Goal: Task Accomplishment & Management: Manage account settings

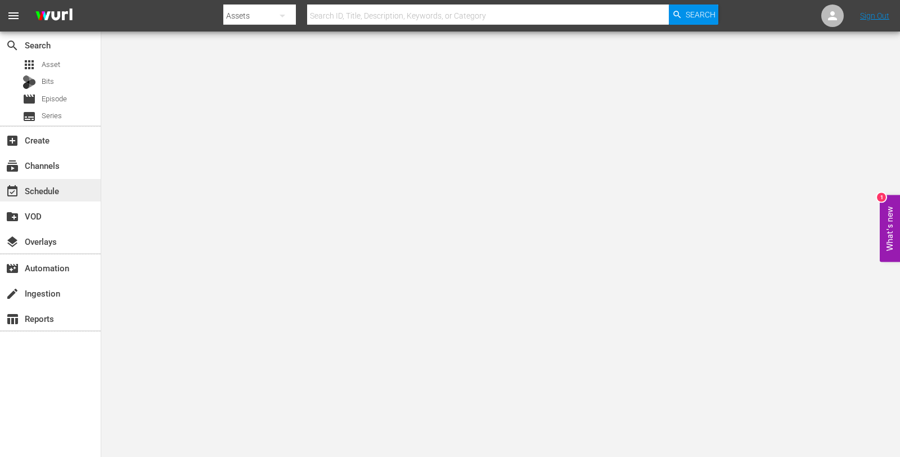
click at [31, 190] on div "event_available Schedule" at bounding box center [31, 189] width 63 height 10
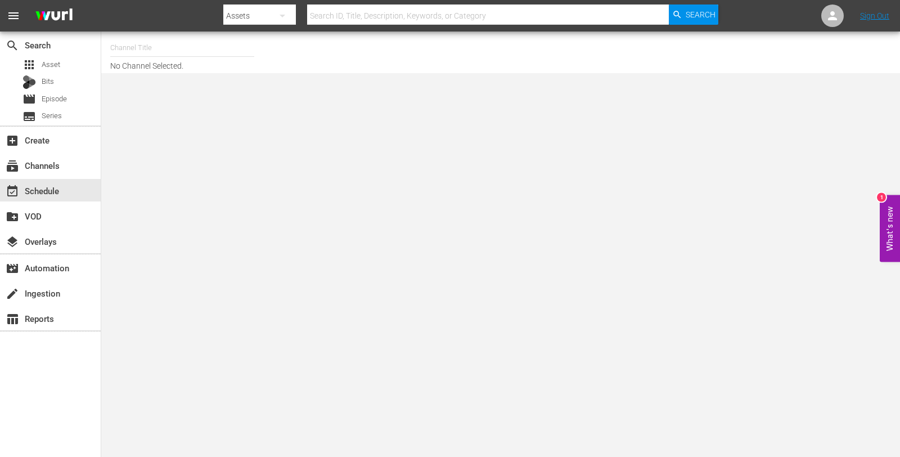
click at [131, 48] on input "text" at bounding box center [182, 47] width 144 height 27
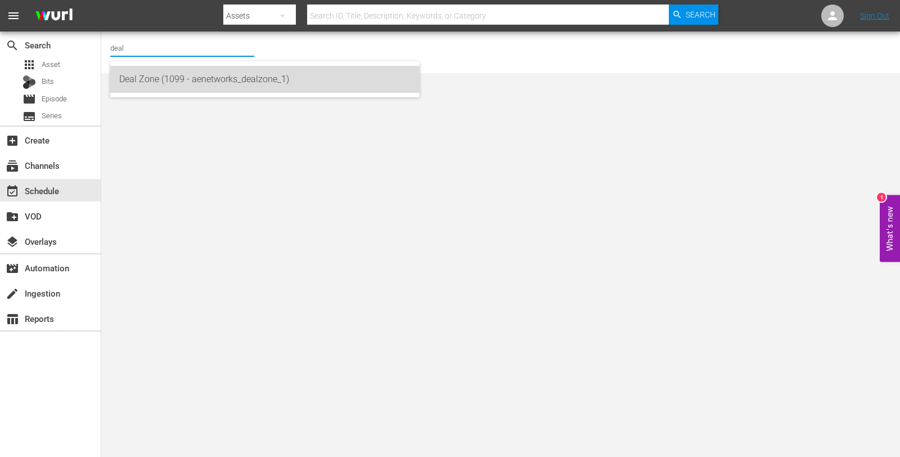
click at [191, 84] on div "Deal Zone (1099 - aenetworks_dealzone_1)" at bounding box center [264, 79] width 291 height 27
type input "Deal Zone (1099 - aenetworks_dealzone_1)"
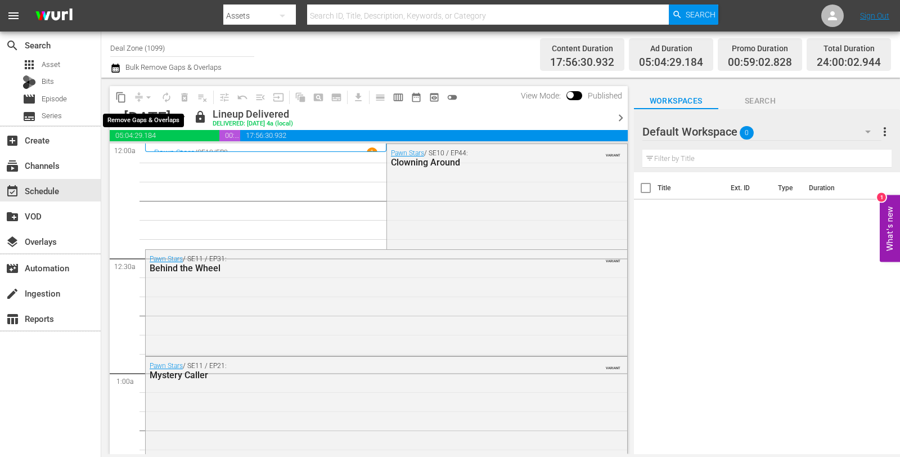
click at [141, 94] on div "arrow_drop_down" at bounding box center [149, 97] width 18 height 18
click at [146, 97] on div "arrow_drop_down" at bounding box center [149, 97] width 18 height 18
click at [191, 120] on div "Monday, September 22nd September 22nd" at bounding box center [157, 118] width 67 height 19
click at [184, 116] on icon "button" at bounding box center [181, 117] width 5 height 3
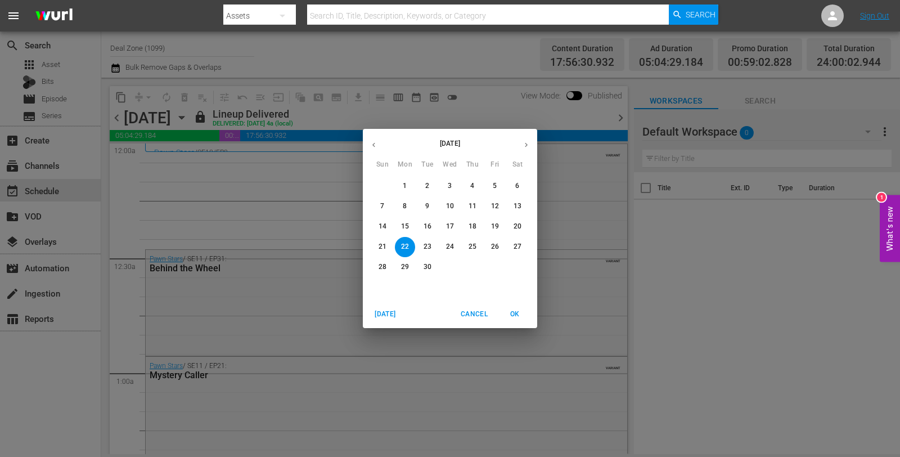
click at [532, 147] on button "button" at bounding box center [526, 145] width 22 height 22
click at [502, 207] on span "10" at bounding box center [495, 206] width 20 height 10
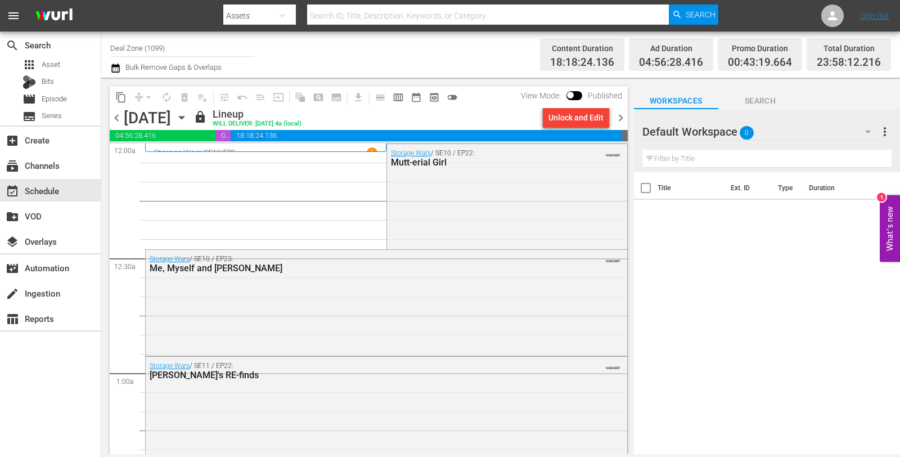
click at [115, 116] on span "chevron_left" at bounding box center [117, 118] width 14 height 14
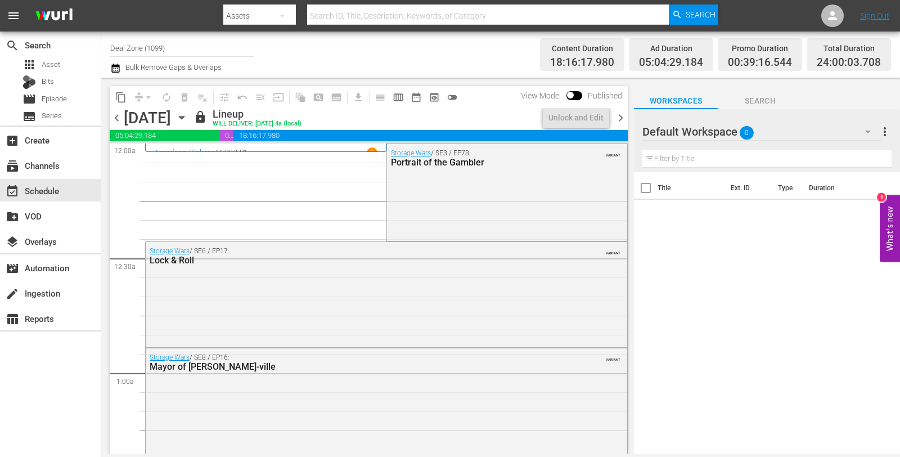
click at [623, 115] on span "chevron_right" at bounding box center [621, 118] width 14 height 14
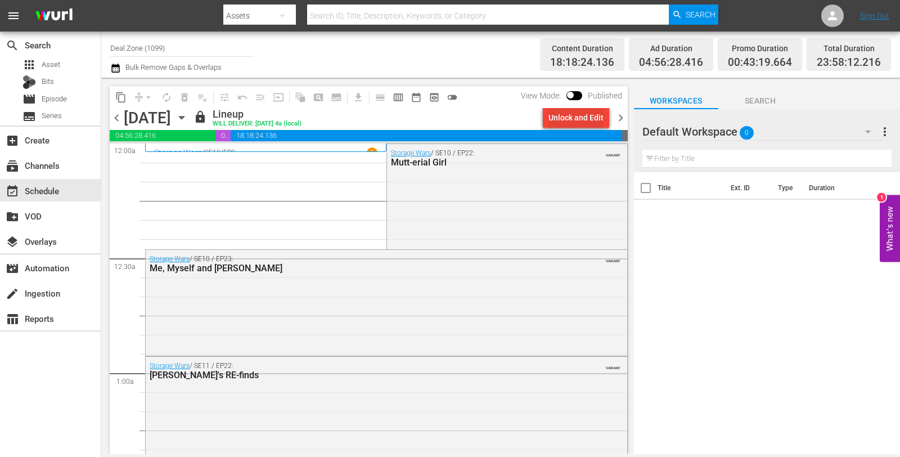
click at [574, 118] on div "Unlock and Edit" at bounding box center [576, 117] width 55 height 20
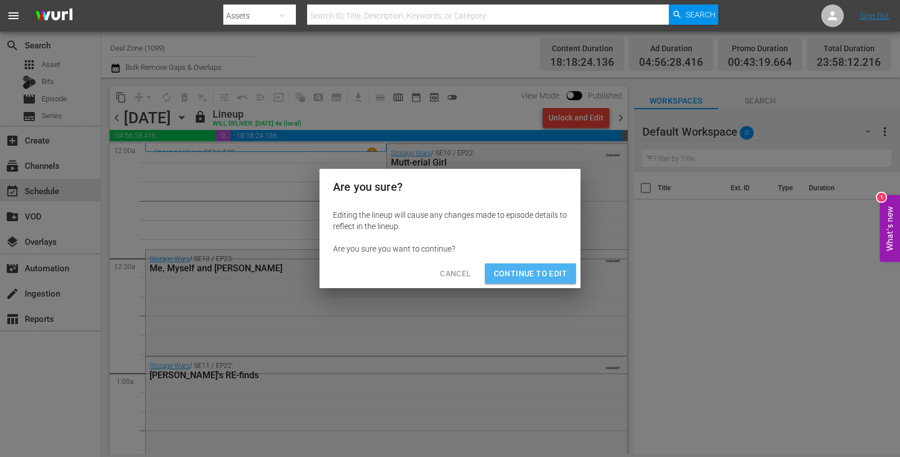
click at [542, 277] on span "Continue to Edit" at bounding box center [530, 274] width 73 height 14
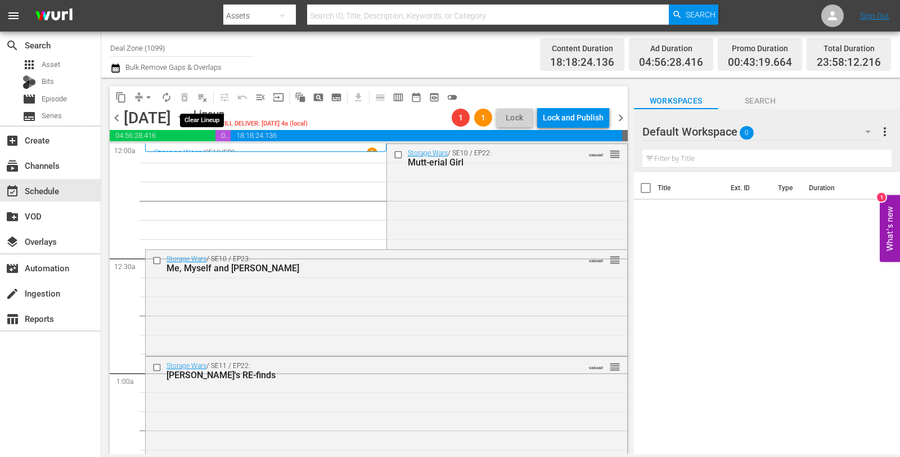
click at [201, 100] on span "playlist_remove_outlined" at bounding box center [202, 97] width 11 height 11
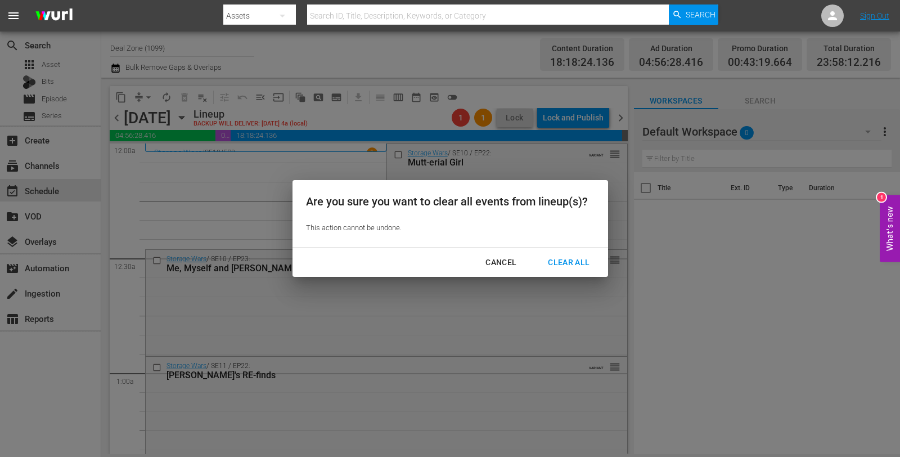
click at [581, 261] on div "Clear All" at bounding box center [569, 262] width 60 height 14
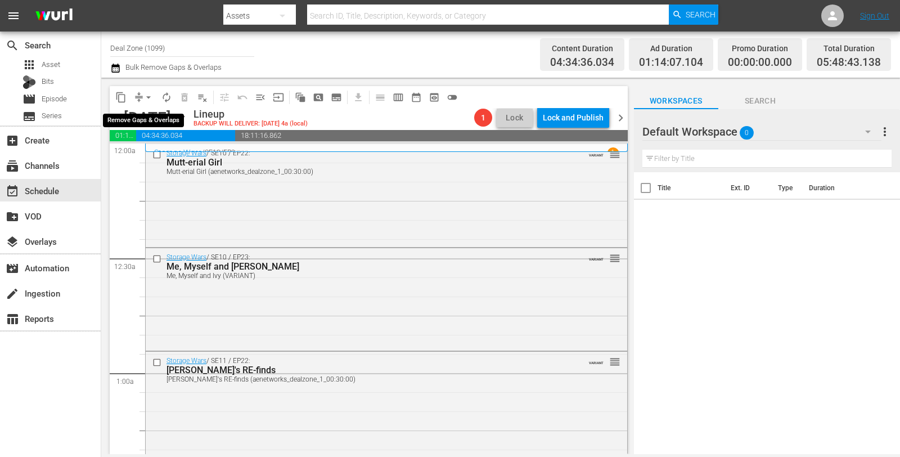
click at [151, 95] on span "arrow_drop_down" at bounding box center [148, 97] width 11 height 11
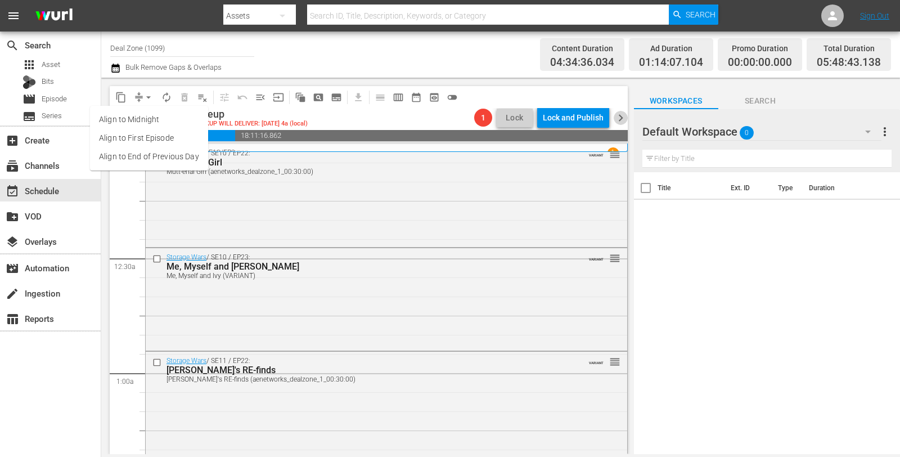
click at [618, 115] on span "chevron_right" at bounding box center [621, 118] width 14 height 14
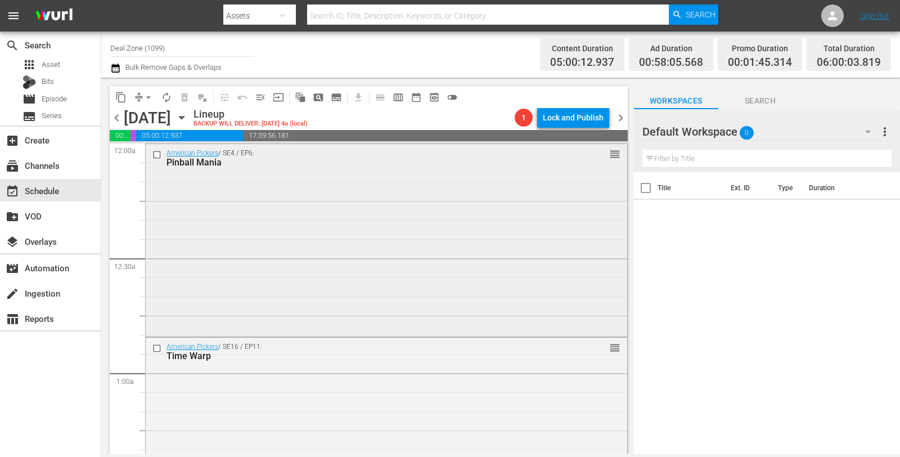
click at [270, 238] on div "American Pickers / SE4 / EP6: Pinball Mania reorder" at bounding box center [387, 239] width 482 height 191
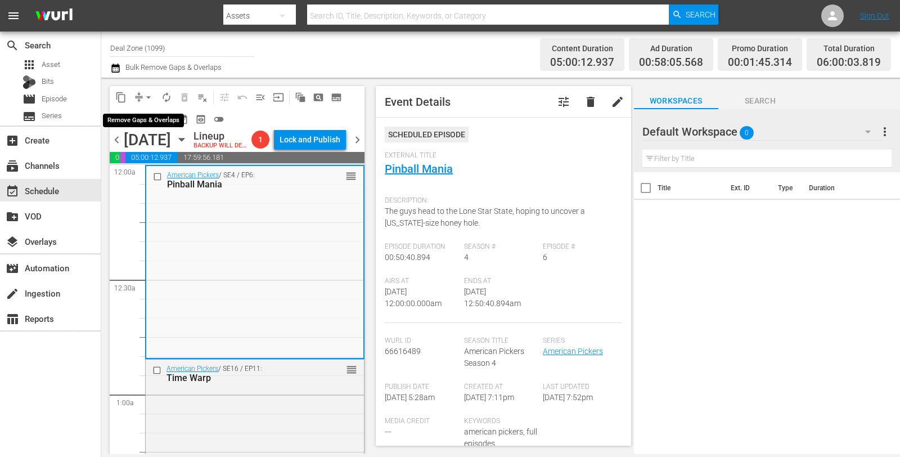
click at [149, 99] on span "arrow_drop_down" at bounding box center [148, 97] width 11 height 11
click at [147, 124] on li "Align to Midnight" at bounding box center [148, 119] width 93 height 19
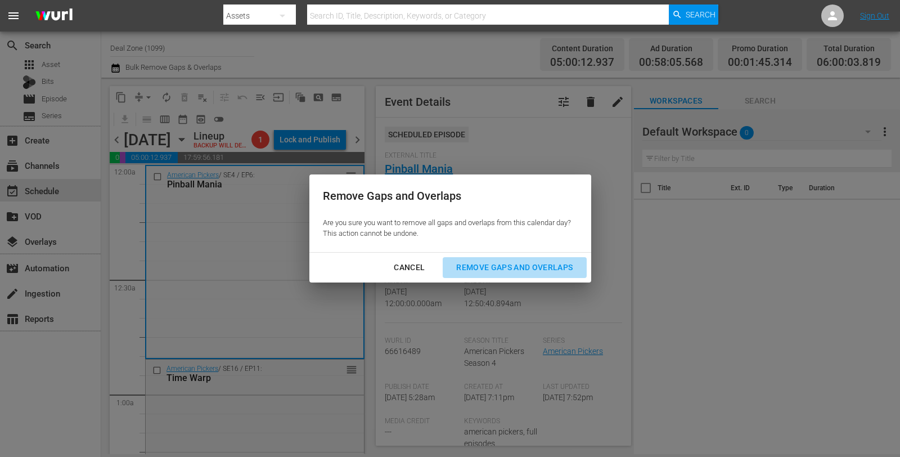
click at [505, 268] on div "Remove Gaps and Overlaps" at bounding box center [514, 268] width 134 height 14
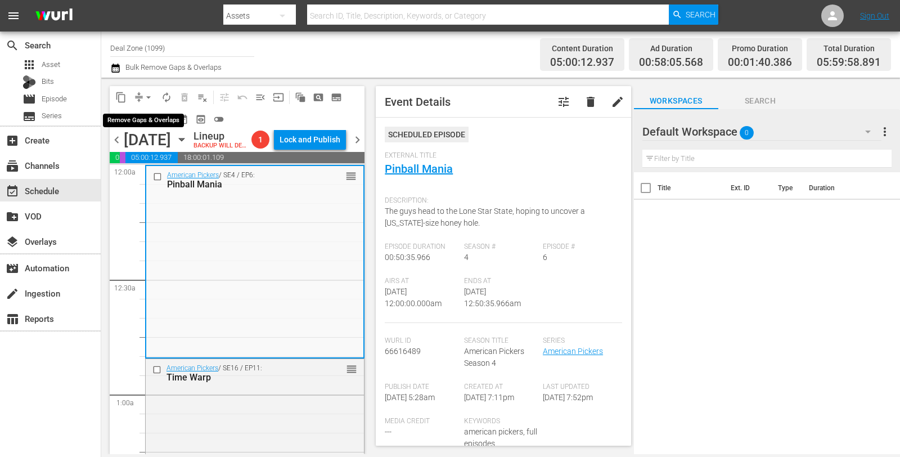
click at [146, 96] on span "arrow_drop_down" at bounding box center [148, 97] width 11 height 11
click at [146, 119] on li "Align to Midnight" at bounding box center [148, 119] width 93 height 19
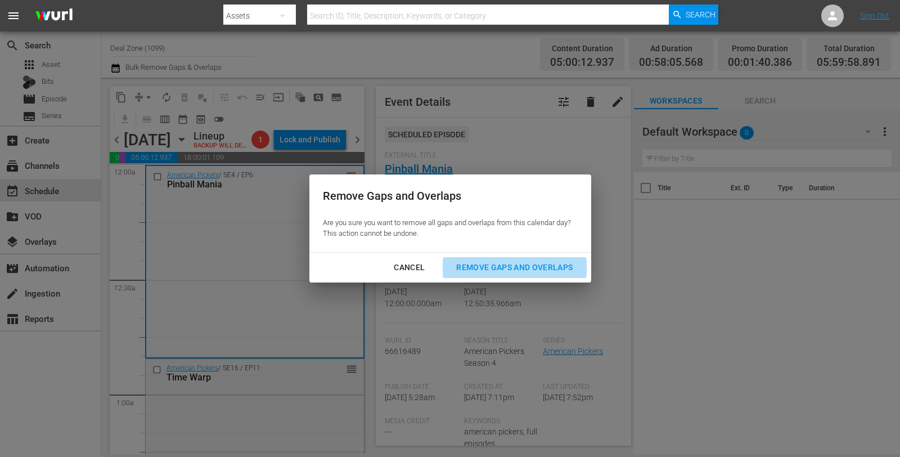
click at [502, 266] on div "Remove Gaps and Overlaps" at bounding box center [514, 268] width 134 height 14
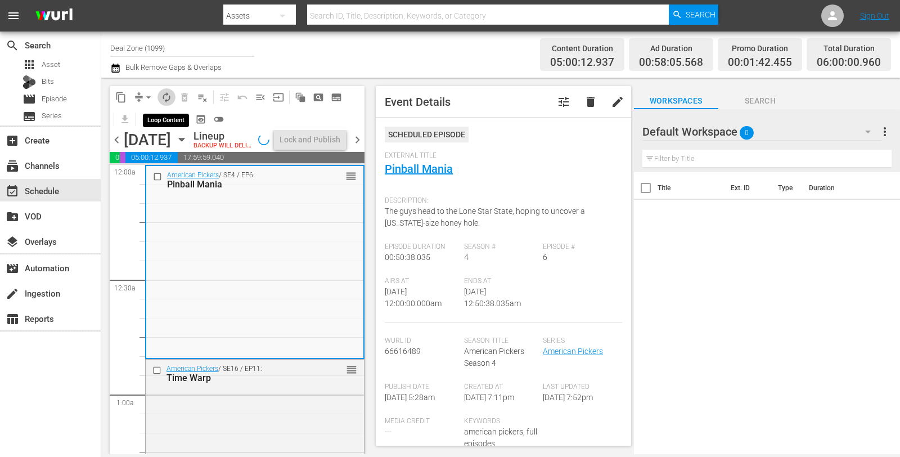
click at [167, 96] on span "autorenew_outlined" at bounding box center [166, 97] width 11 height 11
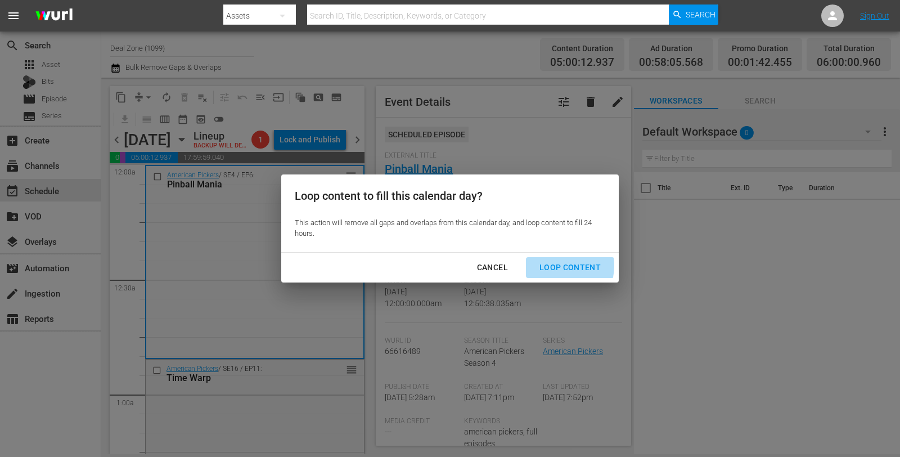
click at [555, 266] on div "Loop Content" at bounding box center [570, 268] width 79 height 14
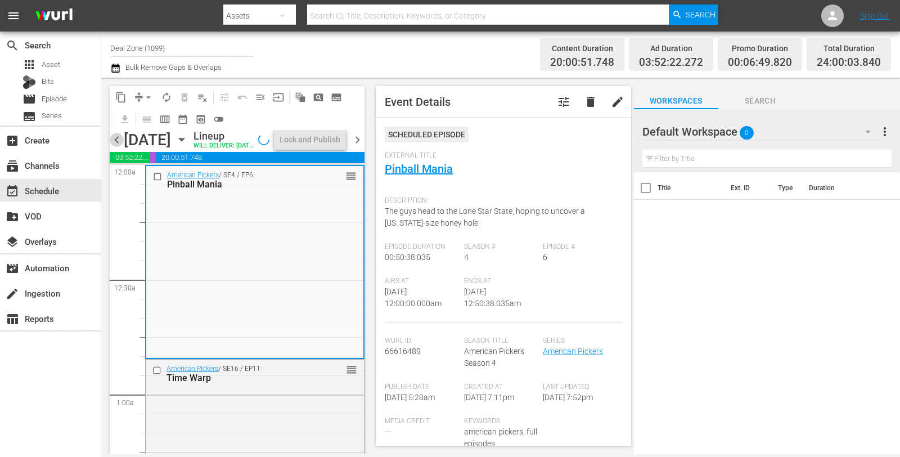
click at [114, 145] on span "chevron_left" at bounding box center [117, 140] width 14 height 14
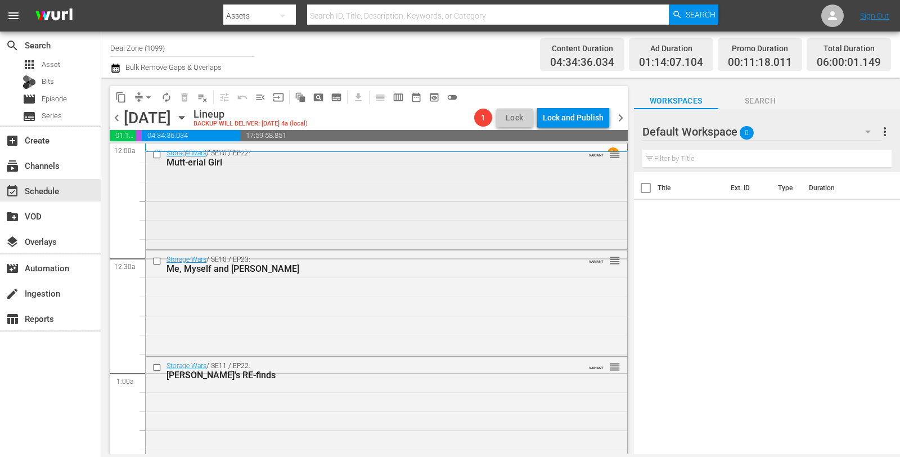
click at [276, 178] on div "Storage Wars / SE10 / EP22: Mutt-erial Girl VARIANT reorder" at bounding box center [387, 195] width 482 height 103
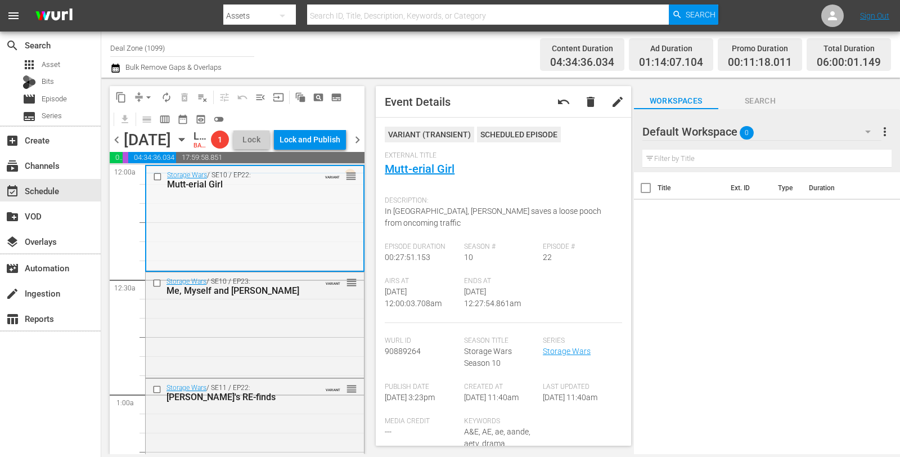
click at [245, 266] on div "Storage Wars / SE10 / EP22: Mutt-erial Girl VARIANT reorder" at bounding box center [254, 217] width 217 height 103
click at [145, 104] on button "arrow_drop_down" at bounding box center [149, 97] width 18 height 18
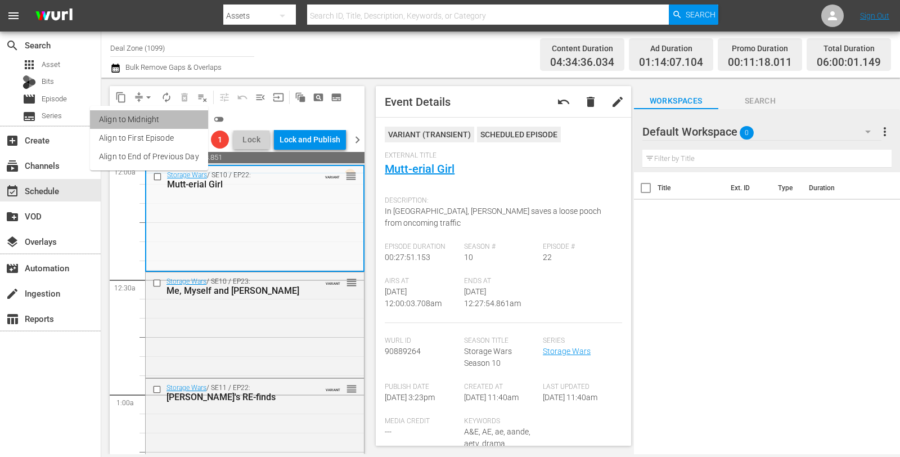
click at [149, 124] on li "Align to Midnight" at bounding box center [149, 119] width 118 height 19
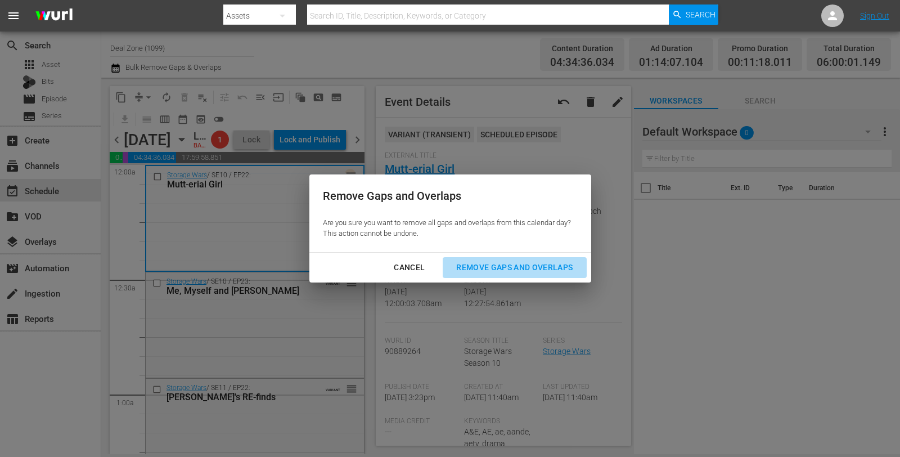
click at [481, 262] on div "Remove Gaps and Overlaps" at bounding box center [514, 268] width 134 height 14
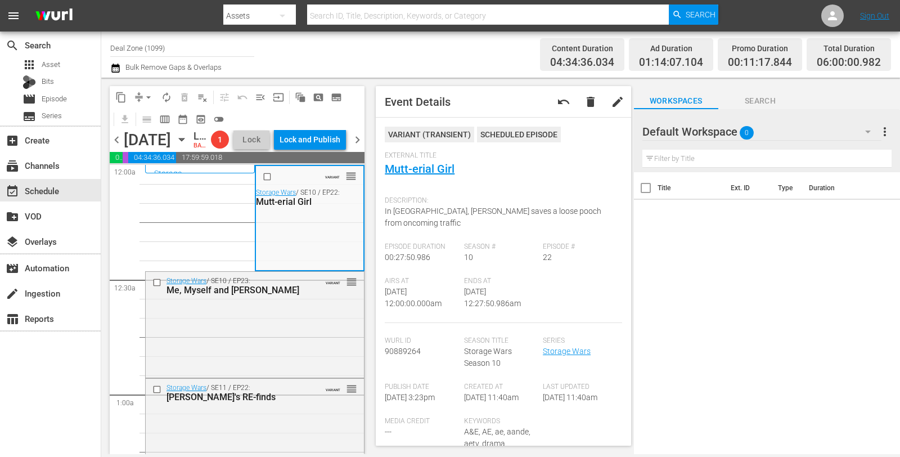
click at [164, 100] on span "autorenew_outlined" at bounding box center [166, 97] width 11 height 11
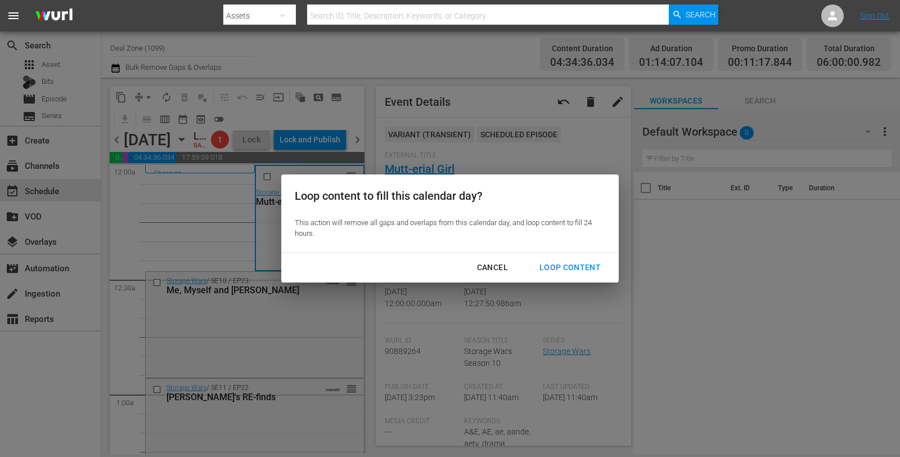
click at [556, 268] on div "Loop Content" at bounding box center [570, 268] width 79 height 14
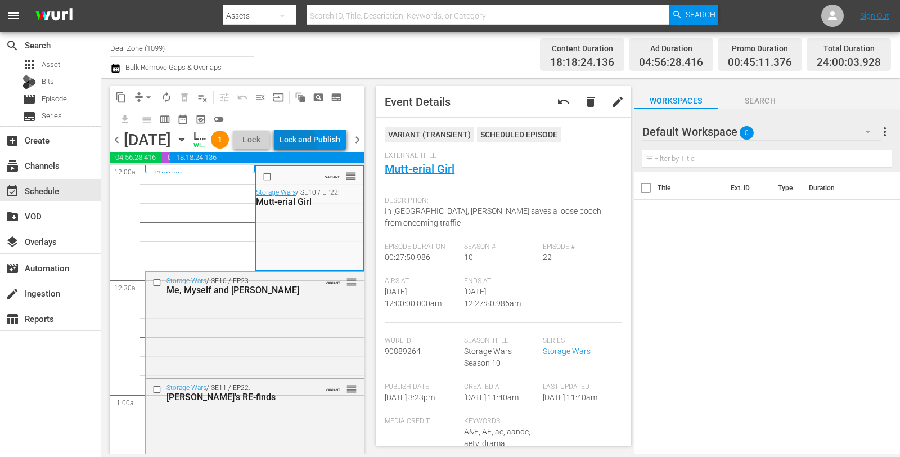
click at [318, 150] on div "Lock and Publish" at bounding box center [310, 139] width 61 height 20
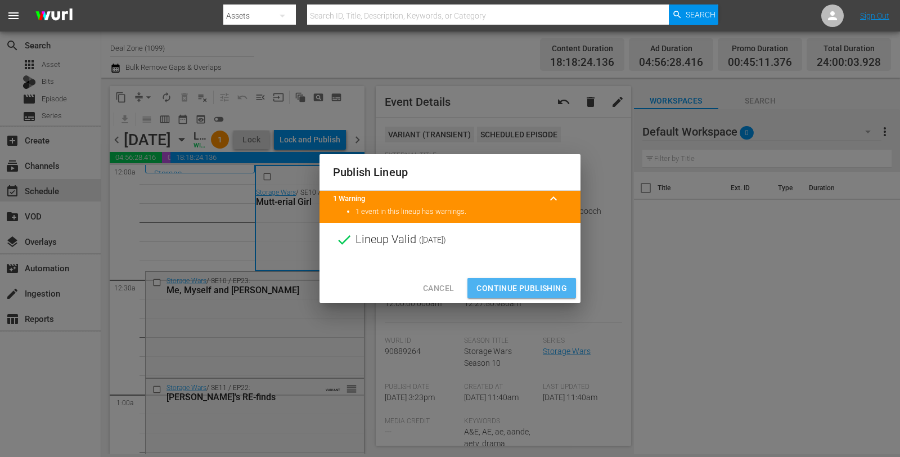
click at [523, 282] on span "Continue Publishing" at bounding box center [522, 288] width 91 height 14
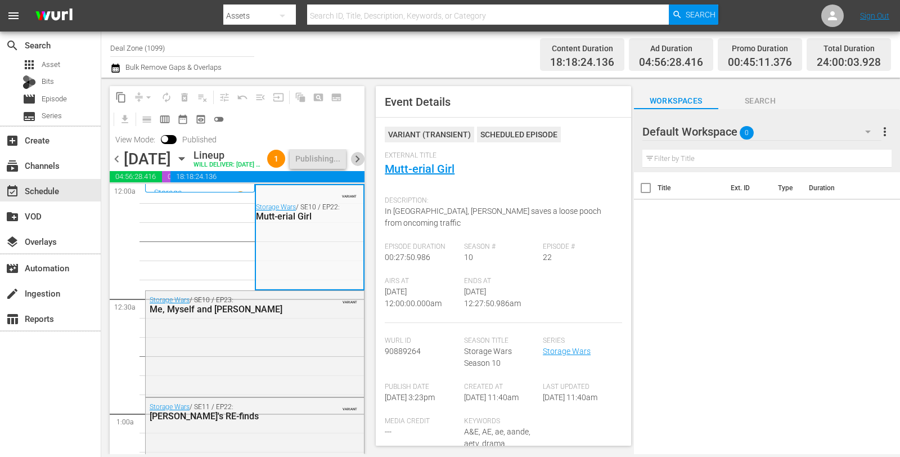
click at [357, 166] on span "chevron_right" at bounding box center [358, 159] width 14 height 14
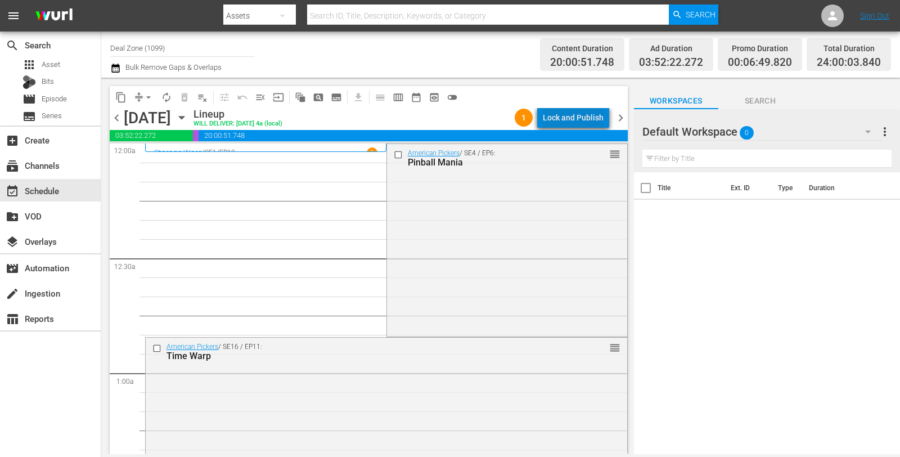
click at [588, 117] on div "Lock and Publish" at bounding box center [573, 117] width 61 height 20
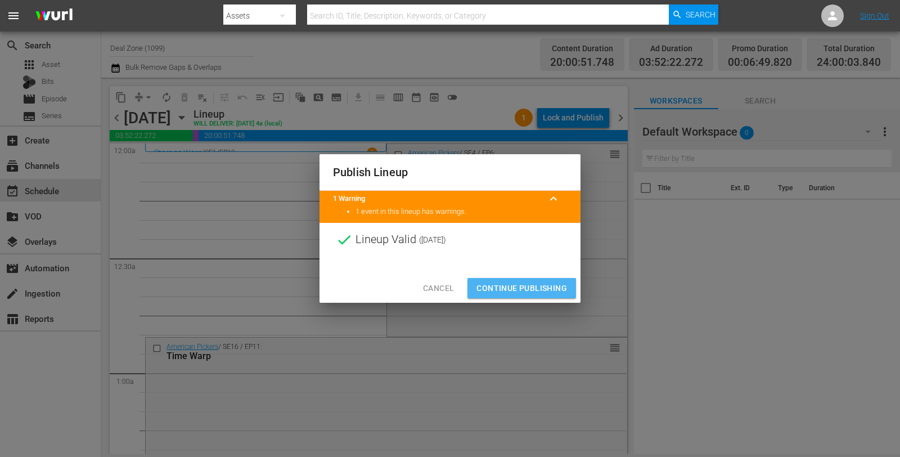
click at [553, 283] on span "Continue Publishing" at bounding box center [522, 288] width 91 height 14
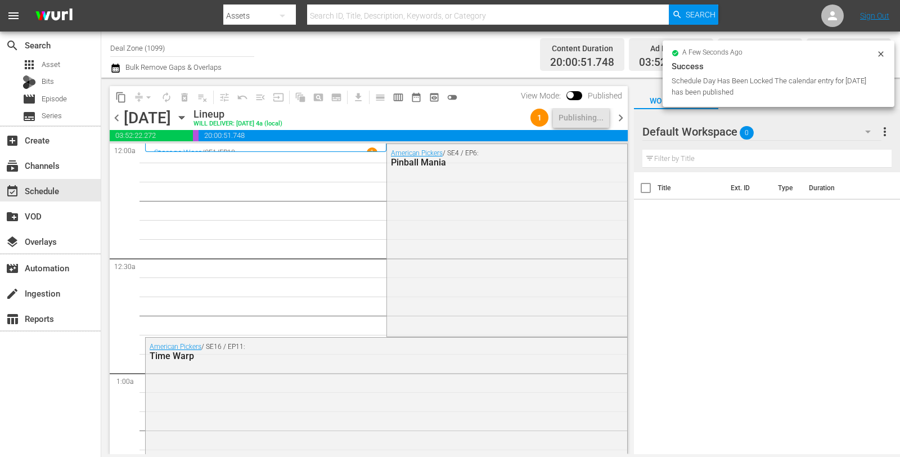
click at [622, 123] on span "chevron_right" at bounding box center [621, 118] width 14 height 14
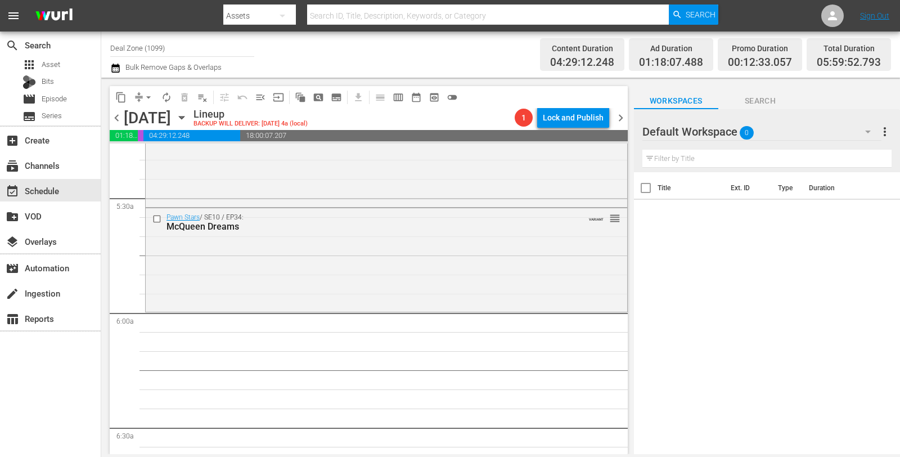
scroll to position [1162, 0]
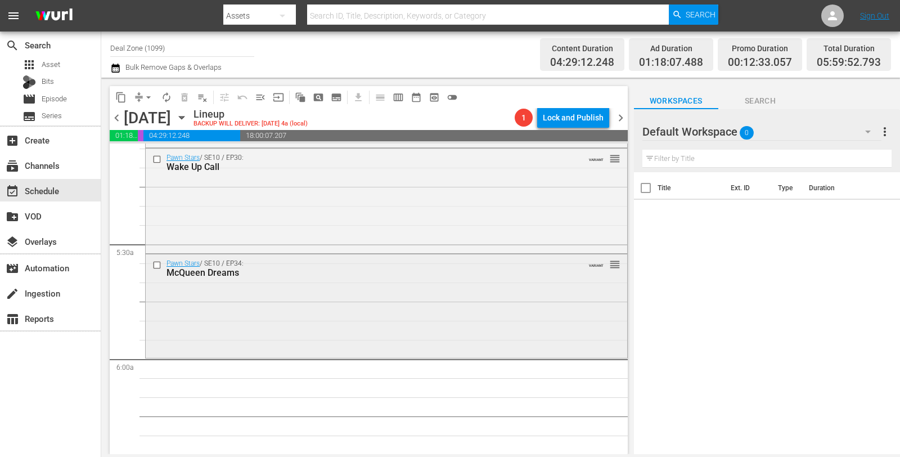
click at [344, 300] on div "Pawn Stars / SE10 / EP34: McQueen Dreams VARIANT reorder" at bounding box center [387, 304] width 482 height 101
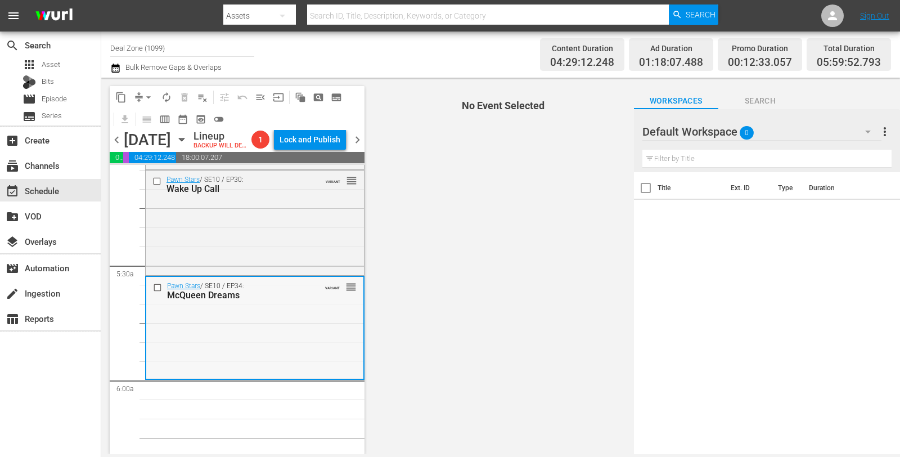
click at [281, 329] on div "Pawn Stars / SE10 / EP34: McQueen Dreams VARIANT reorder" at bounding box center [254, 327] width 217 height 101
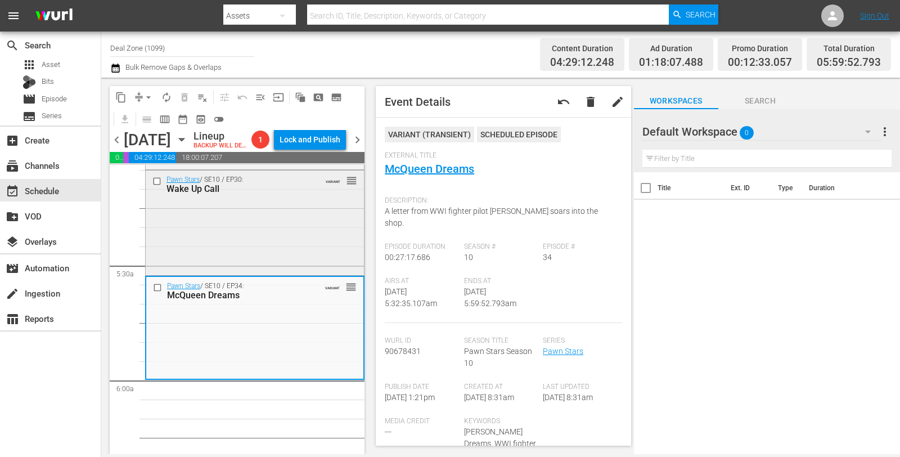
click at [330, 220] on div "Pawn Stars / SE10 / EP30: Wake Up Call VARIANT reorder" at bounding box center [255, 221] width 218 height 102
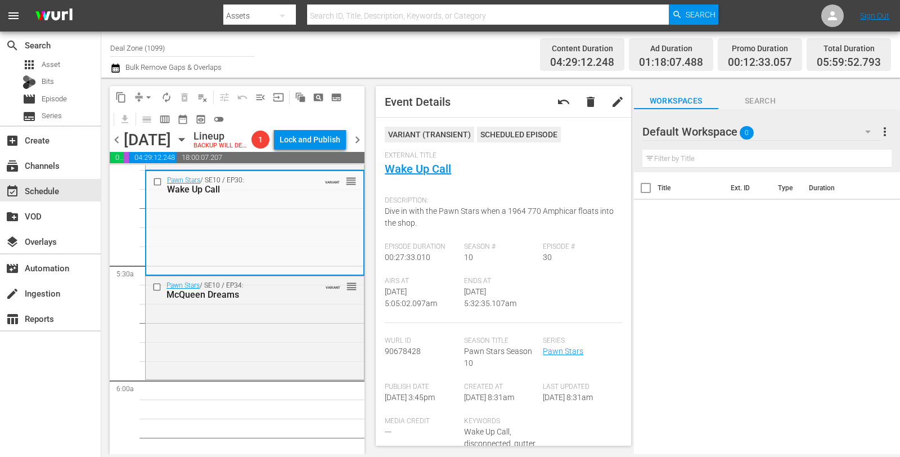
click at [147, 94] on span "arrow_drop_down" at bounding box center [148, 97] width 11 height 11
click at [151, 116] on li "Align to Midnight" at bounding box center [148, 119] width 93 height 19
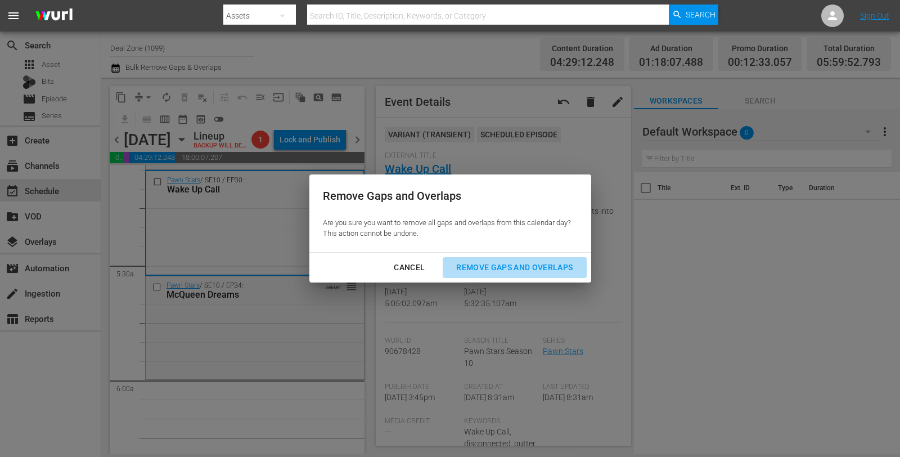
click at [546, 261] on div "Remove Gaps and Overlaps" at bounding box center [514, 268] width 134 height 14
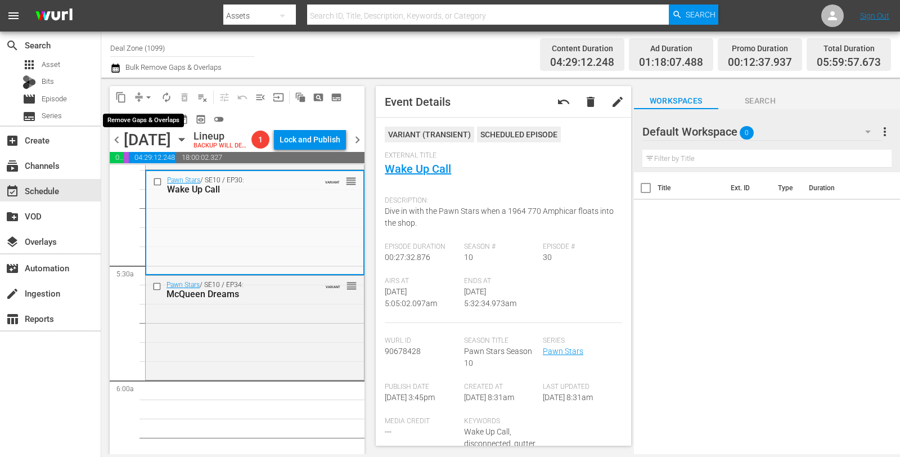
click at [145, 100] on span "arrow_drop_down" at bounding box center [148, 97] width 11 height 11
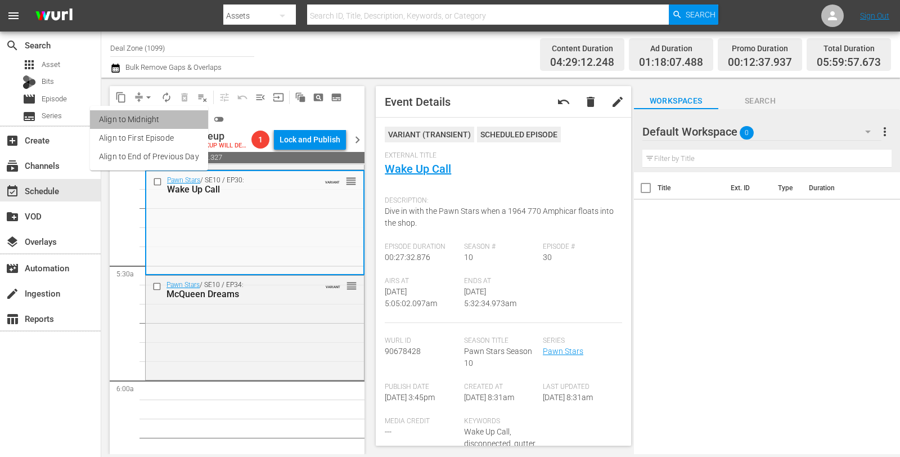
click at [152, 123] on li "Align to Midnight" at bounding box center [149, 119] width 118 height 19
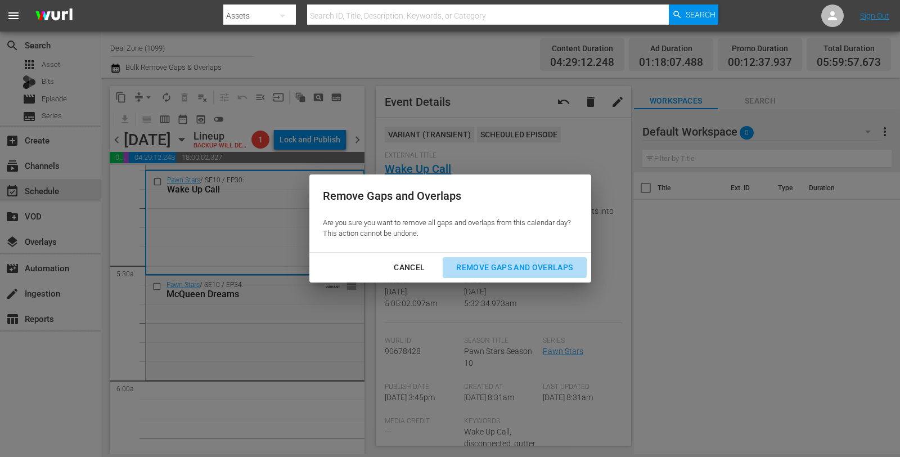
click at [541, 269] on div "Remove Gaps and Overlaps" at bounding box center [514, 268] width 134 height 14
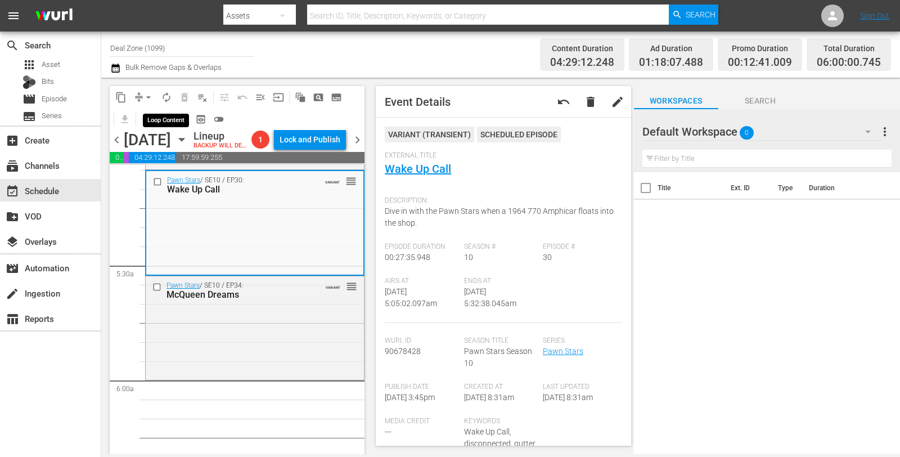
click at [159, 97] on button "autorenew_outlined" at bounding box center [167, 97] width 18 height 18
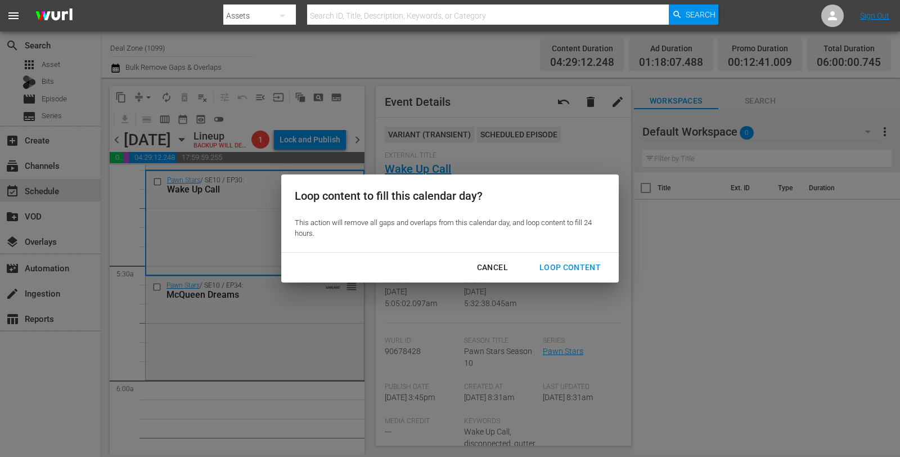
click at [551, 273] on div "Loop Content" at bounding box center [570, 268] width 79 height 14
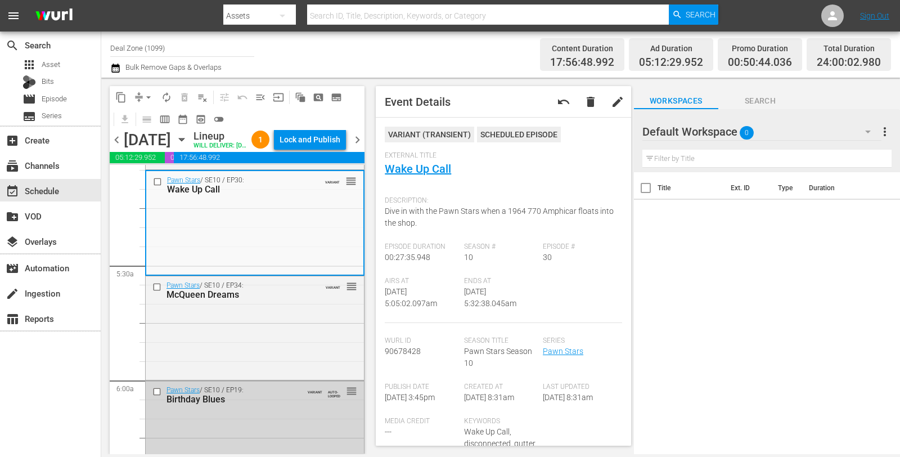
click at [321, 149] on div "Lock and Publish" at bounding box center [310, 139] width 61 height 20
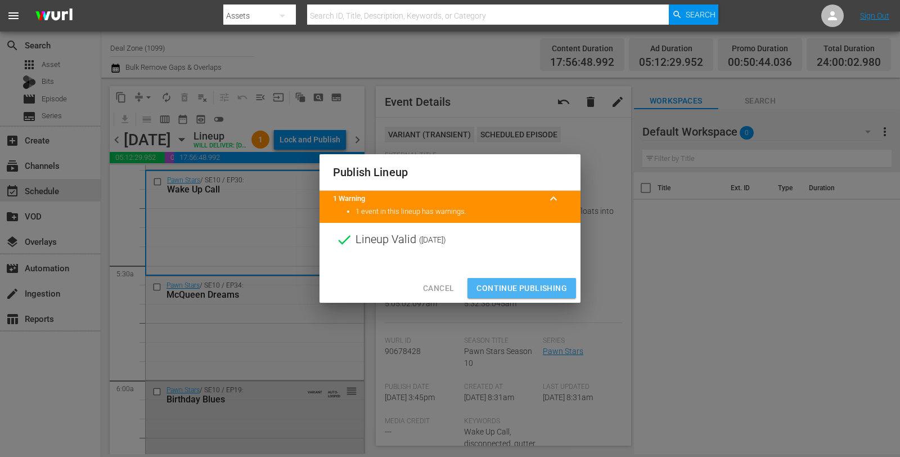
click at [542, 295] on button "Continue Publishing" at bounding box center [522, 288] width 109 height 21
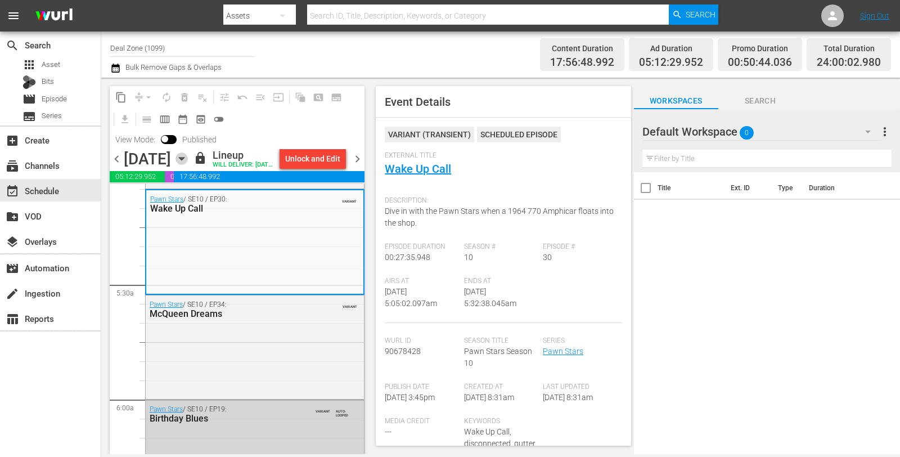
click at [188, 165] on icon "button" at bounding box center [182, 158] width 12 height 12
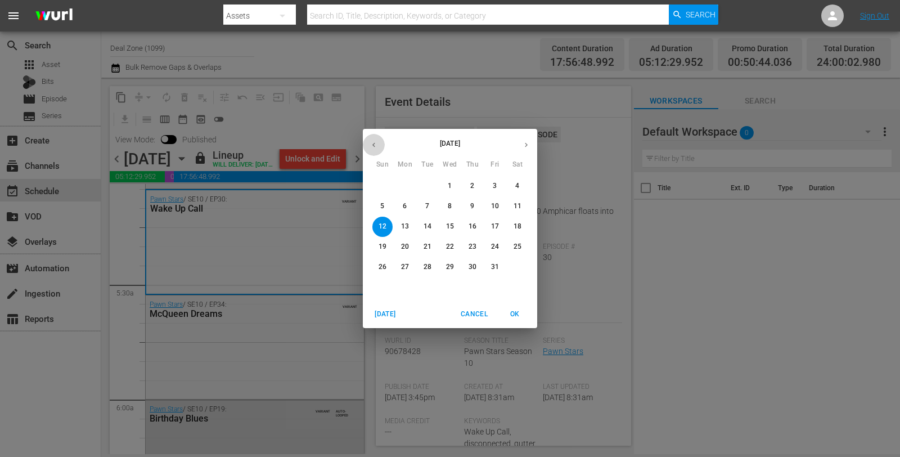
click at [372, 152] on button "button" at bounding box center [374, 145] width 22 height 22
click at [519, 246] on p "27" at bounding box center [518, 247] width 8 height 10
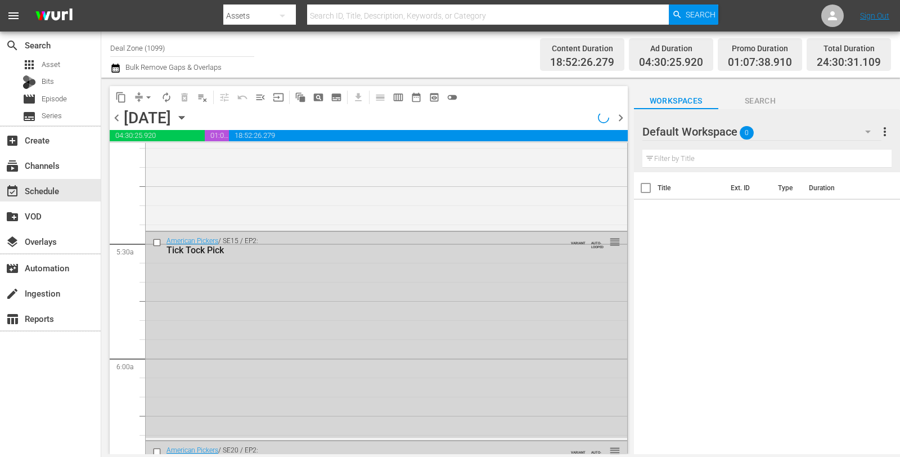
scroll to position [1086, 0]
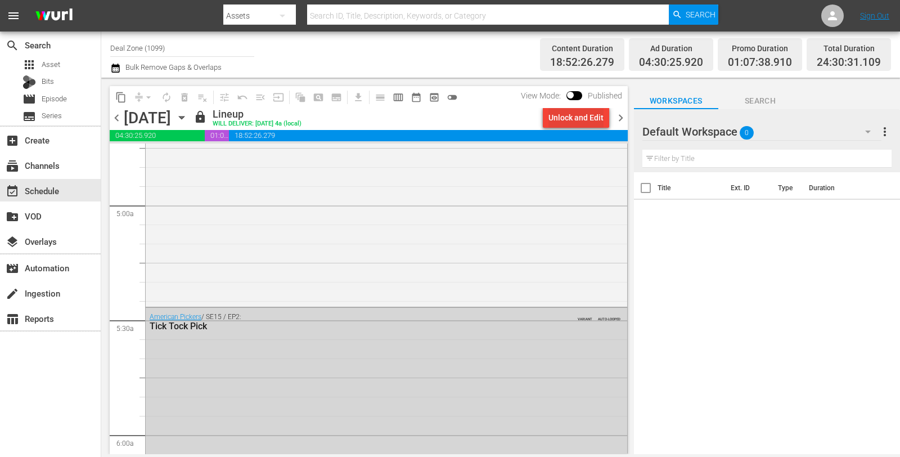
click at [584, 122] on div "Unlock and Edit" at bounding box center [576, 117] width 55 height 20
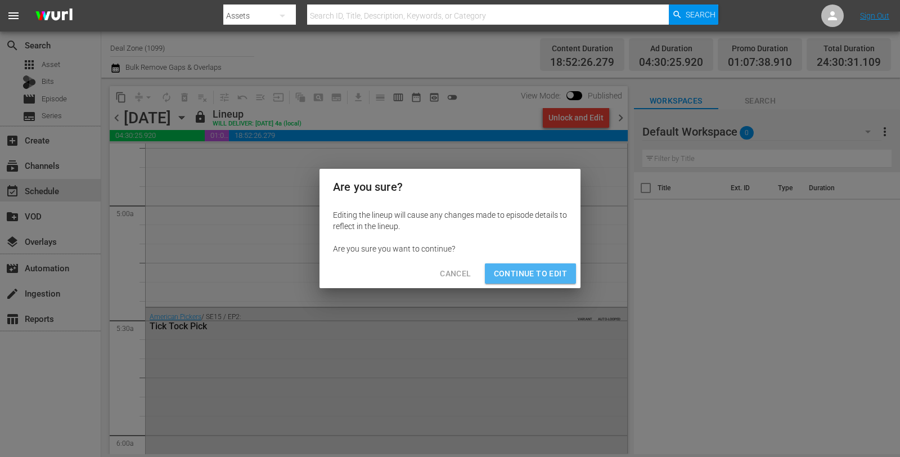
click at [548, 275] on span "Continue to Edit" at bounding box center [530, 274] width 73 height 14
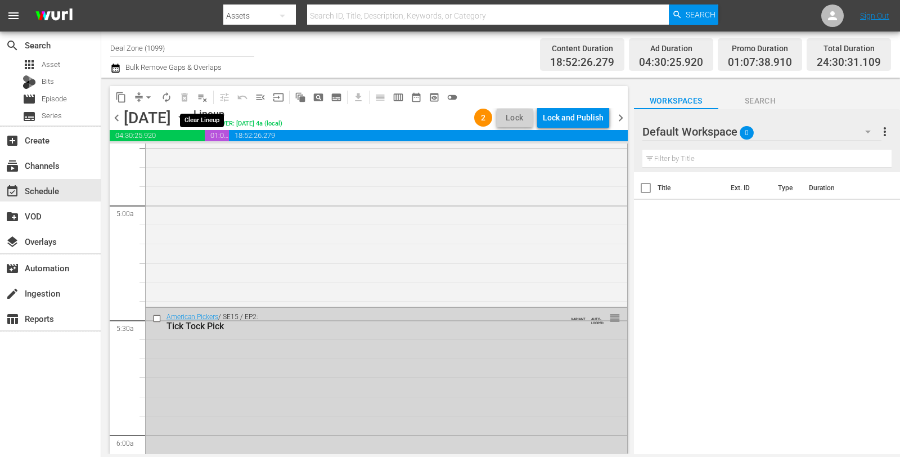
click at [200, 94] on span "playlist_remove_outlined" at bounding box center [202, 97] width 11 height 11
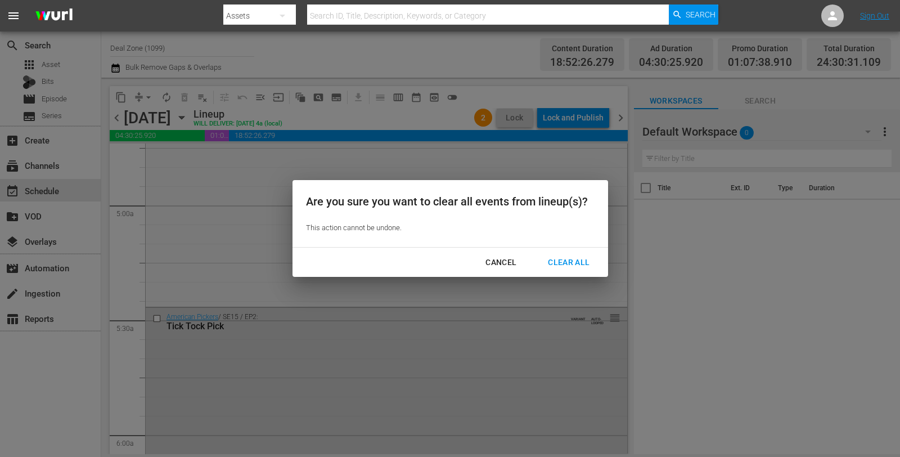
click at [582, 258] on div "Clear All" at bounding box center [569, 262] width 60 height 14
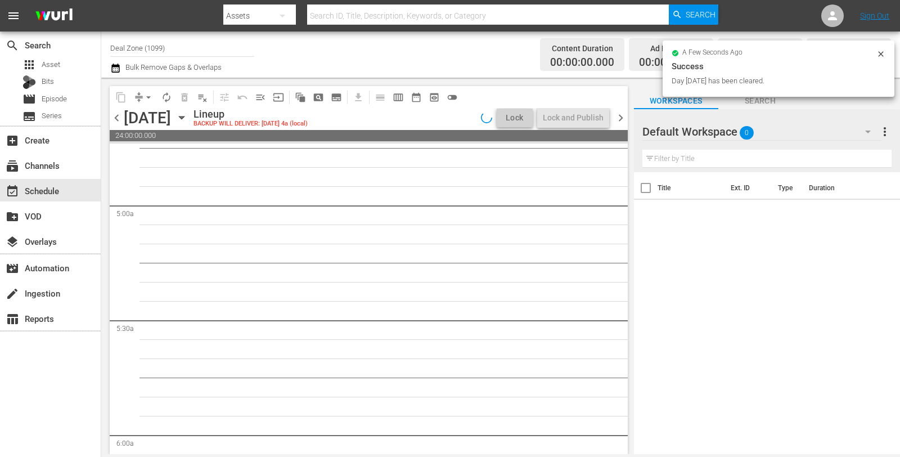
scroll to position [1143, 0]
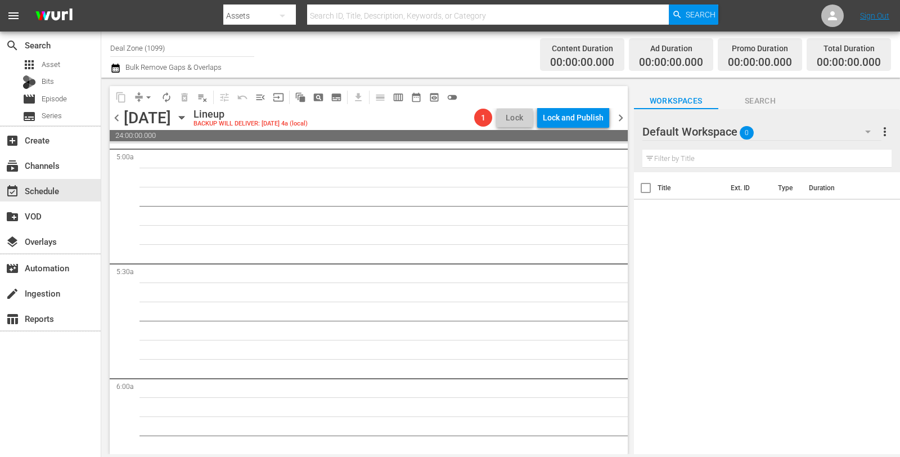
click at [619, 117] on span "chevron_right" at bounding box center [621, 118] width 14 height 14
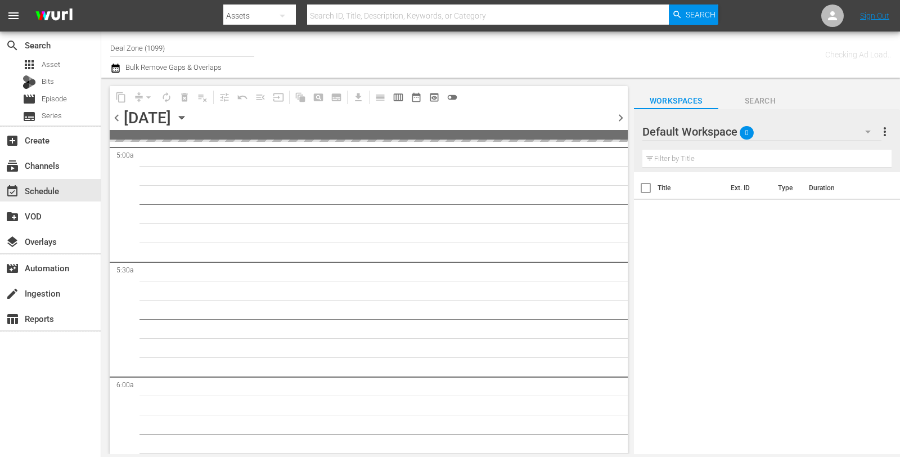
scroll to position [1162, 0]
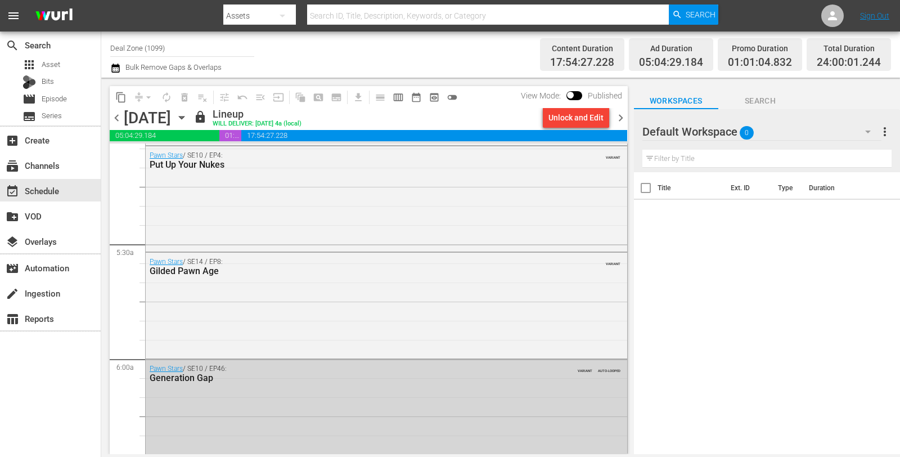
click at [116, 120] on span "chevron_left" at bounding box center [117, 118] width 14 height 14
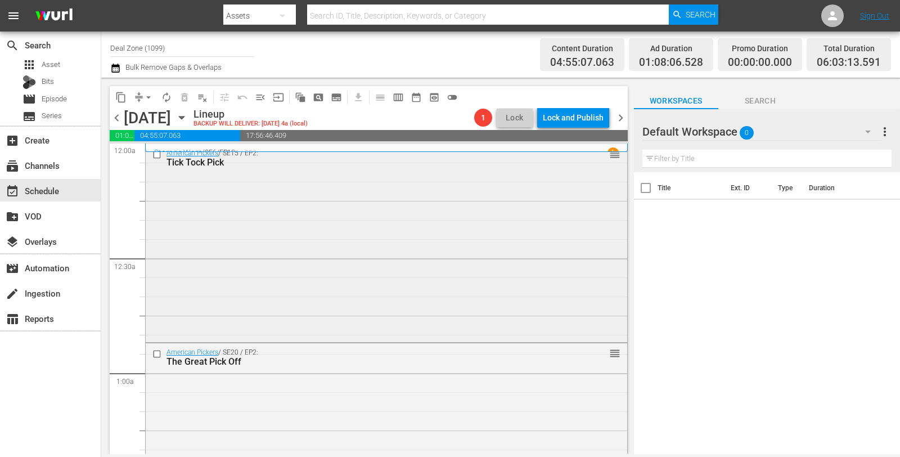
click at [433, 217] on div "American Pickers / SE15 / EP2: Tick Tock Pick reorder" at bounding box center [387, 242] width 482 height 196
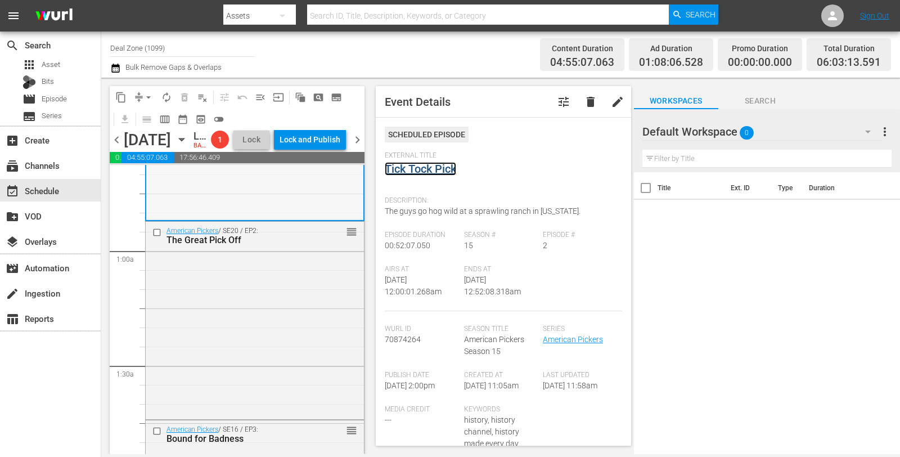
scroll to position [146, 0]
click at [270, 333] on div "American Pickers / SE20 / EP2: The Great Pick Off reorder" at bounding box center [255, 316] width 218 height 195
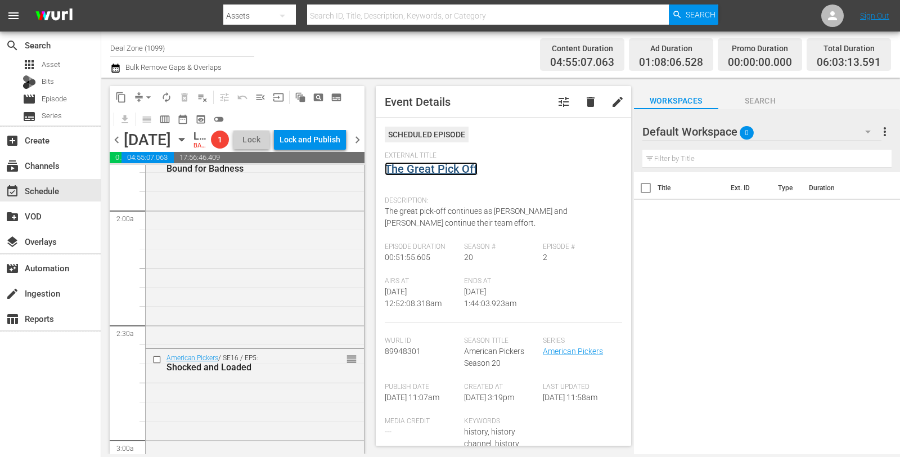
scroll to position [414, 0]
click at [259, 315] on div "American Pickers / SE16 / EP3: Bound for Badness reorder" at bounding box center [255, 247] width 218 height 195
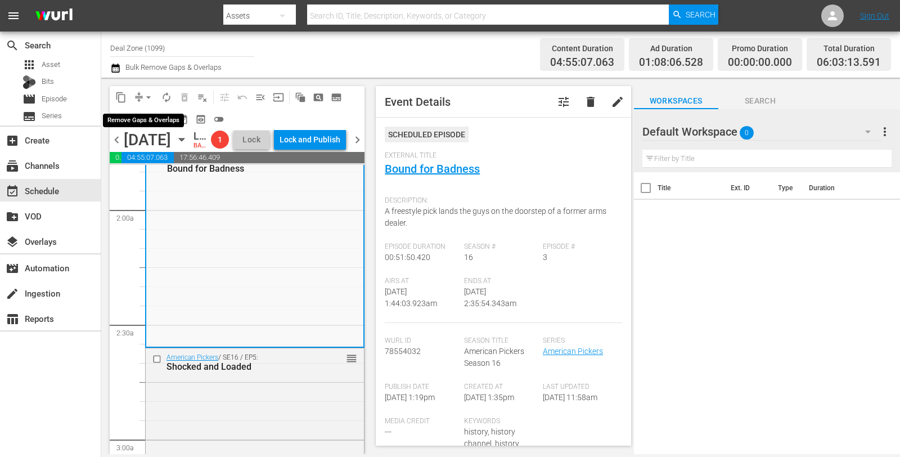
click at [152, 98] on span "arrow_drop_down" at bounding box center [148, 97] width 11 height 11
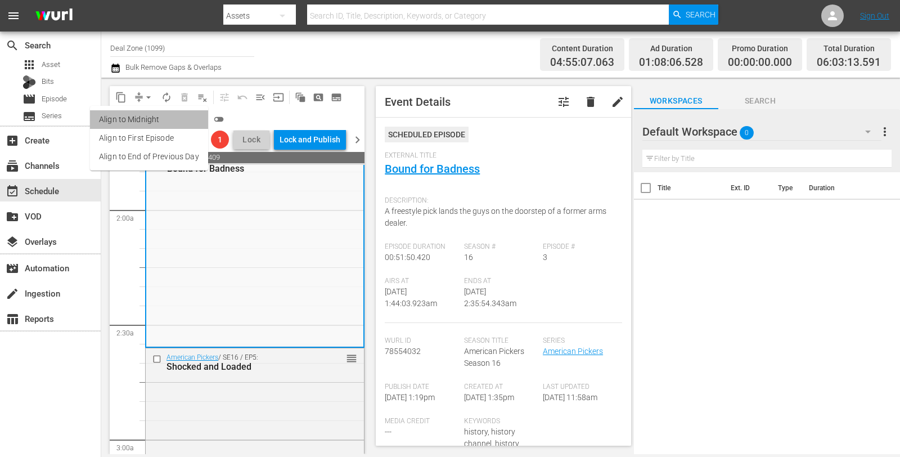
click at [155, 117] on li "Align to Midnight" at bounding box center [149, 119] width 118 height 19
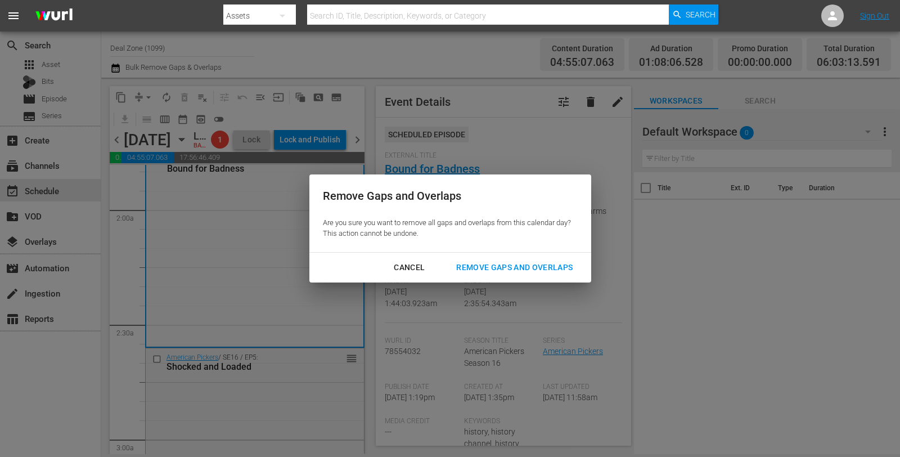
click at [563, 277] on button "Remove Gaps and Overlaps" at bounding box center [514, 267] width 143 height 21
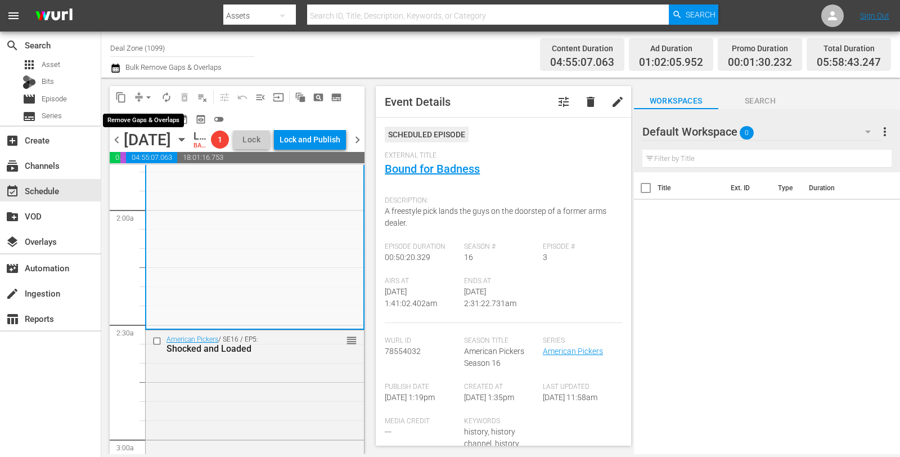
click at [144, 94] on span "arrow_drop_down" at bounding box center [148, 97] width 11 height 11
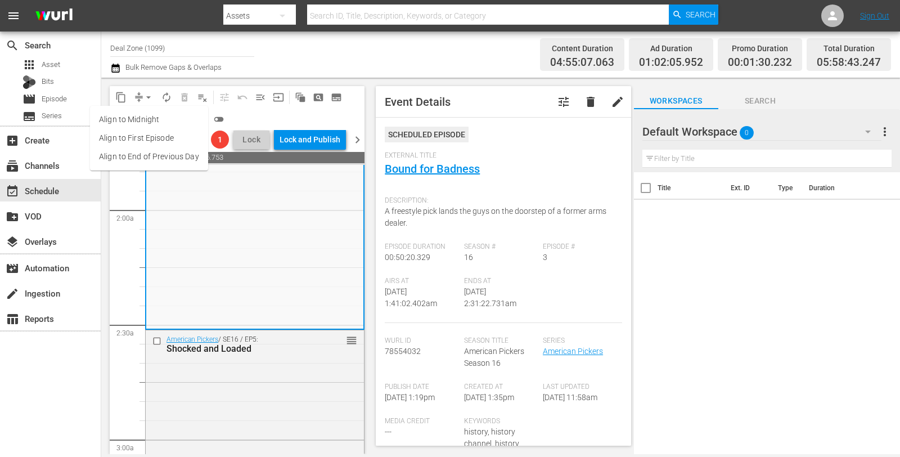
click at [145, 114] on li "Align to Midnight" at bounding box center [149, 119] width 118 height 19
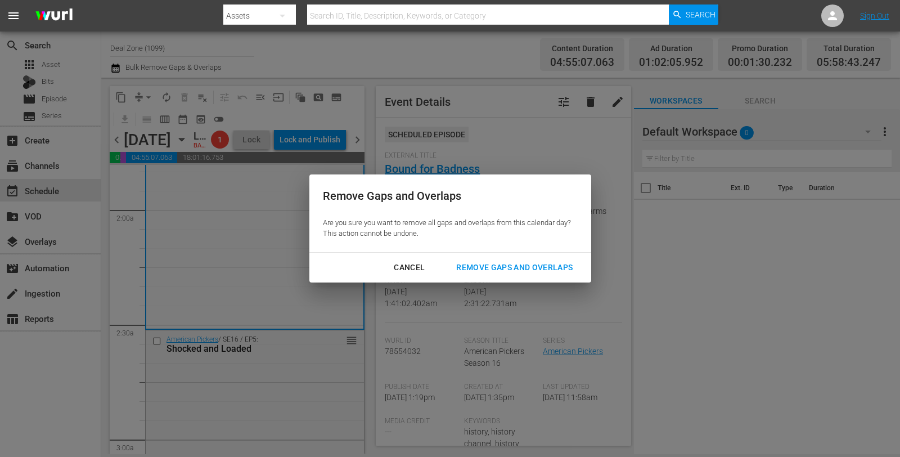
click at [507, 272] on div "Remove Gaps and Overlaps" at bounding box center [514, 268] width 134 height 14
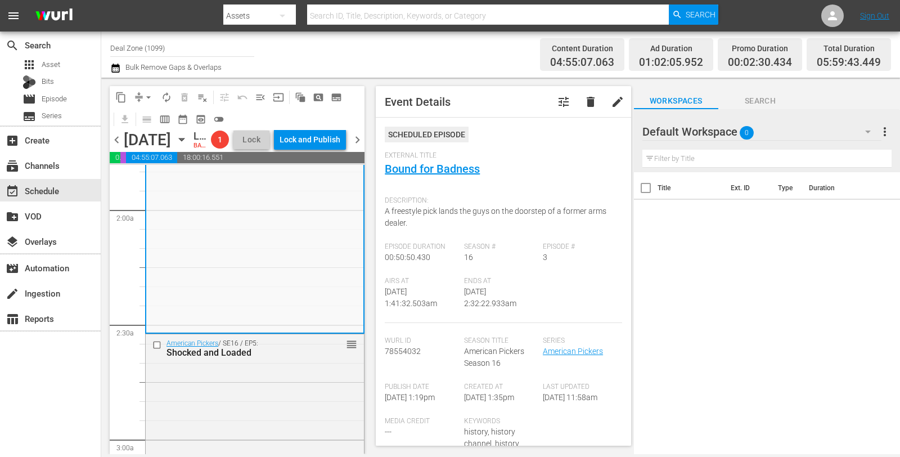
click at [146, 93] on span "arrow_drop_down" at bounding box center [148, 97] width 11 height 11
click at [136, 119] on li "Align to Midnight" at bounding box center [149, 119] width 118 height 19
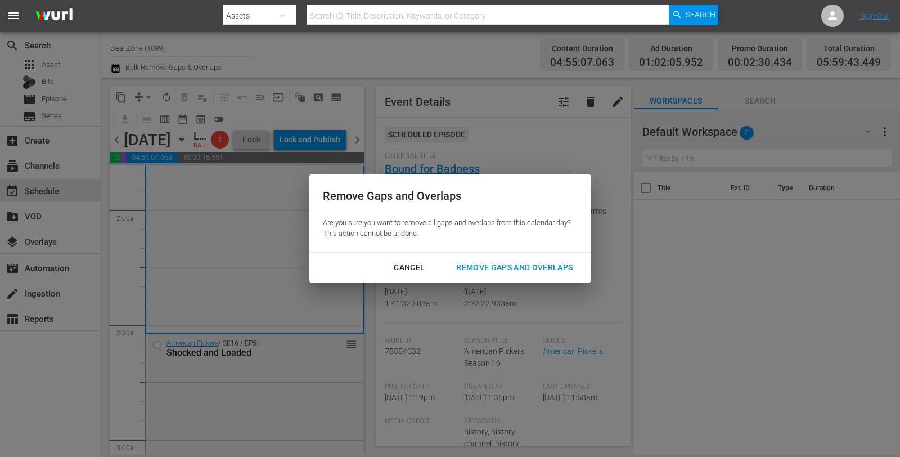
click at [524, 263] on div "Remove Gaps and Overlaps" at bounding box center [514, 268] width 134 height 14
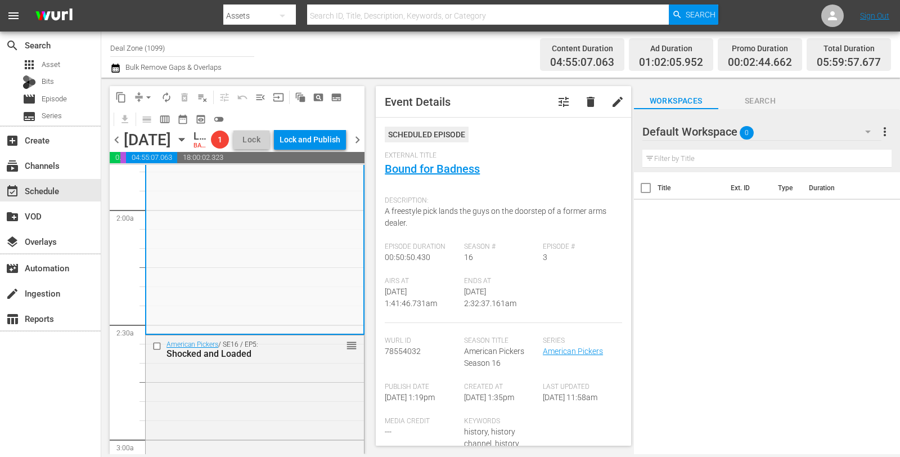
click at [139, 94] on span "compress" at bounding box center [138, 97] width 11 height 11
click at [147, 96] on span "arrow_drop_down" at bounding box center [148, 97] width 11 height 11
click at [147, 118] on li "Align to Midnight" at bounding box center [149, 119] width 118 height 19
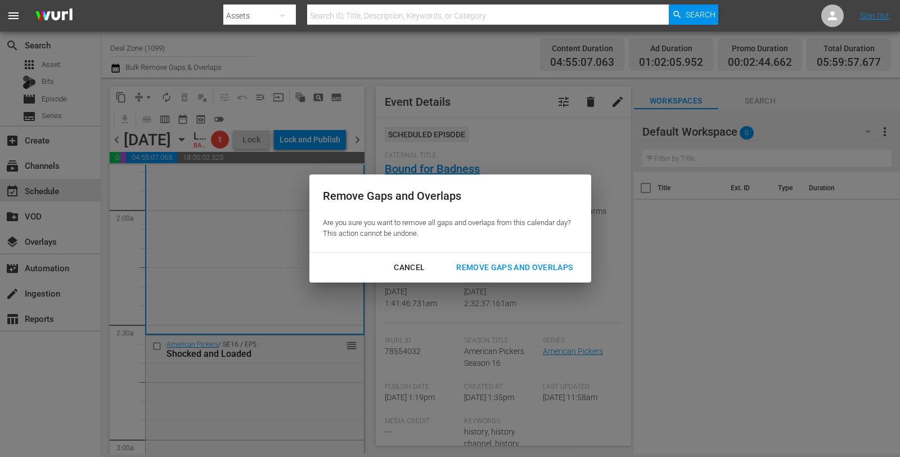
click at [553, 263] on div "Remove Gaps and Overlaps" at bounding box center [514, 268] width 134 height 14
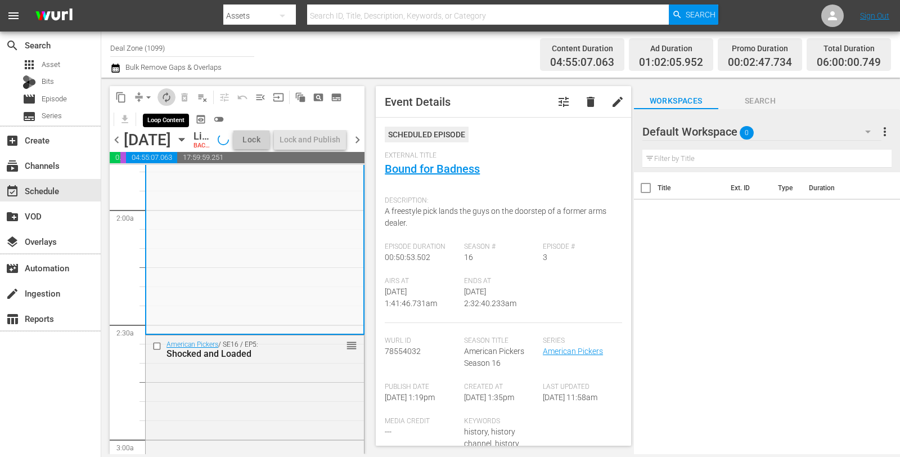
click at [169, 98] on span "autorenew_outlined" at bounding box center [166, 97] width 11 height 11
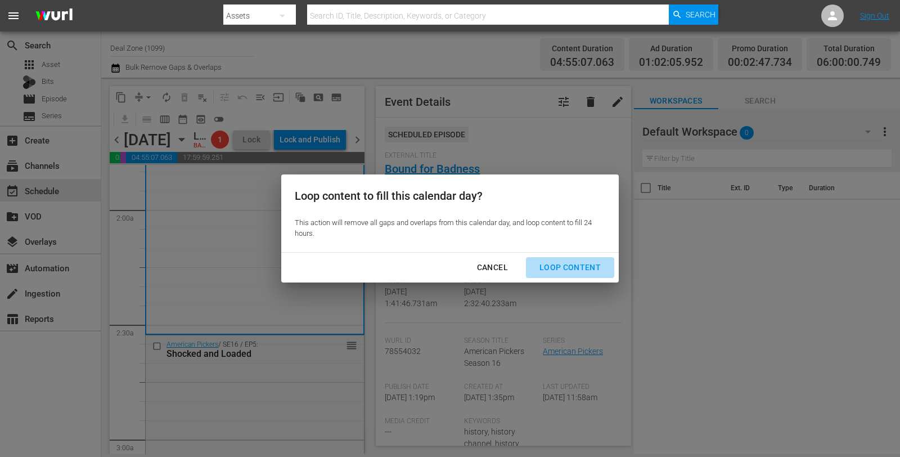
click at [591, 263] on div "Loop Content" at bounding box center [570, 268] width 79 height 14
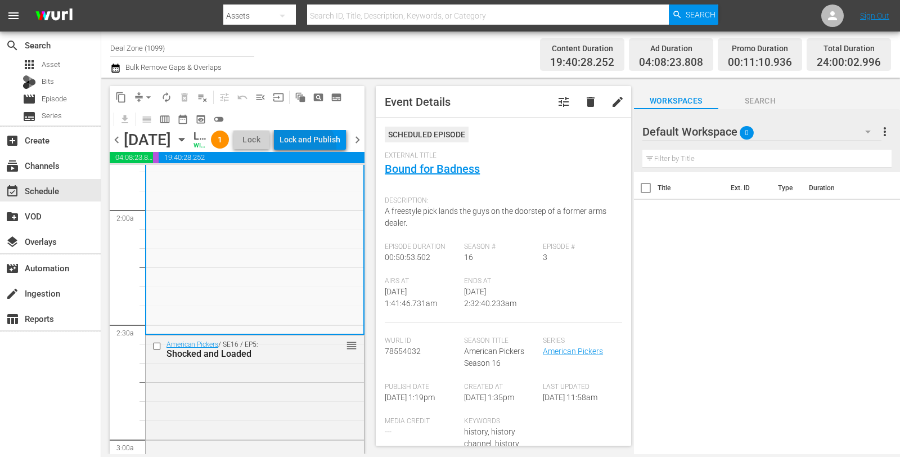
click at [331, 150] on div "Lock and Publish" at bounding box center [310, 139] width 61 height 20
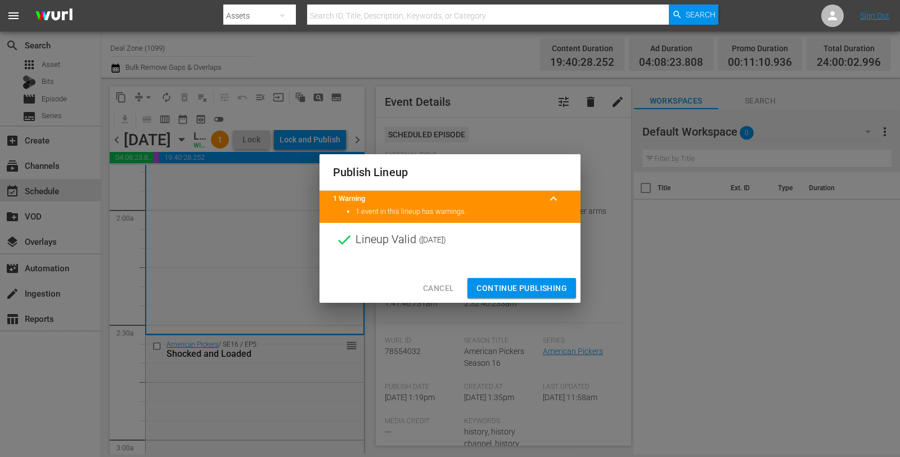
click at [500, 268] on div at bounding box center [450, 265] width 261 height 17
click at [505, 284] on span "Continue Publishing" at bounding box center [522, 288] width 91 height 14
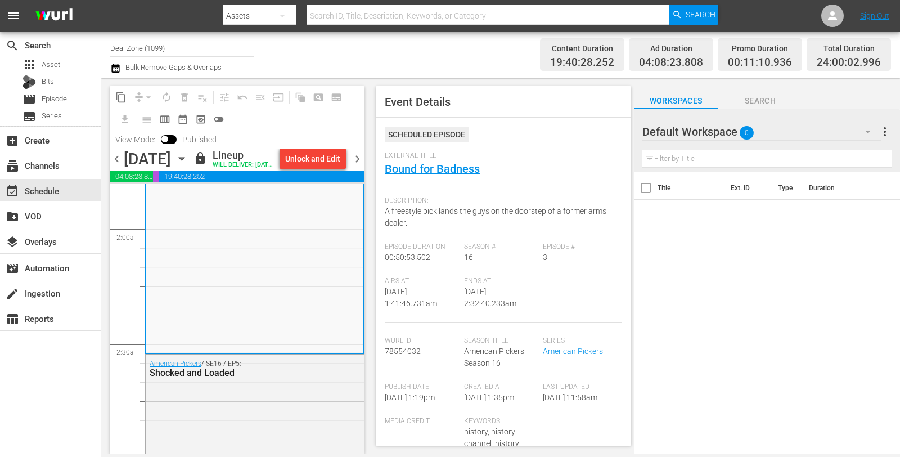
click at [172, 53] on input "Deal Zone (1099)" at bounding box center [182, 47] width 144 height 27
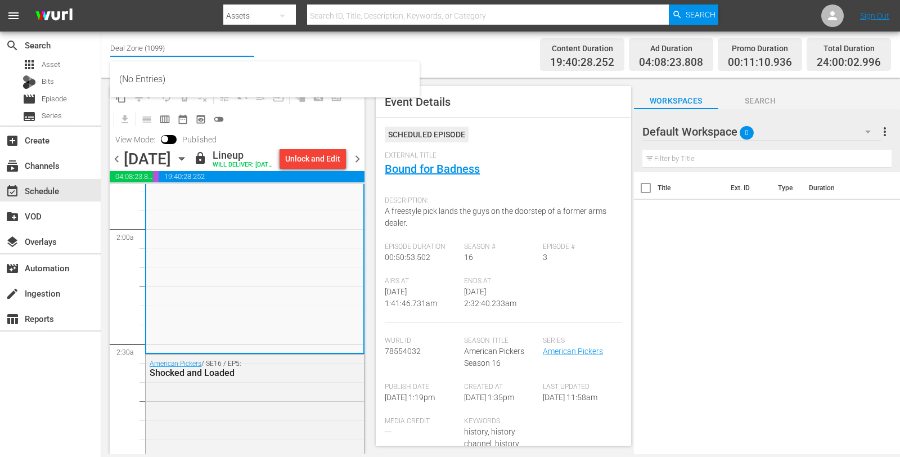
click at [172, 53] on input "Deal Zone (1099)" at bounding box center [182, 47] width 144 height 27
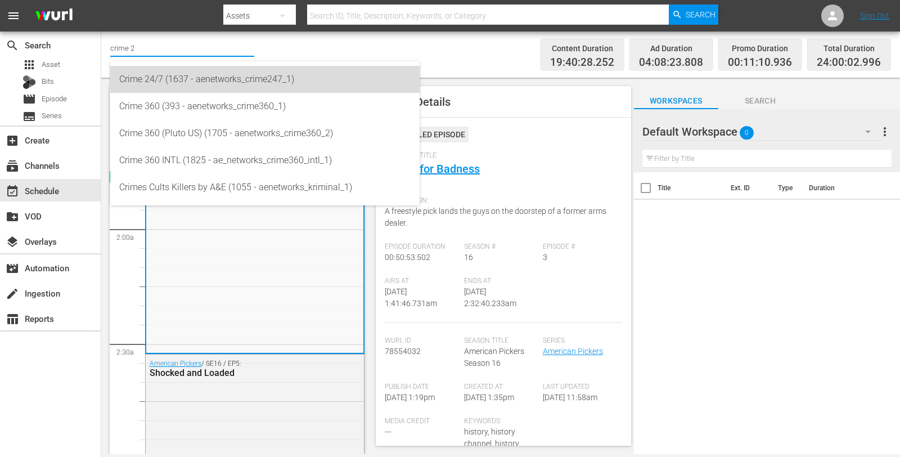
click at [158, 85] on div "Crime 24/7 (1637 - aenetworks_crime247_1)" at bounding box center [264, 79] width 291 height 27
type input "Crime 24/7 (1637 - aenetworks_crime247_1)"
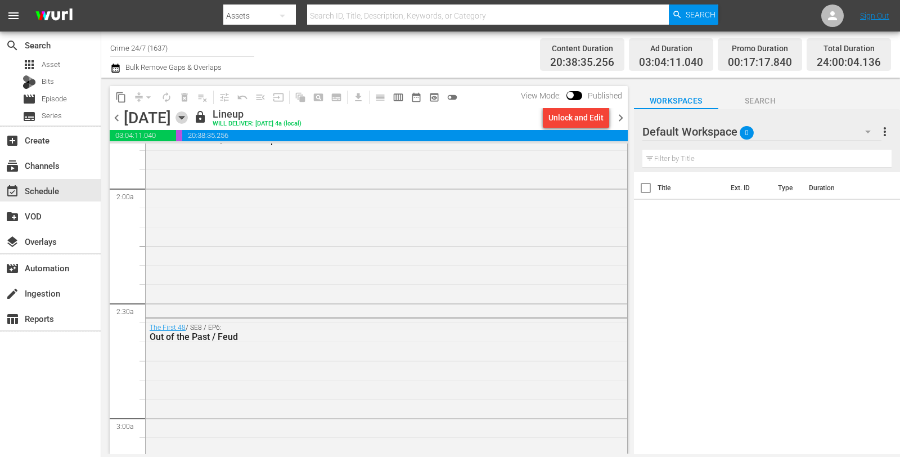
click at [188, 120] on icon "button" at bounding box center [182, 117] width 12 height 12
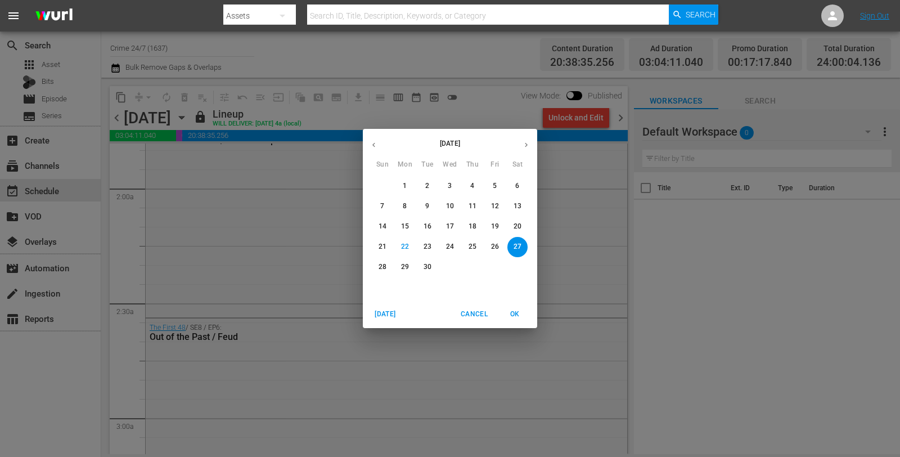
click at [531, 152] on button "button" at bounding box center [526, 145] width 22 height 22
click at [407, 208] on p "6" at bounding box center [405, 206] width 4 height 10
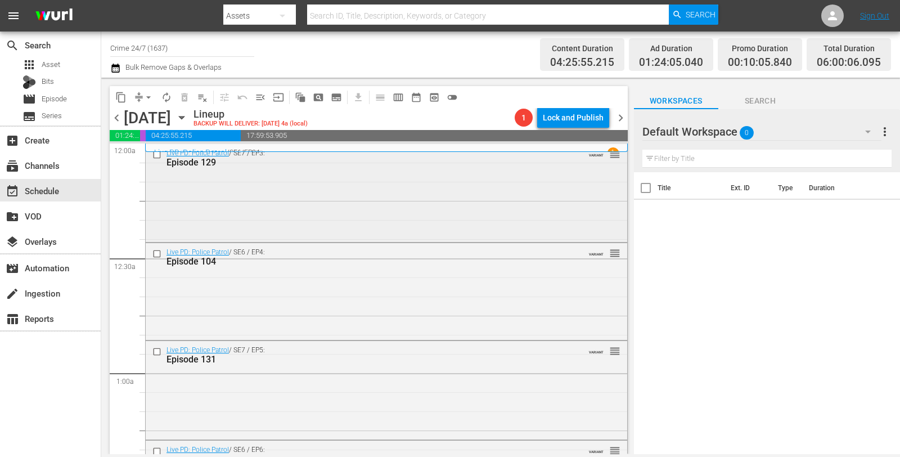
click at [362, 208] on div "Live PD: Police Patrol / SE7 / EP3: Episode 129 VARIANT reorder" at bounding box center [387, 192] width 482 height 96
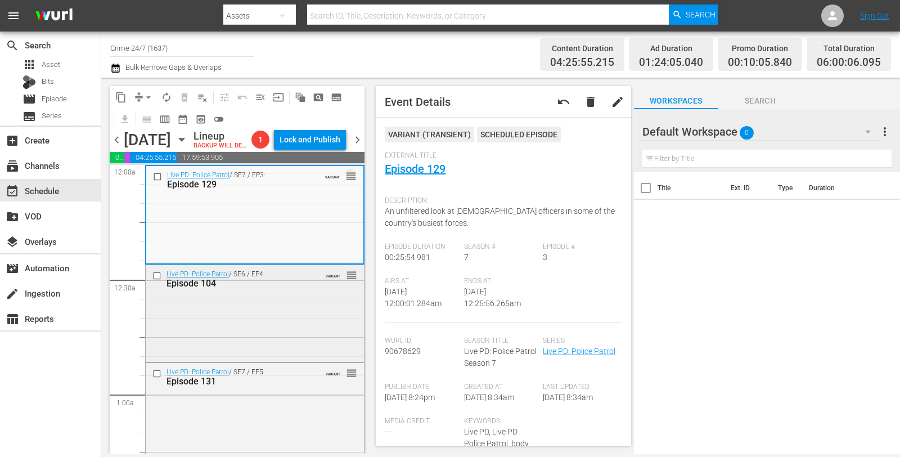
click at [293, 289] on div "Episode 104" at bounding box center [238, 283] width 143 height 11
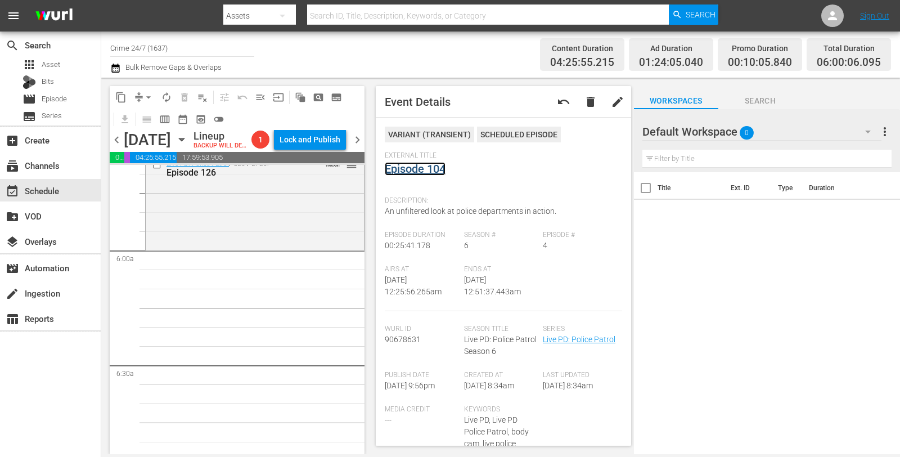
scroll to position [1252, 0]
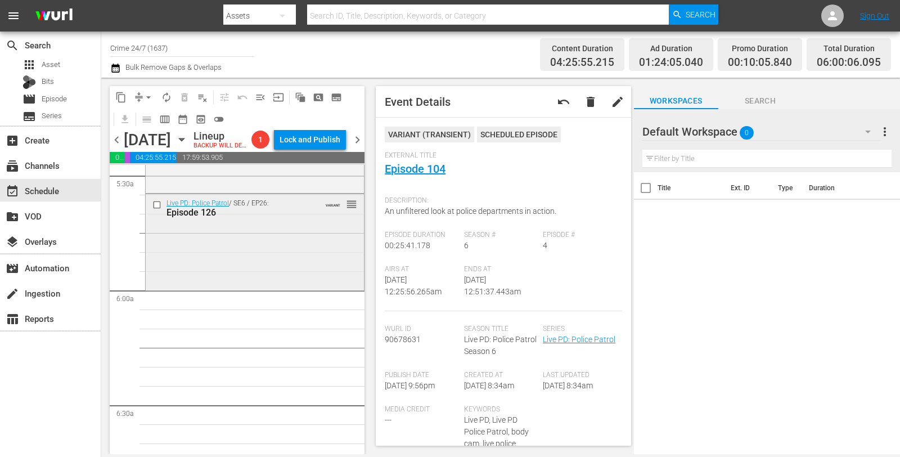
click at [284, 241] on div "Live PD: Police Patrol / SE6 / EP26: Episode 126 VARIANT reorder" at bounding box center [255, 241] width 218 height 94
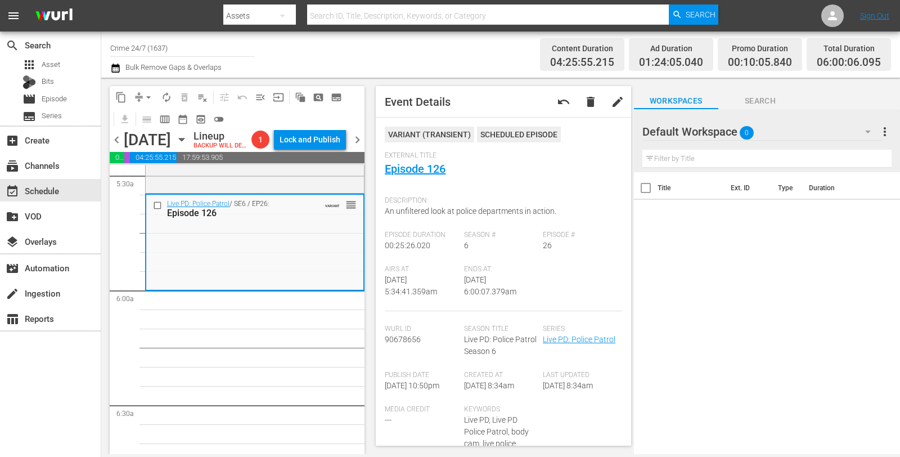
click at [150, 96] on span "arrow_drop_down" at bounding box center [148, 97] width 11 height 11
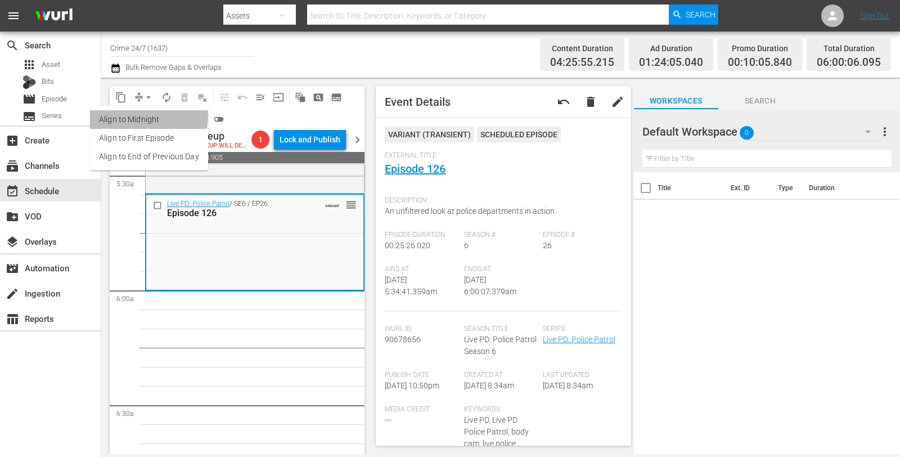
click at [147, 117] on li "Align to Midnight" at bounding box center [149, 119] width 118 height 19
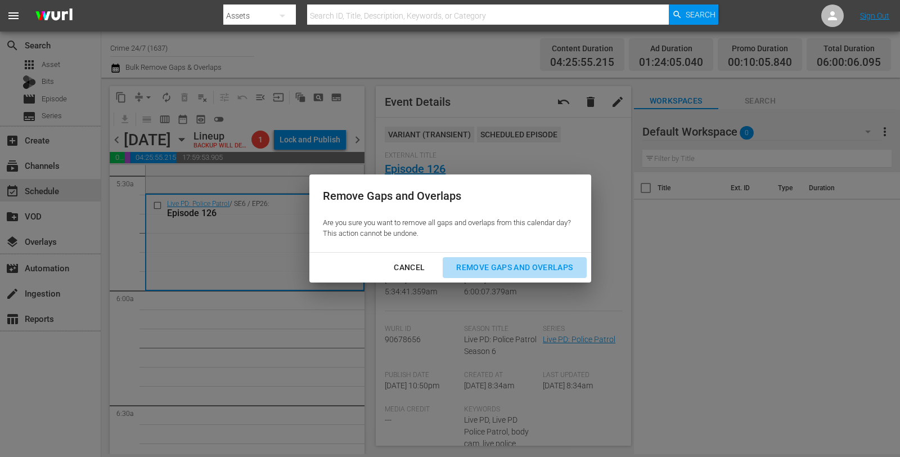
click at [502, 262] on div "Remove Gaps and Overlaps" at bounding box center [514, 268] width 134 height 14
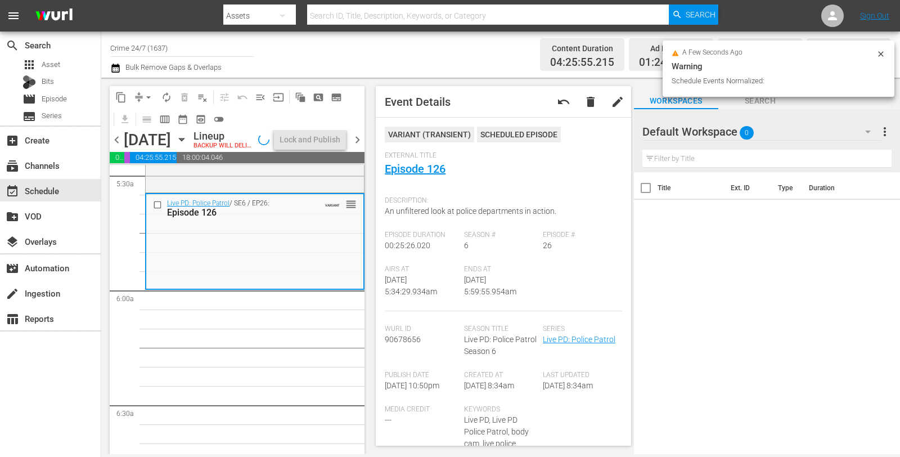
scroll to position [1233, 0]
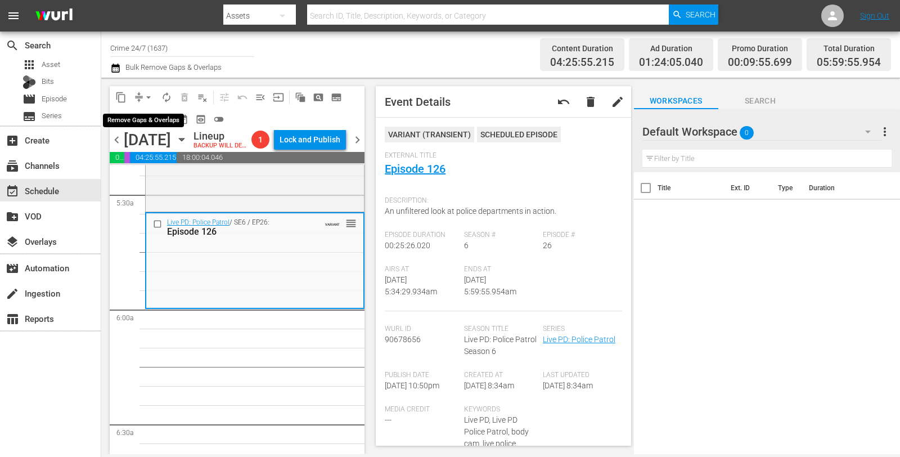
click at [145, 95] on span "arrow_drop_down" at bounding box center [148, 97] width 11 height 11
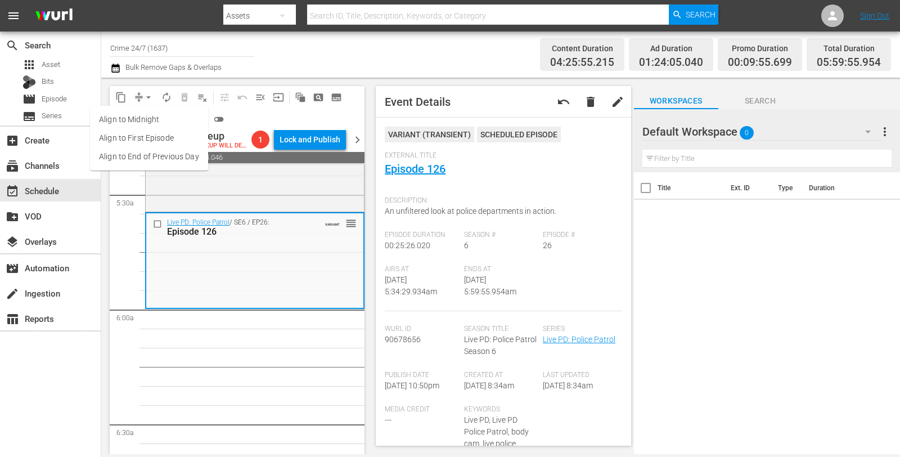
click at [147, 114] on li "Align to Midnight" at bounding box center [149, 119] width 118 height 19
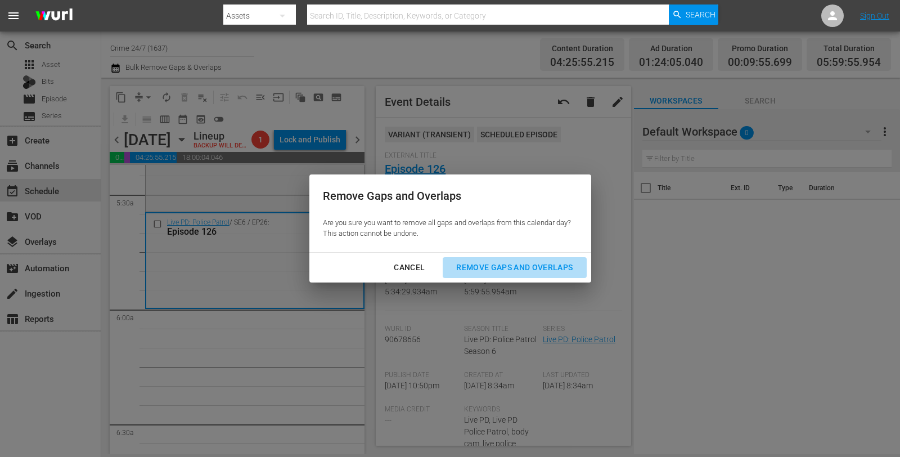
click at [469, 270] on div "Remove Gaps and Overlaps" at bounding box center [514, 268] width 134 height 14
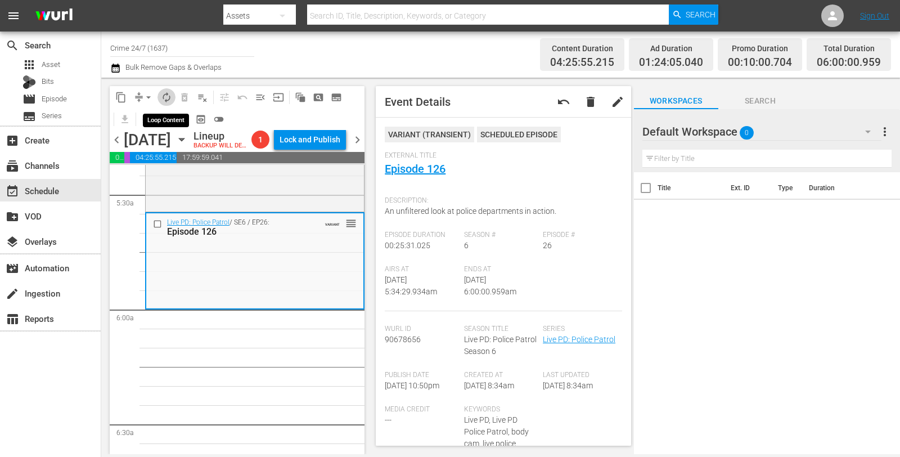
click at [168, 90] on button "autorenew_outlined" at bounding box center [167, 97] width 18 height 18
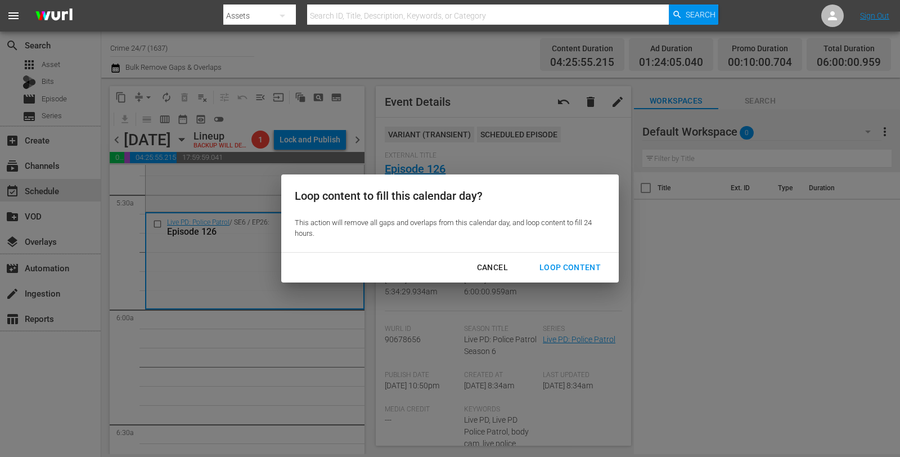
click at [561, 265] on div "Loop Content" at bounding box center [570, 268] width 79 height 14
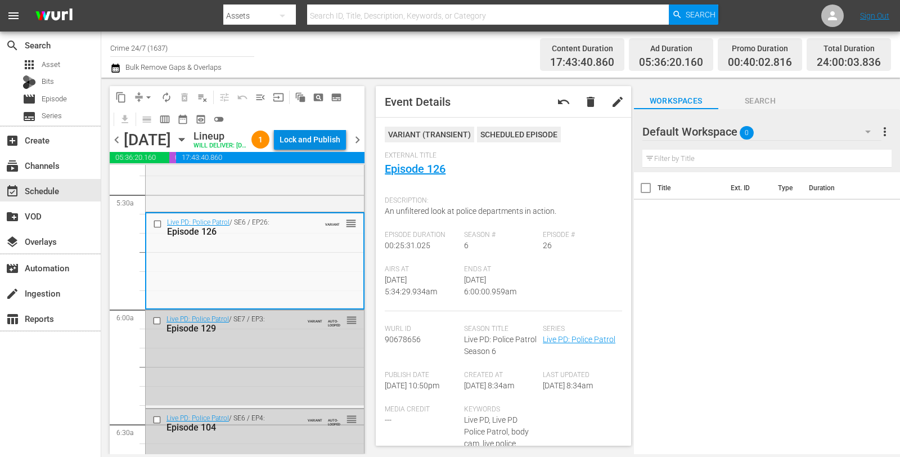
click at [309, 147] on div "Lock and Publish" at bounding box center [310, 139] width 61 height 20
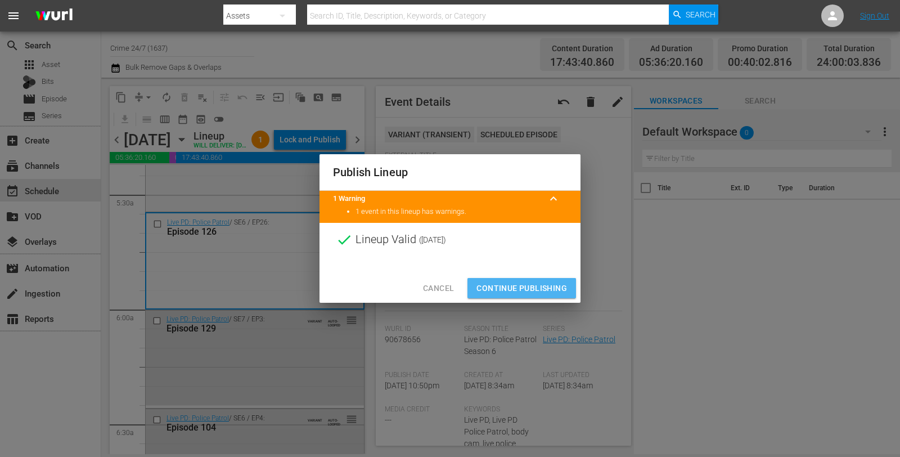
click at [553, 286] on span "Continue Publishing" at bounding box center [522, 288] width 91 height 14
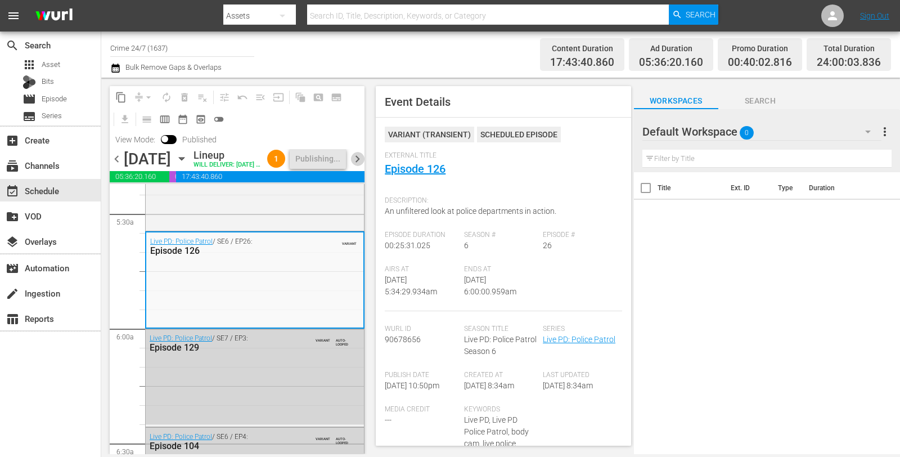
click at [357, 166] on span "chevron_right" at bounding box center [358, 159] width 14 height 14
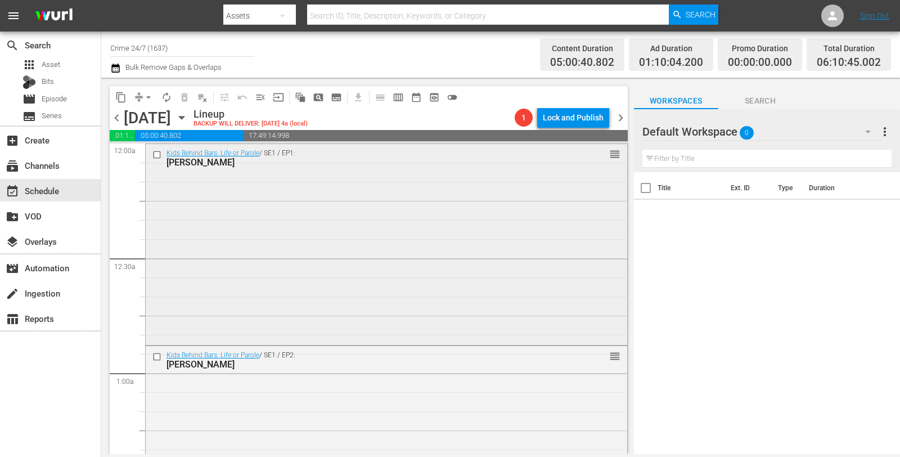
click at [246, 223] on div "Kids Behind Bars: Life or Parole / SE1 / EP1: Aaron reorder" at bounding box center [387, 243] width 482 height 199
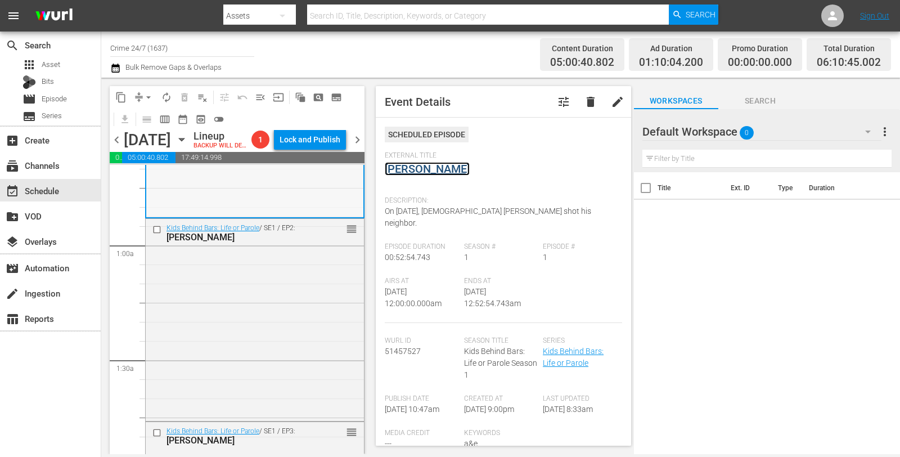
scroll to position [164, 0]
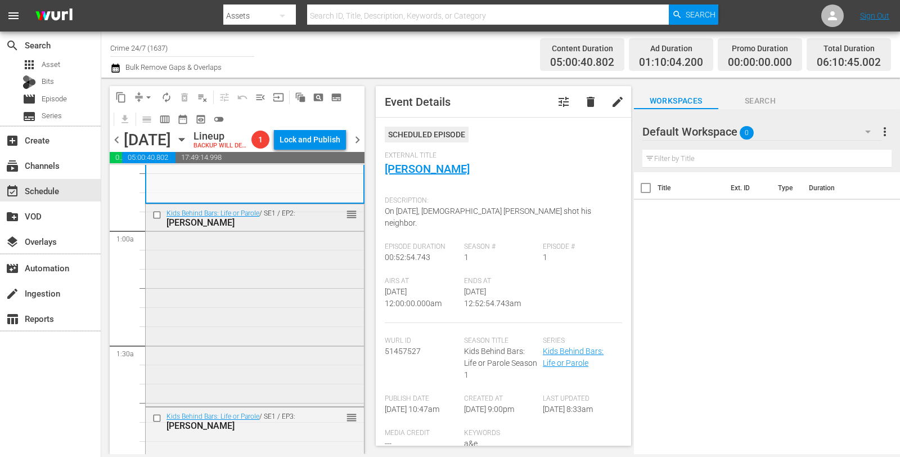
click at [272, 272] on div "Kids Behind Bars: Life or Parole / SE1 / EP2: Curtis reorder" at bounding box center [255, 304] width 218 height 200
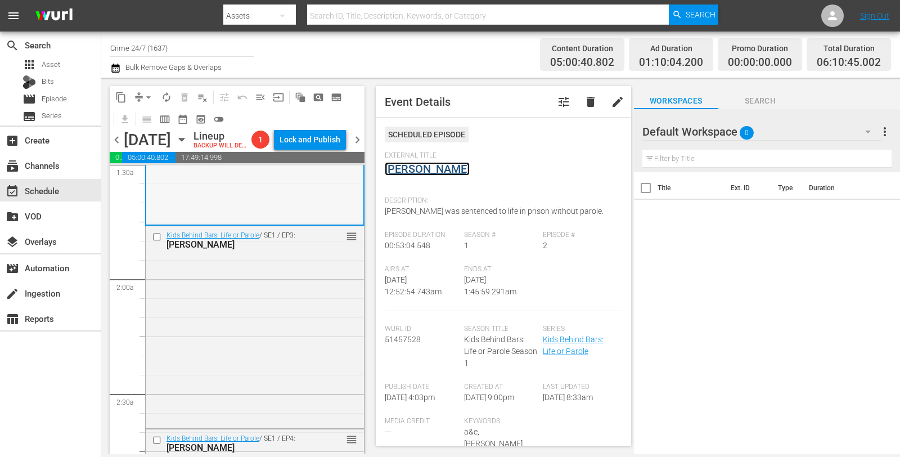
scroll to position [345, 0]
click at [288, 327] on div "Kids Behind Bars: Life or Parole / SE1 / EP3: Preston reorder" at bounding box center [255, 326] width 218 height 200
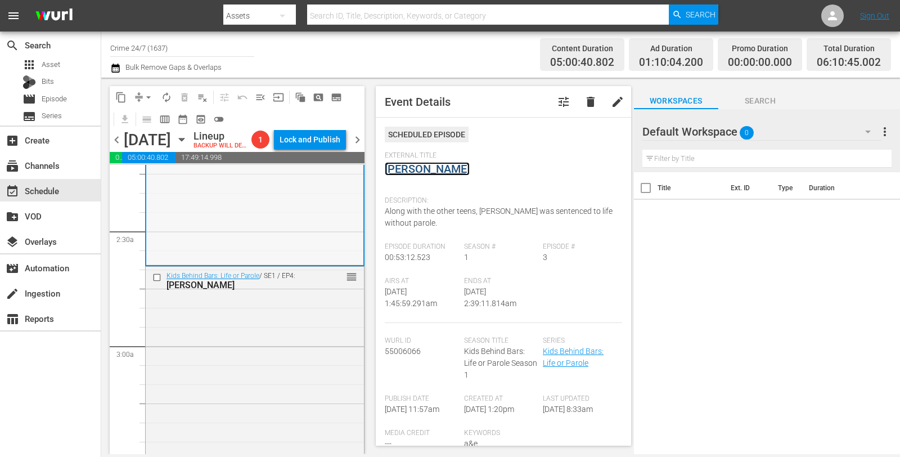
scroll to position [508, 0]
click at [259, 336] on div "Kids Behind Bars: Life or Parole / SE1 / EP4: Bobby reorder" at bounding box center [255, 366] width 218 height 200
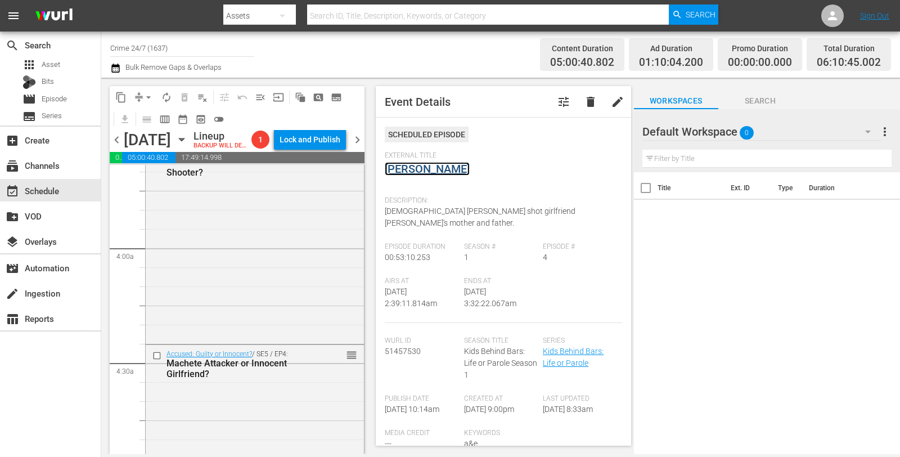
scroll to position [836, 0]
click at [265, 268] on div "Accused: Guilty or Innocent? / SE5 / EP2: Killer Biker or Self-Defense Shooter?…" at bounding box center [255, 242] width 218 height 199
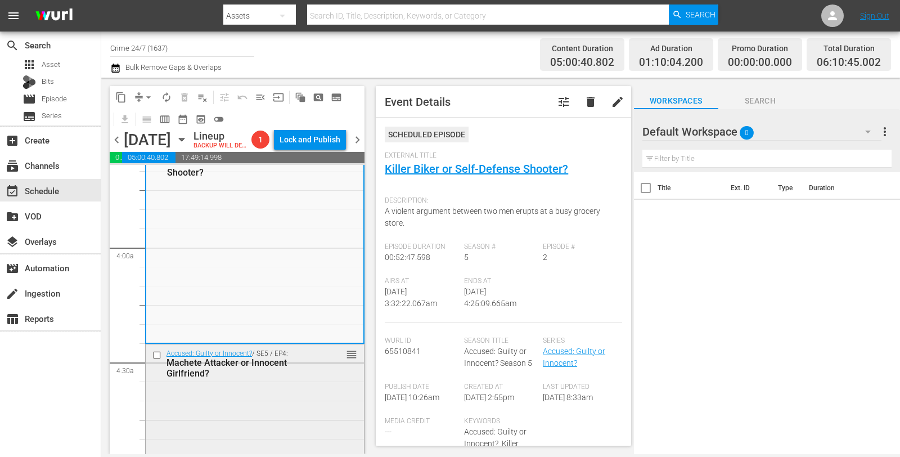
click at [267, 415] on div "Accused: Guilty or Innocent? / SE5 / EP4: Machete Attacker or Innocent Girlfrie…" at bounding box center [255, 443] width 218 height 199
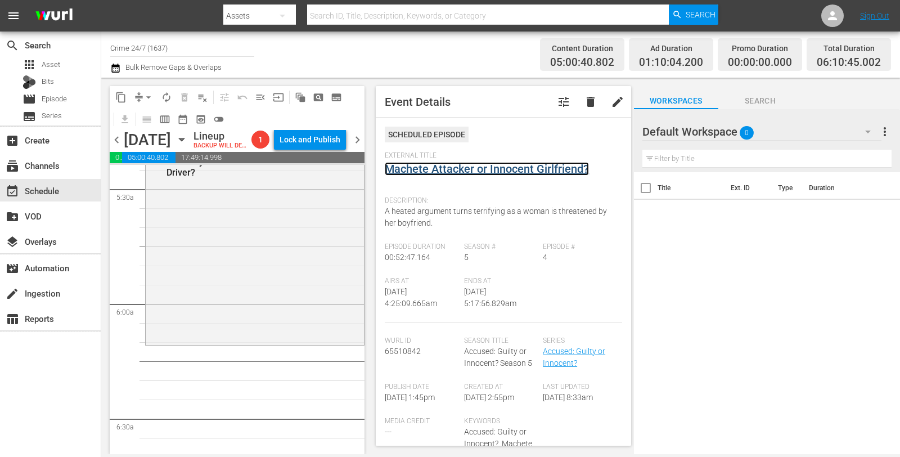
scroll to position [1239, 0]
click at [271, 266] on div "Accused: Guilty or Innocent? / SE5 / EP7: Killed My Mother or Innocent Driver? …" at bounding box center [255, 242] width 218 height 199
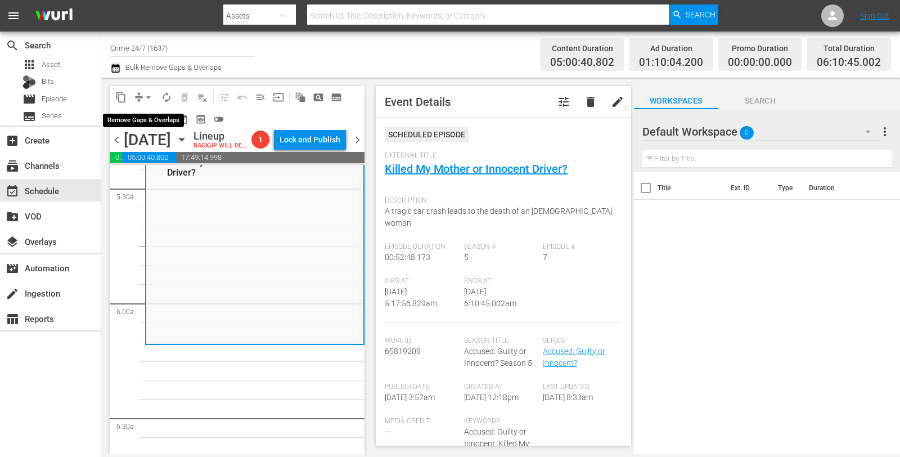
click at [148, 94] on span "arrow_drop_down" at bounding box center [148, 97] width 11 height 11
click at [152, 116] on li "Align to Midnight" at bounding box center [148, 119] width 93 height 19
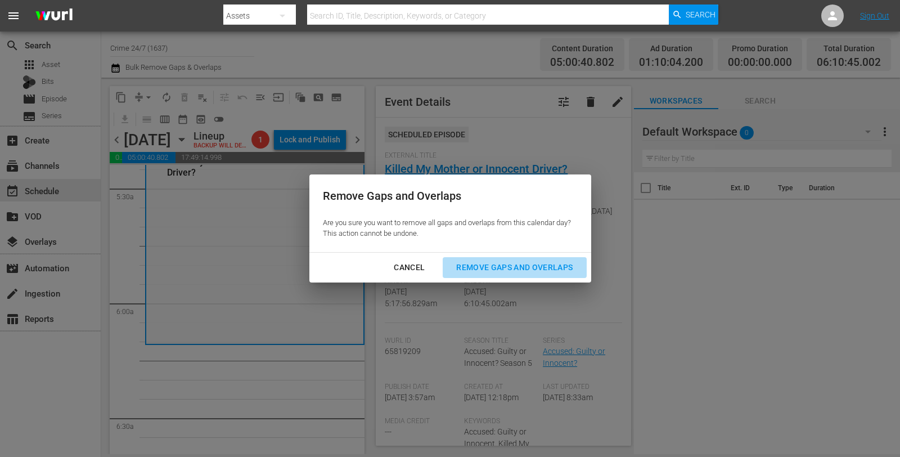
click at [538, 261] on div "Remove Gaps and Overlaps" at bounding box center [514, 268] width 134 height 14
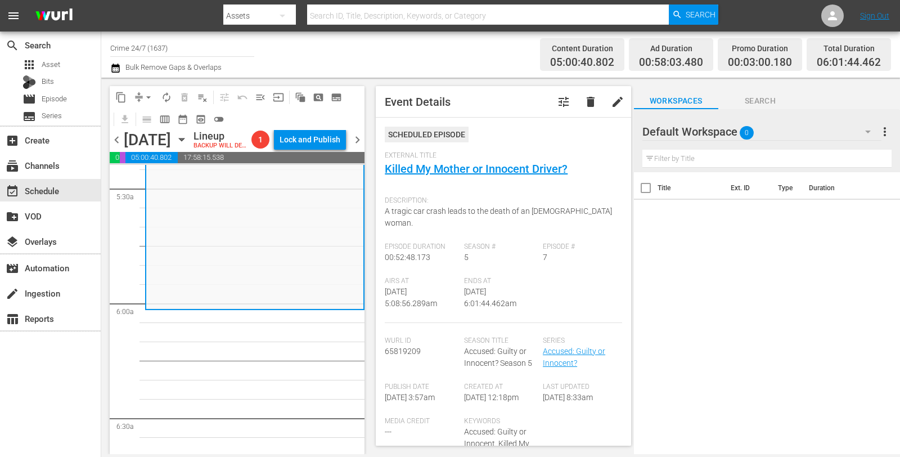
click at [144, 88] on button "arrow_drop_down" at bounding box center [149, 97] width 18 height 18
click at [154, 113] on li "Align to Midnight" at bounding box center [149, 119] width 118 height 19
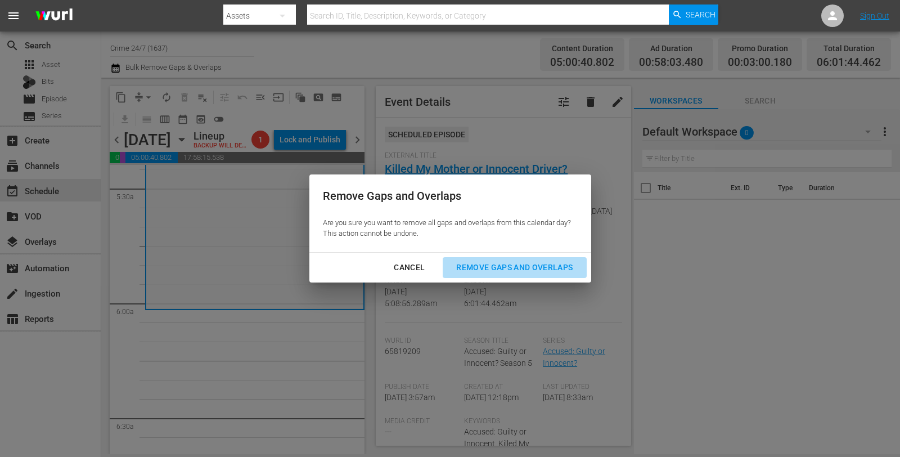
click at [516, 272] on div "Remove Gaps and Overlaps" at bounding box center [514, 268] width 134 height 14
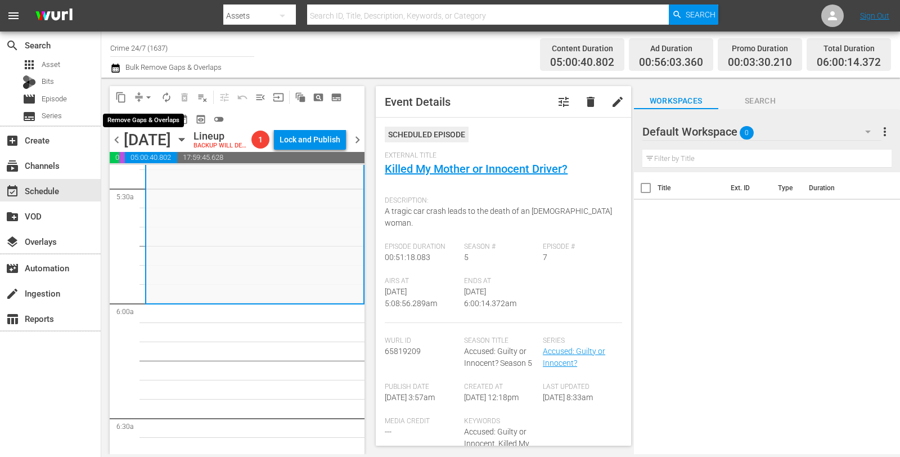
click at [144, 93] on span "arrow_drop_down" at bounding box center [148, 97] width 11 height 11
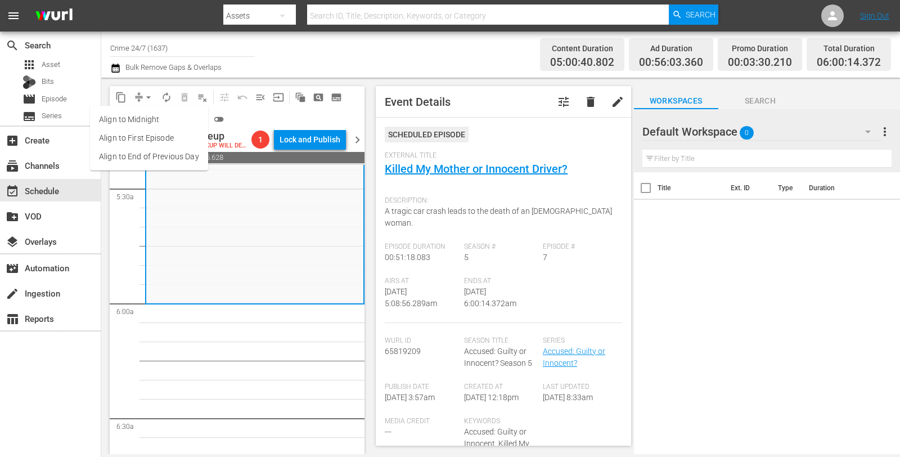
click at [145, 117] on li "Align to Midnight" at bounding box center [149, 119] width 118 height 19
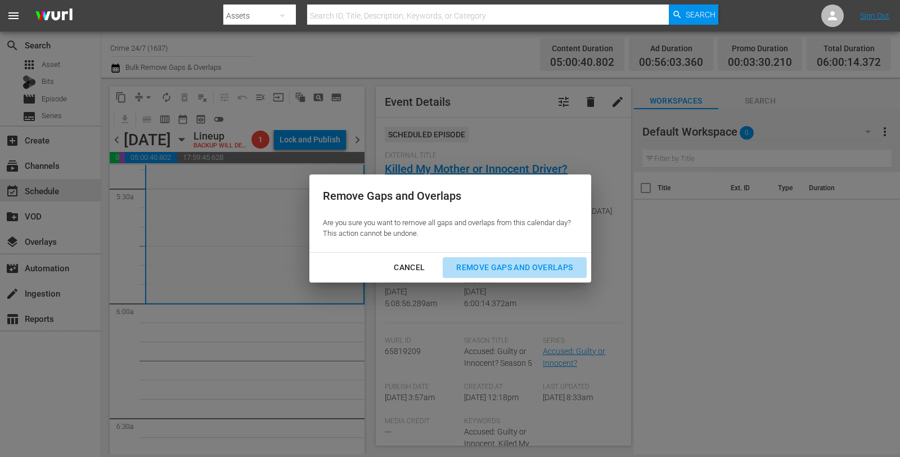
click at [549, 263] on div "Remove Gaps and Overlaps" at bounding box center [514, 268] width 134 height 14
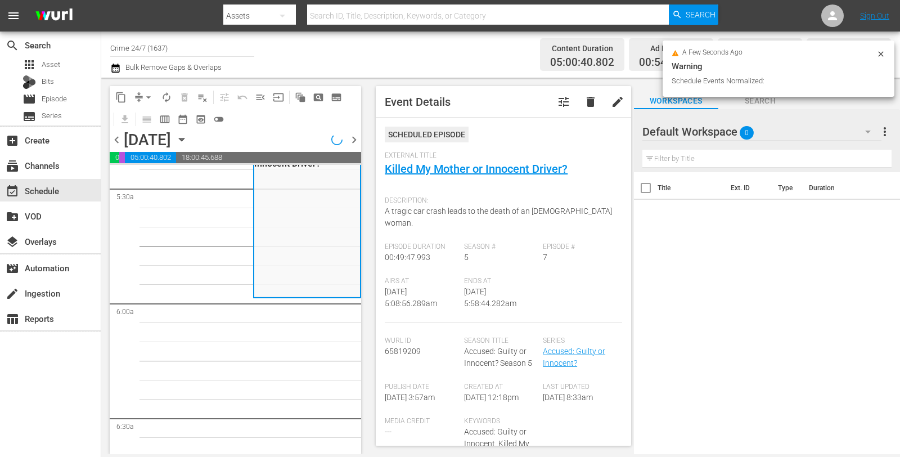
scroll to position [1258, 0]
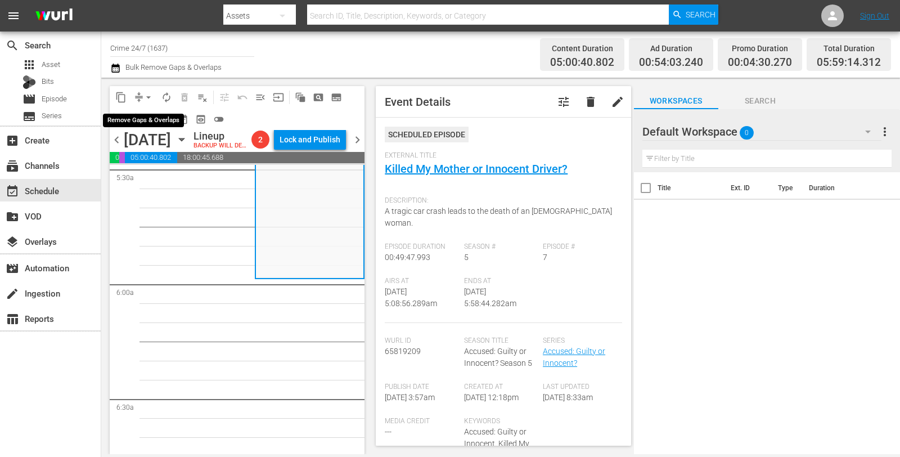
click at [143, 92] on span "arrow_drop_down" at bounding box center [148, 97] width 11 height 11
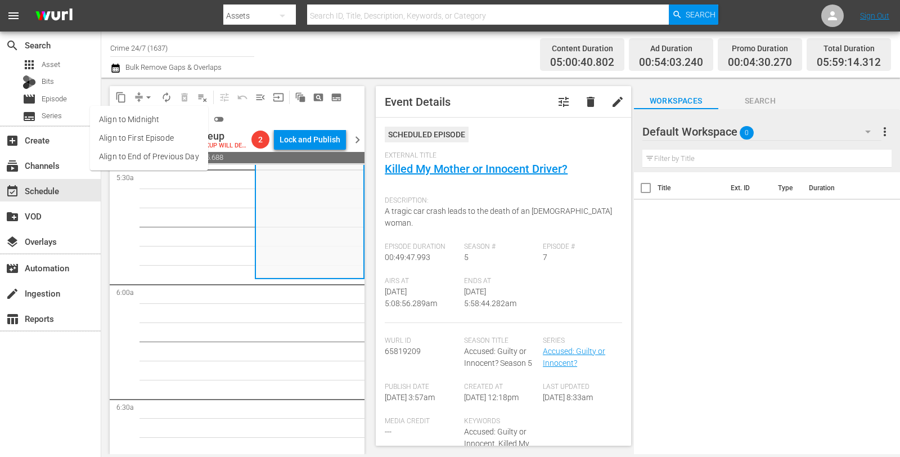
click at [149, 113] on li "Align to Midnight" at bounding box center [149, 119] width 118 height 19
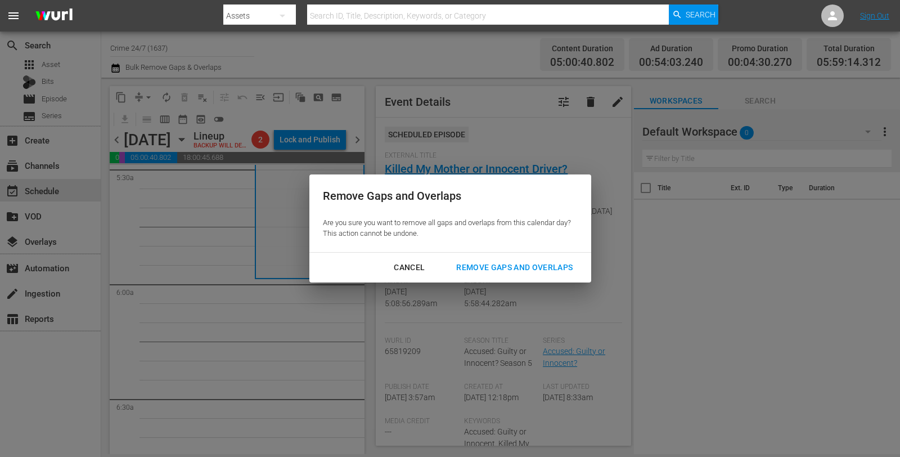
click at [545, 268] on div "Remove Gaps and Overlaps" at bounding box center [514, 268] width 134 height 14
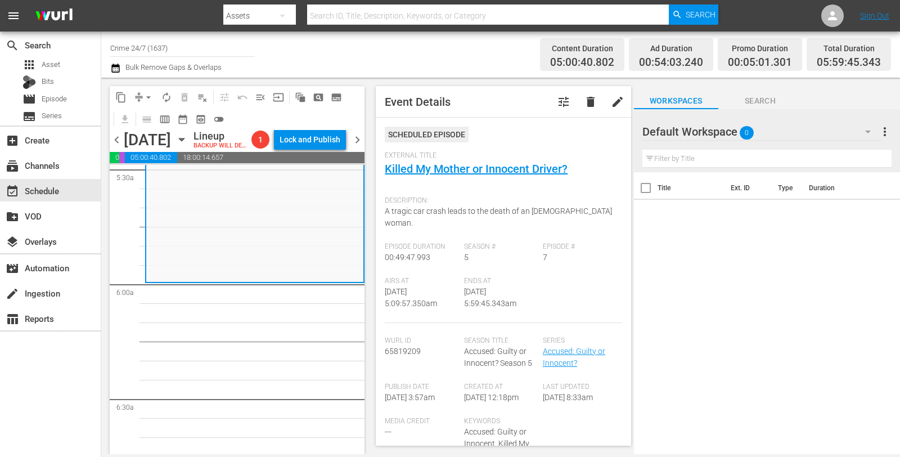
click at [137, 94] on span "compress" at bounding box center [138, 97] width 11 height 11
click at [150, 95] on span "arrow_drop_down" at bounding box center [148, 97] width 11 height 11
click at [152, 116] on li "Align to Midnight" at bounding box center [149, 119] width 118 height 19
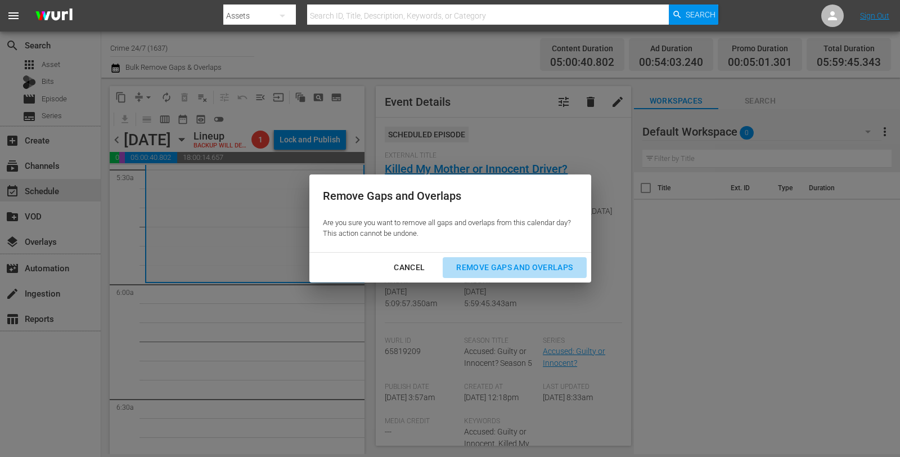
click at [523, 272] on div "Remove Gaps and Overlaps" at bounding box center [514, 268] width 134 height 14
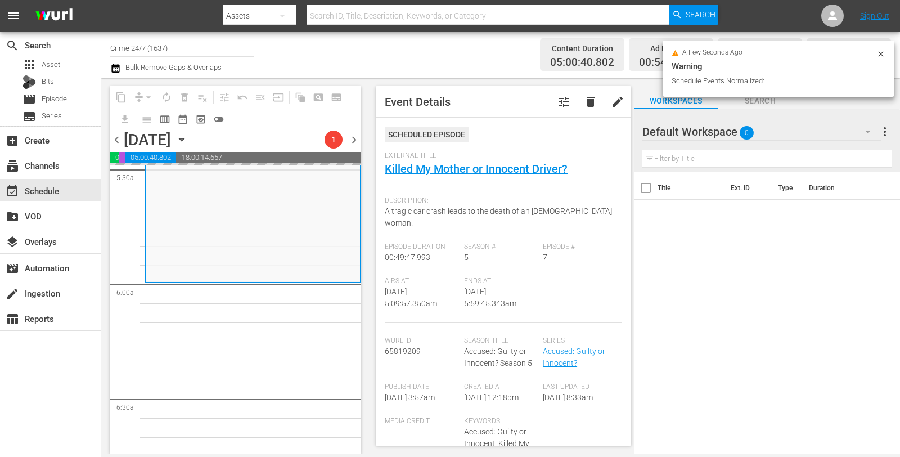
click at [886, 56] on div "a few seconds ago Warning Schedule Events Normalized:" at bounding box center [779, 69] width 232 height 56
click at [886, 49] on div "a few seconds ago Warning Schedule Events Normalized:" at bounding box center [779, 69] width 232 height 56
click at [880, 51] on div "Total Duration" at bounding box center [849, 49] width 64 height 16
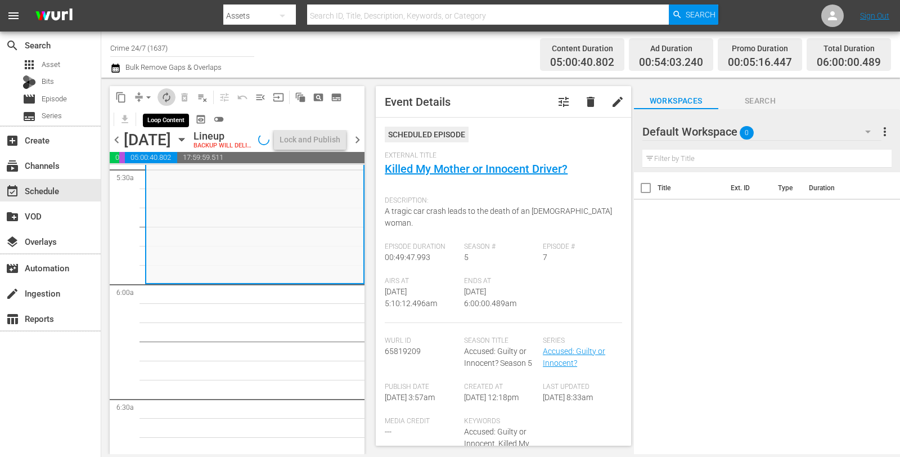
click at [164, 95] on span "autorenew_outlined" at bounding box center [166, 97] width 11 height 11
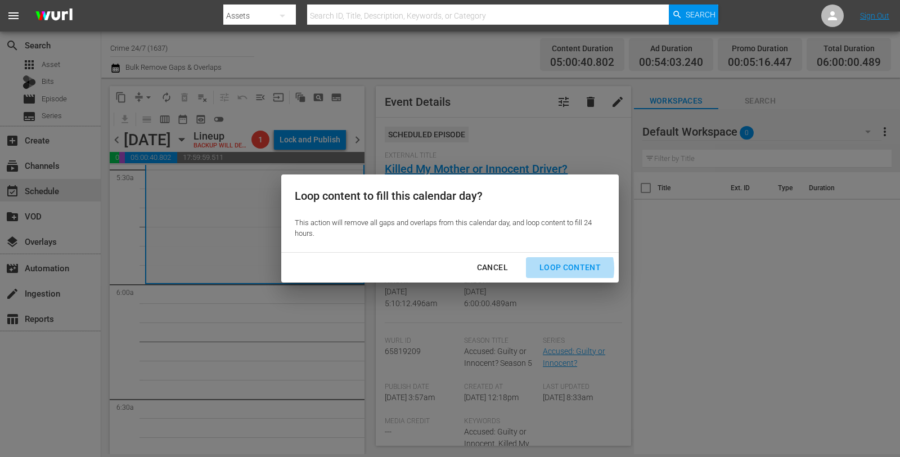
click at [560, 268] on div "Loop Content" at bounding box center [570, 268] width 79 height 14
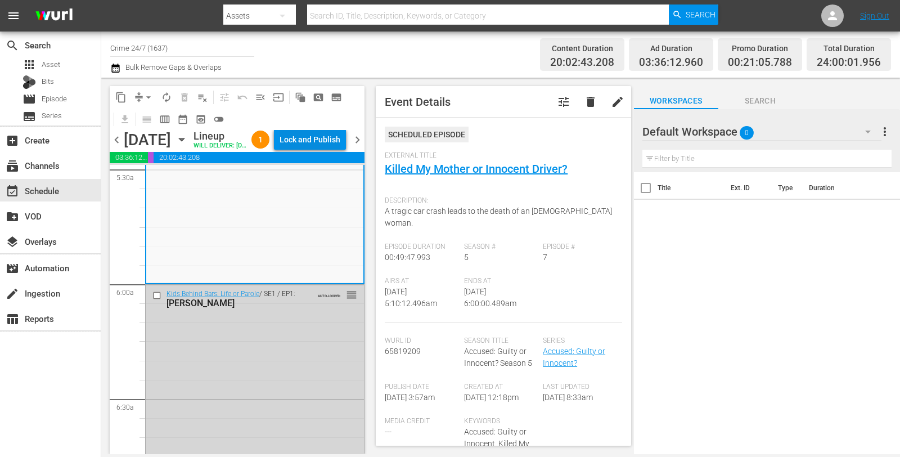
click at [318, 149] on div "Lock and Publish" at bounding box center [310, 139] width 61 height 20
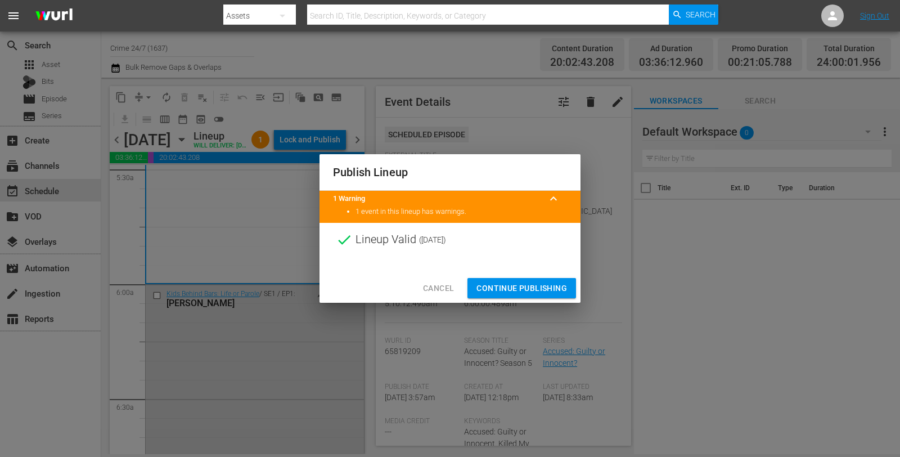
click at [482, 282] on span "Continue Publishing" at bounding box center [522, 288] width 91 height 14
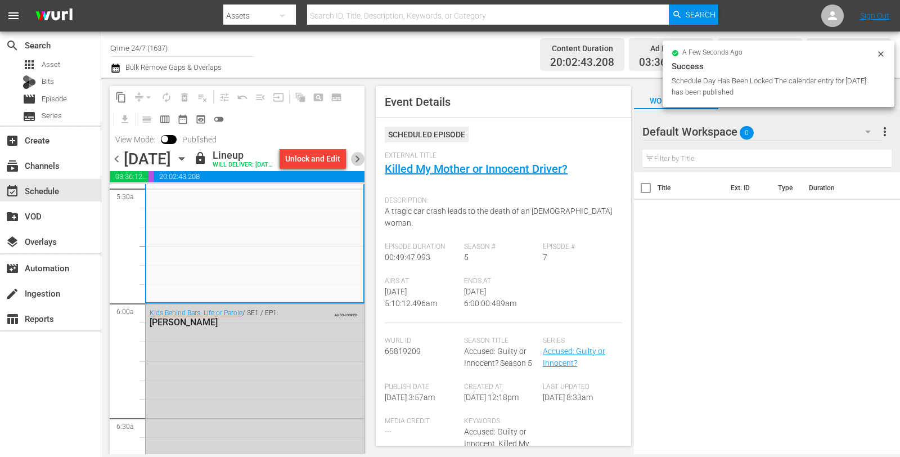
click at [358, 166] on span "chevron_right" at bounding box center [358, 159] width 14 height 14
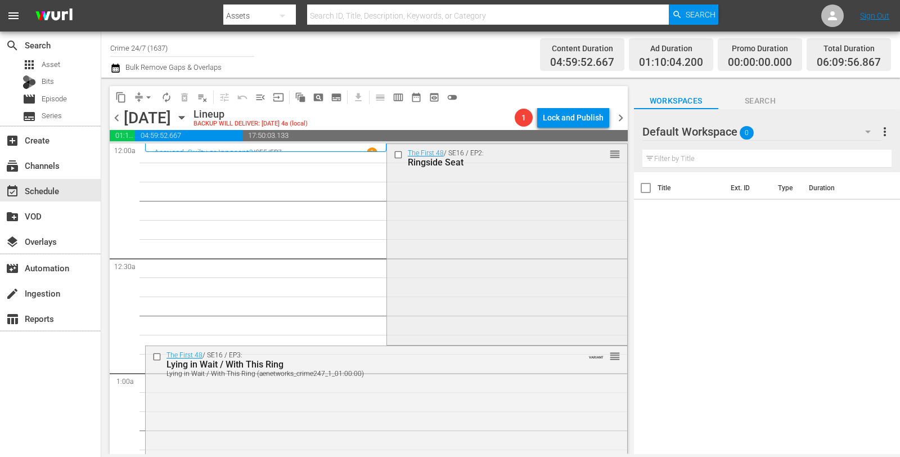
click at [413, 249] on div "The First 48 / SE16 / EP2: Ringside Seat reorder" at bounding box center [507, 243] width 240 height 199
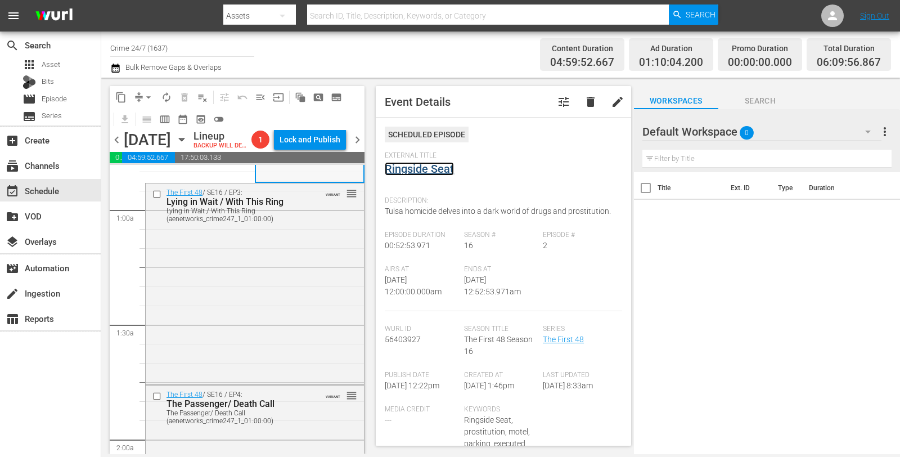
scroll to position [186, 0]
click at [295, 272] on div "The First 48 / SE16 / EP3: Lying in Wait / With This Ring Lying in Wait / With …" at bounding box center [255, 281] width 218 height 199
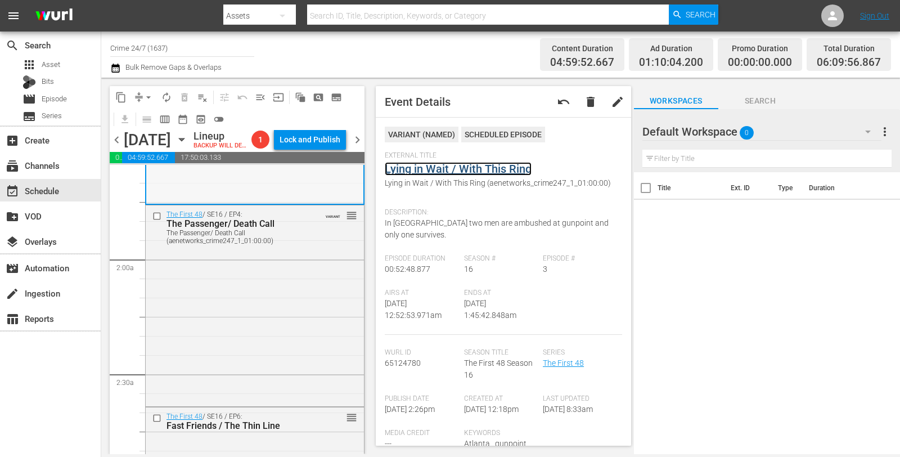
scroll to position [385, 0]
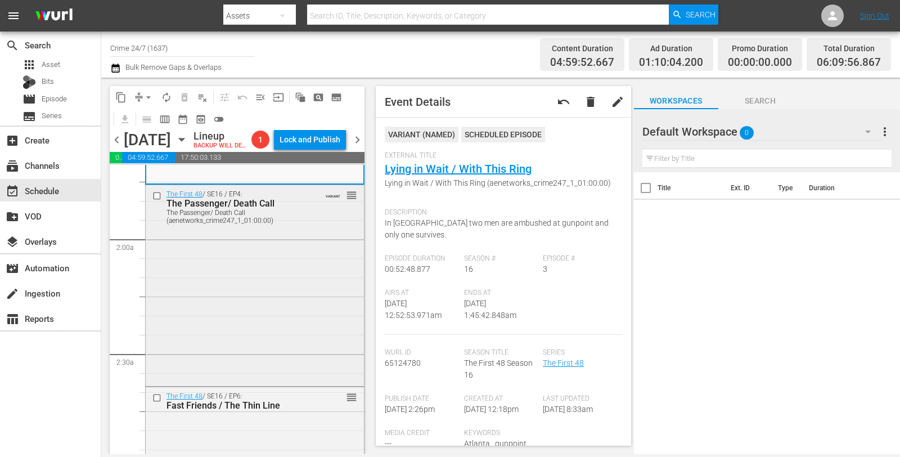
click at [285, 285] on div "The First 48 / SE16 / EP4: The Passenger/ Death Call The Passenger/ Death Call …" at bounding box center [255, 284] width 218 height 199
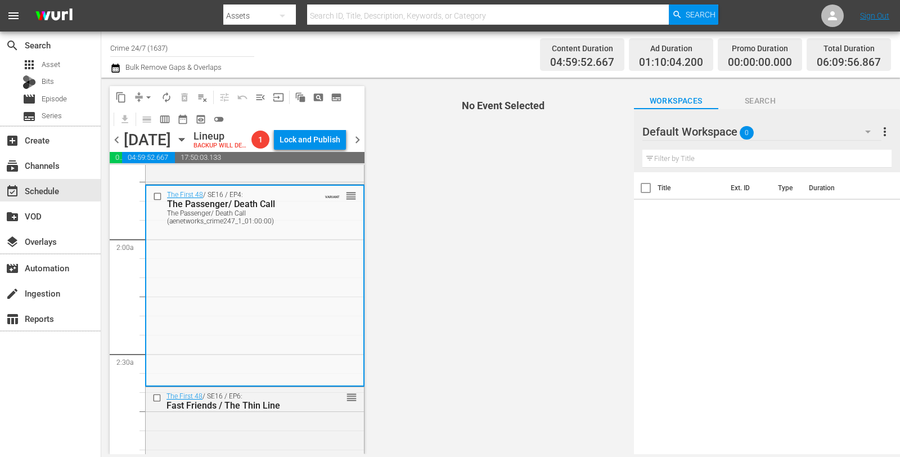
click at [285, 285] on div "The First 48 / SE16 / EP4: The Passenger/ Death Call The Passenger/ Death Call …" at bounding box center [254, 285] width 217 height 199
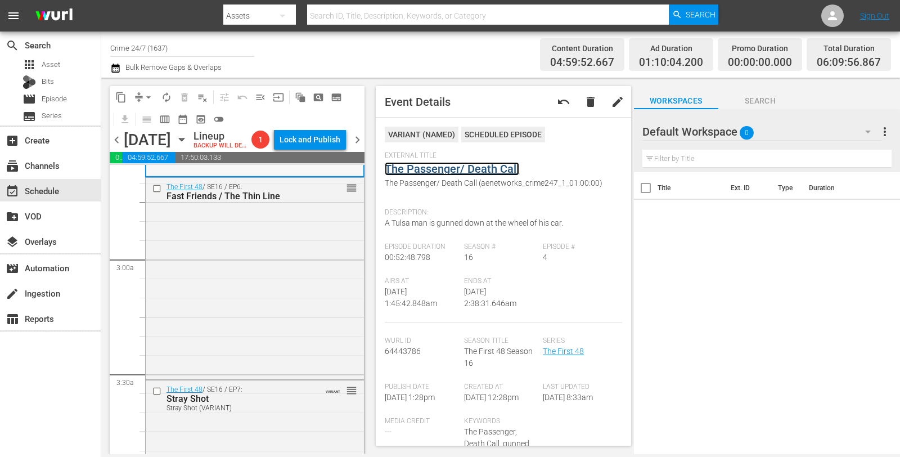
scroll to position [595, 0]
click at [270, 271] on div "The First 48 / SE16 / EP6: Fast Friends / The Thin Line reorder" at bounding box center [255, 276] width 218 height 199
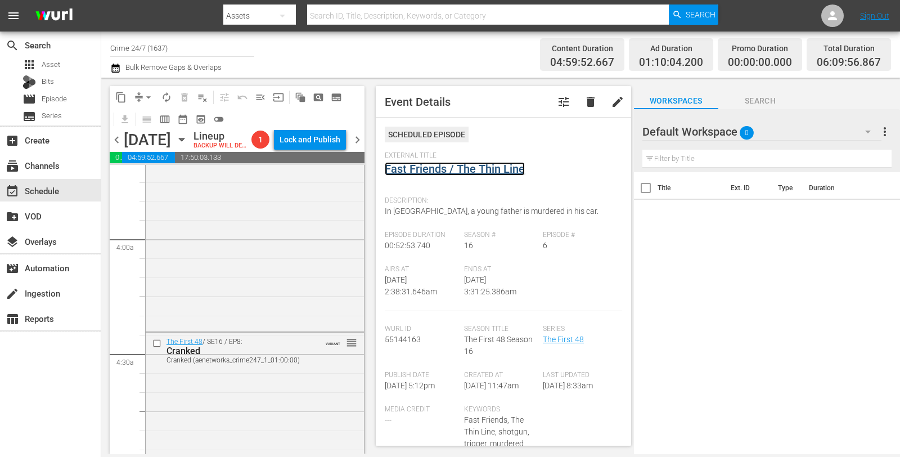
scroll to position [845, 0]
click at [288, 248] on div "The First 48 / SE16 / EP7: Stray Shot Stray Shot (VARIANT) VARIANT reorder" at bounding box center [255, 229] width 218 height 199
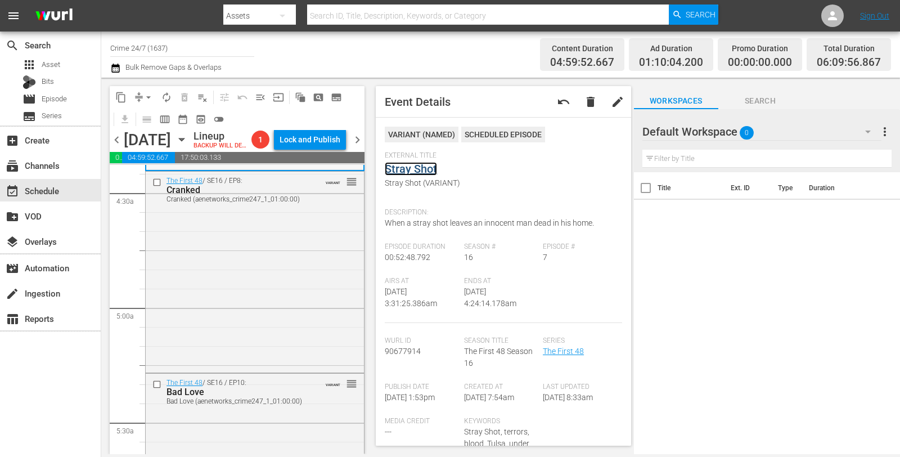
scroll to position [1013, 0]
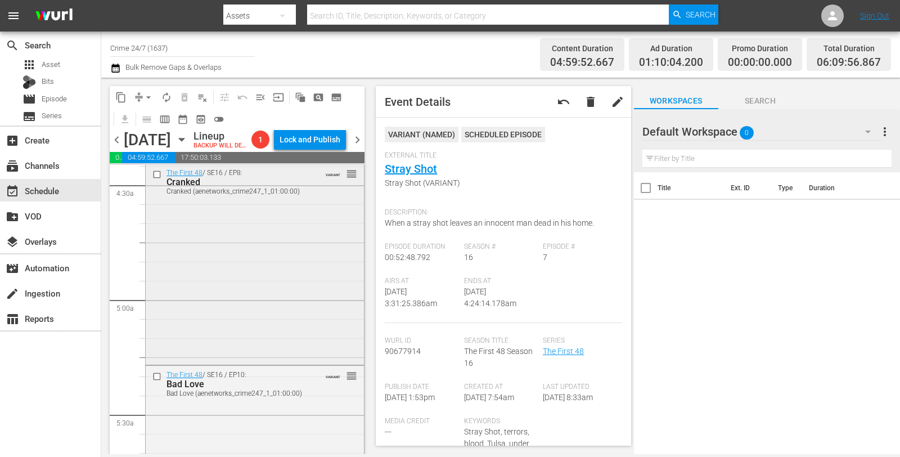
click at [282, 246] on div "The First 48 / SE16 / EP8: Cranked Cranked (aenetworks_crime247_1_01:00:00) VAR…" at bounding box center [255, 263] width 218 height 199
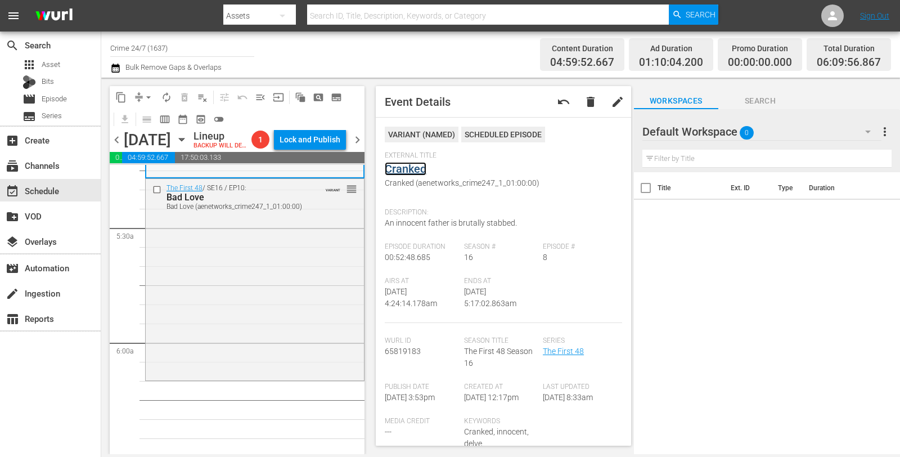
scroll to position [1201, 0]
click at [299, 282] on div "The First 48 / SE16 / EP10: Bad Love Bad Love (aenetworks_crime247_1_01:00:00) …" at bounding box center [255, 276] width 218 height 199
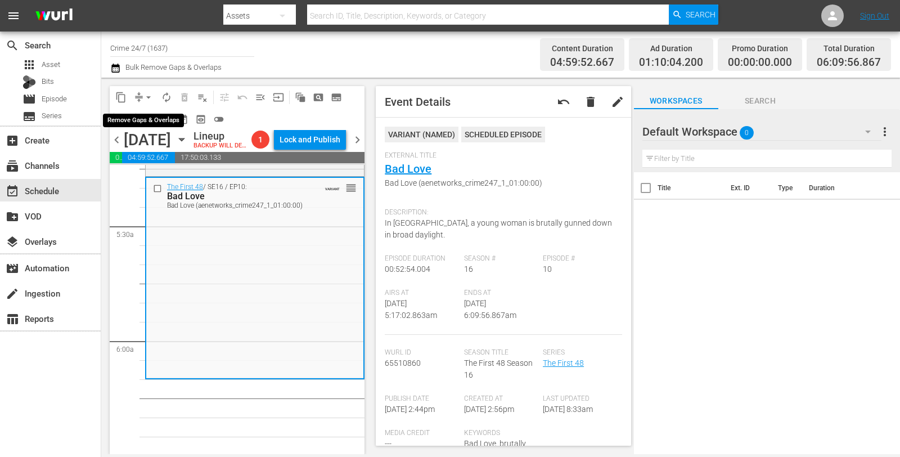
click at [148, 92] on span "arrow_drop_down" at bounding box center [148, 97] width 11 height 11
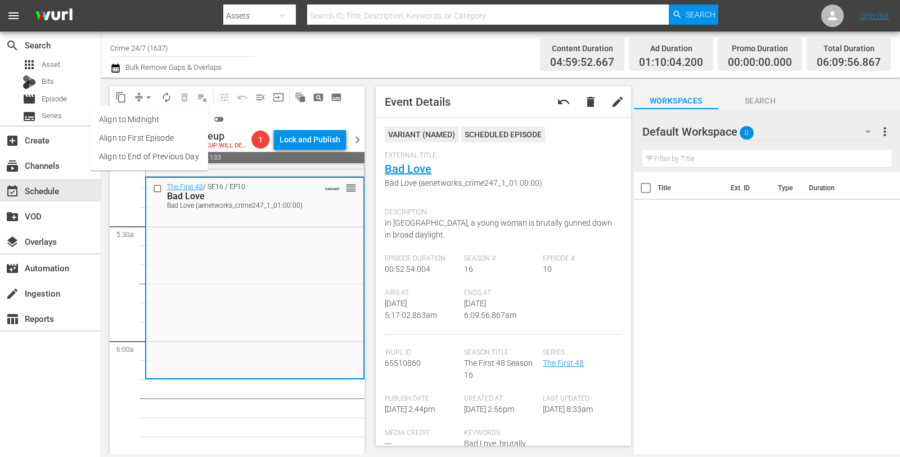
click at [147, 125] on li "Align to Midnight" at bounding box center [149, 119] width 118 height 19
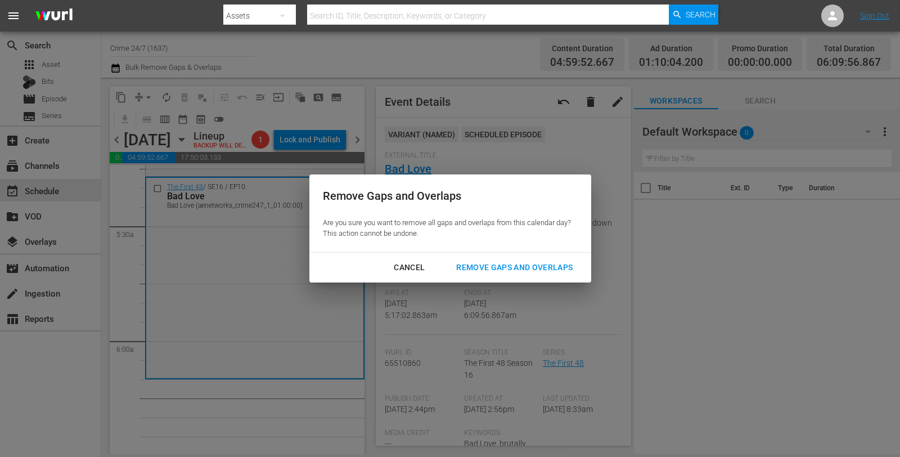
click at [500, 273] on div "Remove Gaps and Overlaps" at bounding box center [514, 268] width 134 height 14
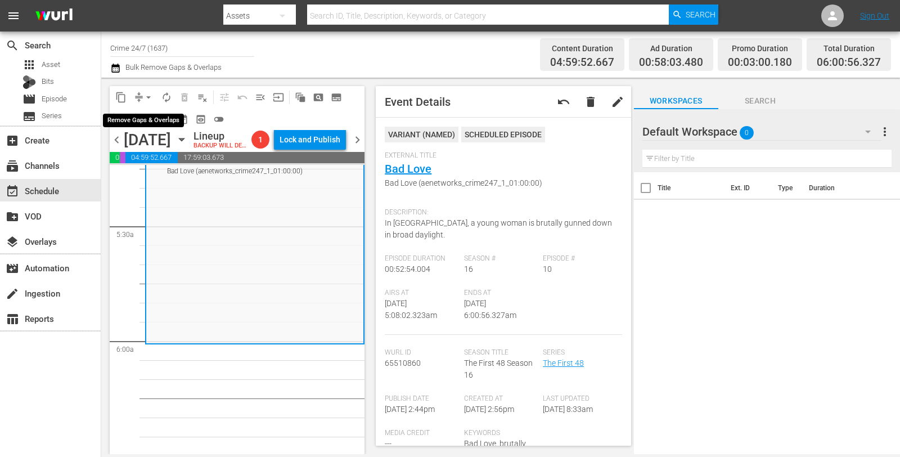
click at [142, 96] on button "arrow_drop_down" at bounding box center [149, 97] width 18 height 18
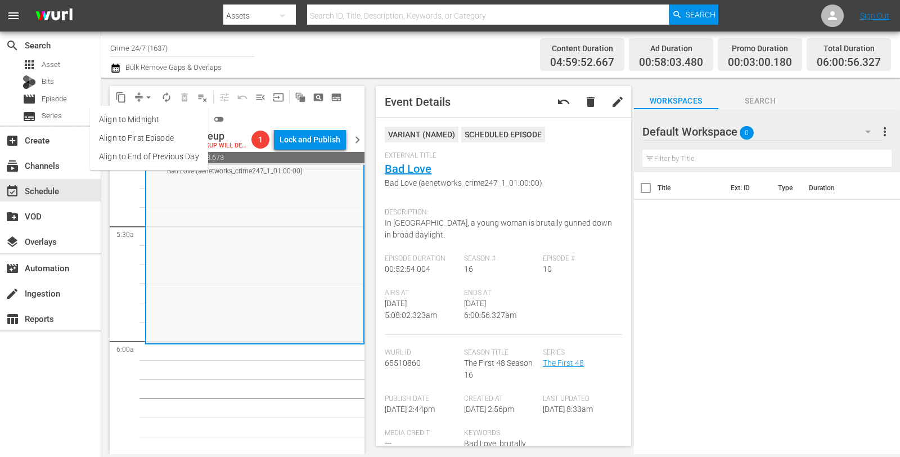
click at [150, 115] on li "Align to Midnight" at bounding box center [149, 119] width 118 height 19
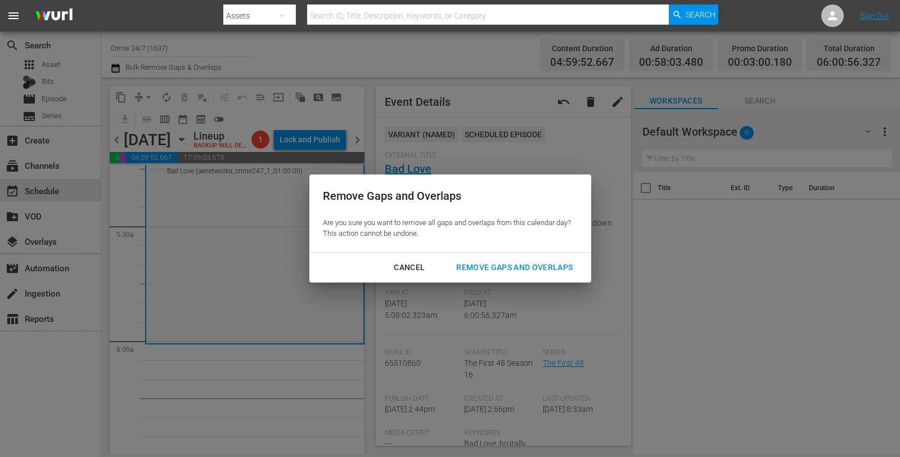
click at [526, 261] on div "Remove Gaps and Overlaps" at bounding box center [514, 268] width 134 height 14
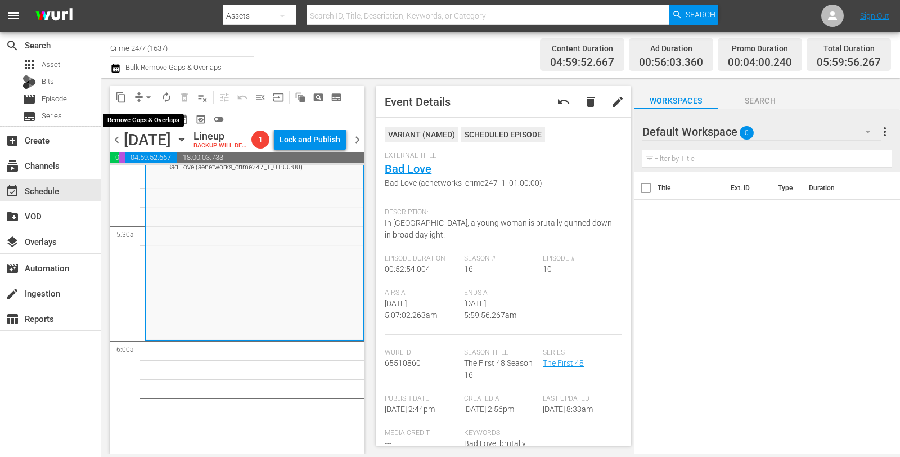
click at [148, 95] on span "arrow_drop_down" at bounding box center [148, 97] width 11 height 11
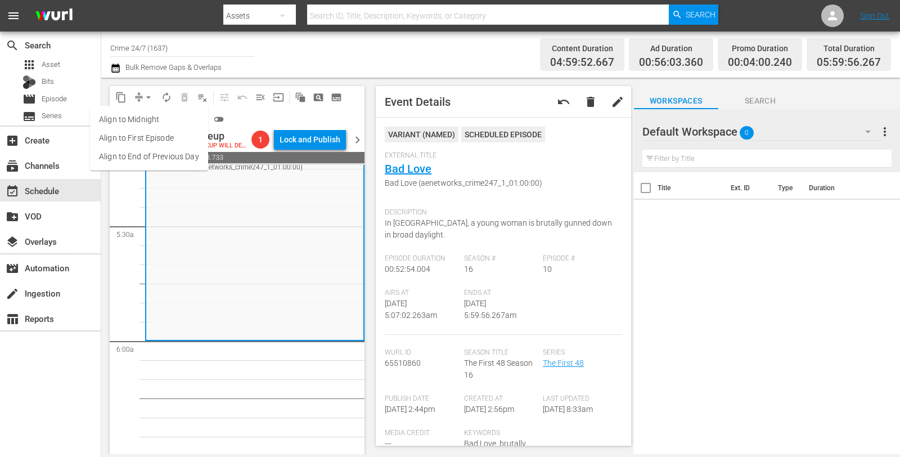
click at [149, 116] on li "Align to Midnight" at bounding box center [149, 119] width 118 height 19
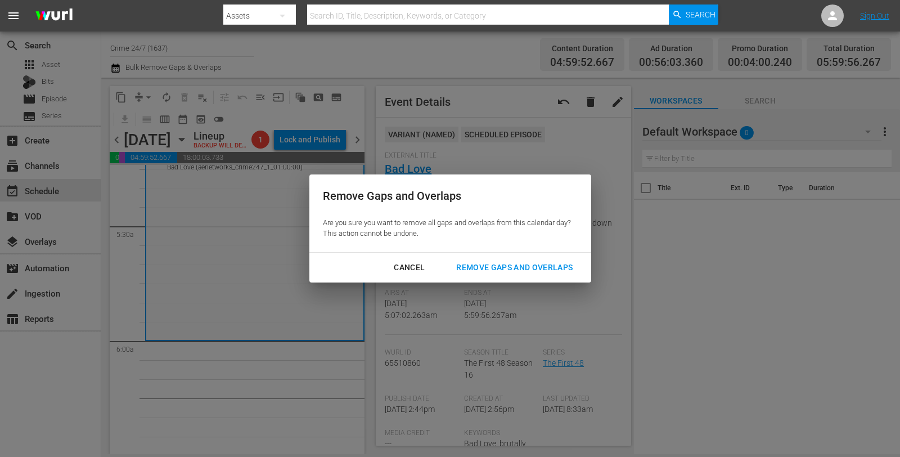
click at [505, 267] on div "Remove Gaps and Overlaps" at bounding box center [514, 268] width 134 height 14
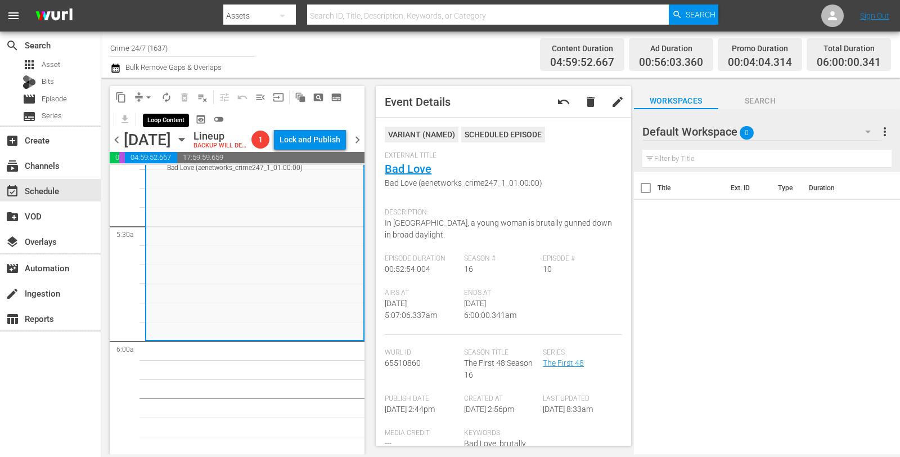
click at [164, 100] on span "autorenew_outlined" at bounding box center [166, 97] width 11 height 11
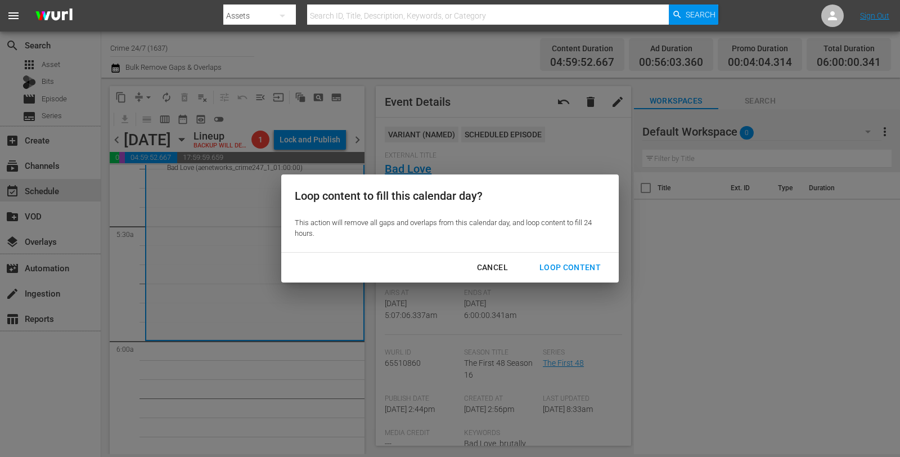
click at [572, 265] on div "Loop Content" at bounding box center [570, 268] width 79 height 14
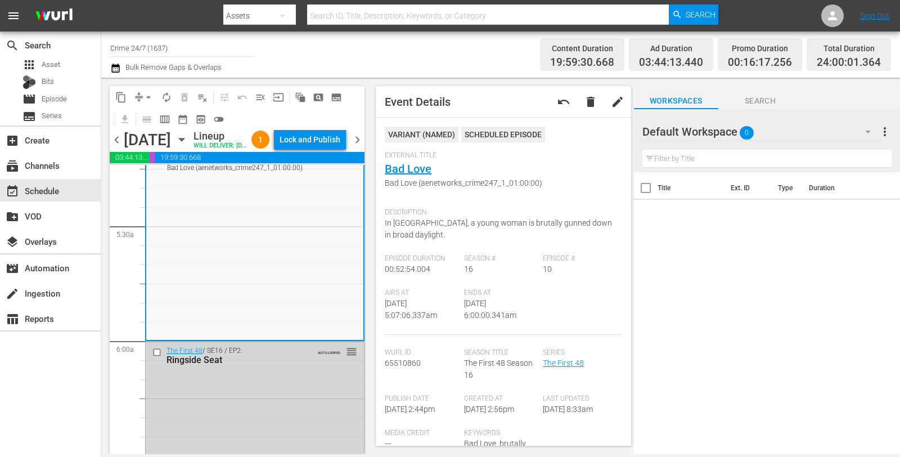
click at [322, 139] on div "Lock and Publish" at bounding box center [310, 139] width 61 height 20
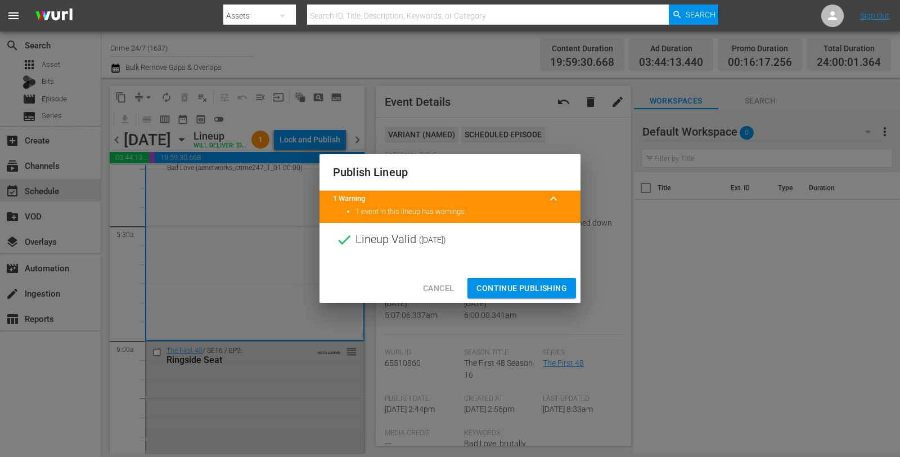
click at [514, 280] on button "Continue Publishing" at bounding box center [522, 288] width 109 height 21
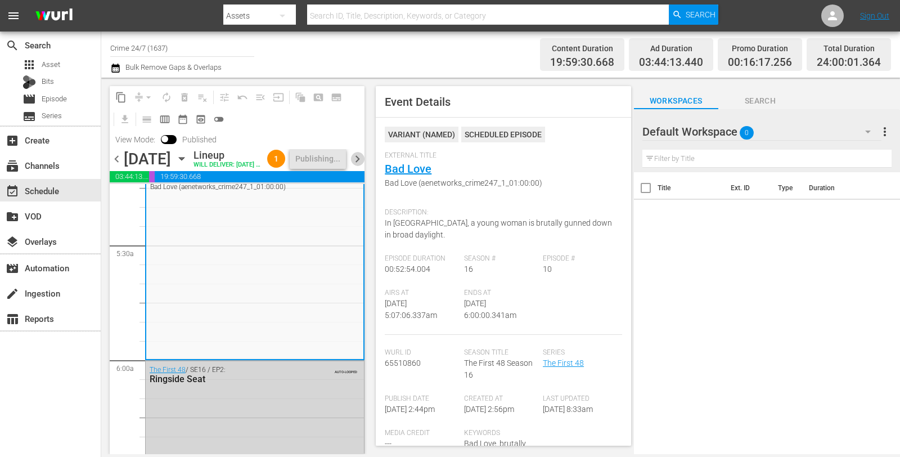
click at [355, 166] on span "chevron_right" at bounding box center [358, 159] width 14 height 14
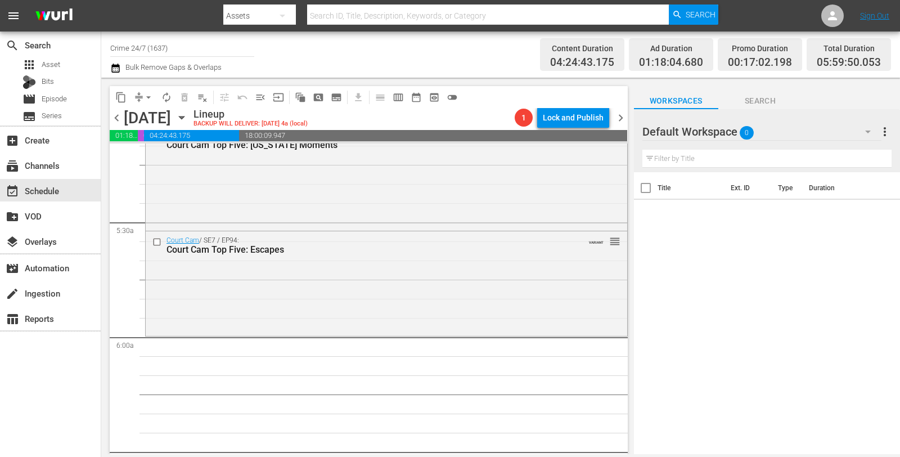
scroll to position [1179, 0]
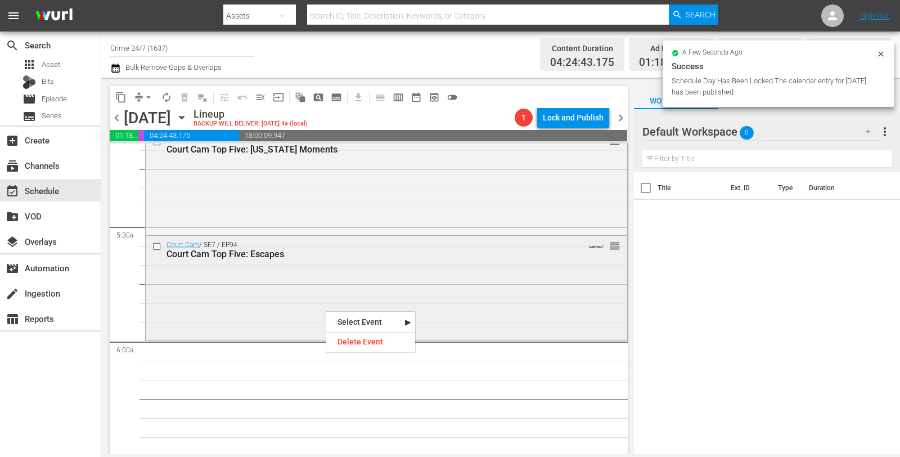
click at [296, 283] on div "Court Cam / SE7 / EP94: Court Cam Top Five: Escapes VARIANT reorder" at bounding box center [387, 287] width 482 height 102
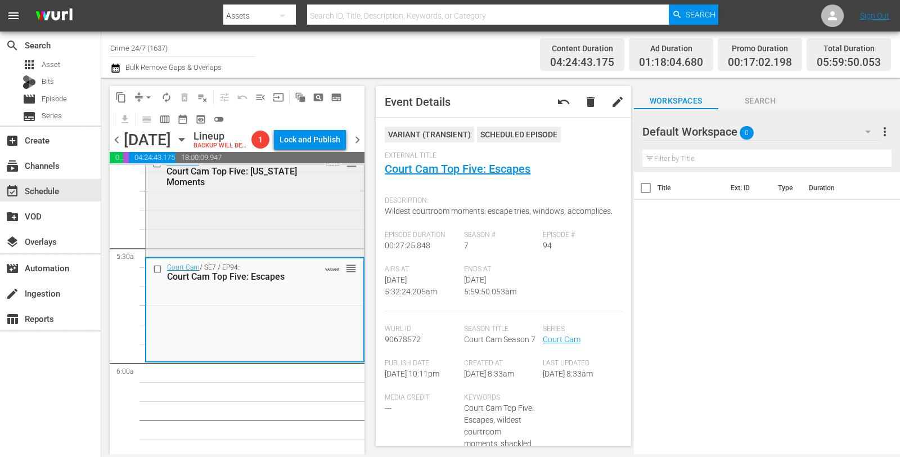
click at [312, 191] on div "Court Cam / SE7 / EP93: Court Cam Top Five: Florida Moments VARIANT reorder" at bounding box center [255, 172] width 218 height 38
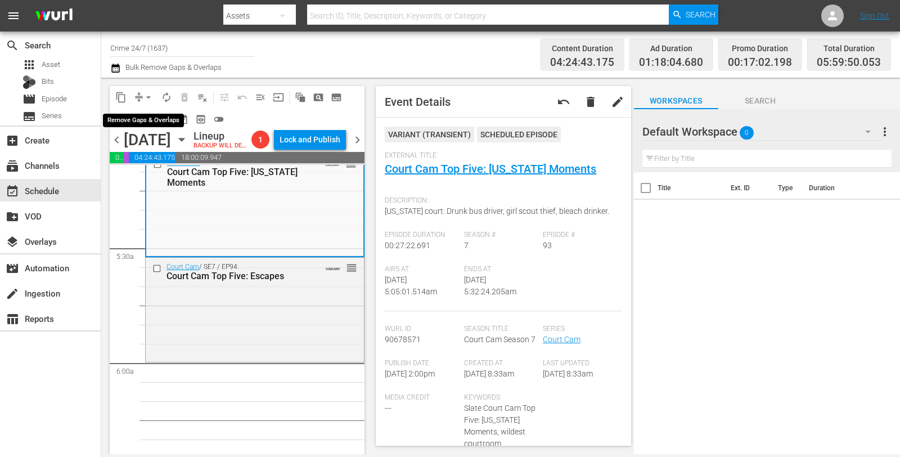
click at [146, 97] on span "arrow_drop_down" at bounding box center [148, 97] width 11 height 11
click at [148, 113] on li "Align to Midnight" at bounding box center [148, 119] width 93 height 19
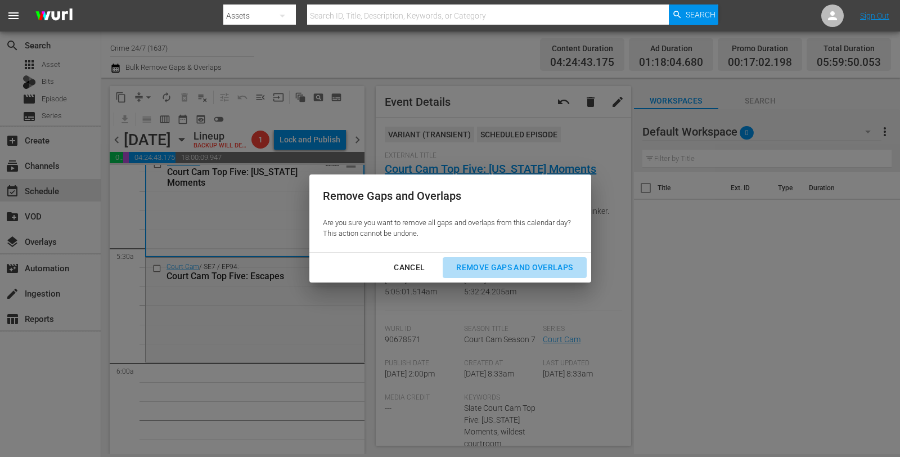
click at [473, 261] on div "Remove Gaps and Overlaps" at bounding box center [514, 268] width 134 height 14
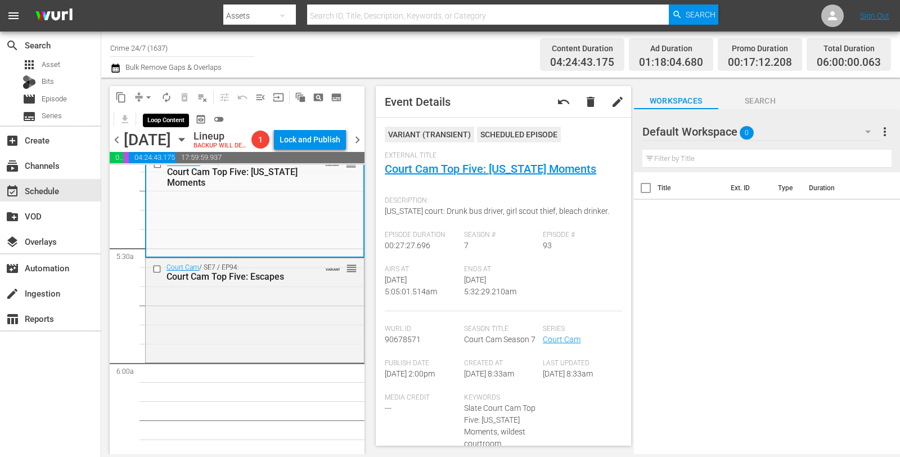
click at [164, 95] on span "autorenew_outlined" at bounding box center [166, 97] width 11 height 11
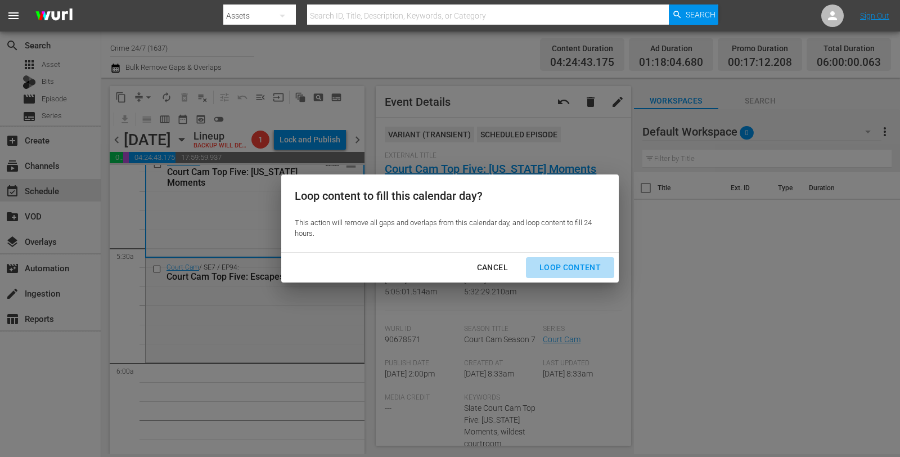
click at [598, 274] on div "Loop Content" at bounding box center [570, 268] width 79 height 14
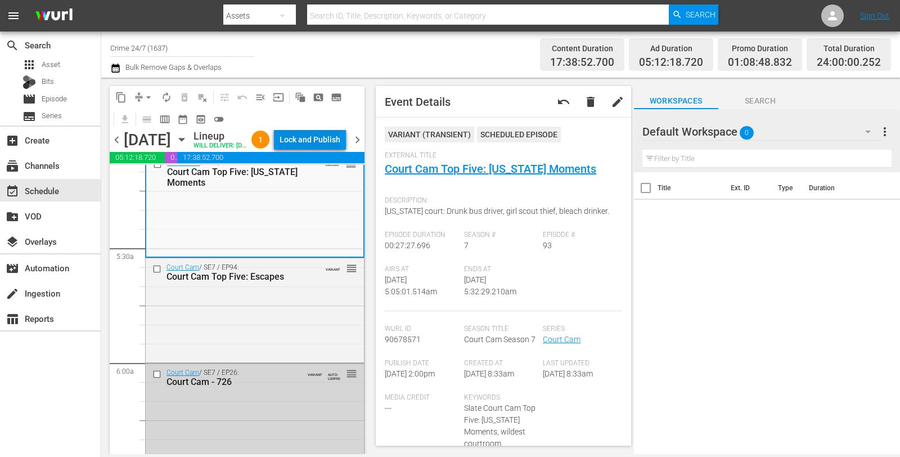
click at [325, 150] on div "Lock and Publish" at bounding box center [310, 139] width 61 height 20
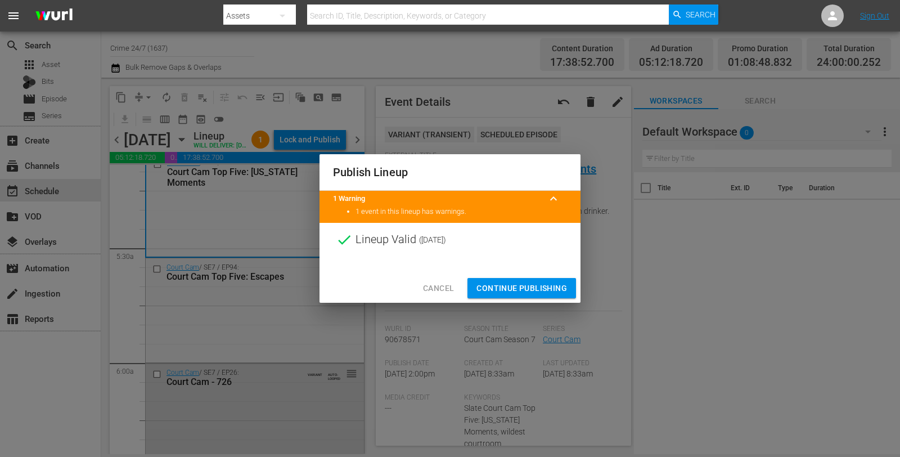
click at [532, 291] on span "Continue Publishing" at bounding box center [522, 288] width 91 height 14
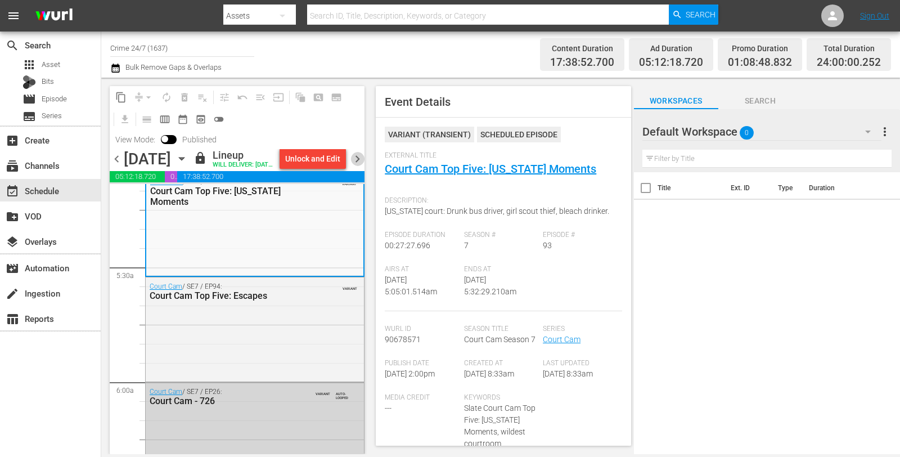
click at [358, 166] on span "chevron_right" at bounding box center [358, 159] width 14 height 14
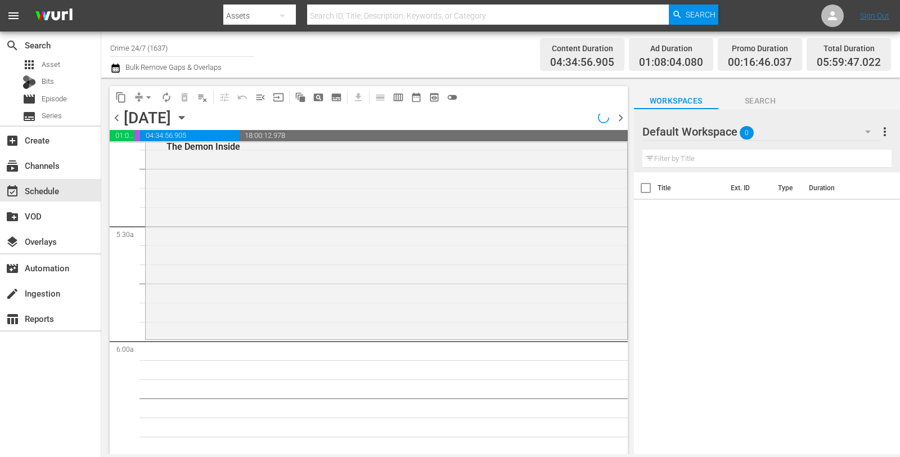
scroll to position [1103, 0]
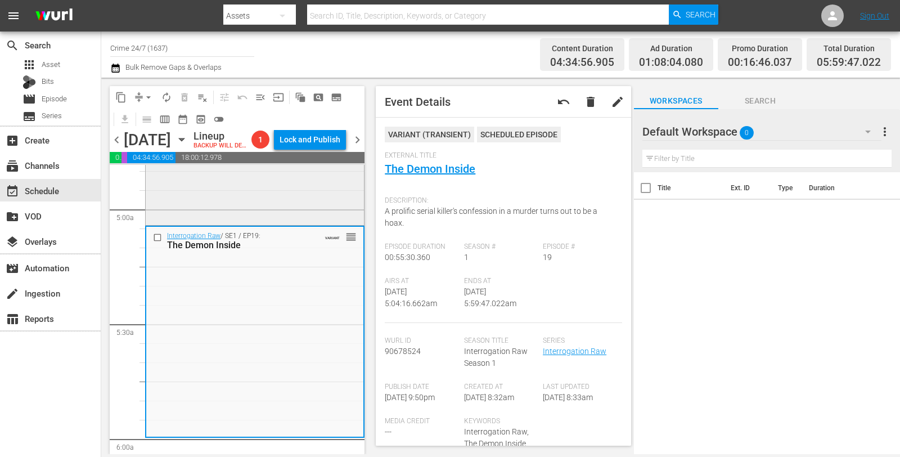
click at [283, 200] on div "Interrogation Raw / SE2 / EP2: A Christmas Nightmare VARIANT reorder" at bounding box center [255, 119] width 218 height 208
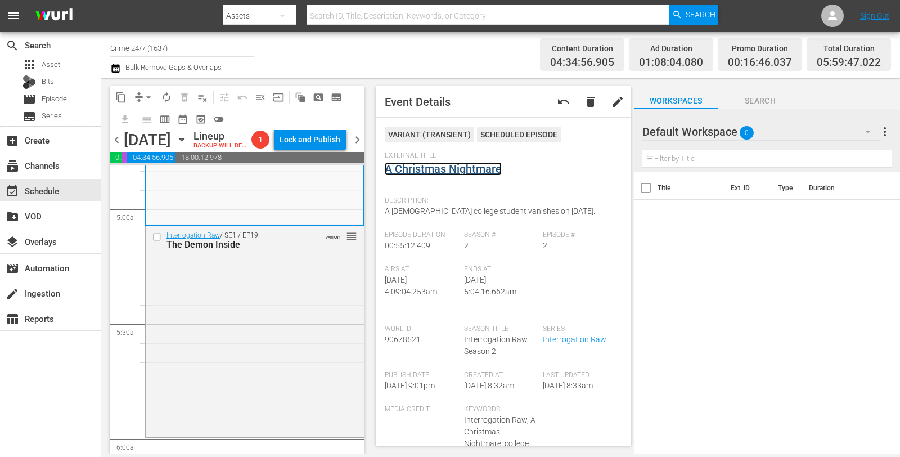
drag, startPoint x: 427, startPoint y: 160, endPoint x: 416, endPoint y: 168, distance: 13.4
click at [147, 96] on span "arrow_drop_down" at bounding box center [148, 97] width 11 height 11
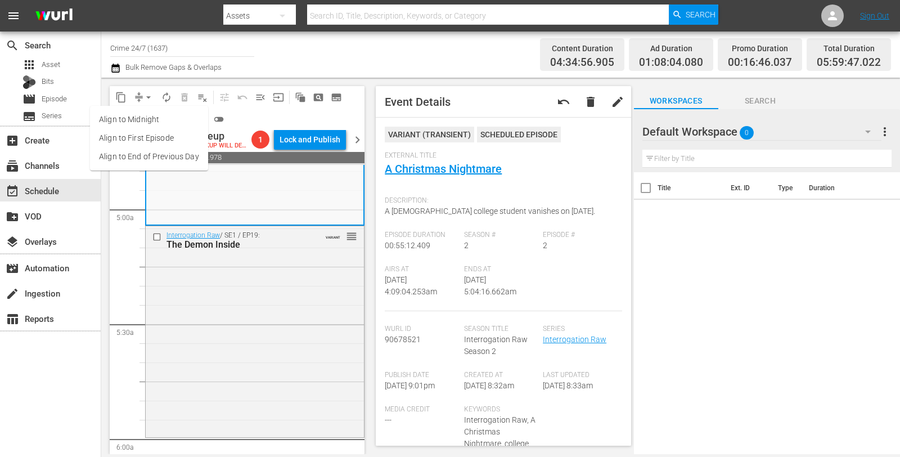
click at [152, 116] on li "Align to Midnight" at bounding box center [149, 119] width 118 height 19
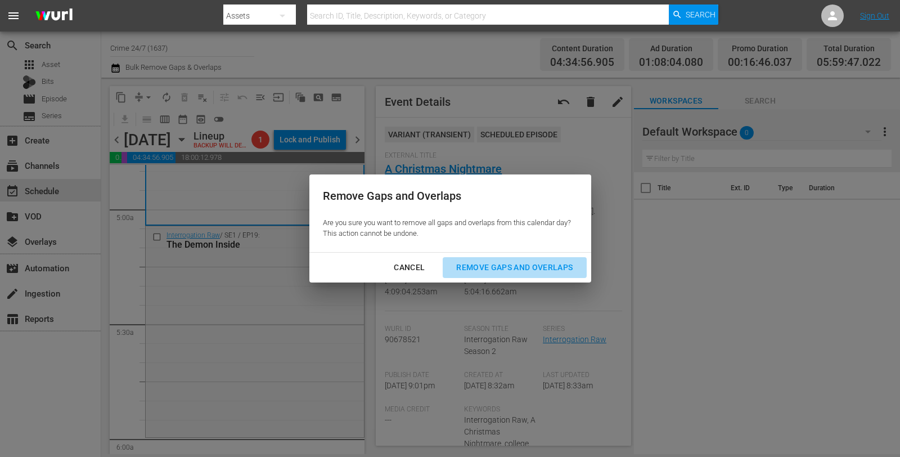
click at [476, 272] on div "Remove Gaps and Overlaps" at bounding box center [514, 268] width 134 height 14
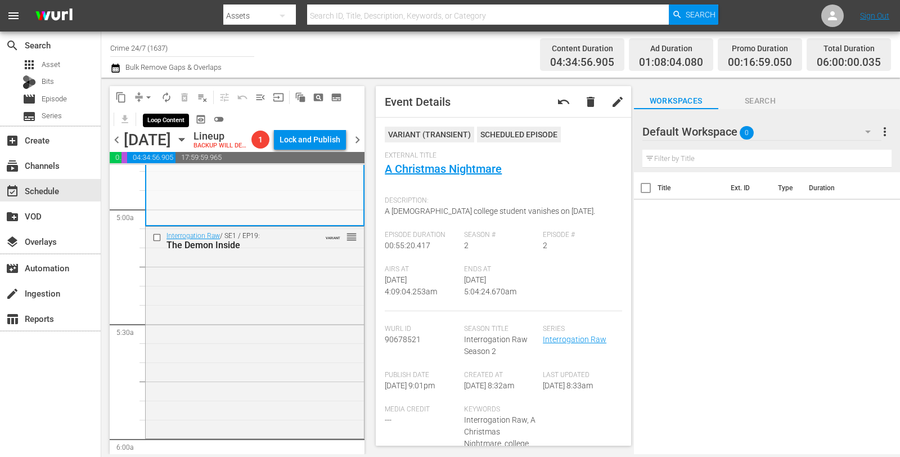
click at [167, 95] on span "autorenew_outlined" at bounding box center [166, 97] width 11 height 11
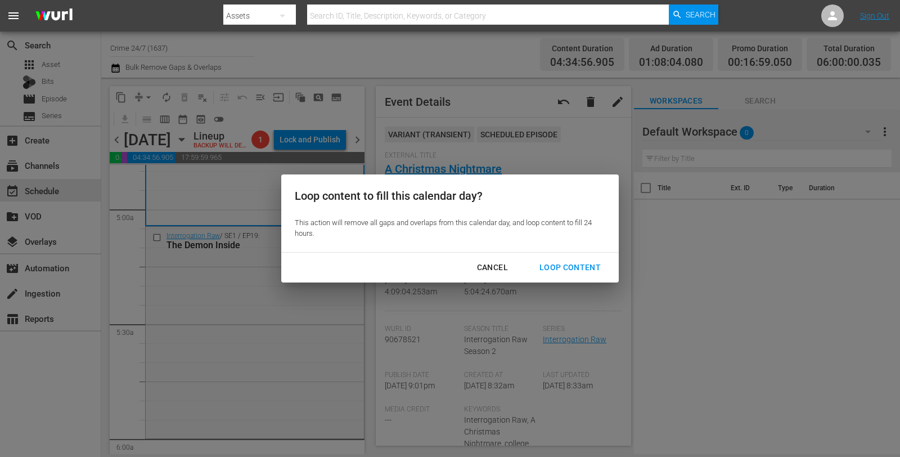
click at [545, 264] on div "Loop Content" at bounding box center [570, 268] width 79 height 14
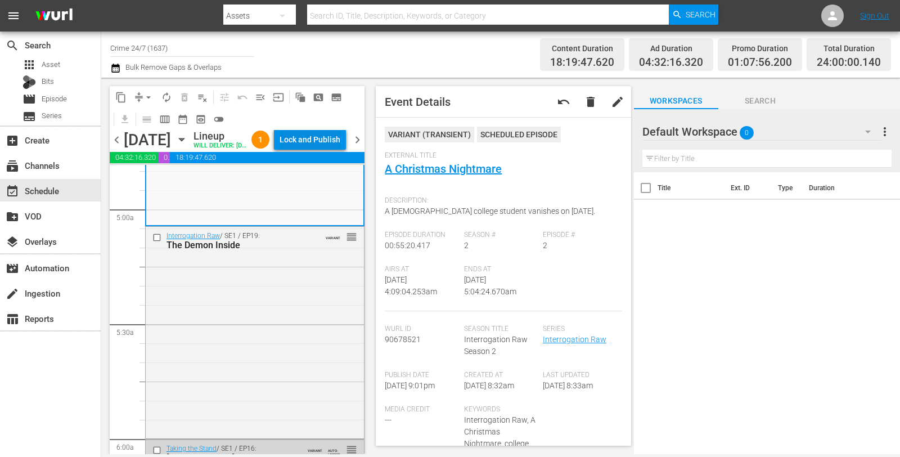
click at [311, 142] on div "Lock and Publish" at bounding box center [310, 139] width 61 height 20
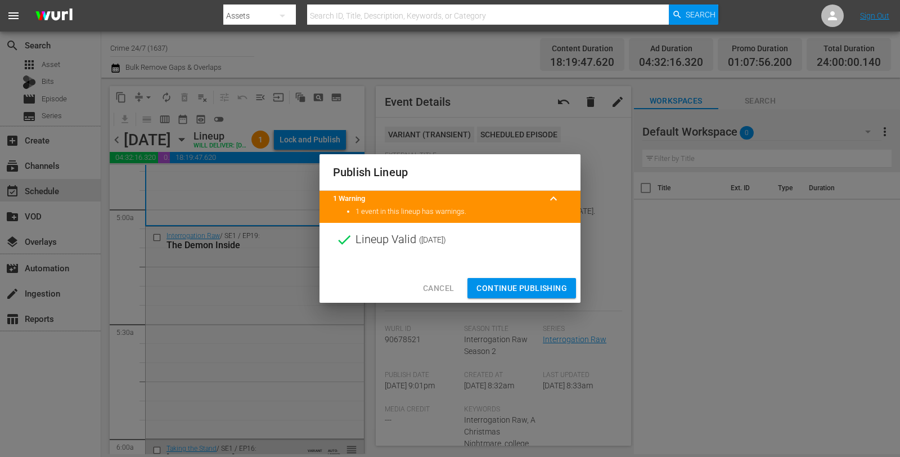
click at [518, 290] on span "Continue Publishing" at bounding box center [522, 288] width 91 height 14
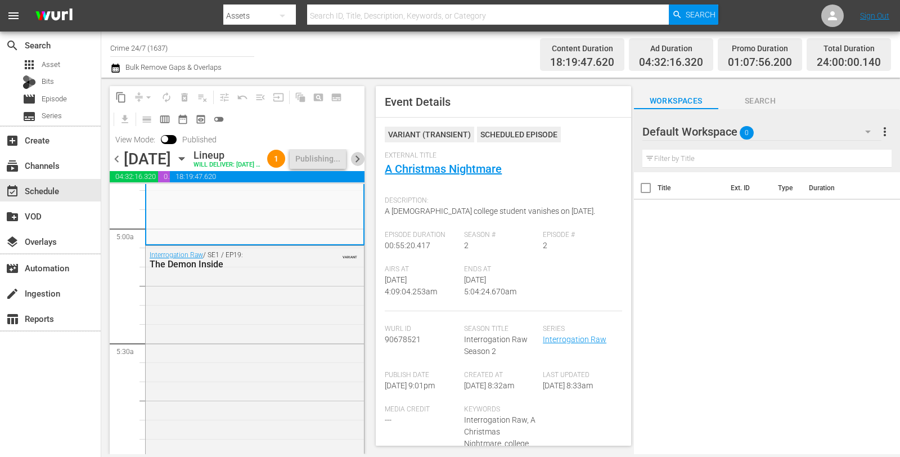
click at [358, 166] on span "chevron_right" at bounding box center [358, 159] width 14 height 14
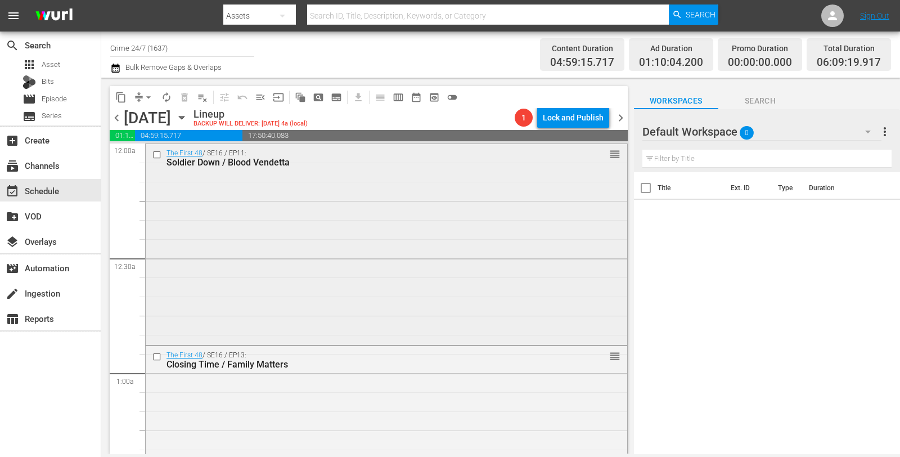
click at [333, 181] on div "The First 48 / SE16 / EP11: Soldier Down / Blood Vendetta reorder" at bounding box center [387, 243] width 482 height 199
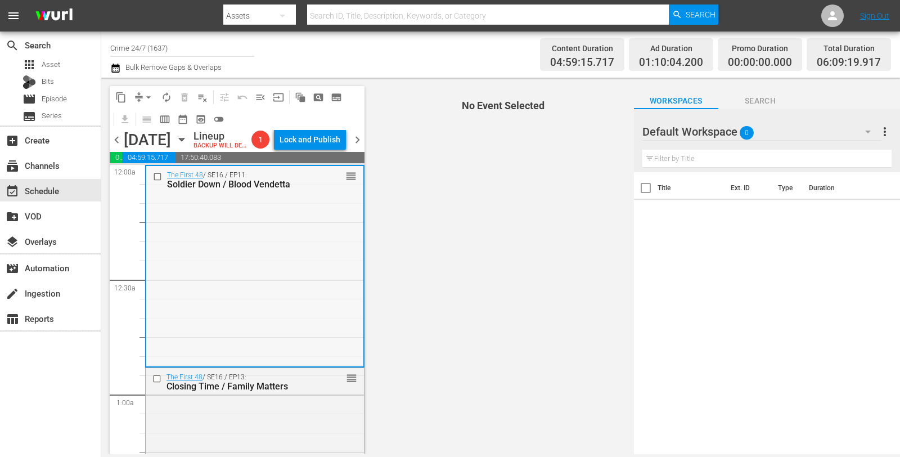
click at [335, 233] on div "The First 48 / SE16 / EP11: Soldier Down / Blood Vendetta reorder" at bounding box center [254, 265] width 217 height 199
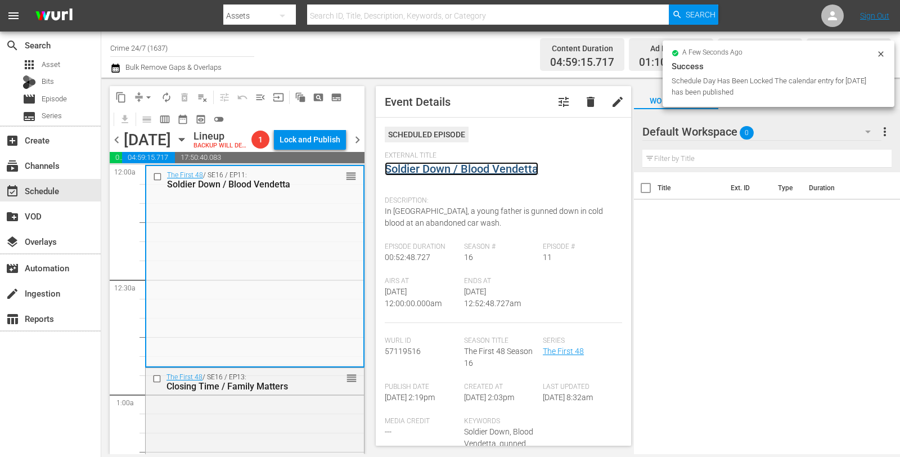
click at [427, 167] on link "Soldier Down / Blood Vendetta" at bounding box center [462, 169] width 154 height 14
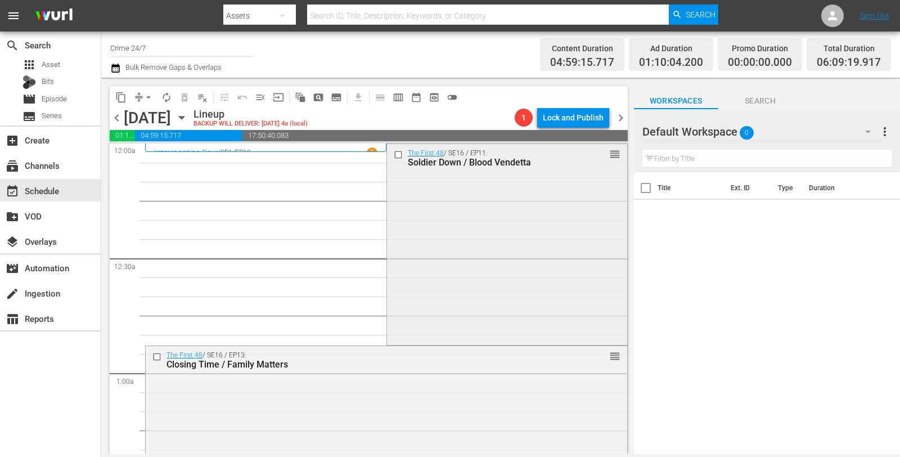
click at [441, 223] on div "The First 48 / SE16 / EP11: Soldier Down / Blood Vendetta reorder" at bounding box center [507, 243] width 240 height 199
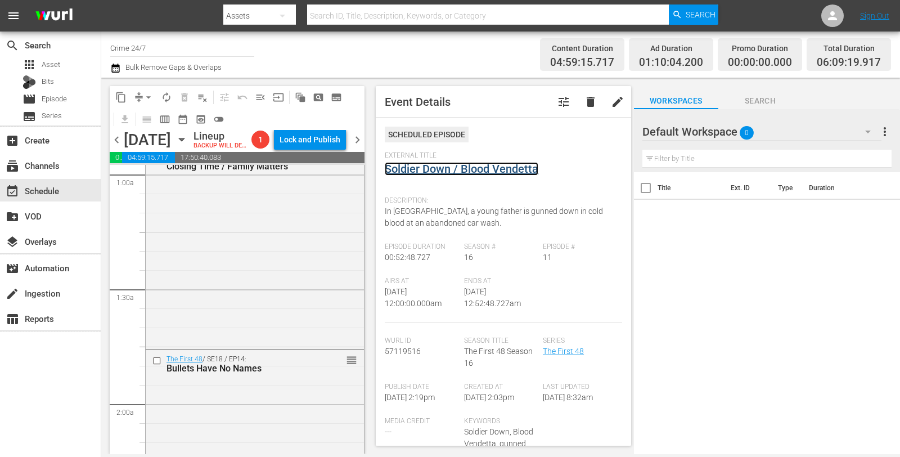
scroll to position [222, 0]
click at [280, 258] on div "The First 48 / SE16 / EP13: Closing Time / Family Matters reorder" at bounding box center [255, 245] width 218 height 199
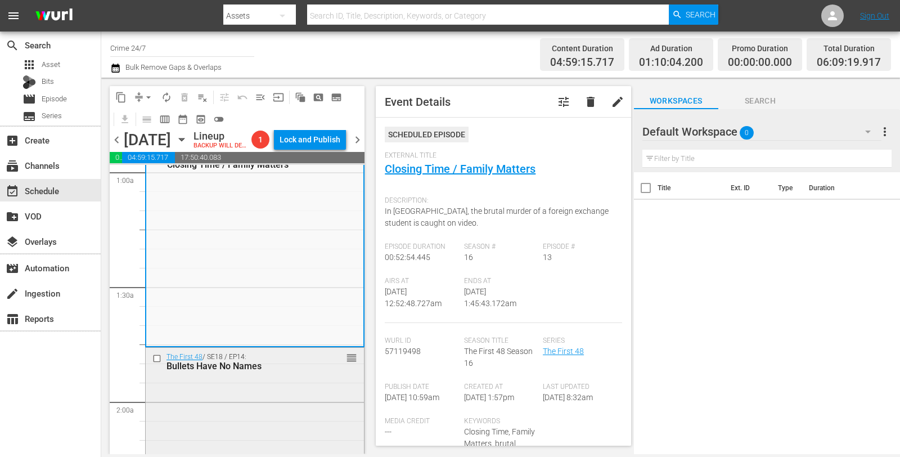
click at [291, 414] on div "The First 48 / SE18 / EP14: Bullets Have No Names reorder" at bounding box center [255, 447] width 218 height 199
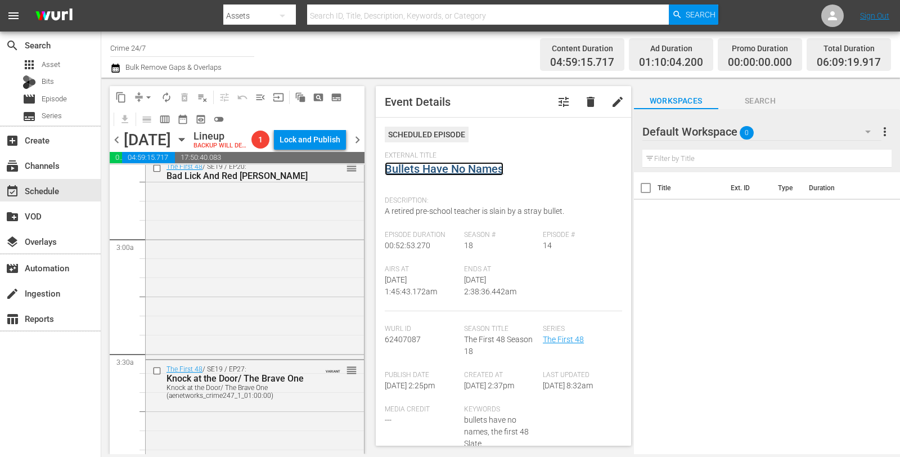
scroll to position [616, 0]
click at [299, 242] on div "The First 48 / SE19 / EP20: Bad Lick And Red Dawn reorder" at bounding box center [255, 255] width 218 height 199
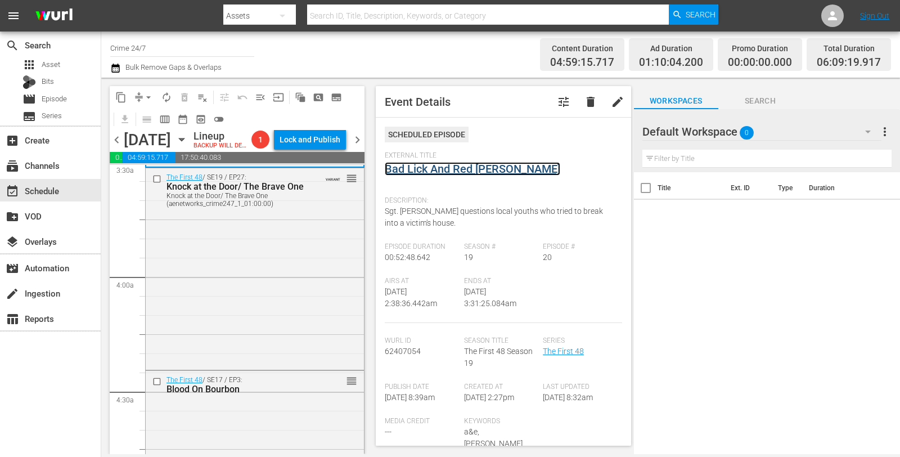
scroll to position [807, 0]
click at [270, 274] on div "The First 48 / SE19 / EP27: Knock at the Door/ The Brave One Knock at the Door/…" at bounding box center [255, 267] width 218 height 199
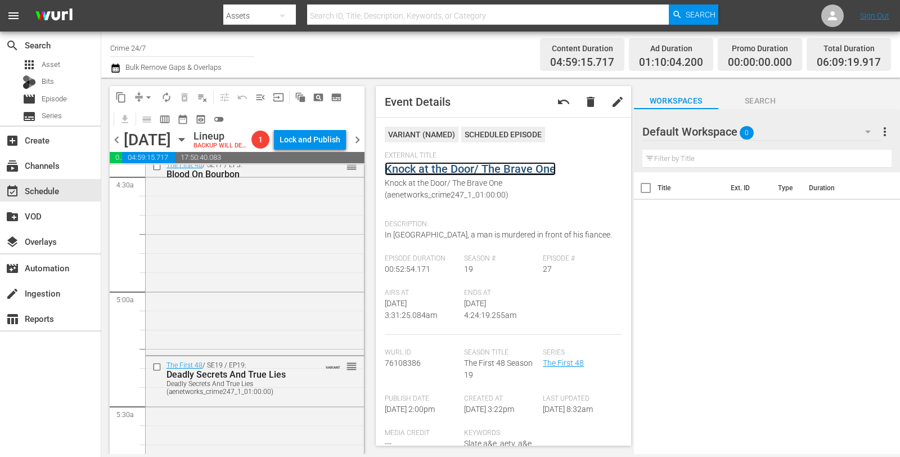
scroll to position [1027, 0]
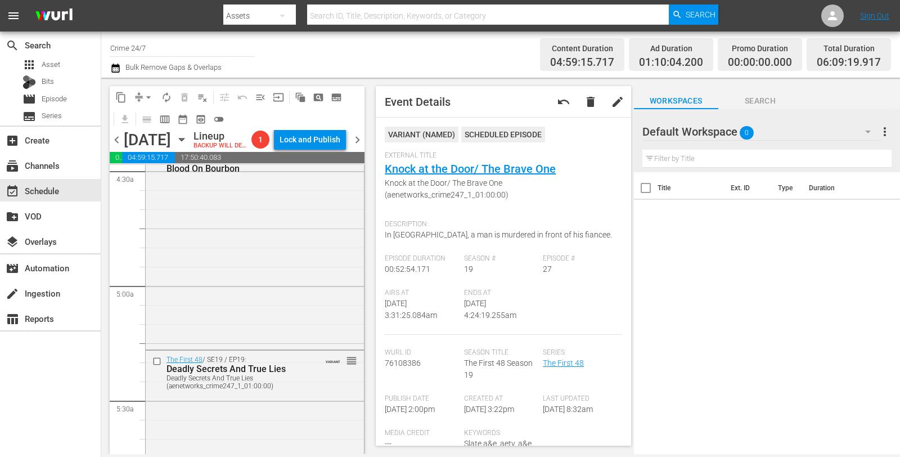
click at [263, 240] on div "The First 48 / SE17 / EP3: Blood On Bourbon reorder" at bounding box center [255, 248] width 218 height 197
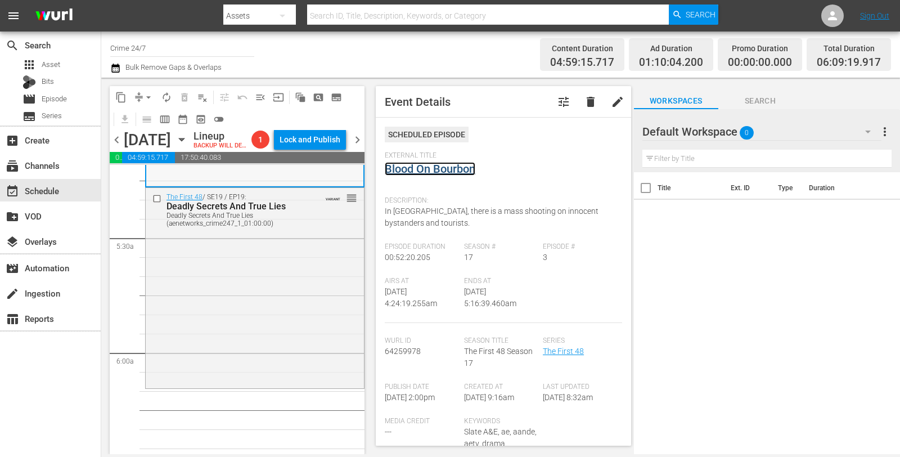
scroll to position [1193, 0]
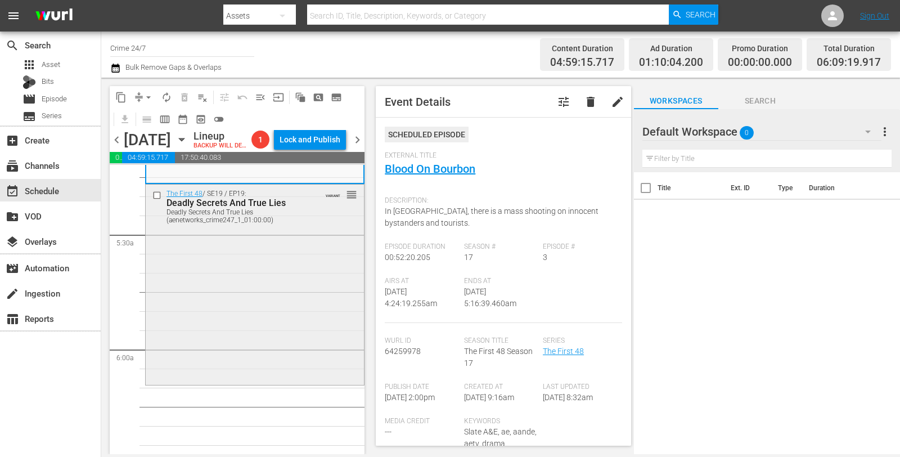
click at [273, 276] on div "The First 48 / SE19 / EP19: Deadly Secrets And True Lies Deadly Secrets And Tru…" at bounding box center [255, 284] width 218 height 198
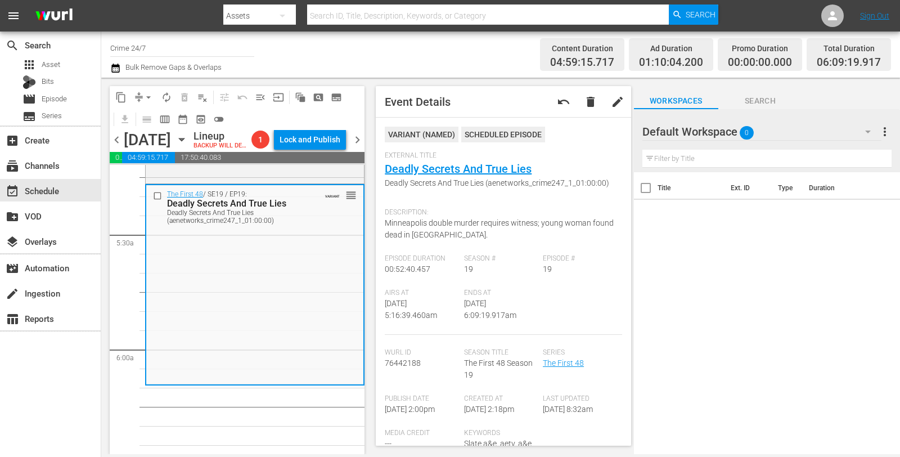
click at [142, 91] on button "arrow_drop_down" at bounding box center [149, 97] width 18 height 18
drag, startPoint x: 147, startPoint y: 129, endPoint x: 154, endPoint y: 122, distance: 10.0
click at [154, 122] on ul "Align to Midnight Align to First Episode Align to End of Previous Day" at bounding box center [149, 138] width 118 height 65
click at [154, 122] on li "Align to Midnight" at bounding box center [149, 119] width 118 height 19
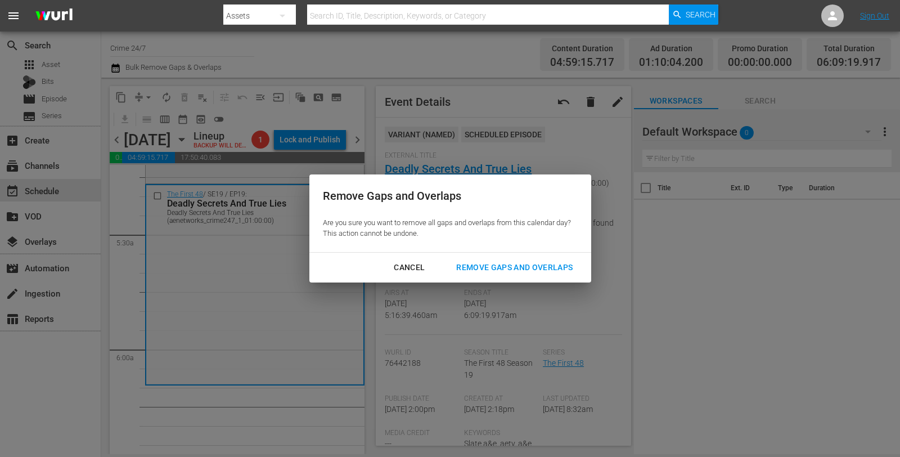
click at [491, 263] on div "Remove Gaps and Overlaps" at bounding box center [514, 268] width 134 height 14
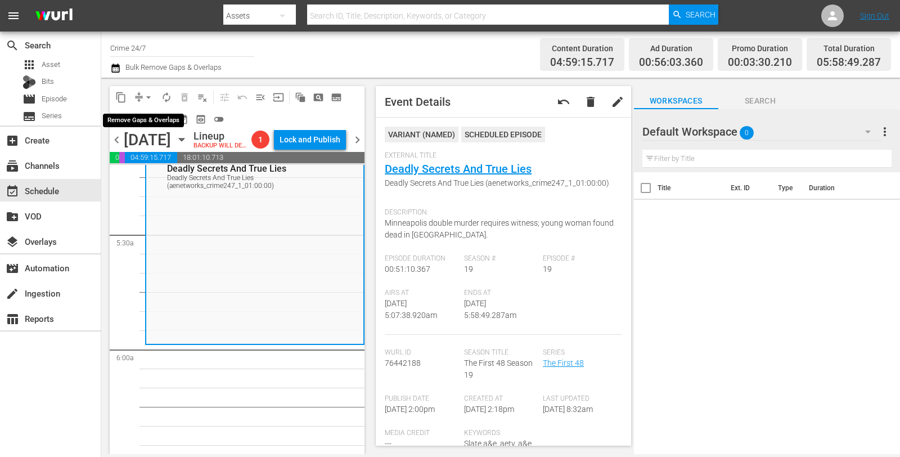
click at [142, 100] on button "arrow_drop_down" at bounding box center [149, 97] width 18 height 18
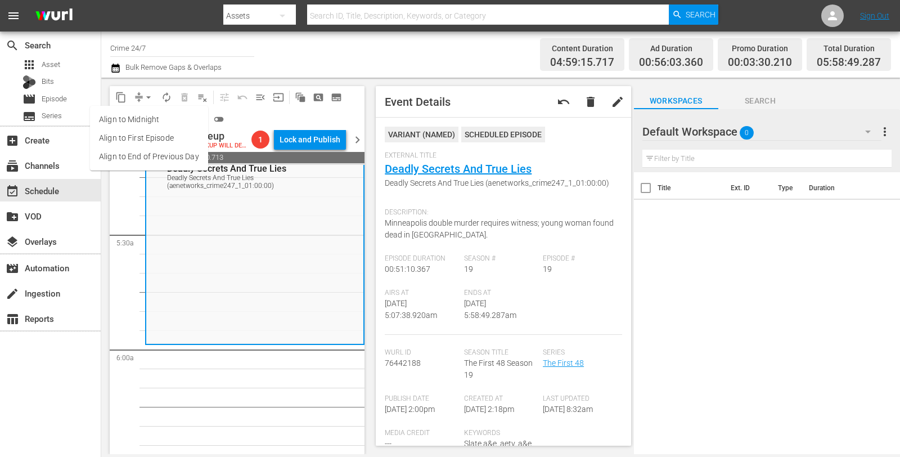
click at [153, 115] on li "Align to Midnight" at bounding box center [149, 119] width 118 height 19
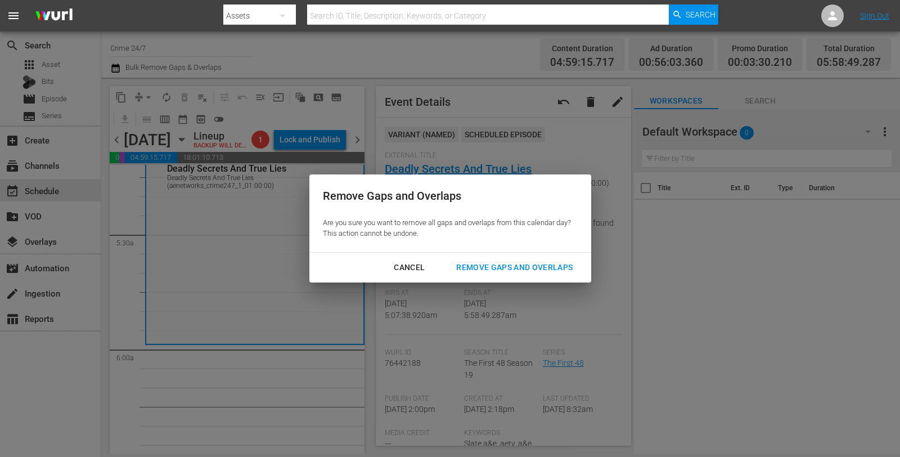
click at [500, 267] on div "Remove Gaps and Overlaps" at bounding box center [514, 268] width 134 height 14
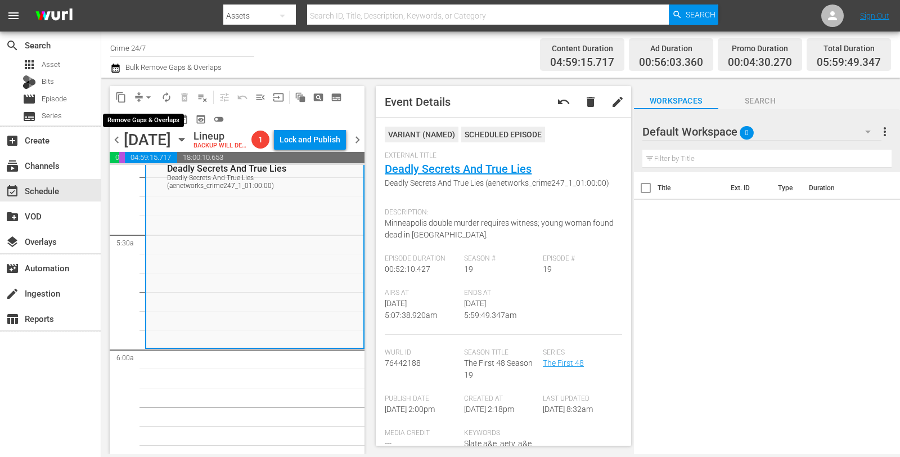
click at [145, 101] on span "arrow_drop_down" at bounding box center [148, 97] width 11 height 11
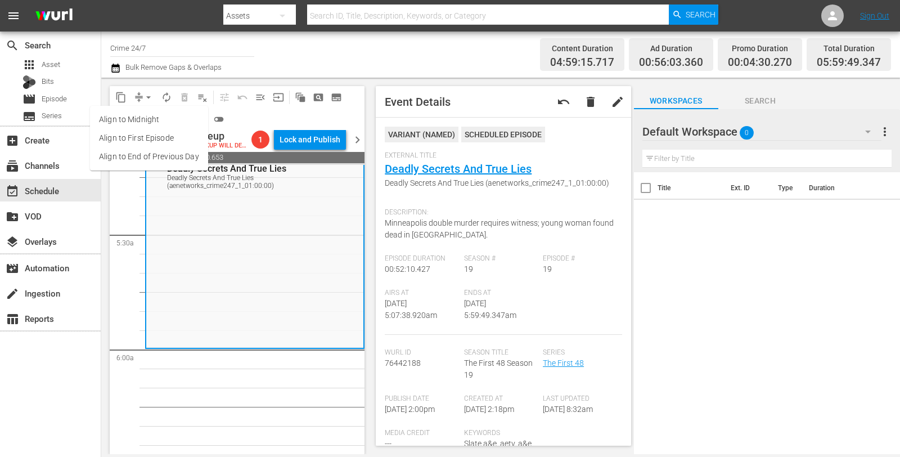
click at [150, 124] on li "Align to Midnight" at bounding box center [149, 119] width 118 height 19
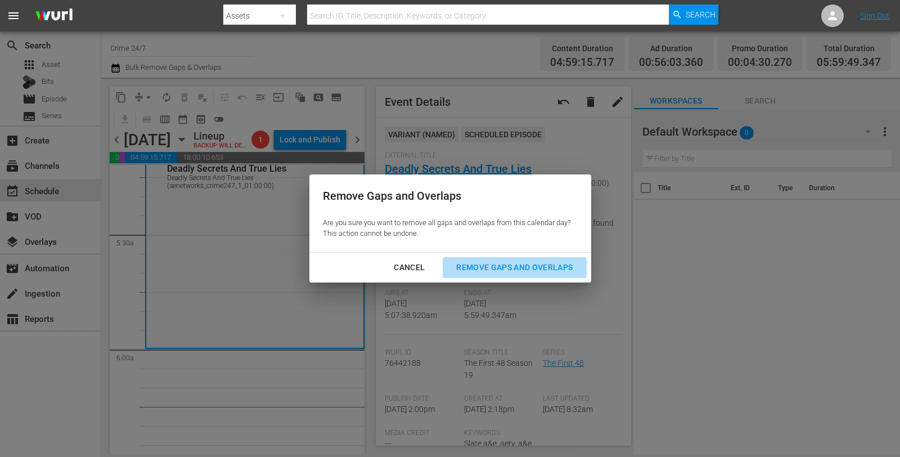
click at [496, 269] on div "Remove Gaps and Overlaps" at bounding box center [514, 268] width 134 height 14
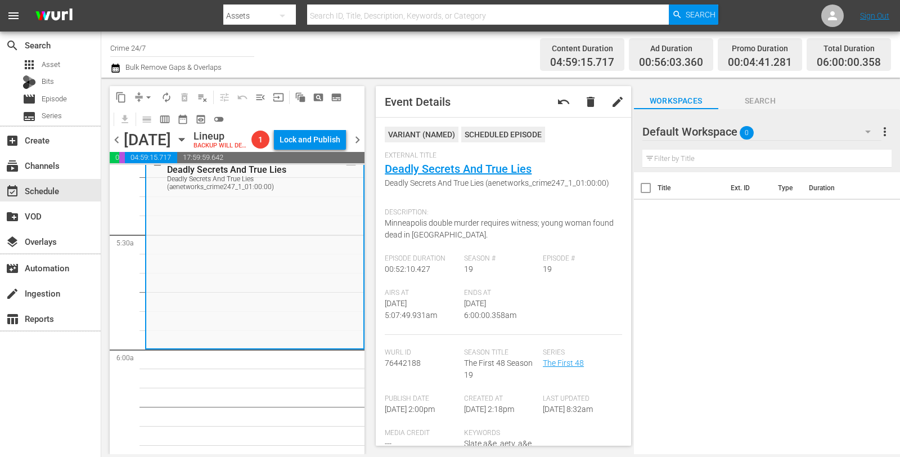
click at [176, 110] on span "date_range_outlined" at bounding box center [183, 119] width 18 height 18
click at [164, 92] on span "autorenew_outlined" at bounding box center [166, 97] width 11 height 11
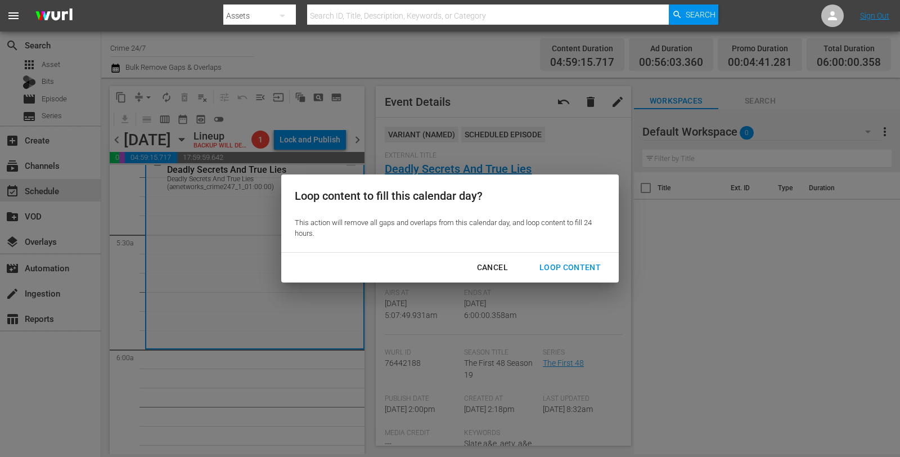
click at [579, 270] on div "Loop Content" at bounding box center [570, 268] width 79 height 14
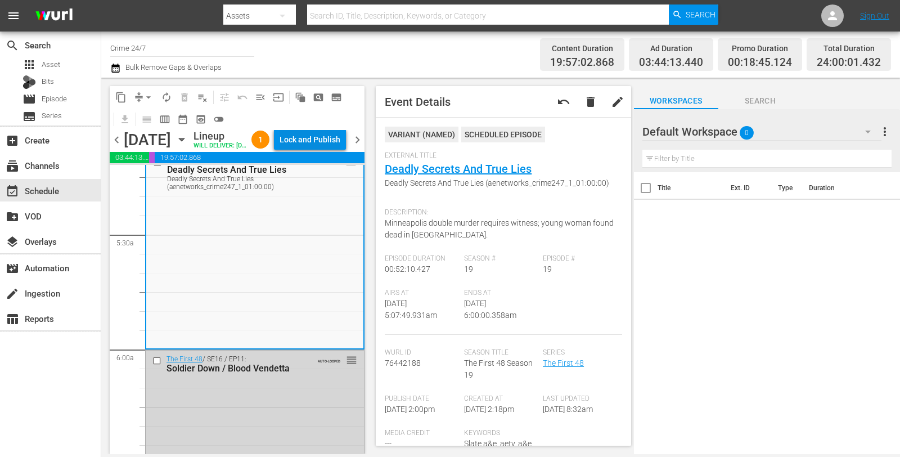
click at [326, 146] on div "Lock and Publish" at bounding box center [310, 139] width 61 height 20
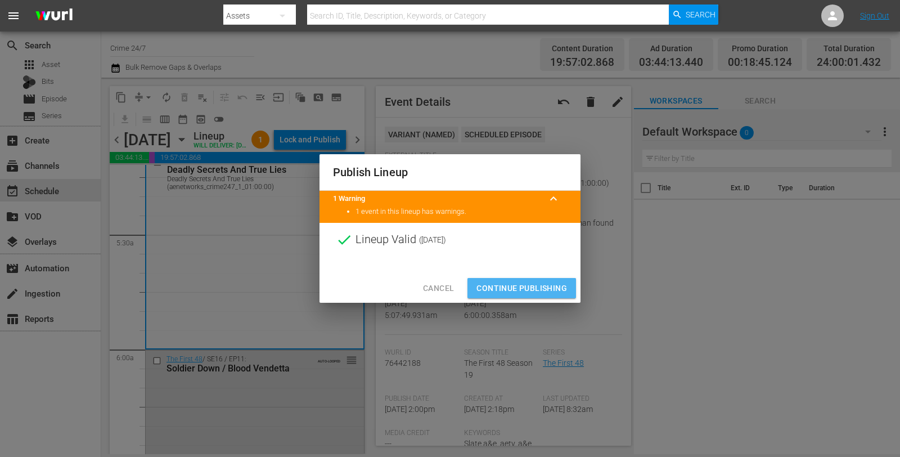
click at [529, 287] on span "Continue Publishing" at bounding box center [522, 288] width 91 height 14
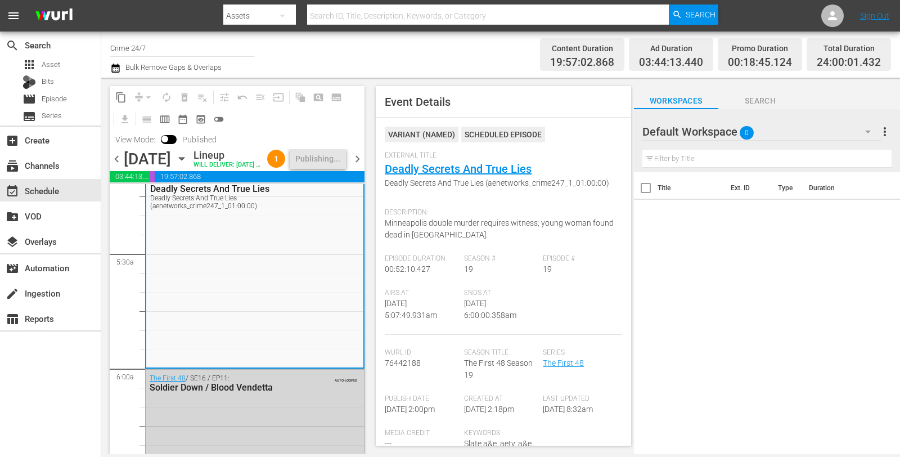
click at [355, 166] on span "chevron_right" at bounding box center [358, 159] width 14 height 14
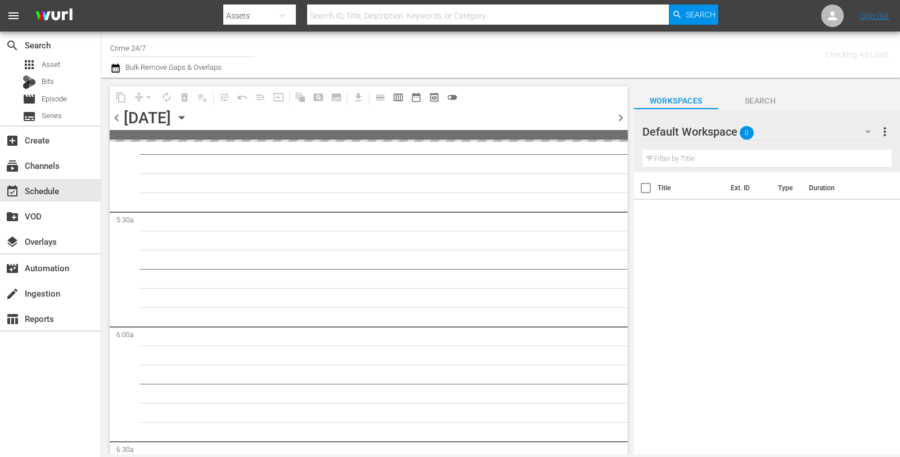
scroll to position [1289, 0]
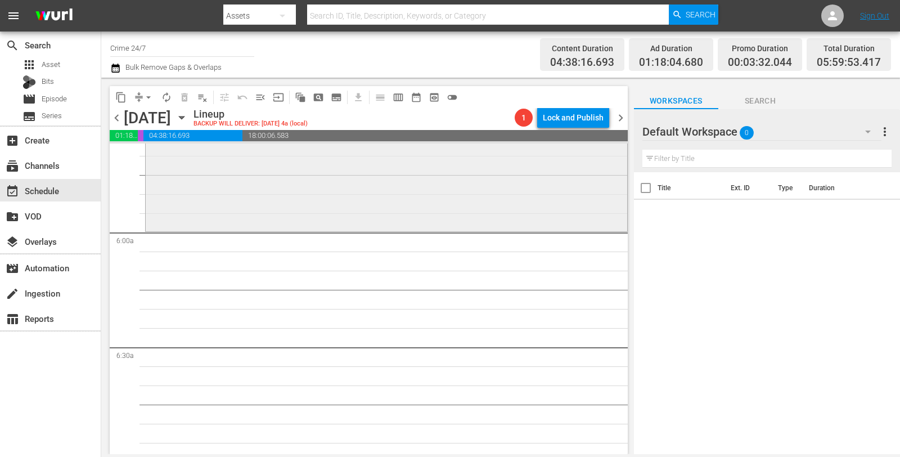
click at [409, 201] on div "Alaska PD / SE1 / EP7: Last Frontier VARIANT reorder" at bounding box center [387, 129] width 482 height 200
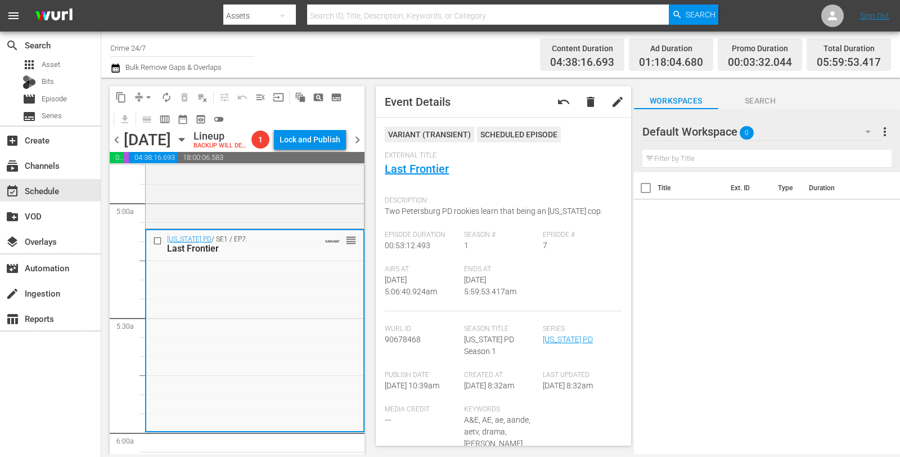
scroll to position [1107, 0]
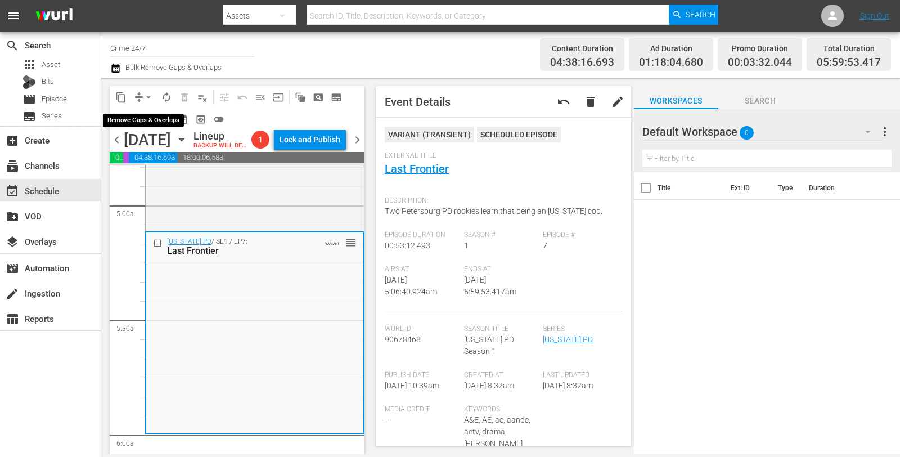
click at [147, 98] on span "arrow_drop_down" at bounding box center [148, 97] width 11 height 11
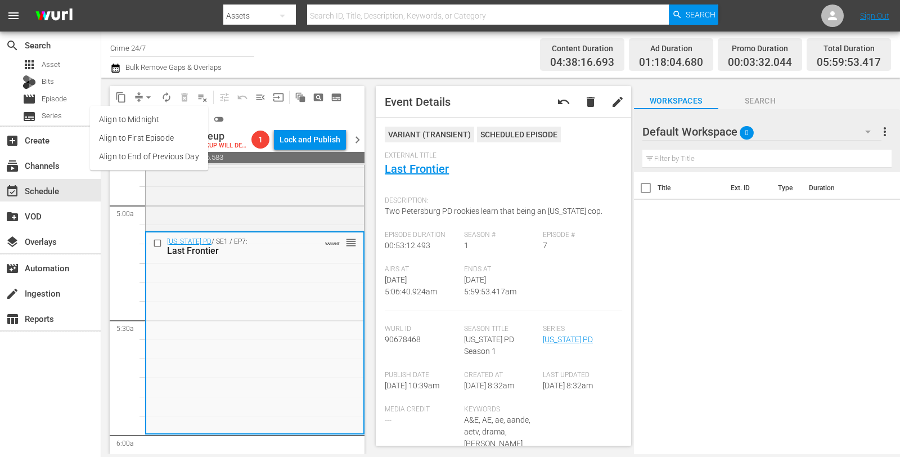
click at [149, 114] on li "Align to Midnight" at bounding box center [149, 119] width 118 height 19
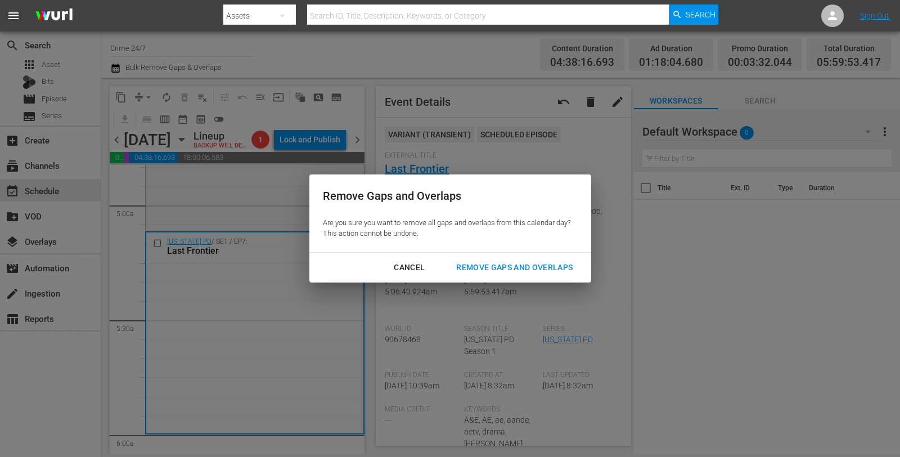
click at [482, 263] on div "Remove Gaps and Overlaps" at bounding box center [514, 268] width 134 height 14
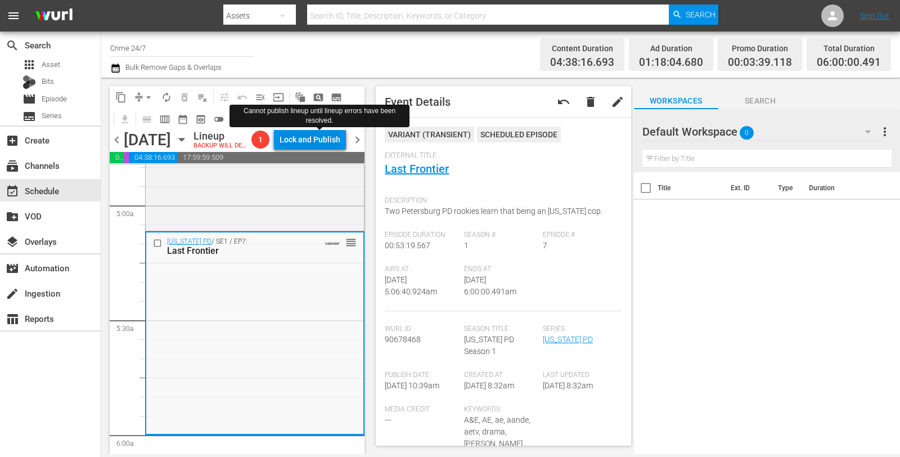
click at [322, 150] on div "Lock and Publish" at bounding box center [310, 139] width 61 height 20
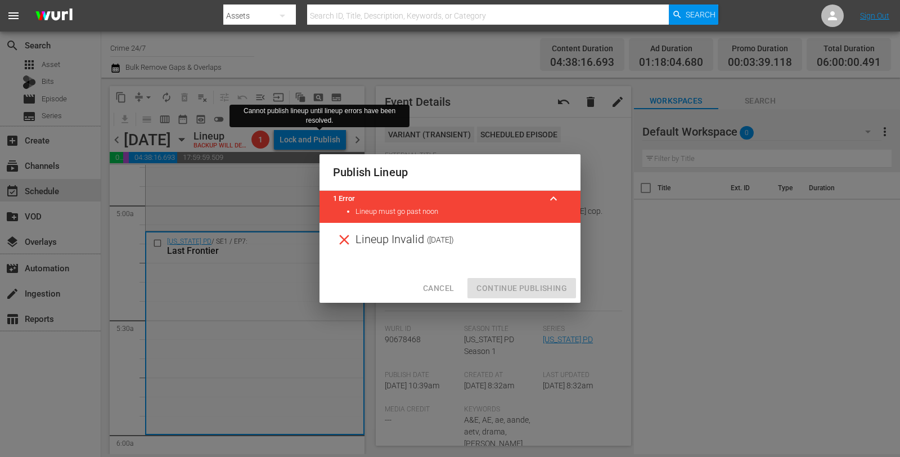
click at [437, 286] on span "Cancel" at bounding box center [438, 288] width 31 height 14
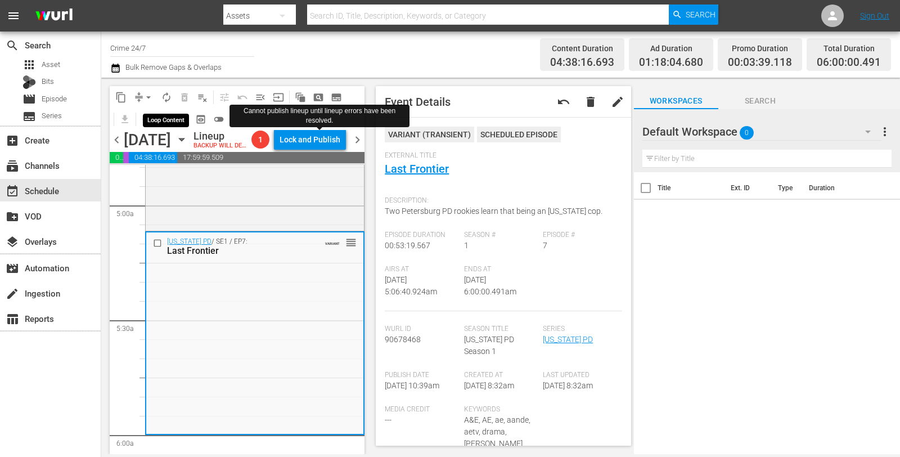
click at [163, 92] on span "autorenew_outlined" at bounding box center [166, 97] width 11 height 11
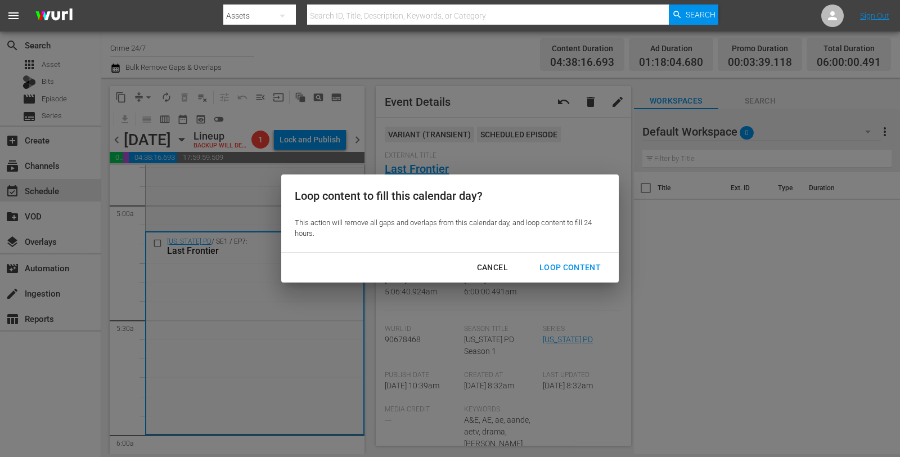
click at [556, 273] on div "Loop Content" at bounding box center [570, 268] width 79 height 14
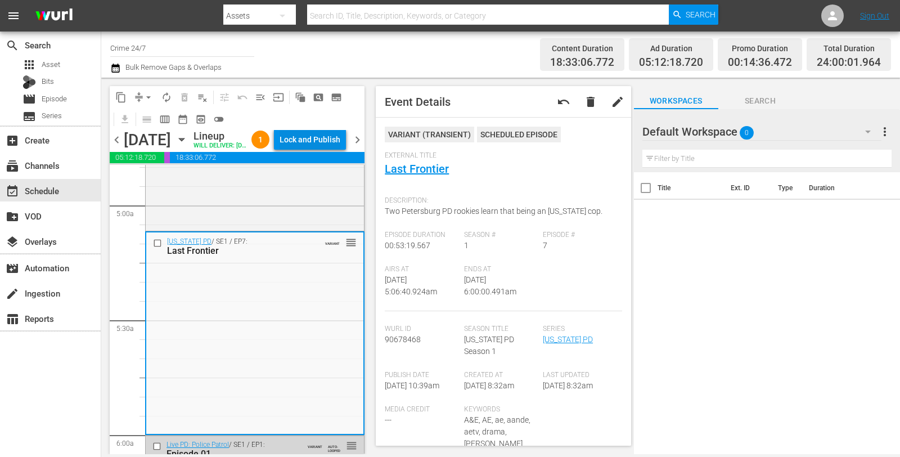
click at [317, 141] on div "Lock and Publish" at bounding box center [310, 139] width 61 height 20
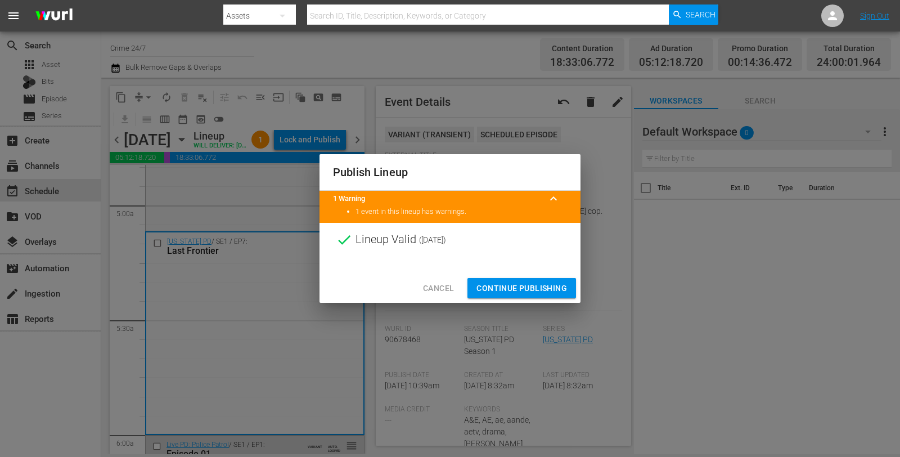
click at [529, 288] on span "Continue Publishing" at bounding box center [522, 288] width 91 height 14
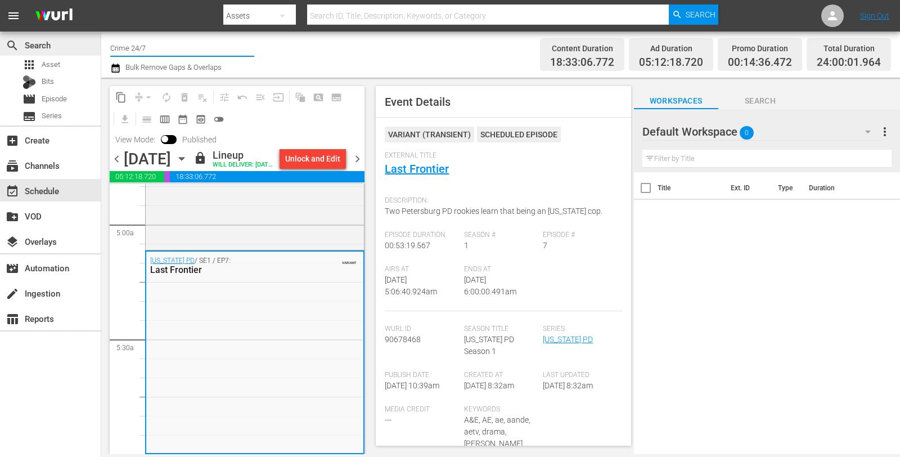
drag, startPoint x: 149, startPoint y: 46, endPoint x: 56, endPoint y: 47, distance: 93.4
click at [101, 0] on div "search Search apps Asset Bits movie Episode subtitles Series add_box Create sub…" at bounding box center [500, 0] width 799 height 0
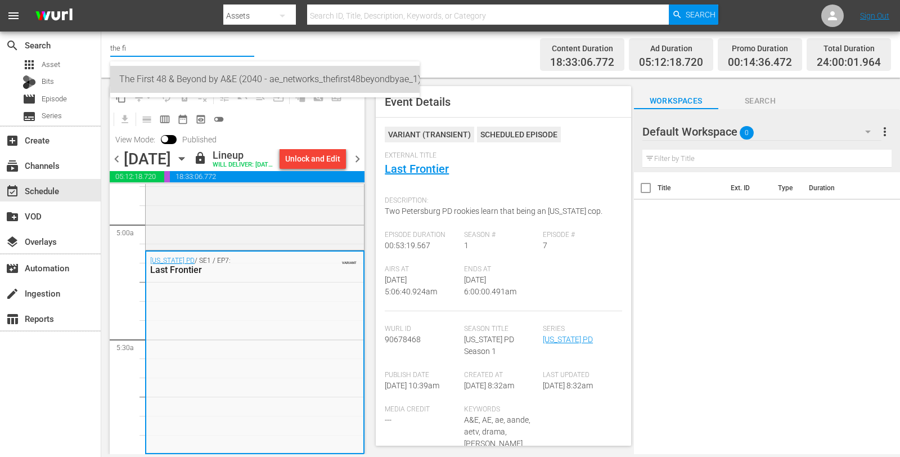
click at [173, 83] on div "The First 48 & Beyond by A&E (2040 - ae_networks_thefirst48beyondbyae_1)" at bounding box center [264, 79] width 291 height 27
type input "The First 48 & Beyond by A&E (2040 - ae_networks_thefirst48beyondbyae_1)"
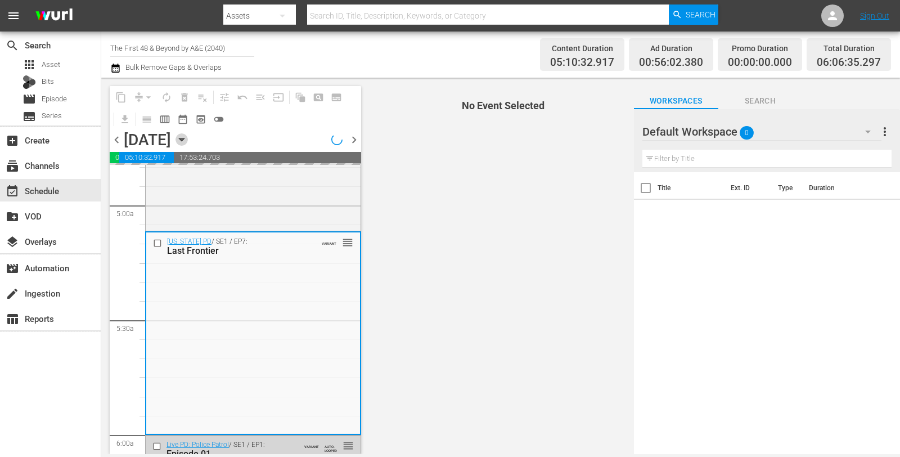
click at [188, 135] on icon "button" at bounding box center [182, 139] width 12 height 12
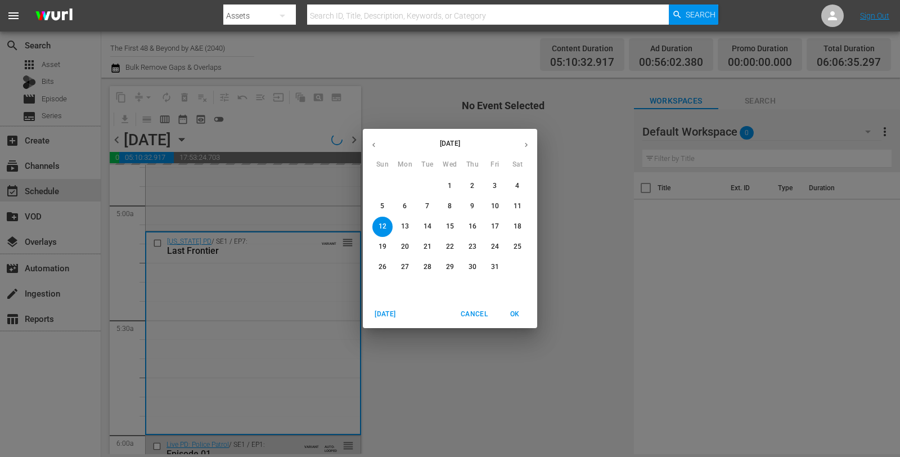
click at [406, 206] on p "6" at bounding box center [405, 206] width 4 height 10
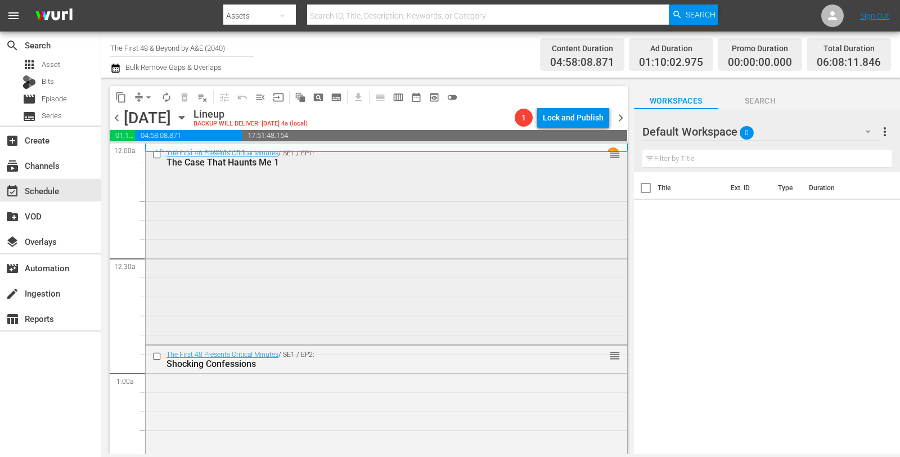
click at [349, 293] on div "The First 48 Presents Critical Minutes / SE1 / EP1: The Case That Haunts Me 1 r…" at bounding box center [387, 243] width 482 height 198
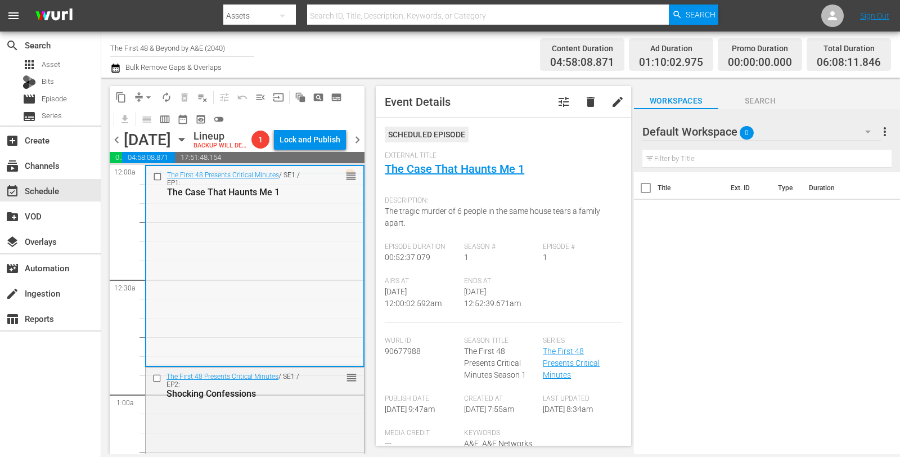
click at [282, 271] on div "The First 48 Presents Critical Minutes / SE1 / EP1: The Case That Haunts Me 1 r…" at bounding box center [254, 265] width 217 height 198
click at [288, 399] on div "Shocking Confessions" at bounding box center [238, 393] width 143 height 11
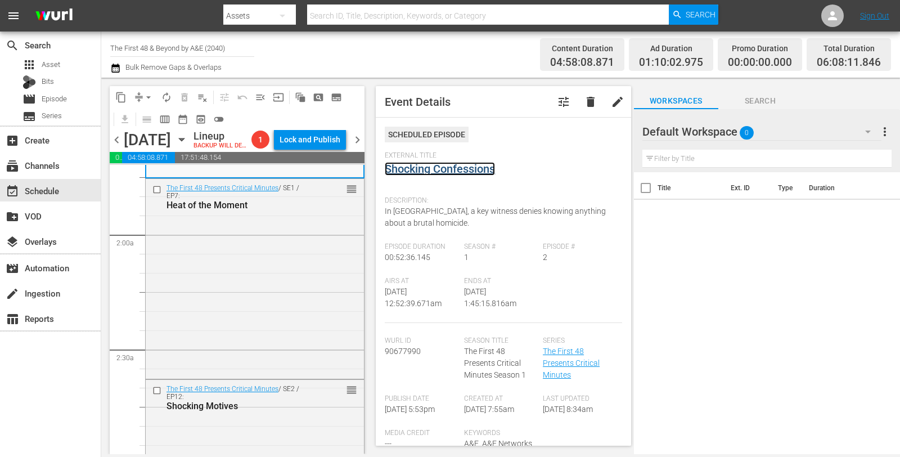
scroll to position [391, 0]
click at [260, 312] on div "The First 48 Presents Critical Minutes / SE1 / EP7: Heat of the Moment reorder" at bounding box center [255, 277] width 218 height 198
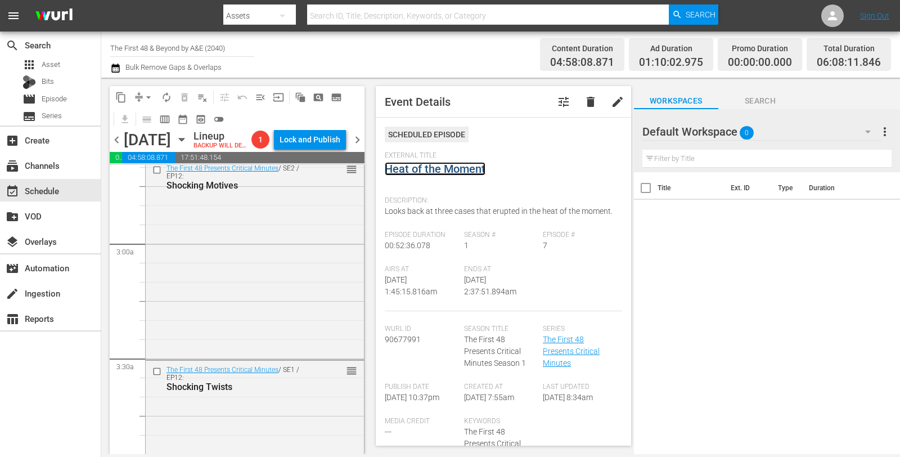
scroll to position [612, 0]
click at [259, 249] on div "The First 48 Presents Critical Minutes / SE2 / EP12: Shocking Motives reorder" at bounding box center [255, 257] width 218 height 198
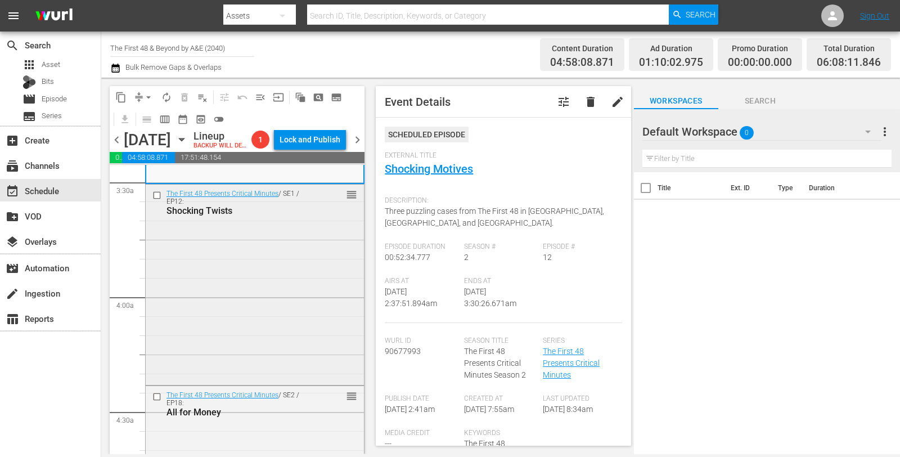
scroll to position [787, 0]
click at [248, 249] on div "The First 48 Presents Critical Minutes / SE1 / EP12: Shocking Twists reorder" at bounding box center [255, 283] width 218 height 198
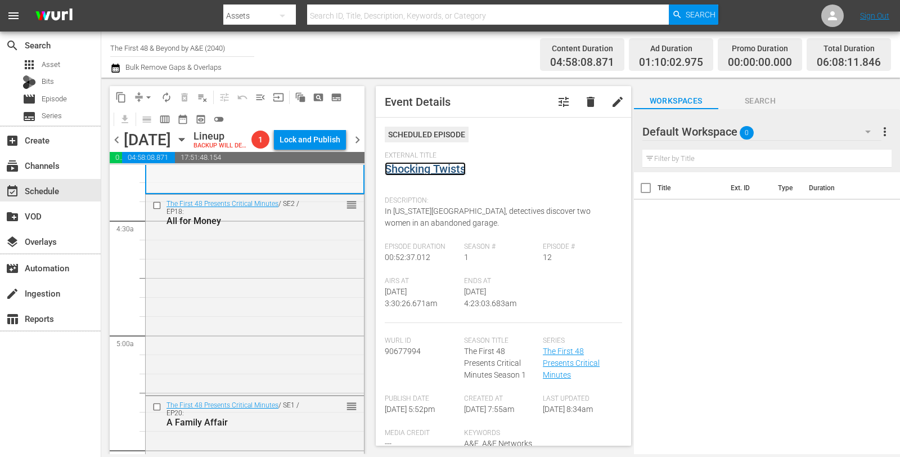
scroll to position [985, 0]
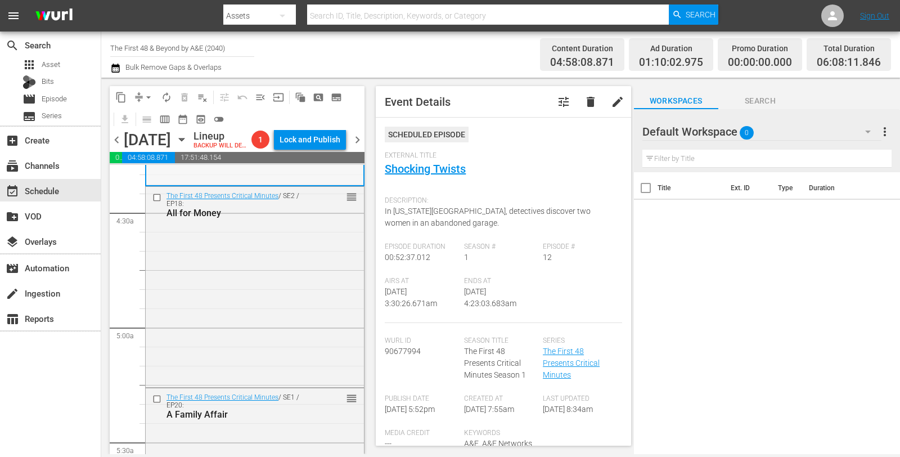
click at [253, 264] on div "The First 48 Presents Critical Minutes / SE2 / EP18: All for Money reorder" at bounding box center [255, 286] width 218 height 198
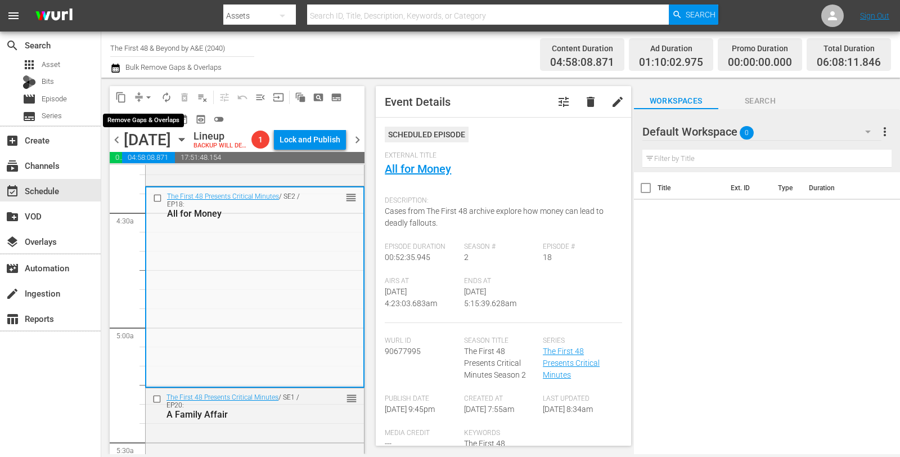
click at [149, 101] on span "arrow_drop_down" at bounding box center [148, 97] width 11 height 11
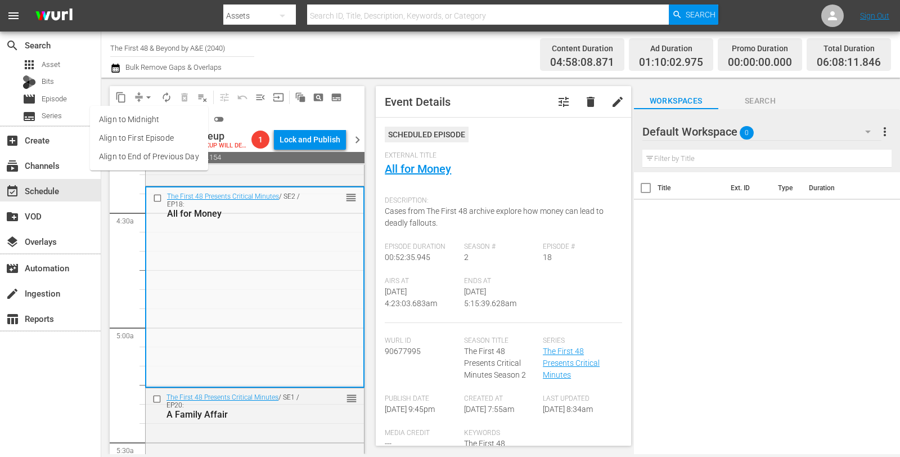
click at [149, 129] on li "Align to First Episode" at bounding box center [149, 138] width 118 height 19
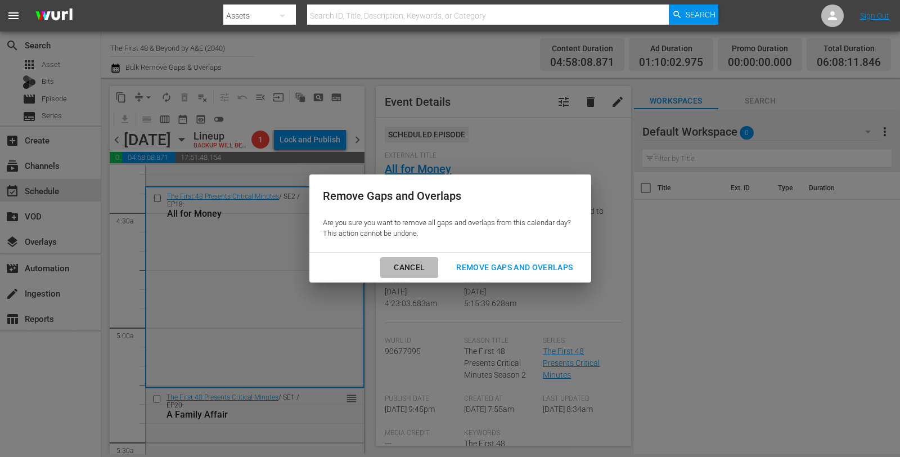
click at [404, 274] on div "Cancel" at bounding box center [409, 268] width 49 height 14
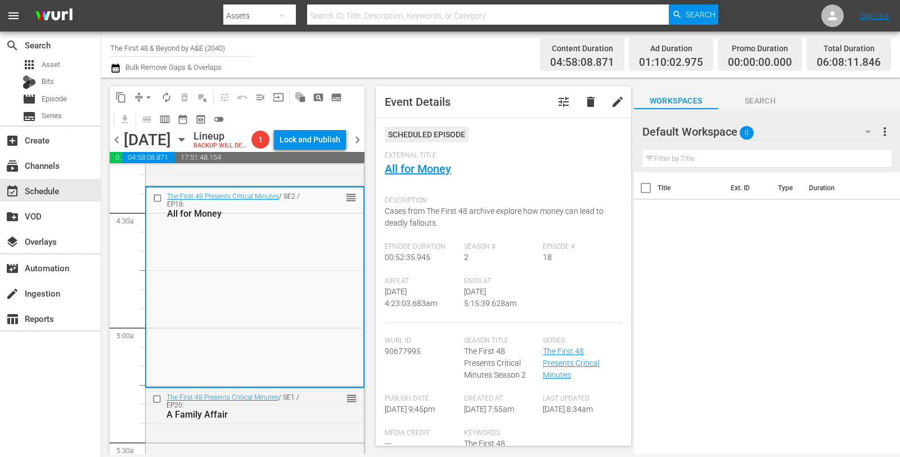
click at [147, 106] on div "content_copy compress arrow_drop_down autorenew_outlined delete_forever_outline…" at bounding box center [237, 108] width 255 height 44
click at [145, 94] on span "arrow_drop_down" at bounding box center [148, 97] width 11 height 11
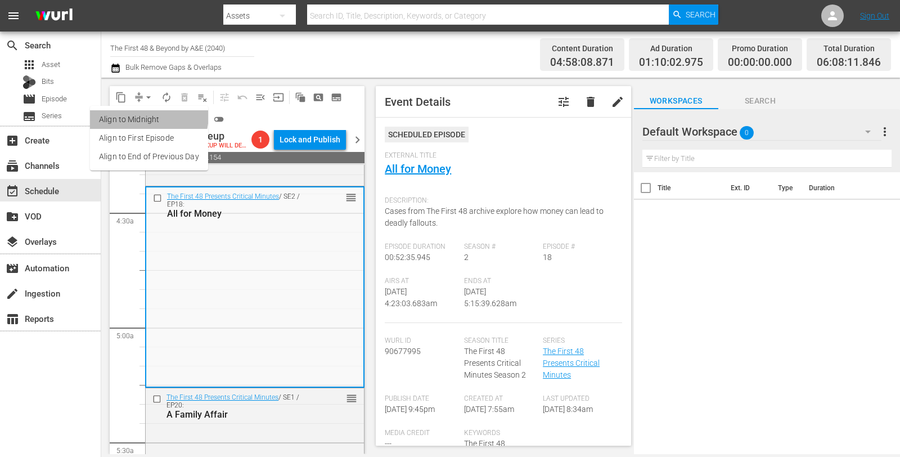
click at [143, 115] on li "Align to Midnight" at bounding box center [149, 119] width 118 height 19
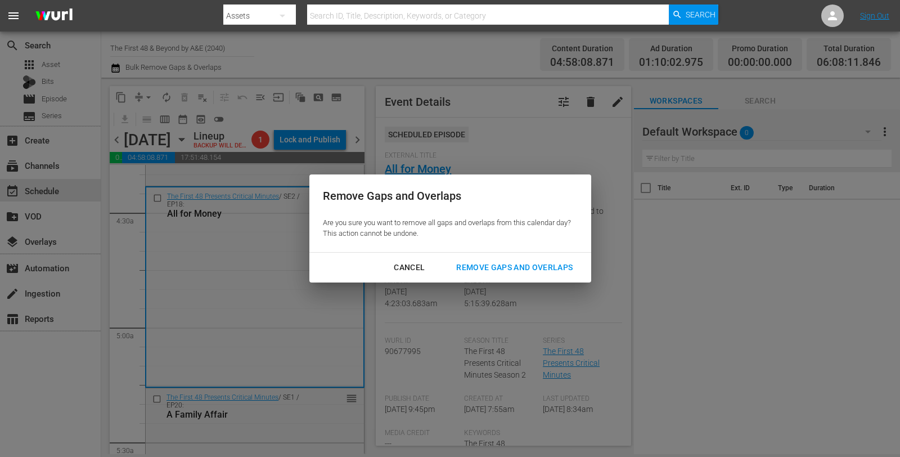
click at [505, 273] on div "Remove Gaps and Overlaps" at bounding box center [514, 268] width 134 height 14
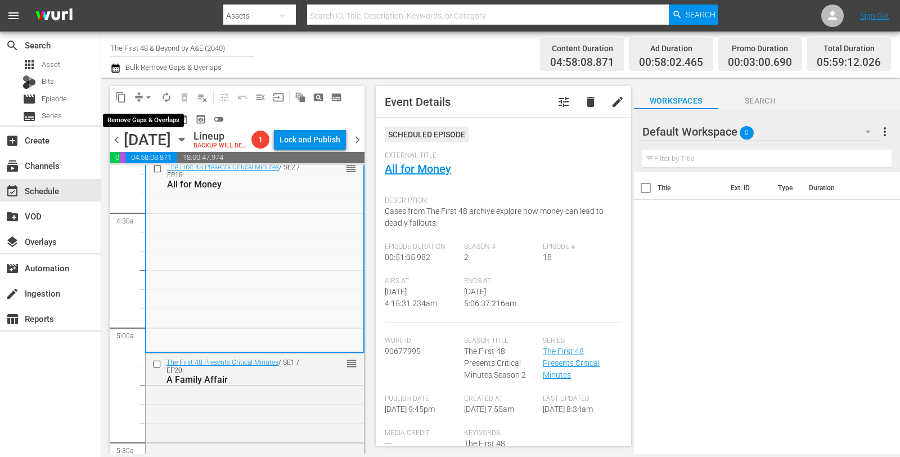
click at [143, 101] on span "arrow_drop_down" at bounding box center [148, 97] width 11 height 11
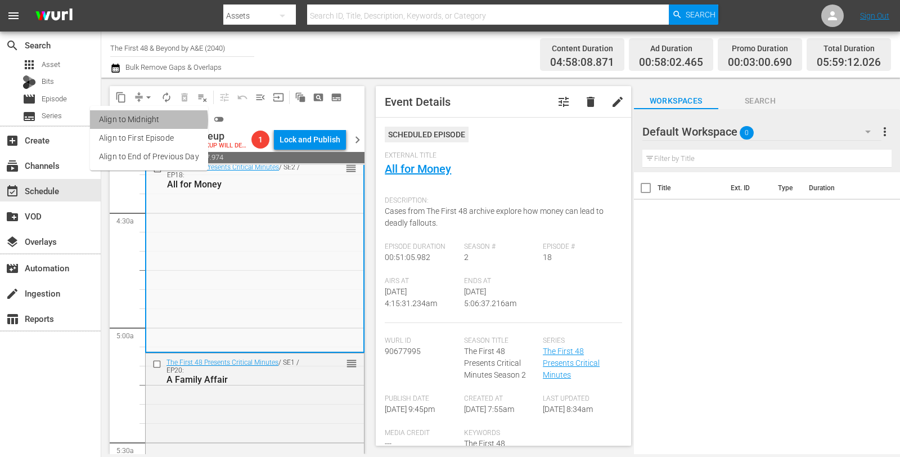
click at [146, 120] on li "Align to Midnight" at bounding box center [149, 119] width 118 height 19
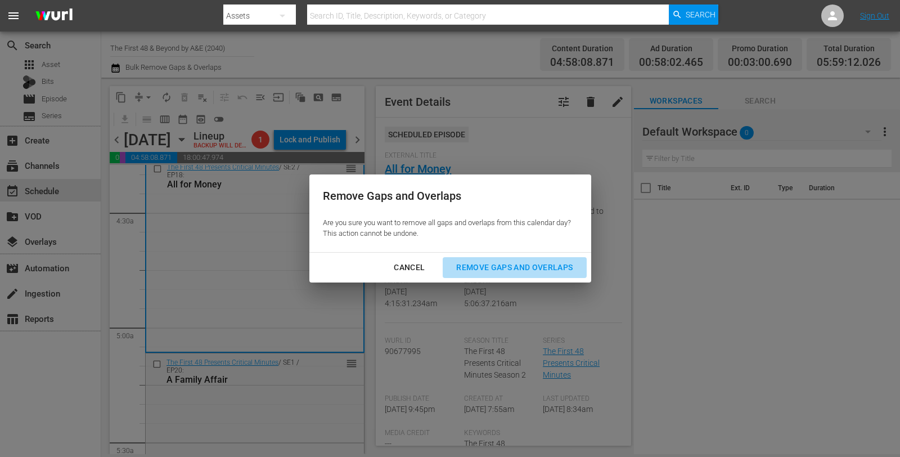
click at [497, 270] on div "Remove Gaps and Overlaps" at bounding box center [514, 268] width 134 height 14
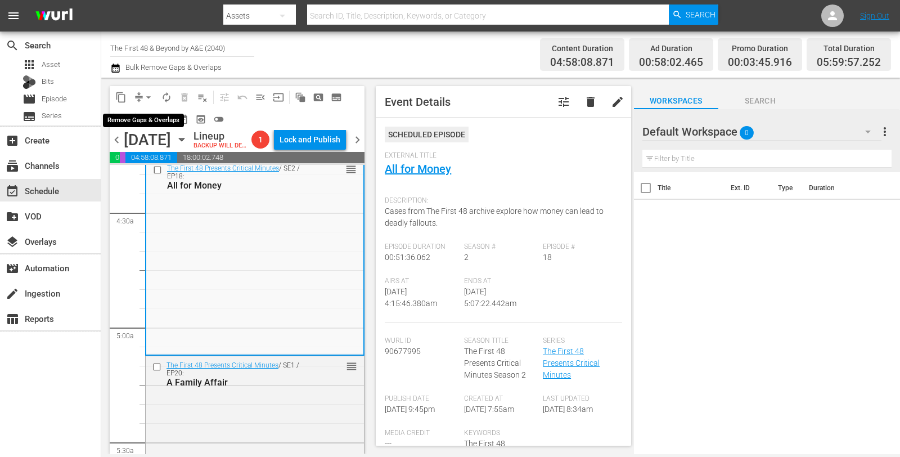
click at [144, 102] on span "arrow_drop_down" at bounding box center [148, 97] width 11 height 11
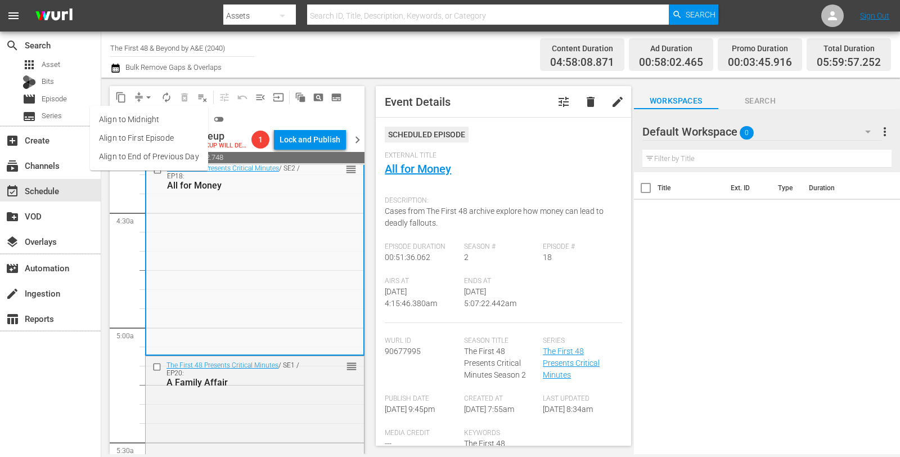
click at [158, 127] on li "Align to Midnight" at bounding box center [149, 119] width 118 height 19
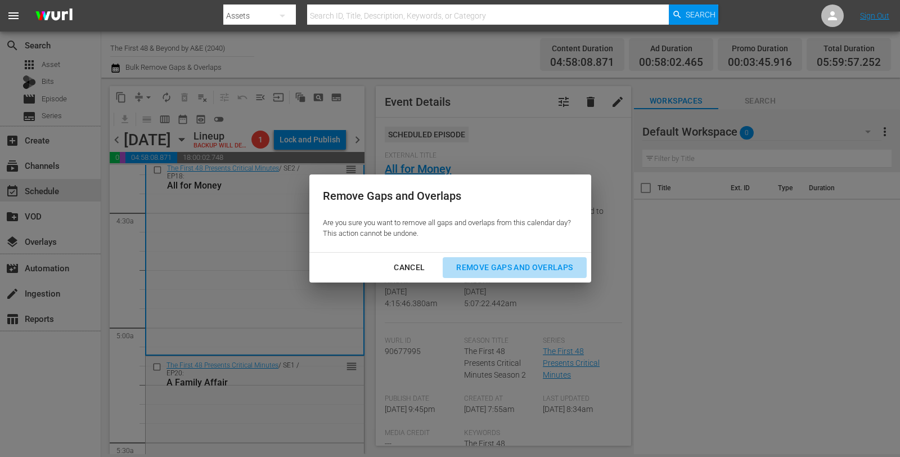
click at [488, 267] on div "Remove Gaps and Overlaps" at bounding box center [514, 268] width 134 height 14
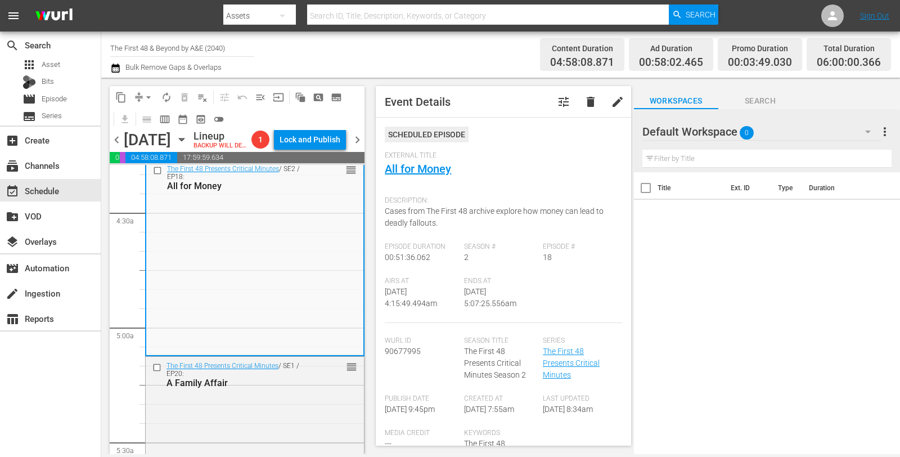
click at [169, 98] on span "autorenew_outlined" at bounding box center [166, 97] width 11 height 11
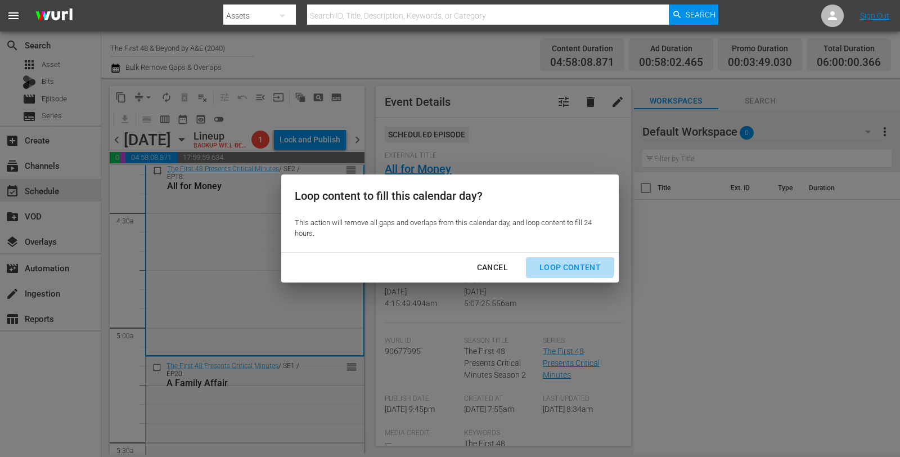
click at [565, 262] on div "Loop Content" at bounding box center [570, 268] width 79 height 14
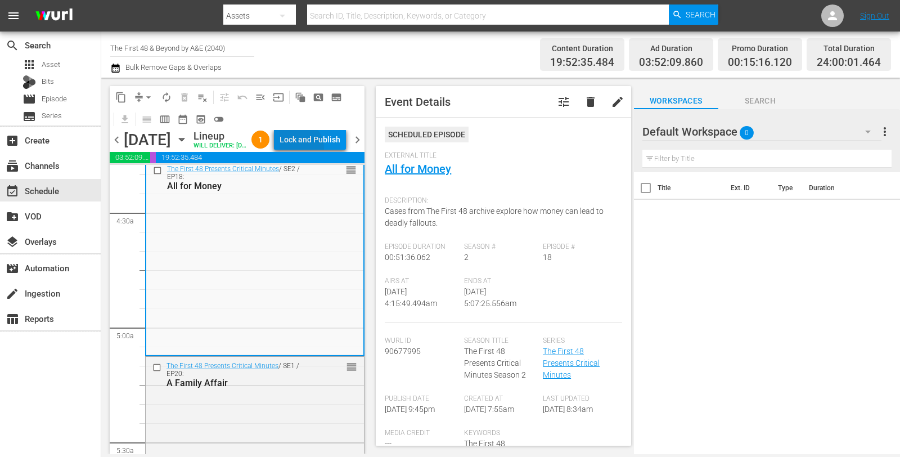
click at [313, 150] on div "Lock and Publish" at bounding box center [310, 139] width 61 height 20
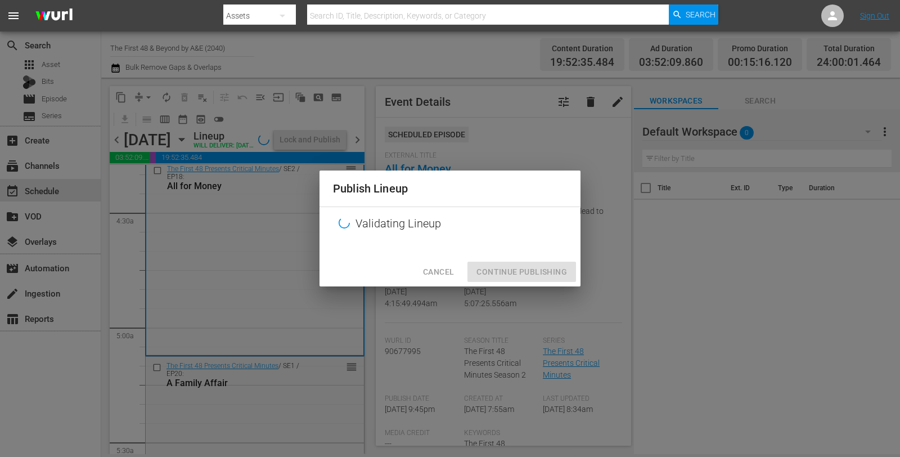
click at [506, 268] on div "Cancel Continue Publishing" at bounding box center [450, 272] width 261 height 30
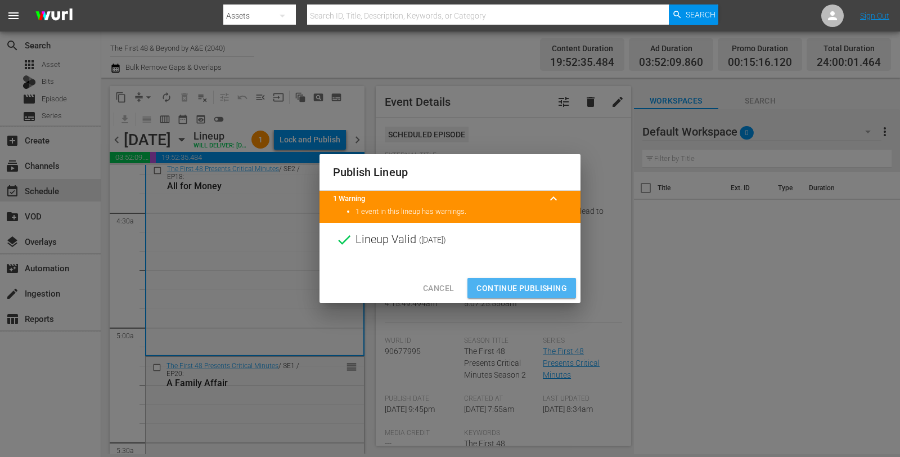
click at [520, 283] on span "Continue Publishing" at bounding box center [522, 288] width 91 height 14
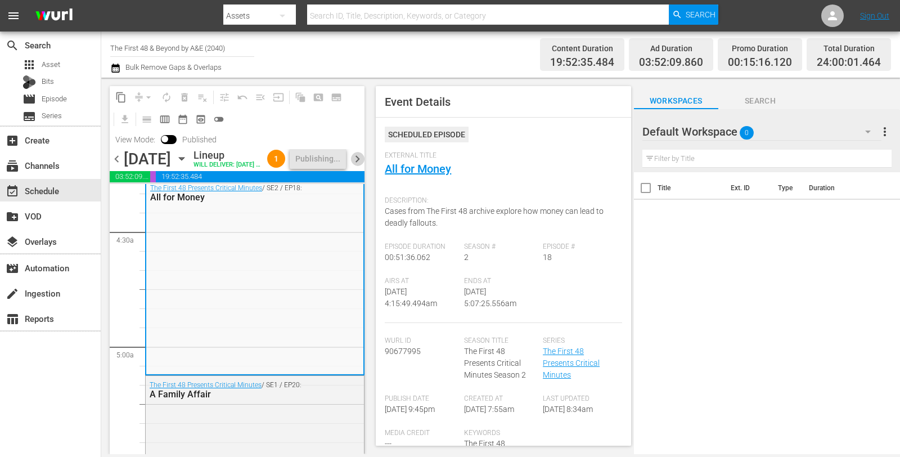
click at [360, 166] on span "chevron_right" at bounding box center [358, 159] width 14 height 14
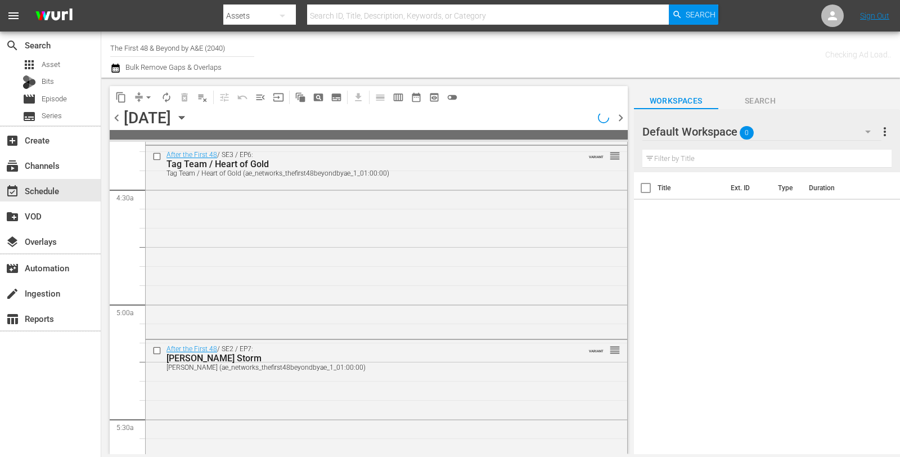
scroll to position [927, 0]
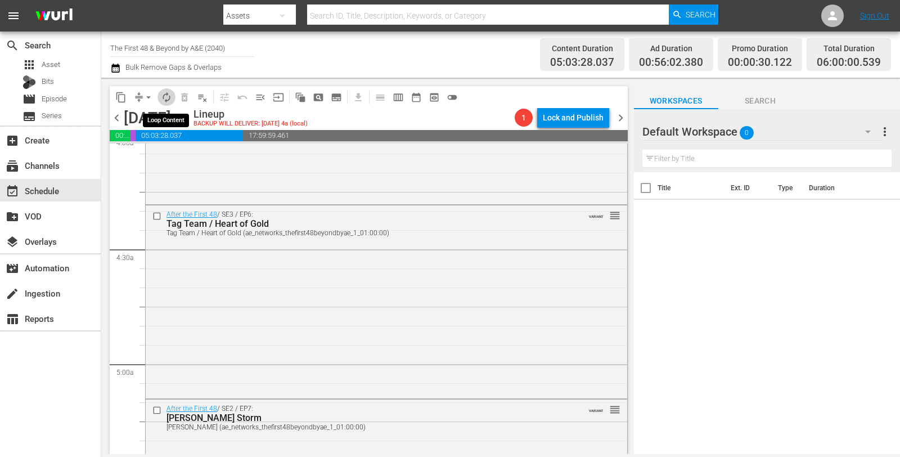
click at [163, 89] on button "autorenew_outlined" at bounding box center [167, 97] width 18 height 18
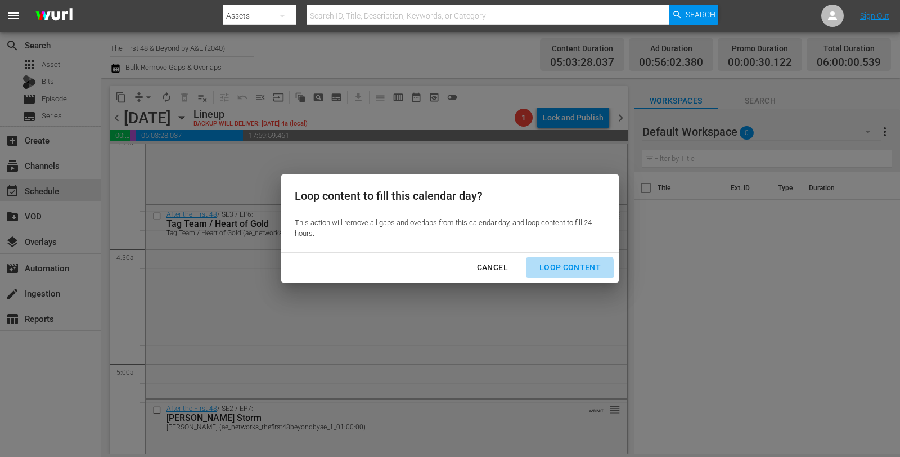
click at [566, 271] on div "Loop Content" at bounding box center [570, 268] width 79 height 14
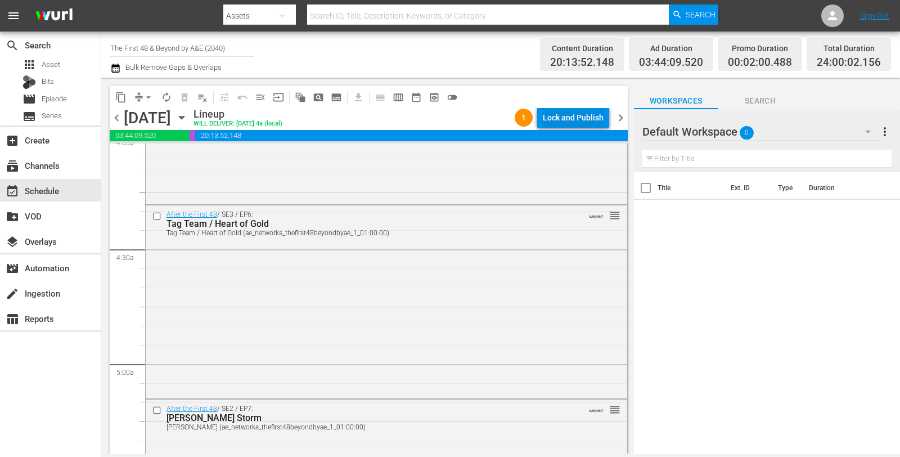
click at [581, 116] on div "Lock and Publish" at bounding box center [573, 117] width 61 height 20
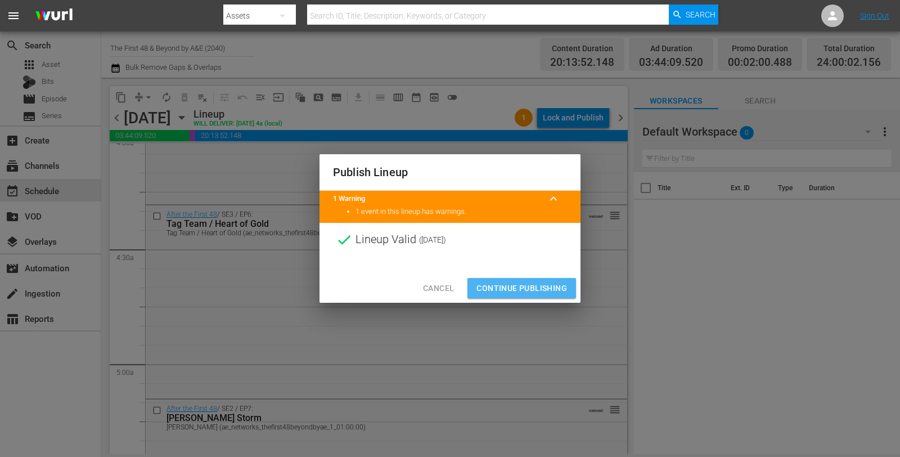
click at [529, 293] on span "Continue Publishing" at bounding box center [522, 288] width 91 height 14
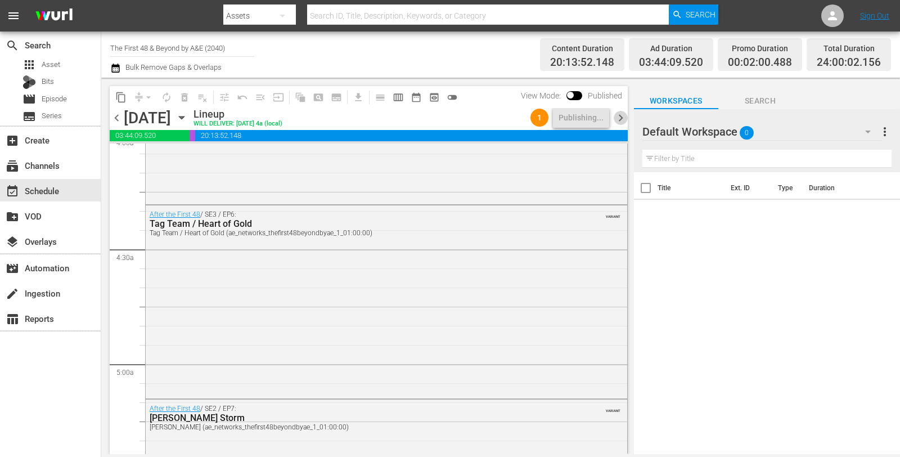
click at [621, 118] on span "chevron_right" at bounding box center [621, 118] width 14 height 14
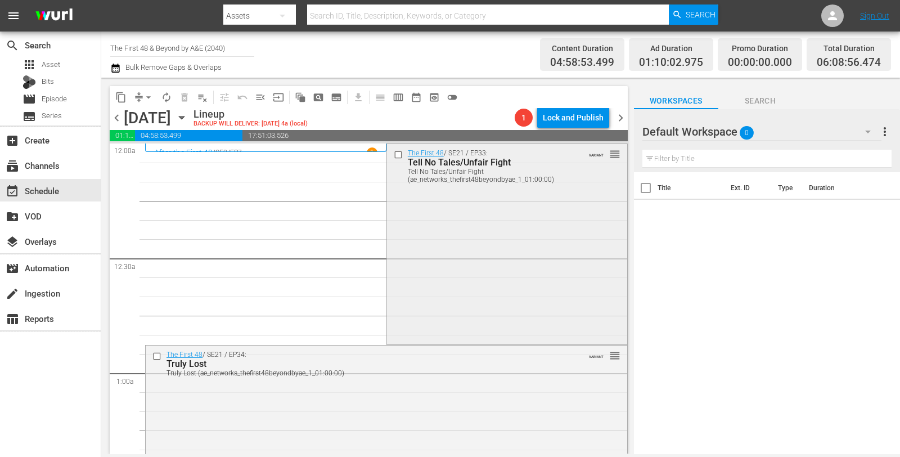
click at [434, 242] on div "The First 48 / SE21 / EP33: Tell No Tales/Unfair Fight Tell No Tales/Unfair Fig…" at bounding box center [507, 243] width 240 height 198
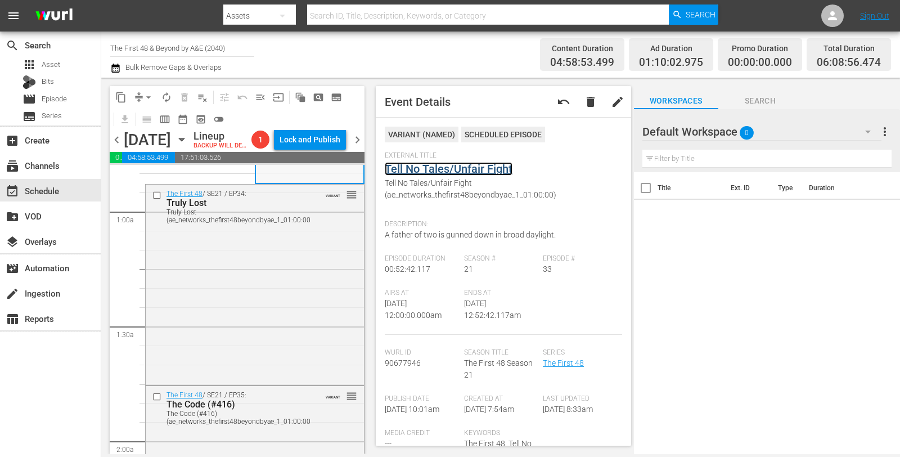
scroll to position [197, 0]
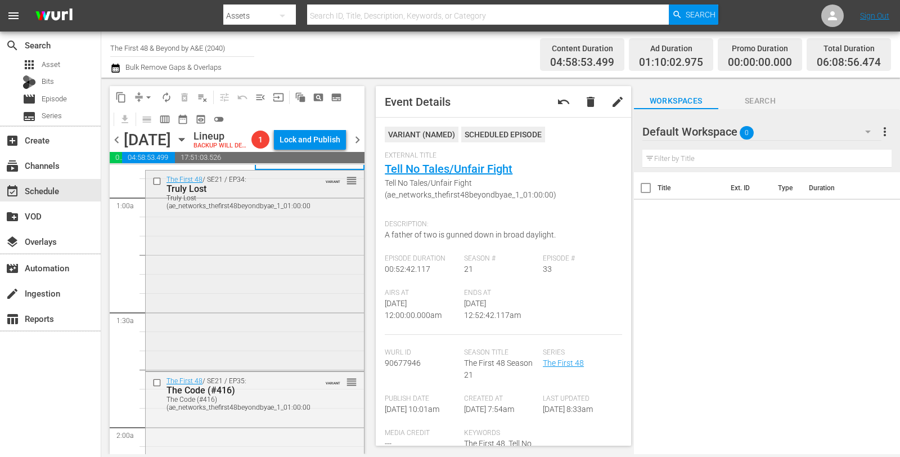
click at [262, 250] on div "The First 48 / SE21 / EP34: Truly Lost Truly Lost (ae_networks_thefirst48beyond…" at bounding box center [255, 269] width 218 height 198
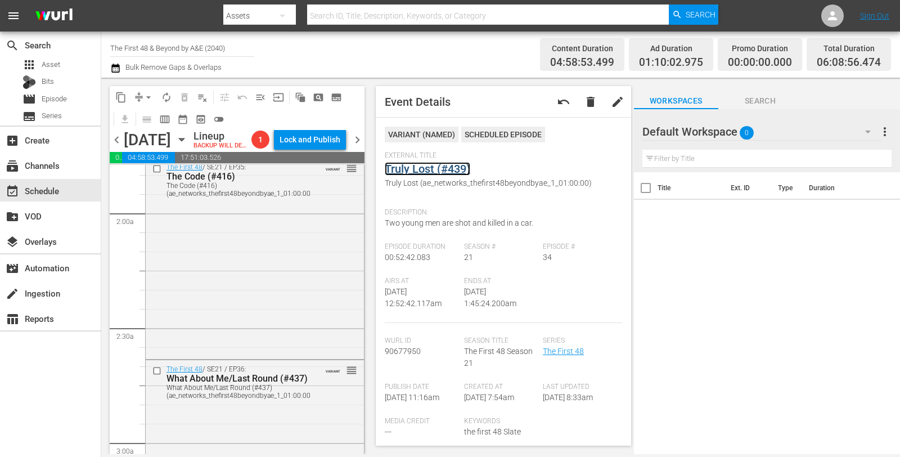
scroll to position [419, 0]
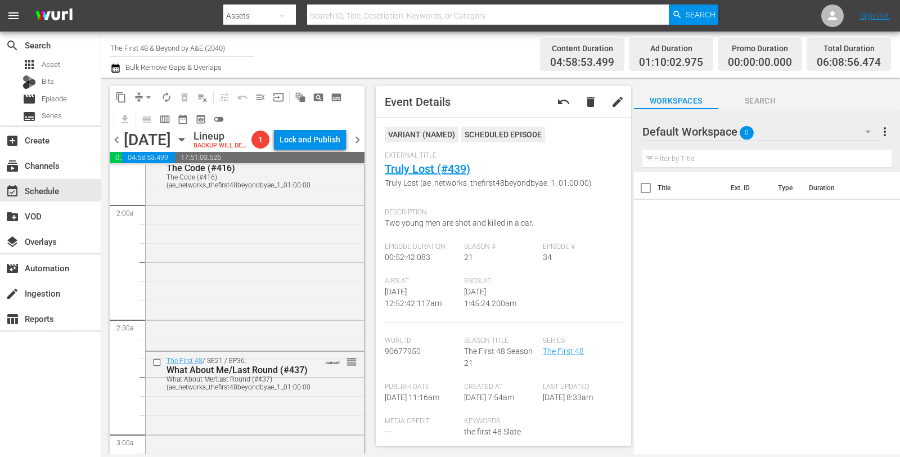
click at [285, 243] on div "The First 48 / SE21 / EP35: The Code (#416) The Code (#416) (ae_networks_thefir…" at bounding box center [255, 249] width 218 height 199
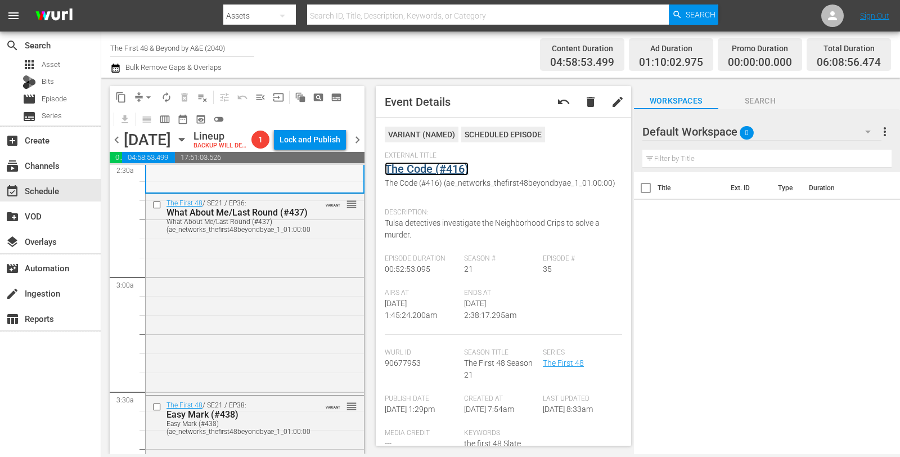
scroll to position [581, 0]
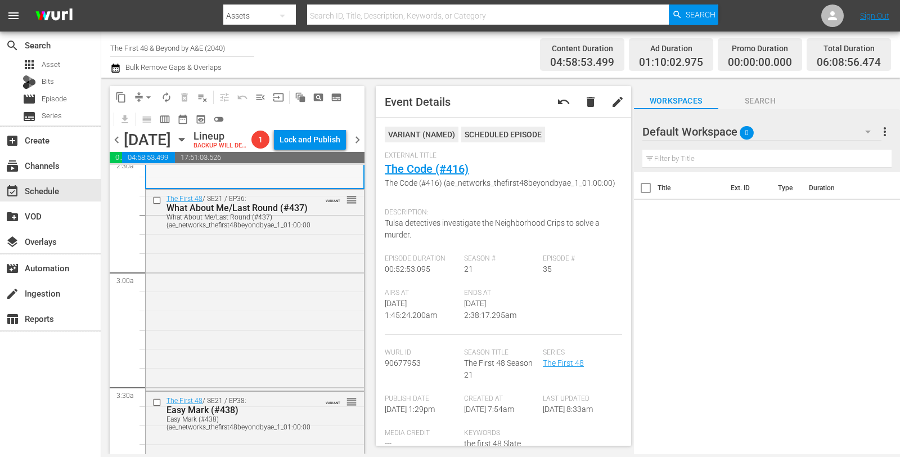
click at [246, 317] on div "The First 48 / SE21 / EP36: What About Me/Last Round (#437) What About Me/Last …" at bounding box center [255, 289] width 218 height 198
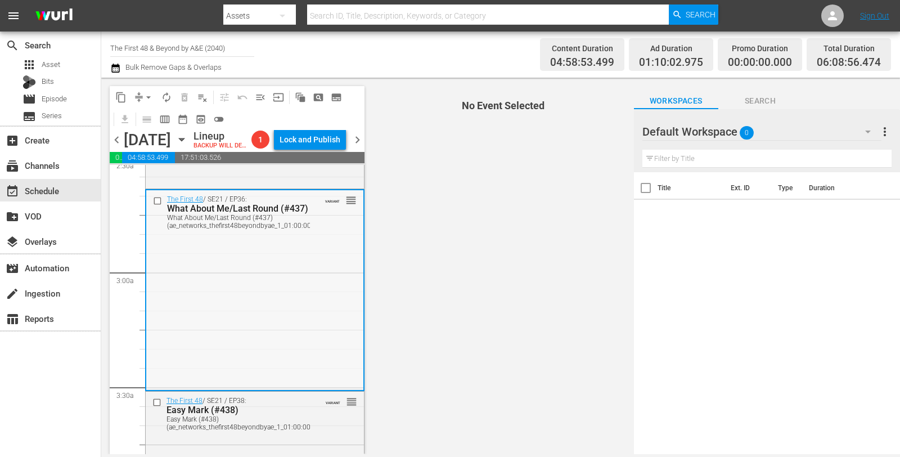
click at [308, 270] on div "The First 48 / SE21 / EP36: What About Me/Last Round (#437) What About Me/Last …" at bounding box center [254, 289] width 217 height 198
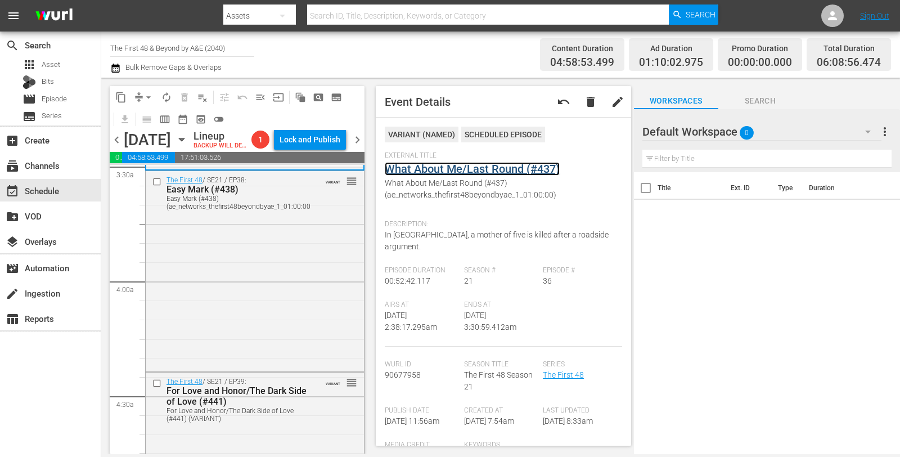
scroll to position [802, 0]
click at [303, 272] on div "The First 48 / SE21 / EP38: Easy Mark (#438) Easy Mark (#438) (ae_networks_thef…" at bounding box center [255, 269] width 218 height 198
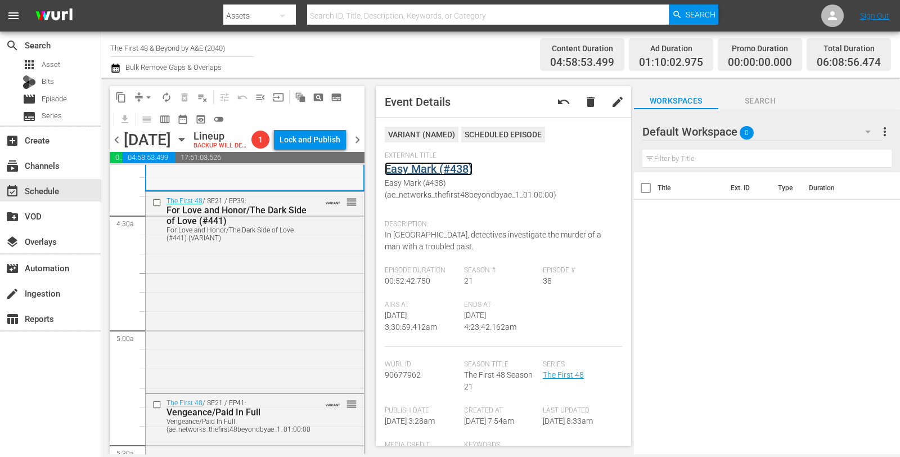
scroll to position [994, 0]
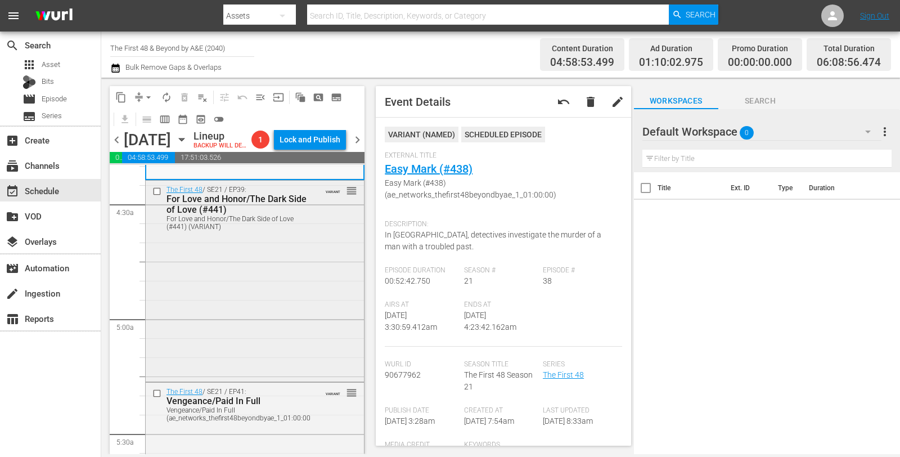
click at [294, 277] on div "The First 48 / SE21 / EP39: For Love and Honor/The Dark Side of Love (#441) For…" at bounding box center [255, 280] width 218 height 198
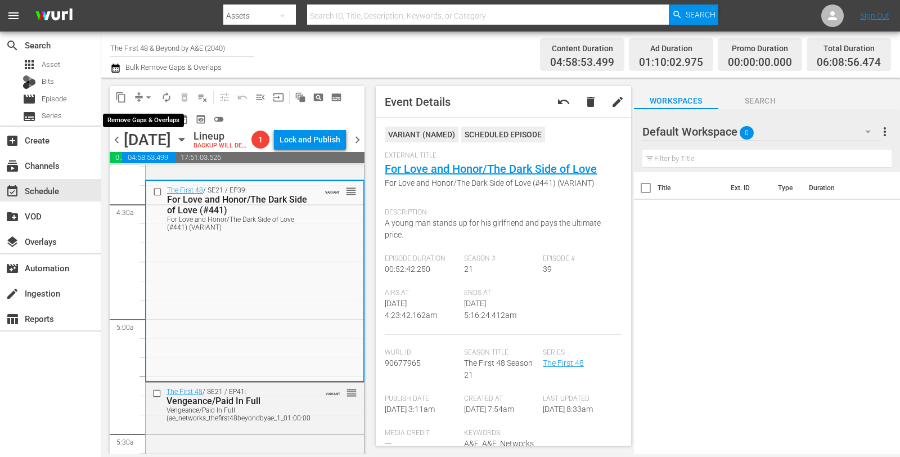
click at [144, 99] on span "arrow_drop_down" at bounding box center [148, 97] width 11 height 11
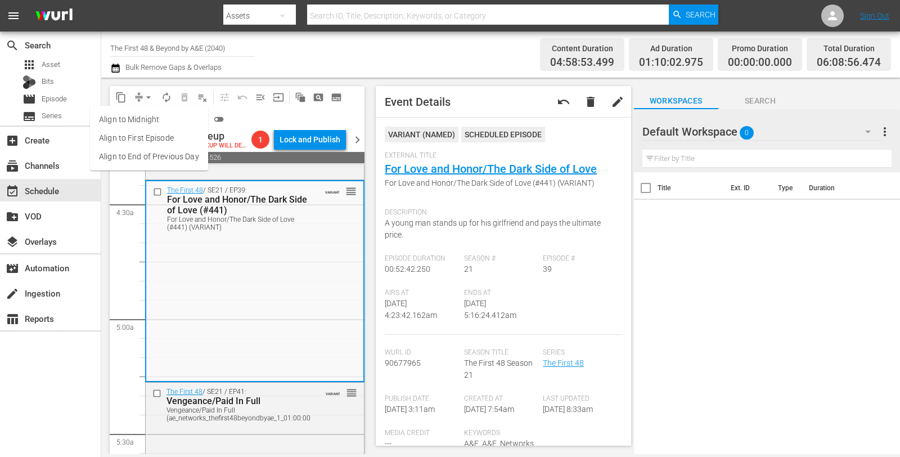
click at [153, 117] on li "Align to Midnight" at bounding box center [149, 119] width 118 height 19
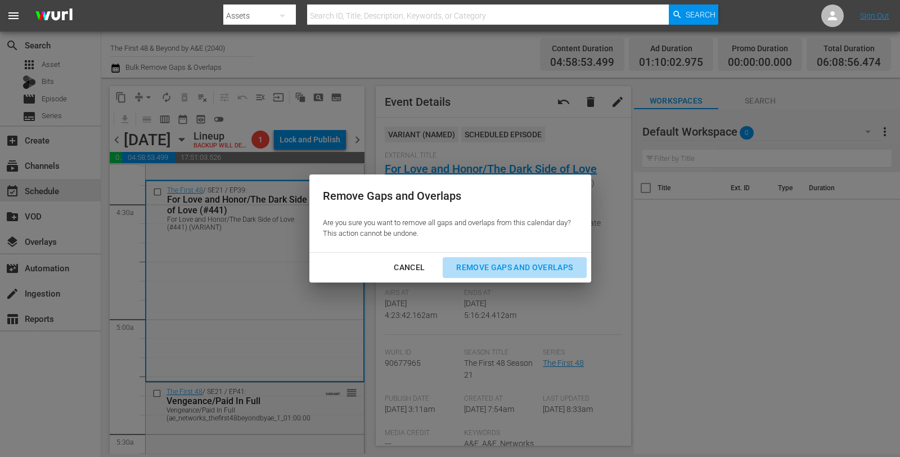
click at [482, 271] on div "Remove Gaps and Overlaps" at bounding box center [514, 268] width 134 height 14
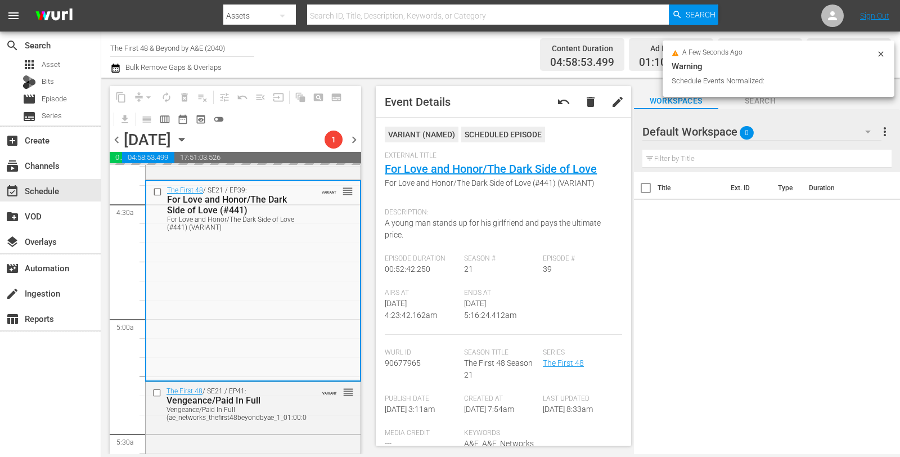
click at [482, 271] on div "Season # 21" at bounding box center [503, 271] width 79 height 34
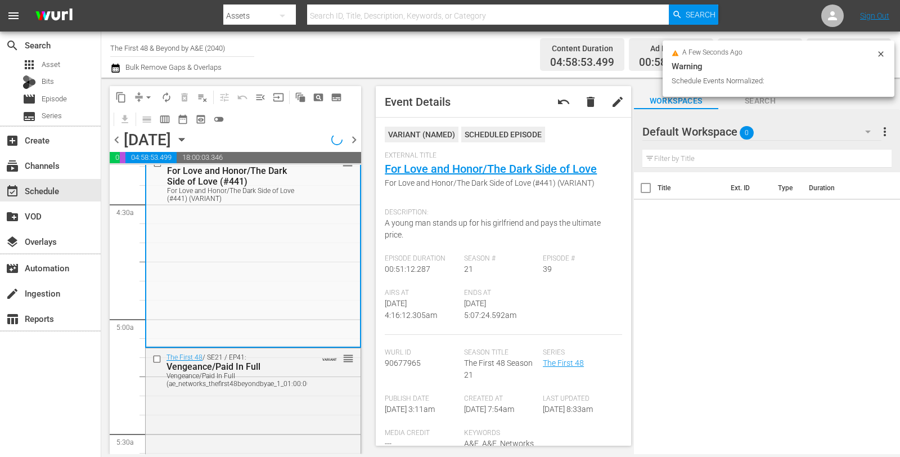
scroll to position [975, 0]
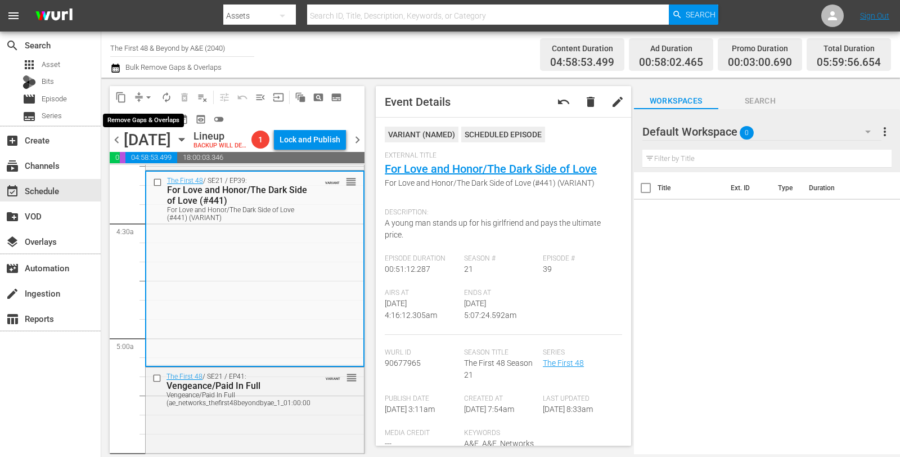
click at [140, 93] on button "arrow_drop_down" at bounding box center [149, 97] width 18 height 18
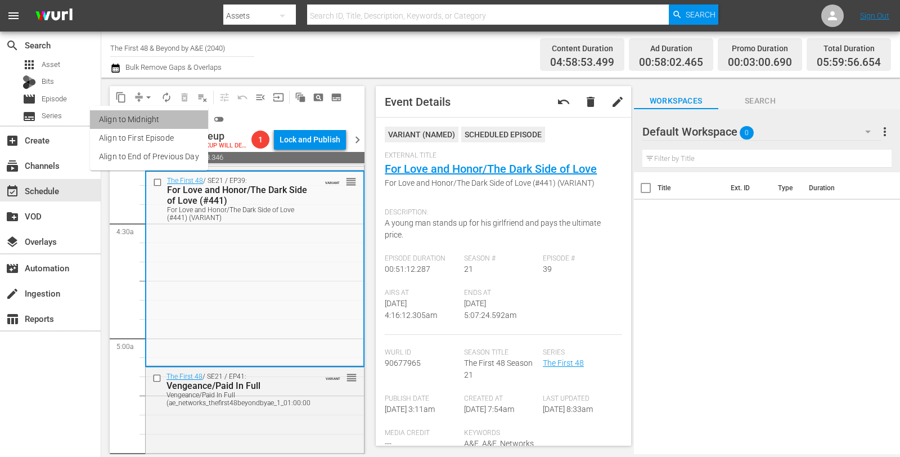
click at [154, 121] on li "Align to Midnight" at bounding box center [149, 119] width 118 height 19
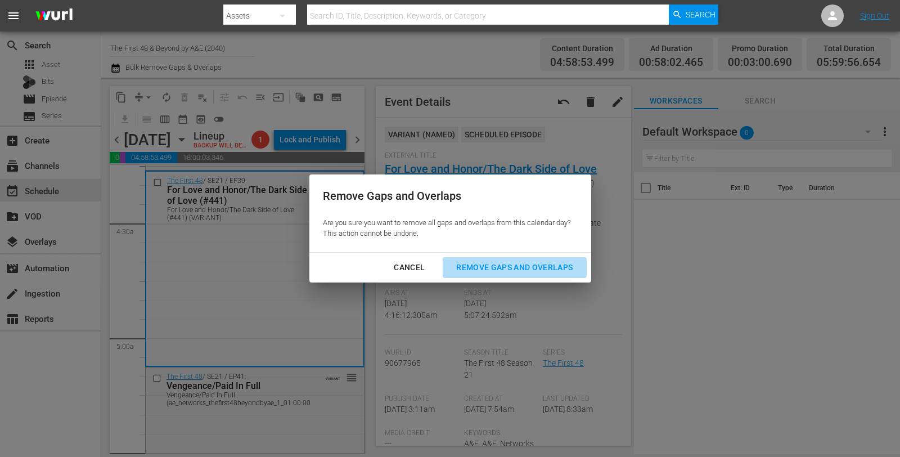
click at [527, 269] on div "Remove Gaps and Overlaps" at bounding box center [514, 268] width 134 height 14
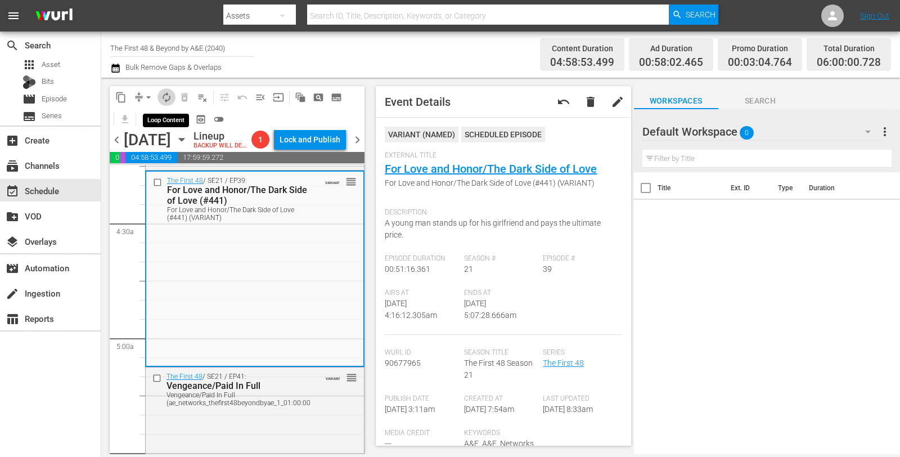
click at [164, 89] on button "autorenew_outlined" at bounding box center [167, 97] width 18 height 18
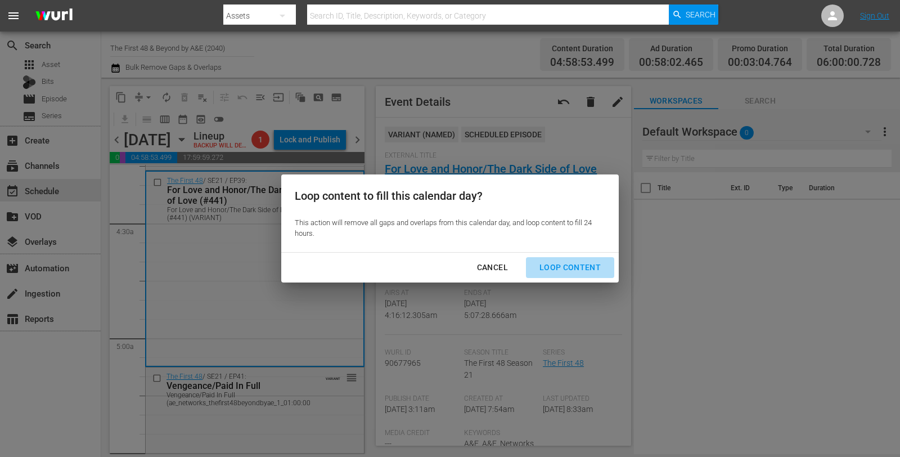
click at [578, 269] on div "Loop Content" at bounding box center [570, 268] width 79 height 14
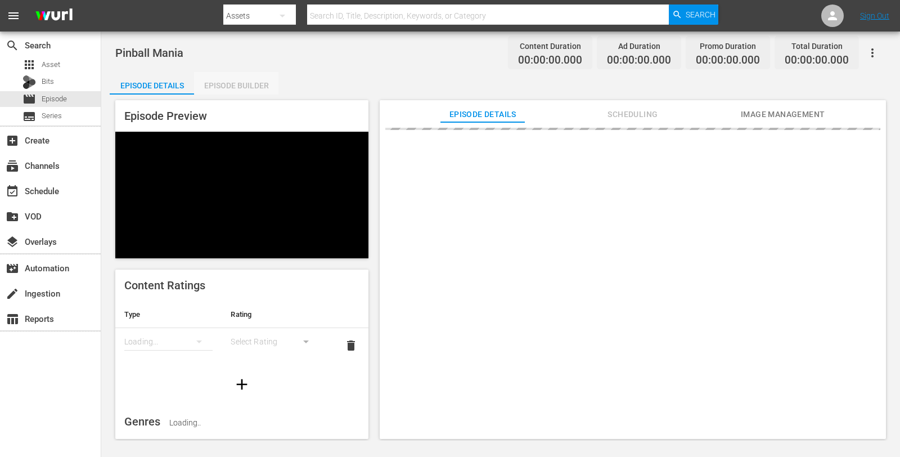
click at [219, 79] on div "Episode Builder" at bounding box center [236, 85] width 84 height 27
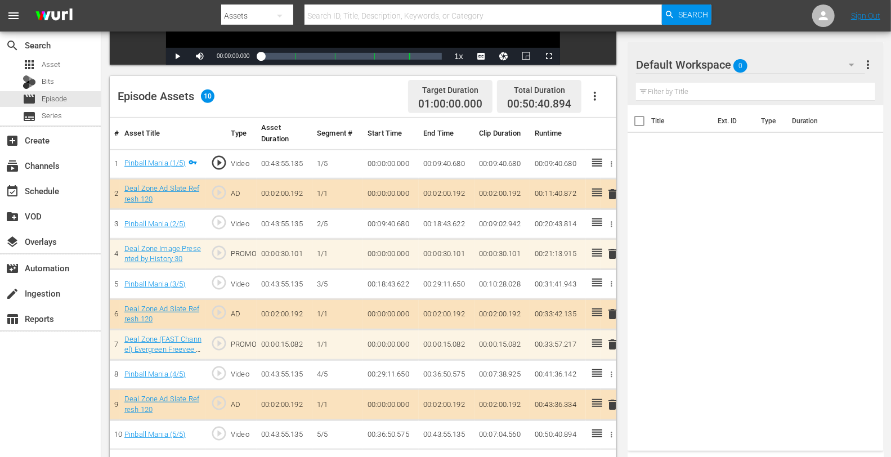
scroll to position [293, 0]
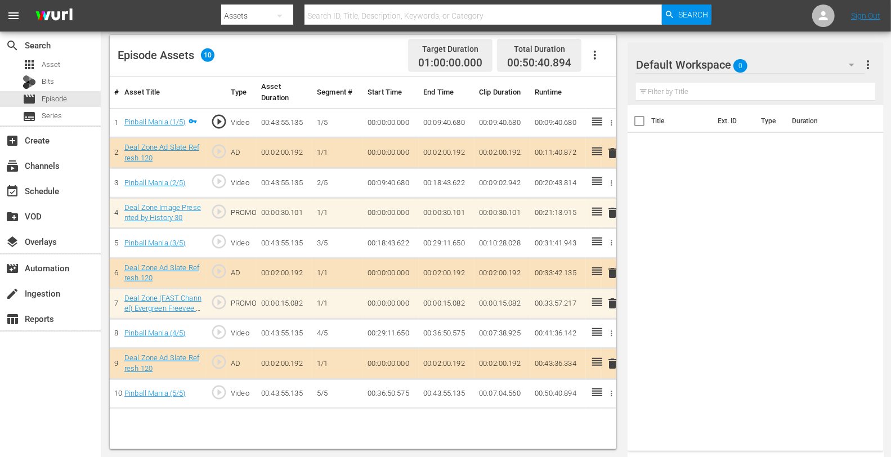
click at [609, 303] on span "delete" at bounding box center [612, 304] width 14 height 14
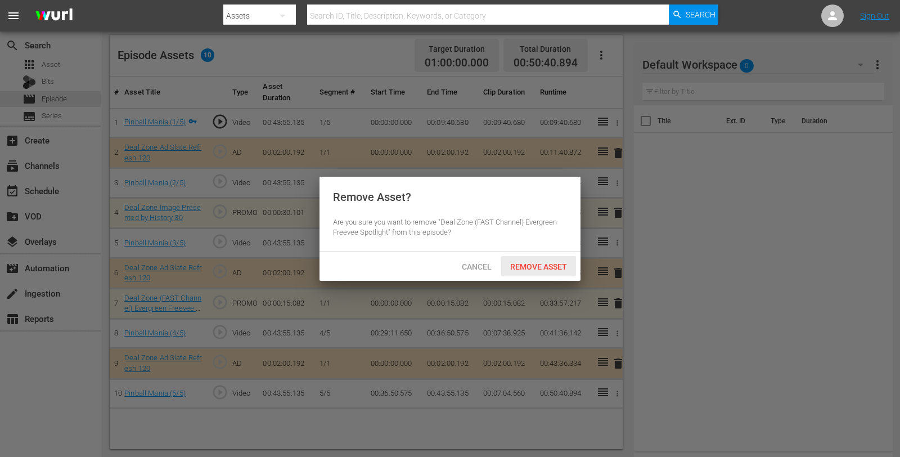
click at [538, 263] on span "Remove Asset" at bounding box center [538, 266] width 75 height 9
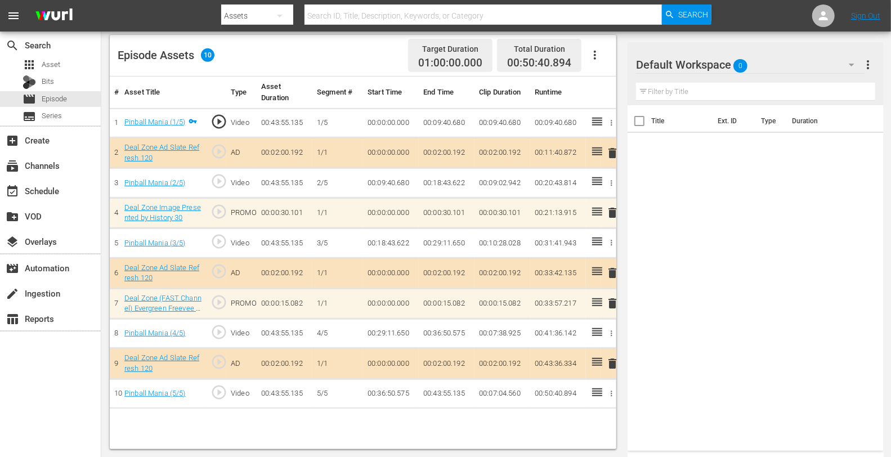
click at [778, 58] on div "Default Workspace 0" at bounding box center [750, 65] width 228 height 32
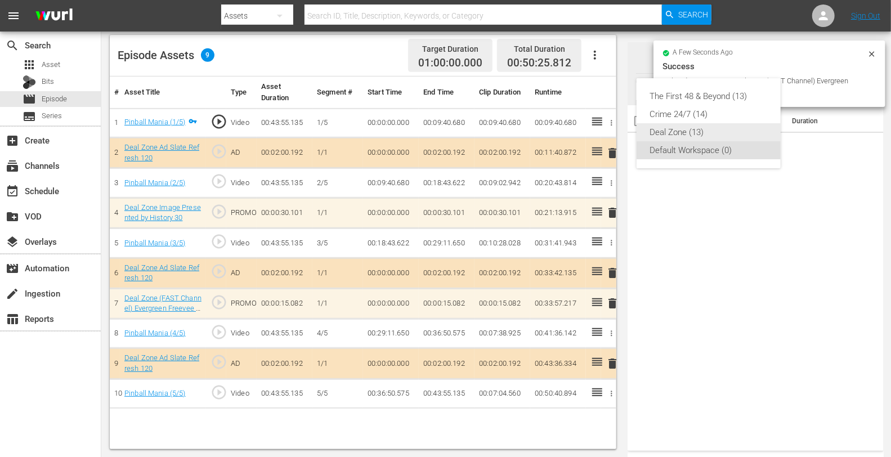
click at [683, 128] on div "Deal Zone (13)" at bounding box center [708, 132] width 117 height 18
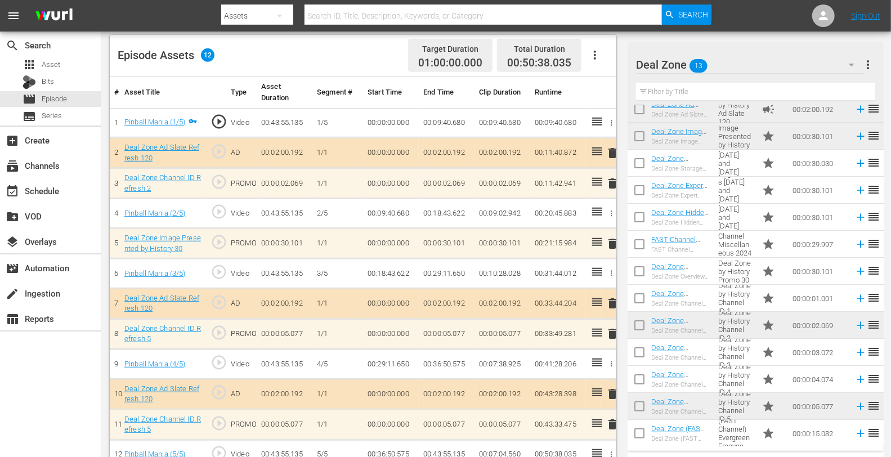
scroll to position [0, 0]
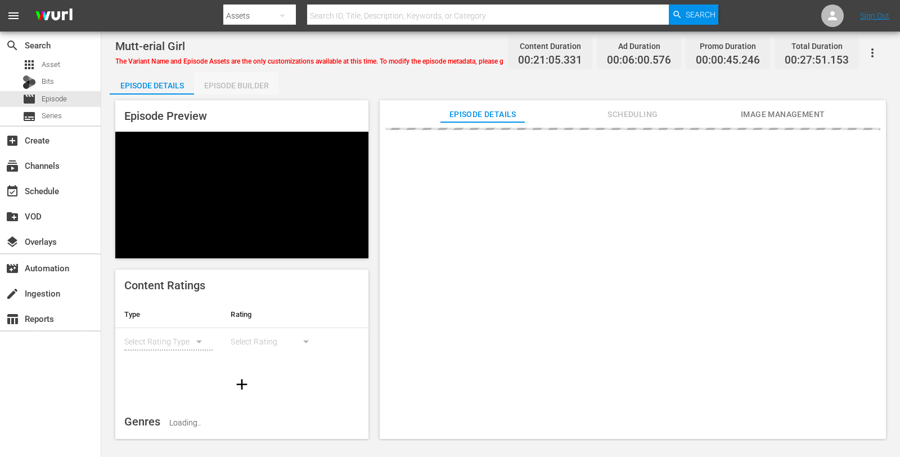
click at [231, 83] on div "Episode Builder" at bounding box center [236, 85] width 84 height 27
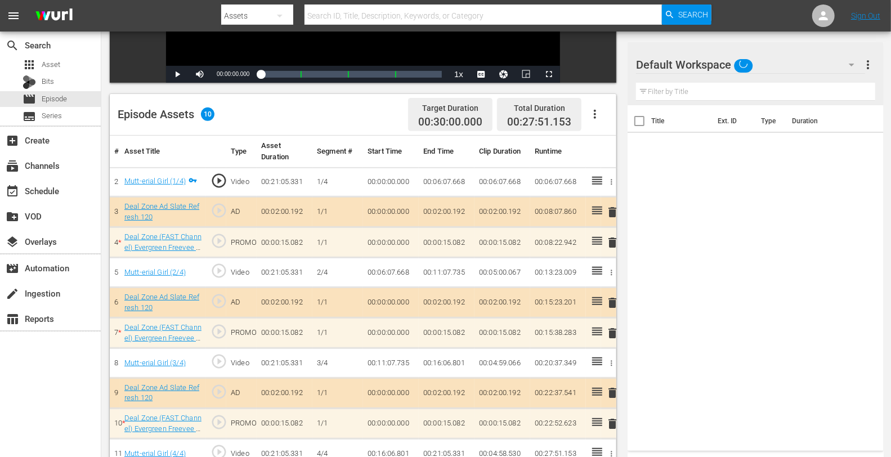
scroll to position [293, 0]
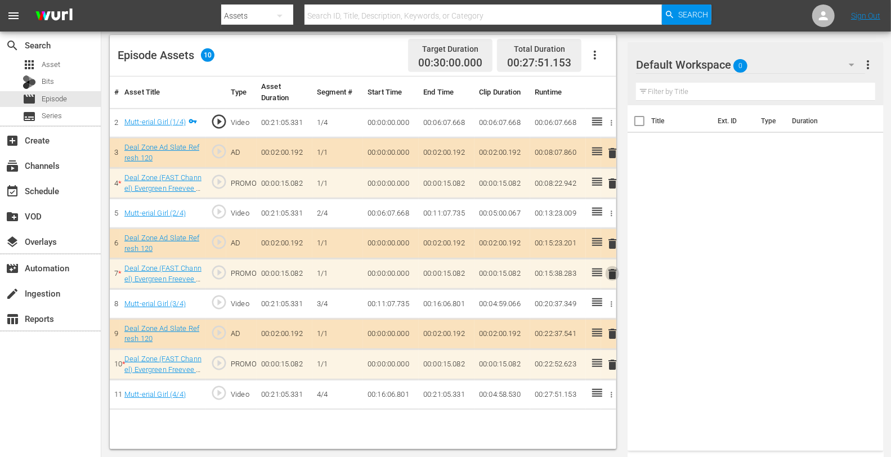
click at [613, 276] on span "delete" at bounding box center [612, 274] width 14 height 14
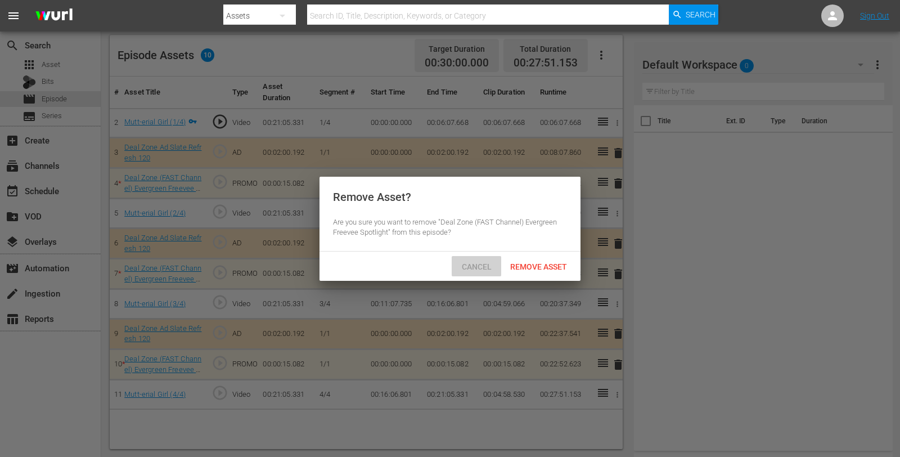
click at [486, 268] on span "Cancel" at bounding box center [477, 266] width 48 height 9
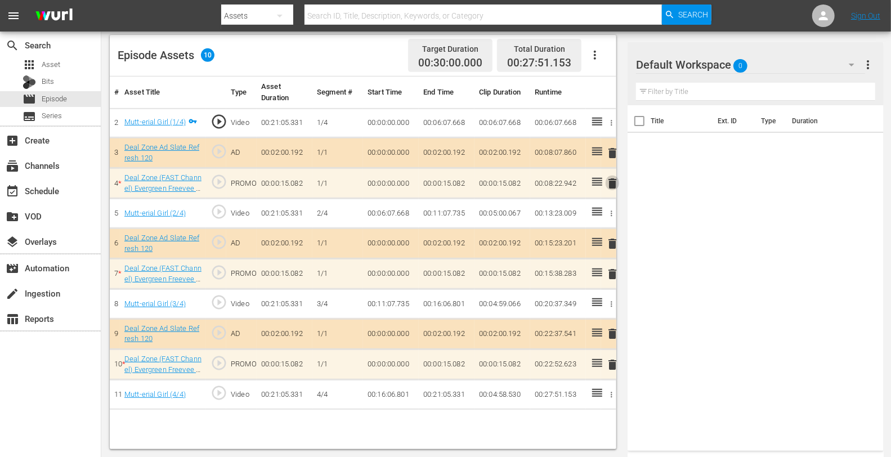
click at [610, 181] on span "delete" at bounding box center [612, 184] width 14 height 14
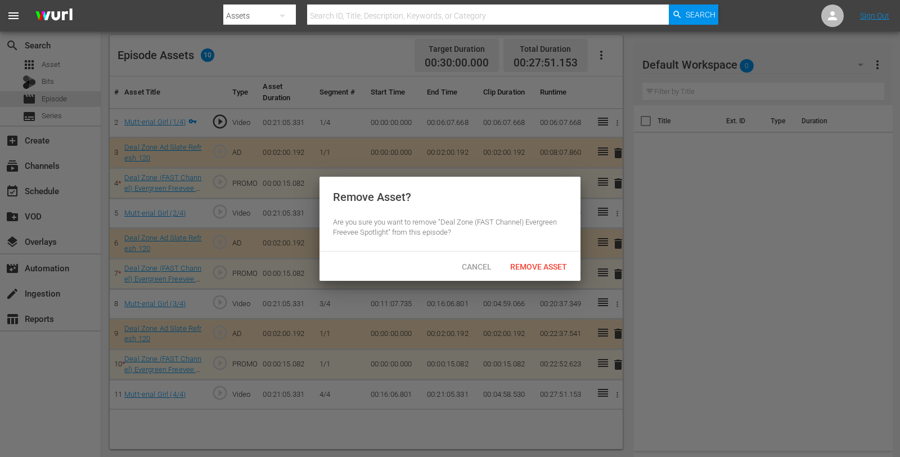
click at [535, 260] on div "Remove Asset" at bounding box center [538, 266] width 75 height 21
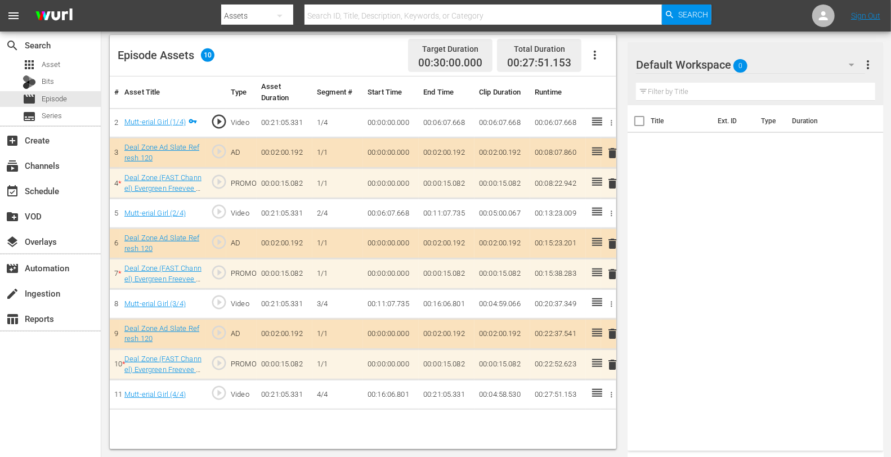
click at [607, 273] on span "delete" at bounding box center [612, 274] width 14 height 14
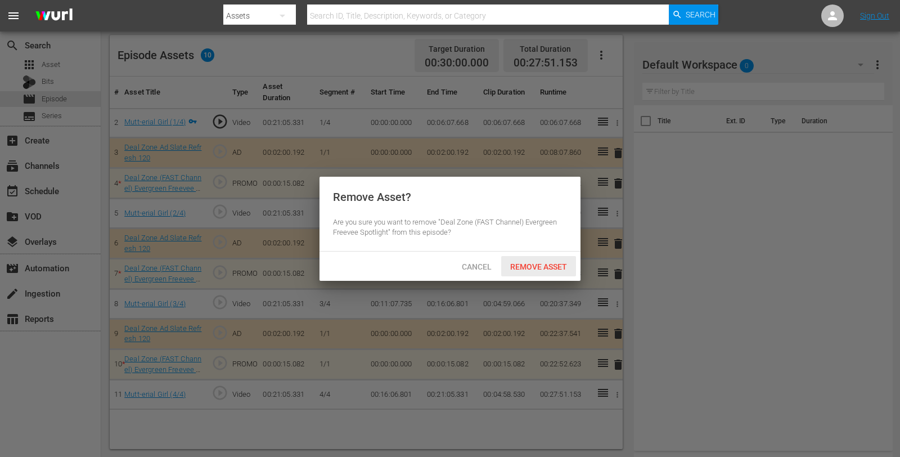
click at [532, 271] on span "Remove Asset" at bounding box center [538, 266] width 75 height 9
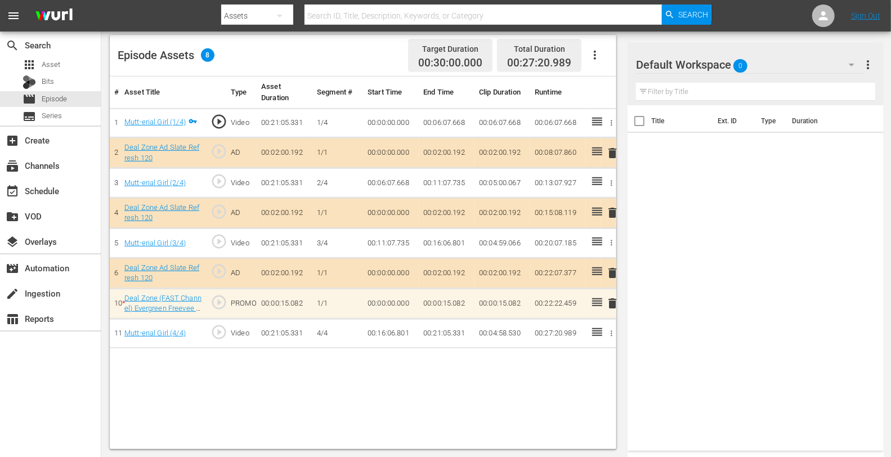
click at [782, 74] on div "Default Workspace 0" at bounding box center [750, 65] width 228 height 32
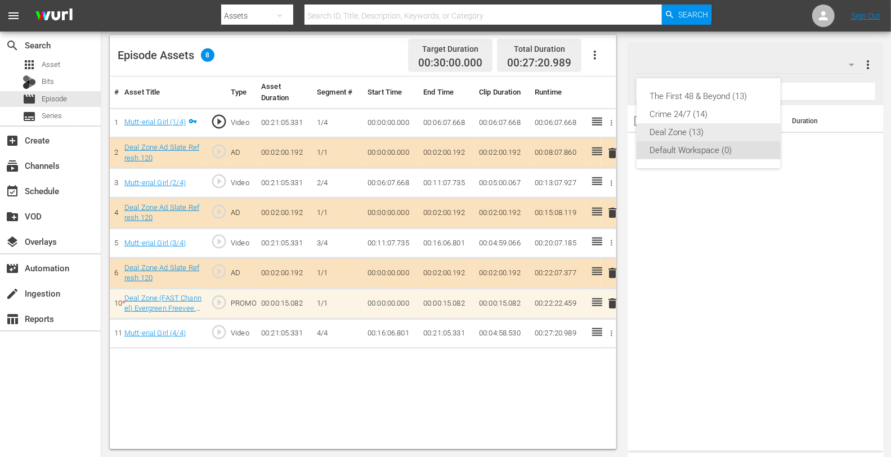
click at [690, 136] on div "Deal Zone (13)" at bounding box center [708, 132] width 117 height 18
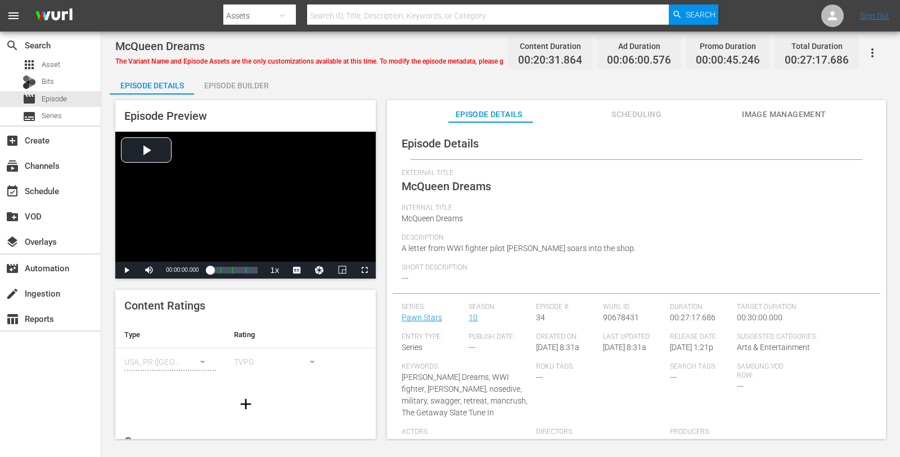
click at [253, 79] on div "Episode Builder" at bounding box center [236, 85] width 84 height 27
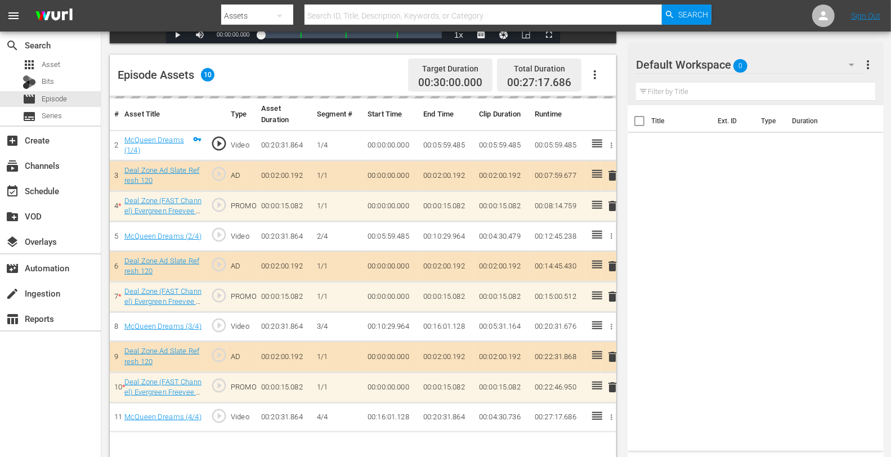
scroll to position [293, 0]
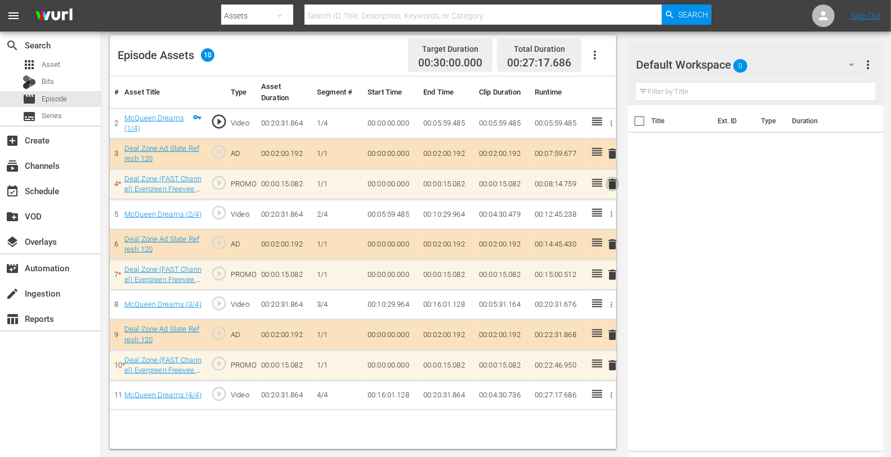
click at [612, 183] on span "delete" at bounding box center [612, 184] width 14 height 14
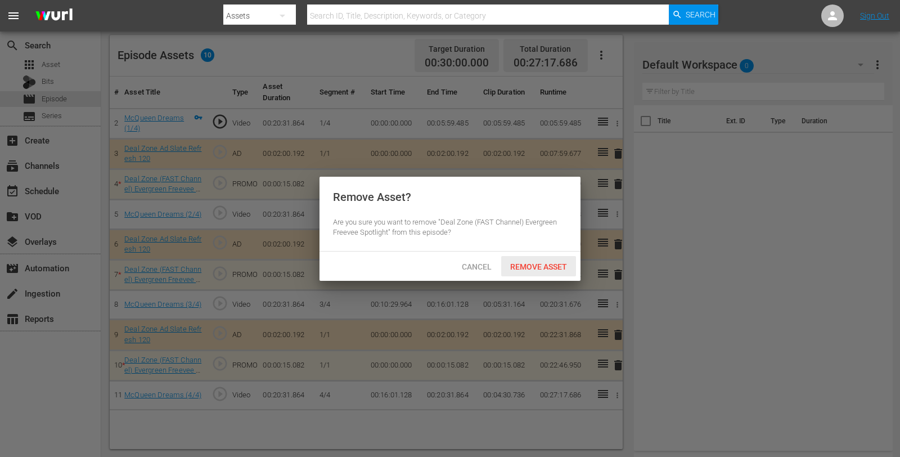
click at [522, 270] on span "Remove Asset" at bounding box center [538, 266] width 75 height 9
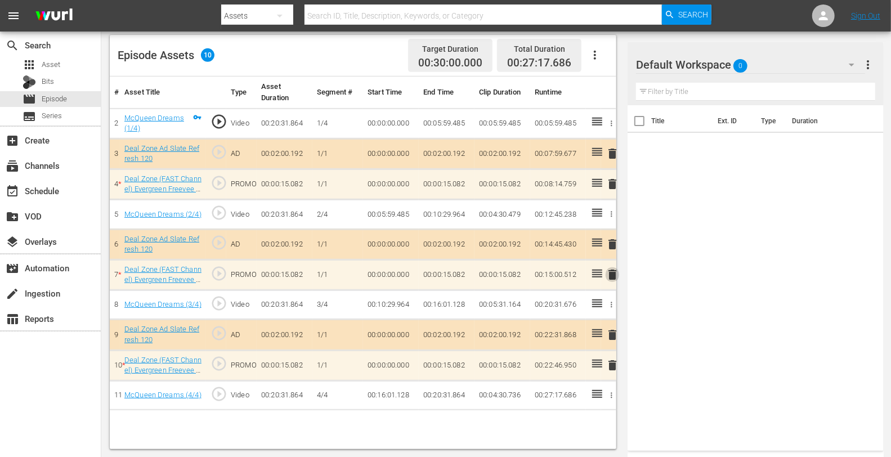
click at [608, 273] on span "delete" at bounding box center [612, 275] width 14 height 14
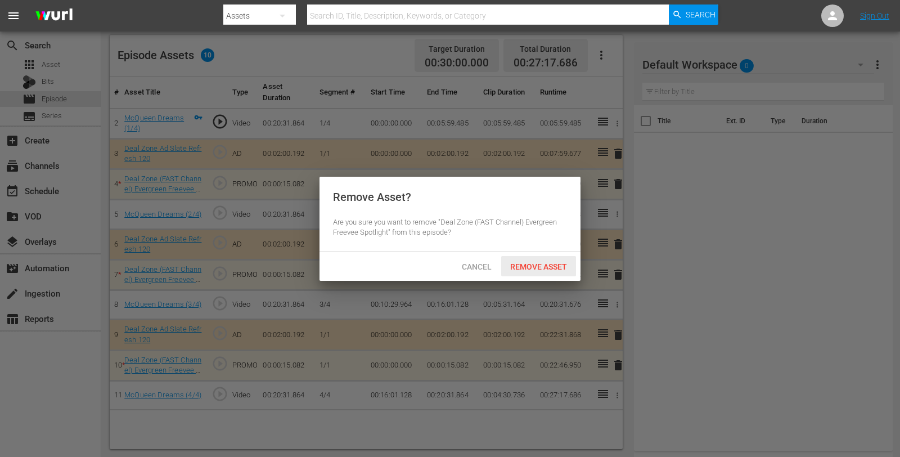
click at [551, 270] on span "Remove Asset" at bounding box center [538, 266] width 75 height 9
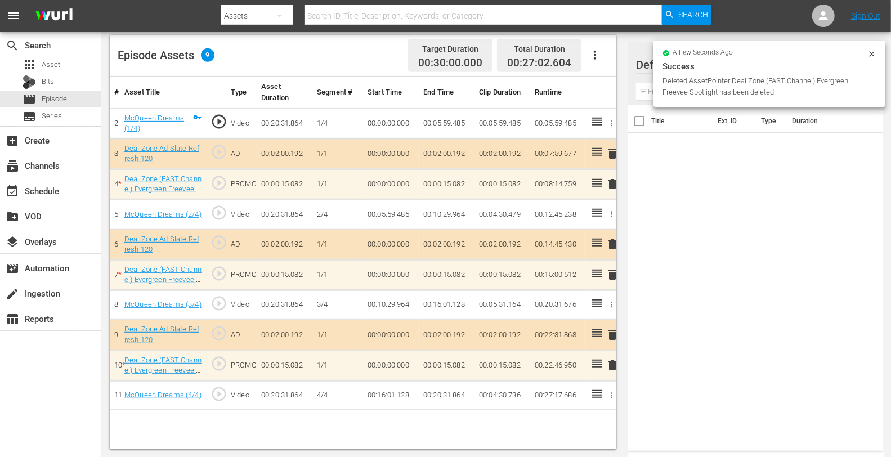
click at [777, 65] on div "Success" at bounding box center [769, 67] width 214 height 14
click at [810, 54] on icon at bounding box center [871, 54] width 9 height 9
click at [810, 53] on icon at bounding box center [871, 53] width 5 height 5
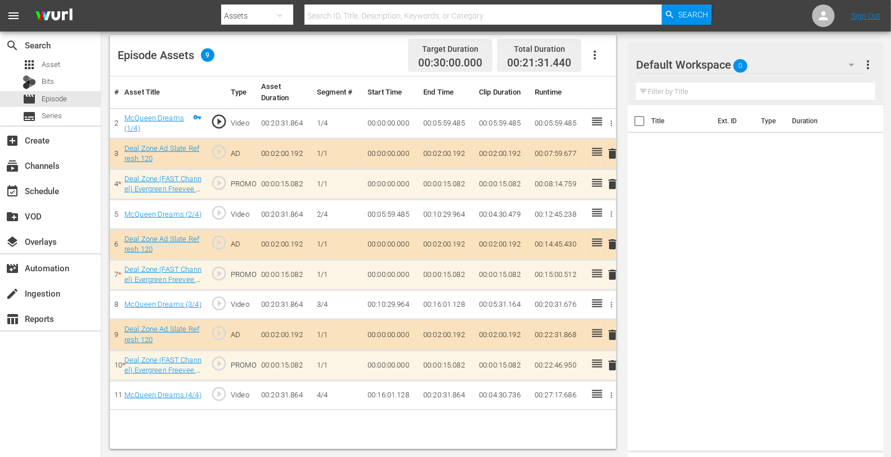
click at [801, 59] on div "Default Workspace 0" at bounding box center [750, 65] width 228 height 32
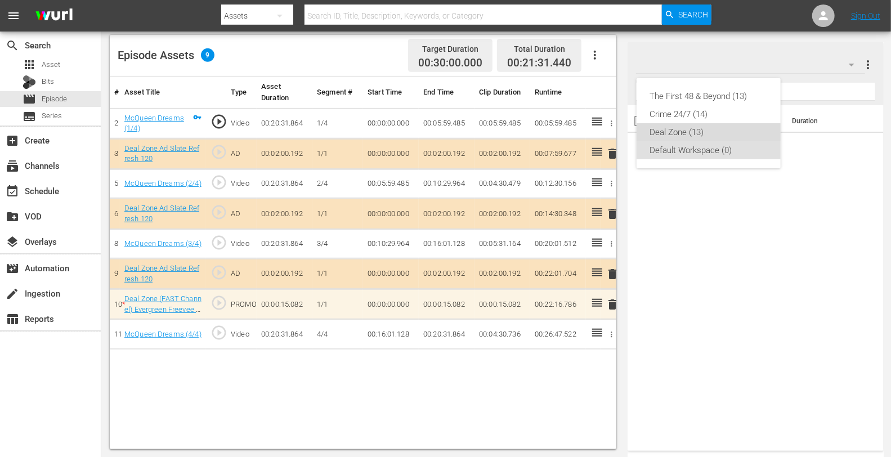
click at [697, 134] on div "Deal Zone (13)" at bounding box center [708, 132] width 117 height 18
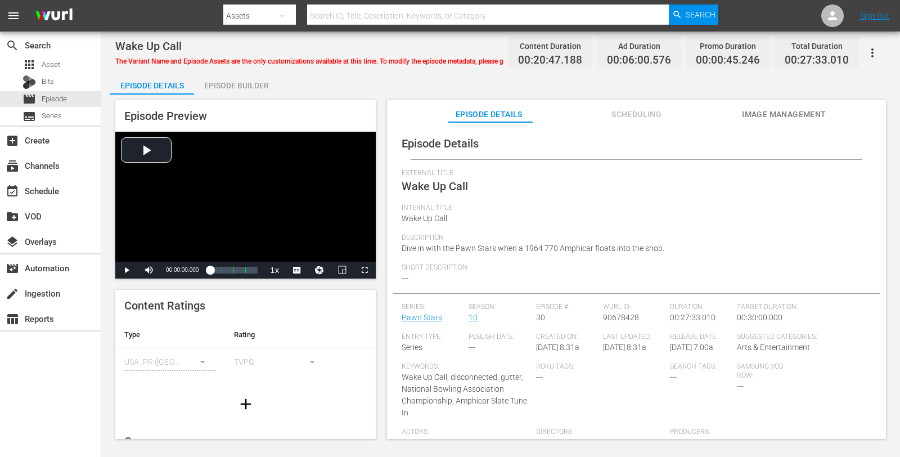
click at [222, 82] on div "Episode Builder" at bounding box center [236, 85] width 84 height 27
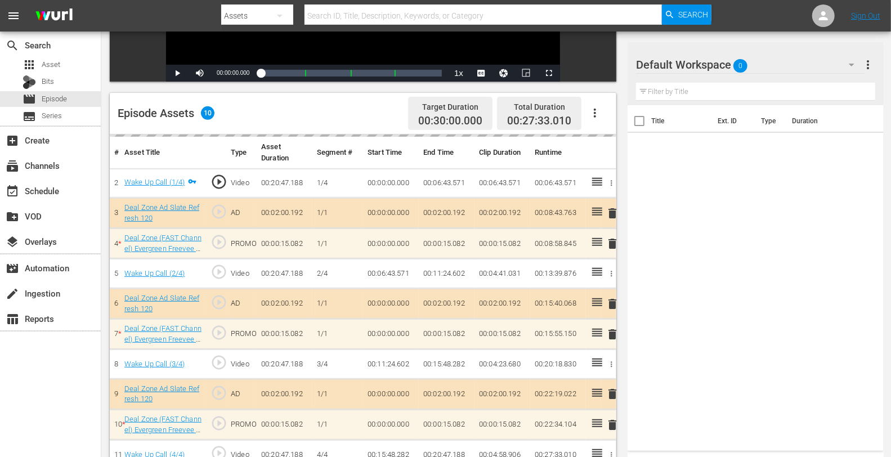
scroll to position [290, 0]
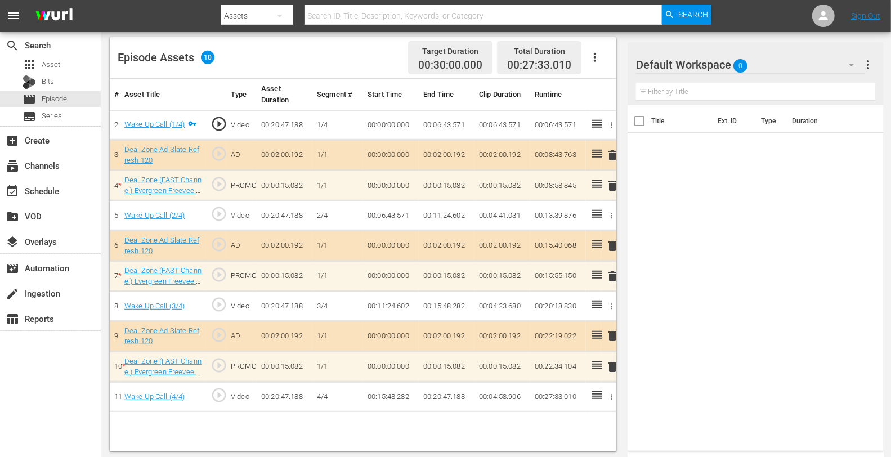
click at [758, 62] on div "Default Workspace 0" at bounding box center [750, 65] width 228 height 32
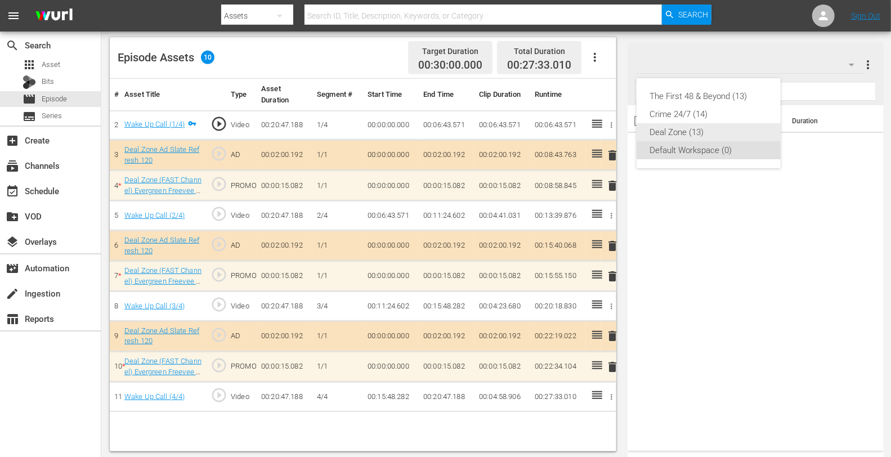
click at [677, 128] on div "Deal Zone (13)" at bounding box center [708, 132] width 117 height 18
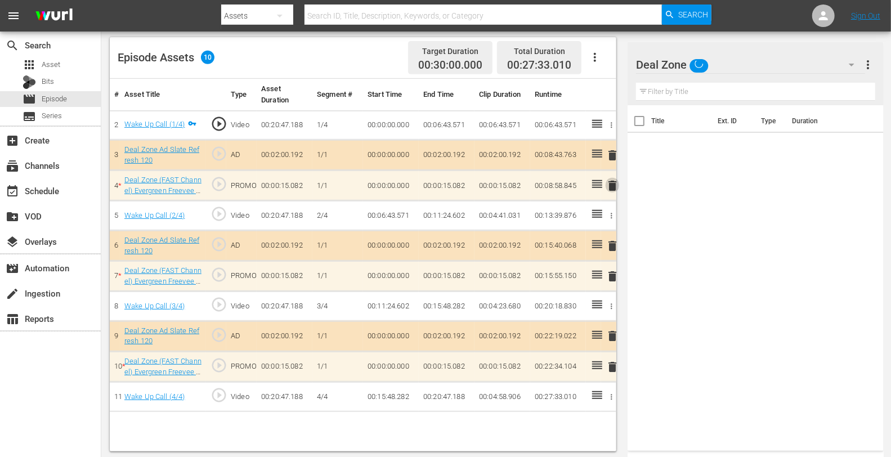
click at [609, 186] on span "delete" at bounding box center [612, 186] width 14 height 14
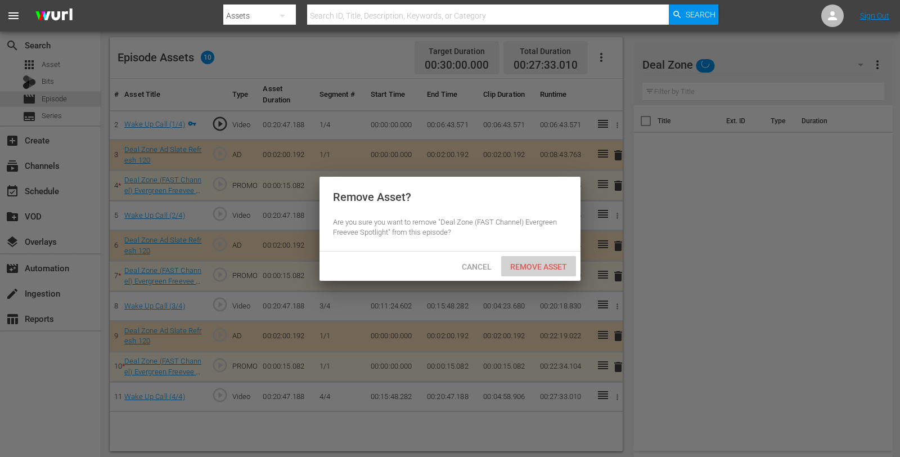
click at [536, 261] on div "Remove Asset" at bounding box center [538, 266] width 75 height 21
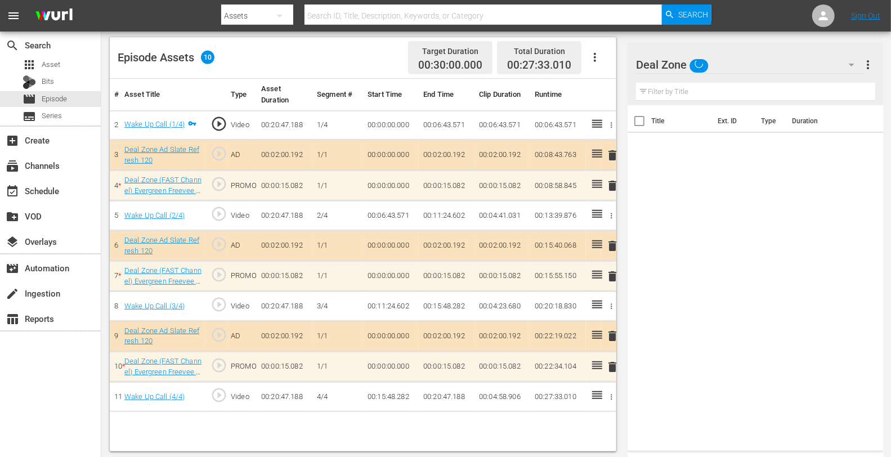
click at [614, 273] on span "delete" at bounding box center [612, 277] width 14 height 14
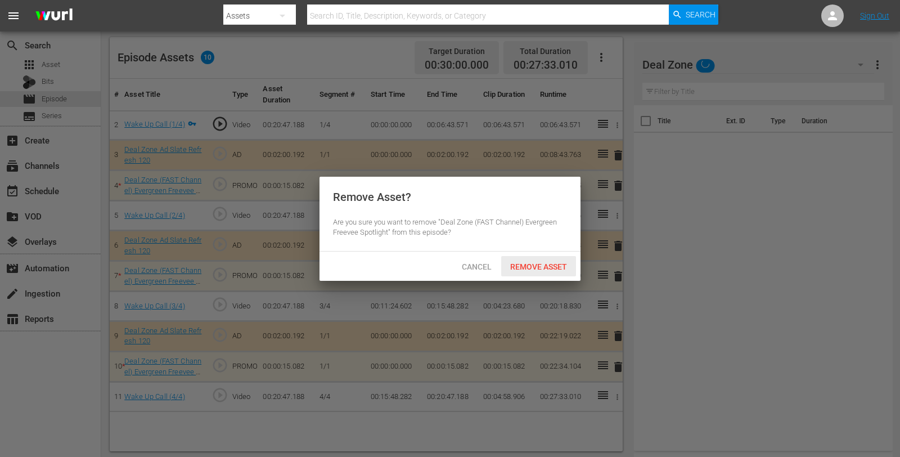
click at [565, 268] on span "Remove Asset" at bounding box center [538, 266] width 75 height 9
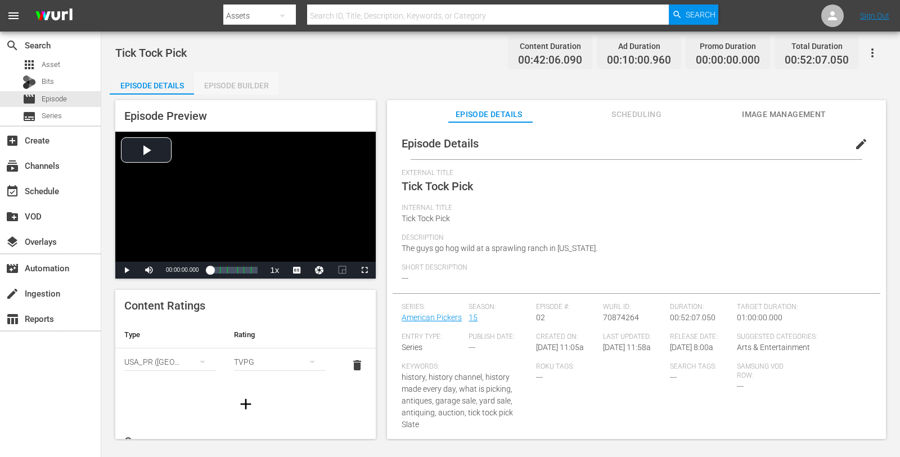
click at [215, 77] on div "Episode Builder" at bounding box center [236, 85] width 84 height 27
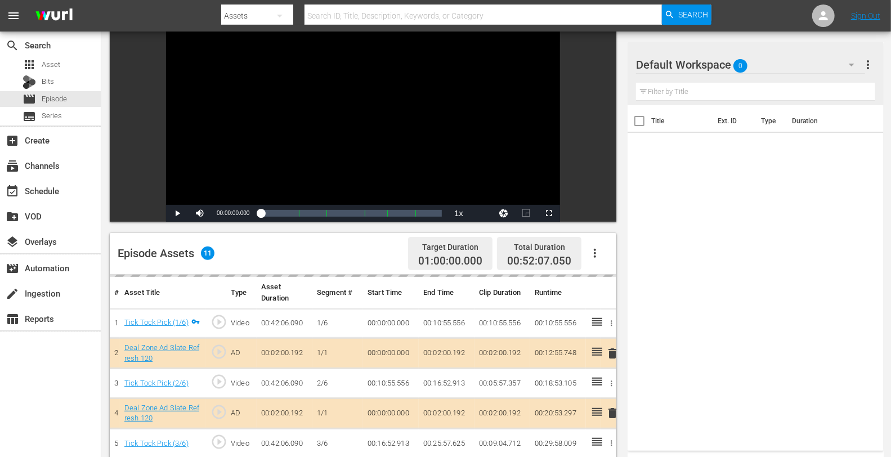
scroll to position [293, 0]
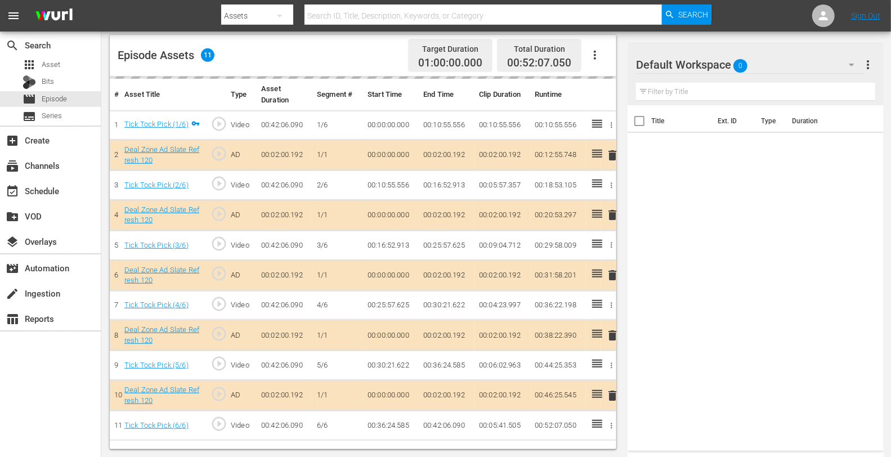
click at [609, 215] on div "delete" at bounding box center [608, 215] width 6 height 16
click at [769, 68] on div "Default Workspace 0" at bounding box center [750, 65] width 228 height 32
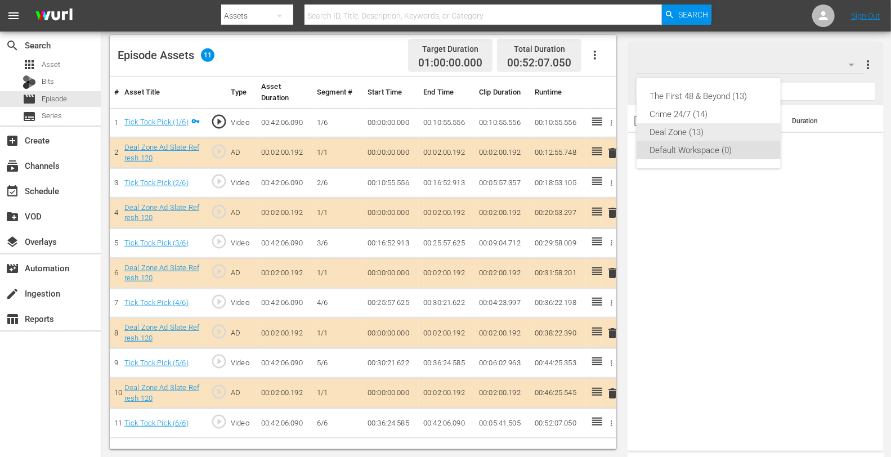
click at [706, 136] on div "Deal Zone (13)" at bounding box center [708, 132] width 117 height 18
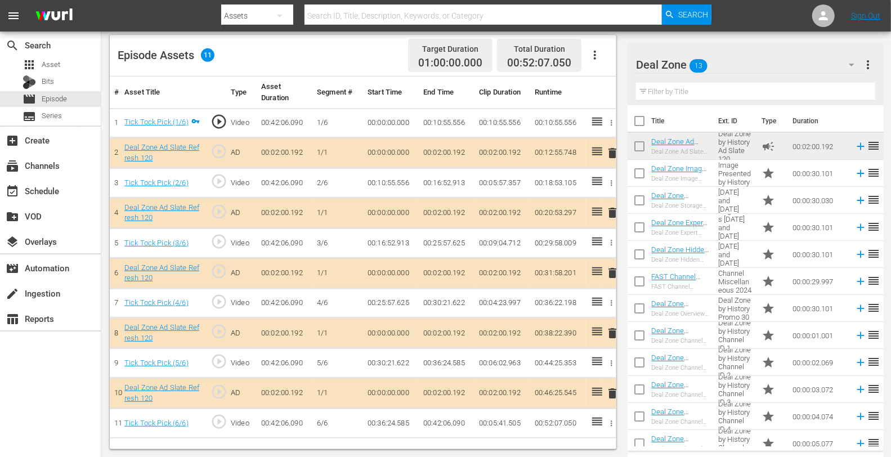
click at [610, 212] on span "delete" at bounding box center [612, 213] width 14 height 14
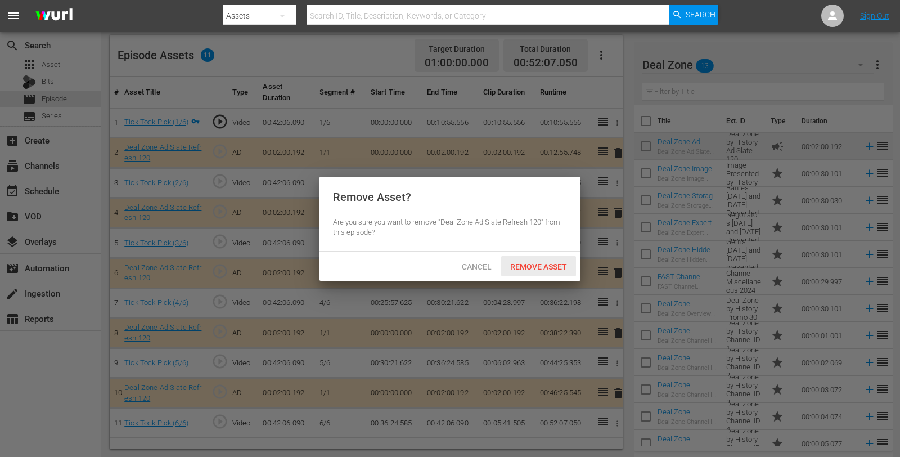
click at [527, 270] on span "Remove Asset" at bounding box center [538, 266] width 75 height 9
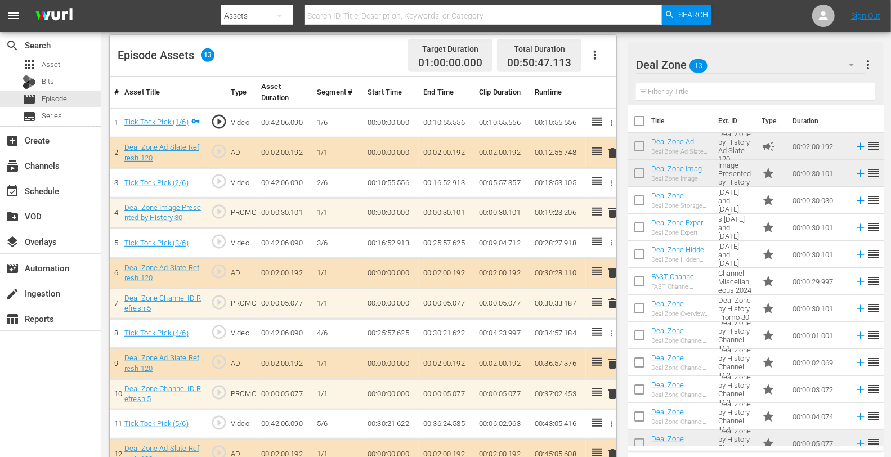
scroll to position [338, 0]
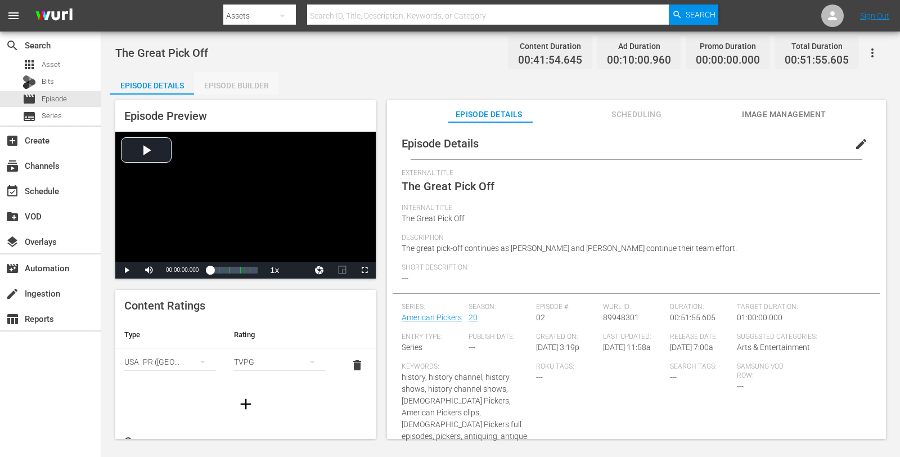
click at [214, 80] on div "Episode Builder" at bounding box center [236, 85] width 84 height 27
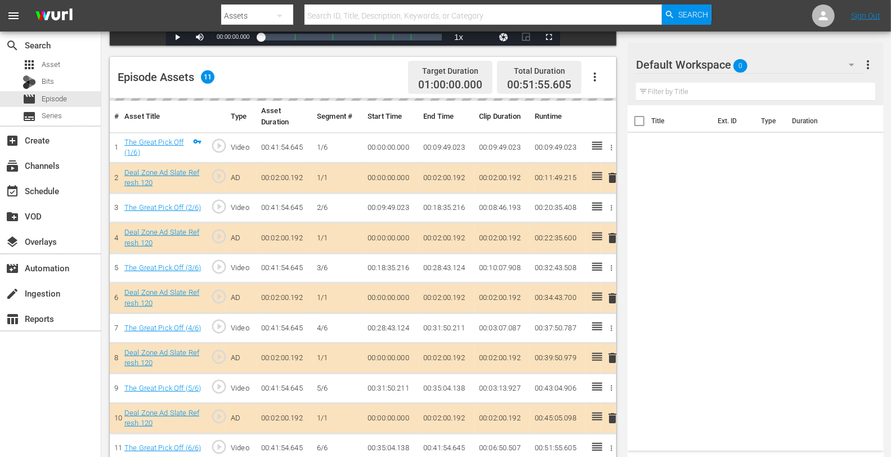
scroll to position [293, 0]
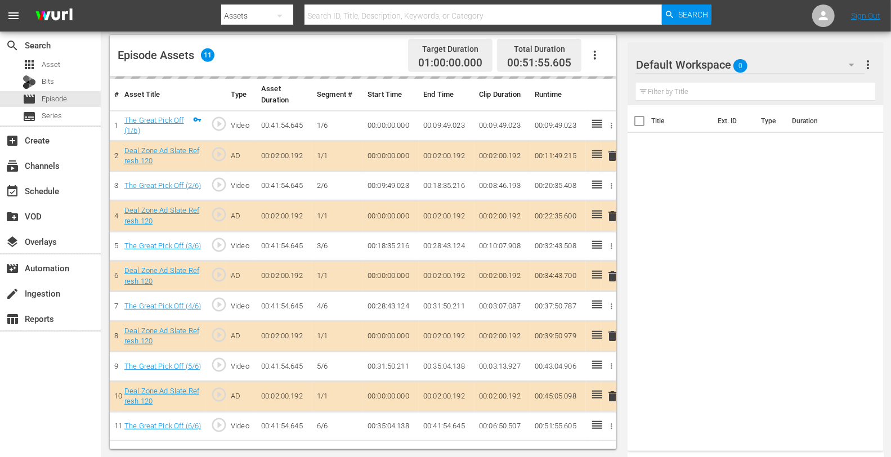
click at [765, 47] on div "Default Workspace 0 Default more_vert" at bounding box center [755, 60] width 239 height 36
click at [765, 58] on div "Default Workspace 0" at bounding box center [750, 65] width 228 height 32
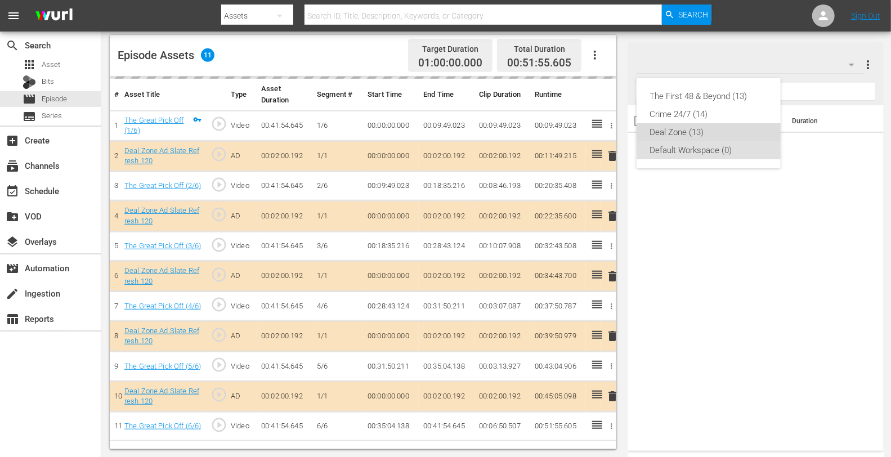
click at [679, 127] on div "Deal Zone (13)" at bounding box center [708, 132] width 117 height 18
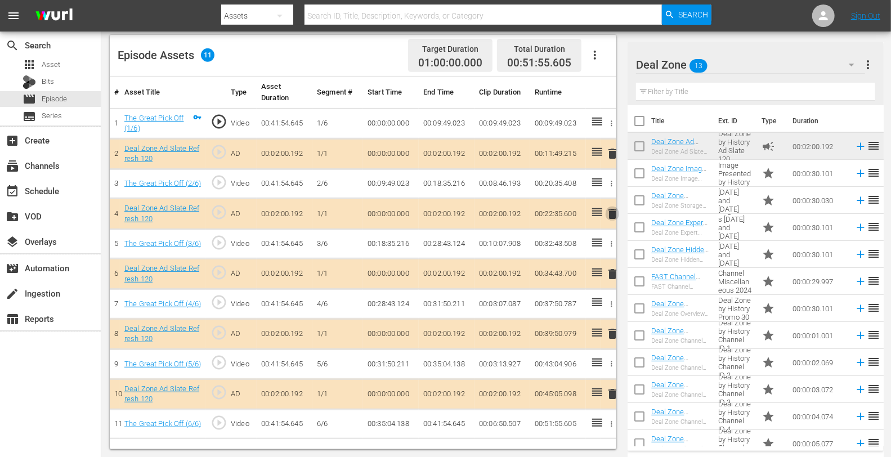
click at [608, 215] on span "delete" at bounding box center [612, 214] width 14 height 14
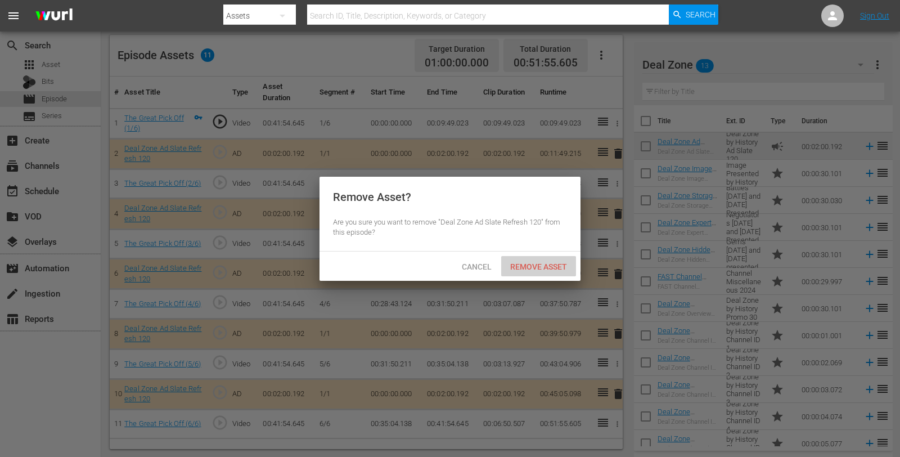
click at [541, 258] on div "Remove Asset" at bounding box center [538, 266] width 75 height 21
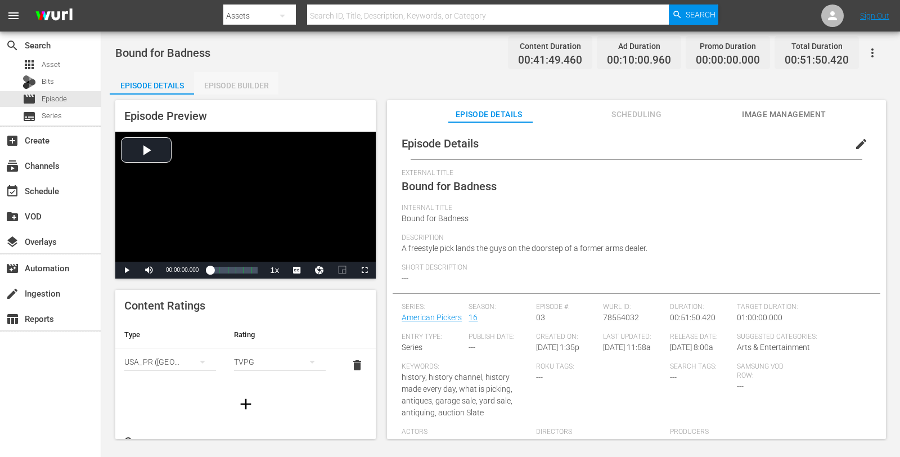
click at [223, 88] on div "Episode Builder" at bounding box center [236, 85] width 84 height 27
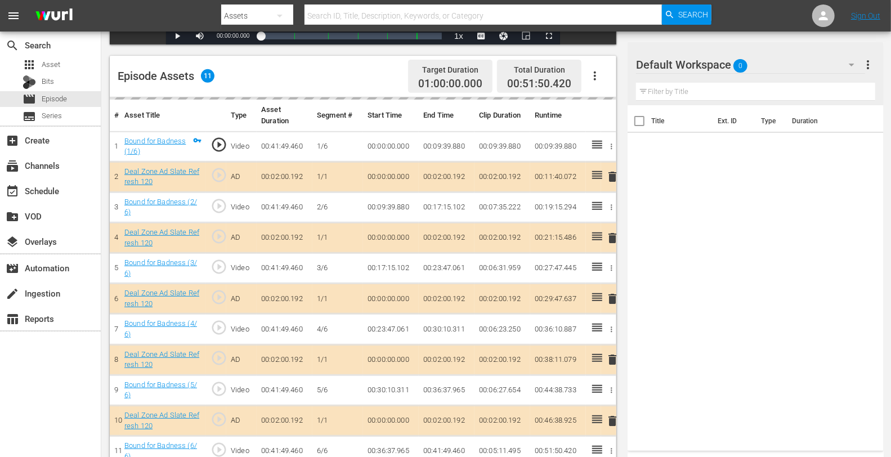
scroll to position [293, 0]
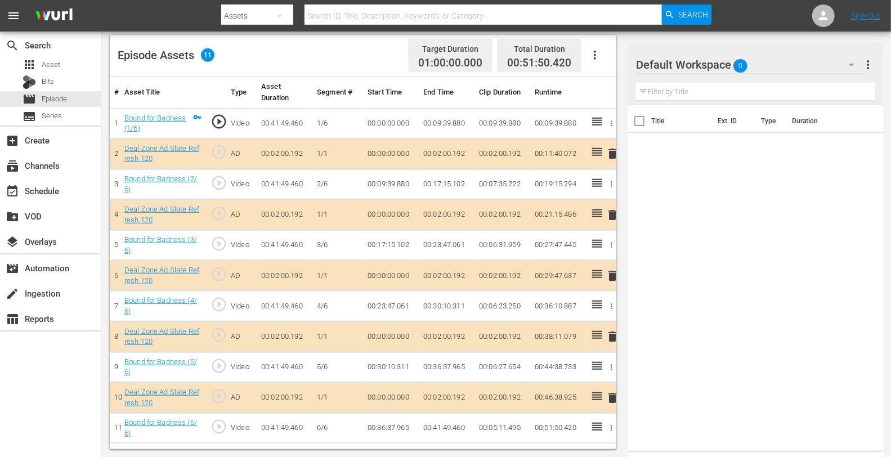
click at [810, 55] on div "Default Workspace 0" at bounding box center [750, 65] width 228 height 32
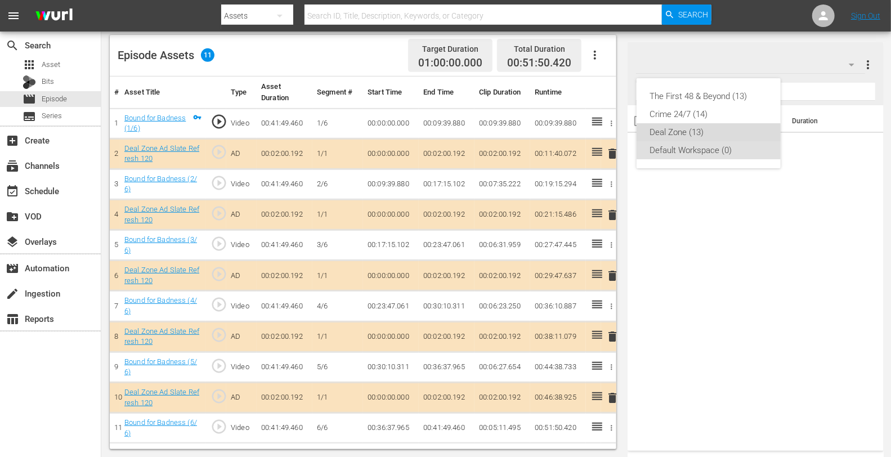
click at [676, 133] on div "Deal Zone (13)" at bounding box center [708, 132] width 117 height 18
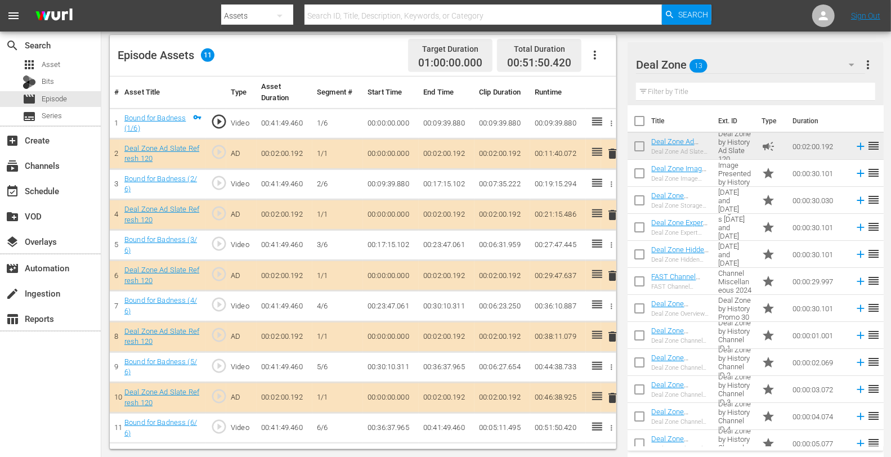
click at [613, 214] on span "delete" at bounding box center [612, 215] width 14 height 14
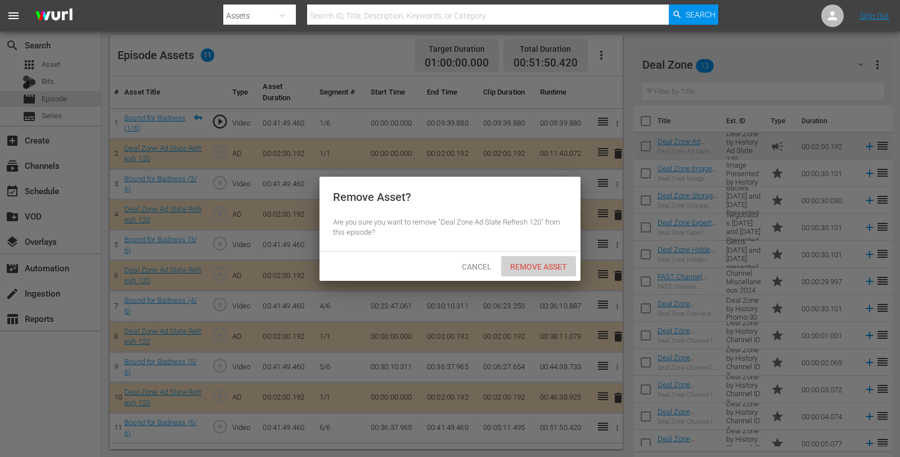
click at [541, 268] on span "Remove Asset" at bounding box center [538, 266] width 75 height 9
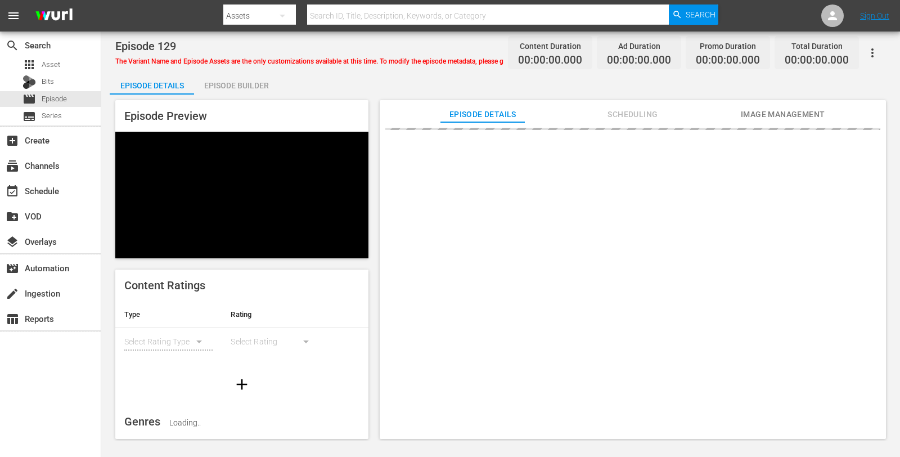
click at [246, 91] on div "Episode Builder" at bounding box center [236, 85] width 84 height 27
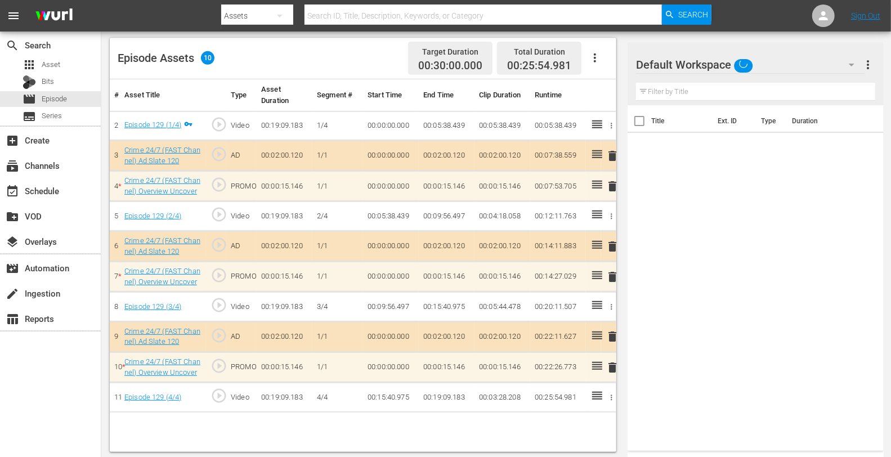
scroll to position [293, 0]
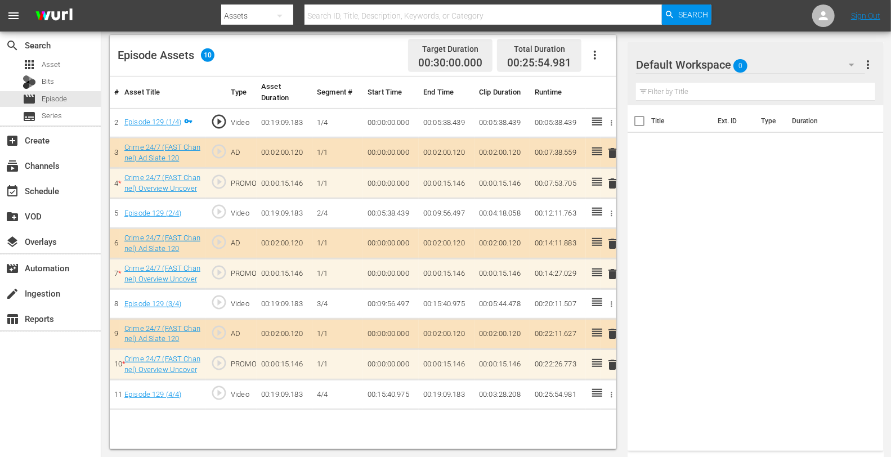
click at [762, 68] on div "Default Workspace 0" at bounding box center [750, 65] width 228 height 32
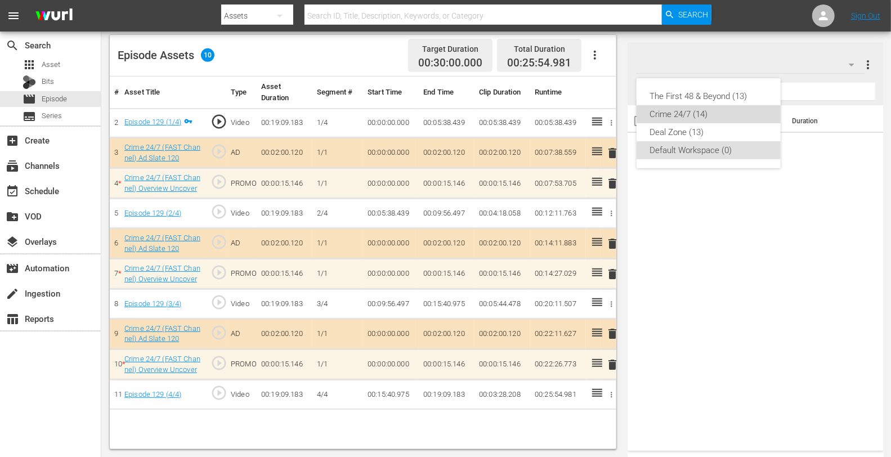
click at [721, 112] on div "Crime 24/7 (14)" at bounding box center [708, 114] width 117 height 18
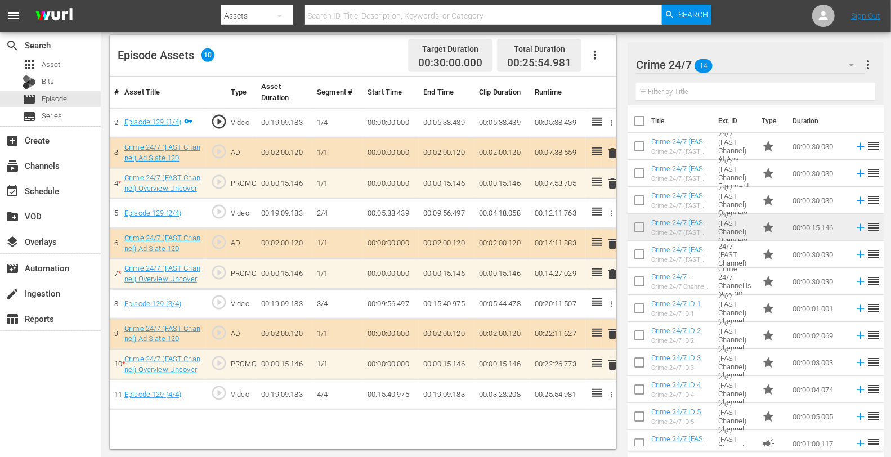
click at [613, 183] on span "delete" at bounding box center [612, 184] width 14 height 14
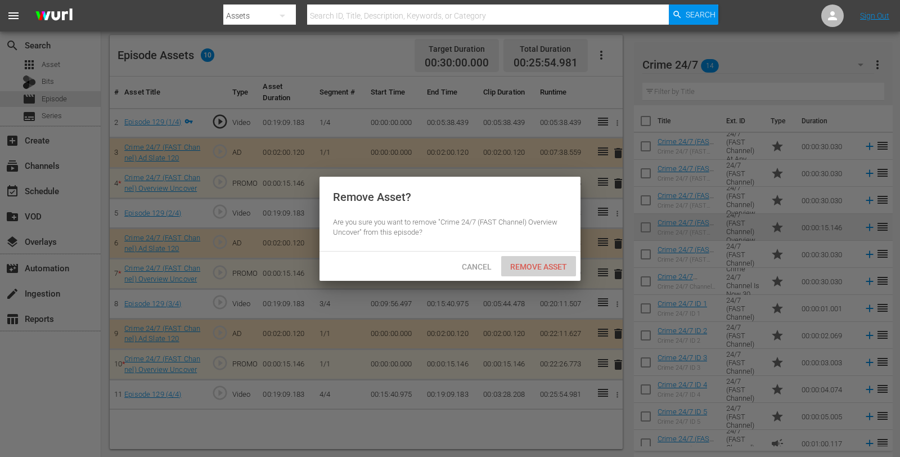
click at [530, 264] on span "Remove Asset" at bounding box center [538, 266] width 75 height 9
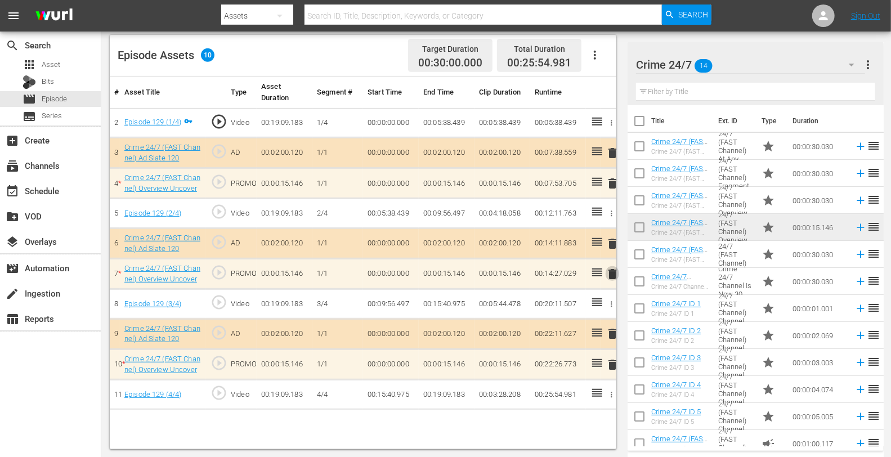
click at [612, 272] on span "delete" at bounding box center [612, 274] width 14 height 14
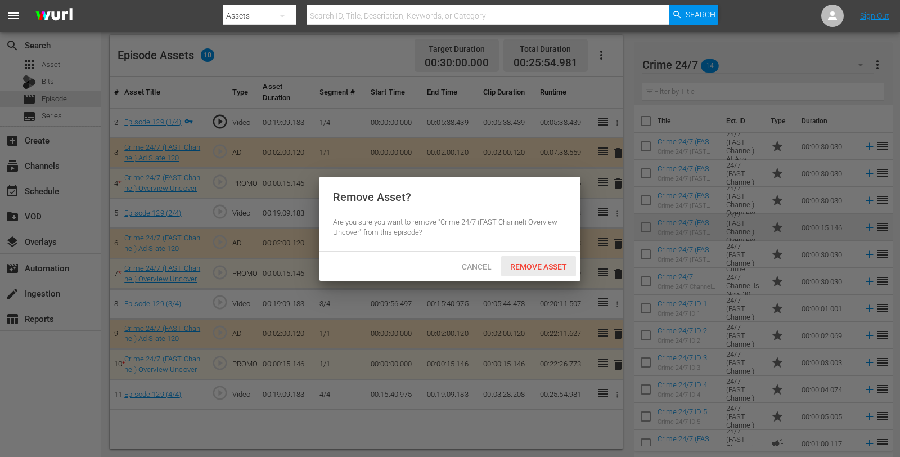
click at [546, 269] on span "Remove Asset" at bounding box center [538, 266] width 75 height 9
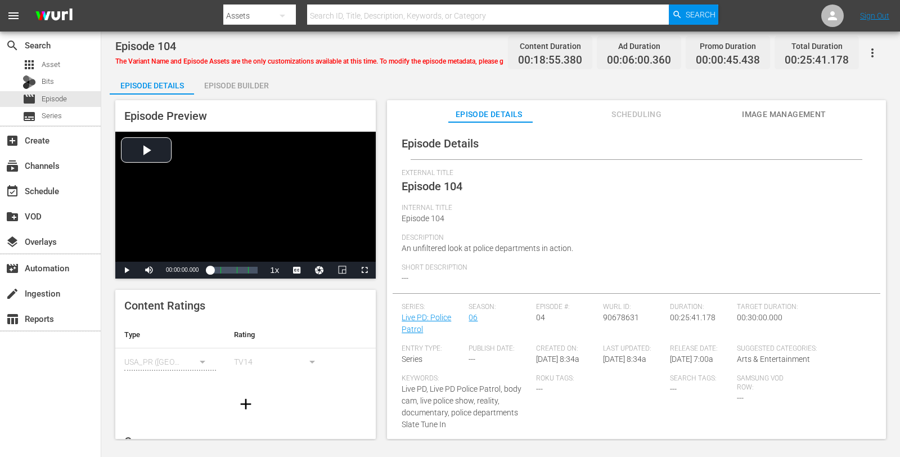
click at [213, 84] on div "Episode Builder" at bounding box center [236, 85] width 84 height 27
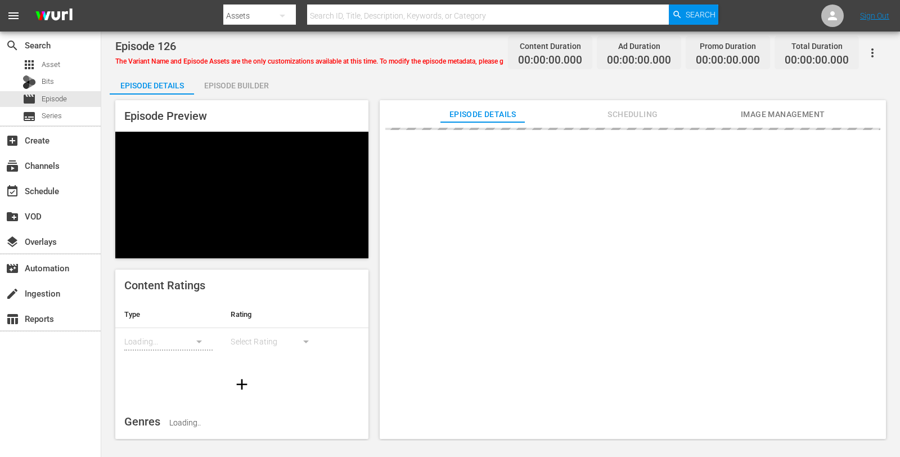
click at [235, 92] on div "Episode Builder" at bounding box center [236, 85] width 84 height 27
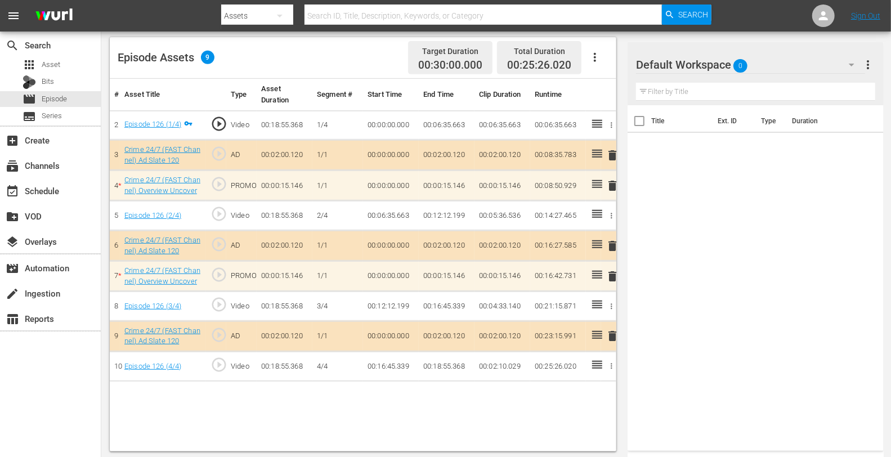
scroll to position [293, 0]
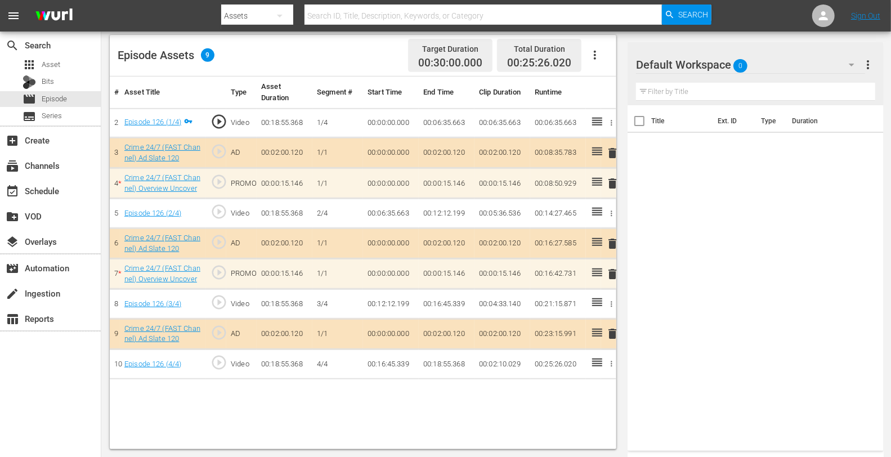
click at [778, 49] on div "Default Workspace 0" at bounding box center [750, 65] width 228 height 32
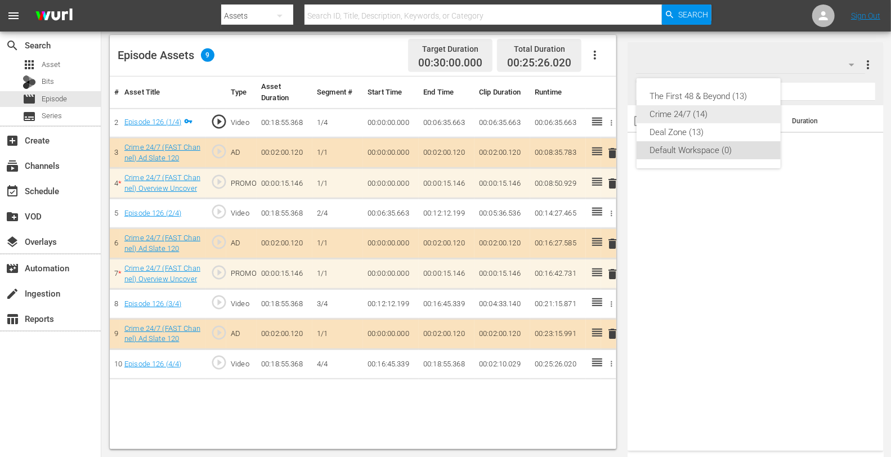
click at [671, 116] on div "Crime 24/7 (14)" at bounding box center [708, 114] width 117 height 18
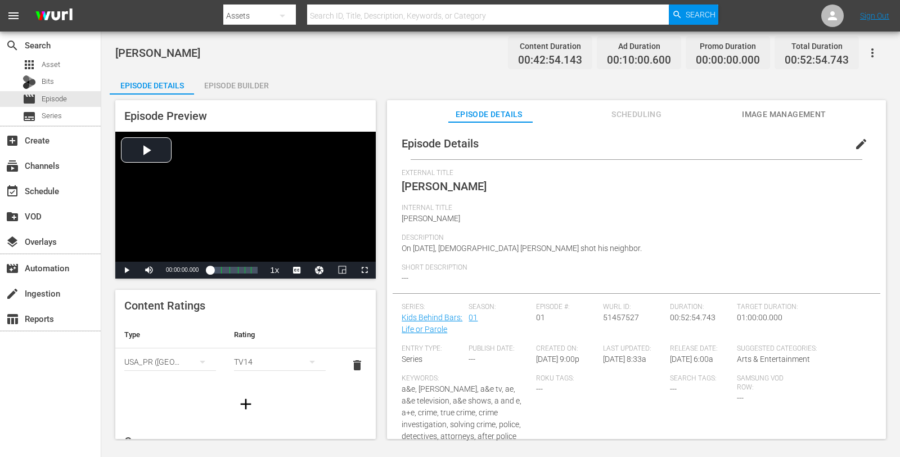
click at [227, 91] on div "Episode Builder" at bounding box center [236, 85] width 84 height 27
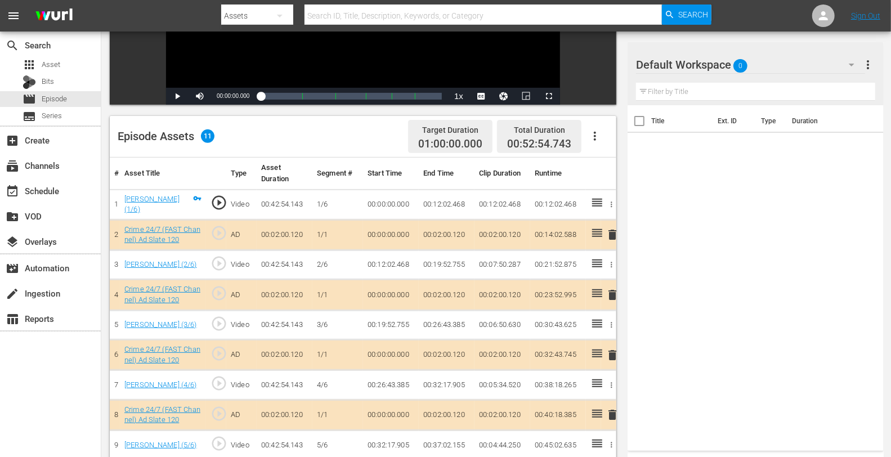
scroll to position [214, 0]
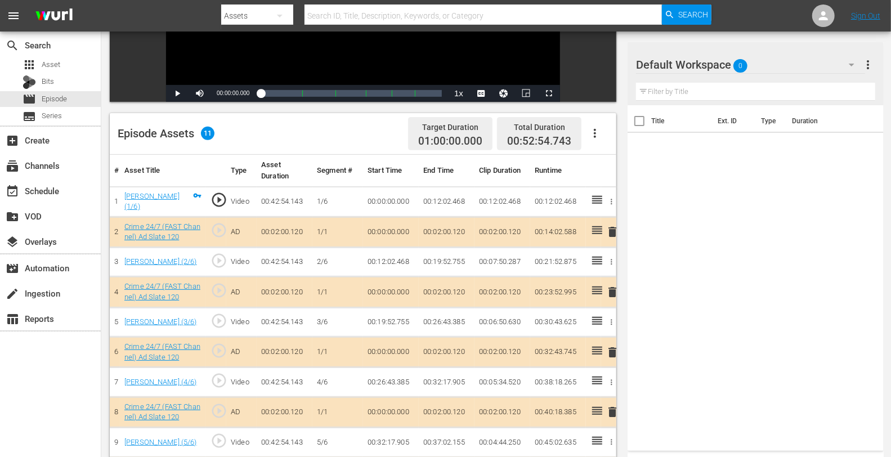
click at [611, 290] on span "delete" at bounding box center [612, 292] width 14 height 14
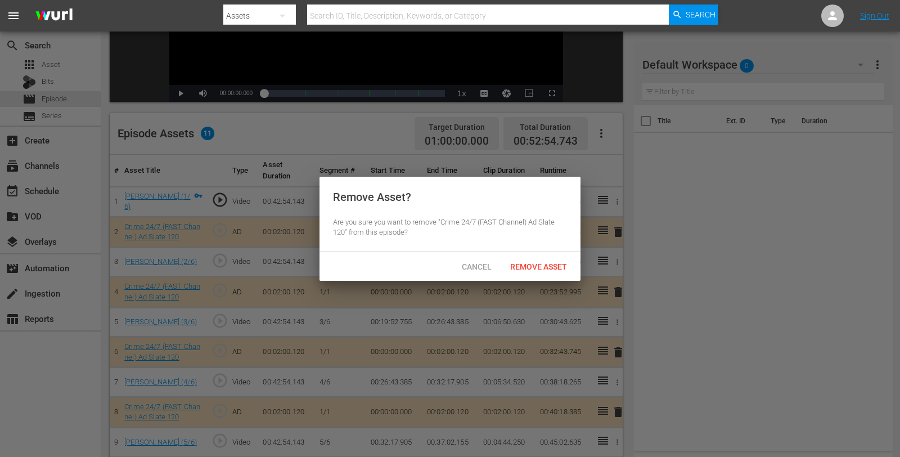
click at [529, 268] on span "Remove Asset" at bounding box center [538, 266] width 75 height 9
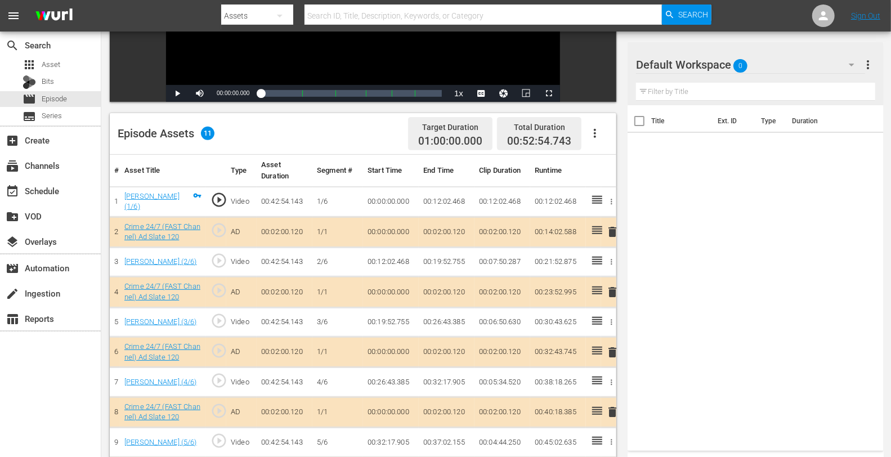
click at [782, 69] on div "Default Workspace 0" at bounding box center [750, 65] width 228 height 32
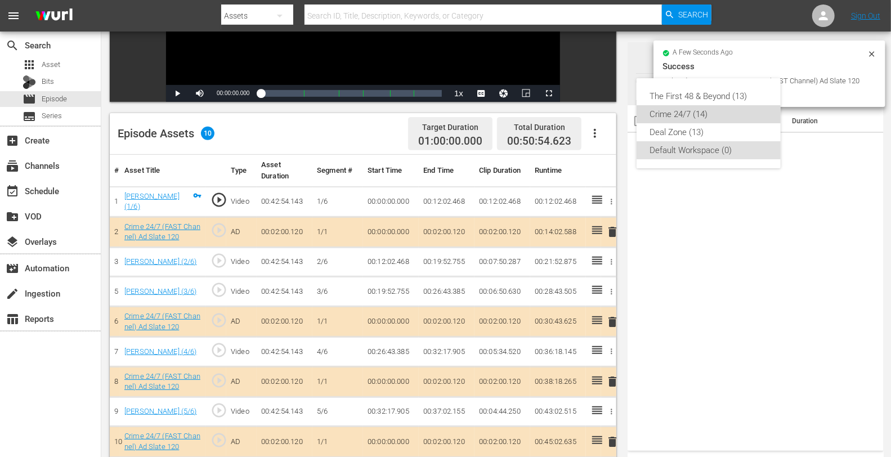
click at [704, 114] on div "Crime 24/7 (14)" at bounding box center [708, 114] width 117 height 18
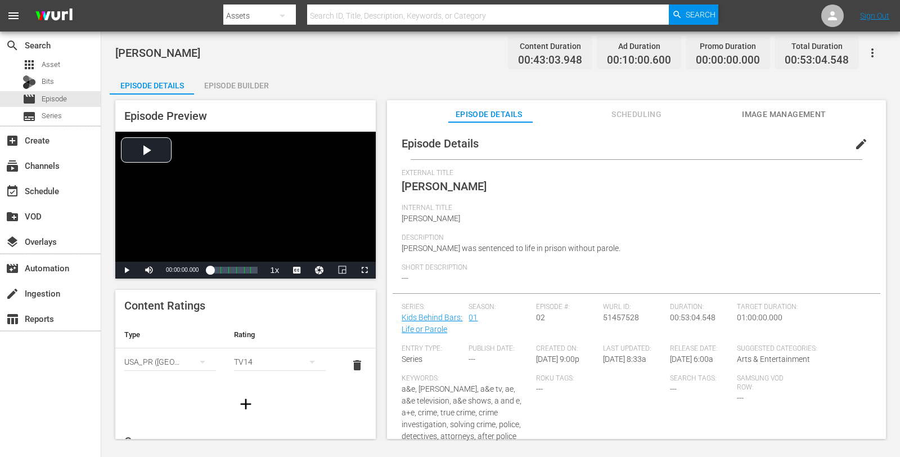
click at [232, 84] on div "Episode Builder" at bounding box center [236, 85] width 84 height 27
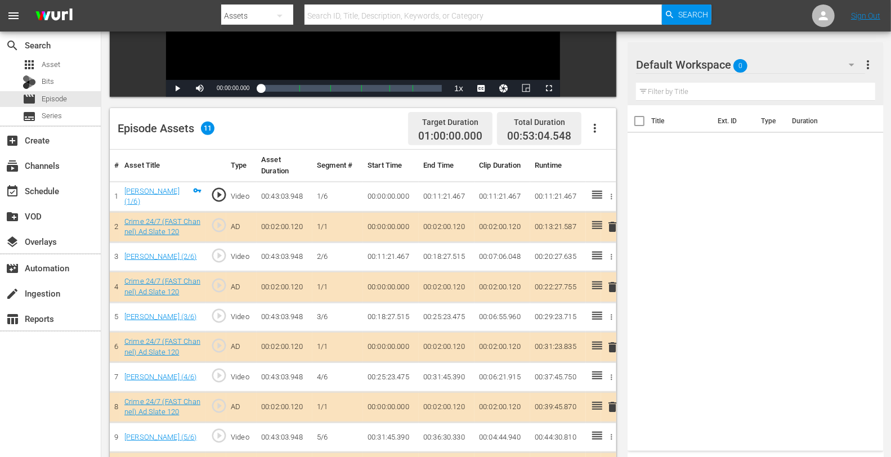
scroll to position [293, 0]
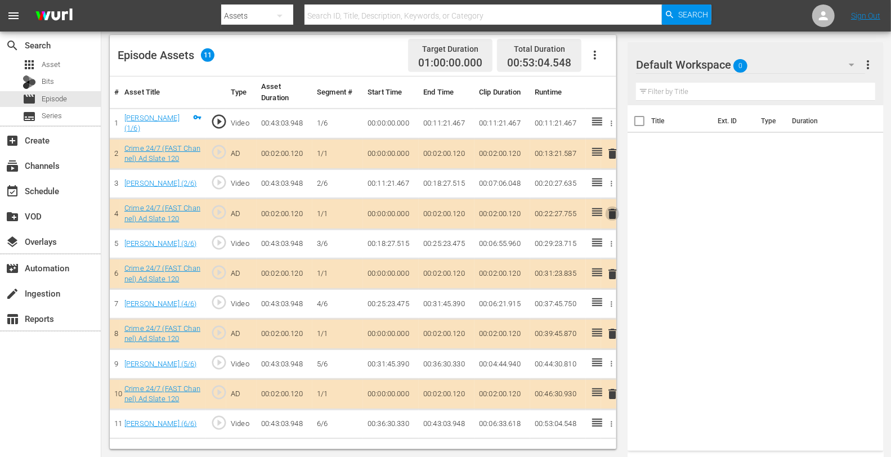
click at [608, 212] on span "delete" at bounding box center [612, 214] width 14 height 14
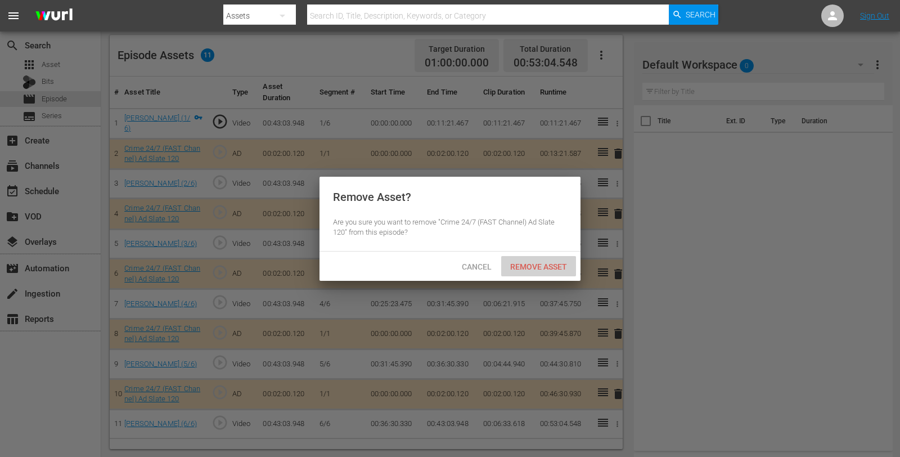
click at [556, 262] on span "Remove Asset" at bounding box center [538, 266] width 75 height 9
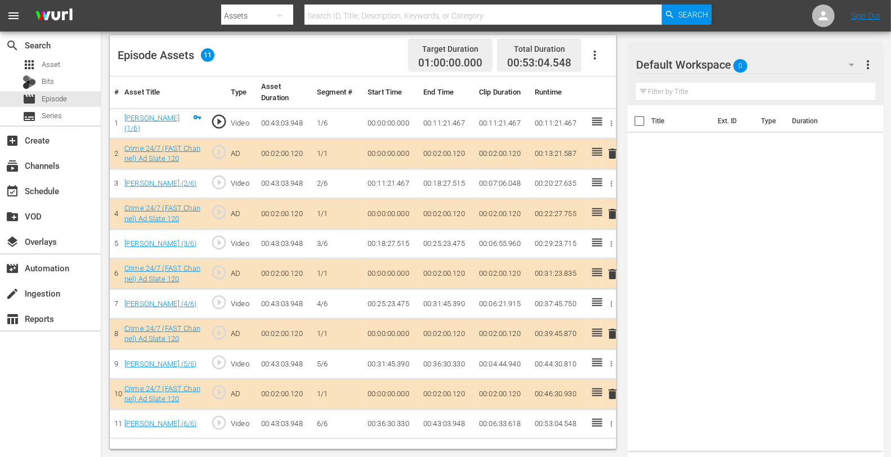
click at [757, 71] on div "Default Workspace 0" at bounding box center [750, 65] width 228 height 32
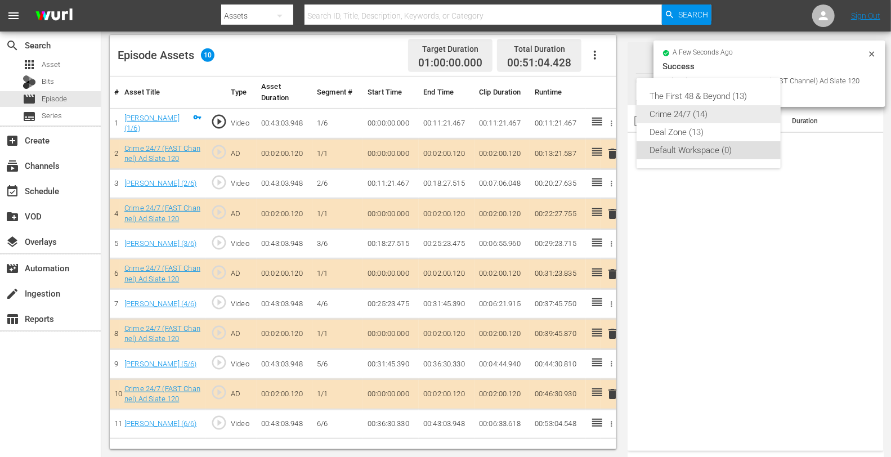
drag, startPoint x: 757, startPoint y: 71, endPoint x: 709, endPoint y: 115, distance: 64.9
click at [709, 115] on div "The First 48 & Beyond (13) Crime 24/7 (14) Deal Zone (13) Default Workspace (0)" at bounding box center [445, 228] width 891 height 457
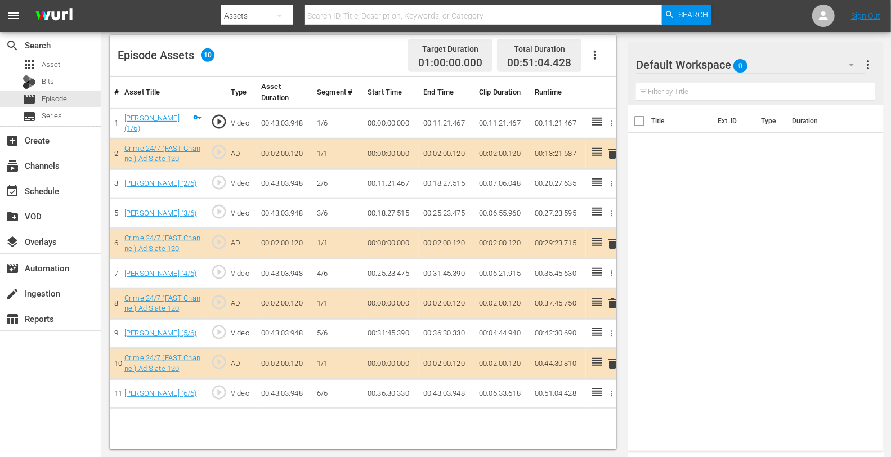
click at [777, 60] on div "Default Workspace 0" at bounding box center [750, 65] width 228 height 32
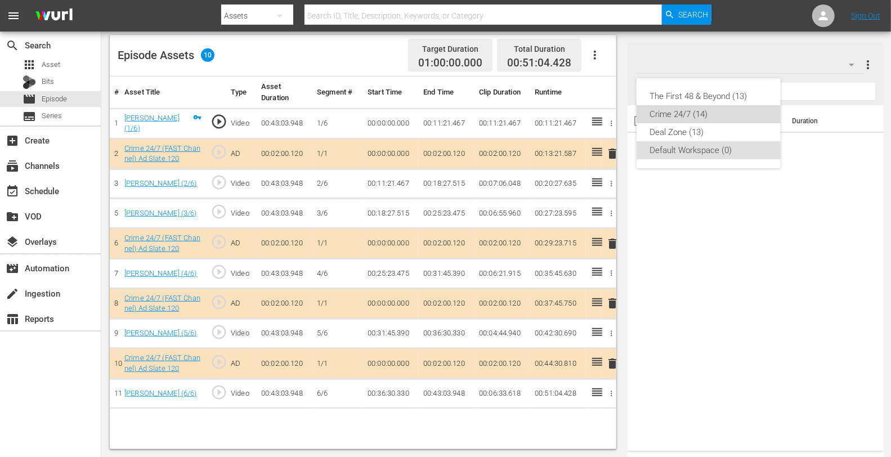
click at [671, 120] on div "Crime 24/7 (14)" at bounding box center [708, 114] width 117 height 18
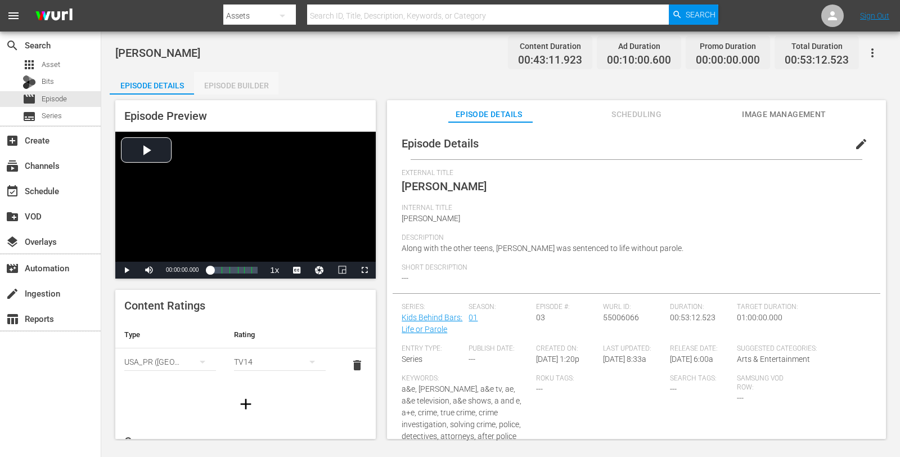
click at [232, 85] on div "Episode Builder" at bounding box center [236, 85] width 84 height 27
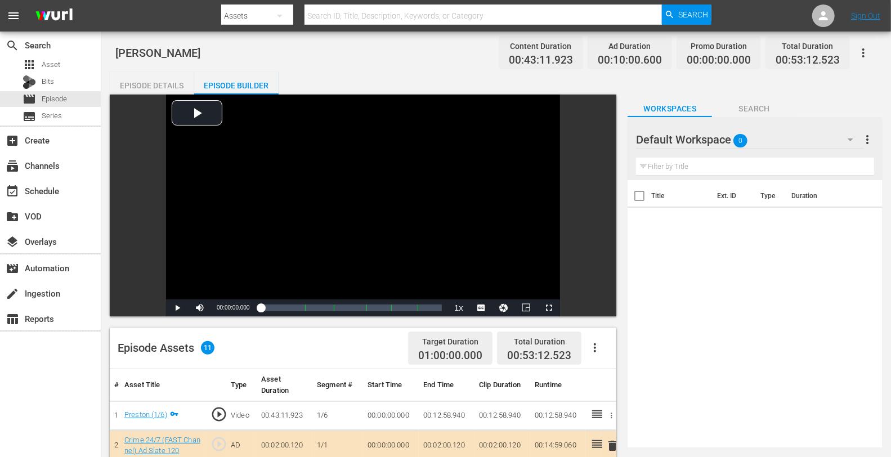
click at [782, 140] on div "Default Workspace 0" at bounding box center [750, 140] width 228 height 32
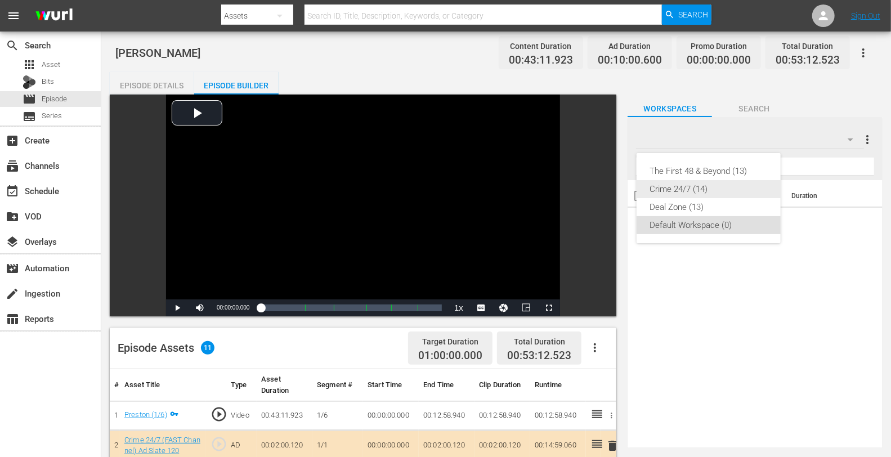
click at [689, 191] on div "Crime 24/7 (14)" at bounding box center [708, 189] width 117 height 18
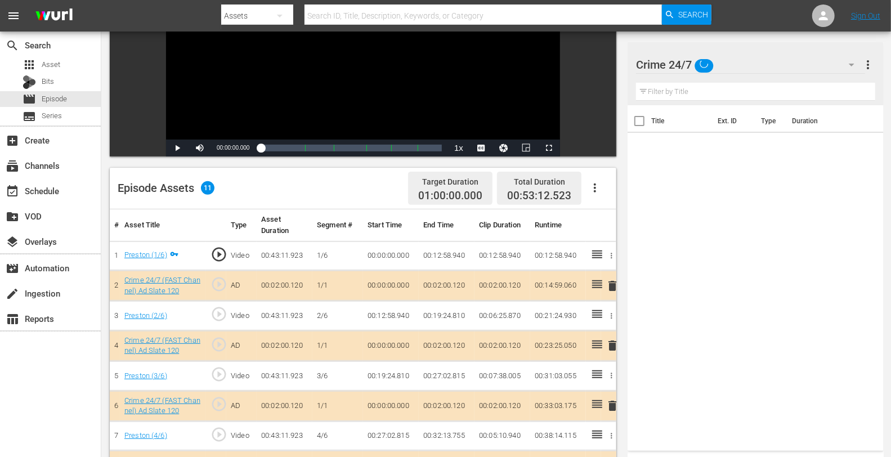
scroll to position [259, 0]
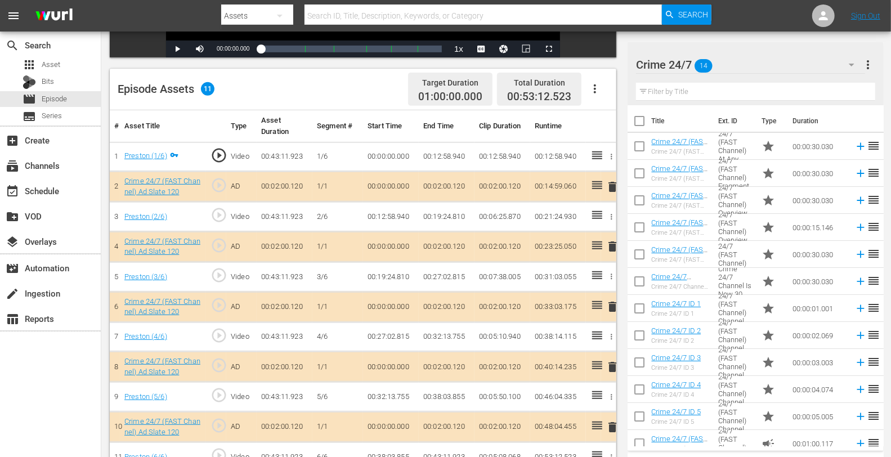
click at [612, 244] on span "delete" at bounding box center [612, 247] width 14 height 14
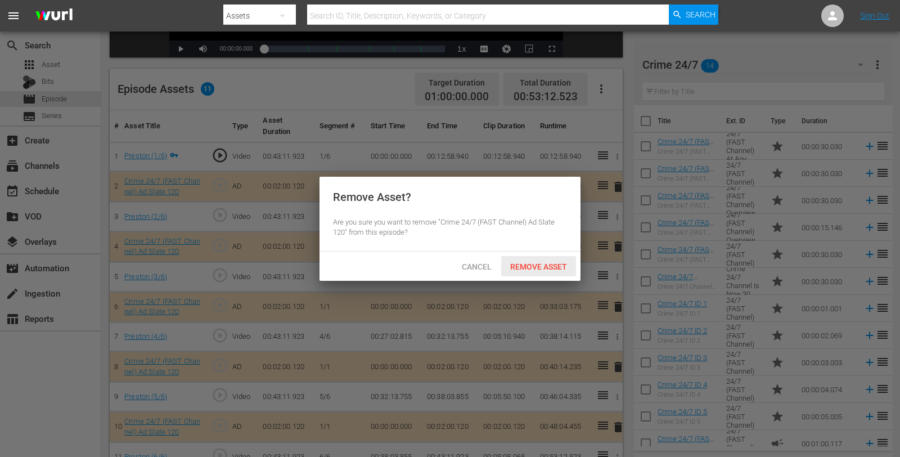
click at [557, 266] on span "Remove Asset" at bounding box center [538, 266] width 75 height 9
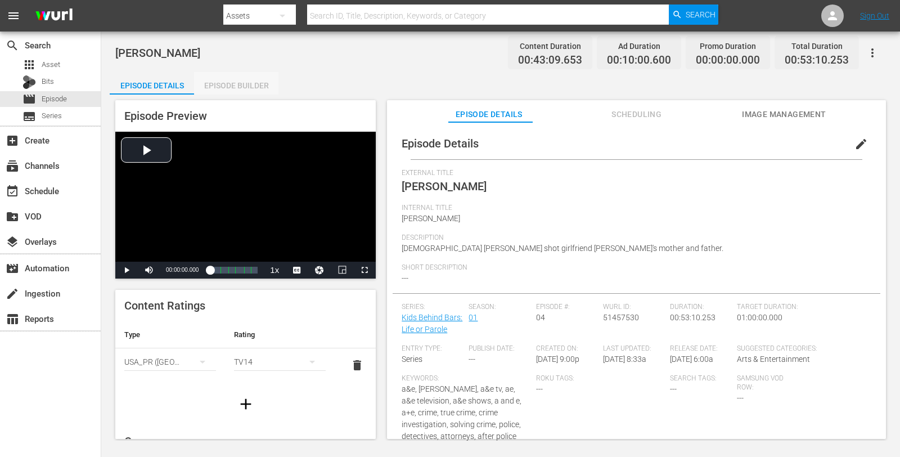
click at [226, 84] on div "Episode Builder" at bounding box center [236, 85] width 84 height 27
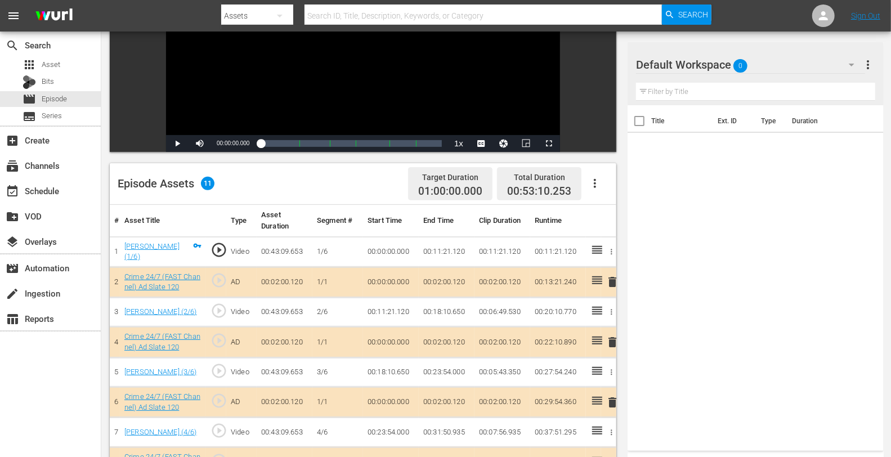
scroll to position [293, 0]
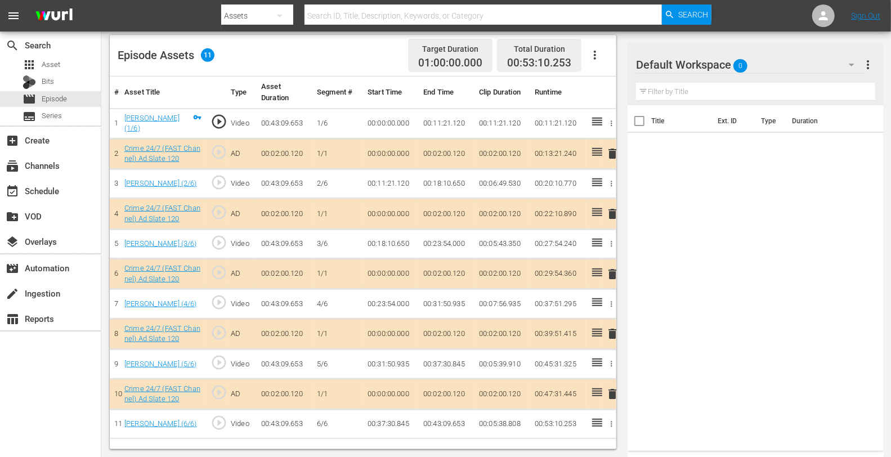
click at [605, 210] on td "delete" at bounding box center [608, 214] width 15 height 30
click at [609, 210] on span "delete" at bounding box center [612, 214] width 14 height 14
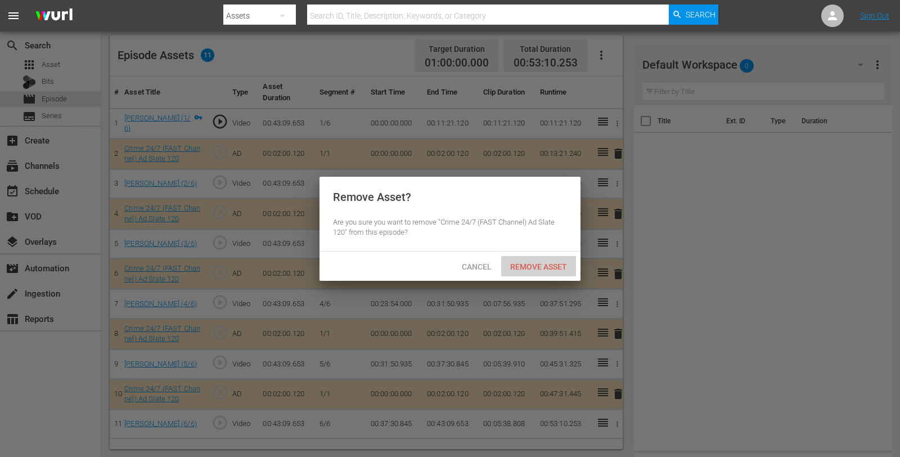
click at [549, 261] on div "Remove Asset" at bounding box center [538, 266] width 75 height 21
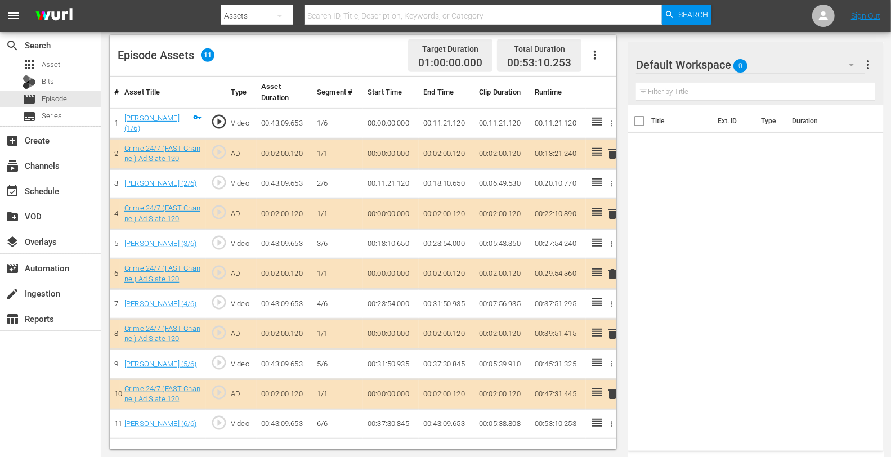
click at [789, 41] on div "Video Player is loading. Play Video Play Mute Current Time 00:00:00.000 / Durat…" at bounding box center [496, 125] width 773 height 647
click at [778, 60] on div "Default Workspace 0" at bounding box center [750, 65] width 228 height 32
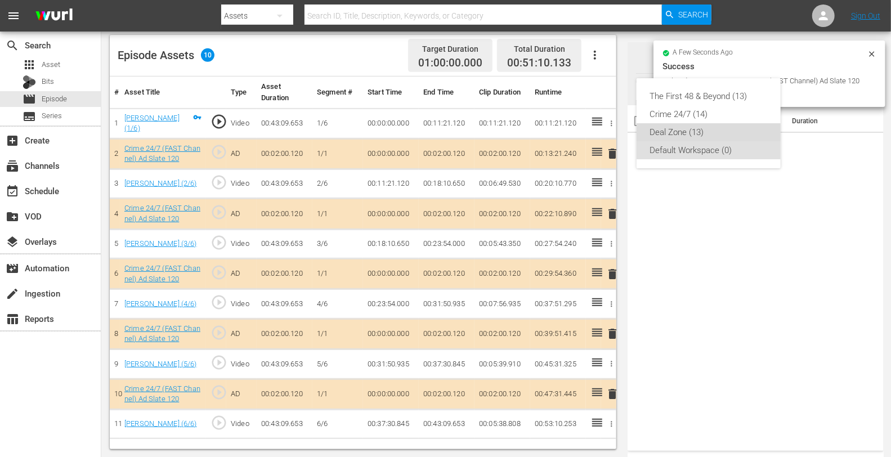
click at [698, 131] on div "Deal Zone (13)" at bounding box center [708, 132] width 117 height 18
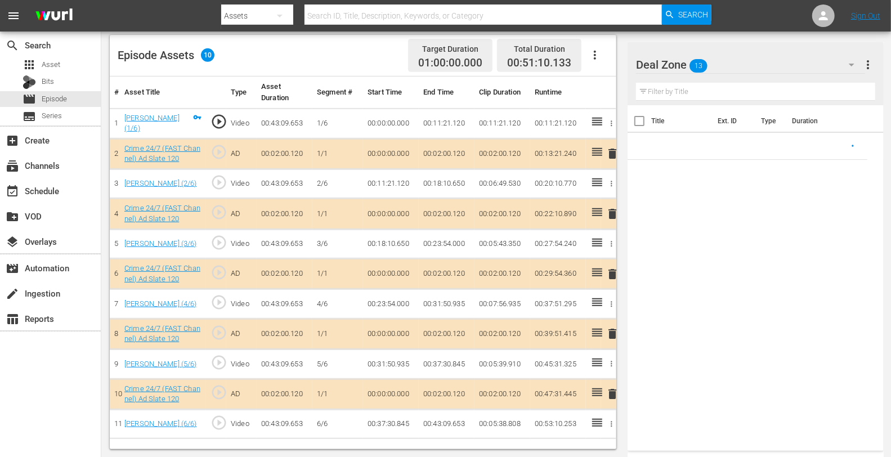
click at [810, 48] on div "Bobby Content Duration 00:43:09.653 Ad Duration 00:08:00.480 Promo Duration 00:…" at bounding box center [495, 98] width 789 height 719
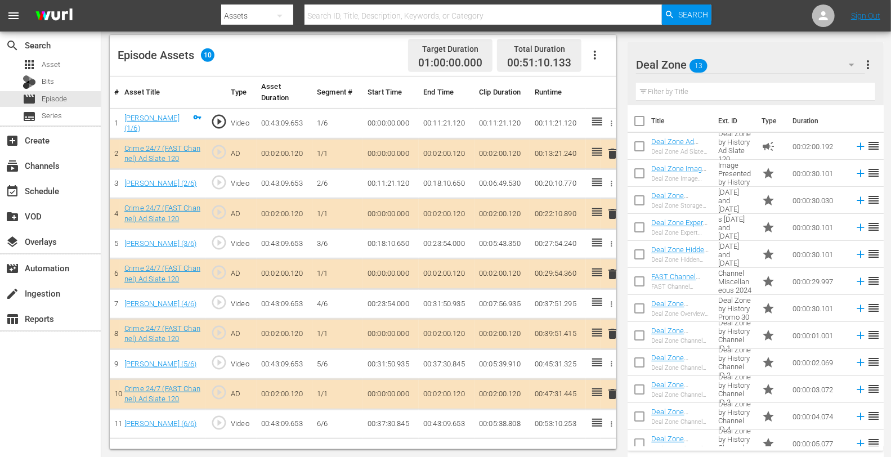
click at [796, 64] on div "Deal Zone 13" at bounding box center [750, 65] width 228 height 32
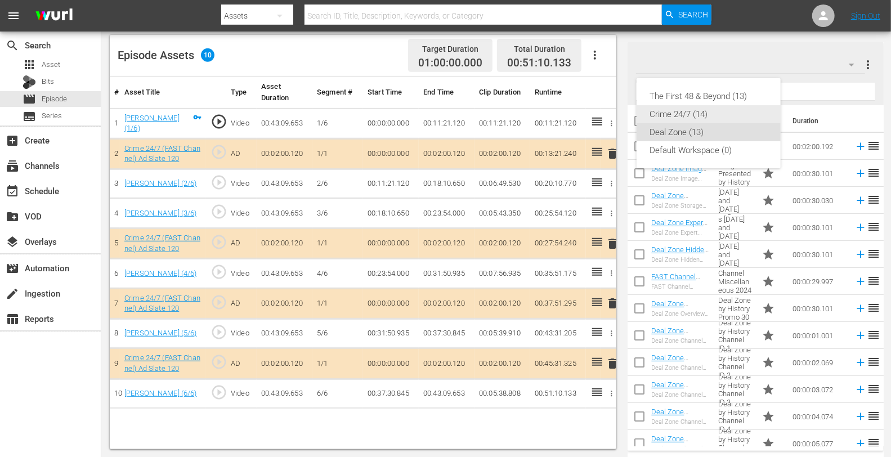
click at [698, 114] on div "Crime 24/7 (14)" at bounding box center [708, 114] width 117 height 18
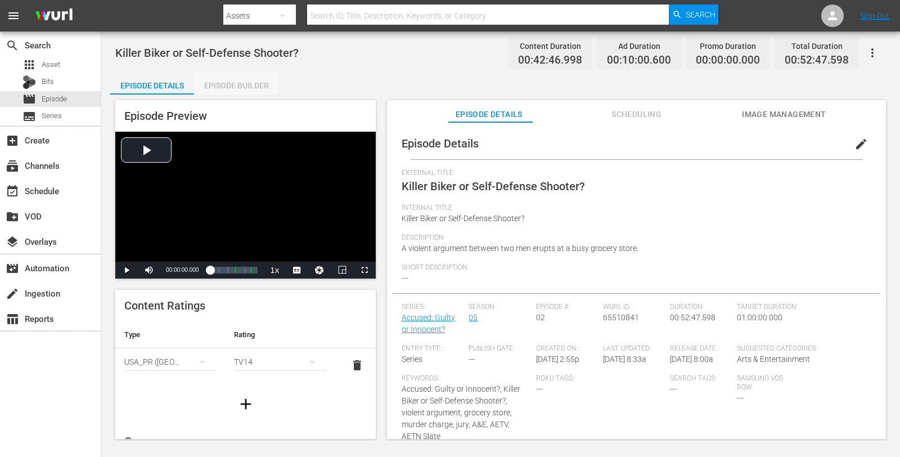
click at [228, 91] on div "Episode Builder" at bounding box center [236, 85] width 84 height 27
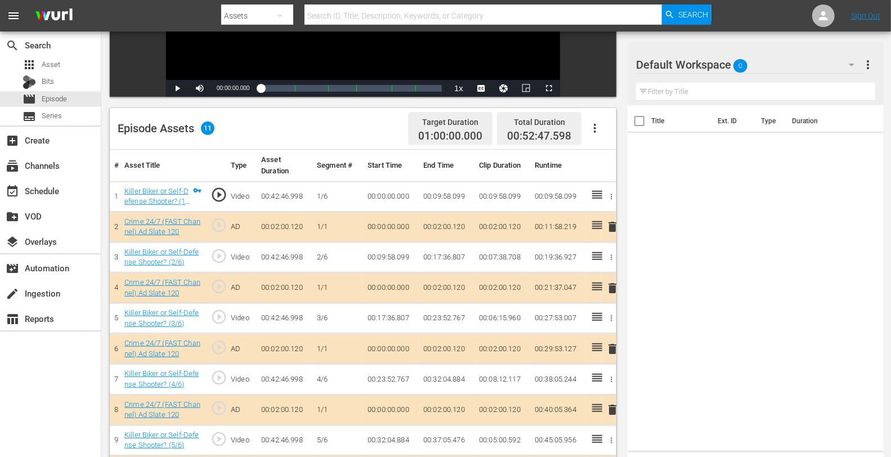
scroll to position [293, 0]
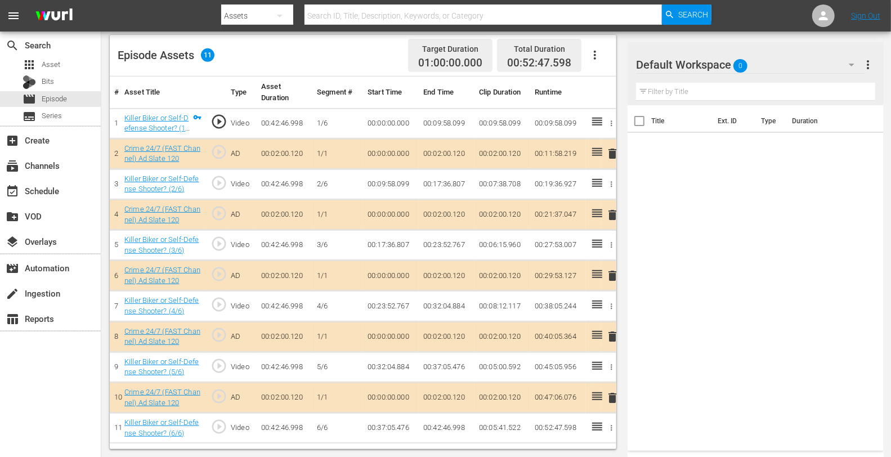
click at [612, 216] on span "delete" at bounding box center [612, 215] width 14 height 14
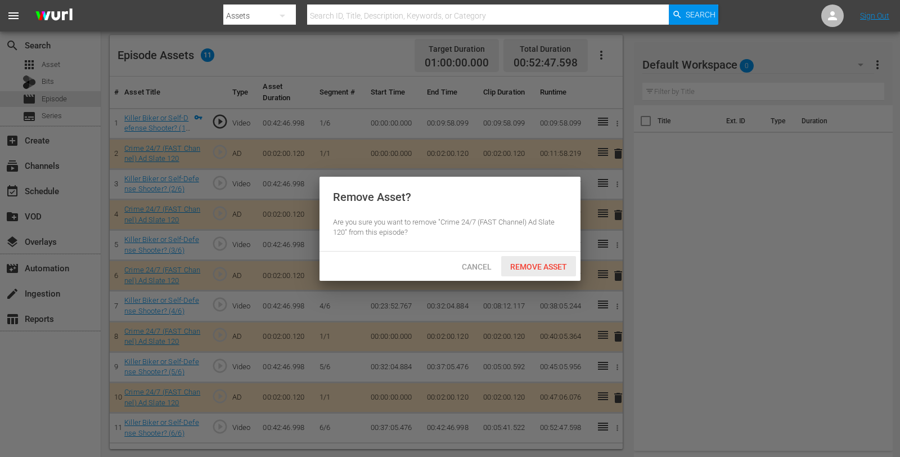
click at [532, 261] on div "Remove Asset" at bounding box center [538, 266] width 75 height 21
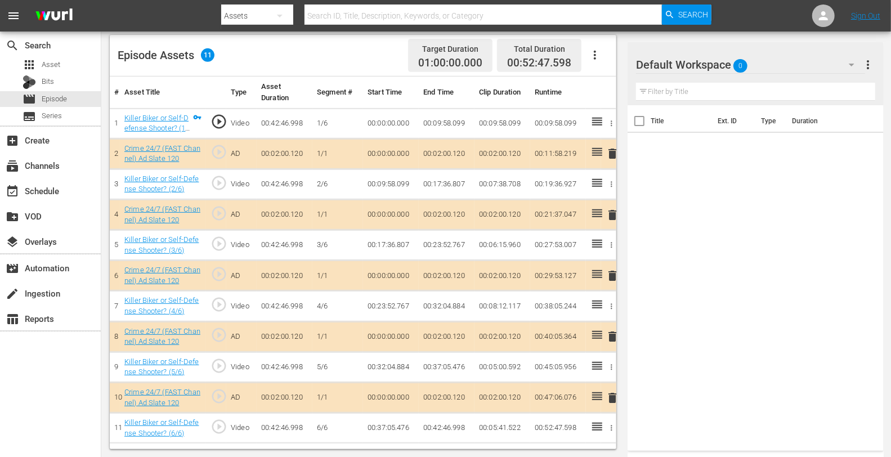
click at [774, 65] on div "Default Workspace 0" at bounding box center [750, 65] width 228 height 32
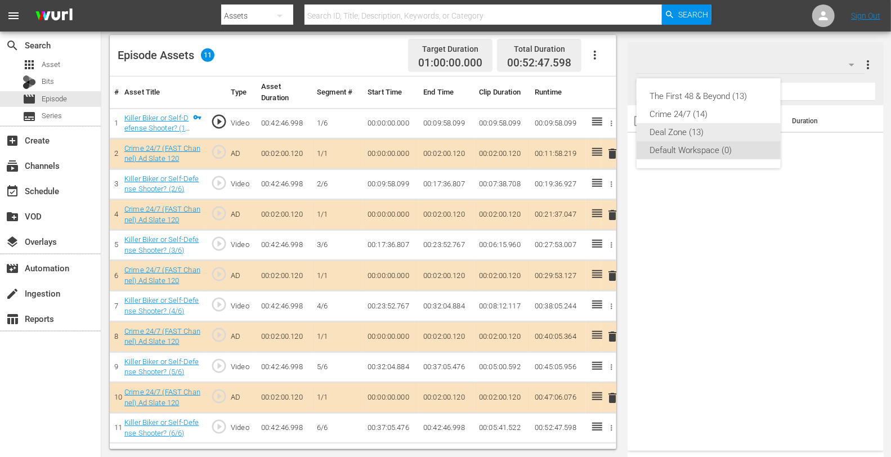
click at [671, 120] on div "Crime 24/7 (14)" at bounding box center [708, 114] width 117 height 18
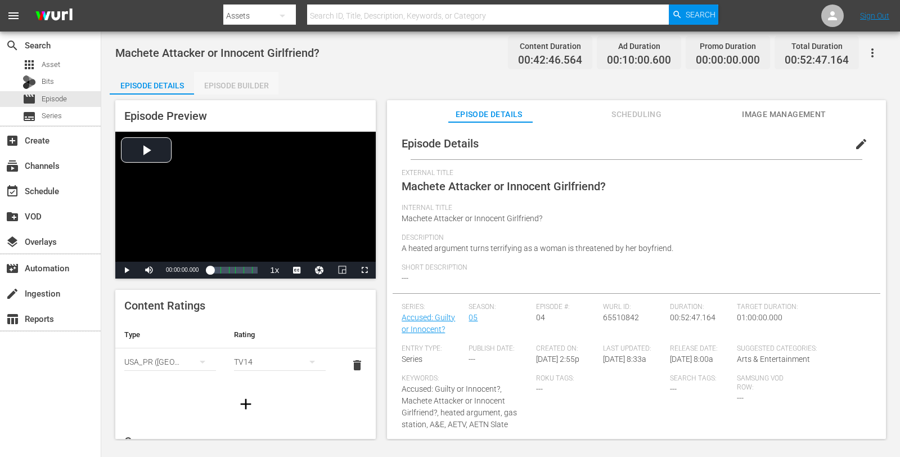
click at [214, 79] on div "Episode Builder" at bounding box center [236, 85] width 84 height 27
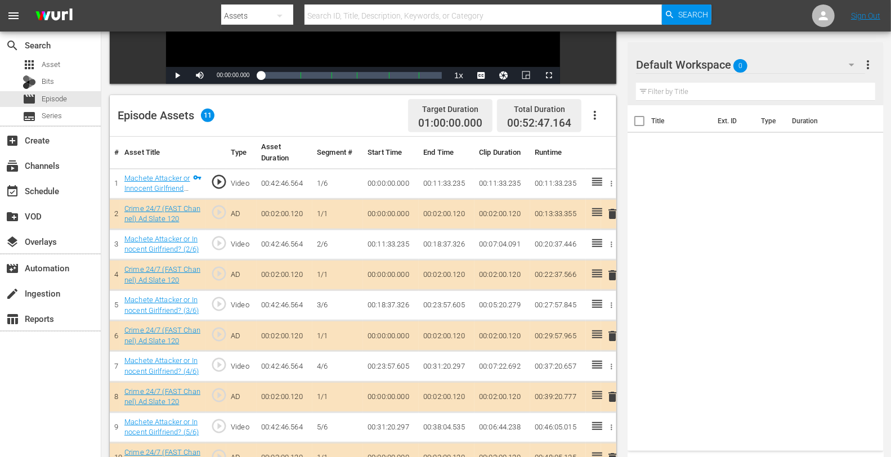
scroll to position [235, 0]
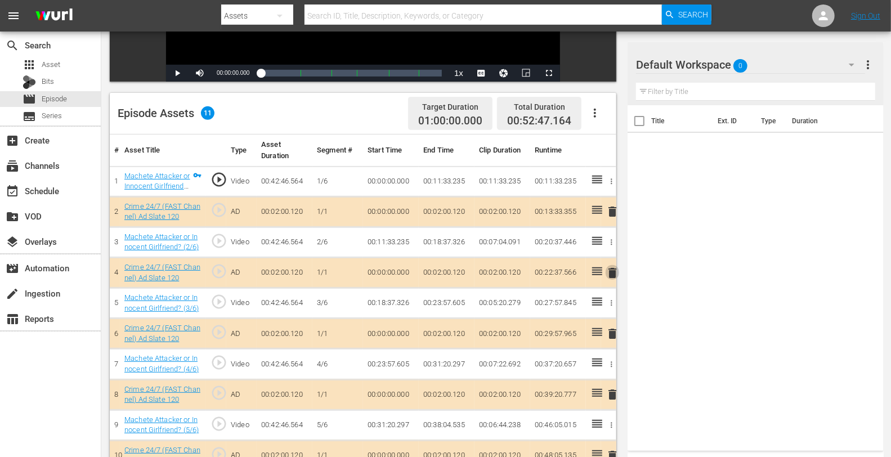
click at [608, 270] on span "delete" at bounding box center [612, 273] width 14 height 14
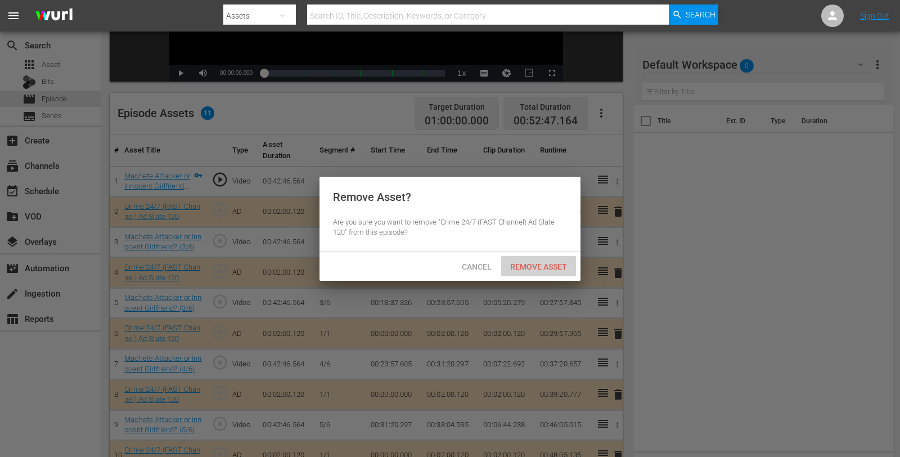
click at [554, 266] on span "Remove Asset" at bounding box center [538, 266] width 75 height 9
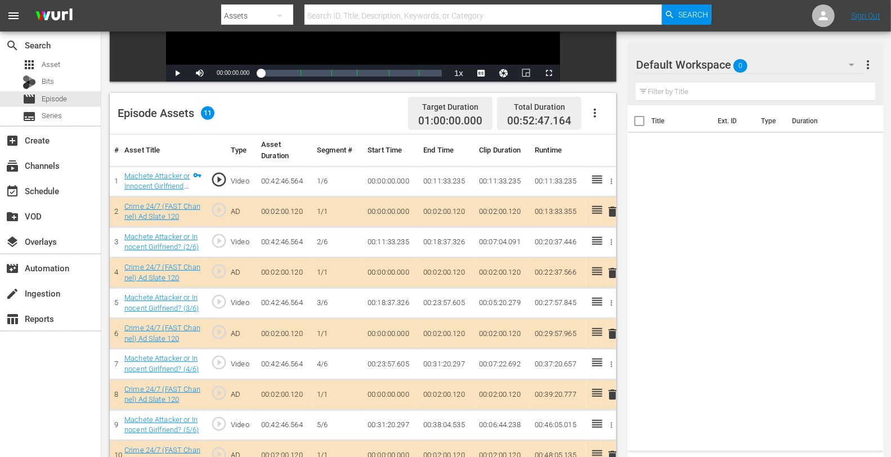
click at [765, 64] on div "Default Workspace 0" at bounding box center [750, 65] width 228 height 32
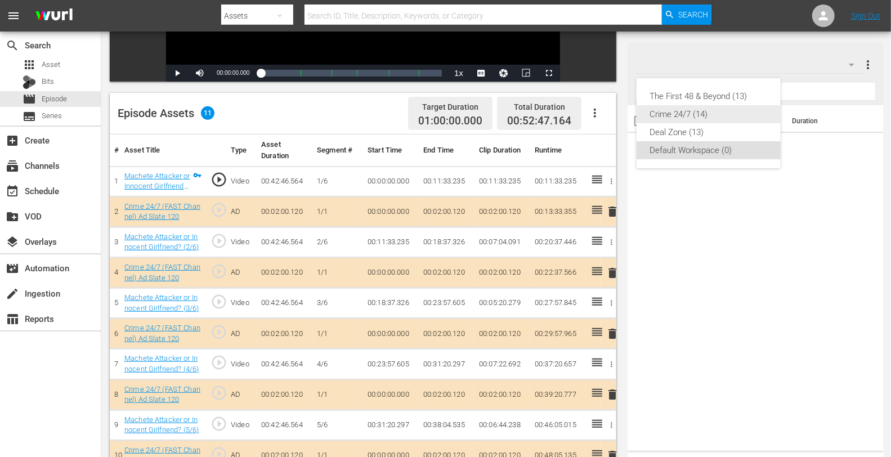
click at [668, 113] on div "Crime 24/7 (14)" at bounding box center [708, 114] width 117 height 18
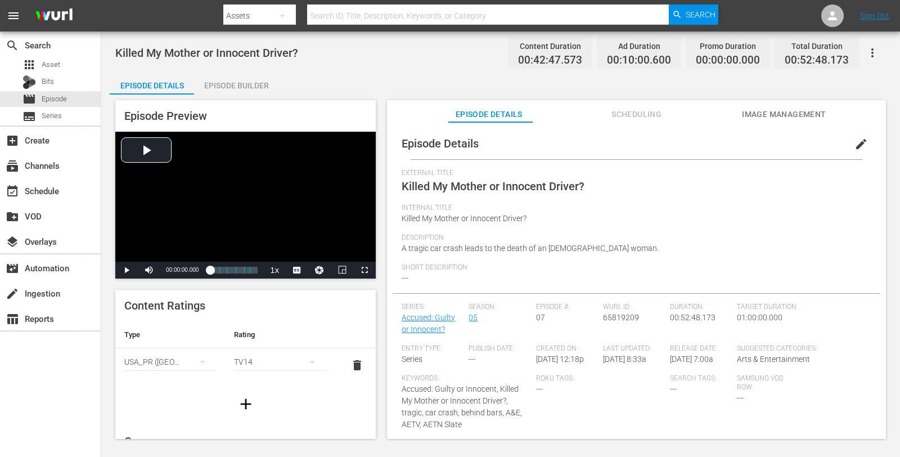
click at [243, 84] on div "Episode Builder" at bounding box center [236, 85] width 84 height 27
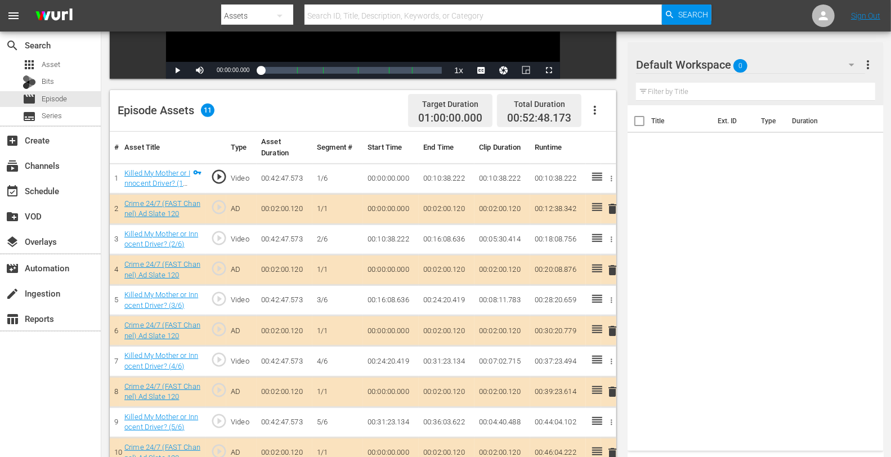
scroll to position [239, 0]
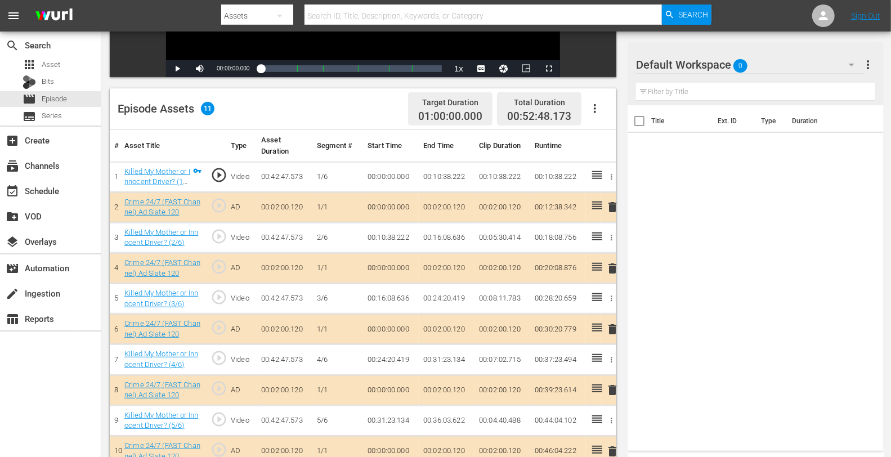
click at [610, 266] on span "delete" at bounding box center [612, 269] width 14 height 14
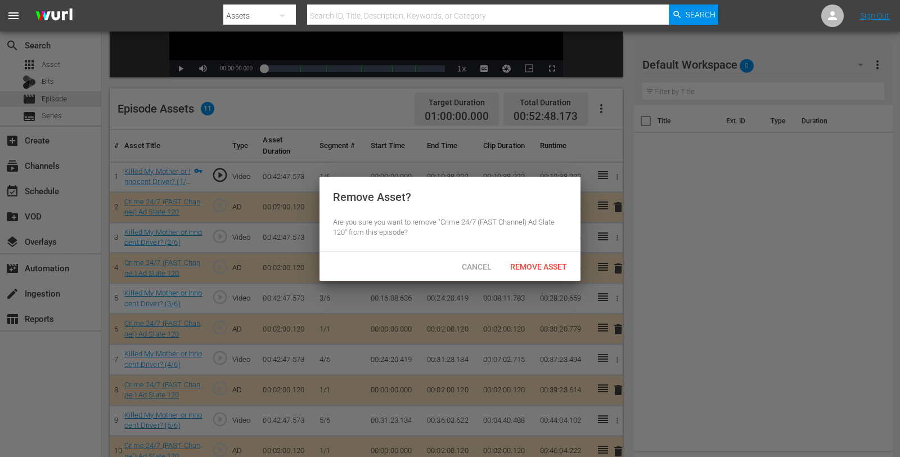
click at [522, 273] on div "Remove Asset" at bounding box center [538, 266] width 75 height 21
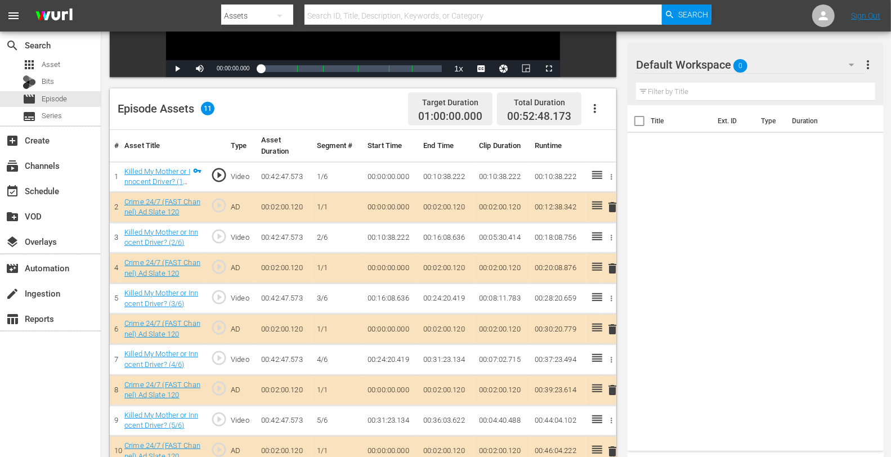
click at [775, 65] on div "Default Workspace 0" at bounding box center [750, 65] width 228 height 32
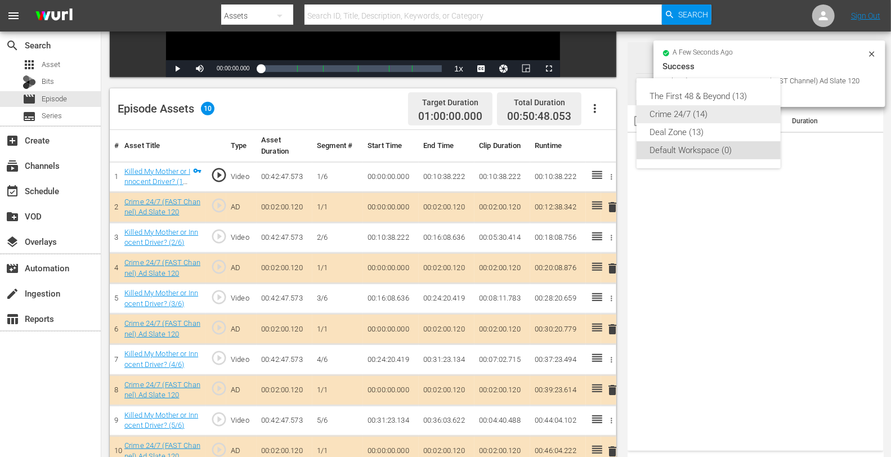
click at [675, 117] on div "Crime 24/7 (14)" at bounding box center [708, 114] width 117 height 18
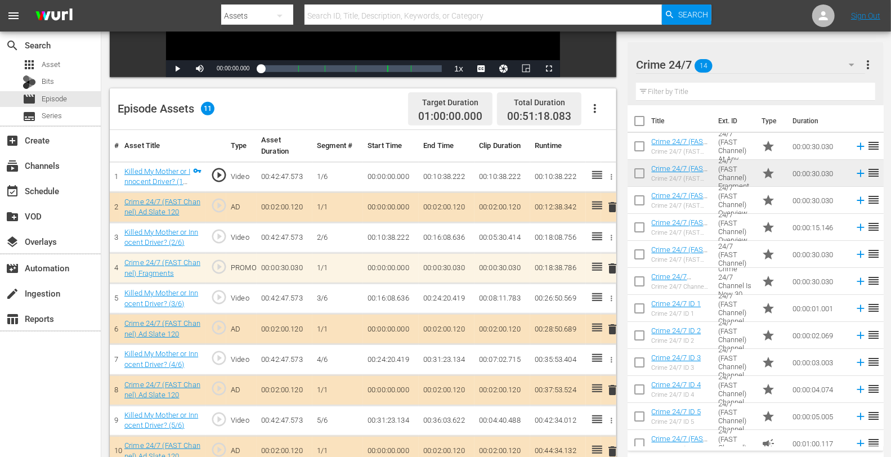
click at [609, 387] on span "delete" at bounding box center [612, 390] width 14 height 14
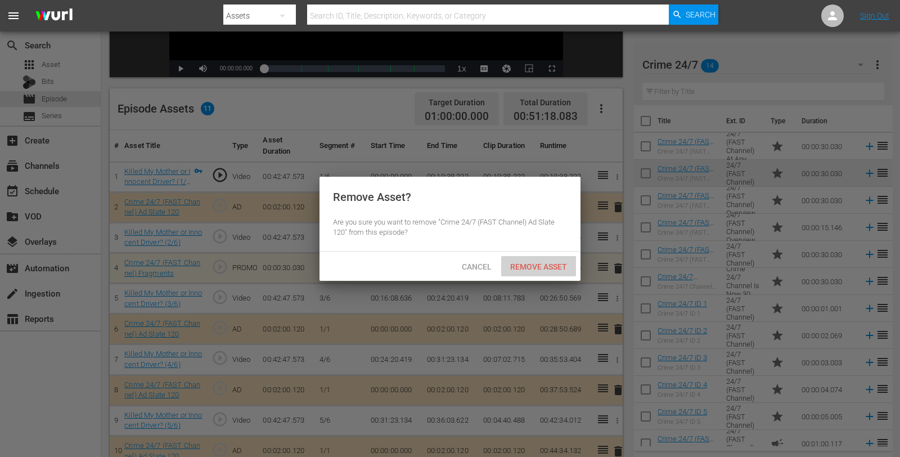
click at [550, 271] on div "Remove Asset" at bounding box center [538, 266] width 75 height 21
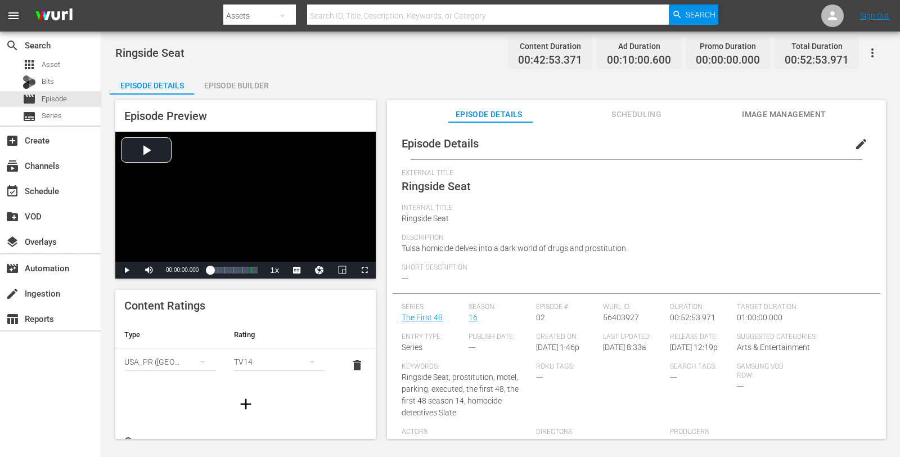
click at [246, 86] on div "Episode Builder" at bounding box center [236, 85] width 84 height 27
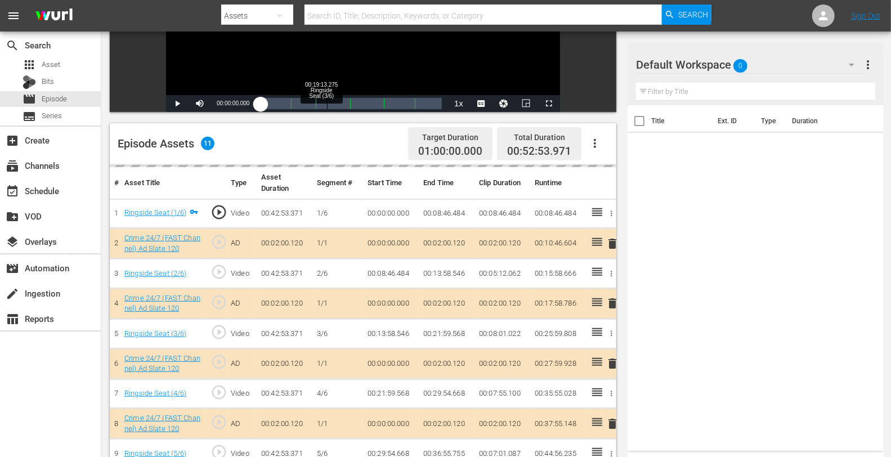
scroll to position [237, 0]
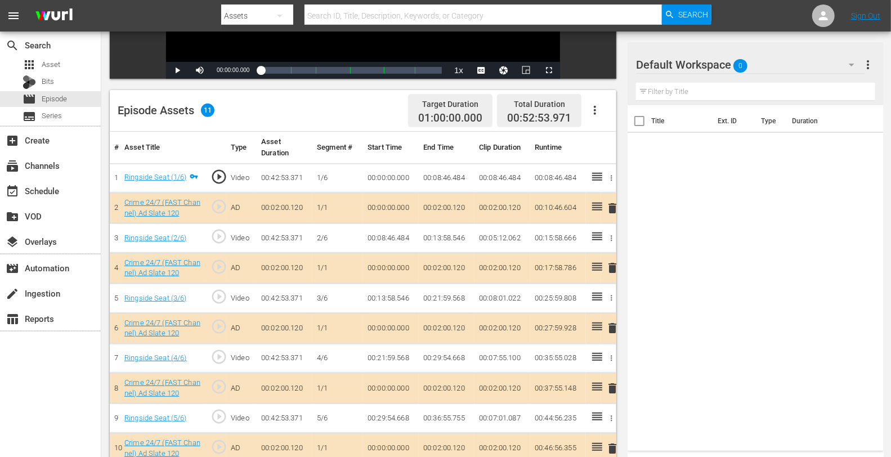
click at [777, 65] on div "Default Workspace 0" at bounding box center [750, 65] width 228 height 32
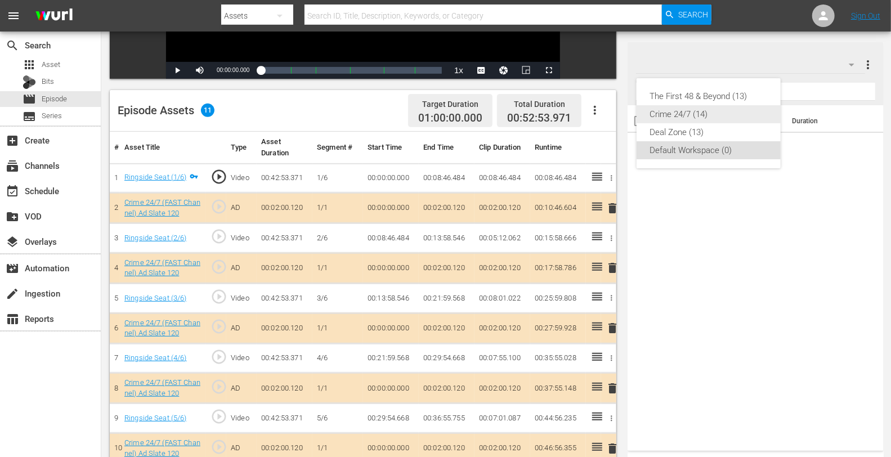
click at [664, 113] on div "Crime 24/7 (14)" at bounding box center [708, 114] width 117 height 18
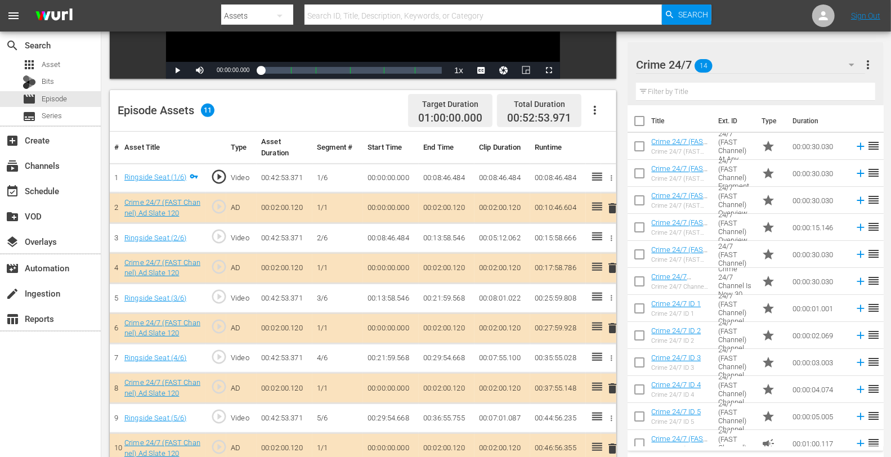
click at [615, 262] on span "delete" at bounding box center [612, 268] width 14 height 14
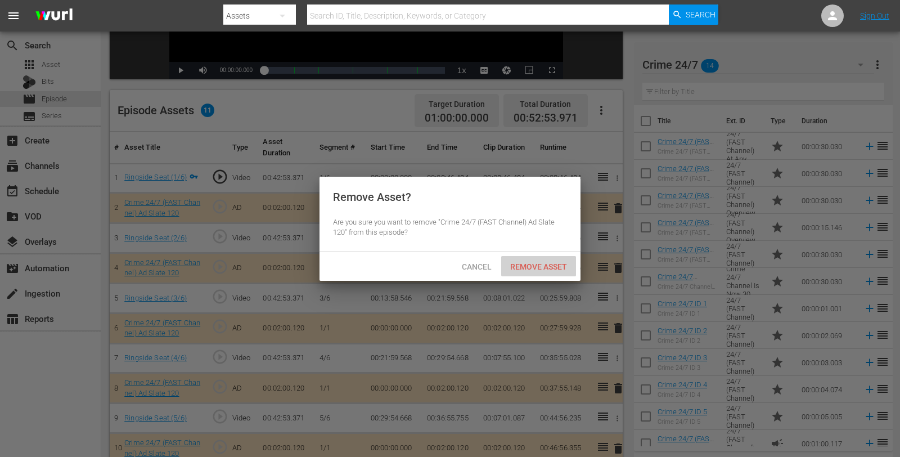
click at [531, 257] on div "Remove Asset" at bounding box center [538, 266] width 75 height 21
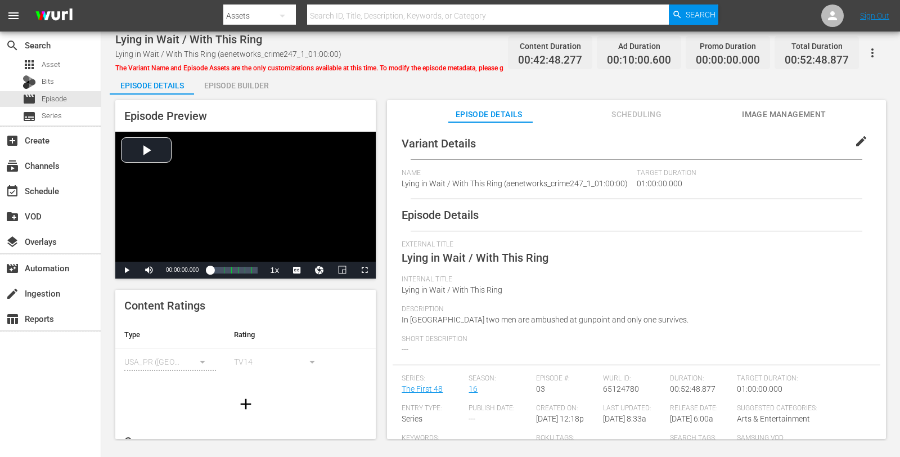
click at [237, 88] on div "Episode Builder" at bounding box center [236, 85] width 84 height 27
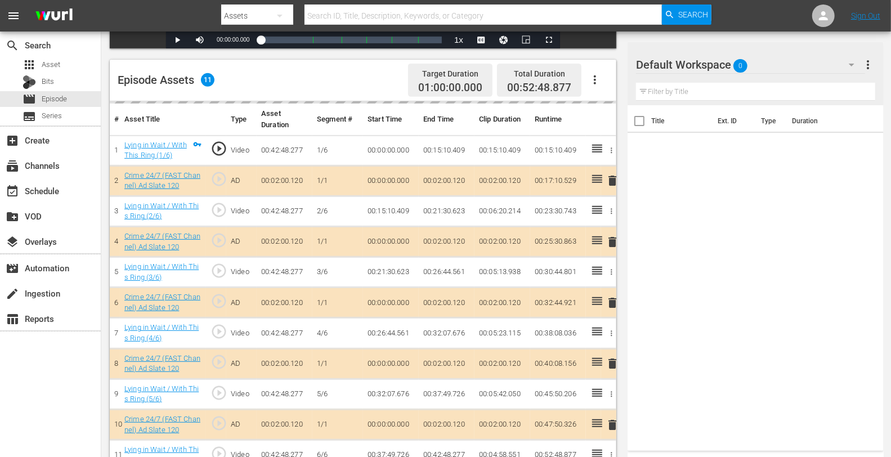
scroll to position [282, 0]
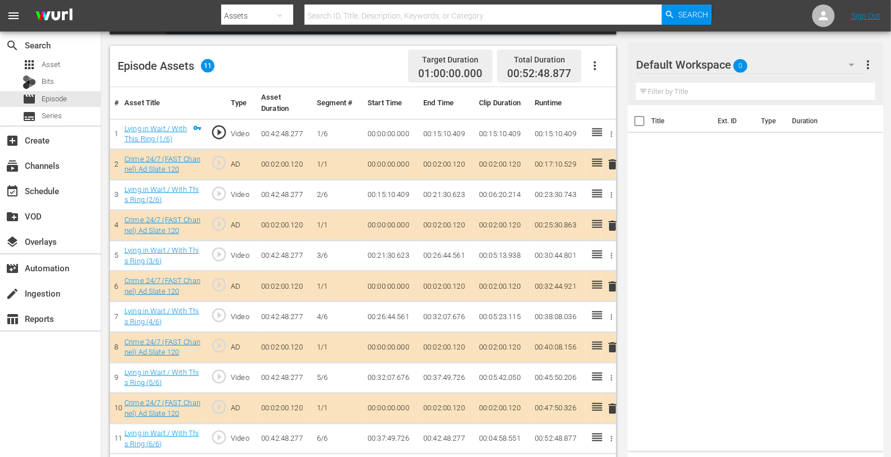
click at [777, 66] on div "Default Workspace 0" at bounding box center [750, 65] width 228 height 32
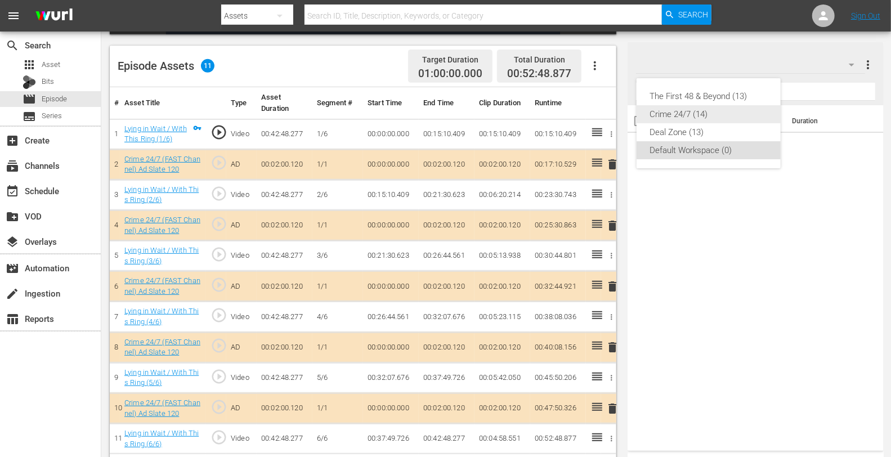
click at [684, 113] on div "Crime 24/7 (14)" at bounding box center [708, 114] width 117 height 18
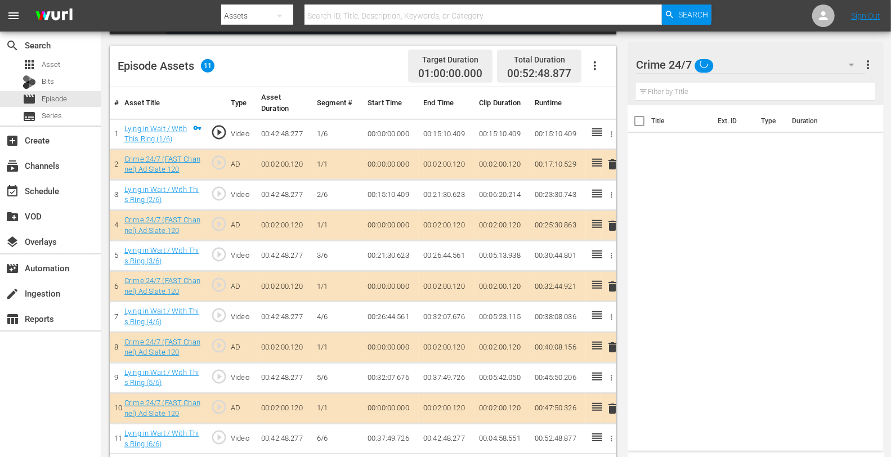
click at [613, 223] on span "delete" at bounding box center [612, 226] width 14 height 14
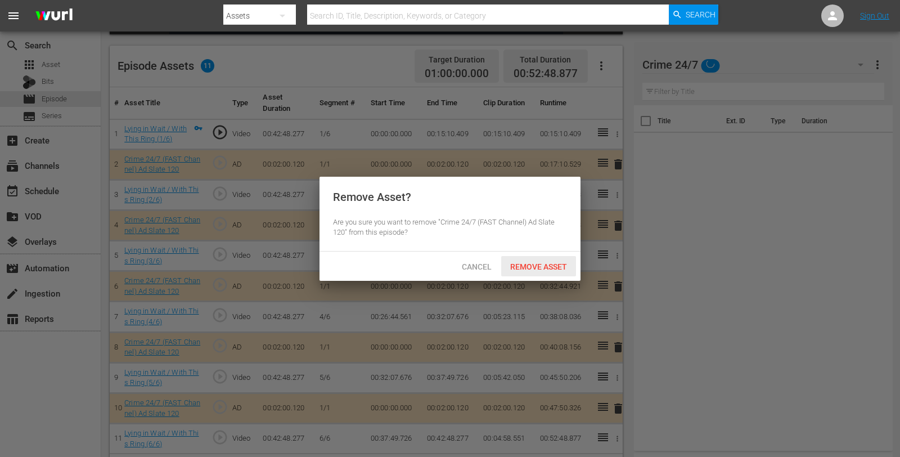
click at [547, 265] on span "Remove Asset" at bounding box center [538, 266] width 75 height 9
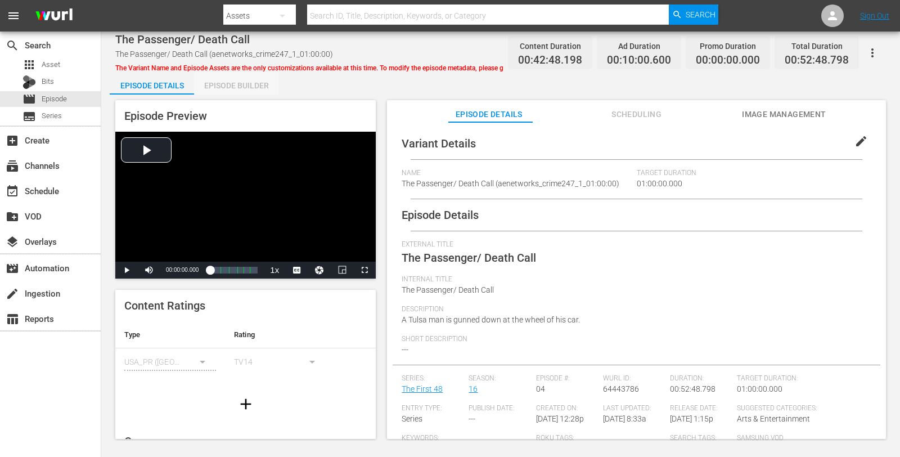
click at [245, 88] on div "Episode Builder" at bounding box center [236, 85] width 84 height 27
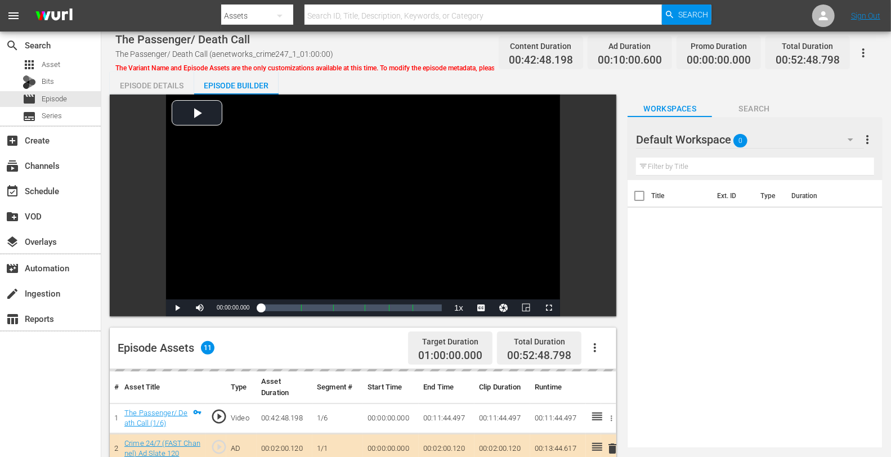
click at [780, 137] on div "Default Workspace 0" at bounding box center [750, 140] width 228 height 32
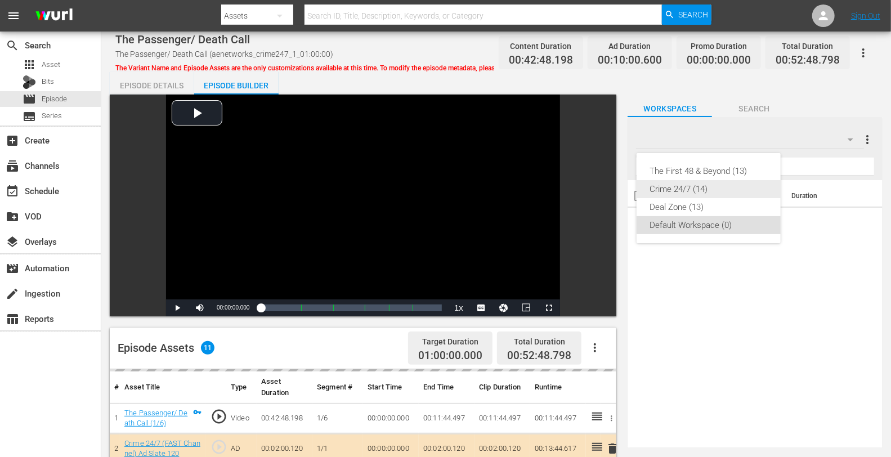
click at [681, 191] on div "Crime 24/7 (14)" at bounding box center [708, 189] width 117 height 18
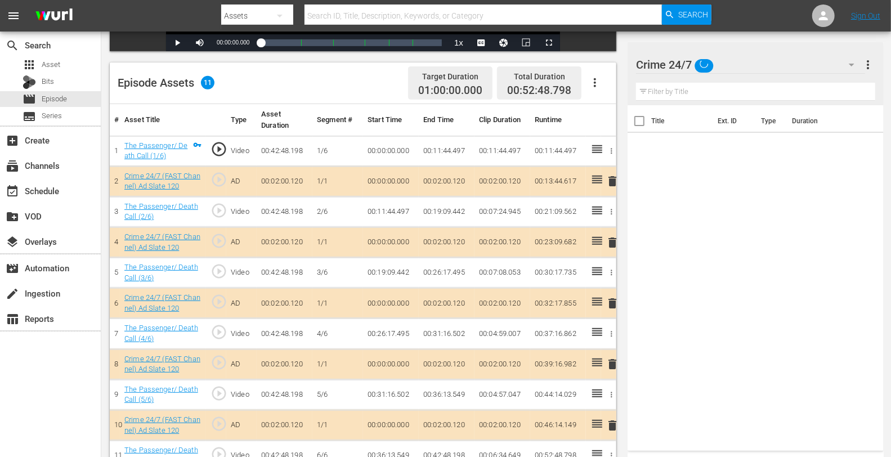
scroll to position [293, 0]
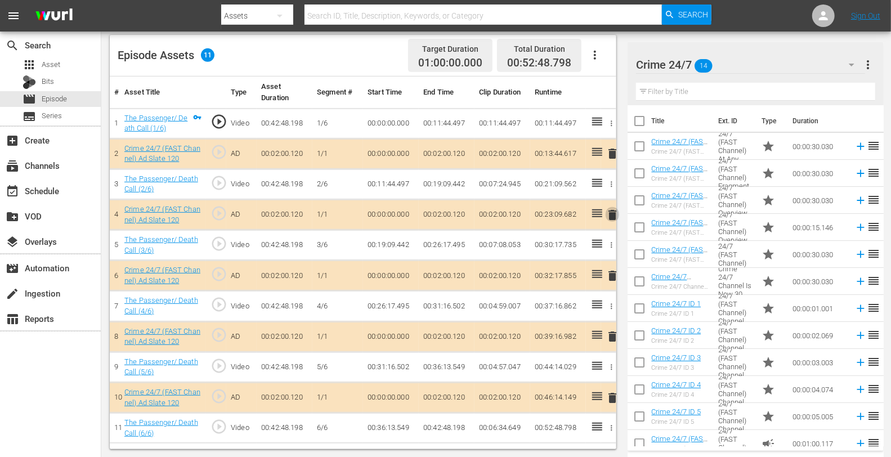
click at [609, 218] on span "delete" at bounding box center [612, 215] width 14 height 14
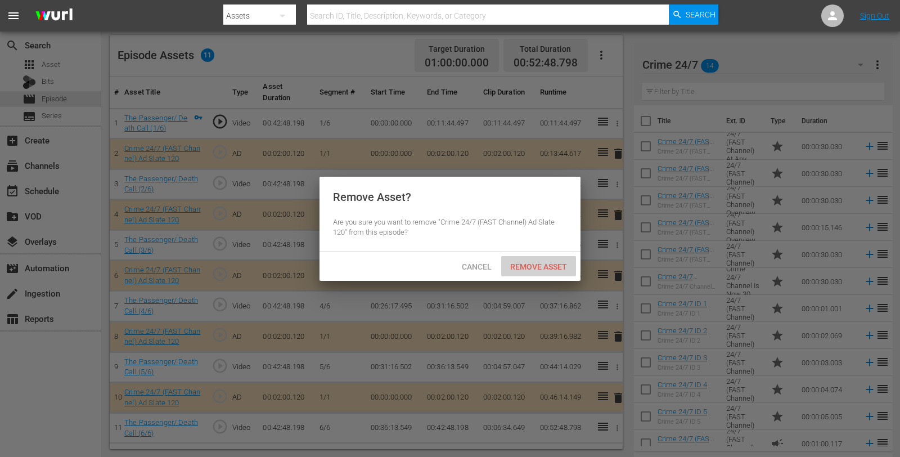
click at [536, 267] on span "Remove Asset" at bounding box center [538, 266] width 75 height 9
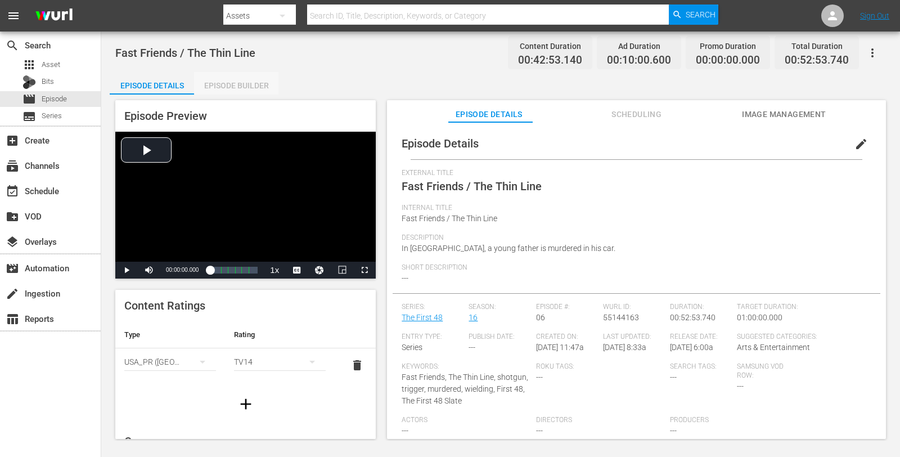
click at [237, 80] on div "Episode Builder" at bounding box center [236, 85] width 84 height 27
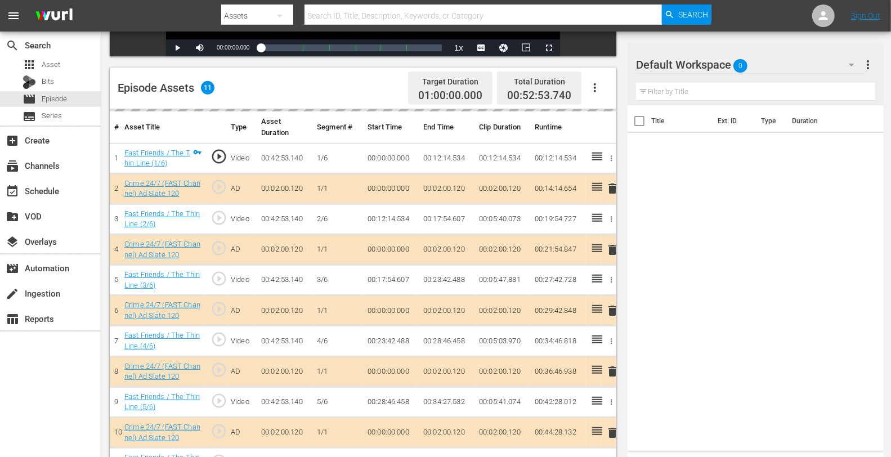
scroll to position [293, 0]
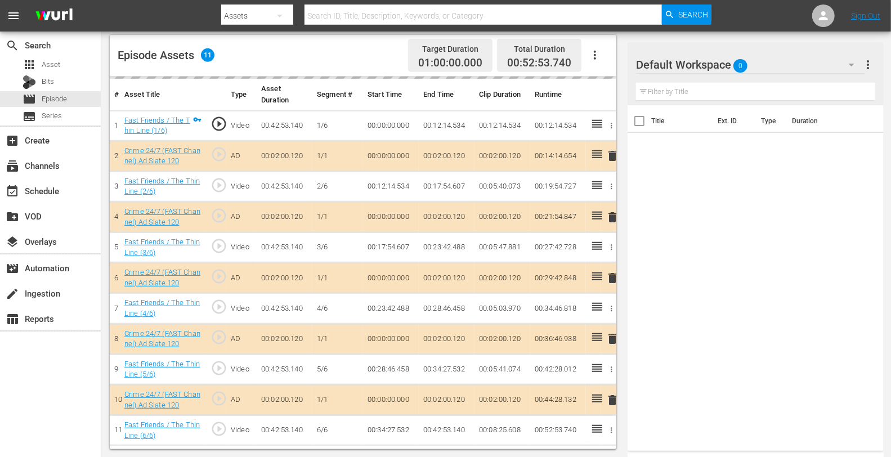
click at [609, 216] on div "delete" at bounding box center [608, 217] width 6 height 16
click at [773, 60] on div "Default Workspace 0" at bounding box center [750, 65] width 228 height 32
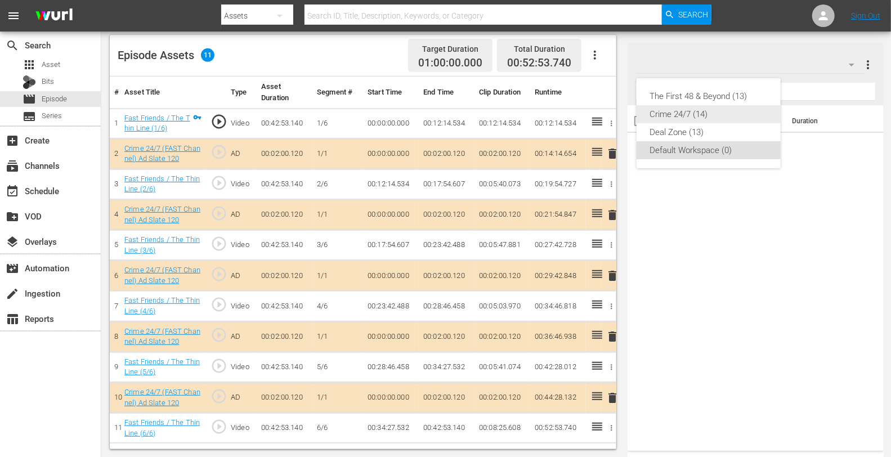
click at [649, 116] on div "Crime 24/7 (14)" at bounding box center [708, 114] width 144 height 18
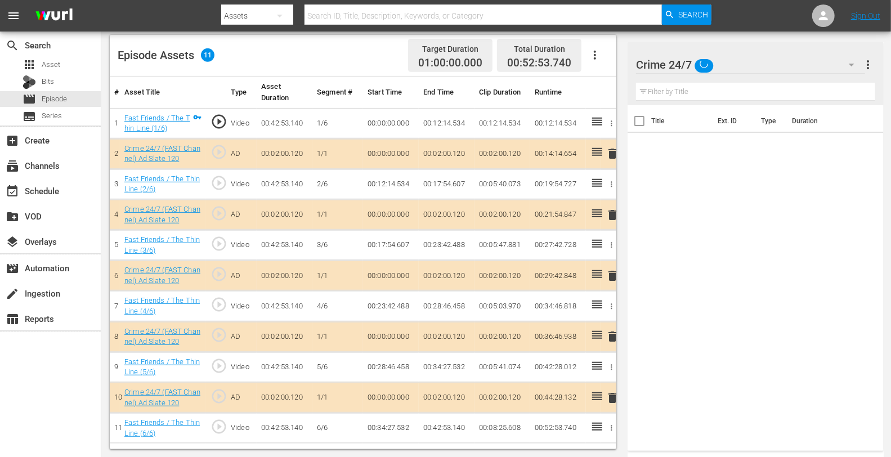
click at [615, 211] on span "delete" at bounding box center [612, 215] width 14 height 14
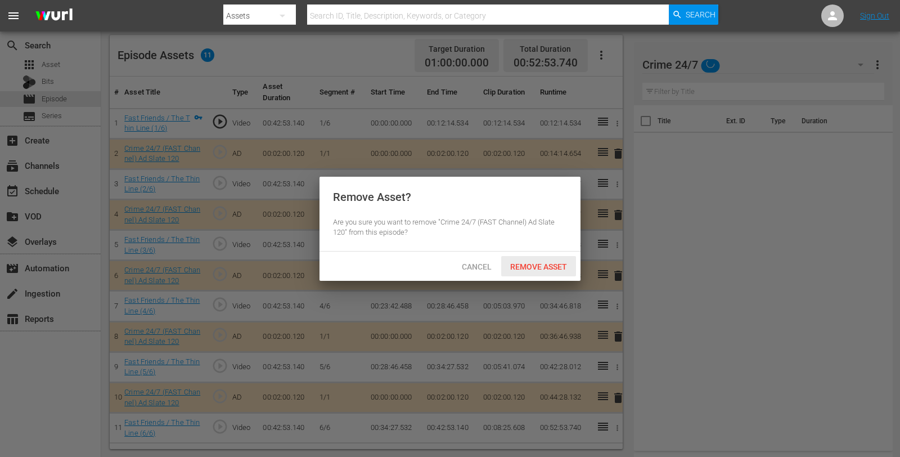
click at [531, 264] on span "Remove Asset" at bounding box center [538, 266] width 75 height 9
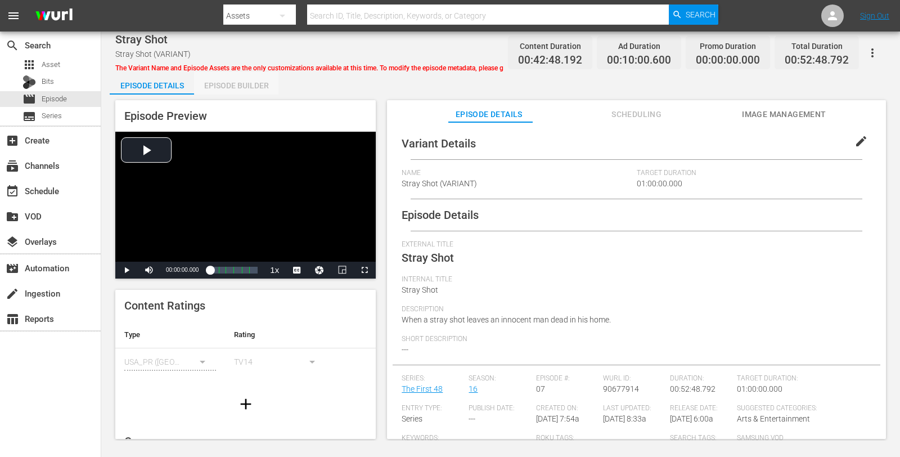
click at [243, 90] on div "Episode Builder" at bounding box center [236, 85] width 84 height 27
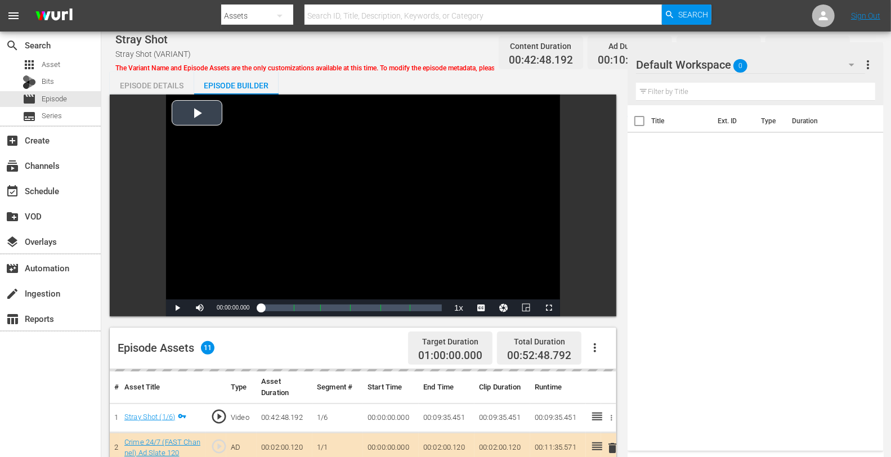
scroll to position [293, 0]
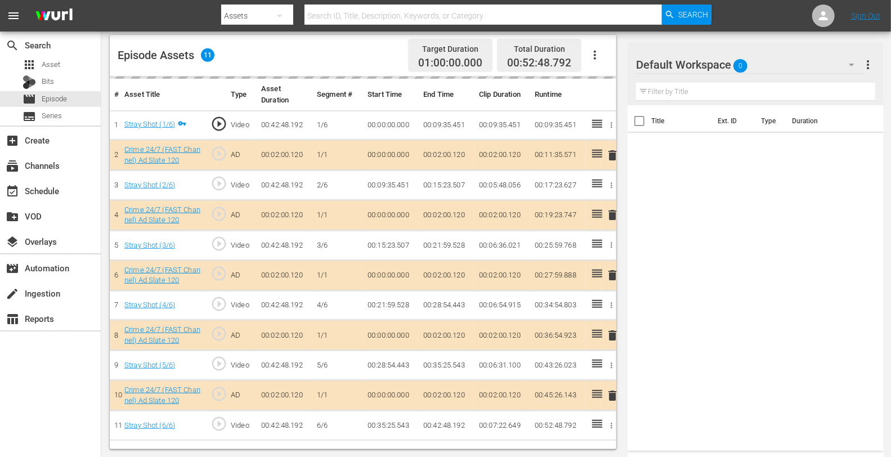
click at [793, 47] on div "Default Workspace 0 Default more_vert" at bounding box center [755, 60] width 239 height 36
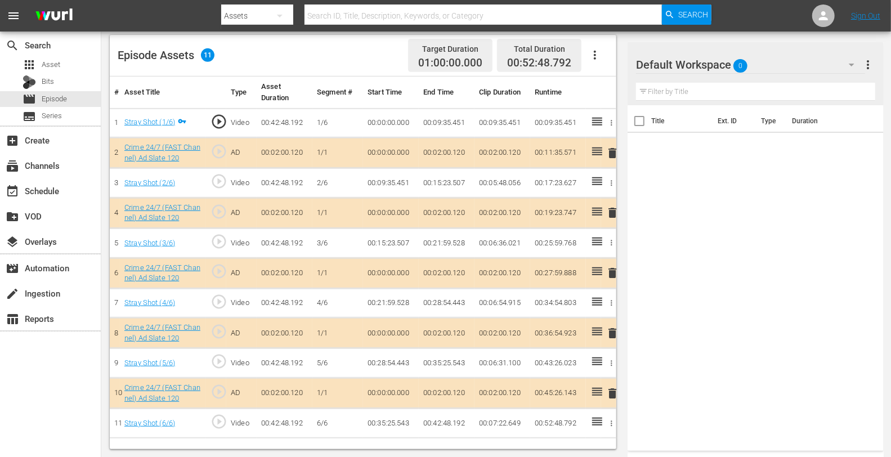
click at [778, 65] on div "Default Workspace 0" at bounding box center [750, 65] width 228 height 32
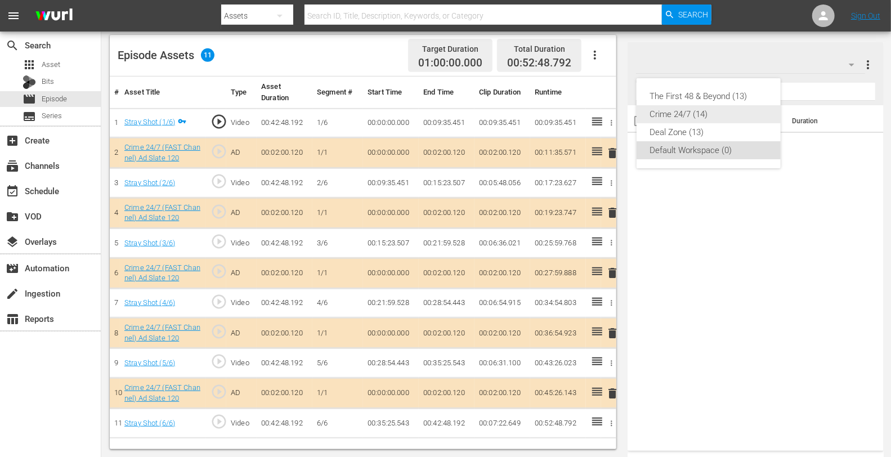
click at [687, 116] on div "Crime 24/7 (14)" at bounding box center [708, 114] width 117 height 18
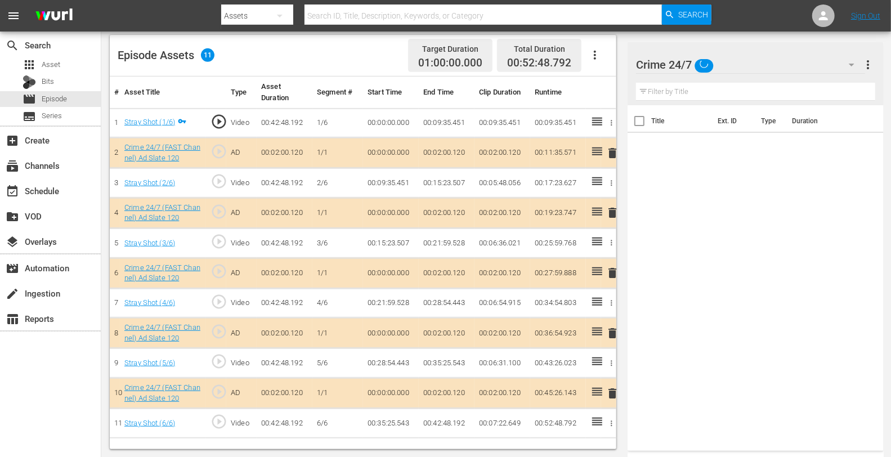
click at [608, 215] on span "delete" at bounding box center [612, 213] width 14 height 14
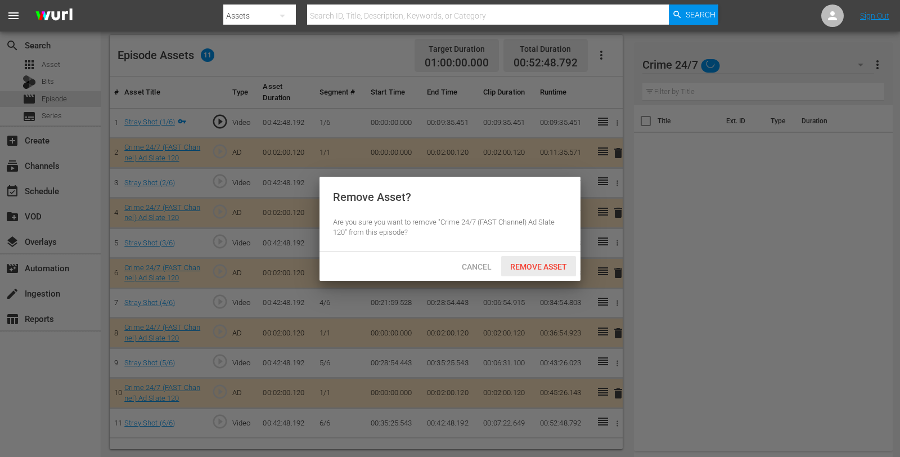
click at [550, 264] on span "Remove Asset" at bounding box center [538, 266] width 75 height 9
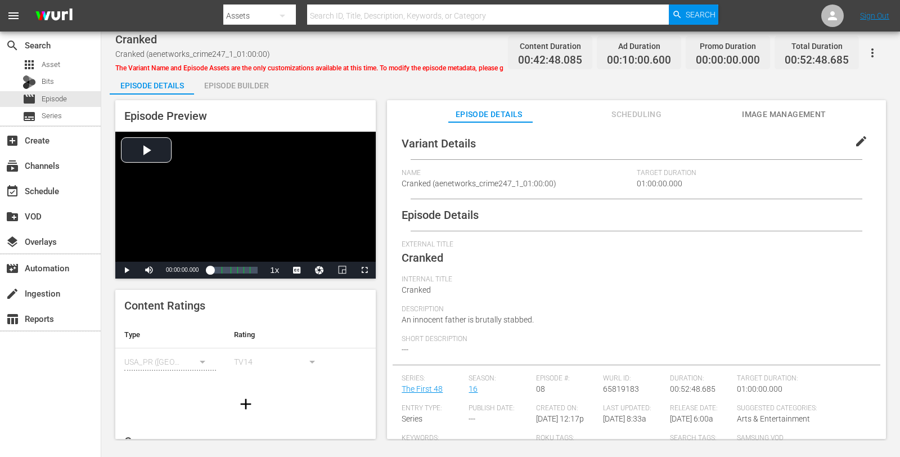
click at [234, 84] on div "Episode Builder" at bounding box center [236, 85] width 84 height 27
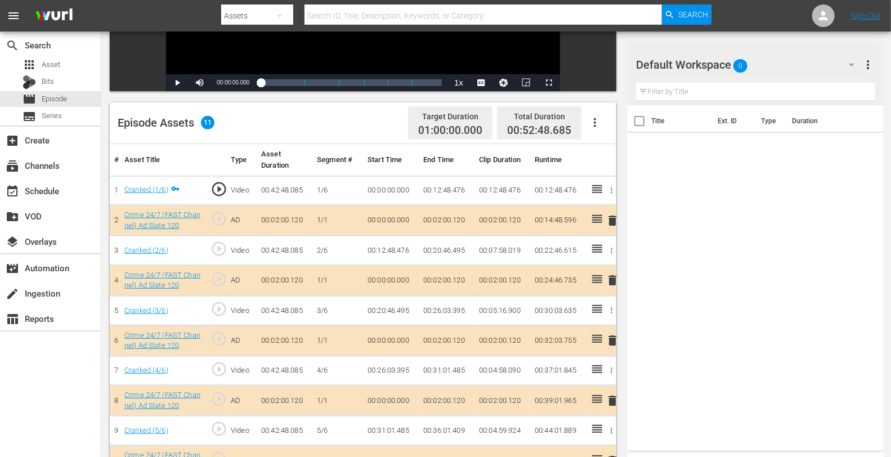
scroll to position [293, 0]
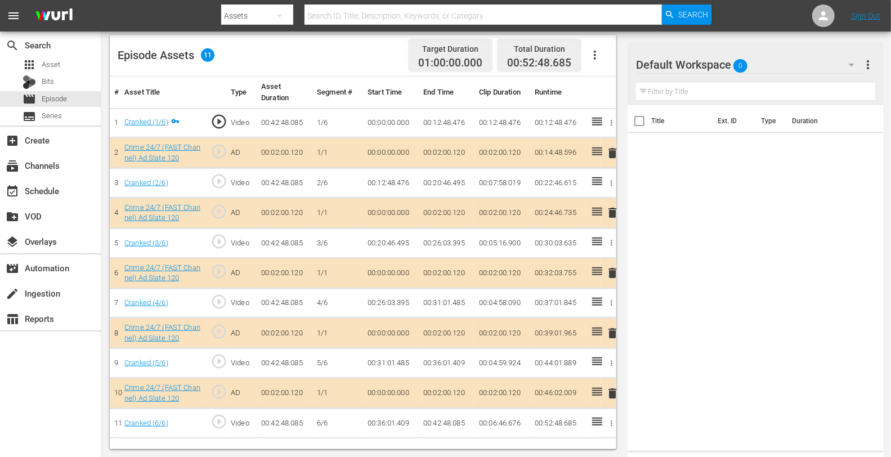
click at [782, 64] on div "Default Workspace 0" at bounding box center [750, 65] width 228 height 32
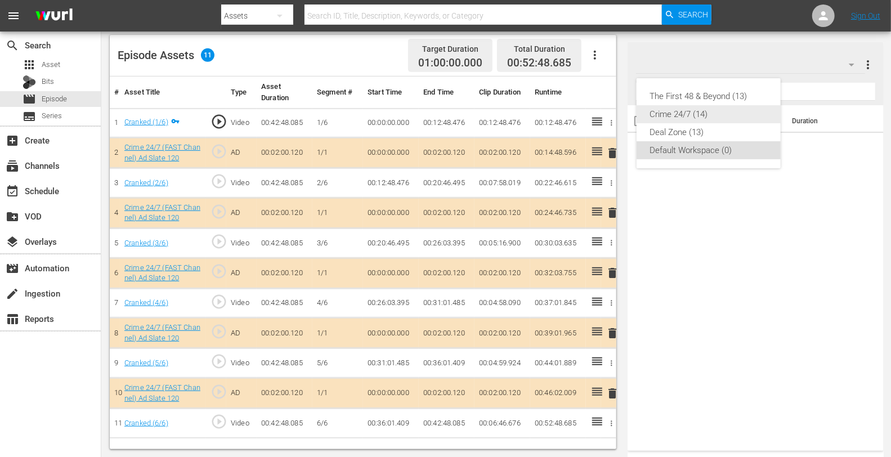
click at [663, 113] on div "Crime 24/7 (14)" at bounding box center [708, 114] width 117 height 18
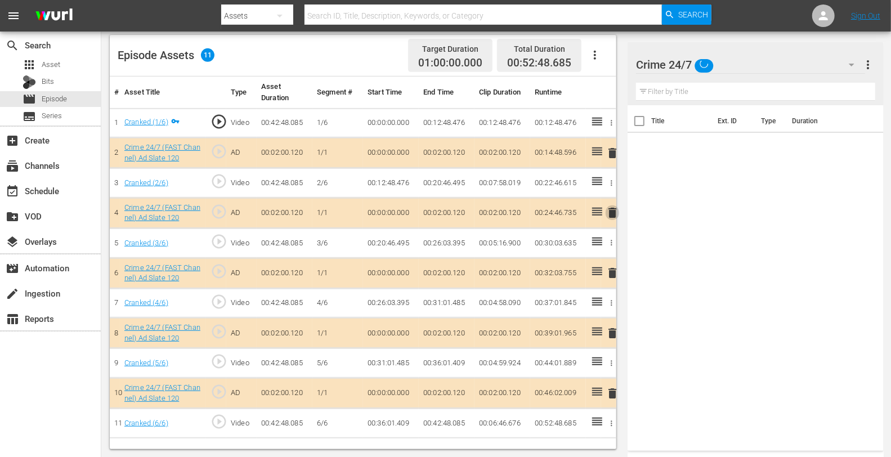
click at [609, 211] on span "delete" at bounding box center [612, 213] width 14 height 14
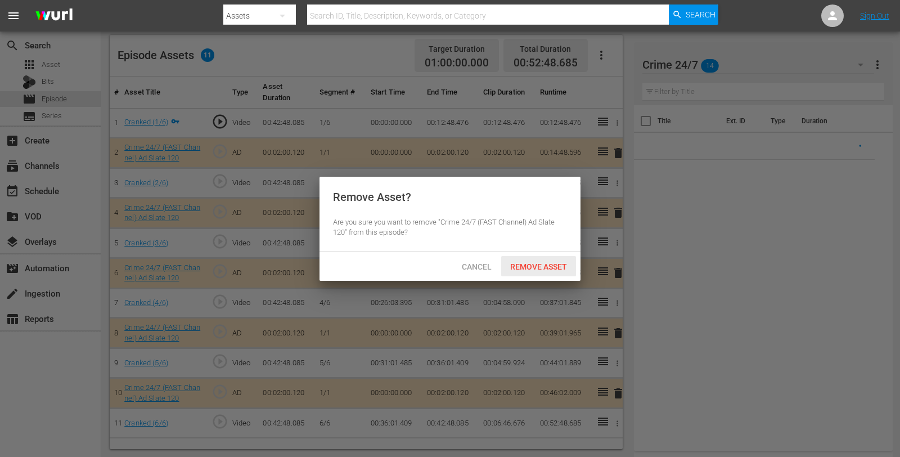
click at [545, 264] on span "Remove Asset" at bounding box center [538, 266] width 75 height 9
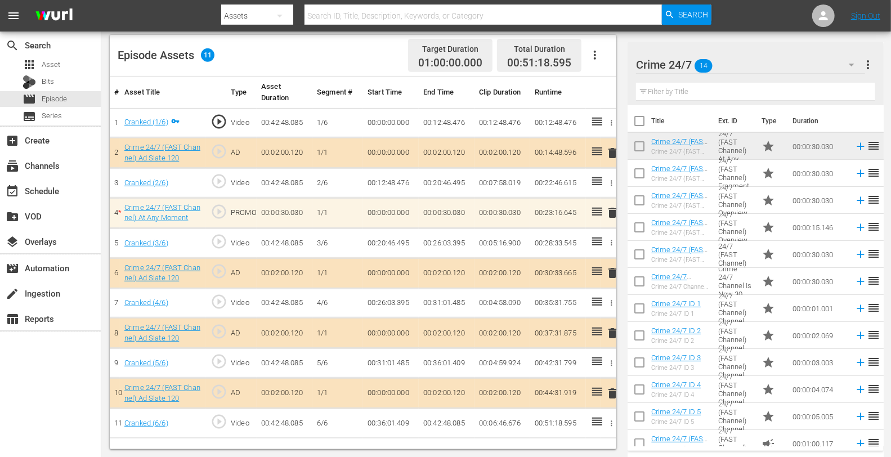
click at [612, 329] on span "delete" at bounding box center [612, 333] width 14 height 14
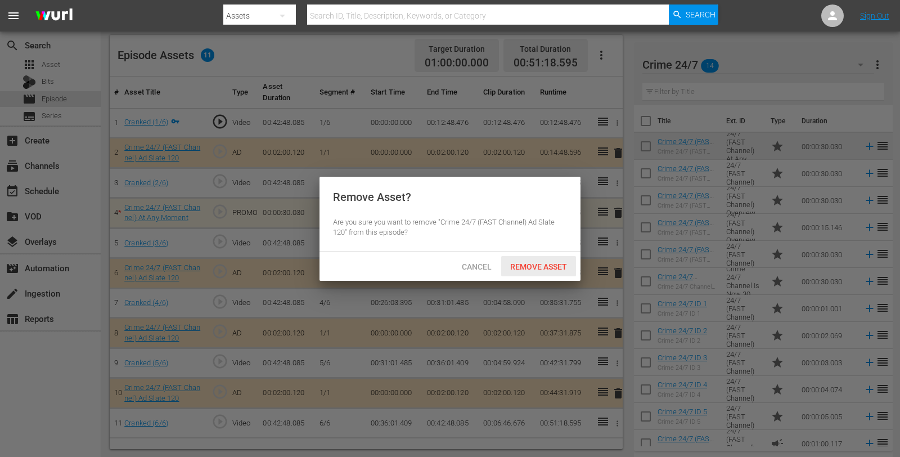
click at [548, 268] on span "Remove Asset" at bounding box center [538, 266] width 75 height 9
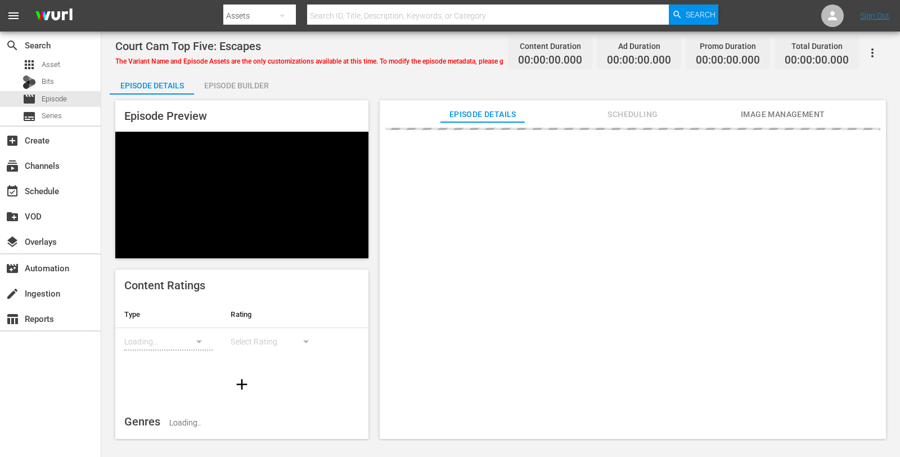
click at [228, 82] on div "Episode Builder" at bounding box center [236, 85] width 84 height 27
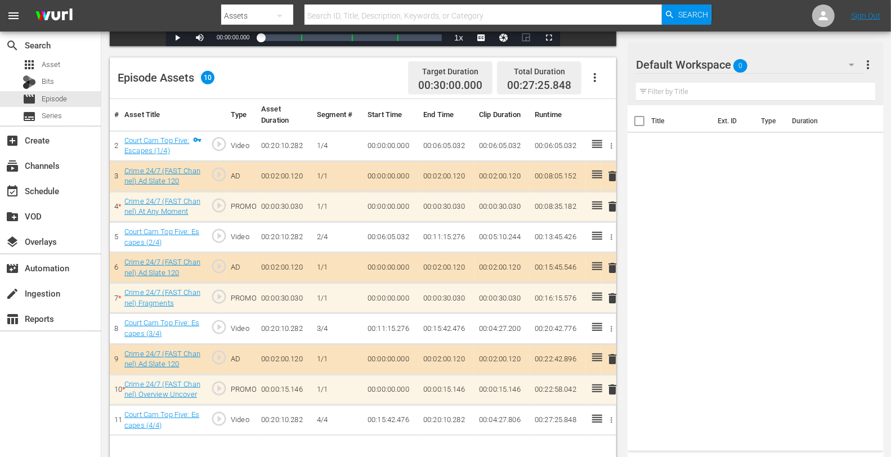
scroll to position [293, 0]
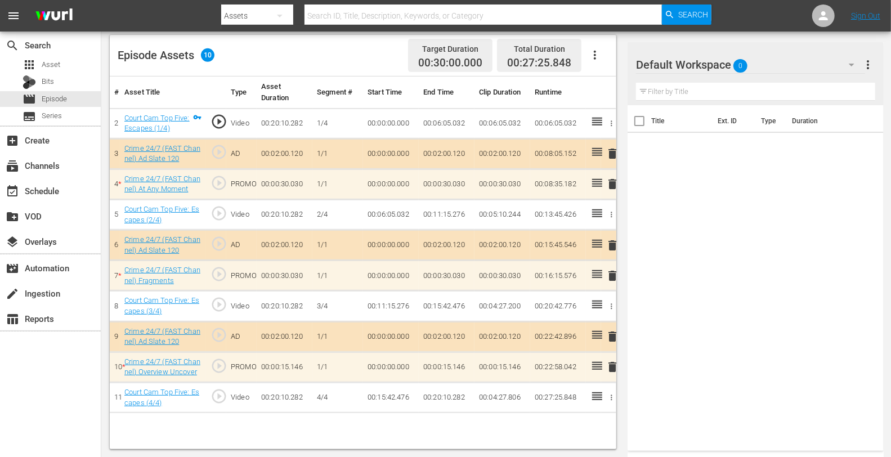
click at [800, 58] on div "Default Workspace 0" at bounding box center [750, 65] width 228 height 32
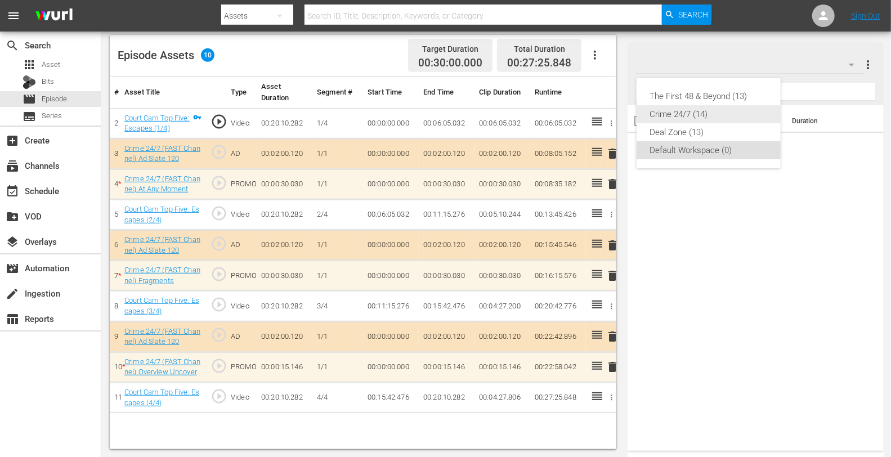
click at [676, 113] on div "Crime 24/7 (14)" at bounding box center [708, 114] width 117 height 18
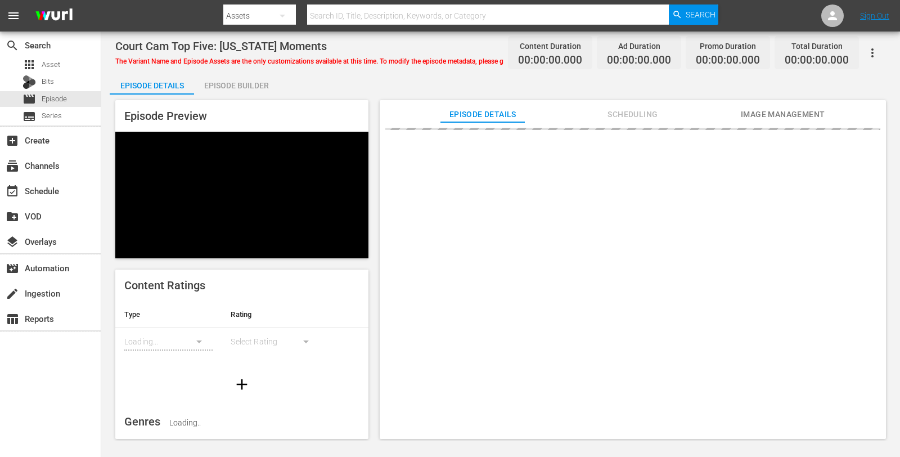
click at [221, 84] on div "Episode Builder" at bounding box center [236, 85] width 84 height 27
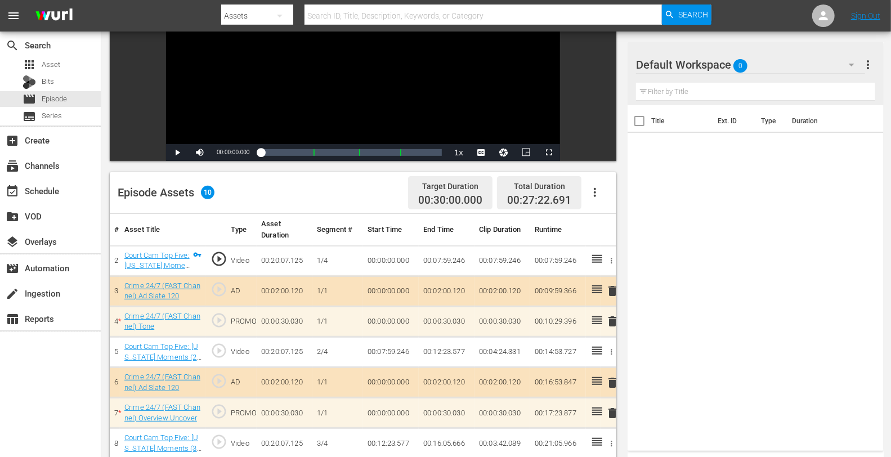
scroll to position [293, 0]
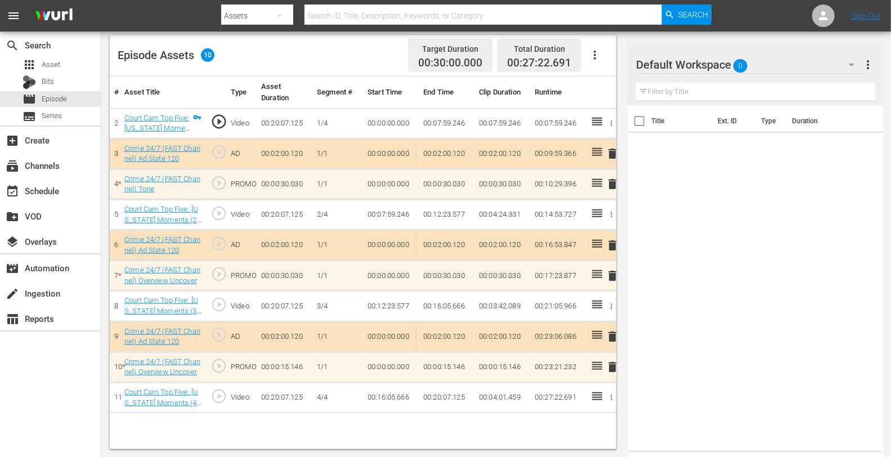
click at [761, 83] on input "text" at bounding box center [755, 92] width 239 height 18
click at [761, 73] on hr at bounding box center [750, 73] width 228 height 1
click at [766, 50] on div "Default Workspace 0" at bounding box center [750, 65] width 228 height 32
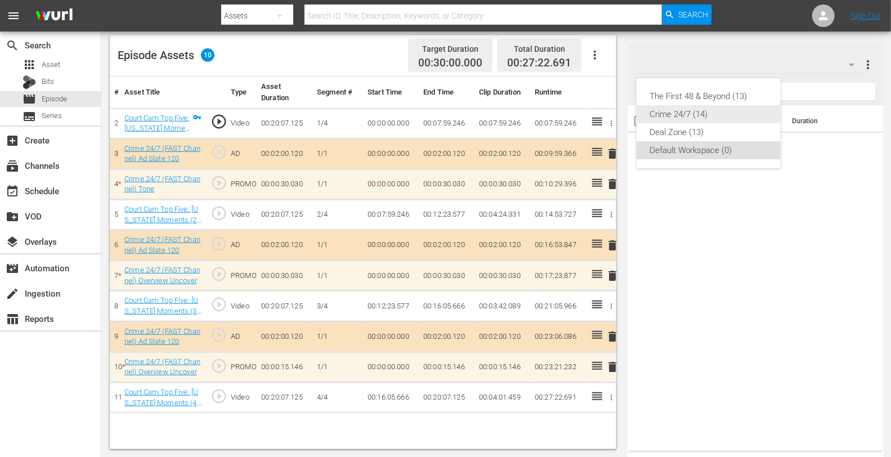
click at [688, 118] on div "Crime 24/7 (14)" at bounding box center [708, 114] width 117 height 18
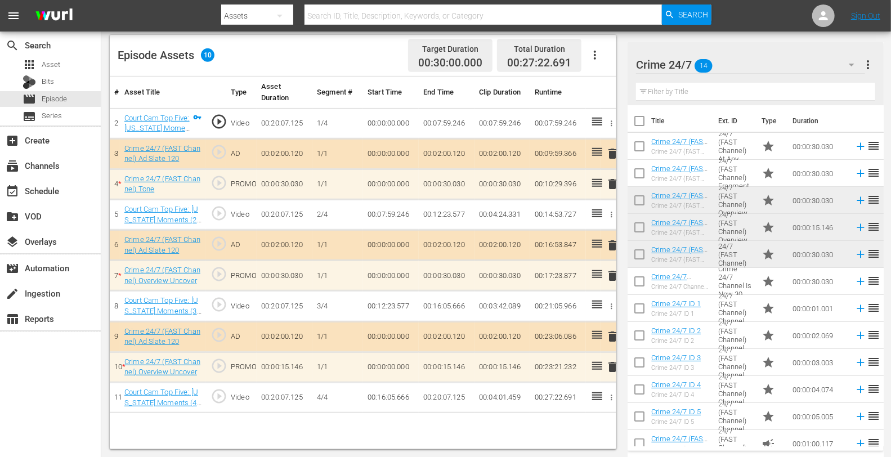
scroll to position [64, 0]
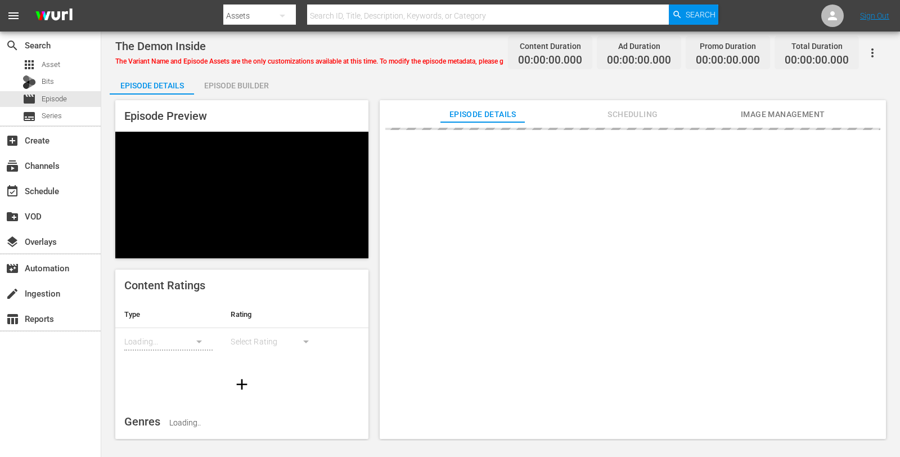
click at [240, 88] on div "Episode Builder" at bounding box center [236, 85] width 84 height 27
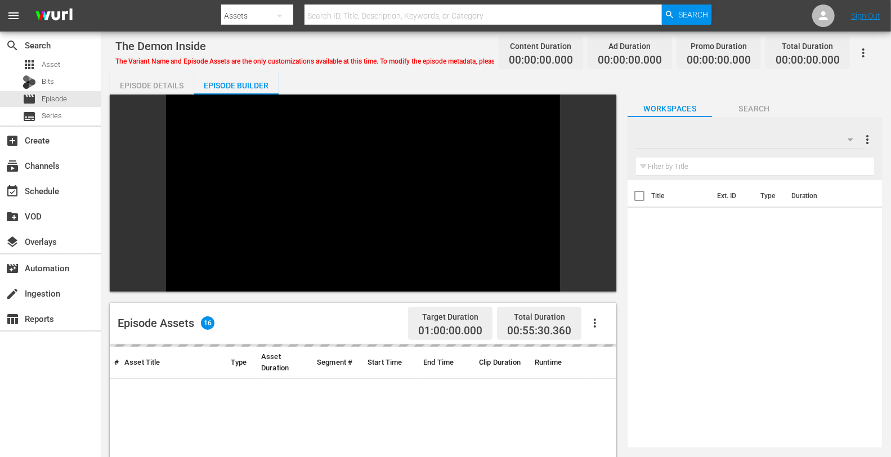
scroll to position [155, 0]
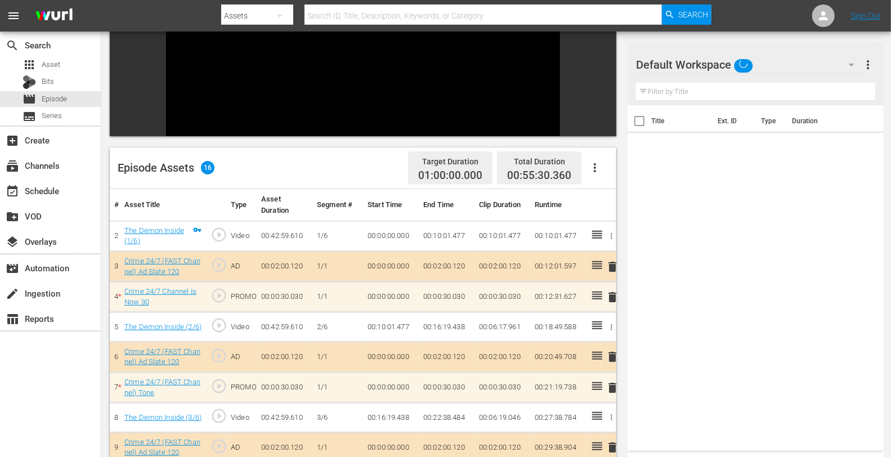
click at [775, 58] on div "Default Workspace" at bounding box center [750, 65] width 228 height 32
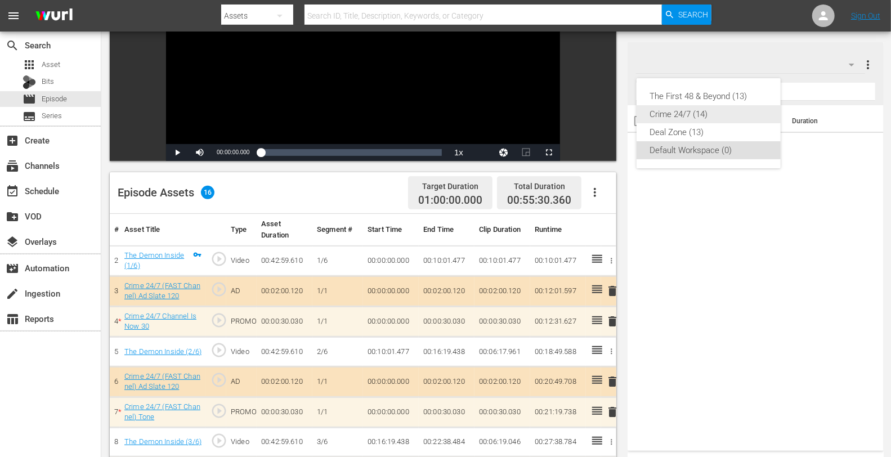
click at [687, 115] on div "Crime 24/7 (14)" at bounding box center [708, 114] width 117 height 18
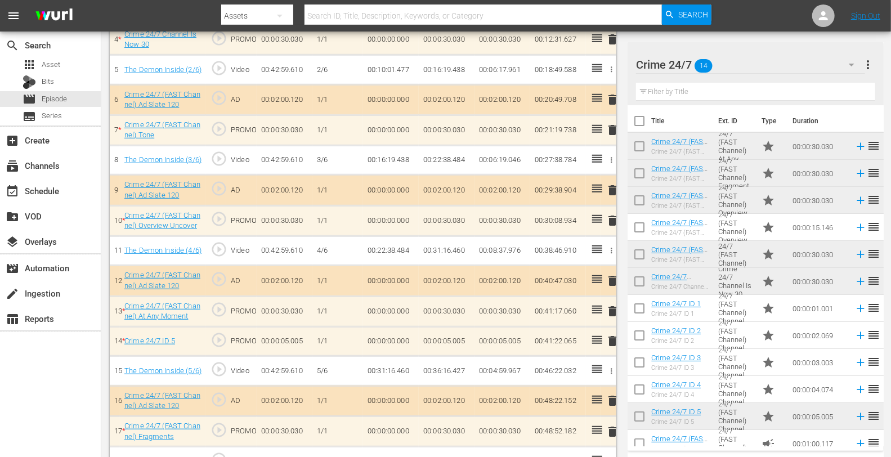
scroll to position [435, 0]
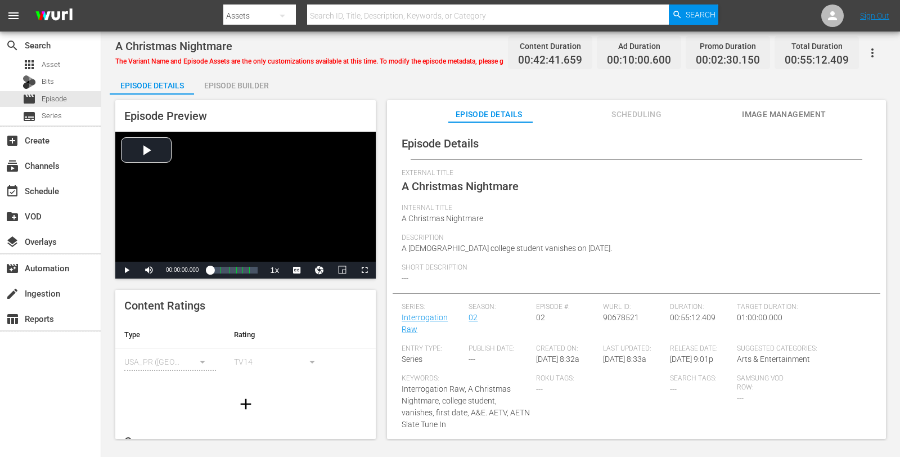
click at [217, 85] on div "Episode Builder" at bounding box center [236, 85] width 84 height 27
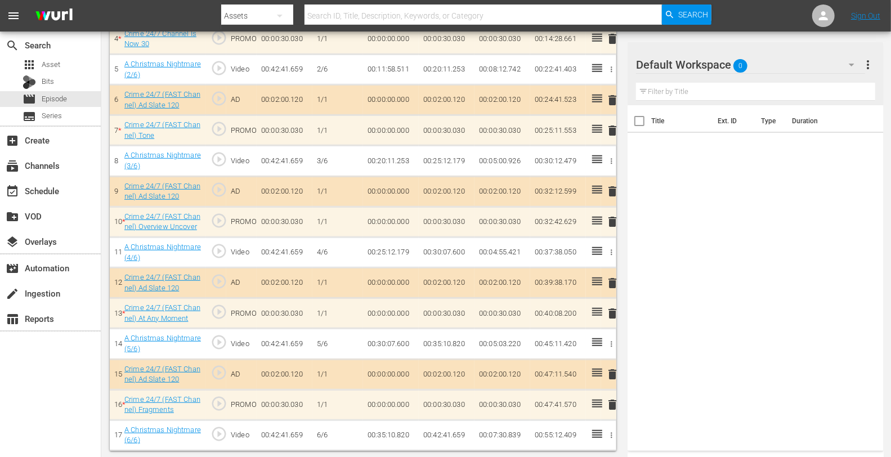
scroll to position [435, 0]
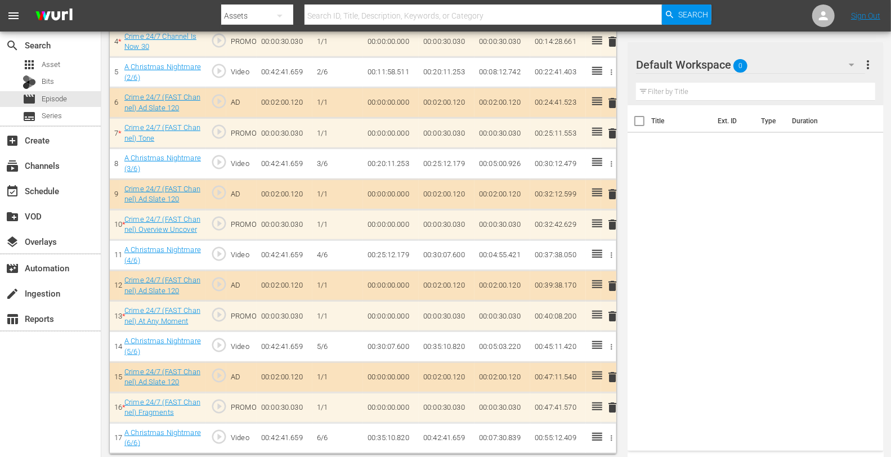
click at [752, 74] on div "Default Workspace 0" at bounding box center [750, 65] width 228 height 32
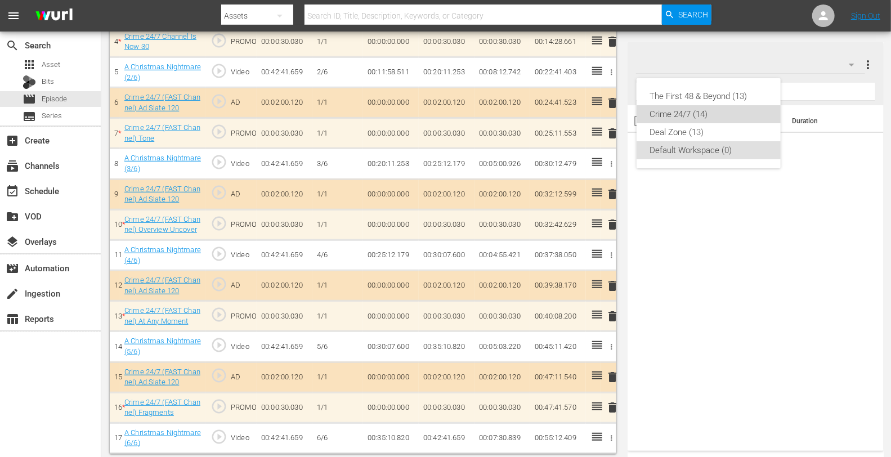
click at [667, 114] on div "Crime 24/7 (14)" at bounding box center [708, 114] width 117 height 18
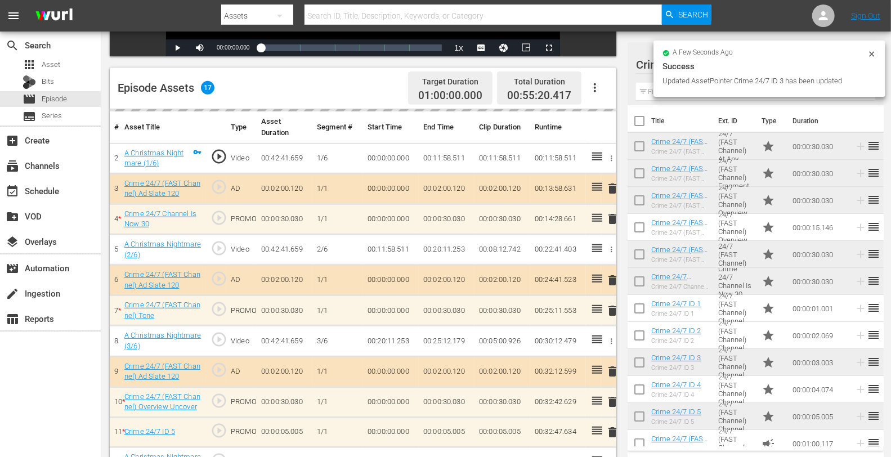
scroll to position [259, 0]
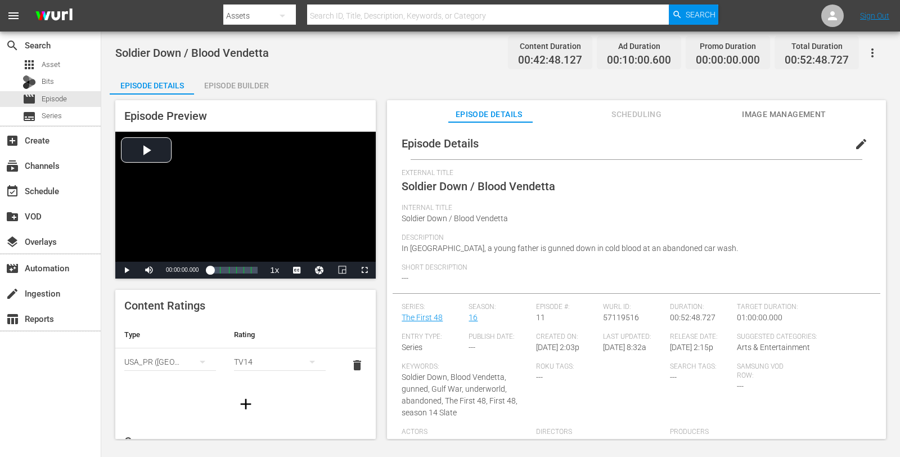
click at [227, 82] on div "Episode Builder" at bounding box center [236, 85] width 84 height 27
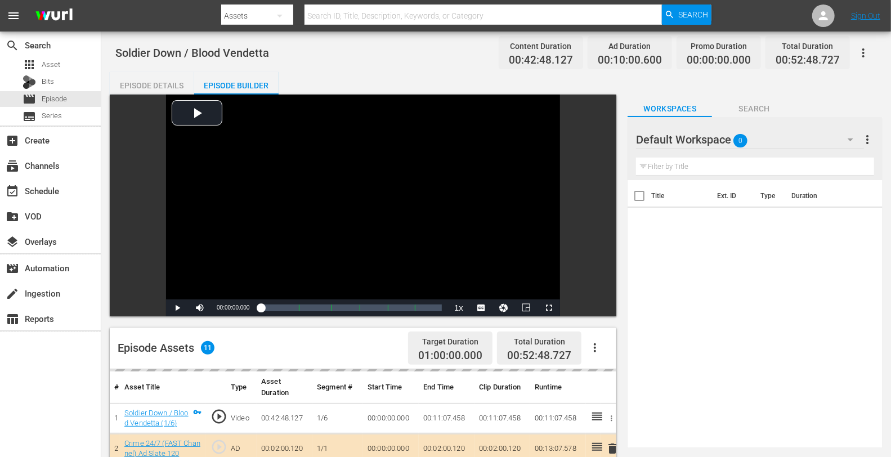
click at [780, 141] on div "Default Workspace 0" at bounding box center [750, 140] width 228 height 32
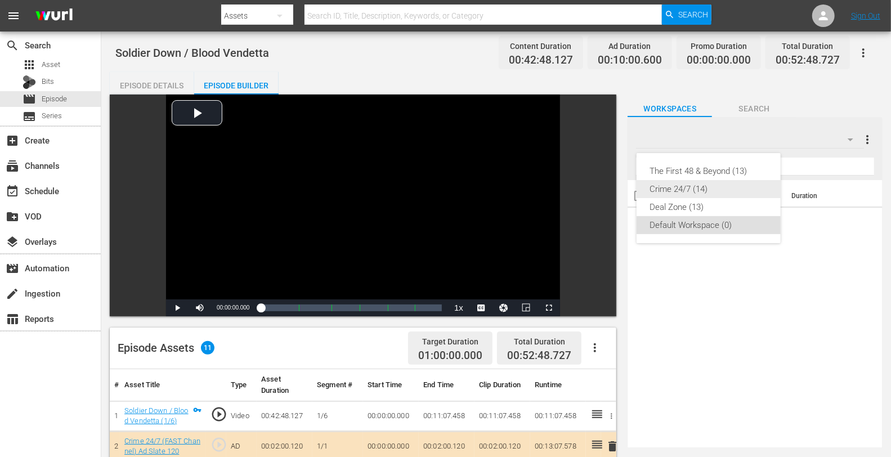
click at [688, 190] on div "Crime 24/7 (14)" at bounding box center [708, 189] width 117 height 18
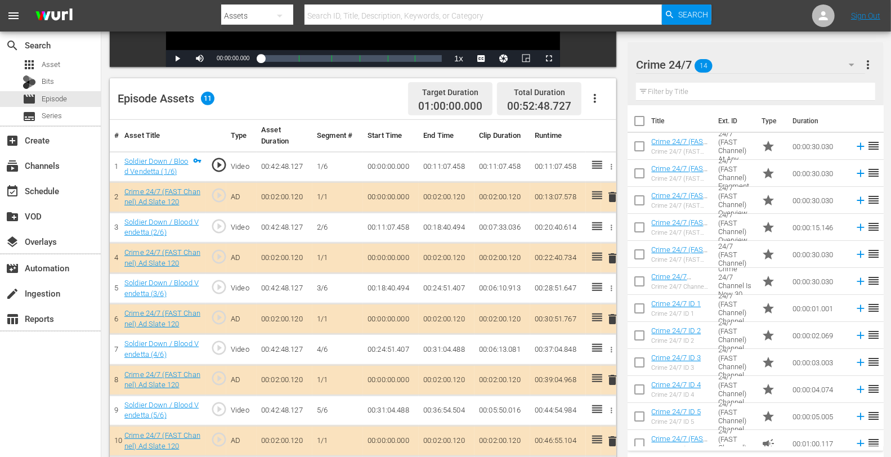
scroll to position [293, 0]
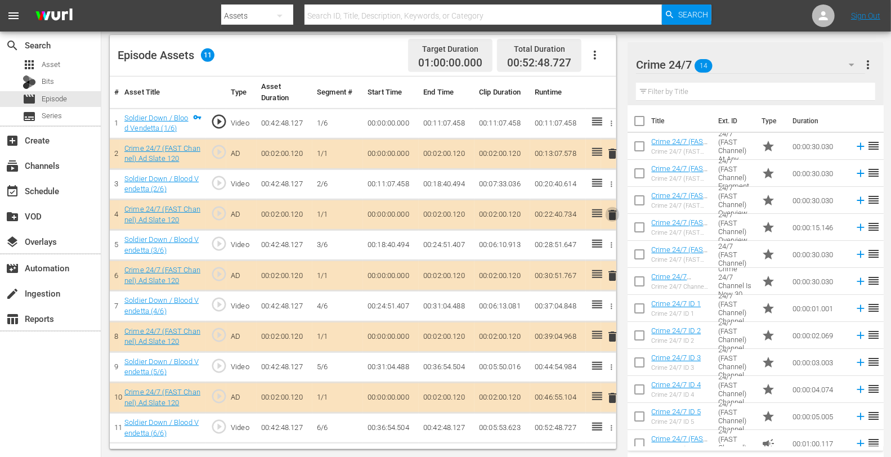
click at [614, 211] on span "delete" at bounding box center [612, 215] width 14 height 14
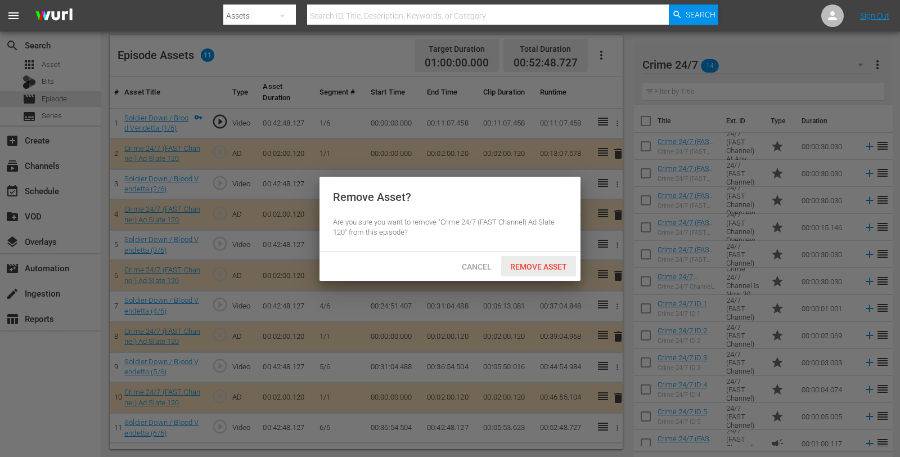
click at [553, 263] on span "Remove Asset" at bounding box center [538, 266] width 75 height 9
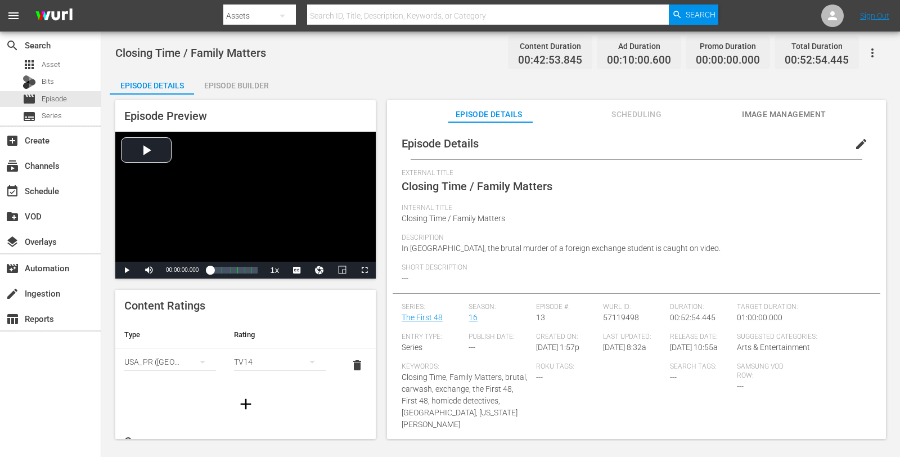
click at [233, 84] on div "Episode Builder" at bounding box center [236, 85] width 84 height 27
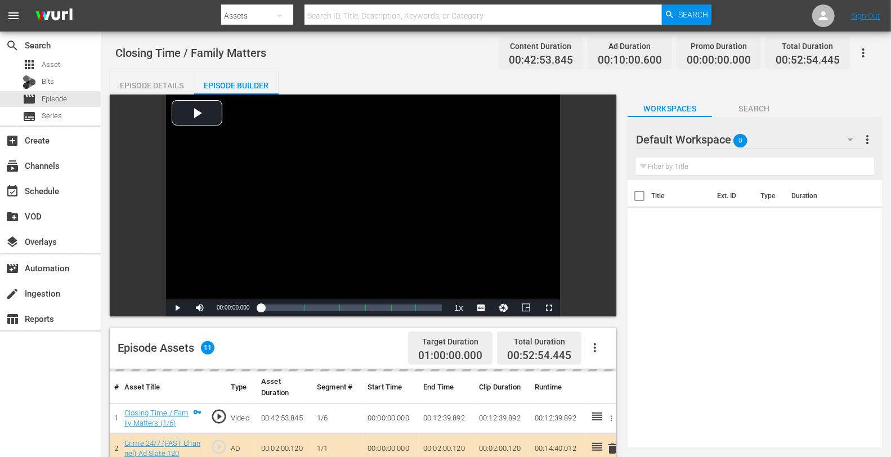
click at [786, 142] on div "Default Workspace 0" at bounding box center [750, 140] width 228 height 32
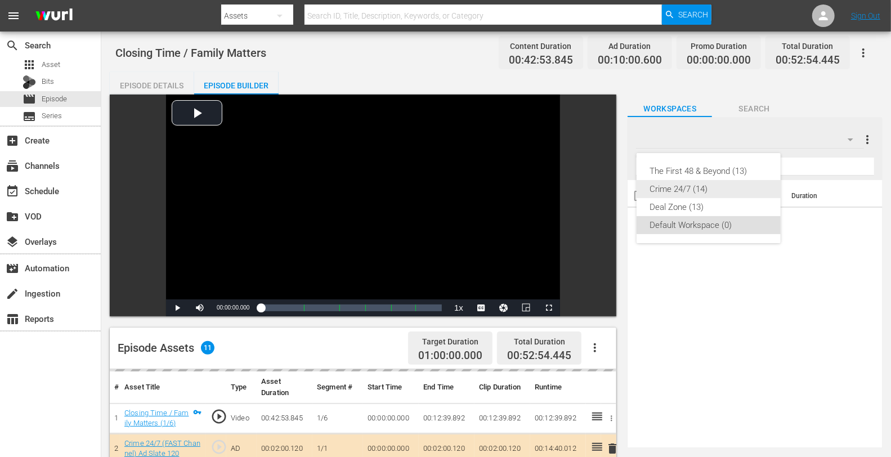
click at [687, 190] on div "Crime 24/7 (14)" at bounding box center [708, 189] width 117 height 18
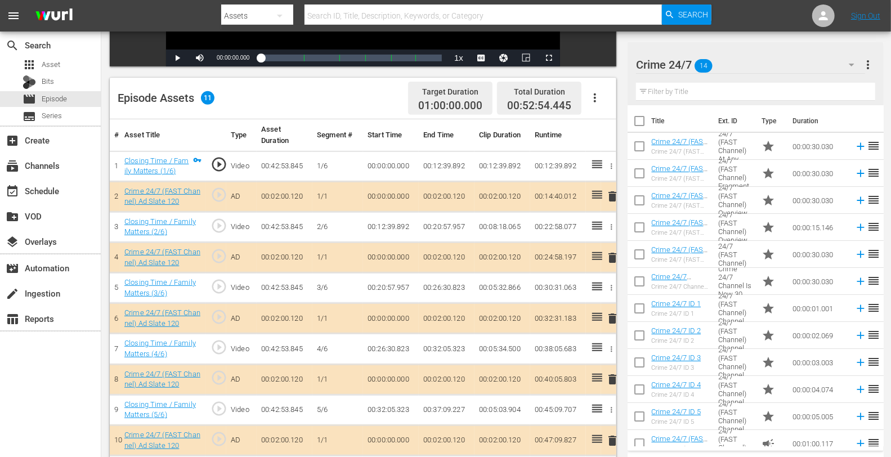
scroll to position [293, 0]
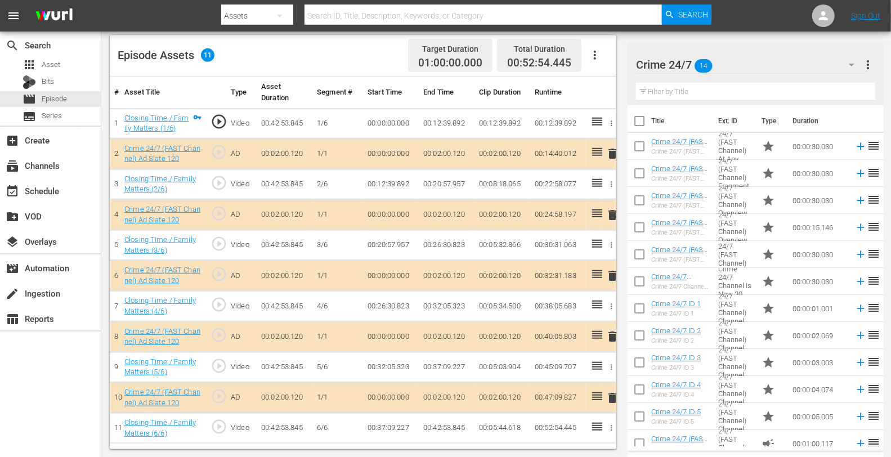
click at [607, 214] on span "delete" at bounding box center [612, 215] width 14 height 14
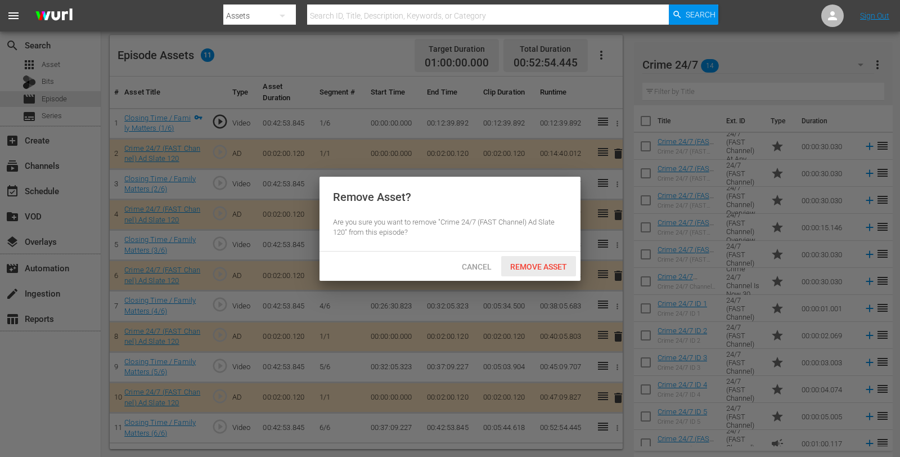
click at [529, 263] on span "Remove Asset" at bounding box center [538, 266] width 75 height 9
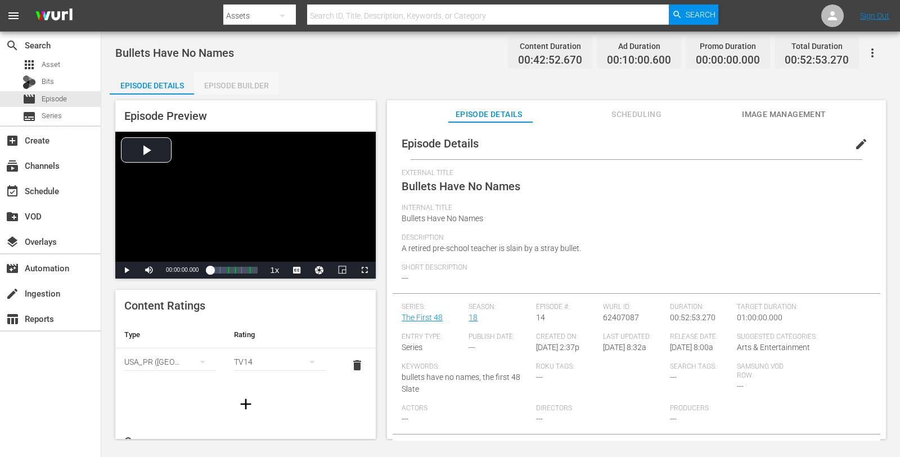
click at [207, 80] on div "Episode Builder" at bounding box center [236, 85] width 84 height 27
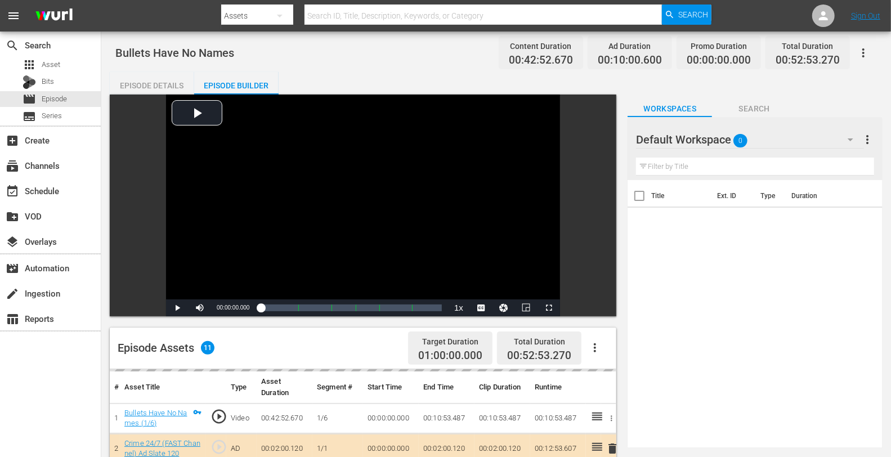
click at [788, 134] on div "Default Workspace 0" at bounding box center [750, 140] width 228 height 32
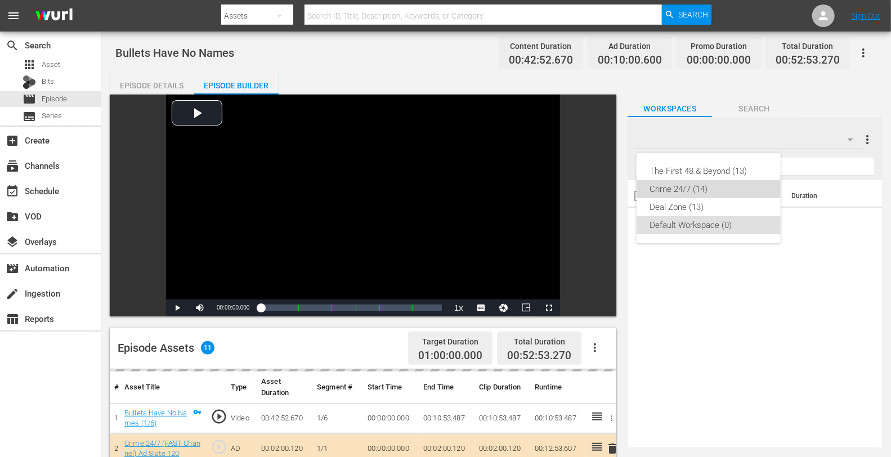
click at [704, 188] on div "Crime 24/7 (14)" at bounding box center [708, 189] width 117 height 18
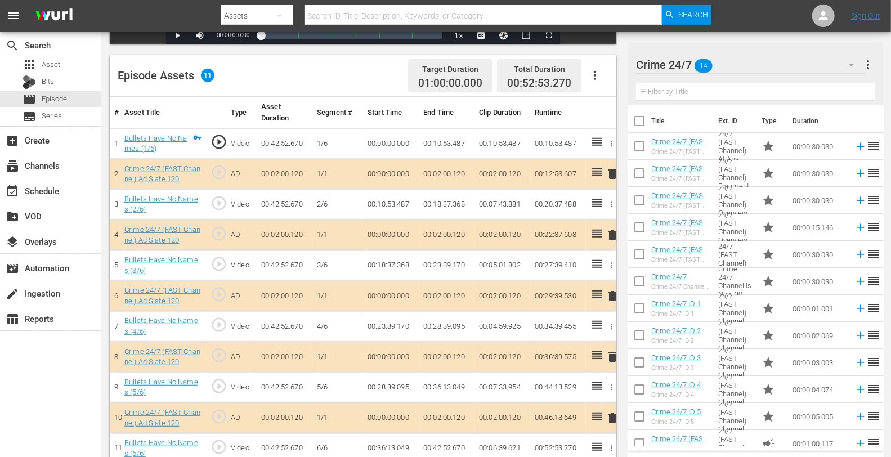
scroll to position [293, 0]
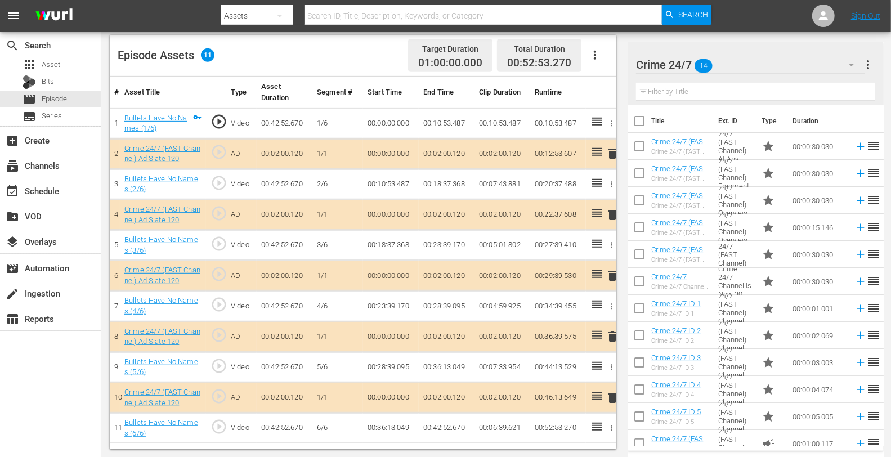
click at [608, 214] on span "delete" at bounding box center [612, 215] width 14 height 14
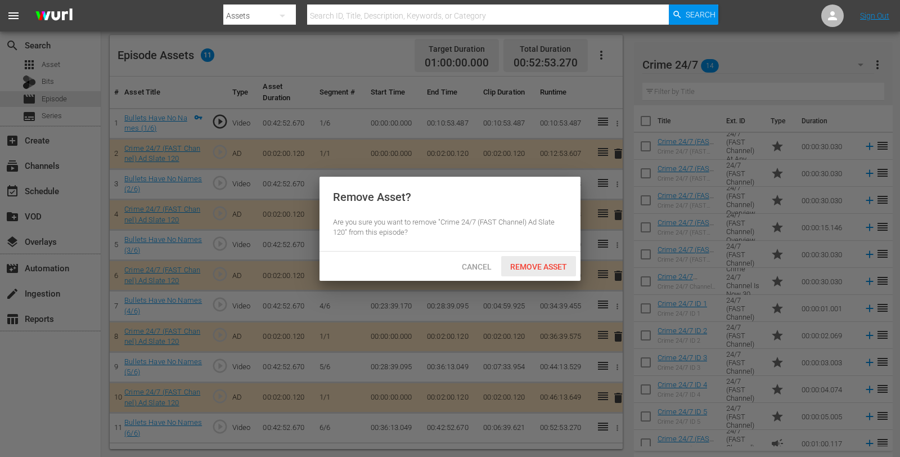
click at [560, 265] on span "Remove Asset" at bounding box center [538, 266] width 75 height 9
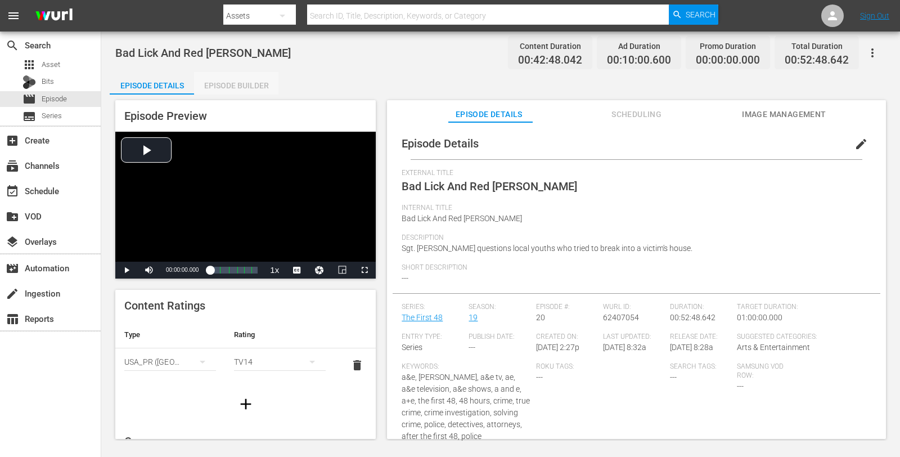
click at [217, 82] on div "Episode Builder" at bounding box center [236, 85] width 84 height 27
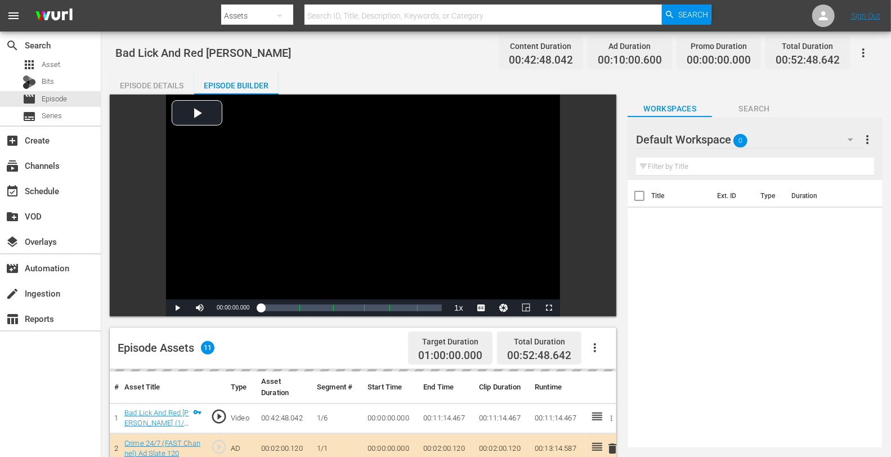
click at [797, 131] on div "Default Workspace 0" at bounding box center [750, 140] width 228 height 32
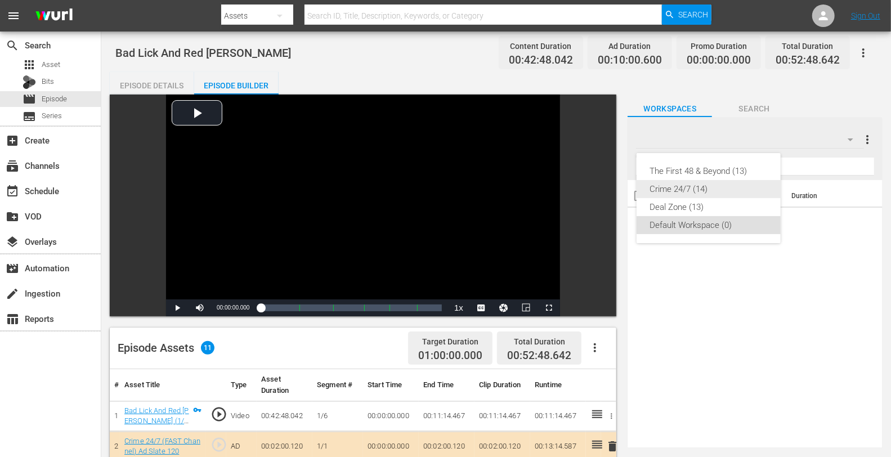
click at [674, 184] on div "Crime 24/7 (14)" at bounding box center [708, 189] width 117 height 18
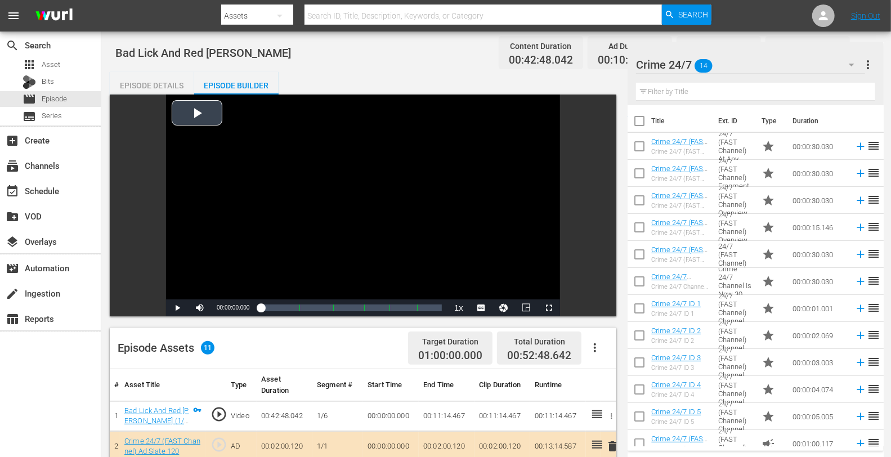
scroll to position [293, 0]
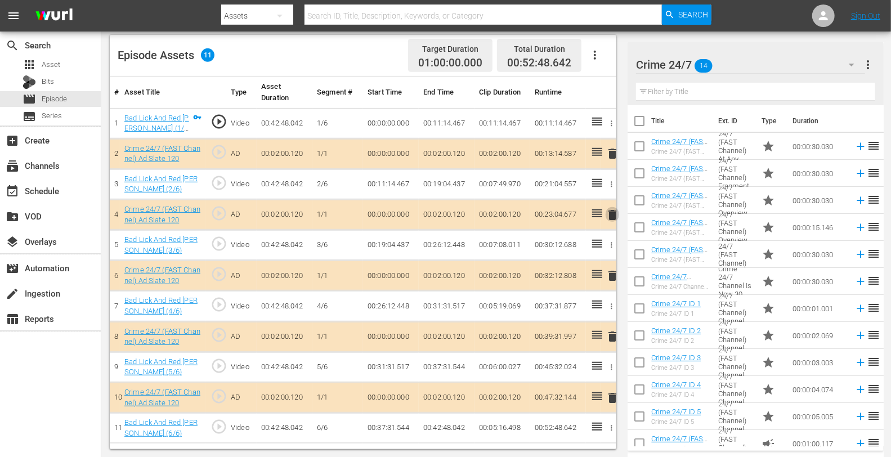
click at [611, 209] on span "delete" at bounding box center [612, 215] width 14 height 14
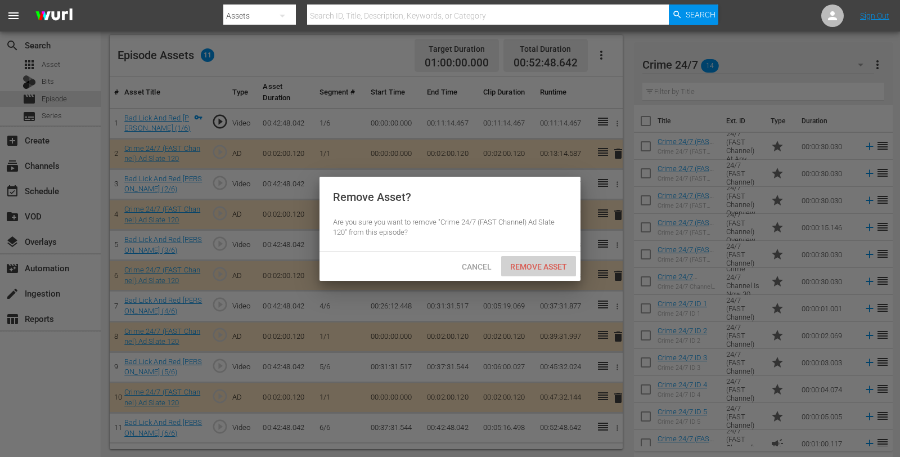
click at [546, 264] on span "Remove Asset" at bounding box center [538, 266] width 75 height 9
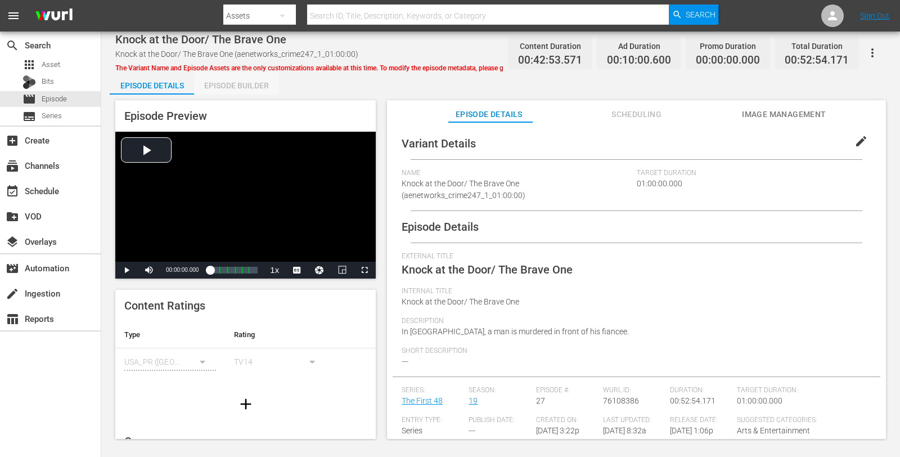
click at [225, 88] on div "Episode Builder" at bounding box center [236, 85] width 84 height 27
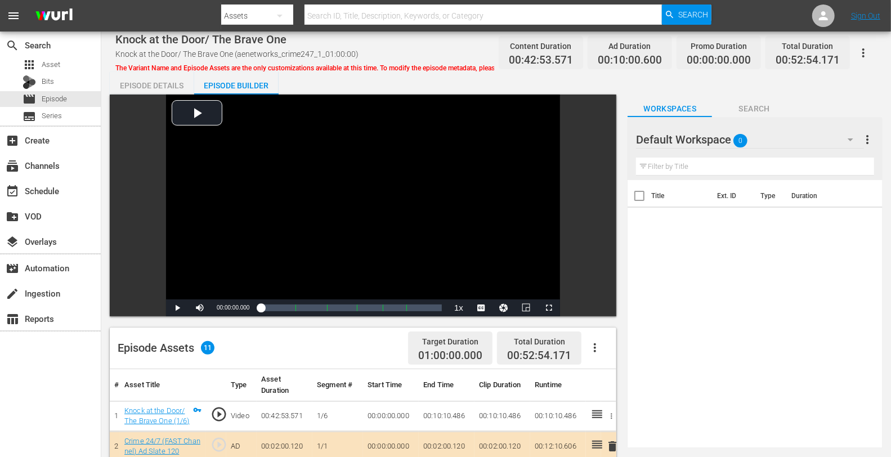
click at [775, 140] on div "Default Workspace 0" at bounding box center [750, 140] width 228 height 32
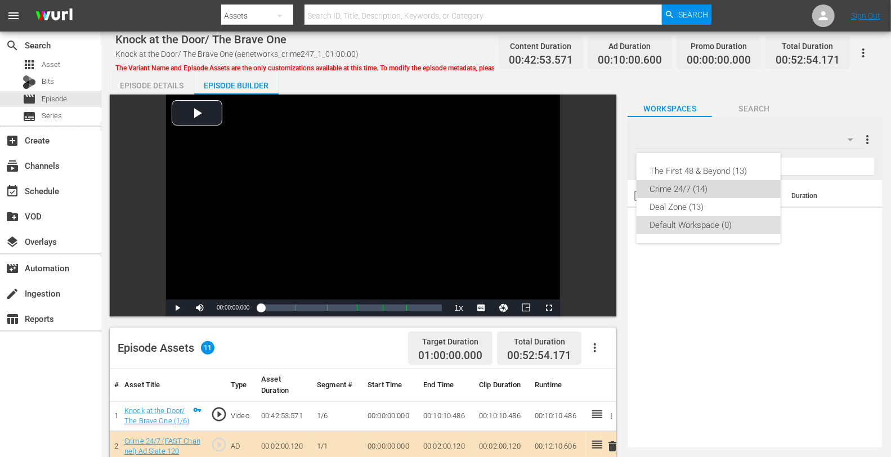
click at [668, 192] on div "Crime 24/7 (14)" at bounding box center [708, 189] width 117 height 18
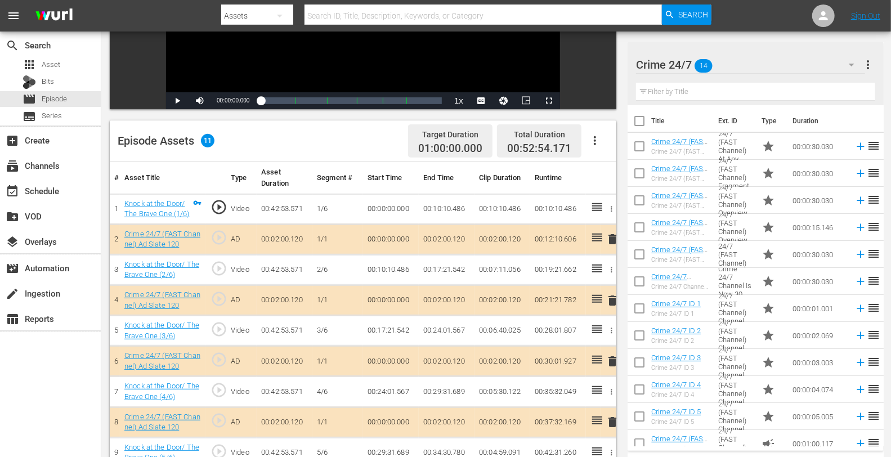
scroll to position [293, 0]
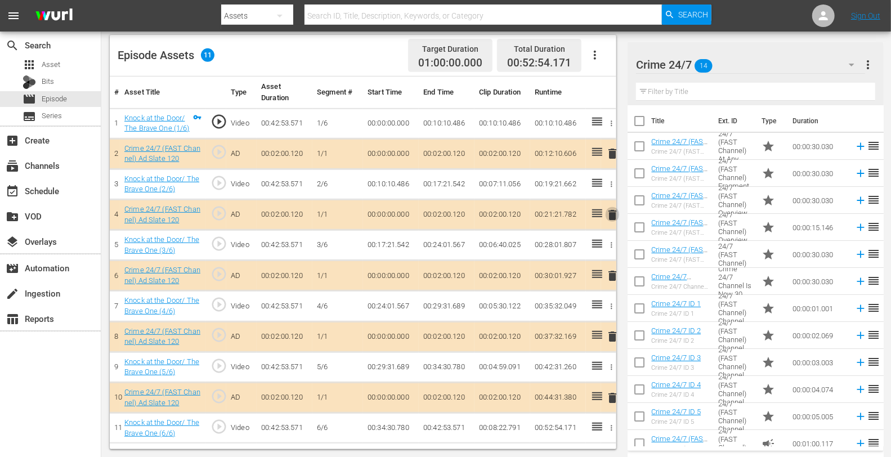
click at [611, 221] on button "delete" at bounding box center [612, 215] width 14 height 16
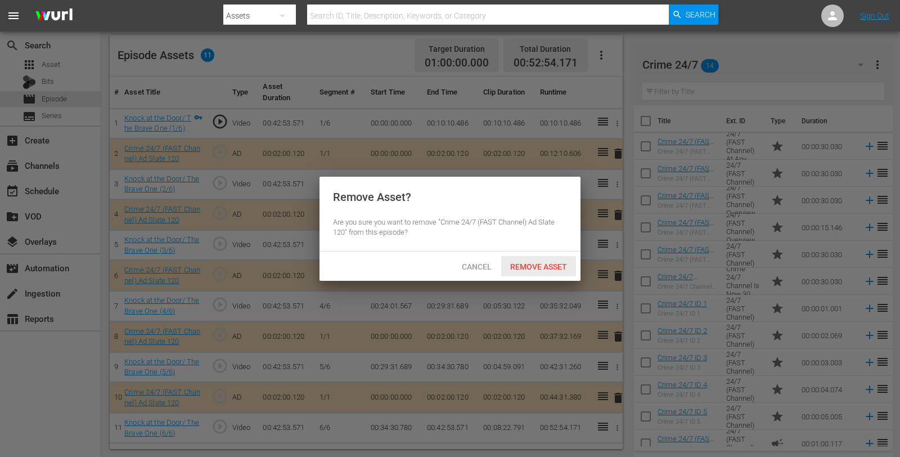
click at [543, 267] on span "Remove Asset" at bounding box center [538, 266] width 75 height 9
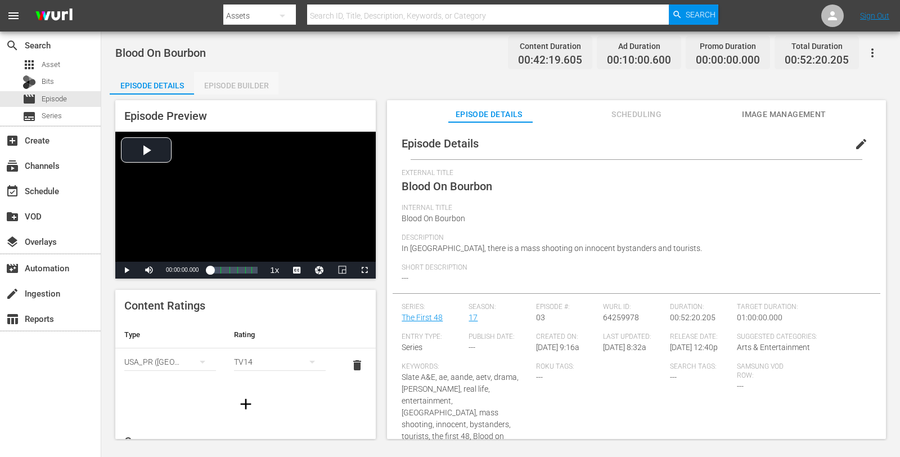
click at [232, 74] on div "Episode Builder" at bounding box center [236, 85] width 84 height 27
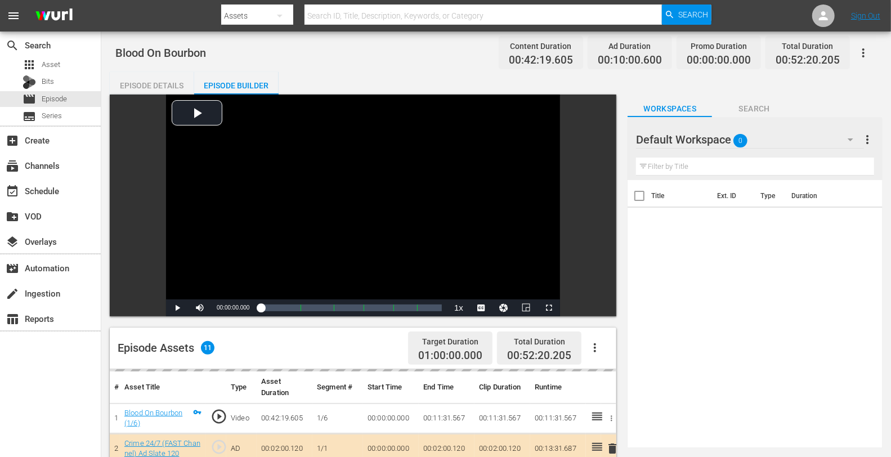
click at [802, 131] on div "Default Workspace 0" at bounding box center [750, 140] width 228 height 32
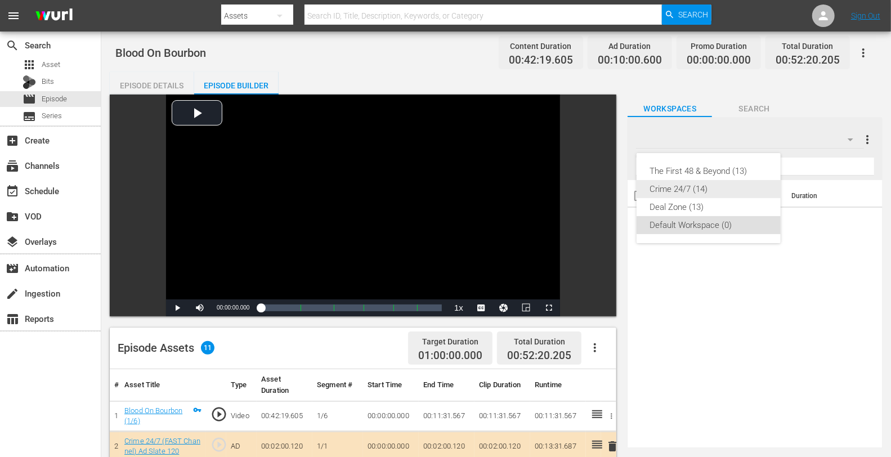
click at [695, 185] on div "Crime 24/7 (14)" at bounding box center [708, 189] width 117 height 18
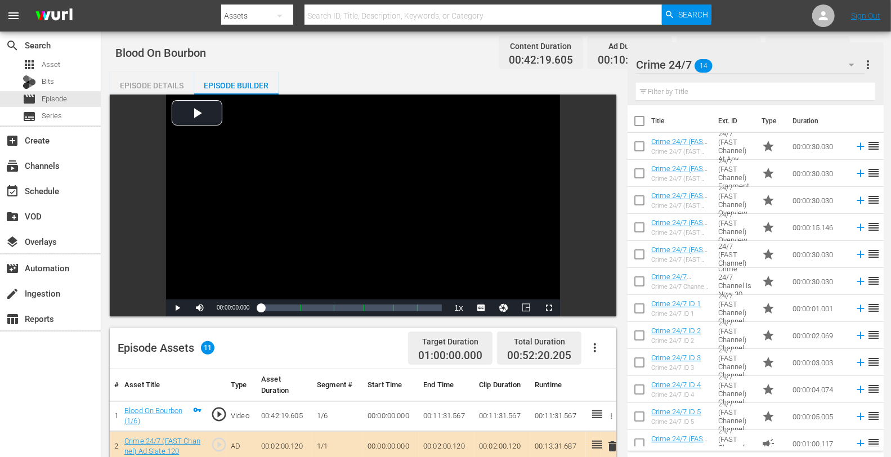
scroll to position [293, 0]
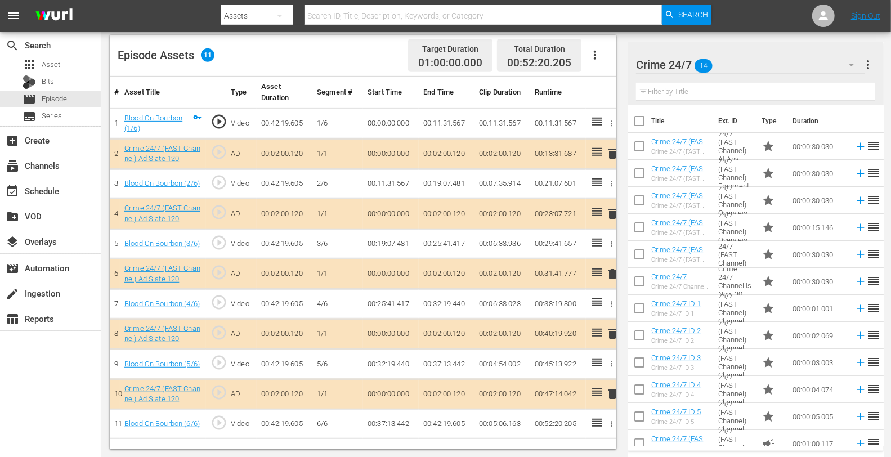
click at [609, 215] on span "delete" at bounding box center [612, 214] width 14 height 14
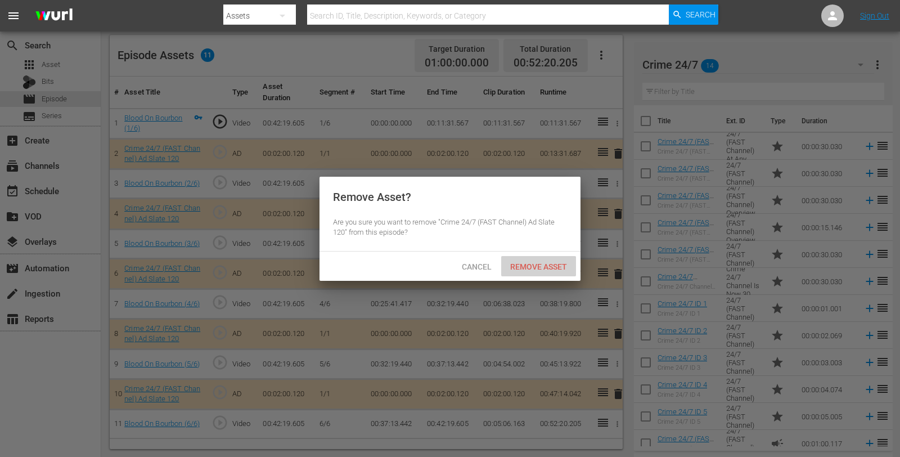
click at [547, 265] on span "Remove Asset" at bounding box center [538, 266] width 75 height 9
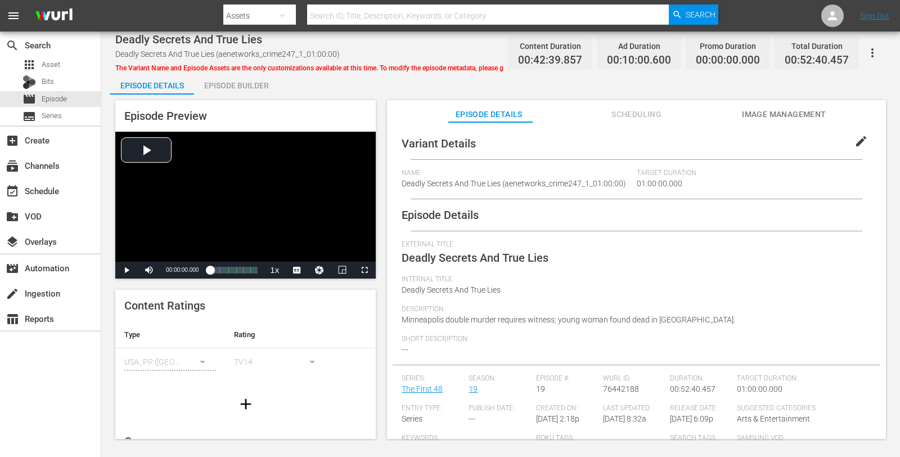
click at [241, 83] on div "Episode Builder" at bounding box center [236, 85] width 84 height 27
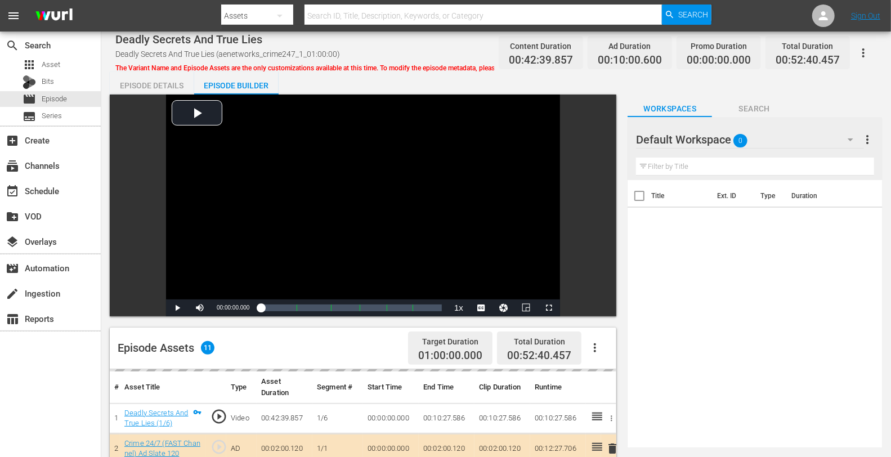
click at [748, 138] on div "Default Workspace 0" at bounding box center [750, 140] width 228 height 32
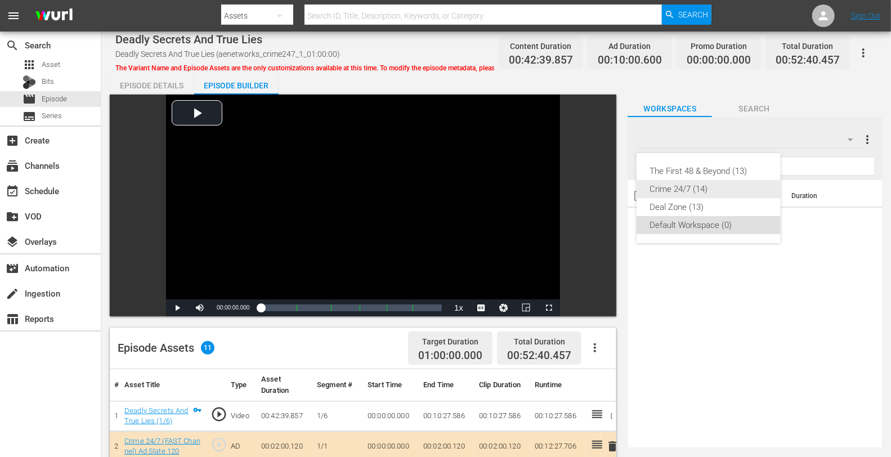
click at [657, 189] on div "Crime 24/7 (14)" at bounding box center [708, 189] width 117 height 18
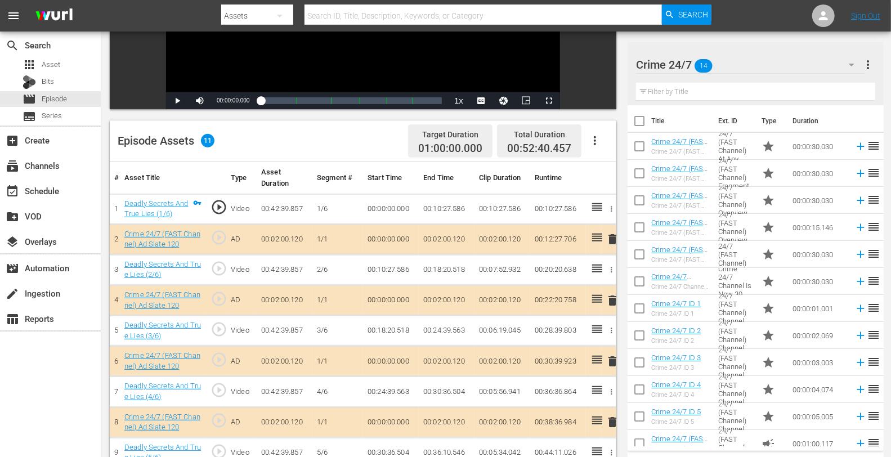
scroll to position [293, 0]
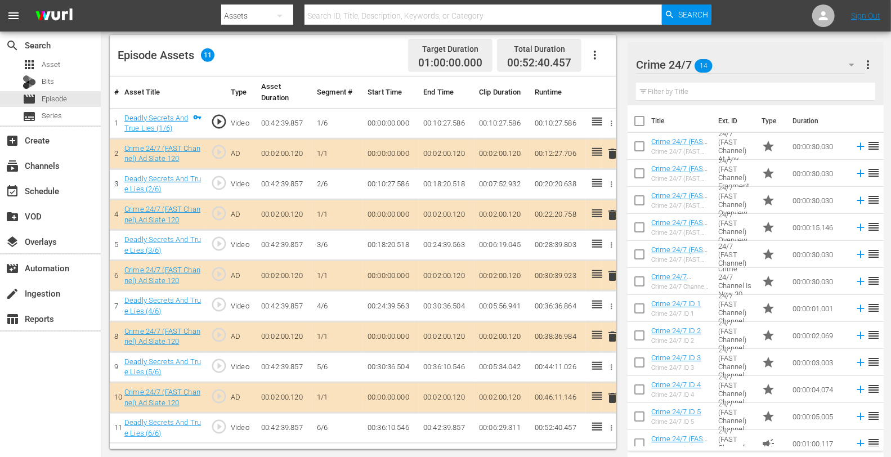
click at [613, 212] on span "delete" at bounding box center [612, 215] width 14 height 14
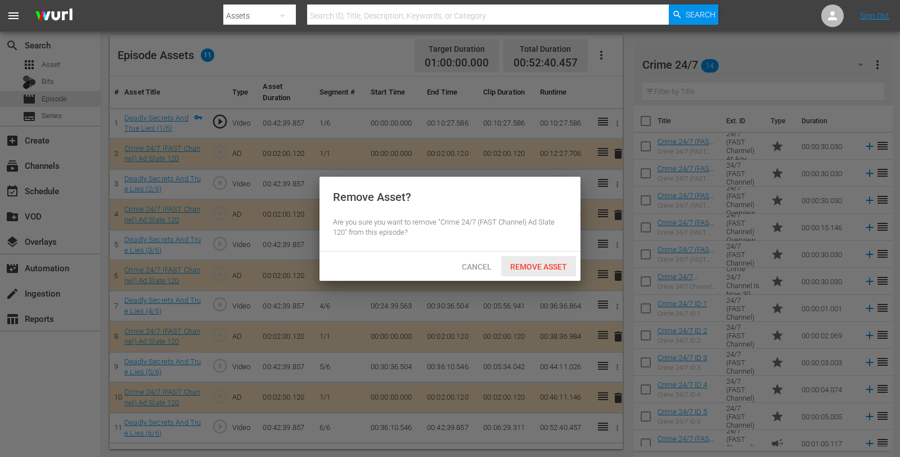
click at [533, 268] on span "Remove Asset" at bounding box center [538, 266] width 75 height 9
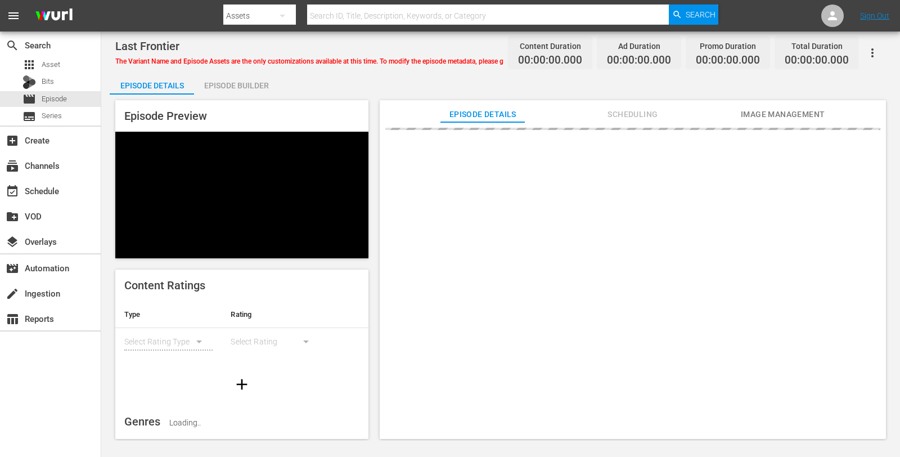
click at [216, 80] on div "Episode Builder" at bounding box center [236, 85] width 84 height 27
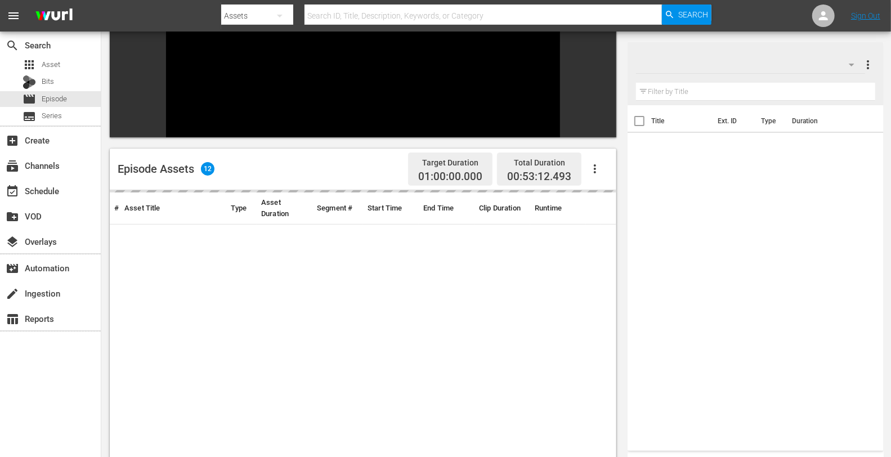
scroll to position [155, 0]
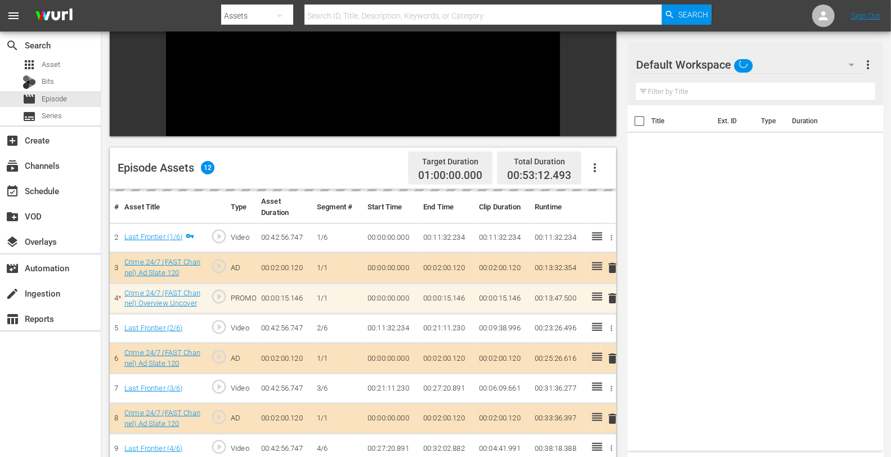
click at [787, 64] on div "Default Workspace" at bounding box center [750, 65] width 228 height 32
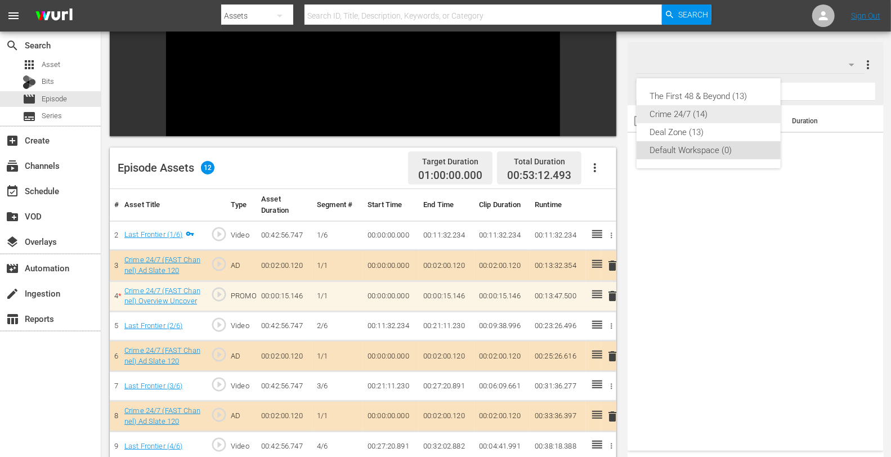
click at [679, 114] on div "Crime 24/7 (14)" at bounding box center [708, 114] width 117 height 18
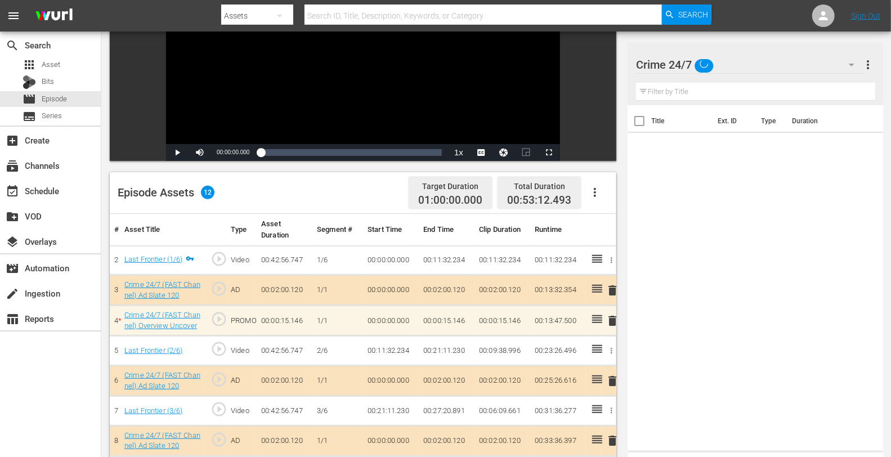
scroll to position [308, 0]
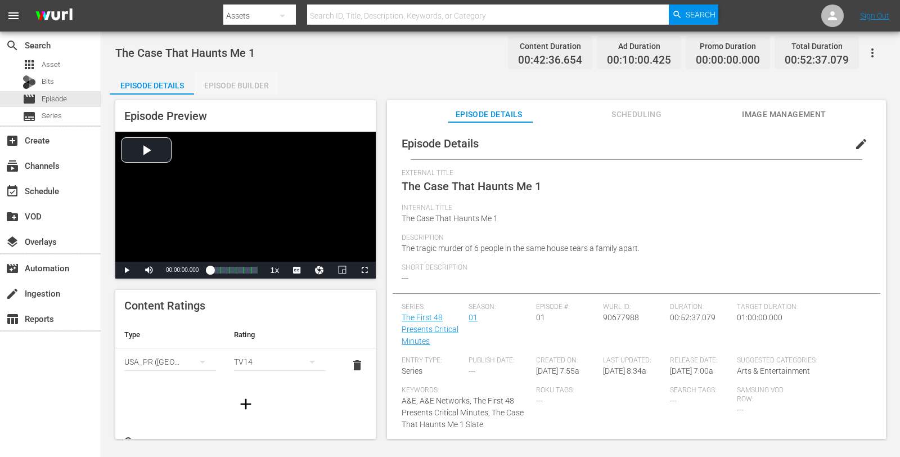
click at [237, 93] on div "Episode Builder" at bounding box center [236, 85] width 84 height 27
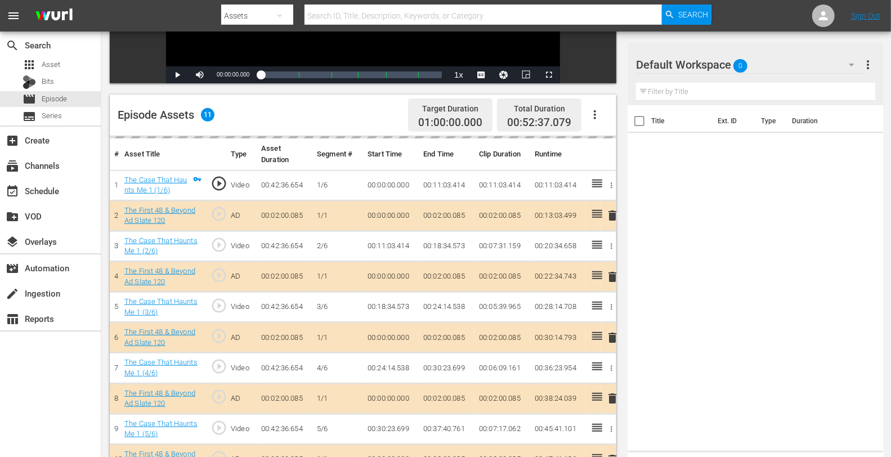
scroll to position [293, 0]
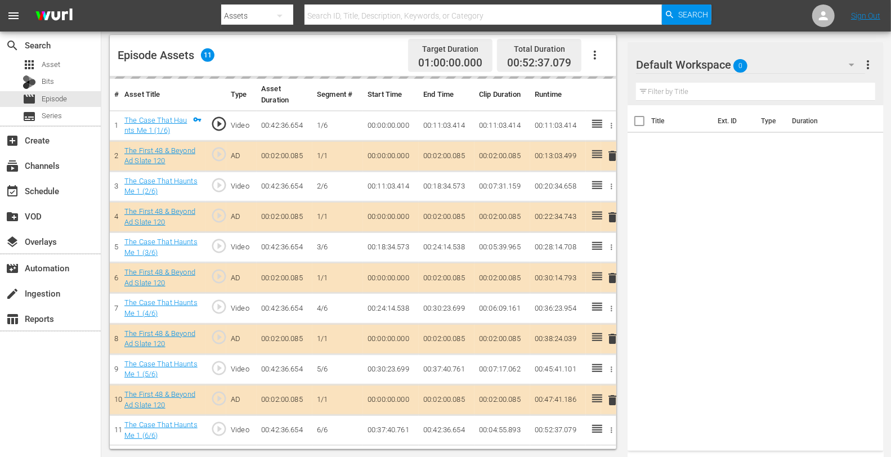
click at [809, 66] on div "Default Workspace 0" at bounding box center [750, 65] width 228 height 32
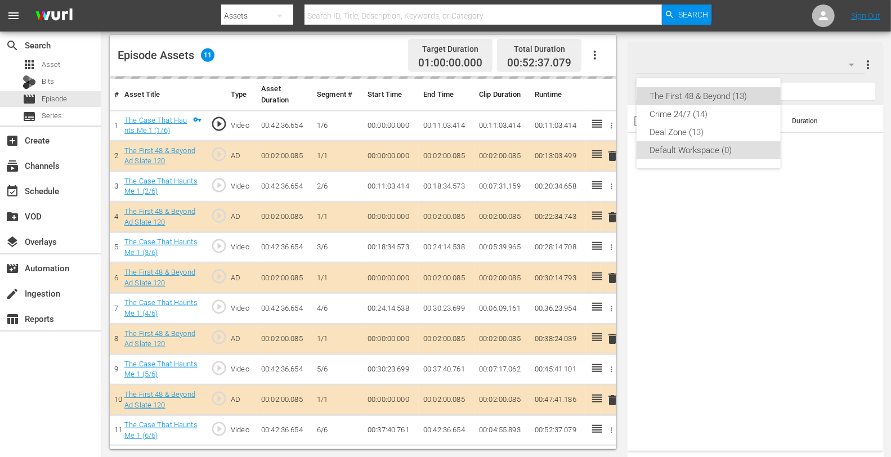
click at [733, 90] on div "The First 48 & Beyond (13)" at bounding box center [708, 96] width 117 height 18
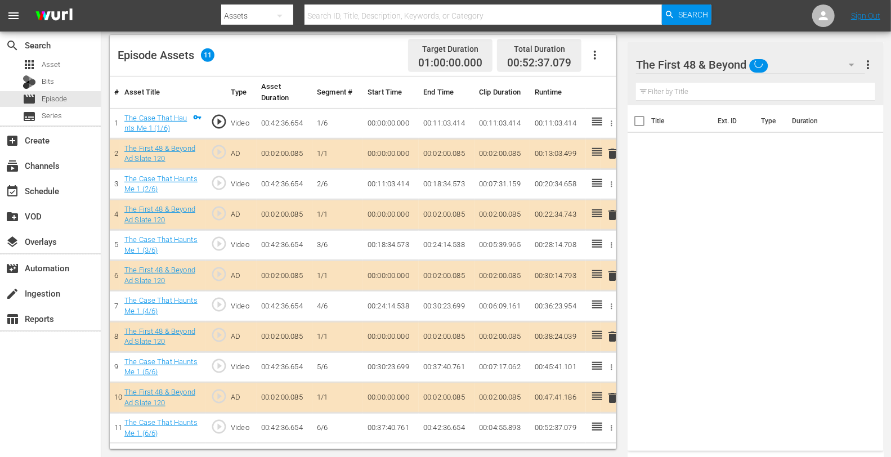
click at [615, 213] on span "delete" at bounding box center [612, 215] width 14 height 14
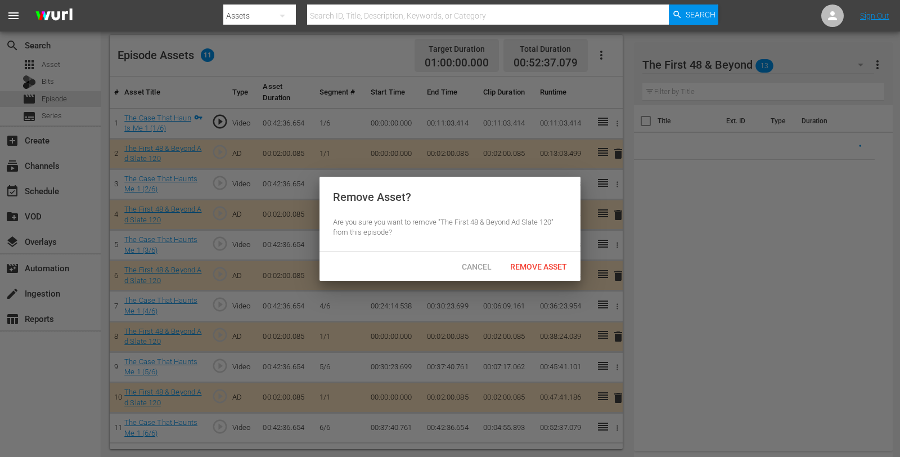
click at [546, 253] on div "Cancel Remove Asset" at bounding box center [450, 266] width 261 height 29
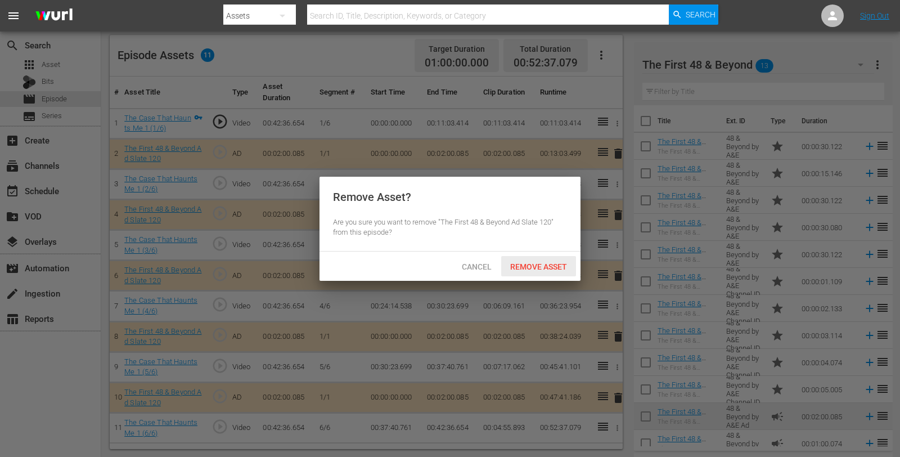
click at [545, 264] on span "Remove Asset" at bounding box center [538, 266] width 75 height 9
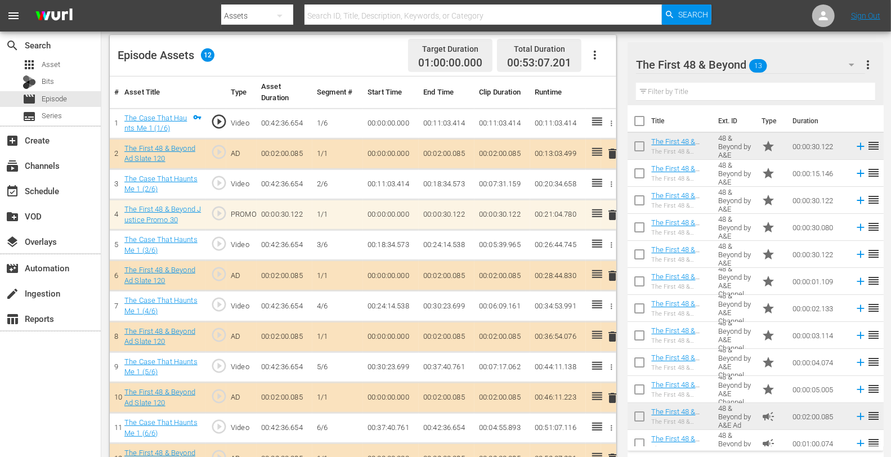
scroll to position [315, 0]
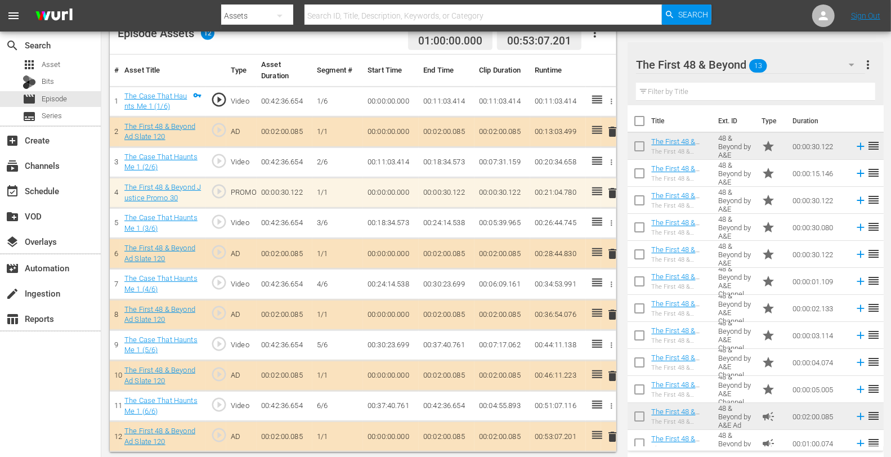
click at [609, 411] on span "delete" at bounding box center [612, 437] width 14 height 14
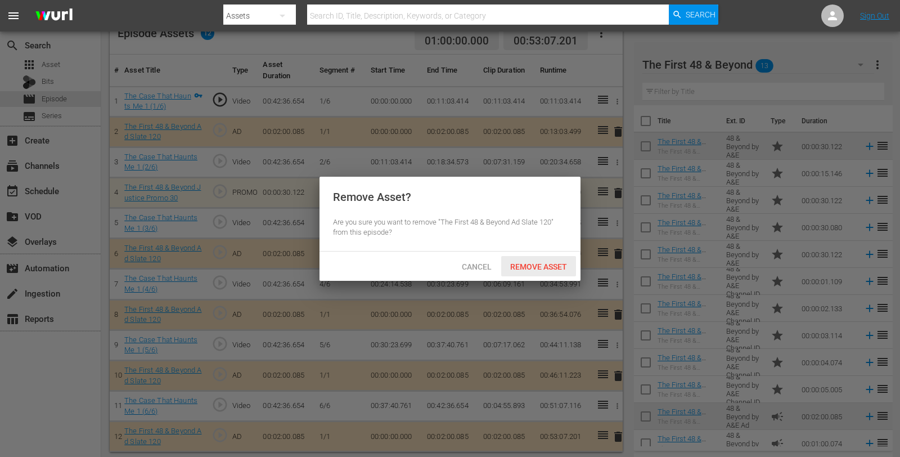
click at [521, 262] on span "Remove Asset" at bounding box center [538, 266] width 75 height 9
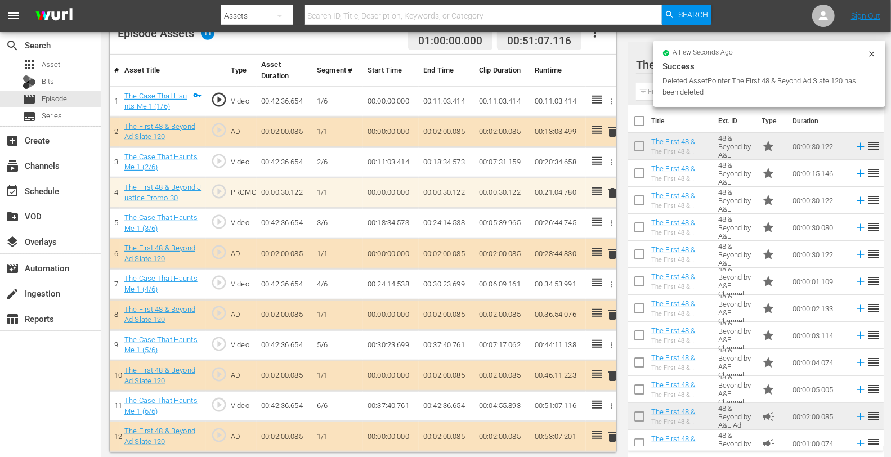
scroll to position [293, 0]
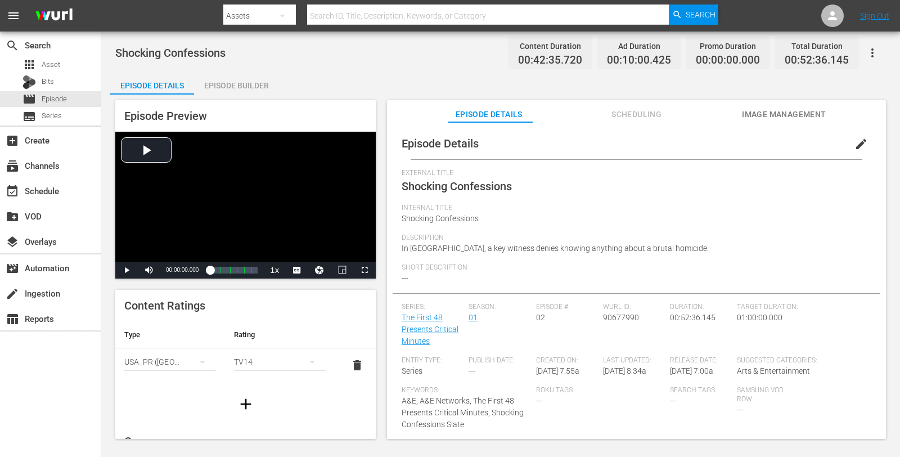
click at [240, 80] on div "Episode Builder" at bounding box center [236, 85] width 84 height 27
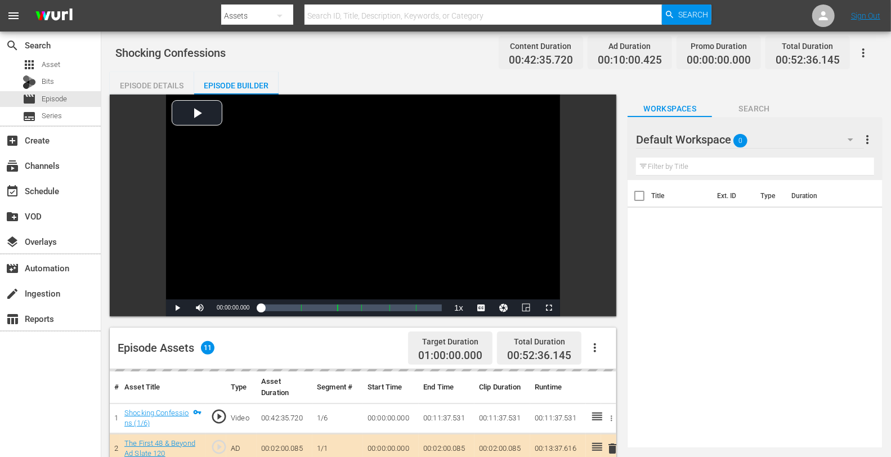
click at [802, 136] on div "Default Workspace 0" at bounding box center [750, 140] width 228 height 32
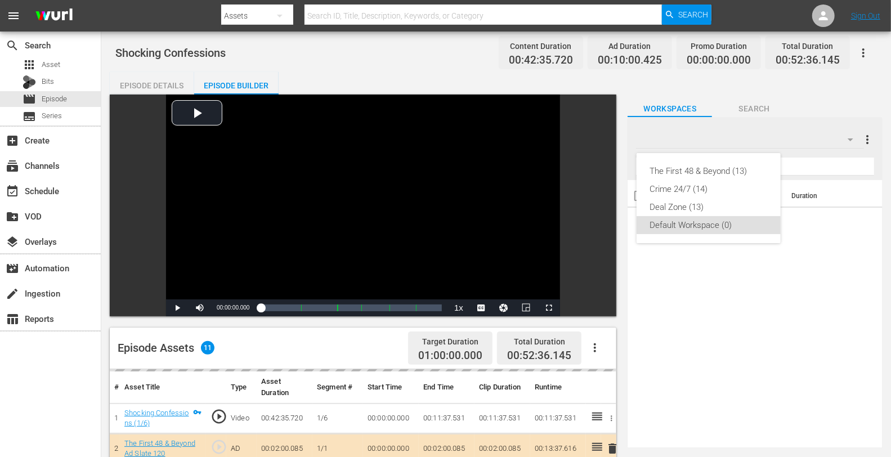
click at [722, 169] on div "The First 48 & Beyond (13)" at bounding box center [708, 171] width 117 height 18
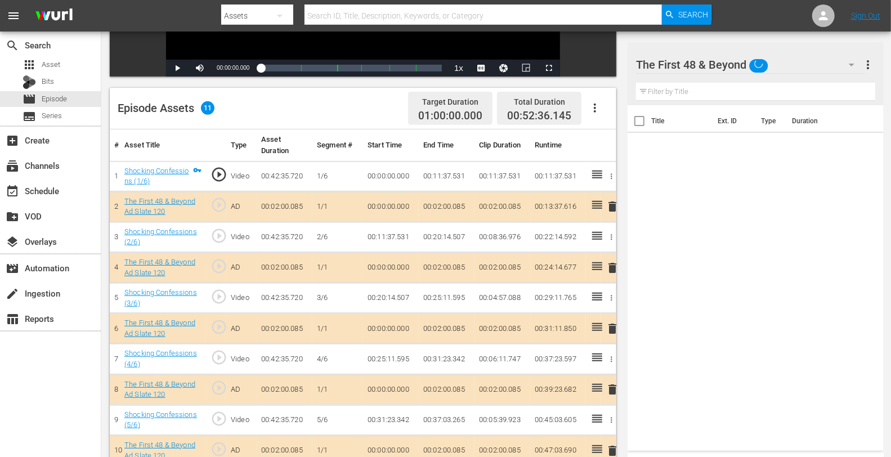
scroll to position [293, 0]
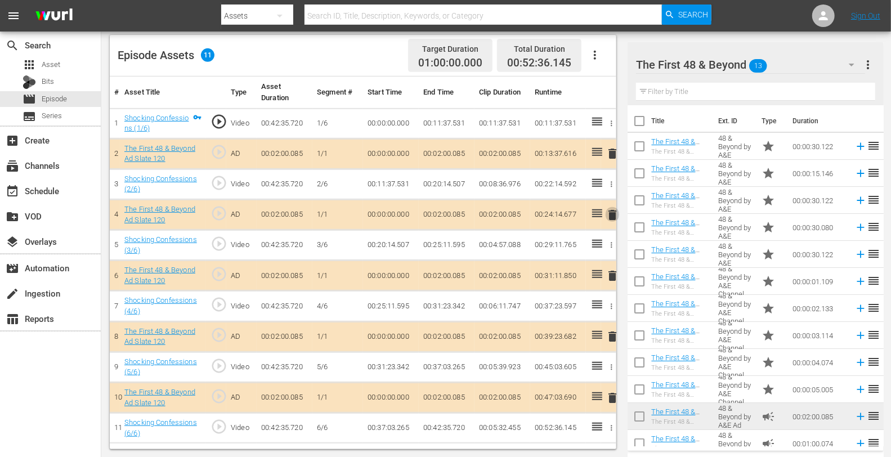
click at [609, 214] on span "delete" at bounding box center [612, 215] width 14 height 14
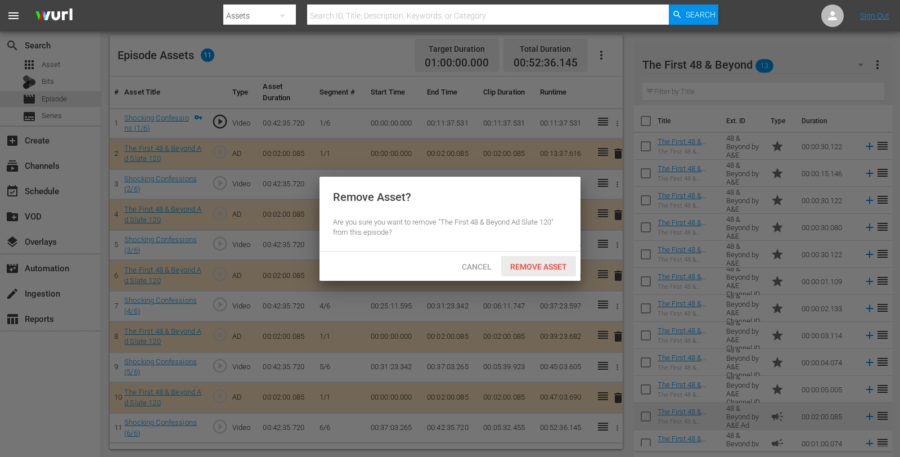
click at [542, 259] on div "Remove Asset" at bounding box center [538, 266] width 75 height 21
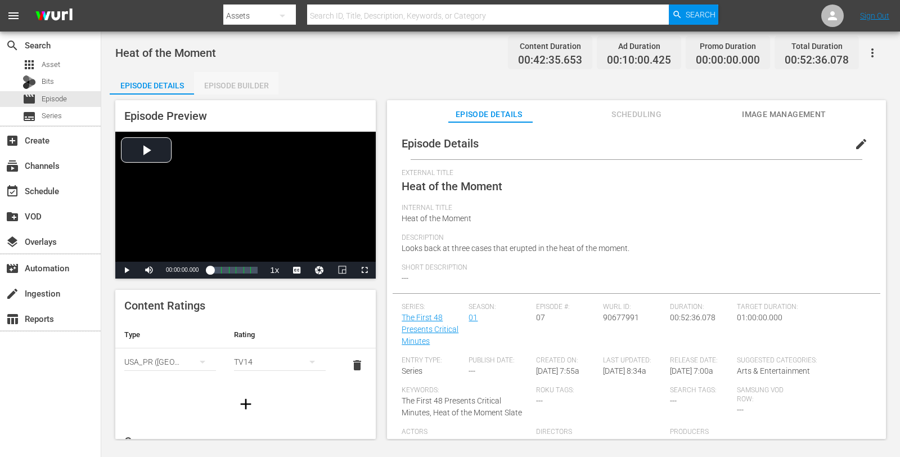
click at [216, 86] on div "Episode Builder" at bounding box center [236, 85] width 84 height 27
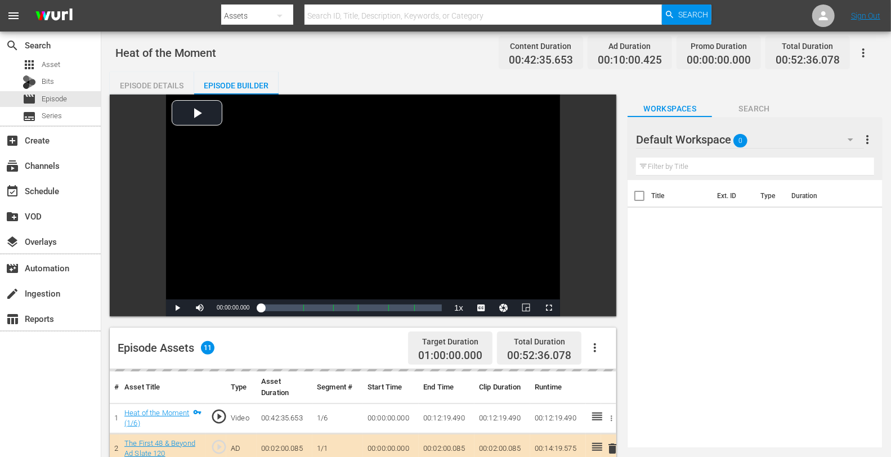
click at [782, 142] on div "Default Workspace 0" at bounding box center [750, 140] width 228 height 32
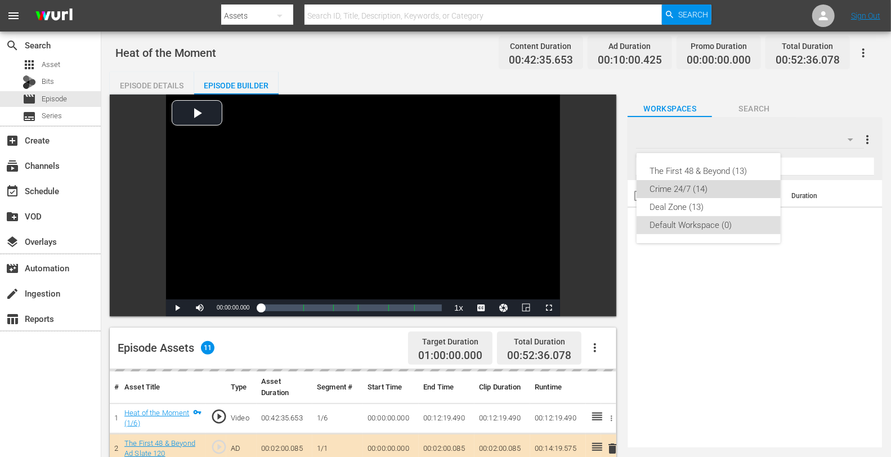
click at [676, 186] on div "Crime 24/7 (14)" at bounding box center [708, 189] width 117 height 18
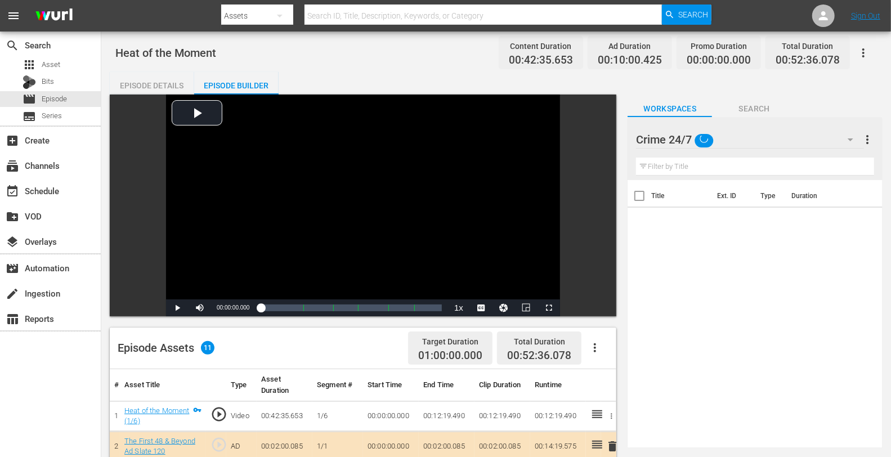
click at [778, 150] on div "Crime 24/7" at bounding box center [750, 140] width 228 height 32
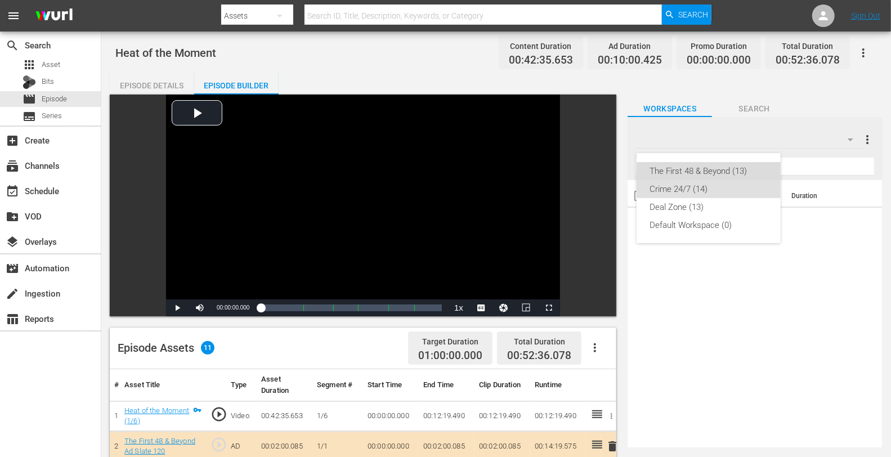
click at [713, 171] on div "The First 48 & Beyond (13)" at bounding box center [708, 171] width 117 height 18
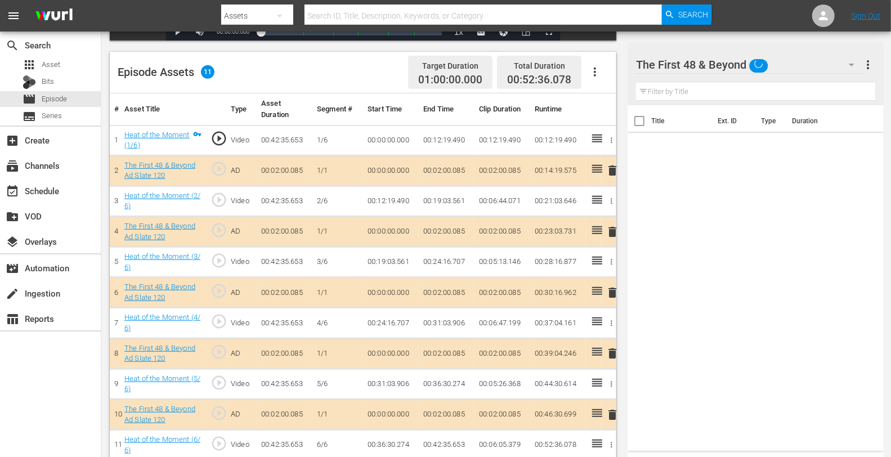
scroll to position [293, 0]
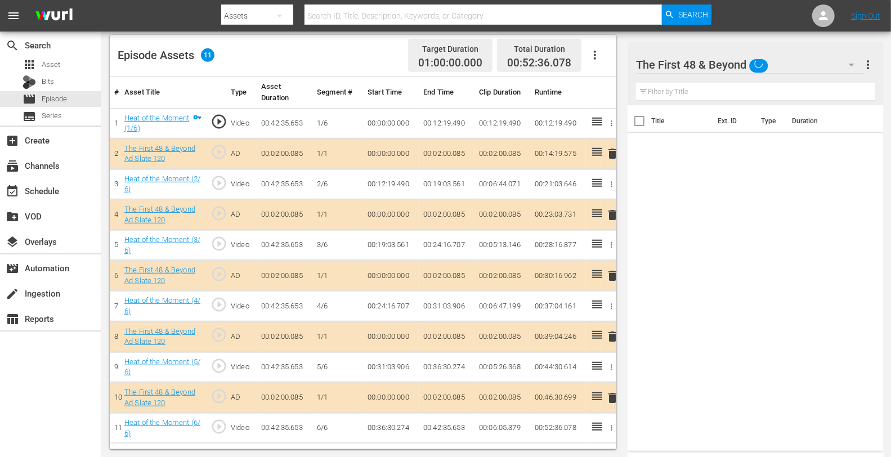
click at [614, 214] on span "delete" at bounding box center [612, 215] width 14 height 14
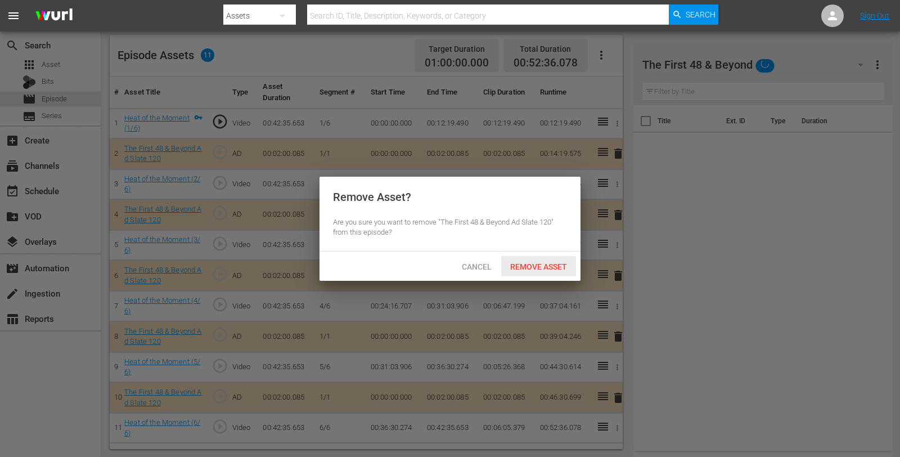
click at [519, 271] on span "Remove Asset" at bounding box center [538, 266] width 75 height 9
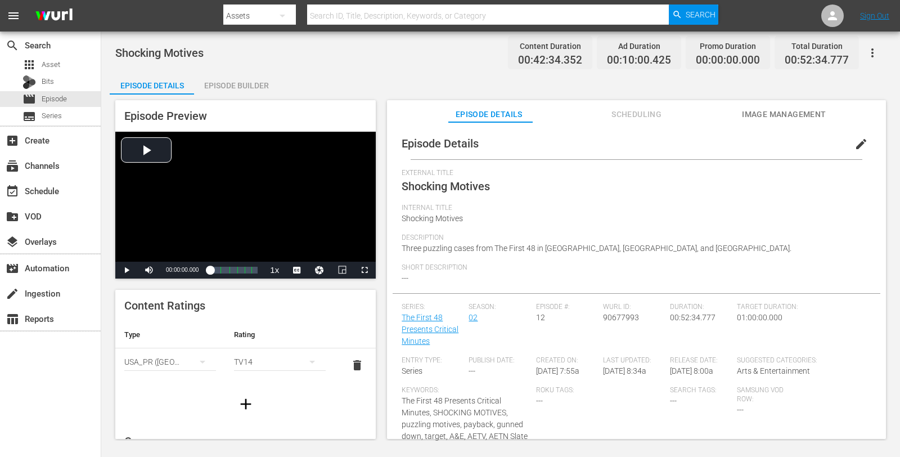
click at [234, 88] on div "Episode Builder" at bounding box center [236, 85] width 84 height 27
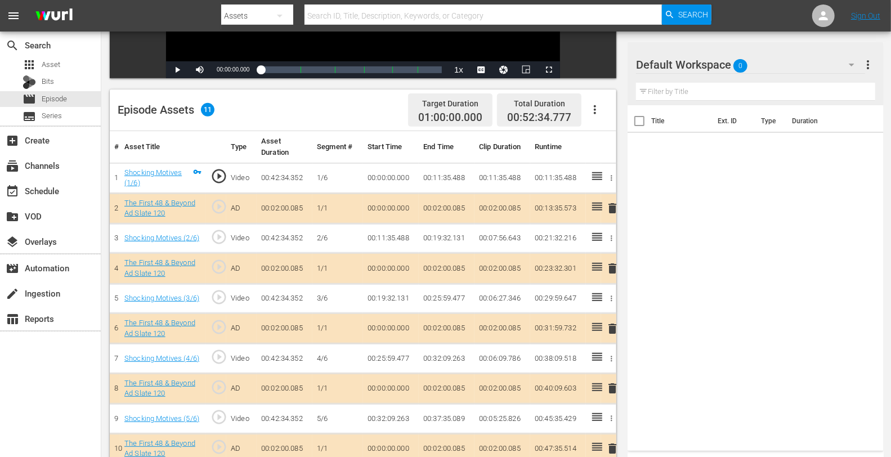
scroll to position [293, 0]
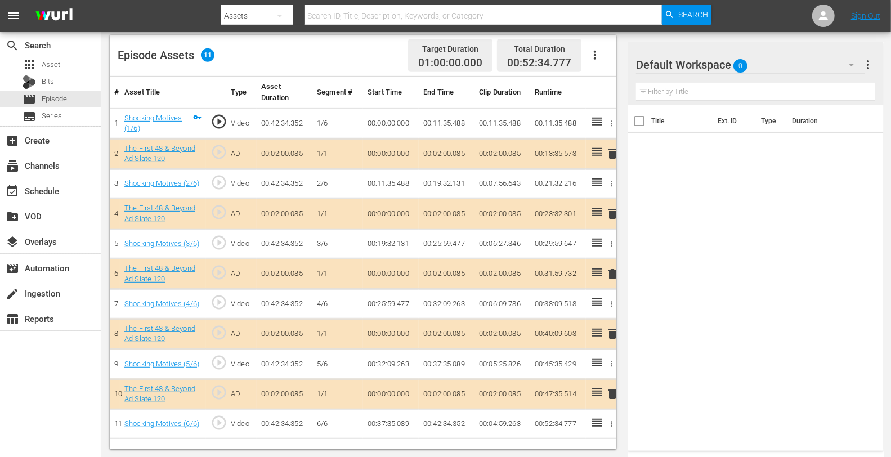
click at [779, 69] on div "Default Workspace 0" at bounding box center [750, 65] width 228 height 32
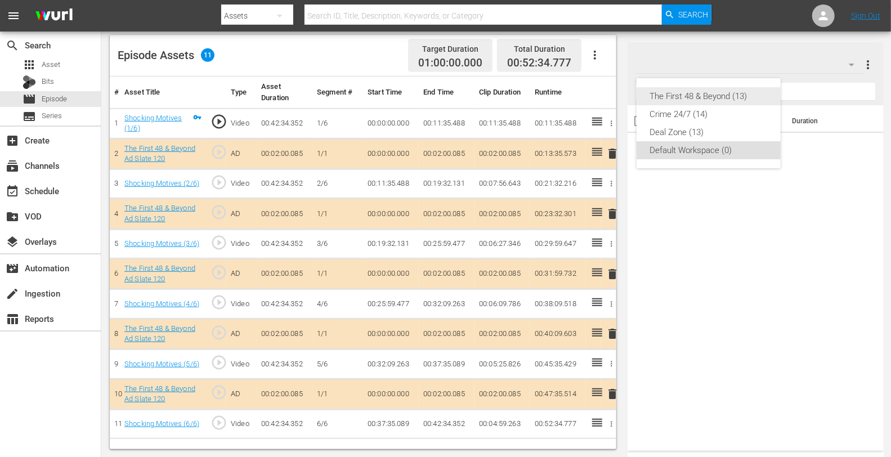
click at [675, 95] on div "The First 48 & Beyond (13)" at bounding box center [708, 96] width 117 height 18
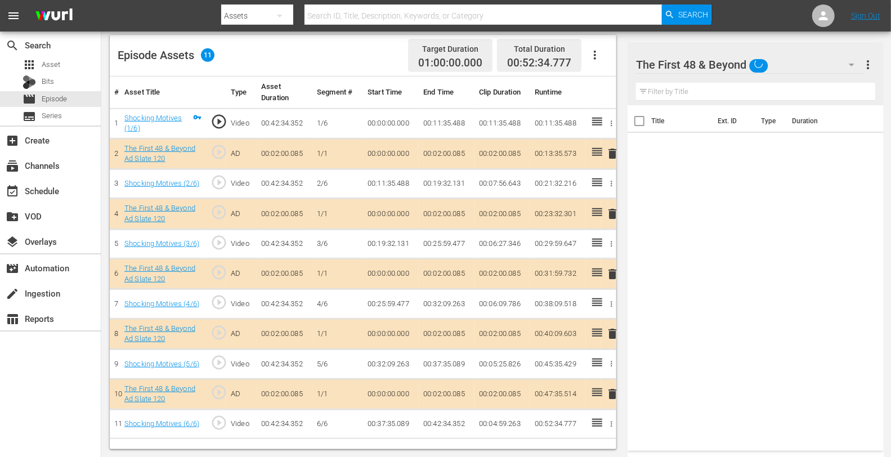
click at [608, 213] on span "delete" at bounding box center [612, 214] width 14 height 14
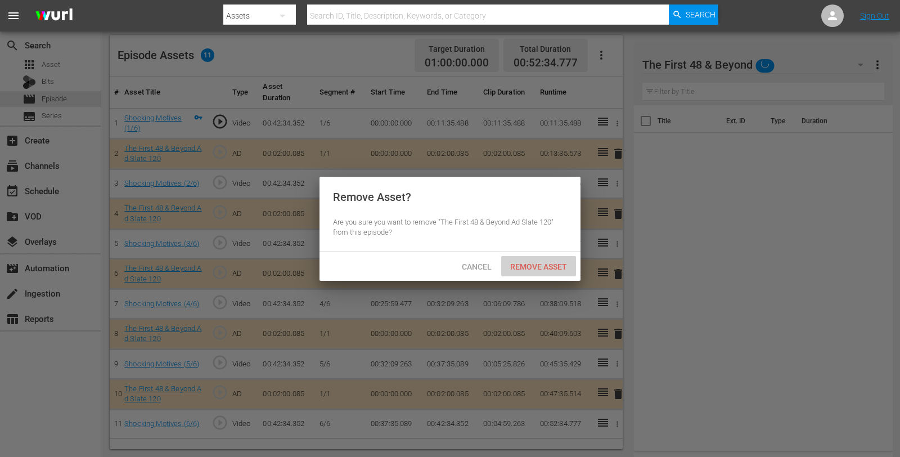
click at [543, 271] on span "Remove Asset" at bounding box center [538, 266] width 75 height 9
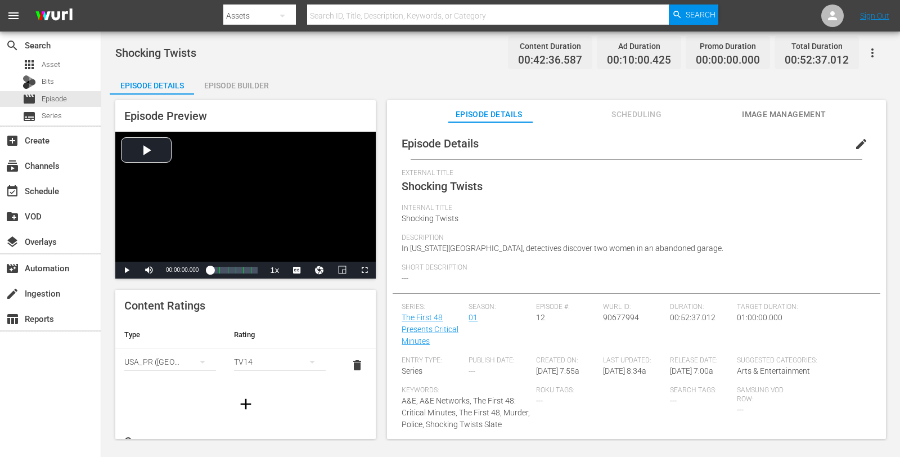
click at [233, 85] on div "Episode Builder" at bounding box center [236, 85] width 84 height 27
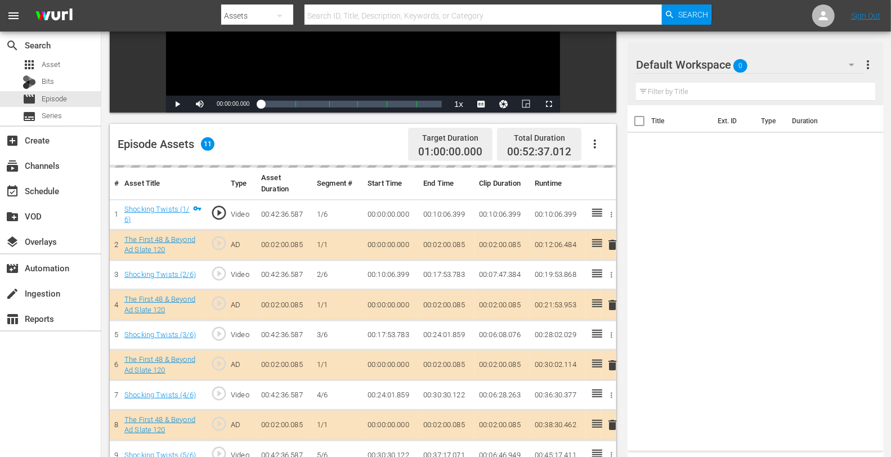
scroll to position [293, 0]
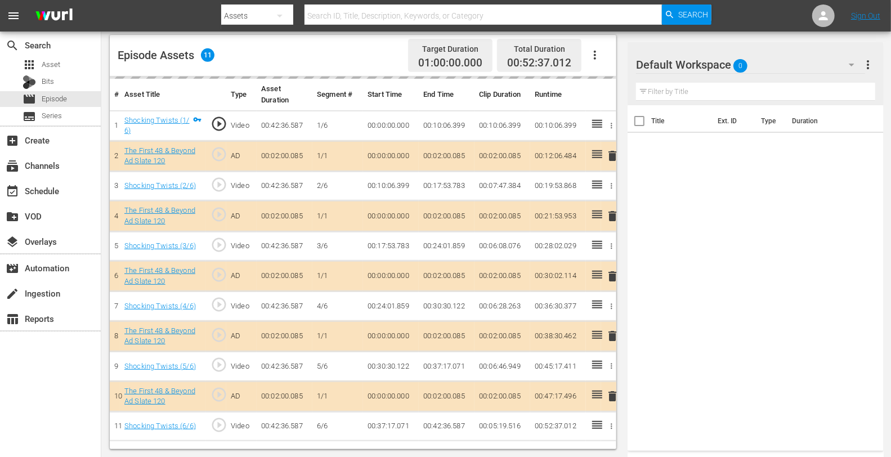
click at [784, 53] on div "Default Workspace 0" at bounding box center [750, 65] width 228 height 32
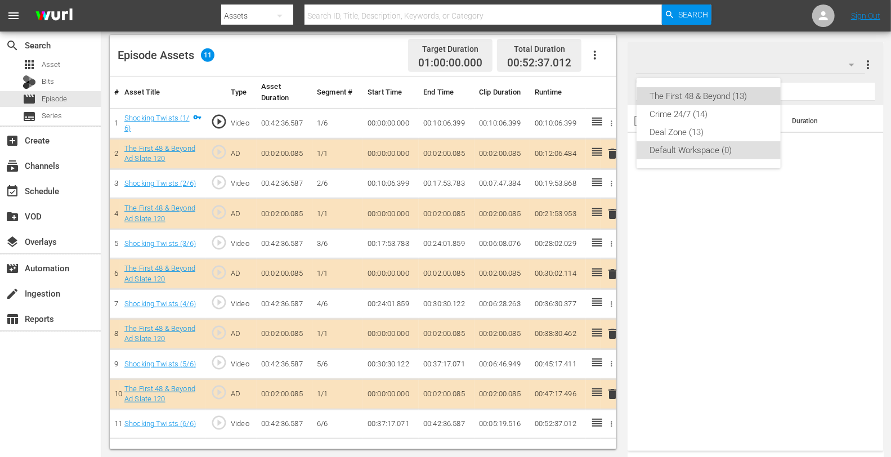
click at [730, 91] on div "The First 48 & Beyond (13)" at bounding box center [708, 96] width 117 height 18
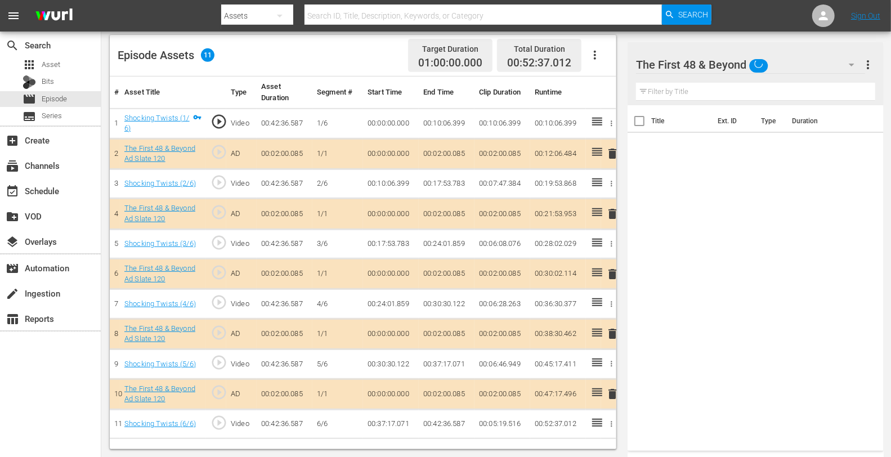
click at [617, 217] on span "delete" at bounding box center [612, 214] width 14 height 14
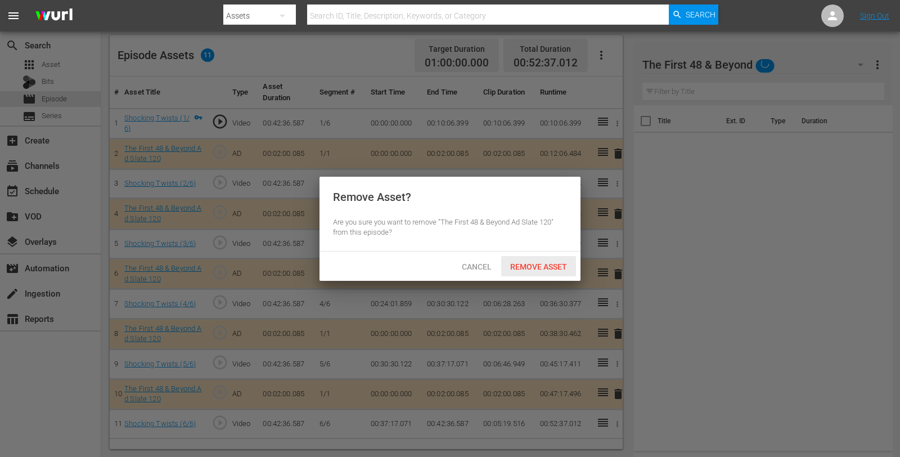
click at [548, 272] on div "Remove Asset" at bounding box center [538, 266] width 75 height 21
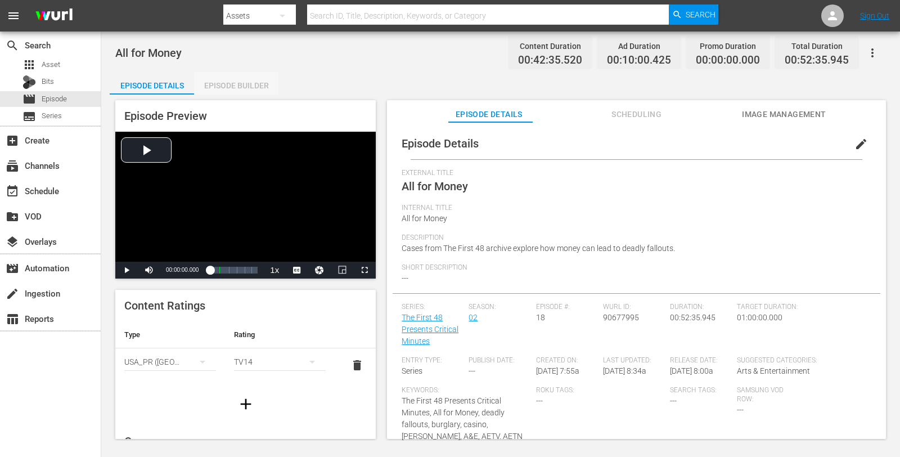
click at [230, 82] on div "Episode Builder" at bounding box center [236, 85] width 84 height 27
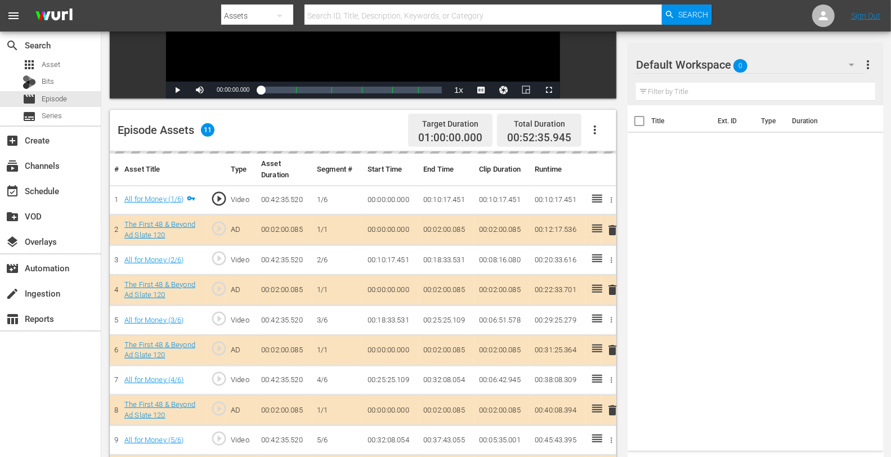
scroll to position [293, 0]
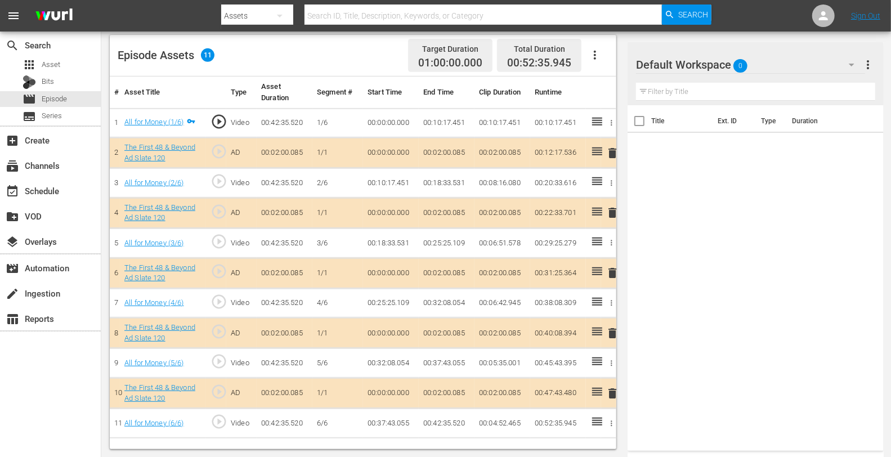
click at [802, 63] on div "Default Workspace 0" at bounding box center [750, 65] width 228 height 32
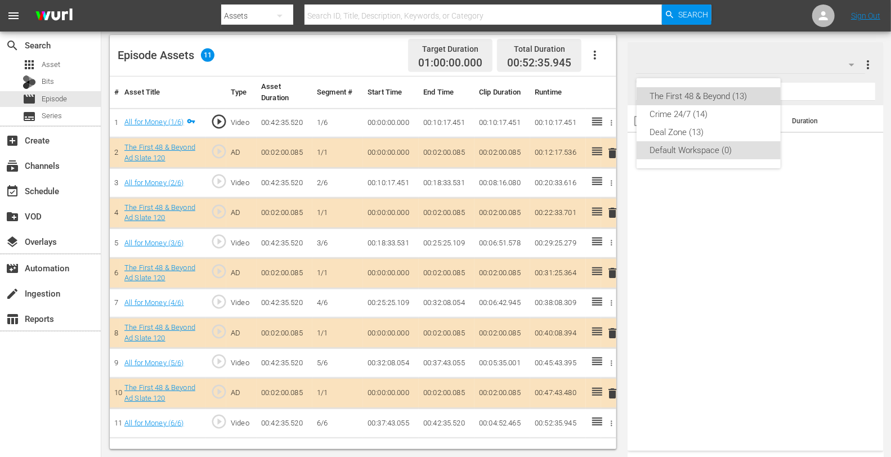
click at [719, 91] on div "The First 48 & Beyond (13)" at bounding box center [708, 96] width 117 height 18
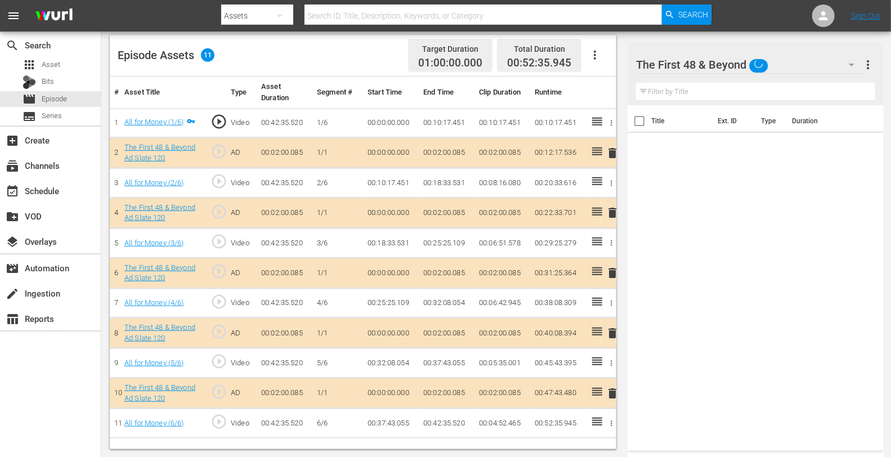
click at [613, 211] on span "delete" at bounding box center [612, 213] width 14 height 14
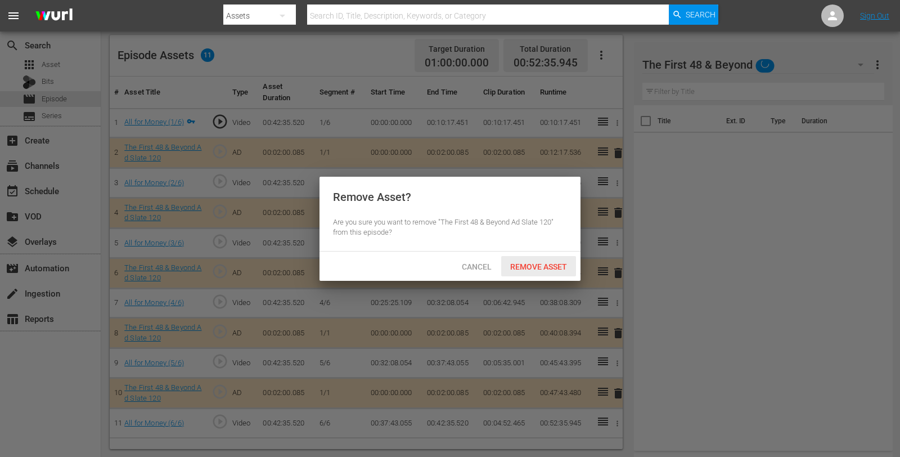
click at [544, 268] on span "Remove Asset" at bounding box center [538, 266] width 75 height 9
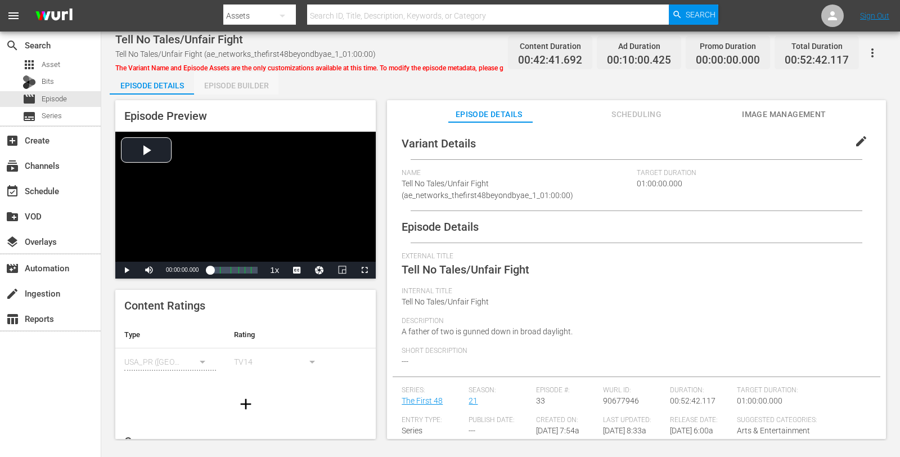
click at [235, 94] on div "Episode Builder" at bounding box center [236, 85] width 84 height 27
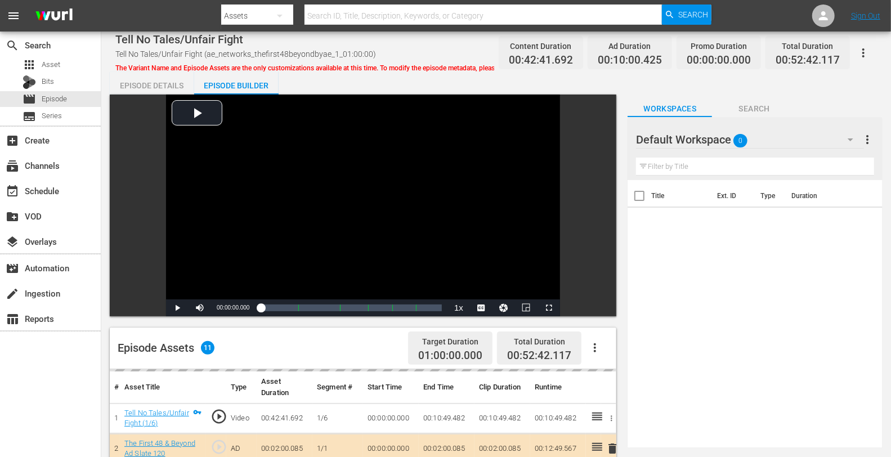
click at [775, 134] on div "Default Workspace 0" at bounding box center [750, 140] width 228 height 32
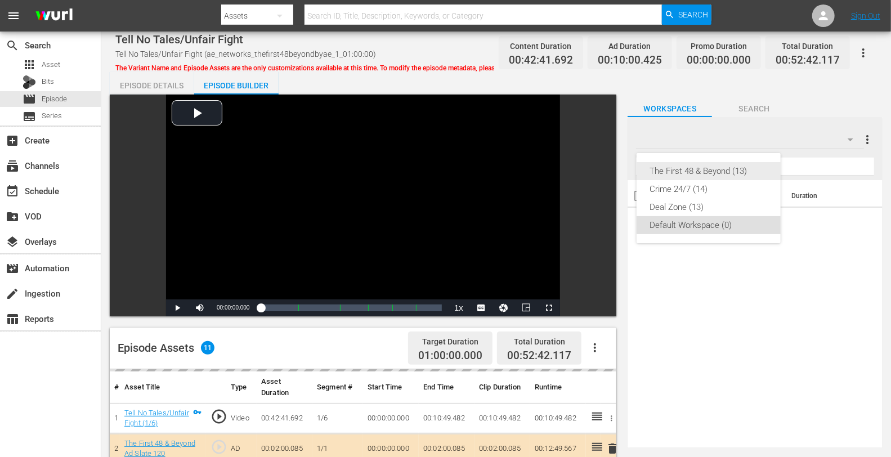
click at [706, 172] on div "The First 48 & Beyond (13)" at bounding box center [708, 171] width 117 height 18
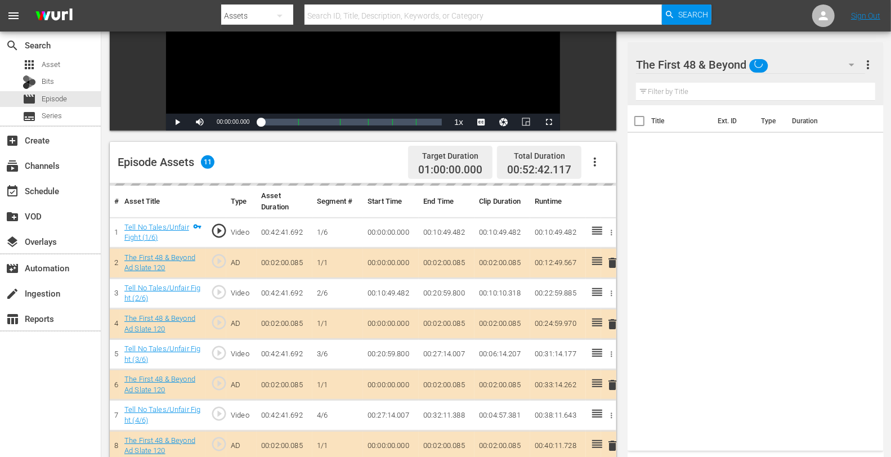
scroll to position [293, 0]
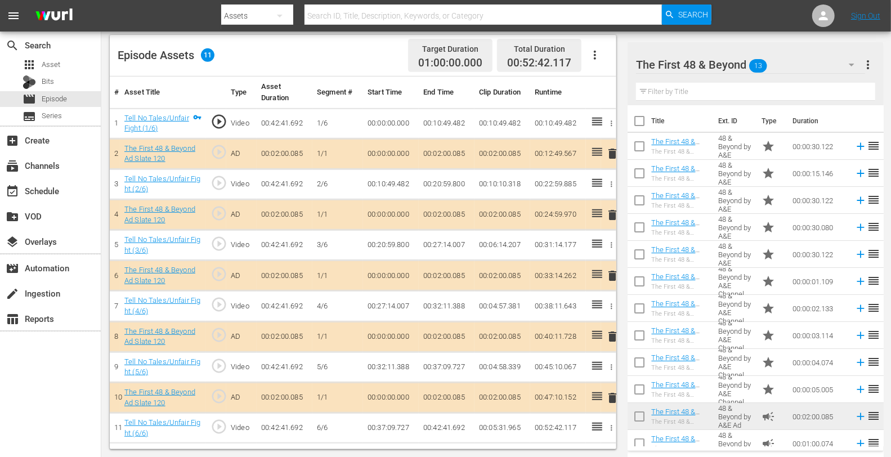
click at [613, 217] on span "delete" at bounding box center [612, 215] width 14 height 14
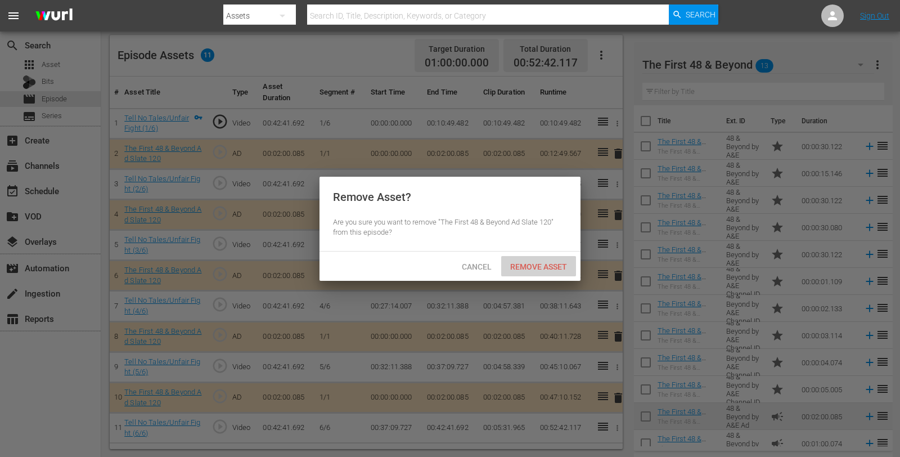
click at [535, 276] on div "Remove Asset" at bounding box center [538, 266] width 75 height 21
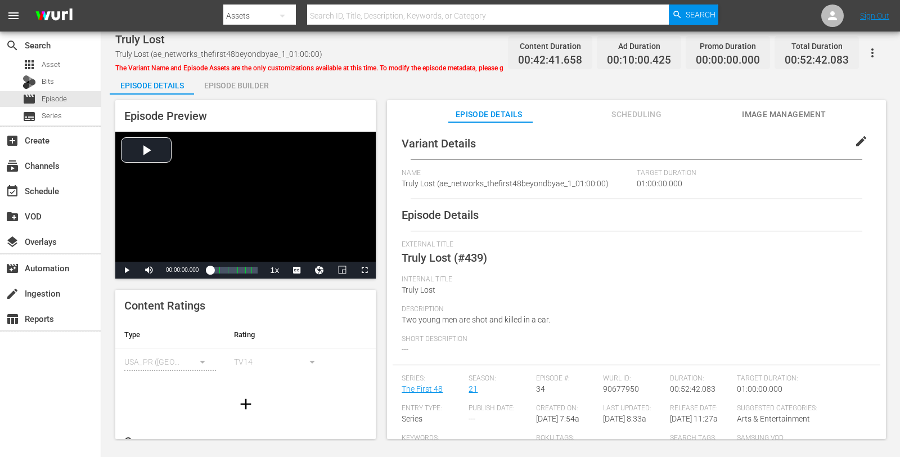
click at [241, 84] on div "Episode Builder" at bounding box center [236, 85] width 84 height 27
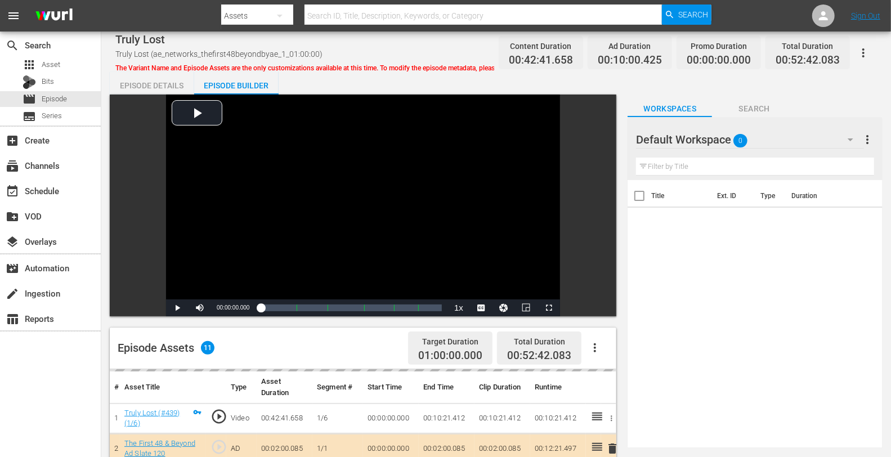
click at [749, 131] on div "Default Workspace 0" at bounding box center [750, 140] width 228 height 32
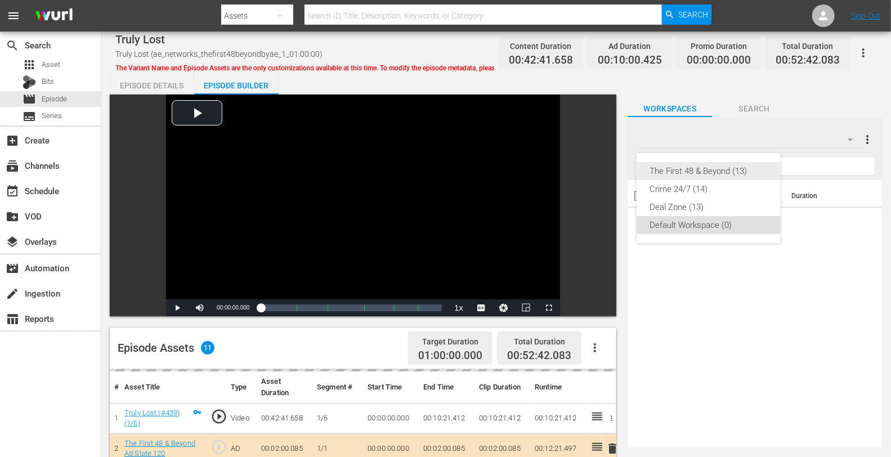
click at [713, 169] on div "The First 48 & Beyond (13)" at bounding box center [708, 171] width 117 height 18
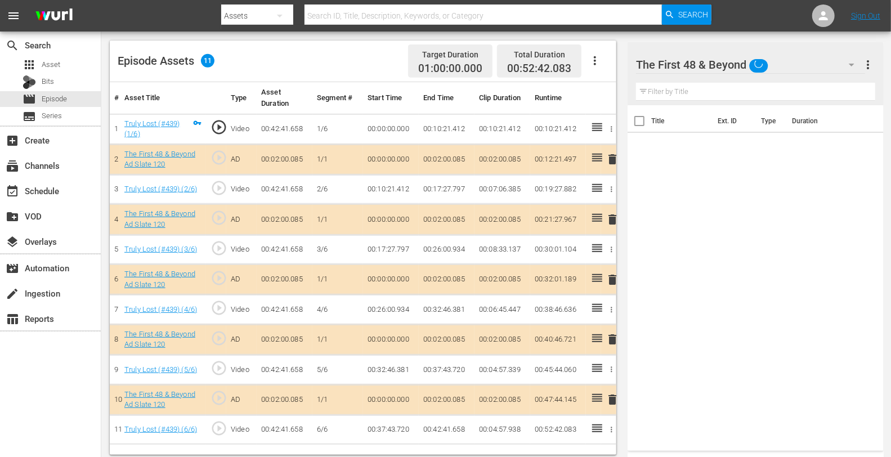
scroll to position [288, 0]
click at [608, 215] on span "delete" at bounding box center [612, 219] width 14 height 14
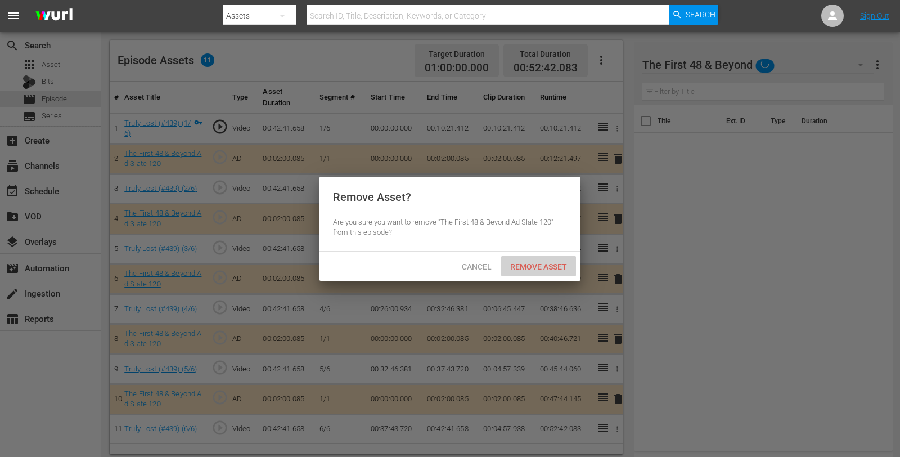
click at [542, 266] on span "Remove Asset" at bounding box center [538, 266] width 75 height 9
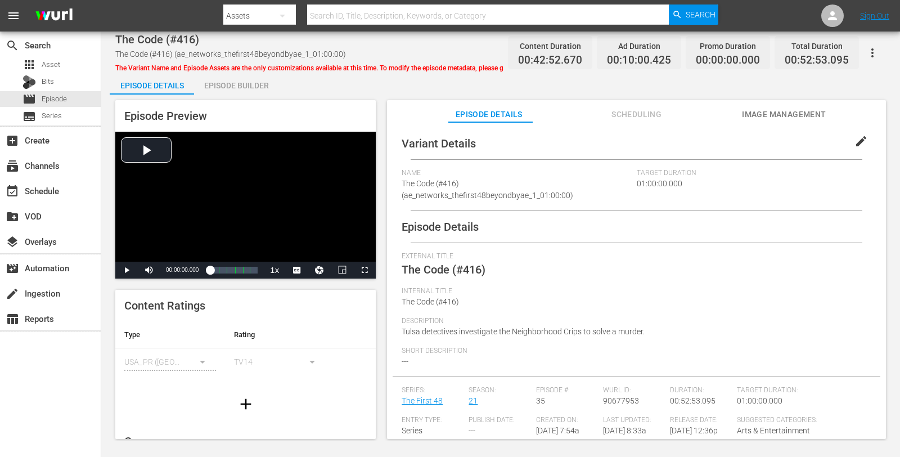
click at [224, 84] on div "Episode Builder" at bounding box center [236, 85] width 84 height 27
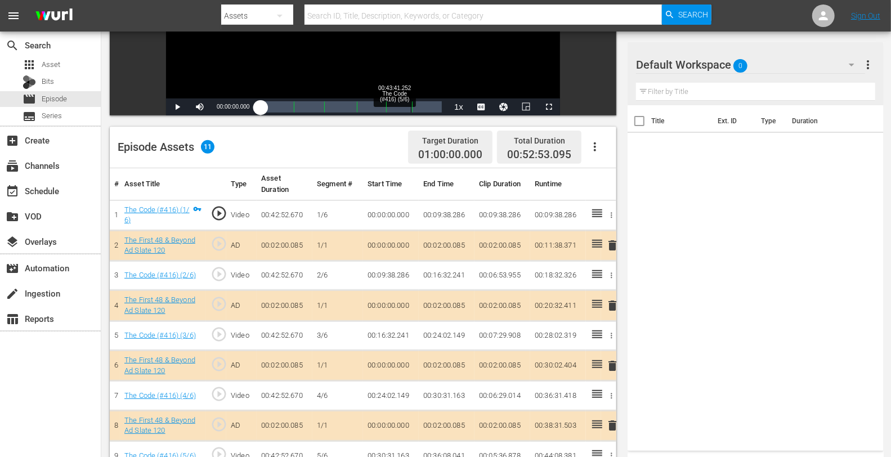
scroll to position [284, 0]
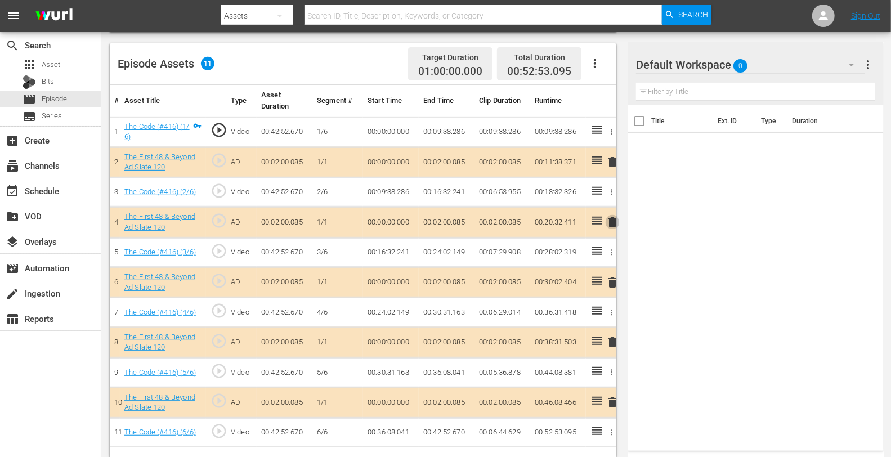
click at [611, 224] on span "delete" at bounding box center [612, 223] width 14 height 14
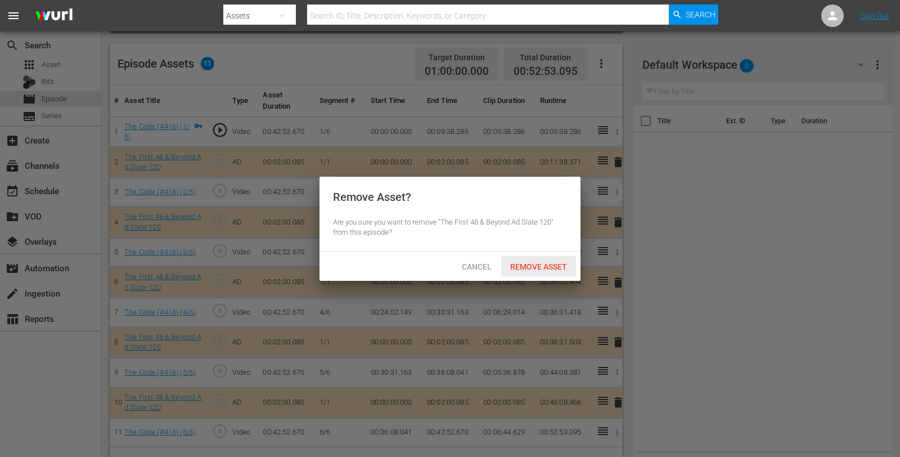
click at [519, 267] on span "Remove Asset" at bounding box center [538, 266] width 75 height 9
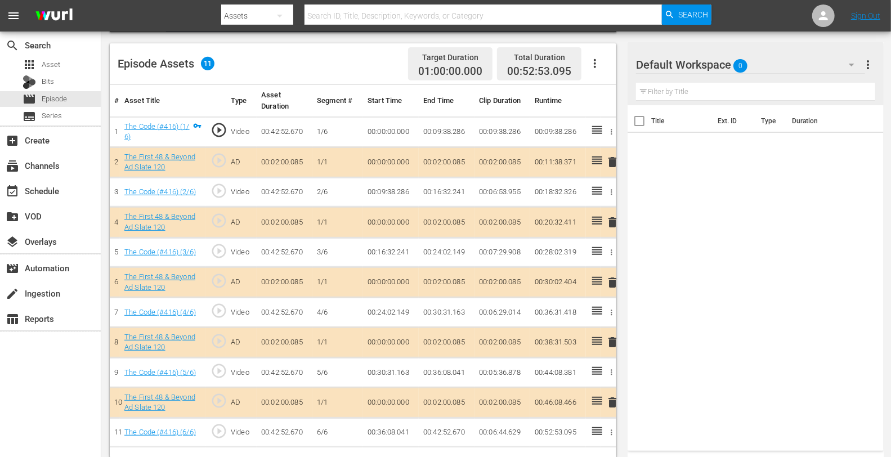
click at [802, 46] on div "Default Workspace 0 Default more_vert" at bounding box center [755, 60] width 239 height 36
click at [783, 57] on div "Default Workspace 0" at bounding box center [750, 65] width 228 height 32
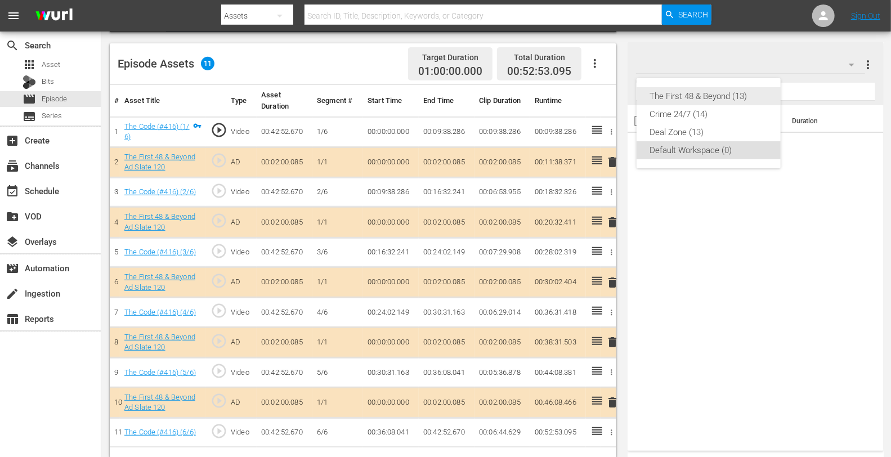
click at [685, 95] on div "The First 48 & Beyond (13)" at bounding box center [708, 96] width 117 height 18
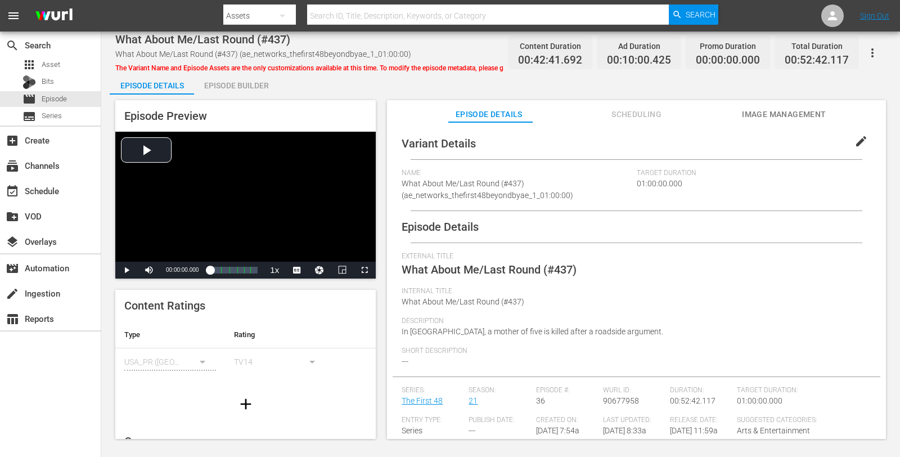
click at [242, 85] on div "Episode Builder" at bounding box center [236, 85] width 84 height 27
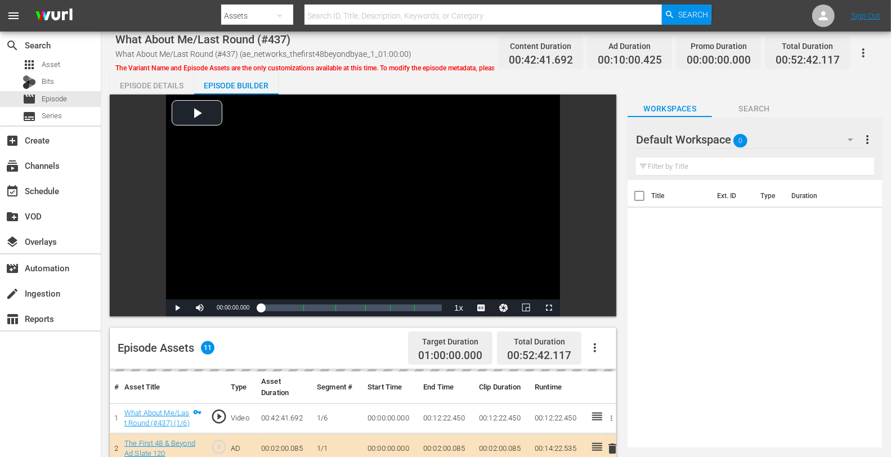
click at [800, 133] on div "Default Workspace 0" at bounding box center [750, 140] width 228 height 32
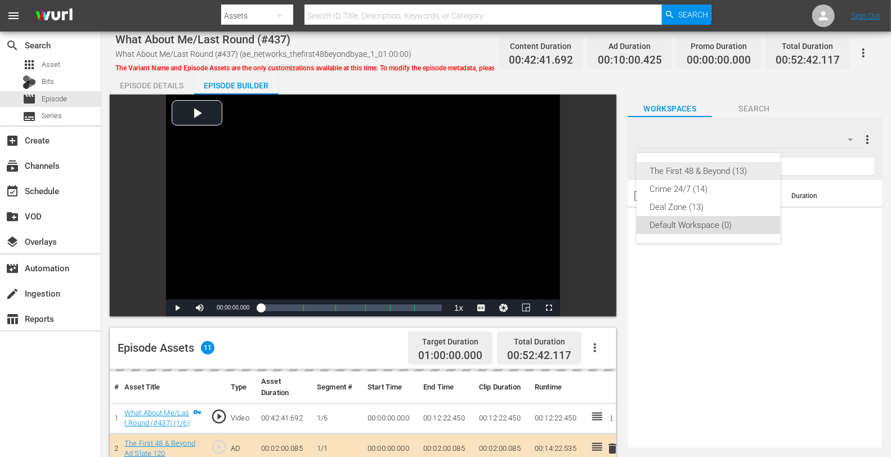
click at [707, 164] on div "The First 48 & Beyond (13)" at bounding box center [708, 171] width 117 height 18
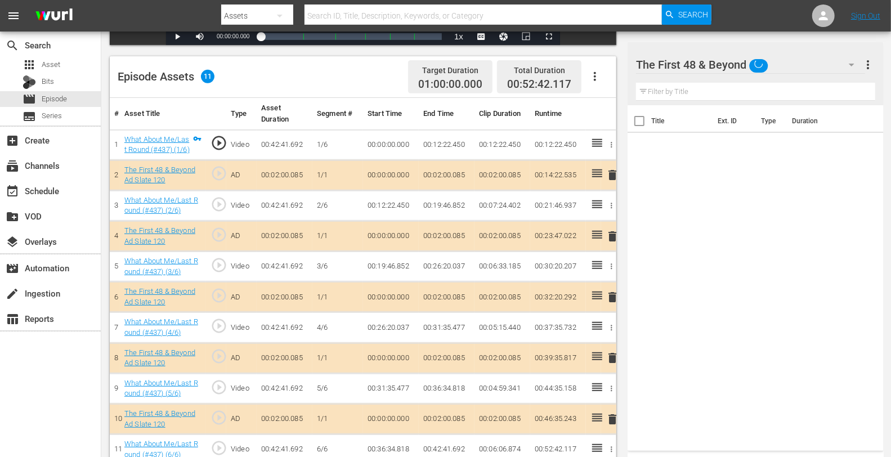
scroll to position [275, 0]
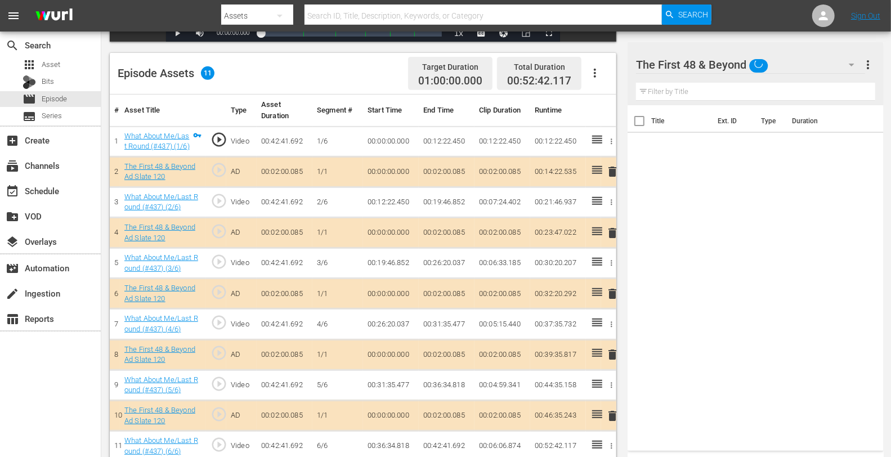
click at [611, 230] on span "delete" at bounding box center [612, 233] width 14 height 14
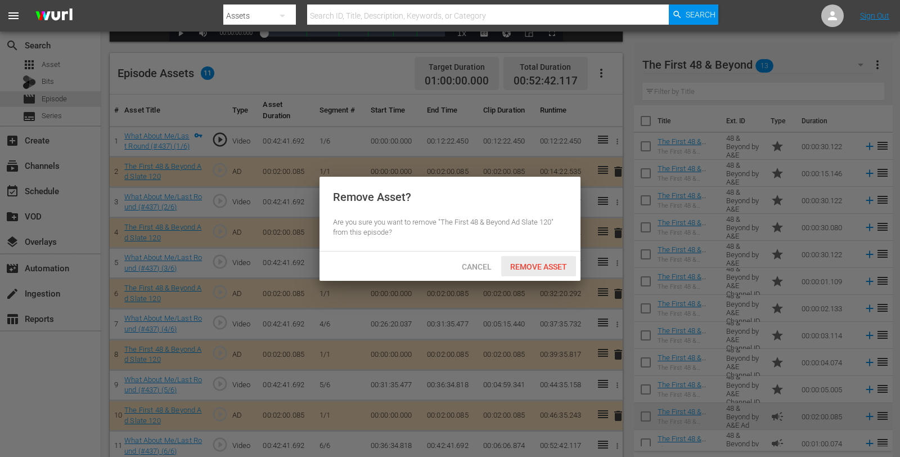
click at [540, 261] on div "Remove Asset" at bounding box center [538, 266] width 75 height 21
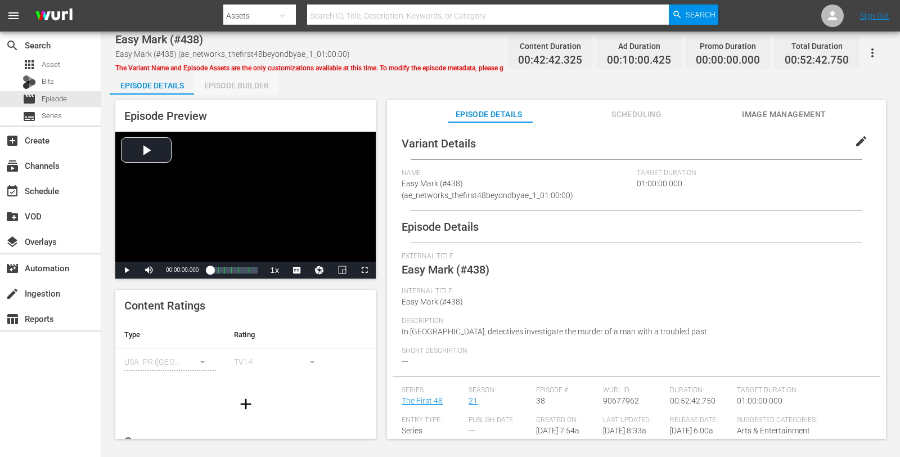
click at [257, 82] on div "Episode Builder" at bounding box center [236, 85] width 84 height 27
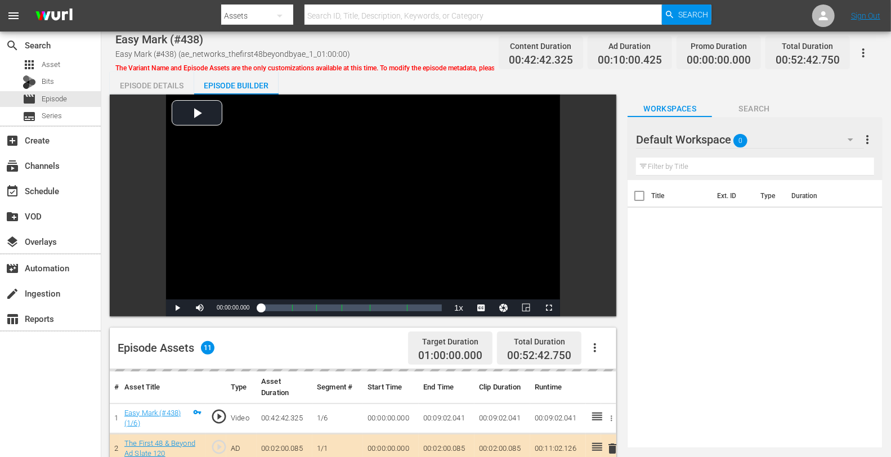
click at [779, 148] on hr at bounding box center [750, 148] width 228 height 1
click at [756, 129] on div "Default Workspace 0" at bounding box center [750, 140] width 228 height 32
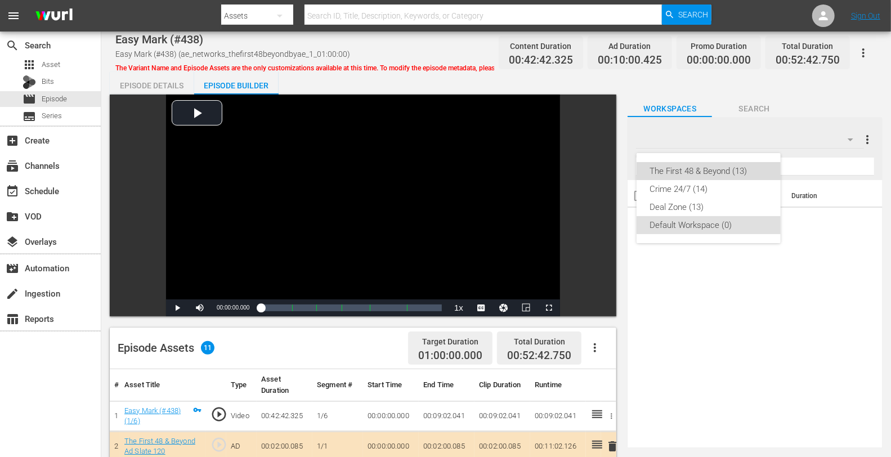
click at [710, 169] on div "The First 48 & Beyond (13)" at bounding box center [708, 171] width 117 height 18
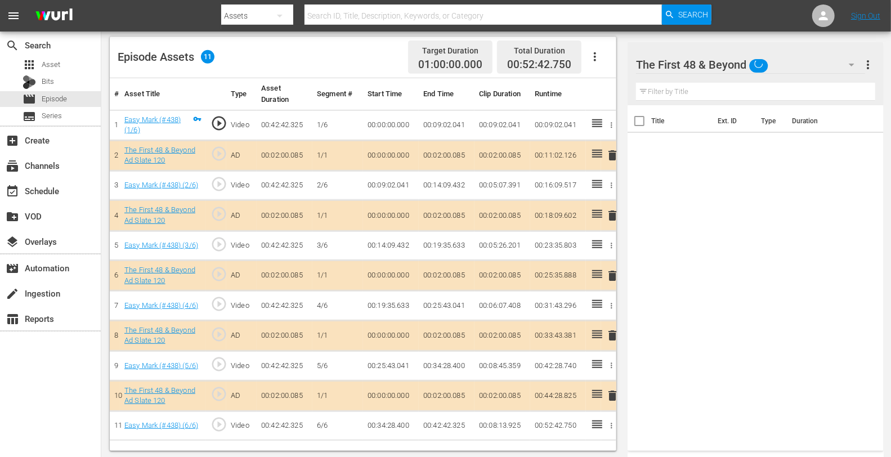
scroll to position [293, 0]
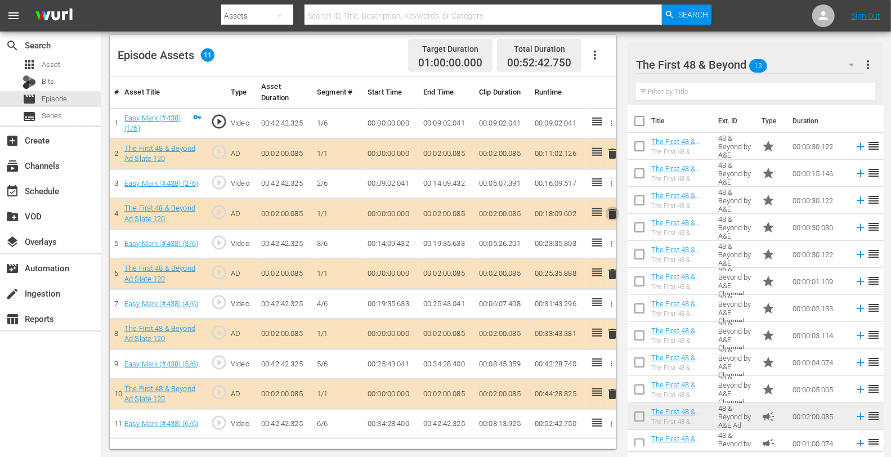
click at [612, 213] on span "delete" at bounding box center [612, 214] width 14 height 14
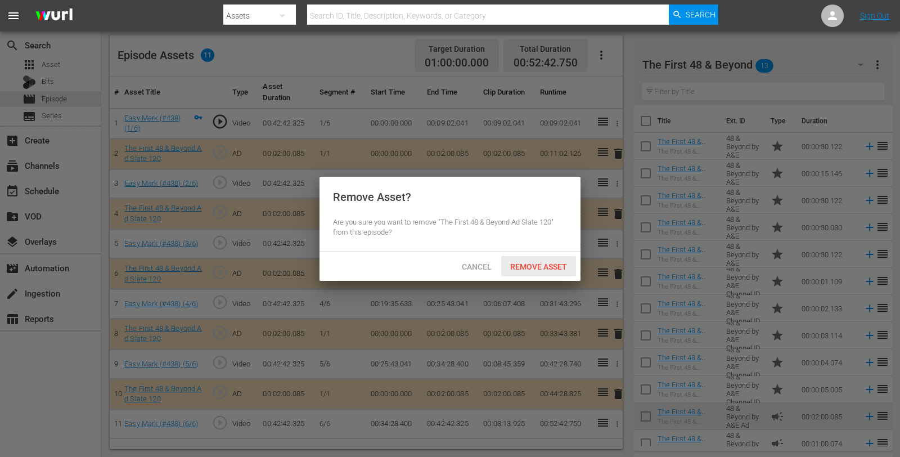
click at [546, 265] on span "Remove Asset" at bounding box center [538, 266] width 75 height 9
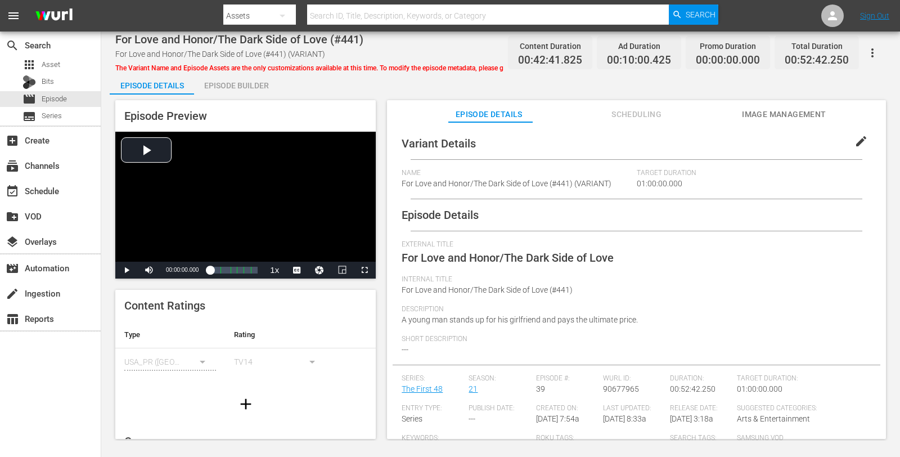
click at [241, 80] on div "Episode Builder" at bounding box center [236, 85] width 84 height 27
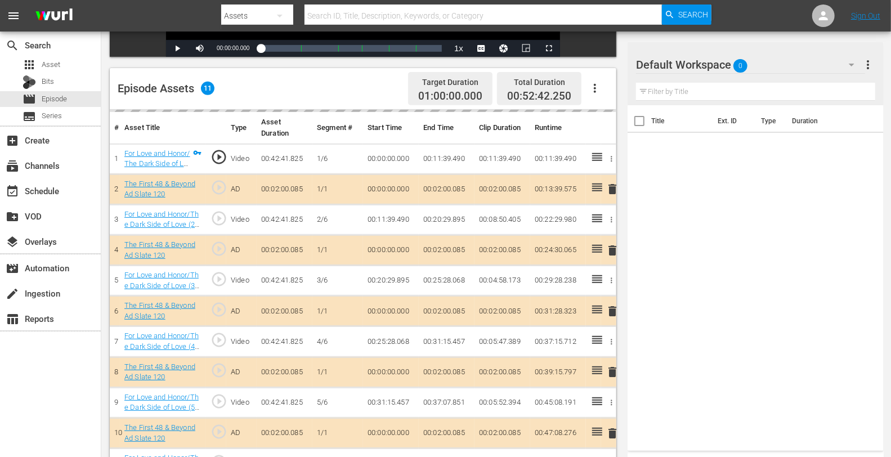
scroll to position [293, 0]
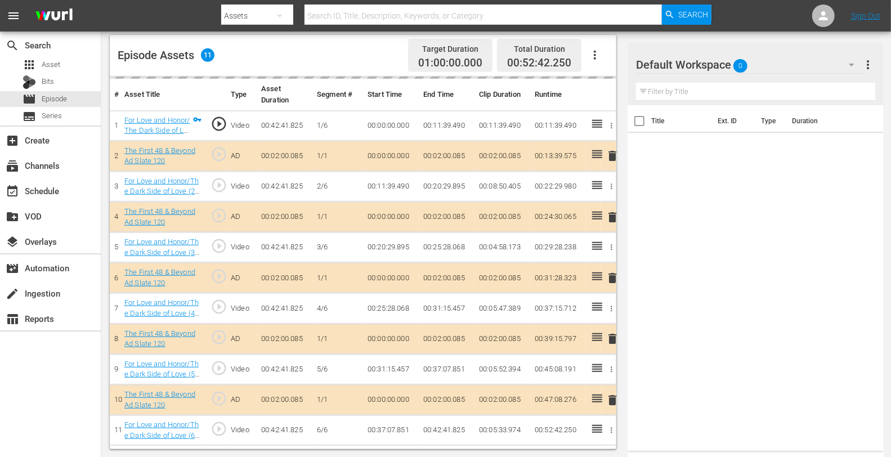
click at [757, 66] on div "Default Workspace 0" at bounding box center [750, 65] width 228 height 32
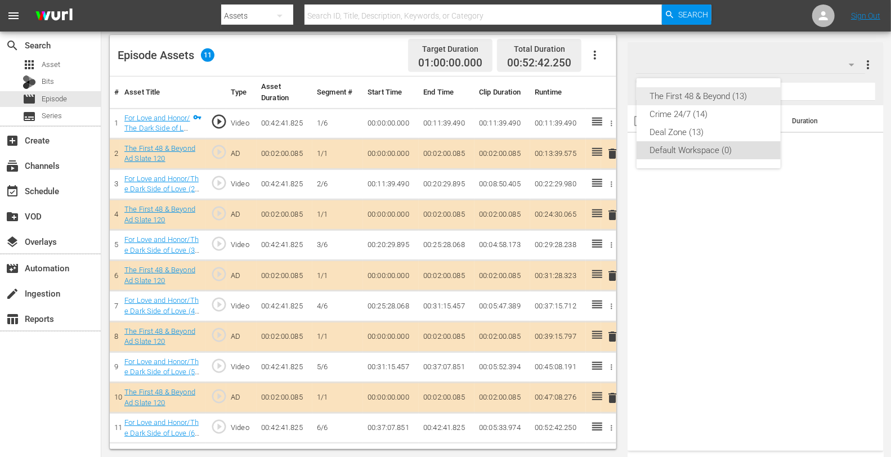
click at [715, 93] on div "The First 48 & Beyond (13)" at bounding box center [708, 96] width 117 height 18
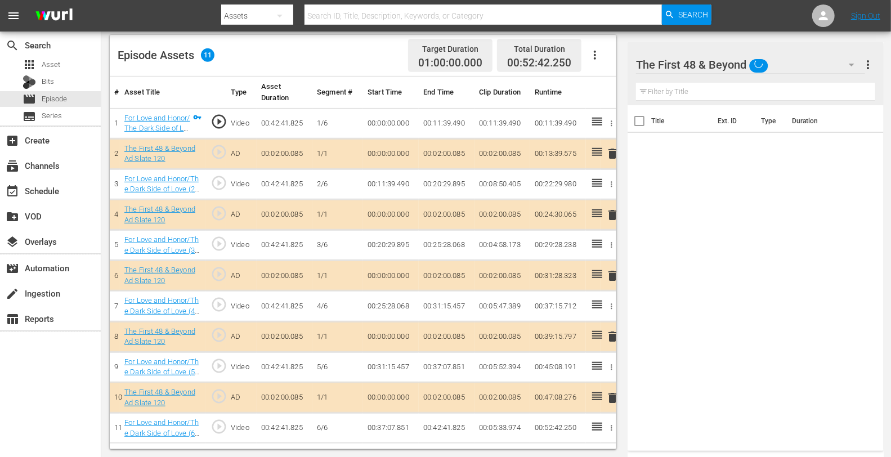
click at [616, 214] on span "delete" at bounding box center [612, 215] width 14 height 14
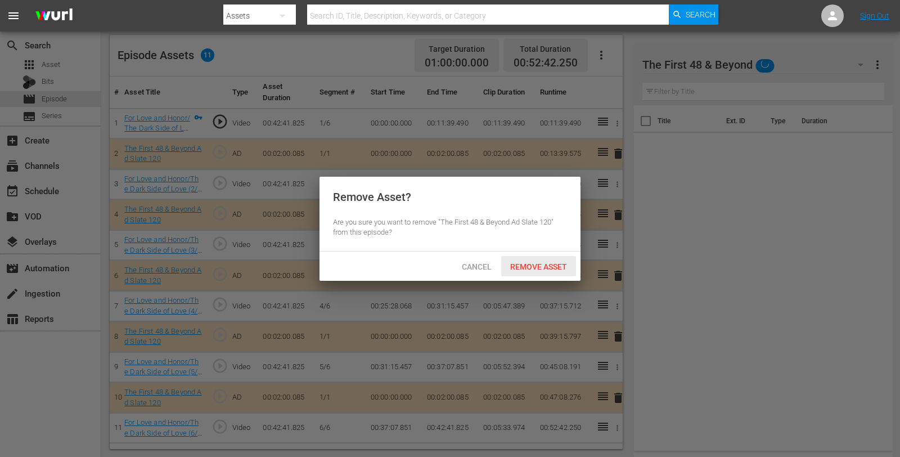
click at [551, 262] on span "Remove Asset" at bounding box center [538, 266] width 75 height 9
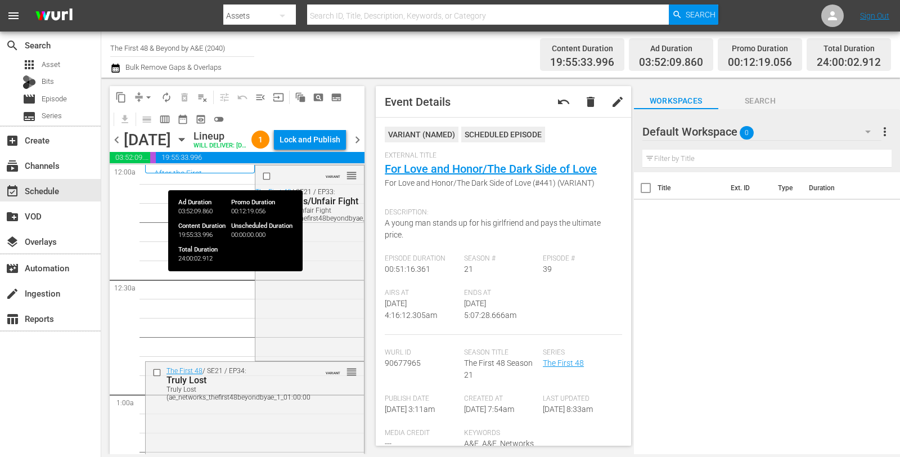
scroll to position [975, 0]
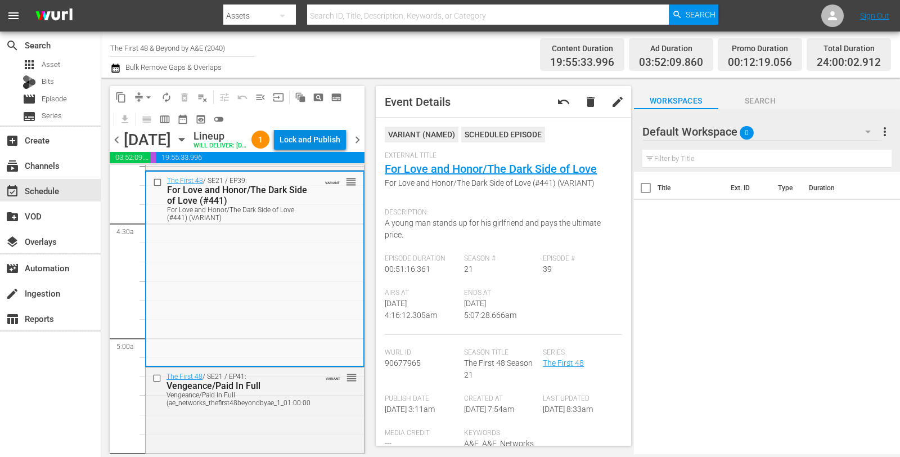
click at [319, 143] on div "Lock and Publish" at bounding box center [310, 139] width 61 height 20
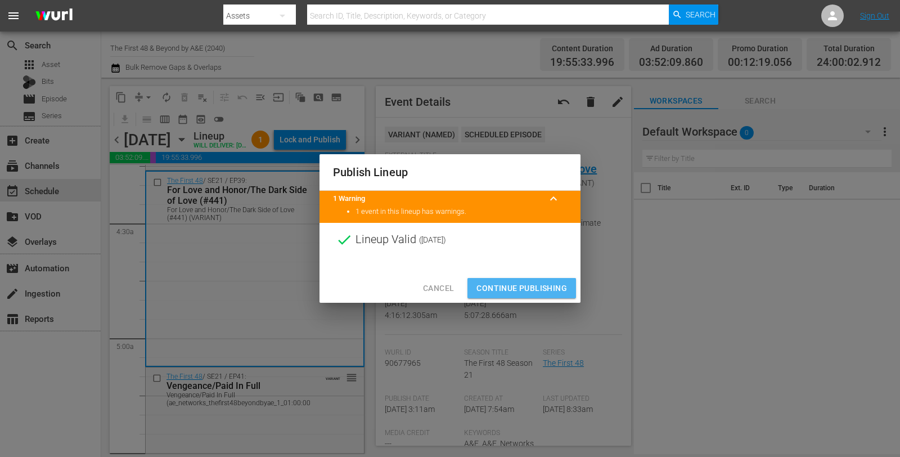
click at [527, 284] on span "Continue Publishing" at bounding box center [522, 288] width 91 height 14
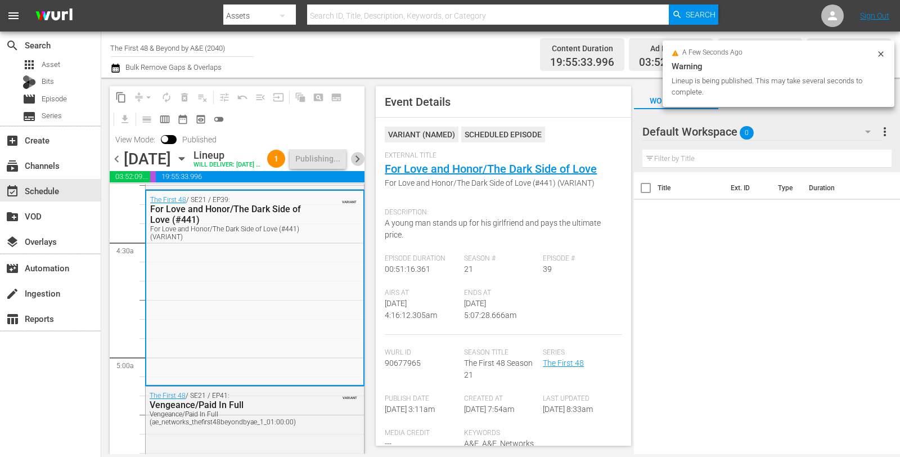
click at [361, 165] on span "chevron_right" at bounding box center [358, 159] width 14 height 14
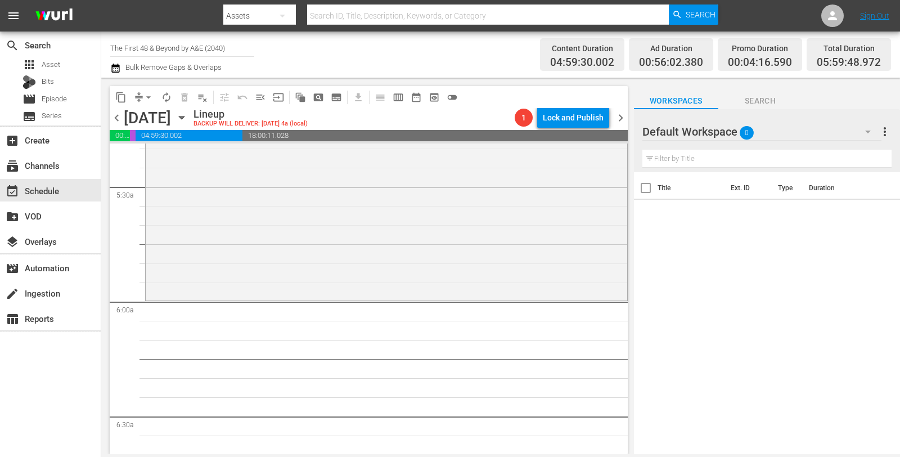
scroll to position [1118, 0]
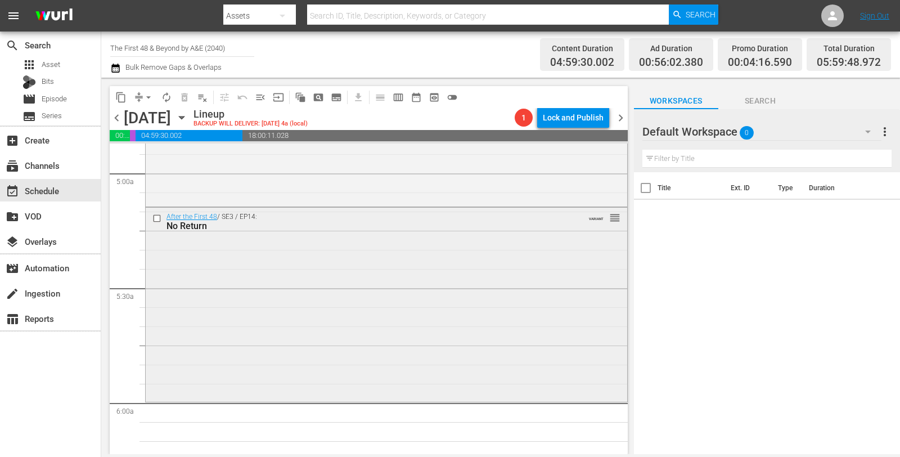
click at [401, 312] on div "After the First 48 / SE3 / EP14: No Return VARIANT reorder" at bounding box center [387, 304] width 482 height 192
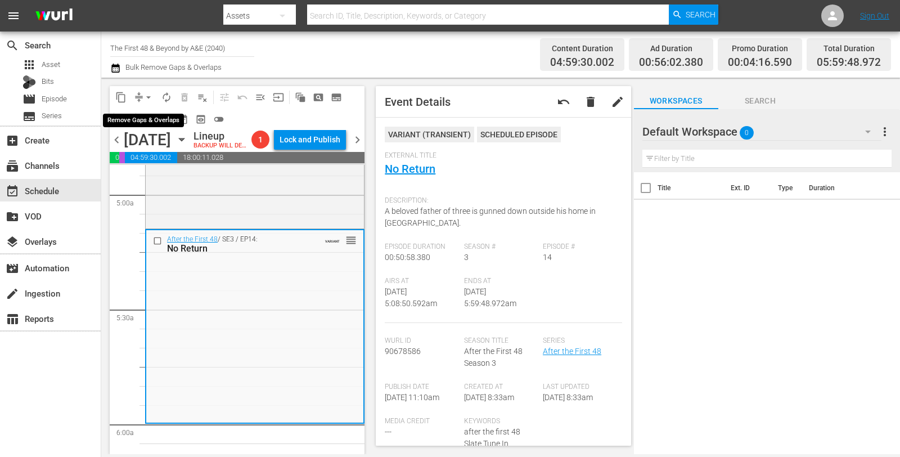
click at [153, 96] on span "arrow_drop_down" at bounding box center [148, 97] width 11 height 11
click at [135, 118] on li "Align to Midnight" at bounding box center [148, 119] width 93 height 19
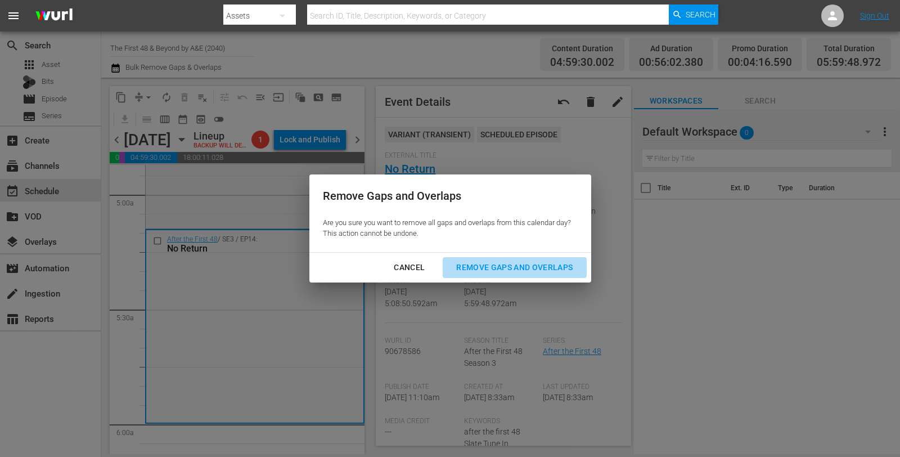
click at [527, 265] on div "Remove Gaps and Overlaps" at bounding box center [514, 268] width 134 height 14
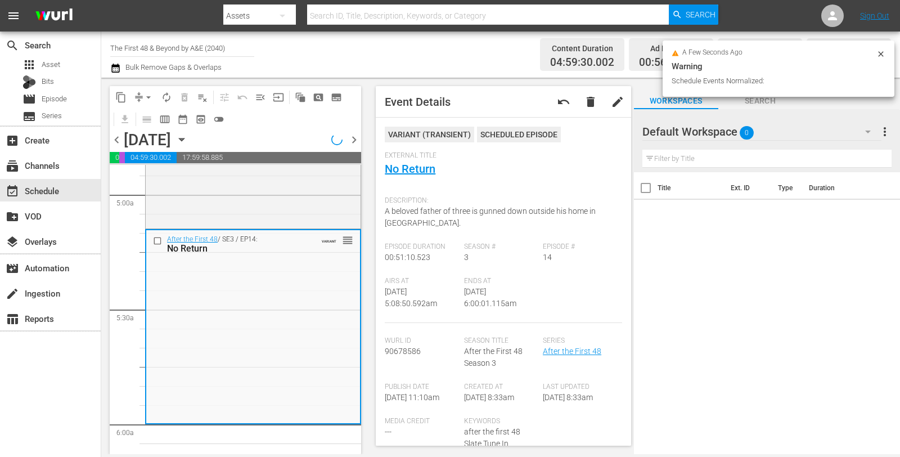
scroll to position [1099, 0]
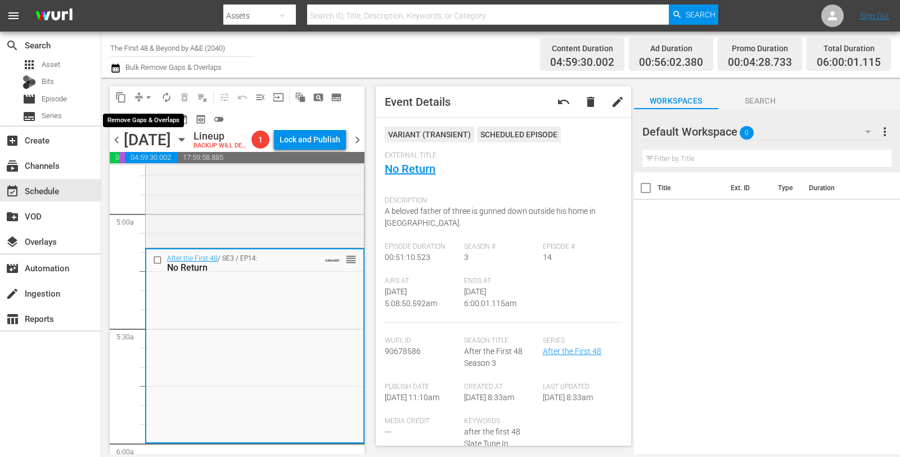
click at [150, 97] on span "arrow_drop_down" at bounding box center [148, 97] width 11 height 11
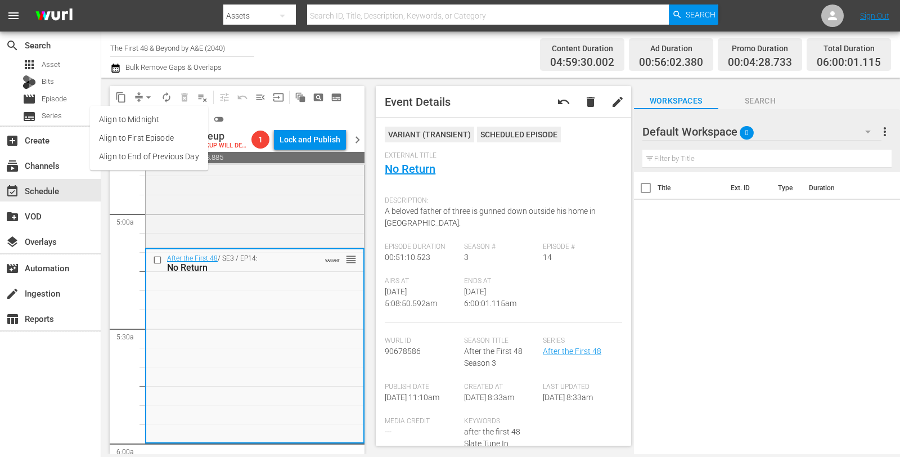
click at [143, 116] on li "Align to Midnight" at bounding box center [149, 119] width 118 height 19
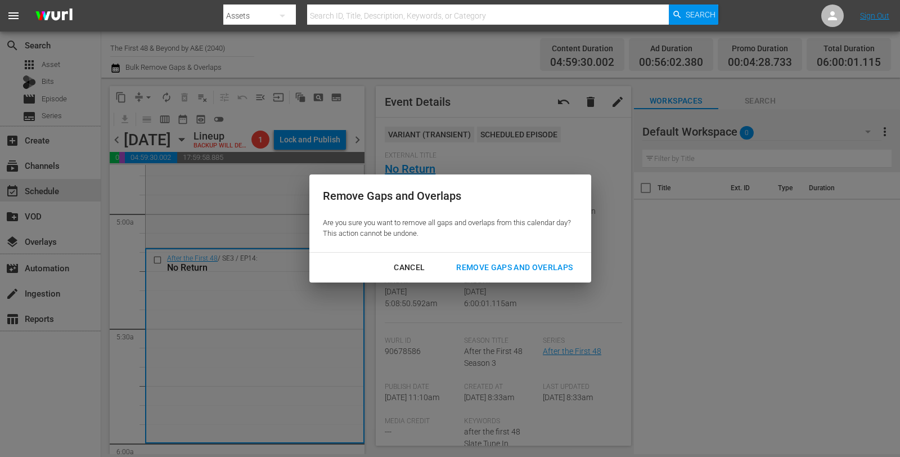
click at [540, 266] on div "Remove Gaps and Overlaps" at bounding box center [514, 268] width 134 height 14
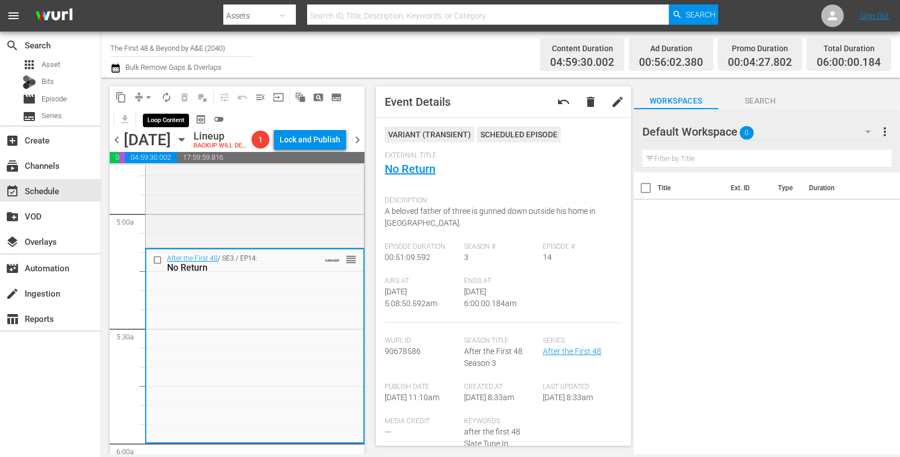
click at [160, 96] on button "autorenew_outlined" at bounding box center [167, 97] width 18 height 18
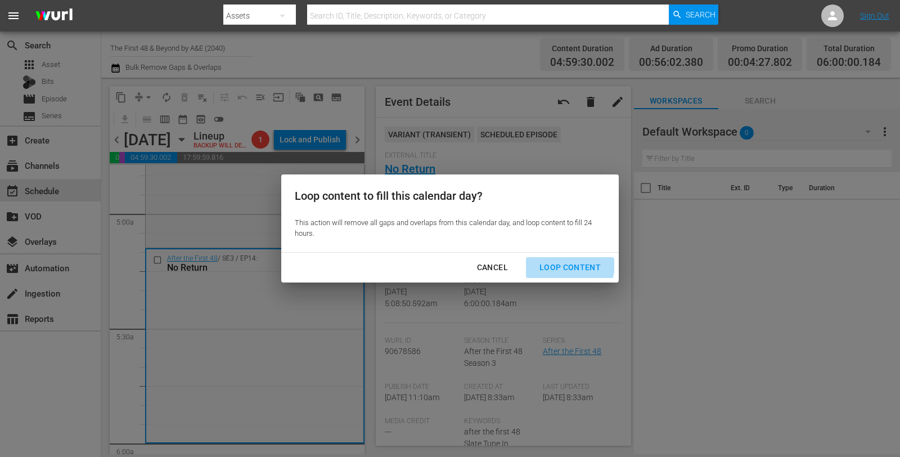
click at [570, 264] on div "Loop Content" at bounding box center [570, 268] width 79 height 14
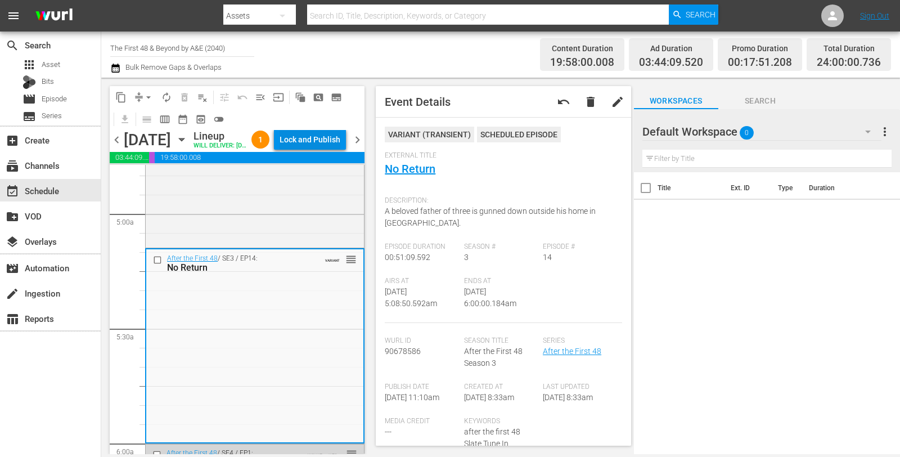
click at [326, 150] on div "Lock and Publish" at bounding box center [310, 139] width 61 height 20
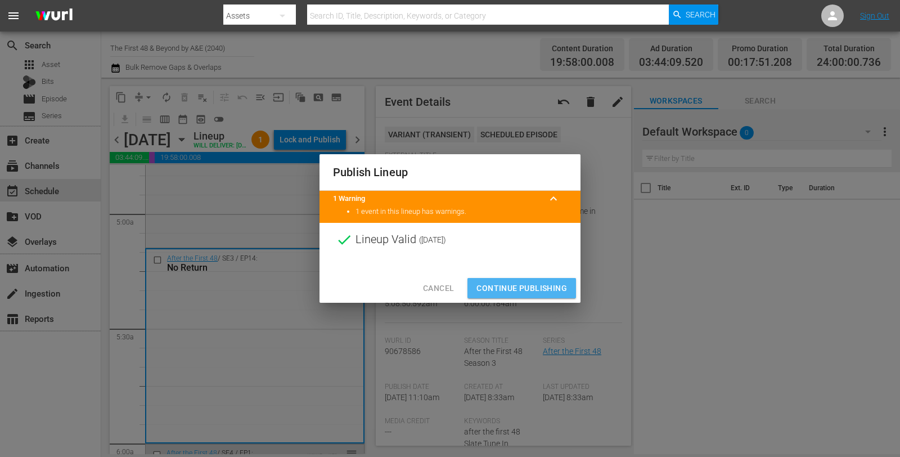
click at [566, 281] on span "Continue Publishing" at bounding box center [522, 288] width 91 height 14
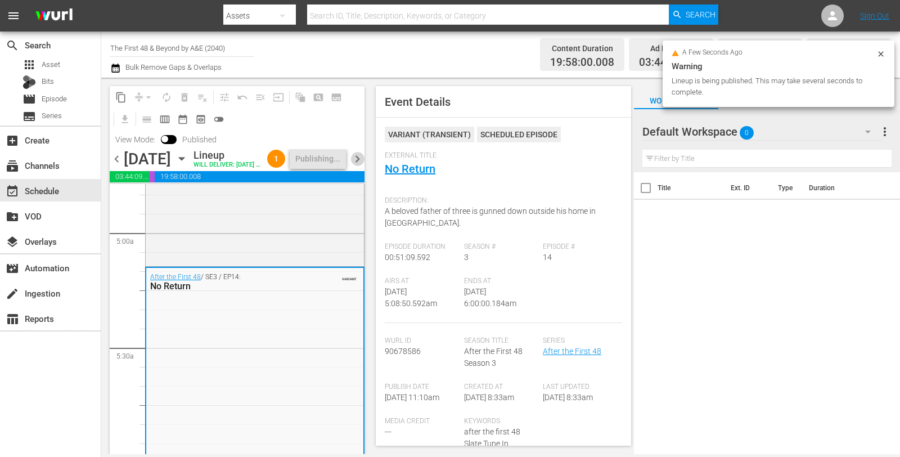
click at [356, 165] on span "chevron_right" at bounding box center [358, 159] width 14 height 14
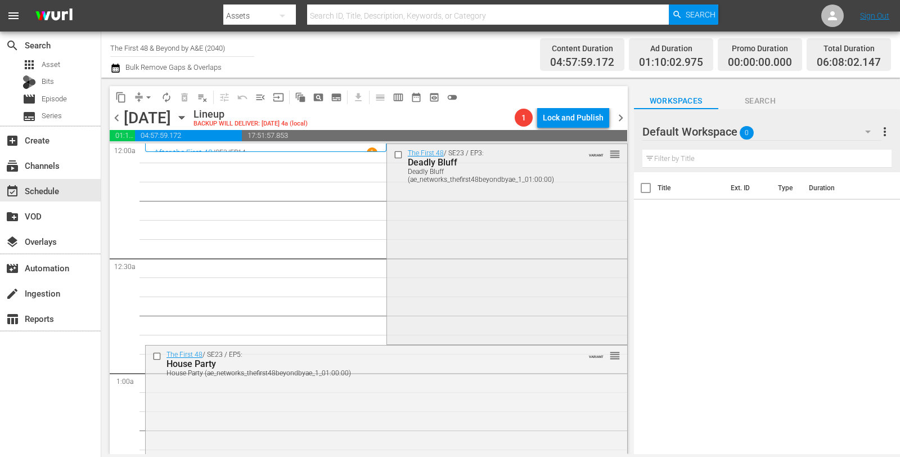
click at [433, 254] on div "The First 48 / SE23 / EP3: Deadly Bluff Deadly Bluff (ae_networks_thefirst48bey…" at bounding box center [507, 243] width 240 height 198
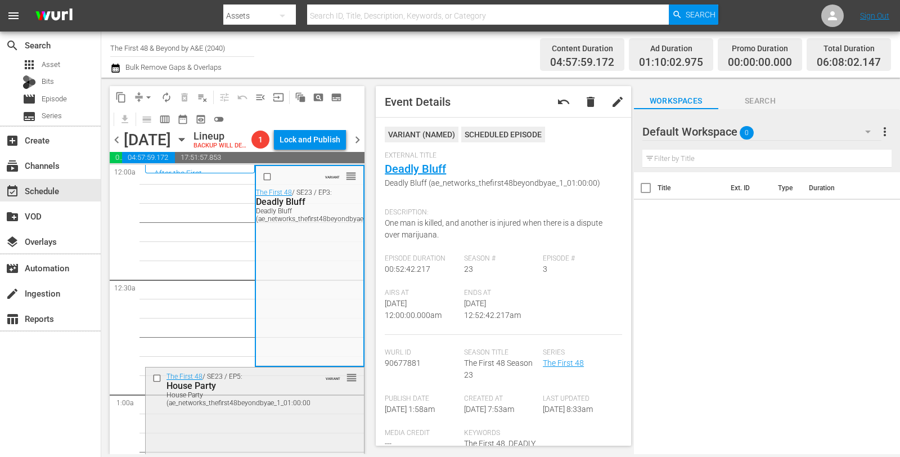
click at [277, 433] on div "The First 48 / SE23 / EP5: House Party House Party (ae_networks_thefirst48beyon…" at bounding box center [255, 465] width 218 height 197
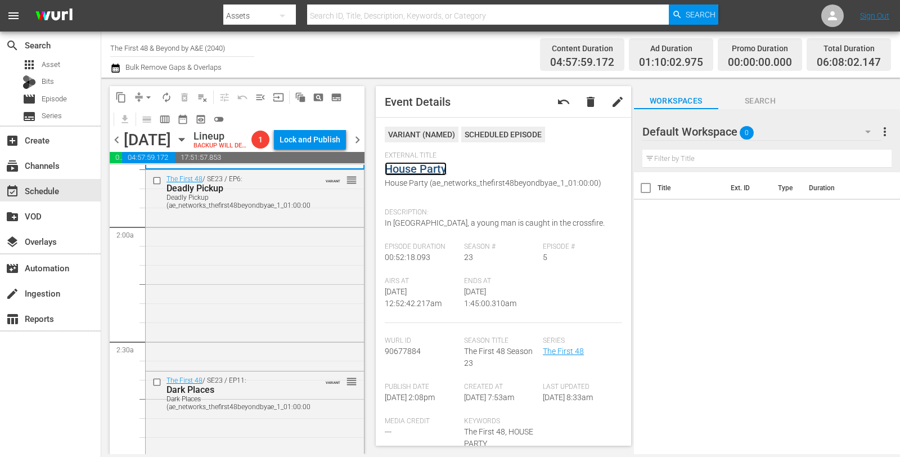
scroll to position [401, 0]
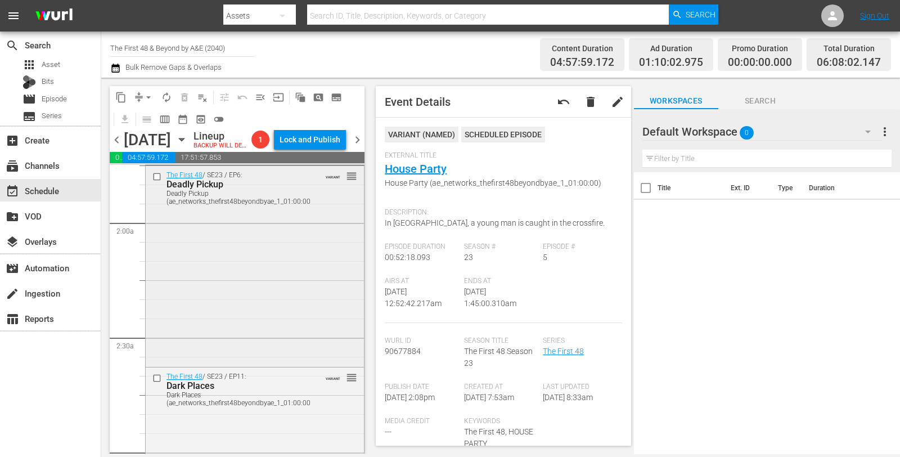
click at [313, 271] on div "The First 48 / SE23 / EP6: Deadly Pickup Deadly Pickup (ae_networks_thefirst48b…" at bounding box center [255, 265] width 218 height 198
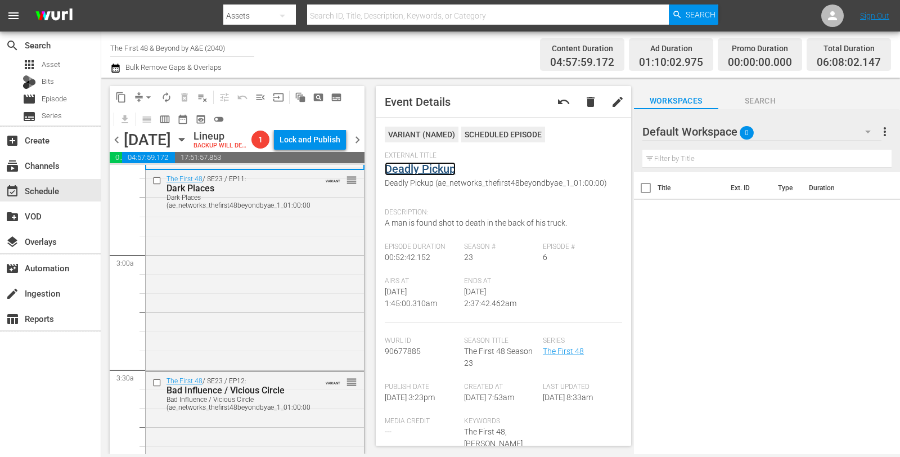
scroll to position [600, 0]
click at [246, 243] on div "The First 48 / SE23 / EP11: Dark Places Dark Places (ae_networks_thefirst48beyo…" at bounding box center [255, 268] width 218 height 198
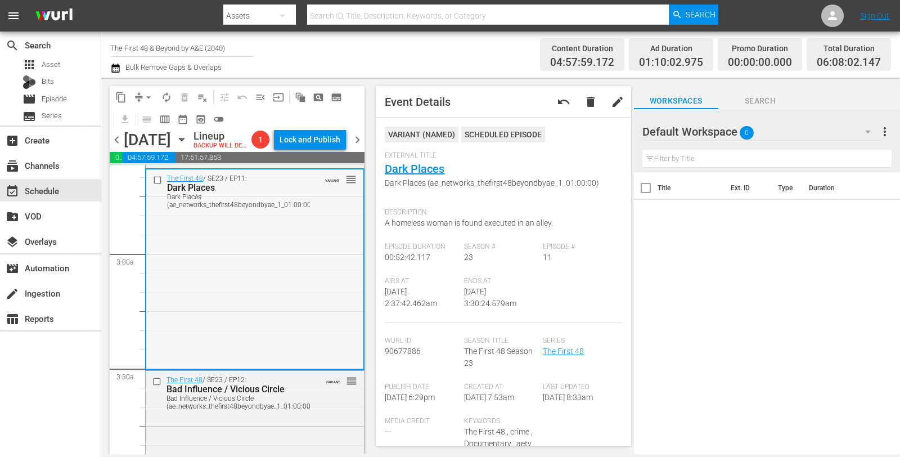
click at [276, 243] on div "The First 48 / SE23 / EP11: Dark Places Dark Places (ae_networks_thefirst48beyo…" at bounding box center [254, 268] width 217 height 198
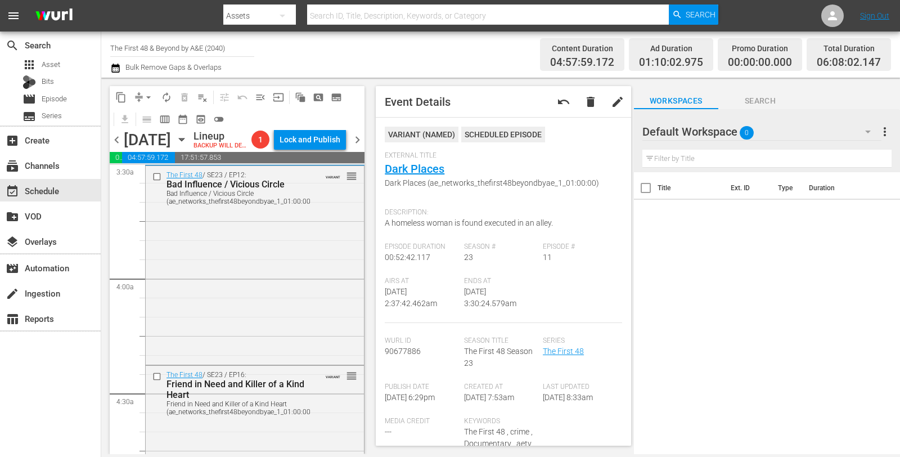
scroll to position [807, 0]
click at [291, 277] on div "The First 48 / SE23 / EP12: Bad Influence / Vicious Circle Bad Influence / Vici…" at bounding box center [255, 261] width 218 height 196
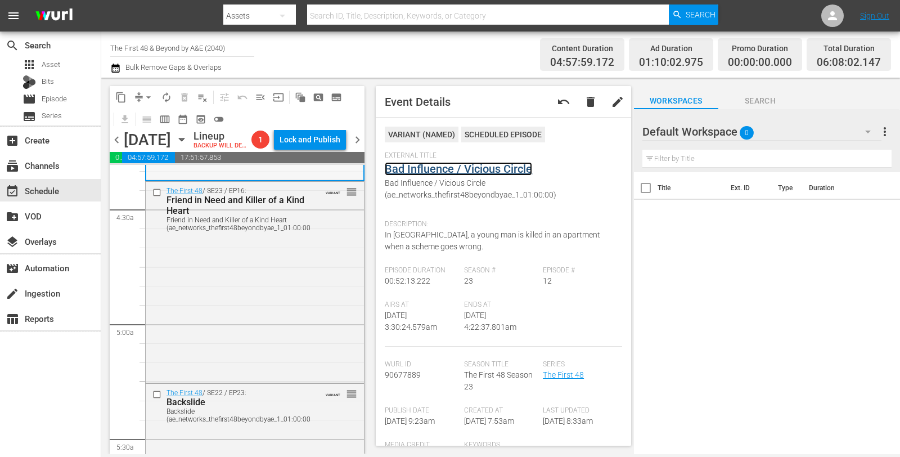
scroll to position [991, 0]
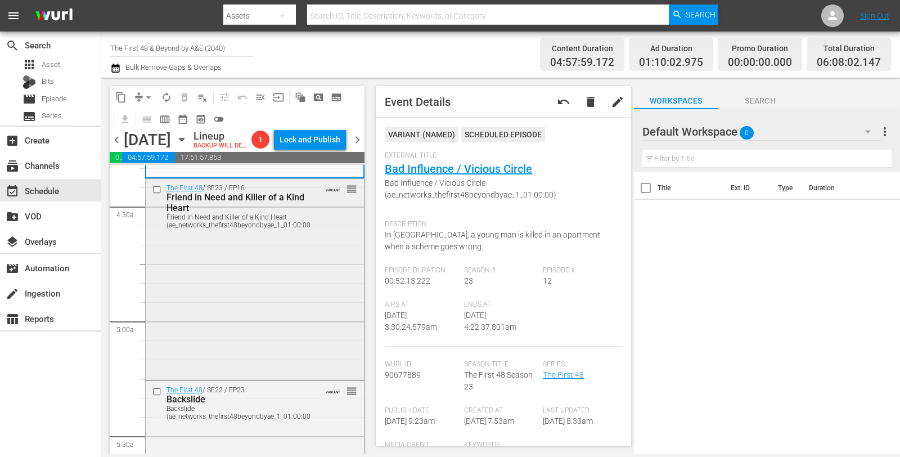
click at [203, 280] on div "The First 48 / SE23 / EP16: Friend in Need and Killer of a Kind Heart Friend in…" at bounding box center [255, 278] width 218 height 198
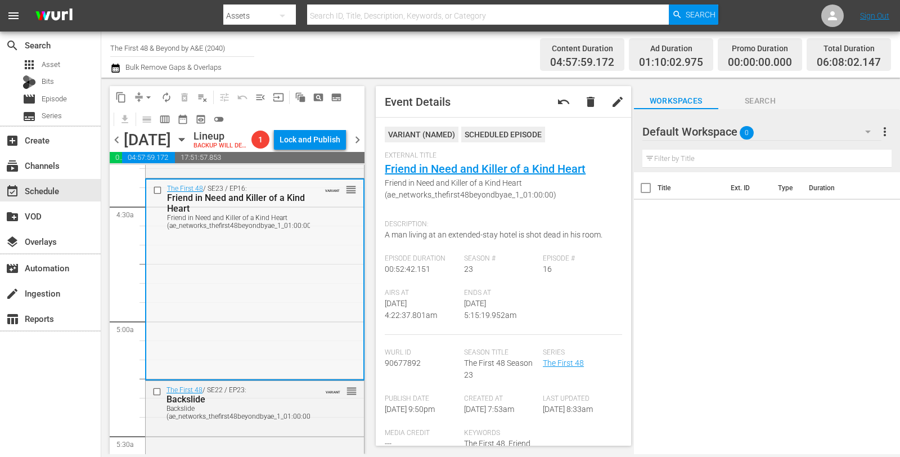
click at [329, 268] on div "The First 48 / SE23 / EP16: Friend in Need and Killer of a Kind Heart Friend in…" at bounding box center [254, 278] width 217 height 198
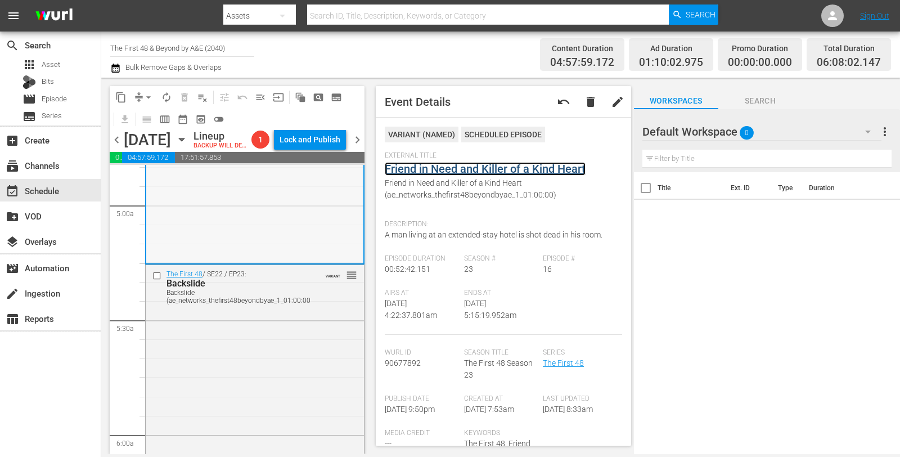
scroll to position [1184, 0]
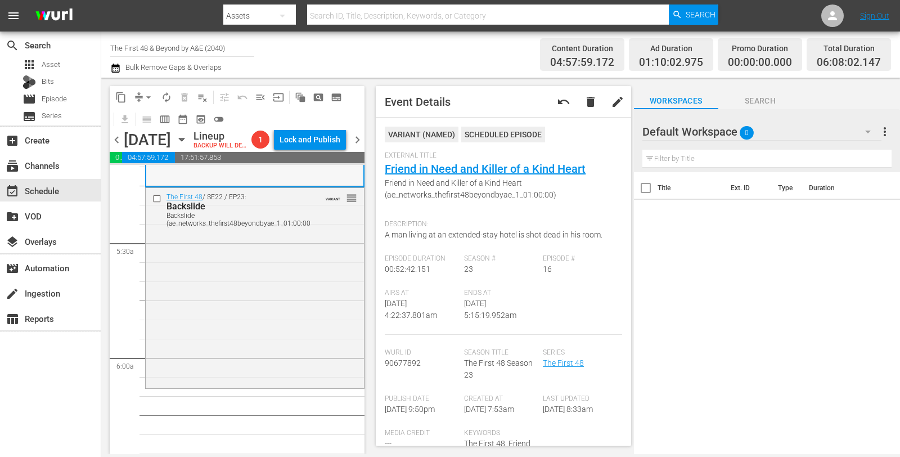
click at [236, 294] on div "The First 48 / SE22 / EP23: Backslide Backslide (ae_networks_thefirst48beyondby…" at bounding box center [255, 287] width 218 height 198
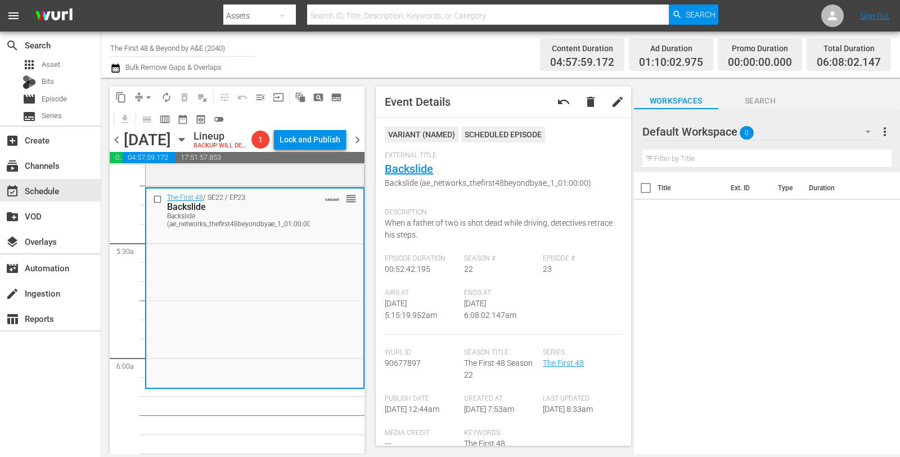
click at [141, 95] on button "arrow_drop_down" at bounding box center [149, 97] width 18 height 18
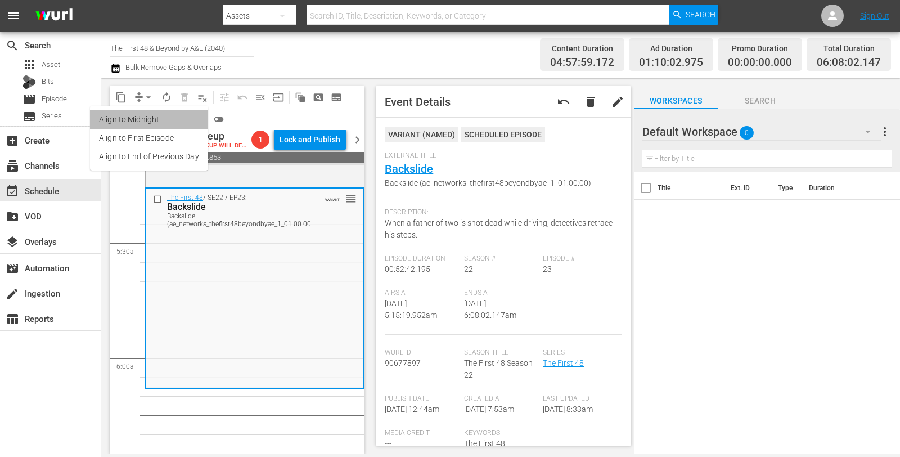
click at [172, 123] on li "Align to Midnight" at bounding box center [149, 119] width 118 height 19
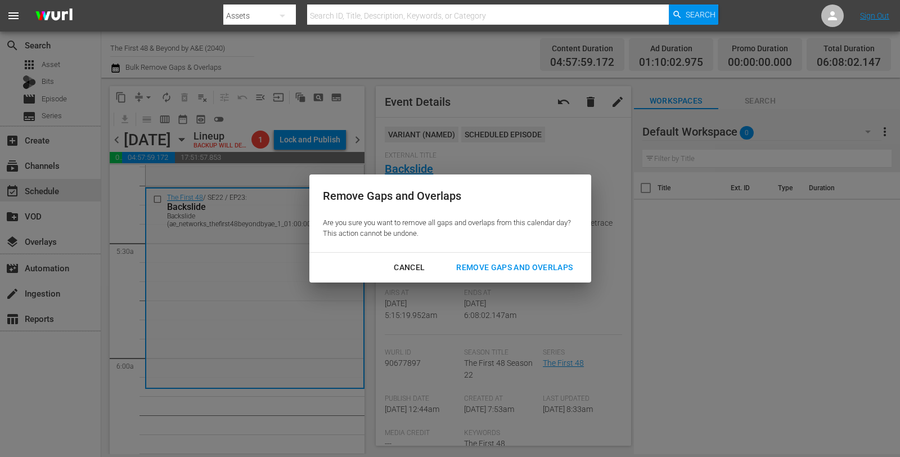
click at [533, 262] on div "Remove Gaps and Overlaps" at bounding box center [514, 268] width 134 height 14
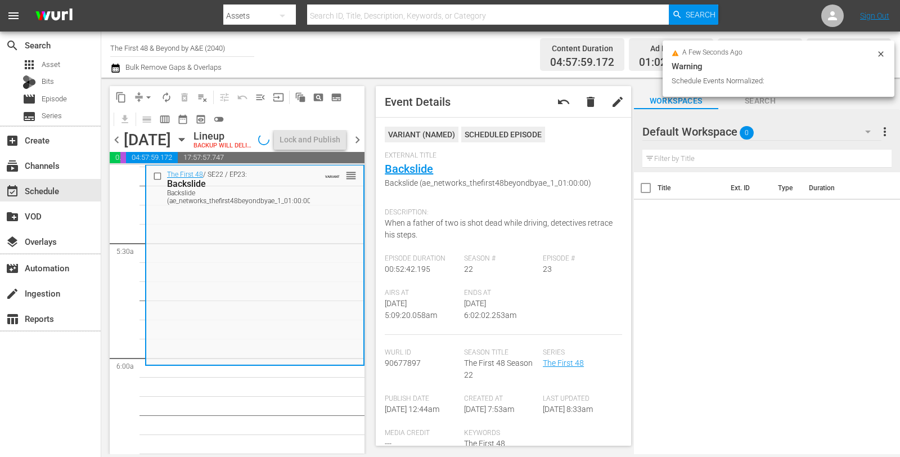
scroll to position [1165, 0]
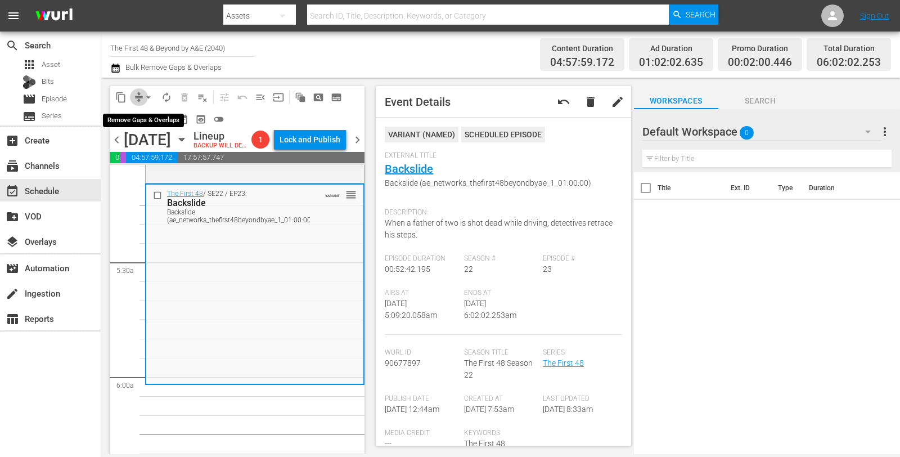
click at [138, 97] on span "compress" at bounding box center [138, 97] width 11 height 11
click at [148, 95] on span "arrow_drop_down" at bounding box center [148, 97] width 11 height 11
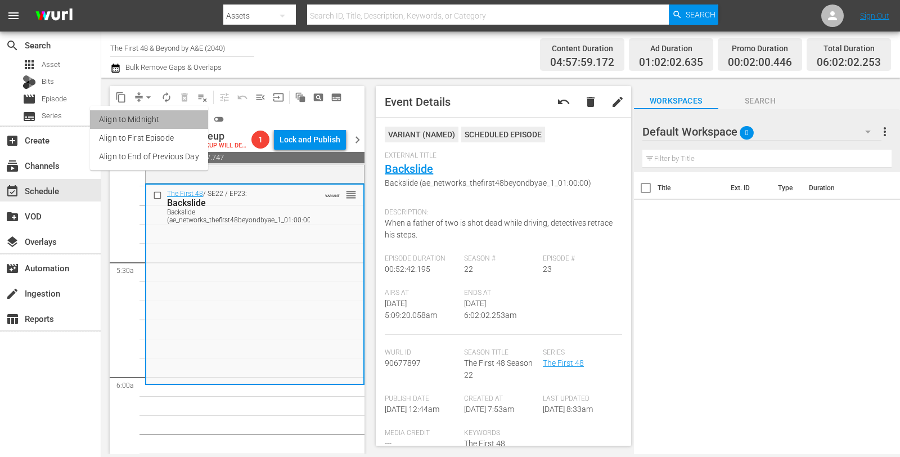
click at [150, 116] on li "Align to Midnight" at bounding box center [149, 119] width 118 height 19
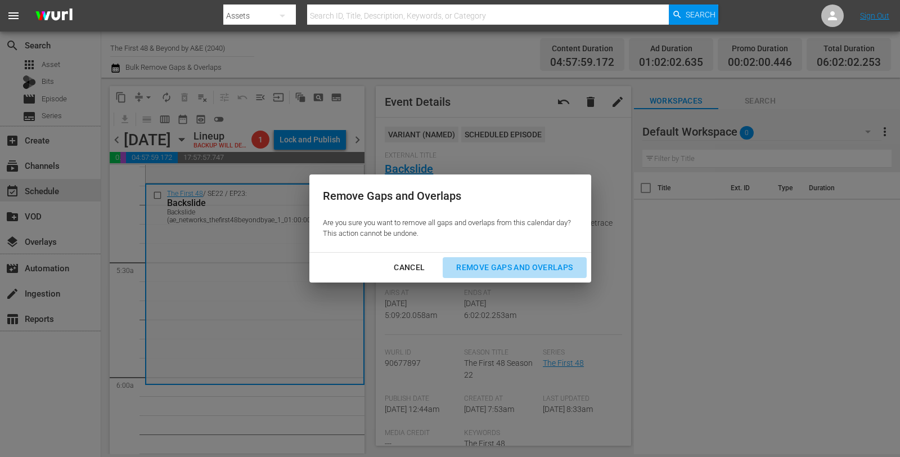
click at [511, 276] on button "Remove Gaps and Overlaps" at bounding box center [514, 267] width 143 height 21
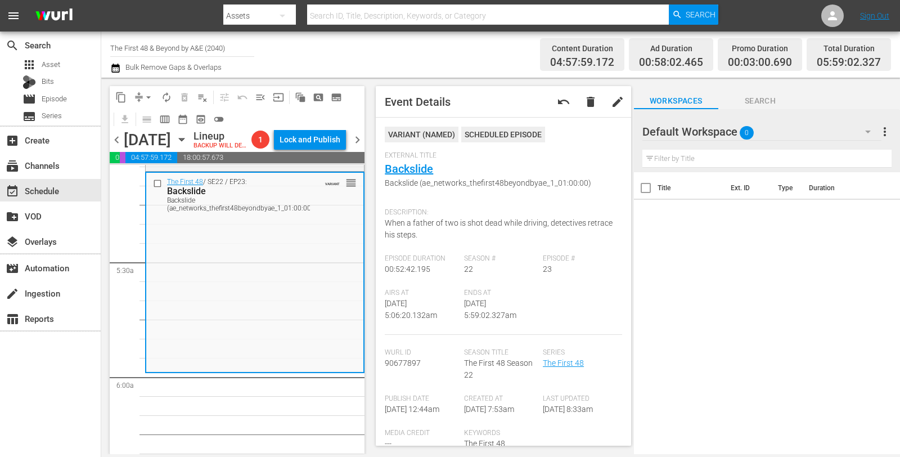
click at [141, 99] on button "arrow_drop_down" at bounding box center [149, 97] width 18 height 18
click at [153, 114] on li "Align to Midnight" at bounding box center [149, 119] width 118 height 19
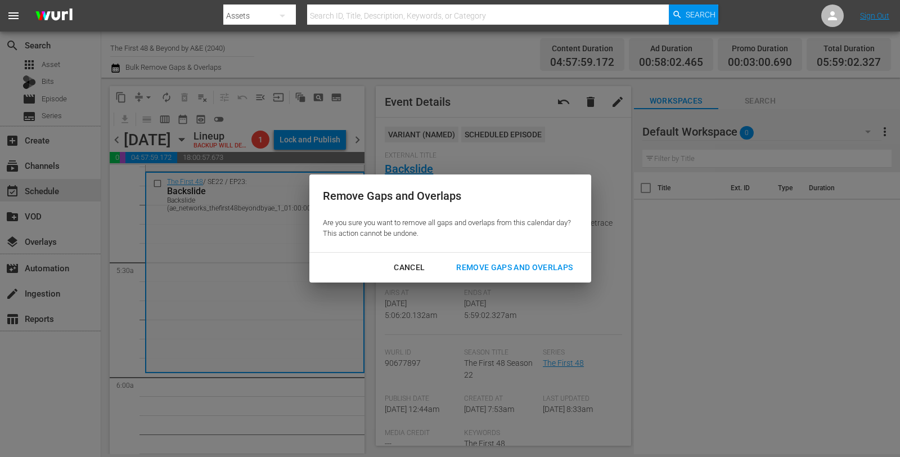
click at [509, 263] on div "Remove Gaps and Overlaps" at bounding box center [514, 268] width 134 height 14
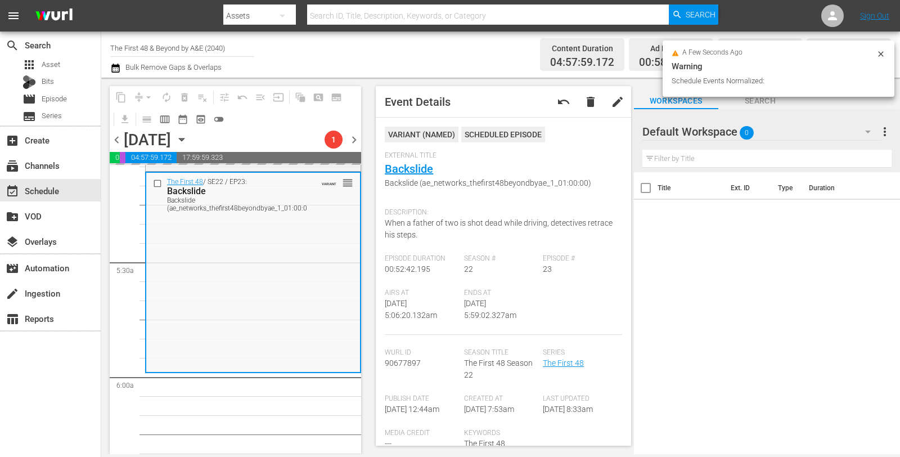
click at [881, 54] on icon at bounding box center [880, 53] width 5 height 5
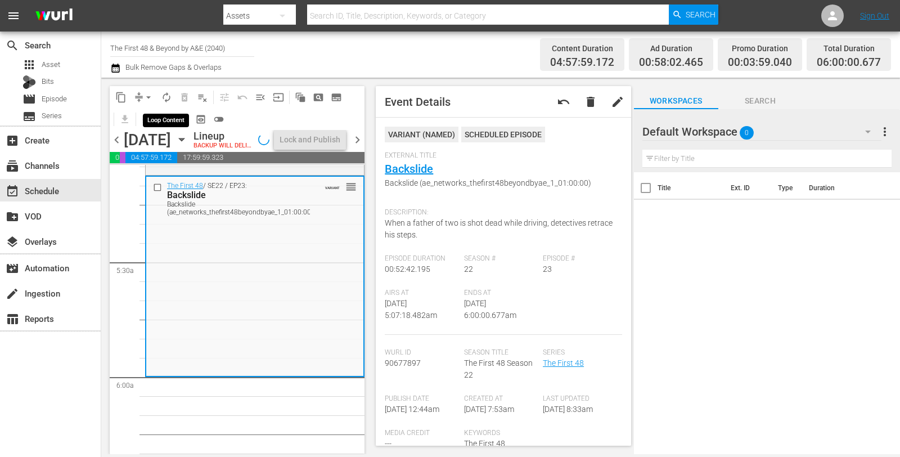
click at [164, 97] on span "autorenew_outlined" at bounding box center [166, 97] width 11 height 11
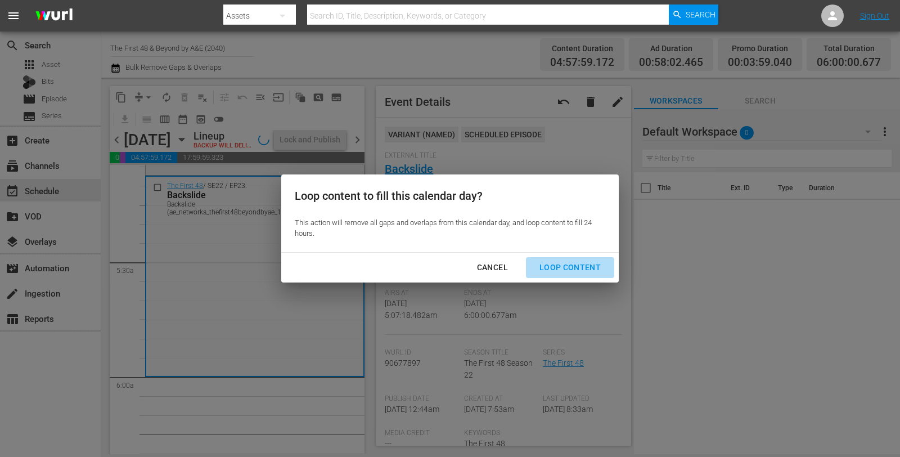
click at [564, 273] on div "Loop Content" at bounding box center [570, 268] width 79 height 14
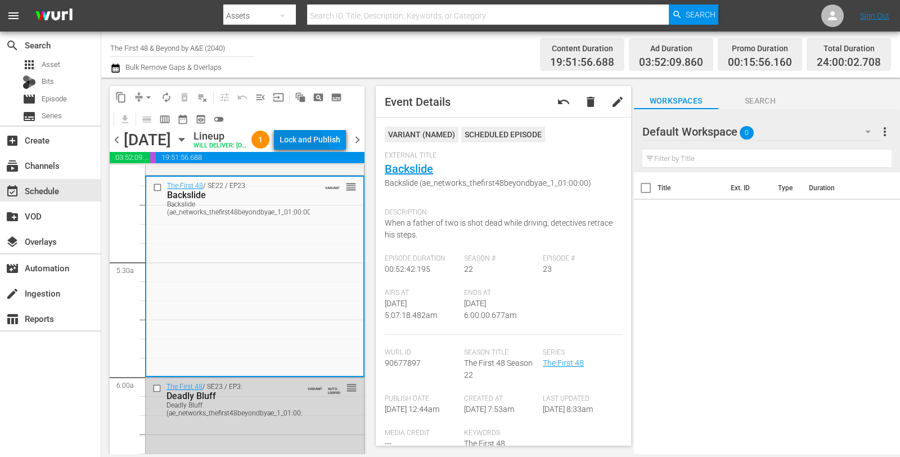
click at [314, 150] on div "Lock and Publish" at bounding box center [310, 139] width 61 height 20
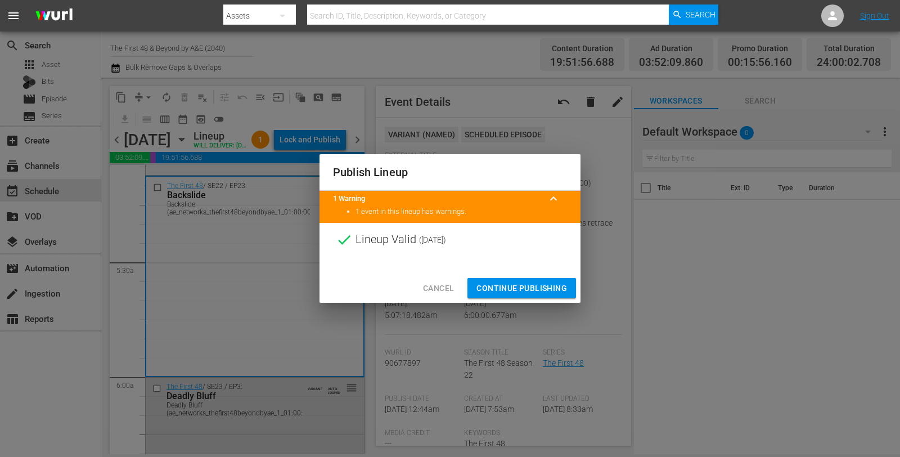
click at [504, 293] on span "Continue Publishing" at bounding box center [522, 288] width 91 height 14
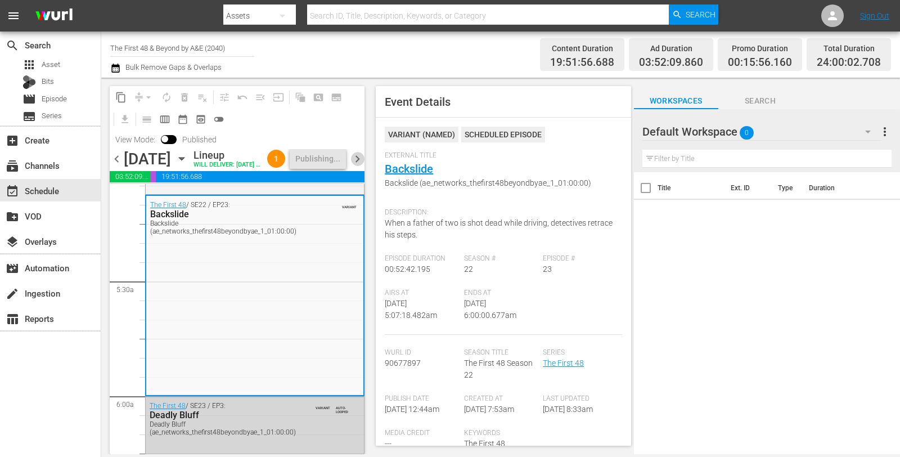
click at [356, 166] on span "chevron_right" at bounding box center [358, 159] width 14 height 14
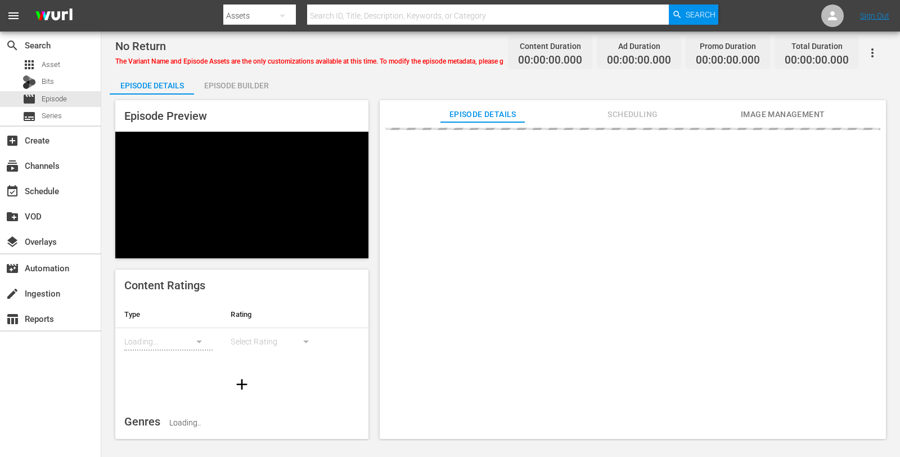
click at [232, 89] on div "Episode Builder" at bounding box center [236, 85] width 84 height 27
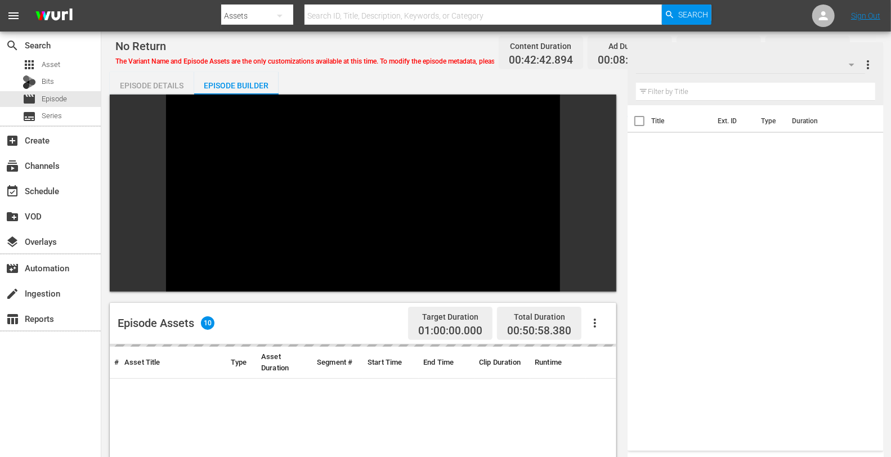
scroll to position [155, 0]
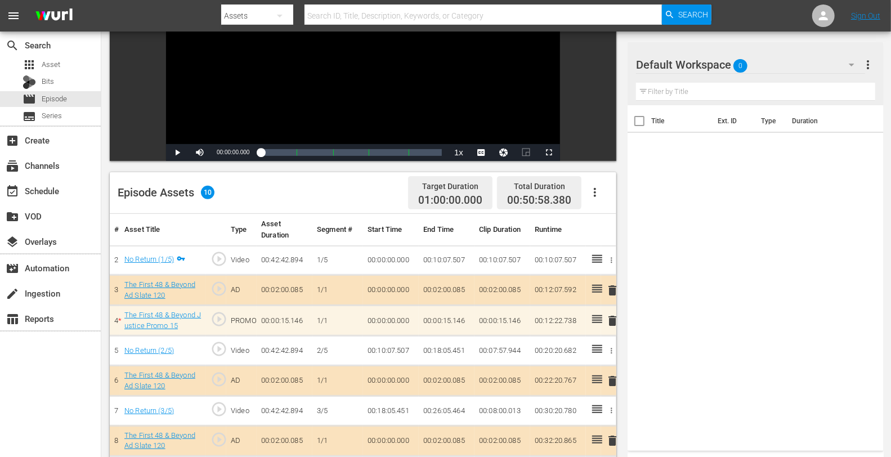
click at [784, 57] on div "Default Workspace 0" at bounding box center [750, 65] width 228 height 32
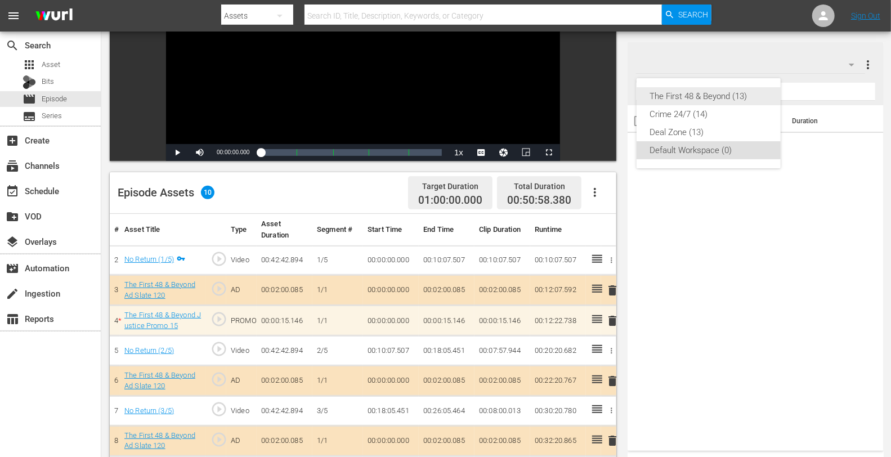
click at [723, 97] on div "The First 48 & Beyond (13)" at bounding box center [708, 96] width 117 height 18
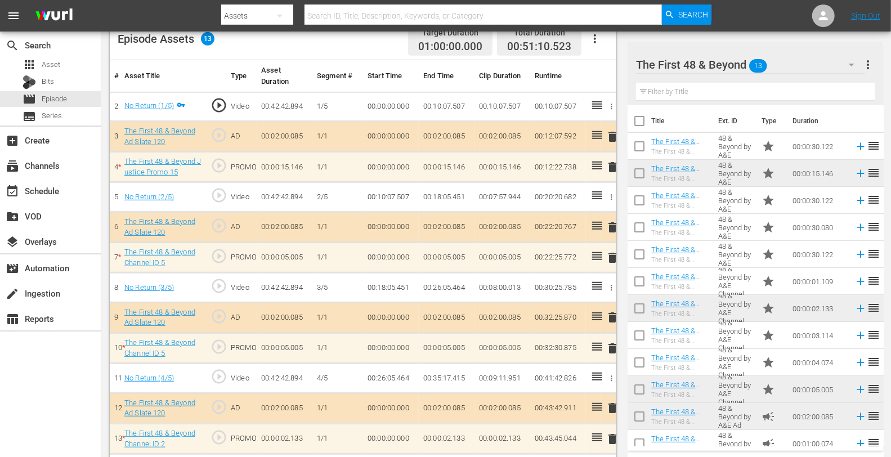
scroll to position [339, 0]
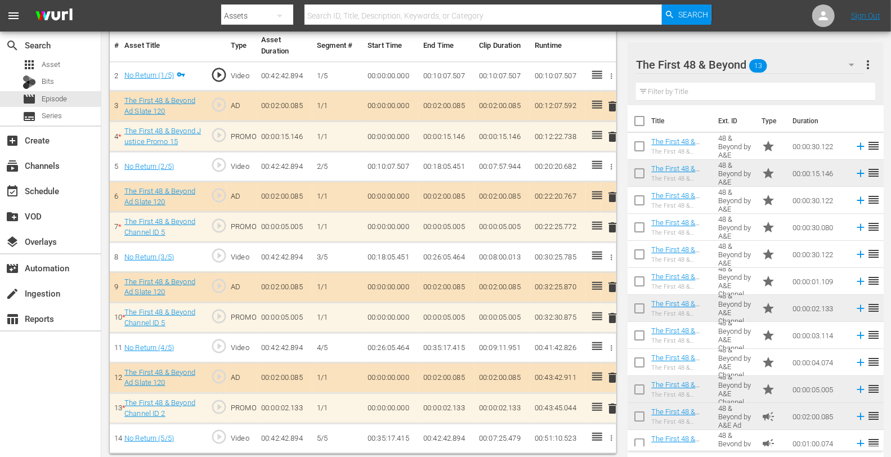
click at [613, 315] on span "delete" at bounding box center [612, 318] width 14 height 14
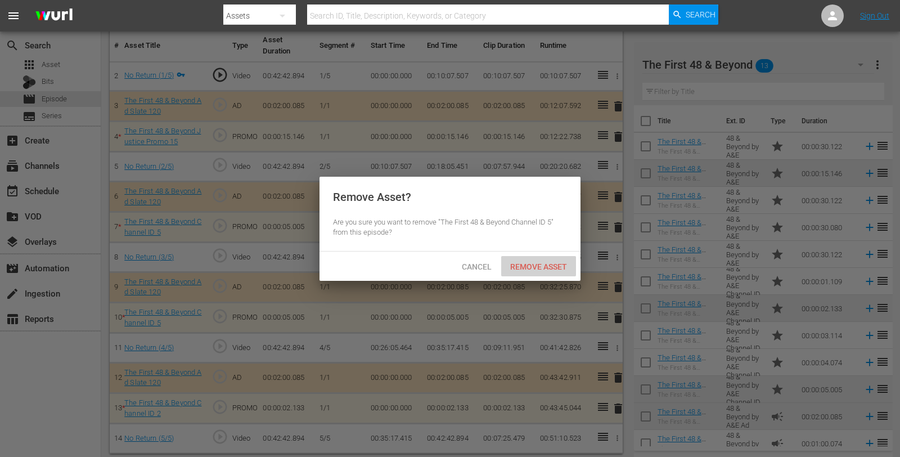
click at [518, 257] on div "Remove Asset" at bounding box center [538, 266] width 75 height 21
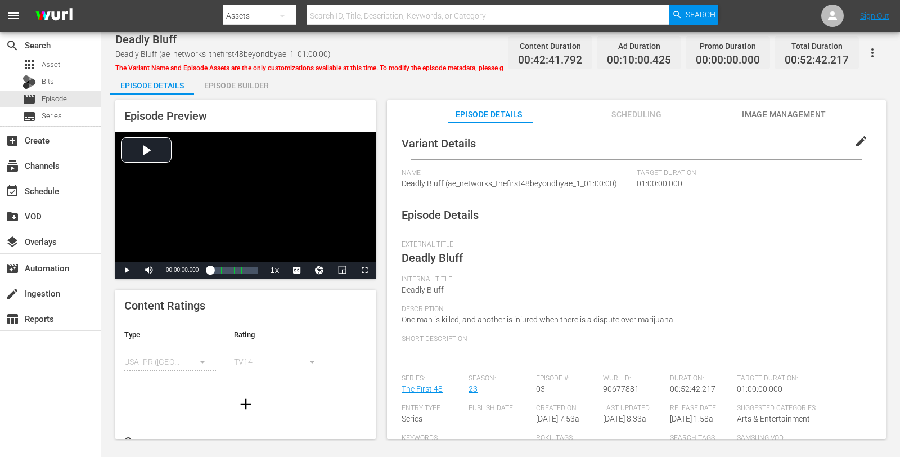
click at [217, 66] on span "The Variant Name and Episode Assets are the only customizations available at th…" at bounding box center [345, 68] width 461 height 8
click at [218, 79] on div "Episode Builder" at bounding box center [236, 85] width 84 height 27
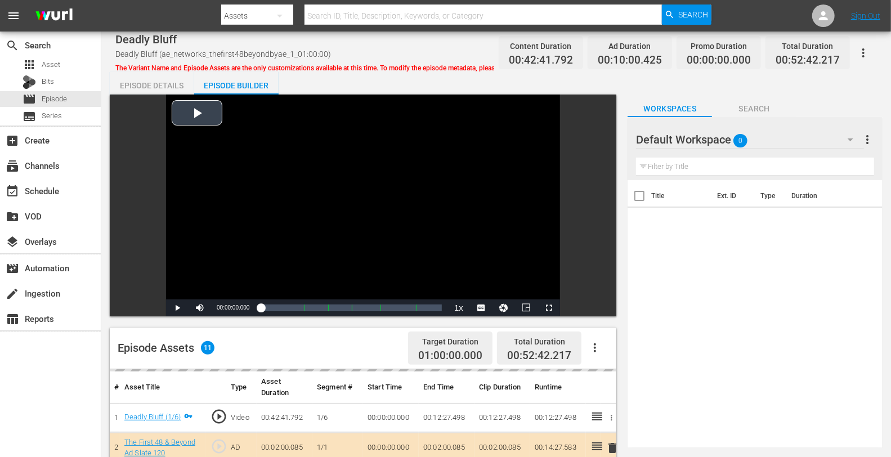
click at [310, 173] on div "Video Player" at bounding box center [363, 197] width 394 height 205
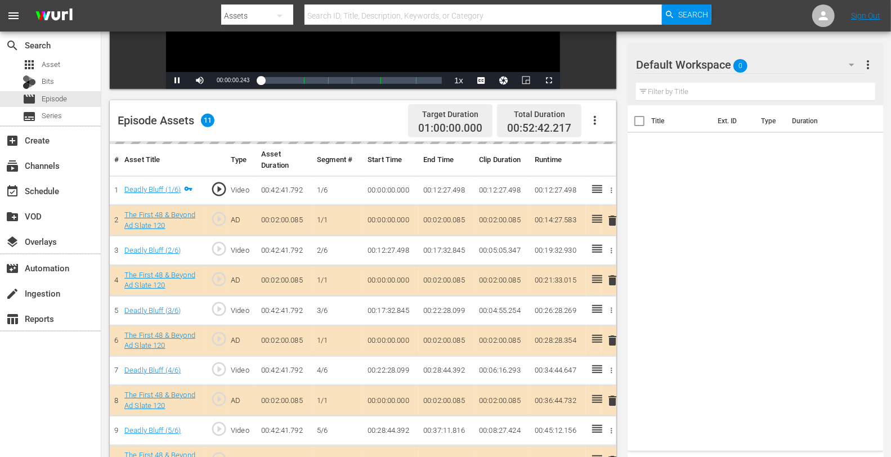
scroll to position [293, 0]
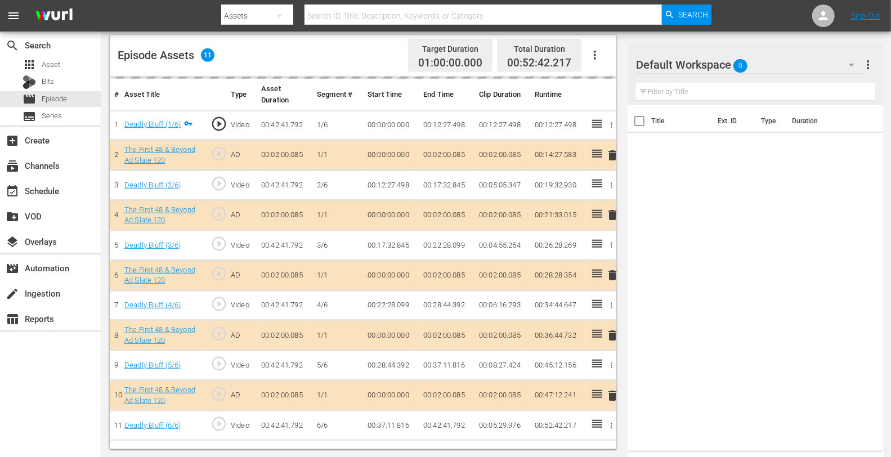
click at [767, 71] on div "Default Workspace 0" at bounding box center [750, 65] width 228 height 32
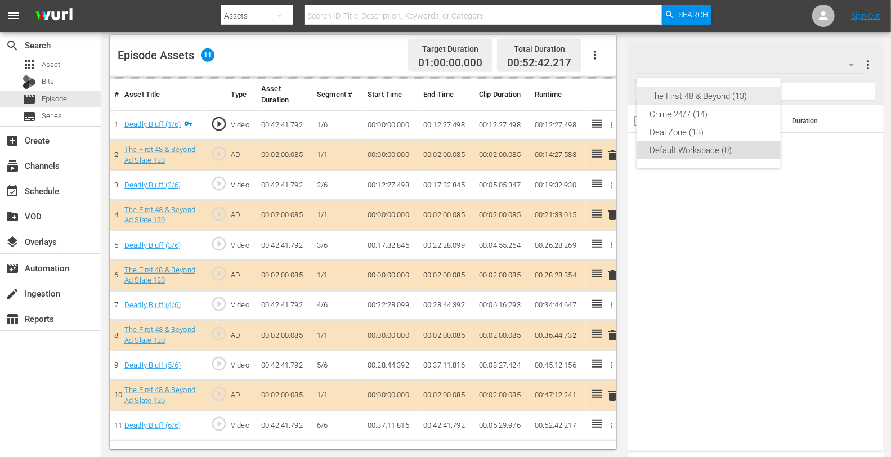
click at [713, 95] on div "The First 48 & Beyond (13)" at bounding box center [708, 96] width 117 height 18
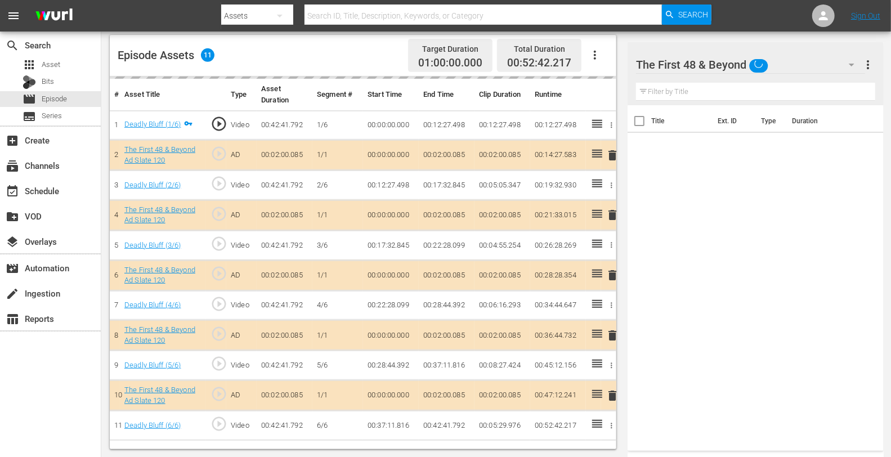
click at [608, 214] on div "delete" at bounding box center [608, 215] width 6 height 16
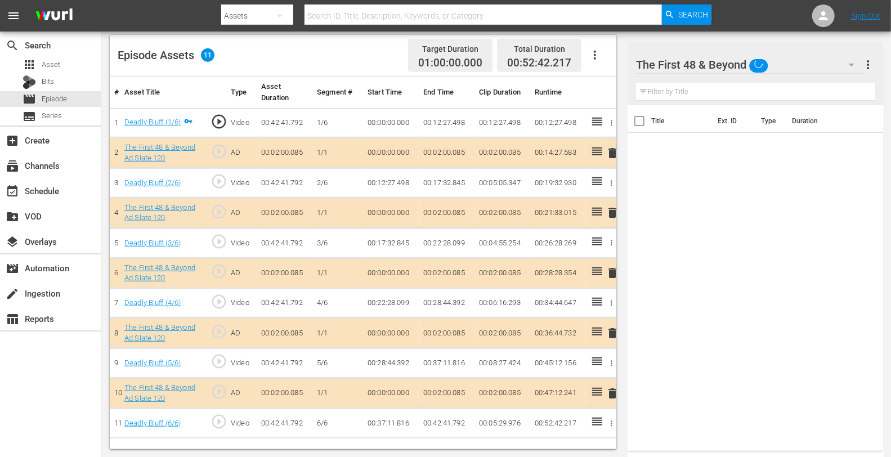
click at [612, 209] on span "delete" at bounding box center [612, 213] width 14 height 14
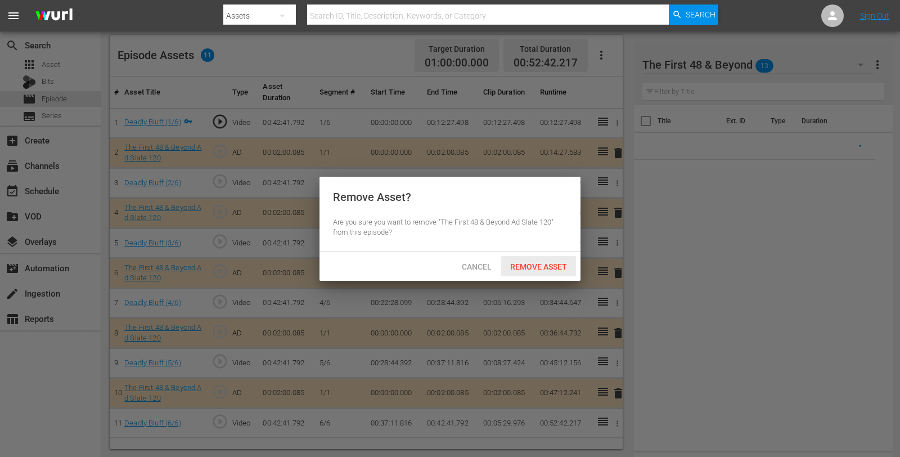
click at [536, 259] on div "Remove Asset" at bounding box center [538, 266] width 75 height 21
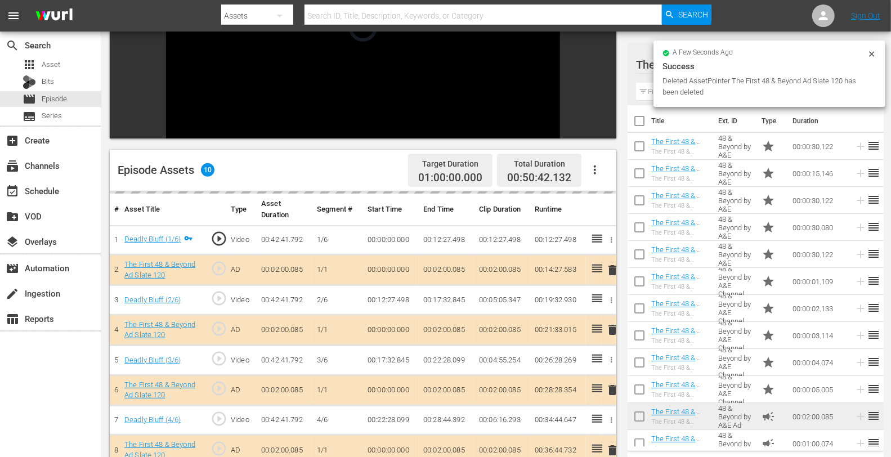
scroll to position [0, 0]
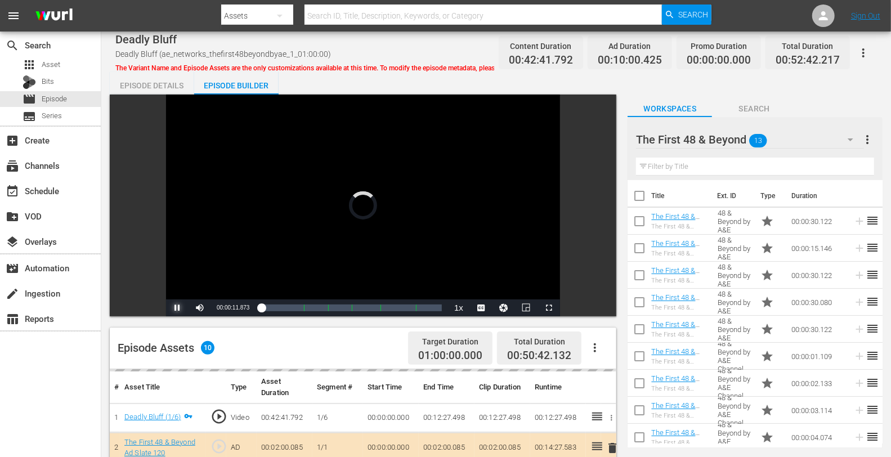
click at [177, 308] on span "Video Player" at bounding box center [177, 308] width 0 height 0
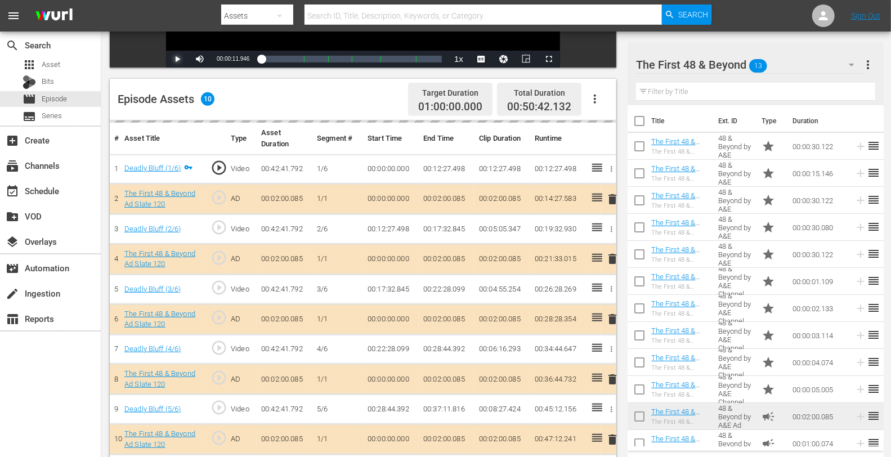
scroll to position [249, 0]
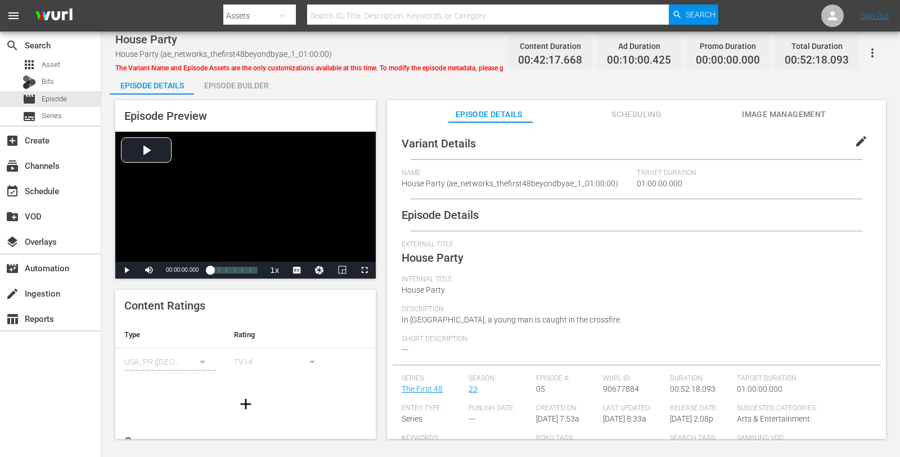
click at [257, 91] on div "Episode Builder" at bounding box center [236, 85] width 84 height 27
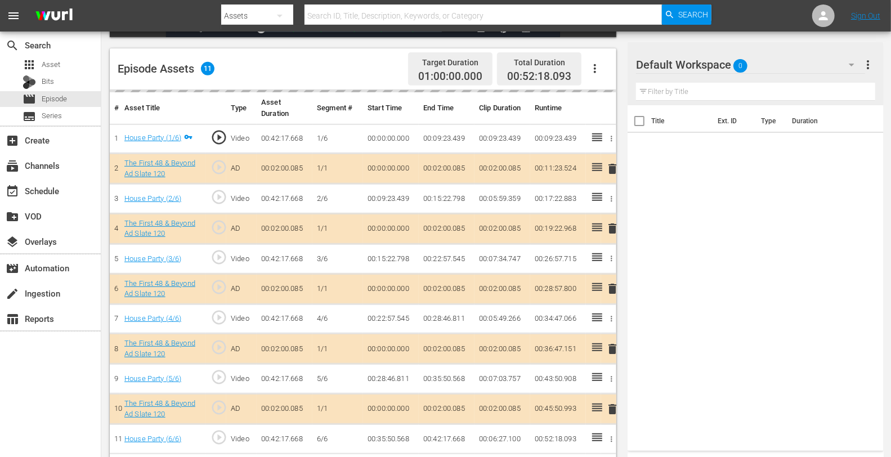
scroll to position [282, 0]
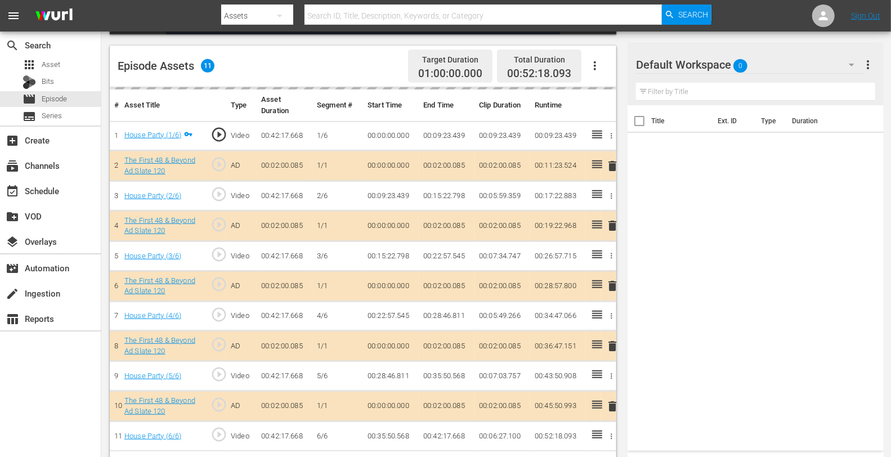
click at [607, 227] on div "delete" at bounding box center [608, 226] width 6 height 16
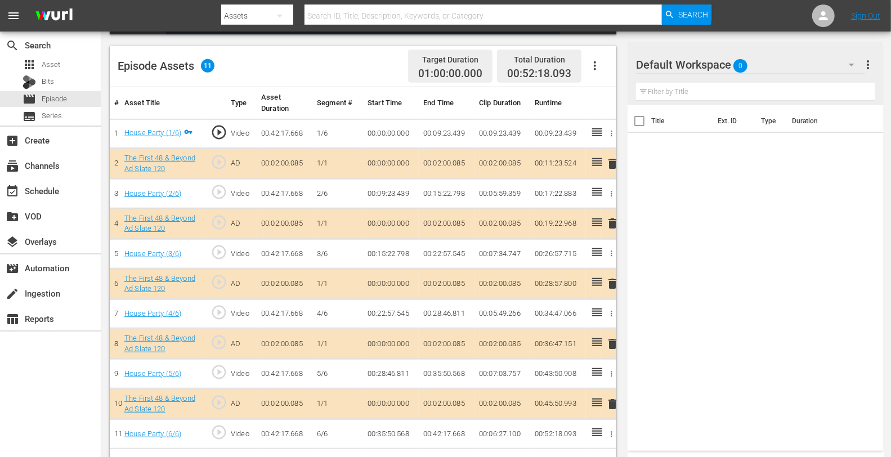
click at [760, 77] on div "Default Workspace 0" at bounding box center [750, 65] width 228 height 32
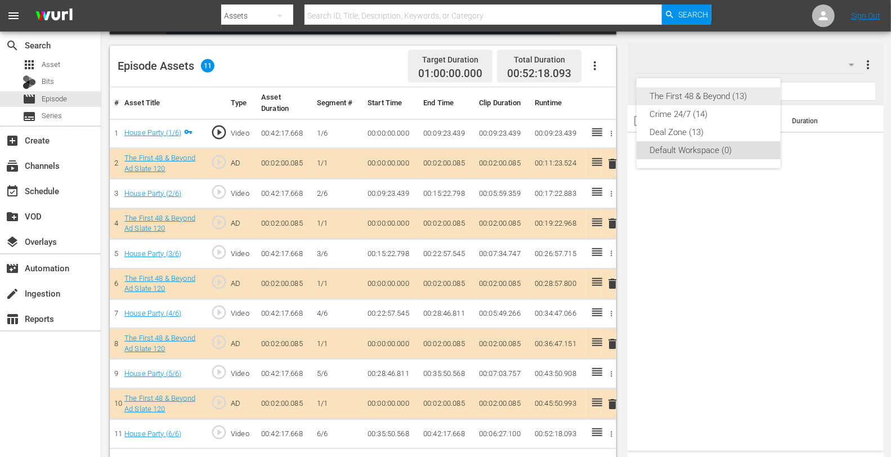
click at [713, 98] on div "The First 48 & Beyond (13)" at bounding box center [708, 96] width 117 height 18
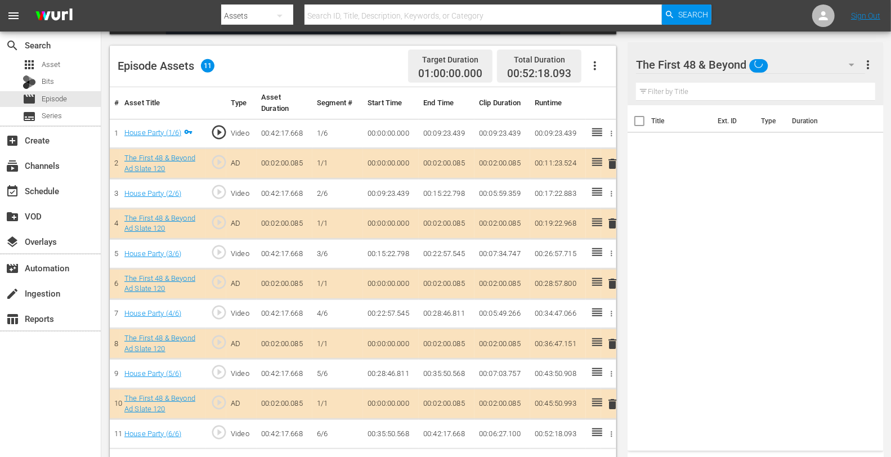
click at [611, 220] on span "delete" at bounding box center [612, 224] width 14 height 14
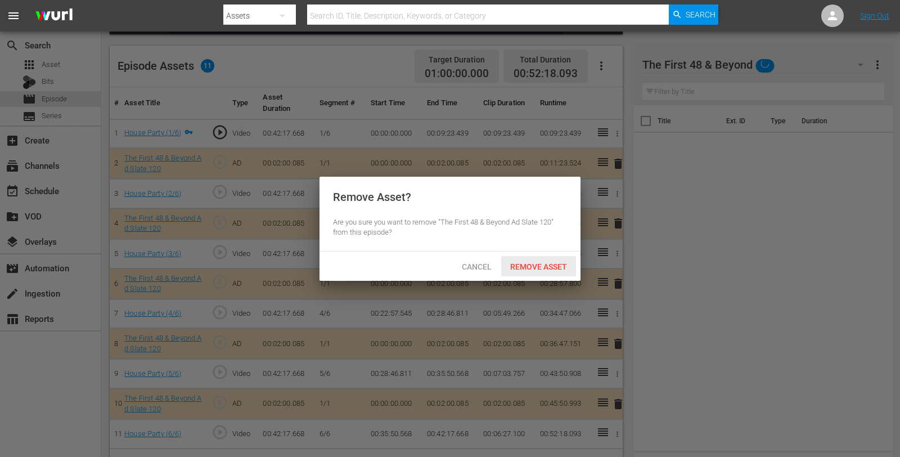
click at [529, 264] on span "Remove Asset" at bounding box center [538, 266] width 75 height 9
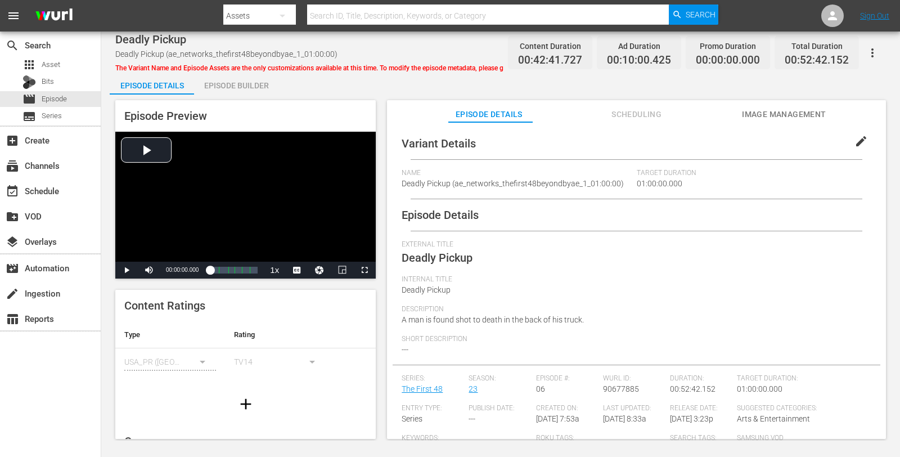
click at [249, 86] on div "Episode Builder" at bounding box center [236, 85] width 84 height 27
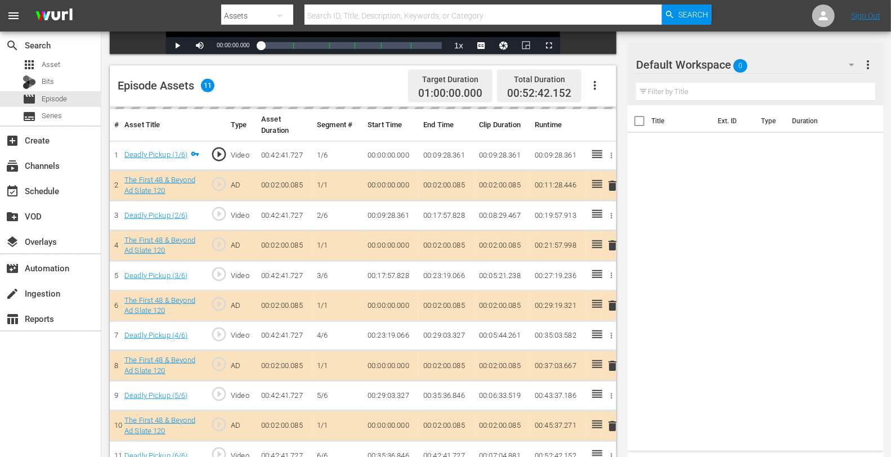
scroll to position [263, 0]
click at [764, 69] on div "Default Workspace 0" at bounding box center [750, 65] width 228 height 32
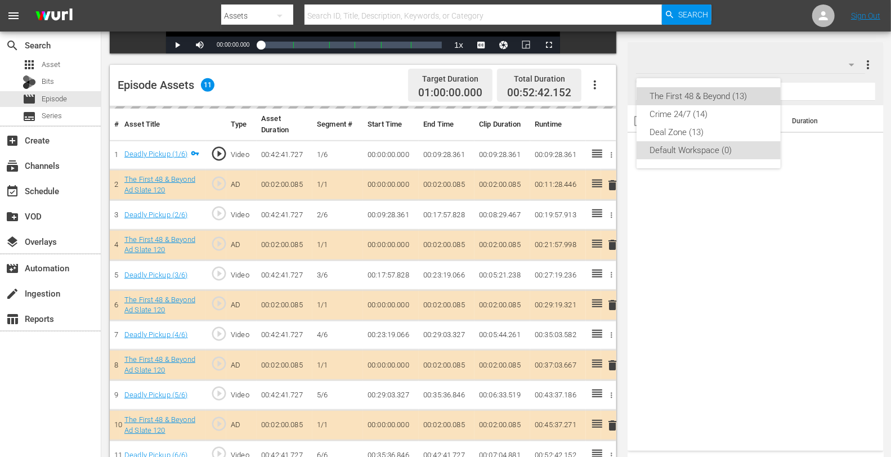
click at [722, 92] on div "The First 48 & Beyond (13)" at bounding box center [708, 96] width 117 height 18
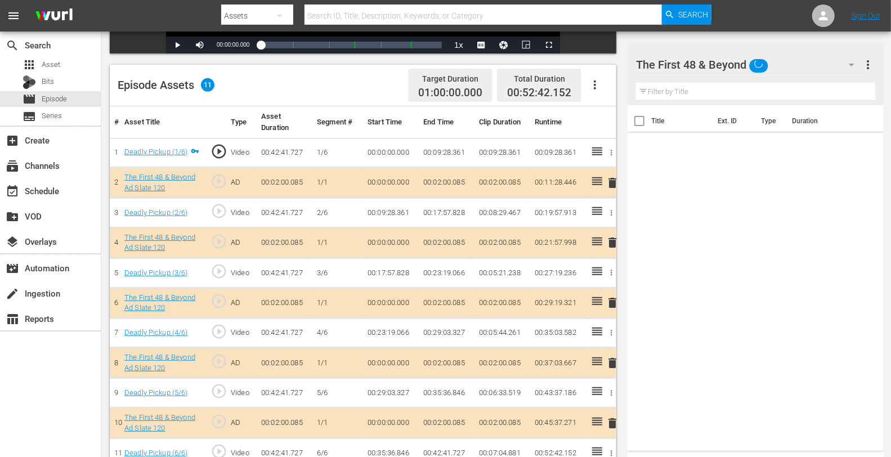
click at [611, 242] on span "delete" at bounding box center [612, 243] width 14 height 14
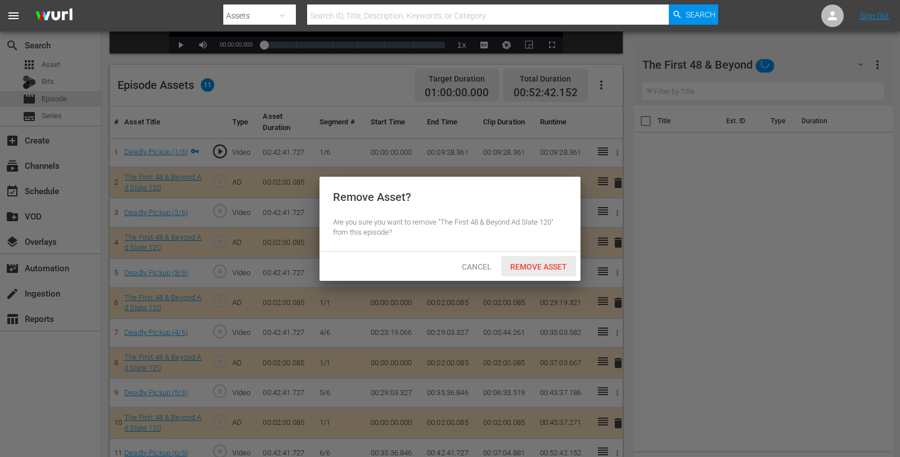
click at [536, 272] on div "Remove Asset" at bounding box center [538, 266] width 75 height 21
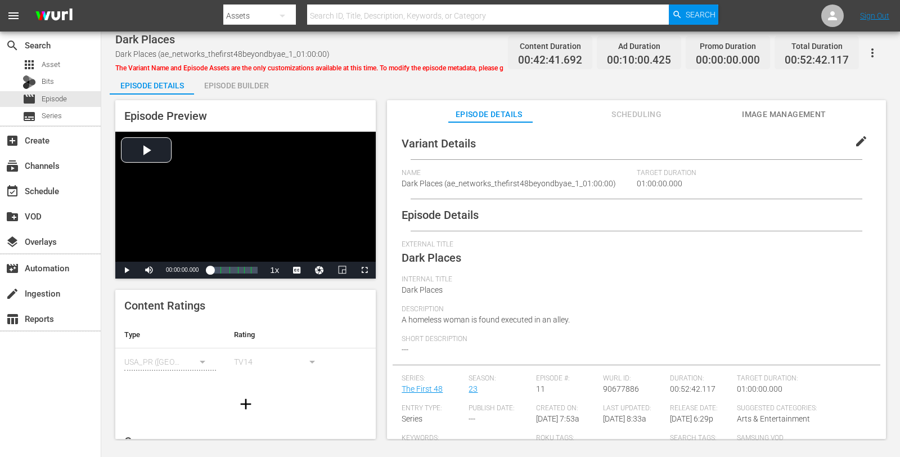
click at [243, 80] on div "Episode Builder" at bounding box center [236, 85] width 84 height 27
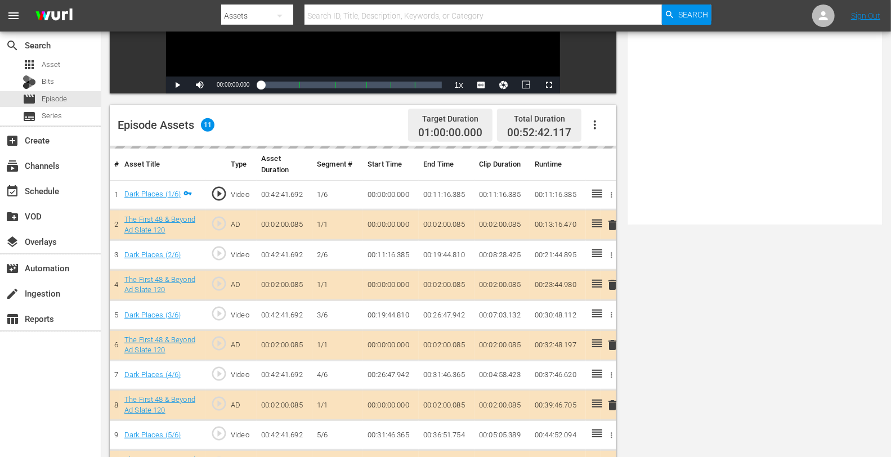
scroll to position [293, 0]
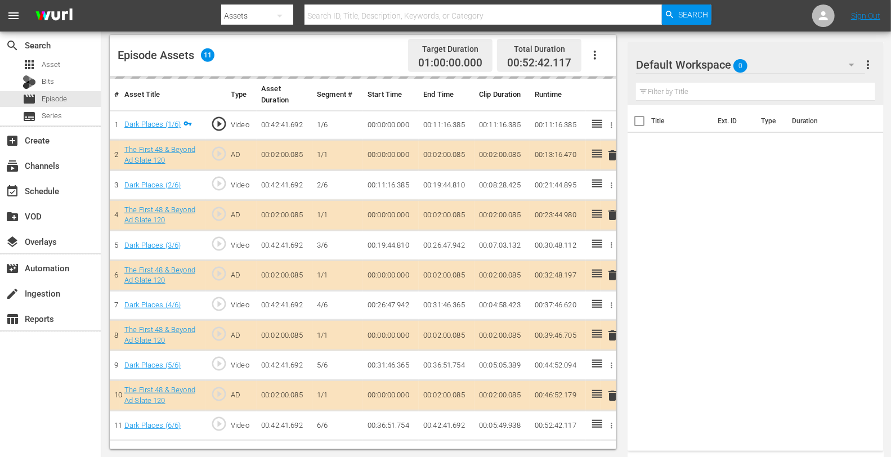
click at [764, 64] on div "Default Workspace 0" at bounding box center [750, 65] width 228 height 32
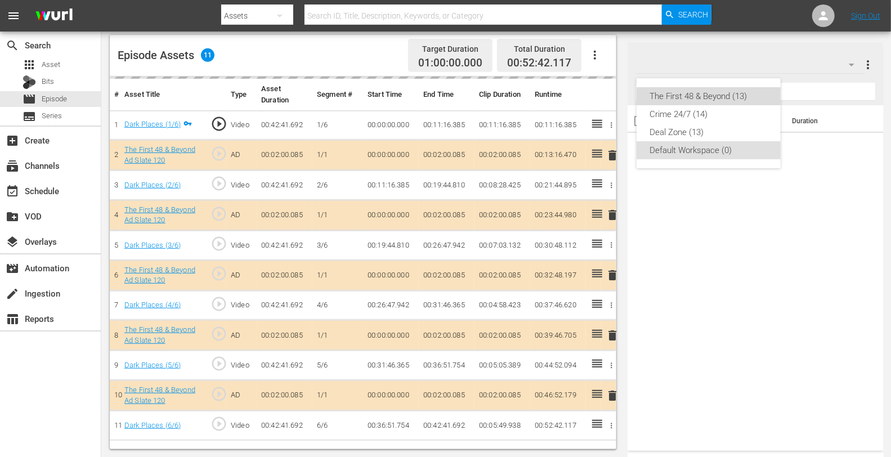
click at [716, 93] on div "The First 48 & Beyond (13)" at bounding box center [708, 96] width 117 height 18
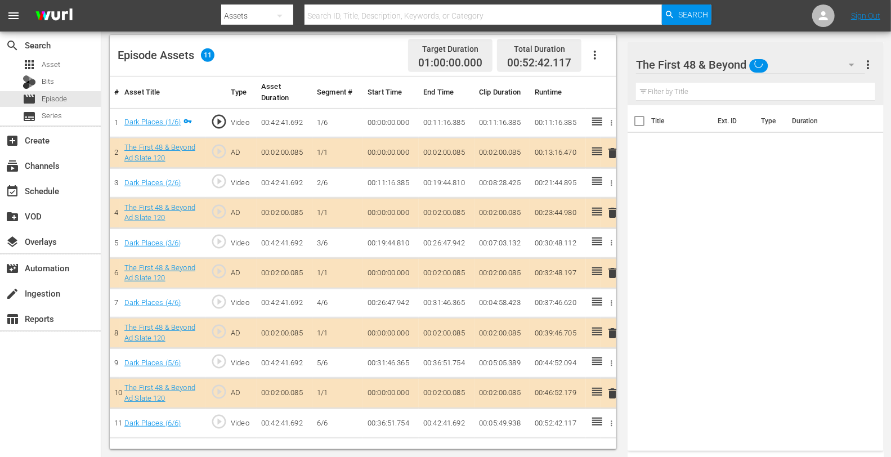
click at [612, 210] on span "delete" at bounding box center [612, 213] width 14 height 14
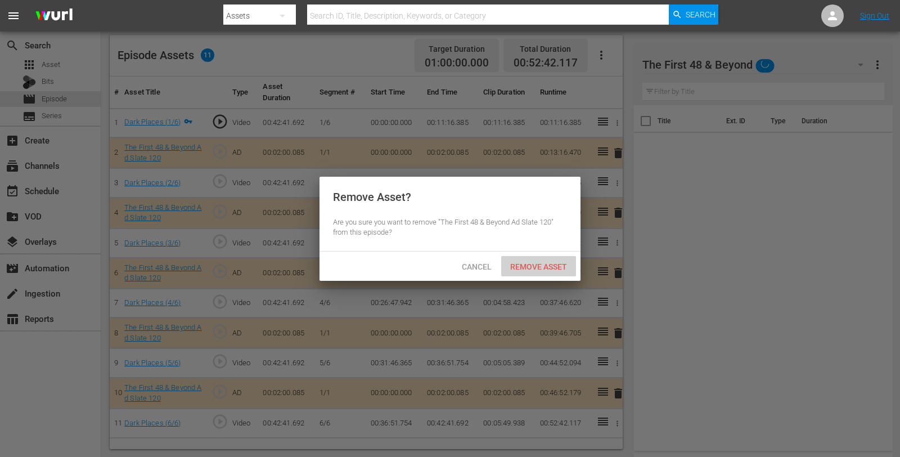
click at [544, 263] on span "Remove Asset" at bounding box center [538, 266] width 75 height 9
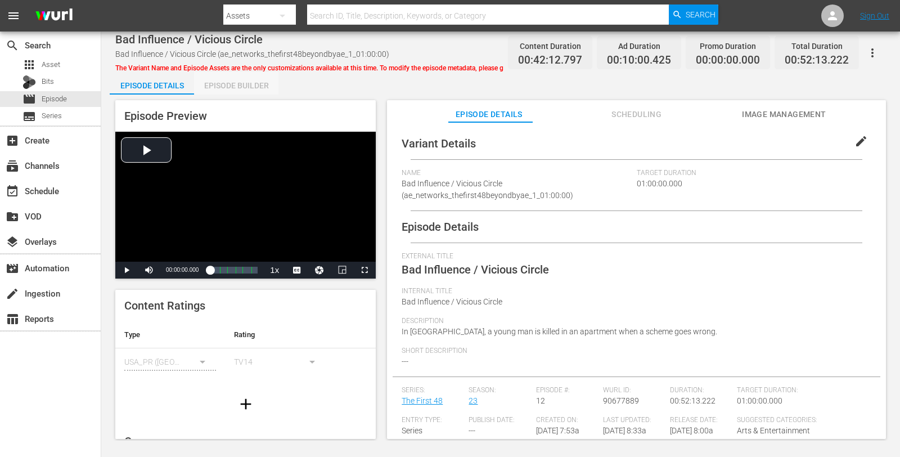
click at [222, 91] on div "Episode Builder" at bounding box center [236, 85] width 84 height 27
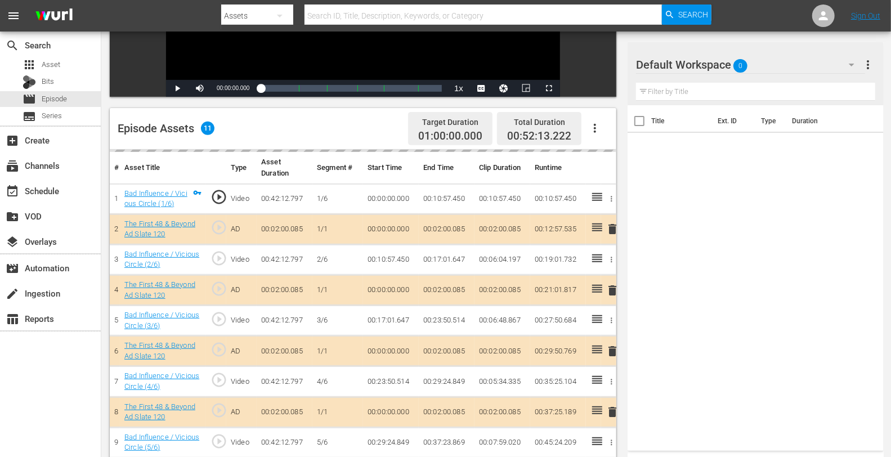
scroll to position [293, 0]
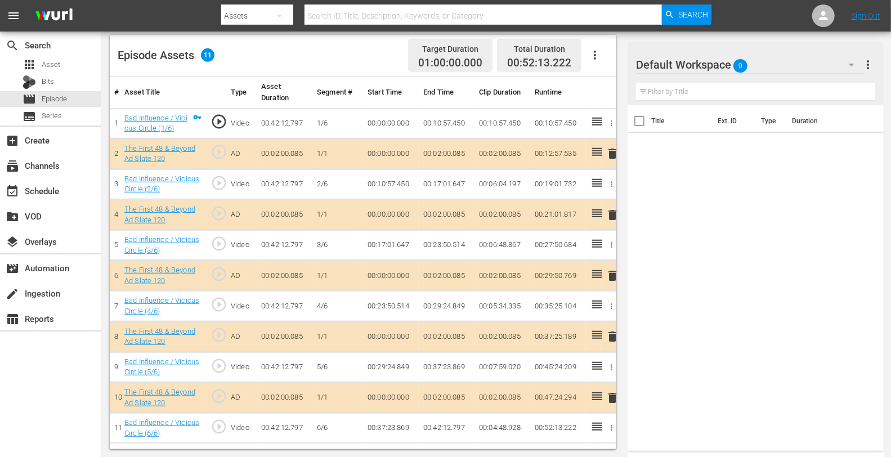
click at [805, 64] on div "Default Workspace 0" at bounding box center [750, 65] width 228 height 32
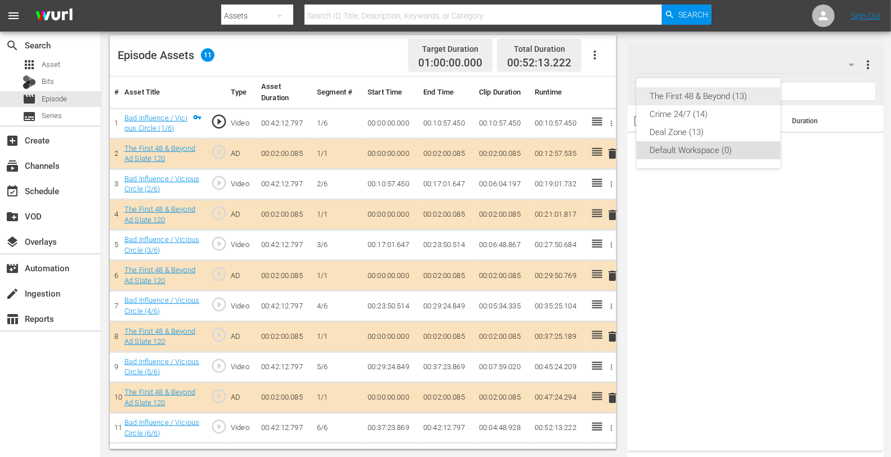
click at [719, 92] on div "The First 48 & Beyond (13)" at bounding box center [708, 96] width 117 height 18
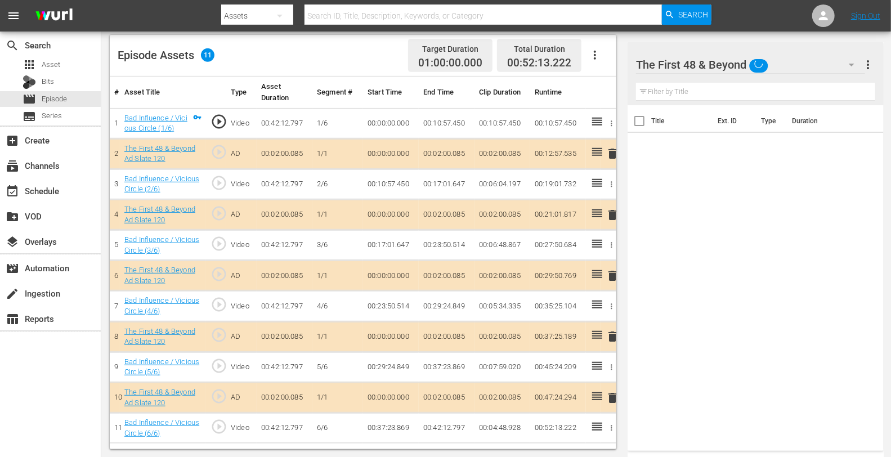
click at [616, 209] on span "delete" at bounding box center [612, 215] width 14 height 14
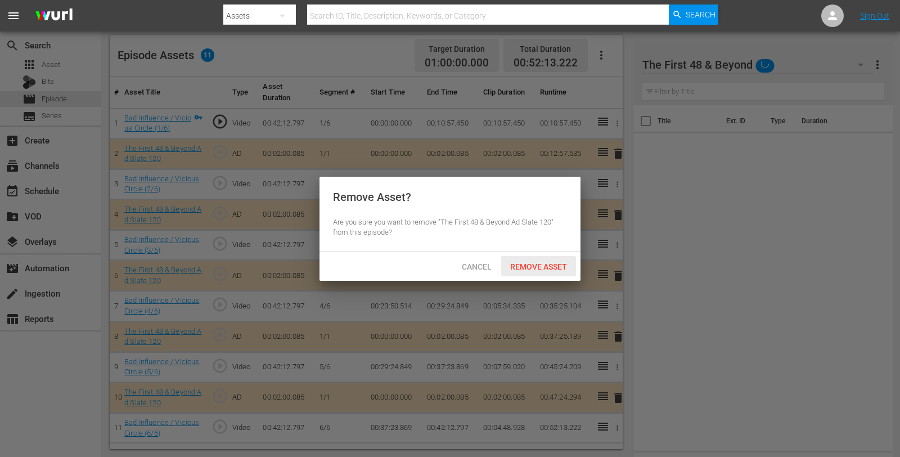
click at [549, 264] on span "Remove Asset" at bounding box center [538, 266] width 75 height 9
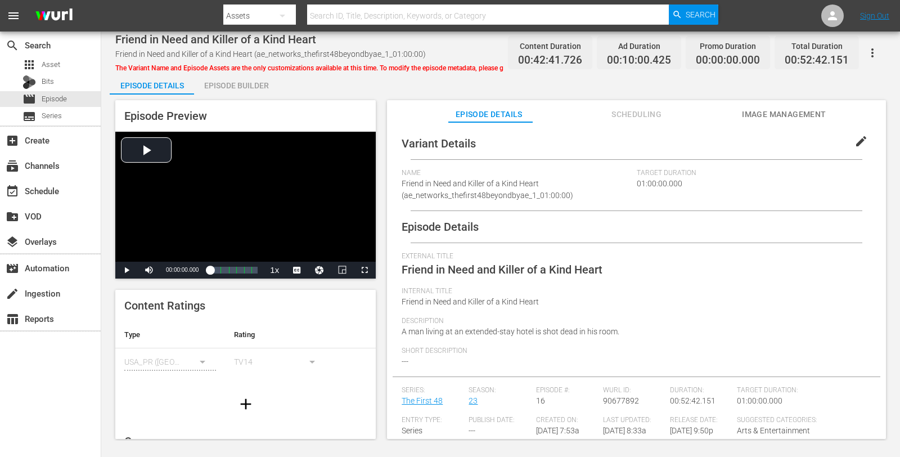
click at [259, 80] on div "Episode Builder" at bounding box center [236, 85] width 84 height 27
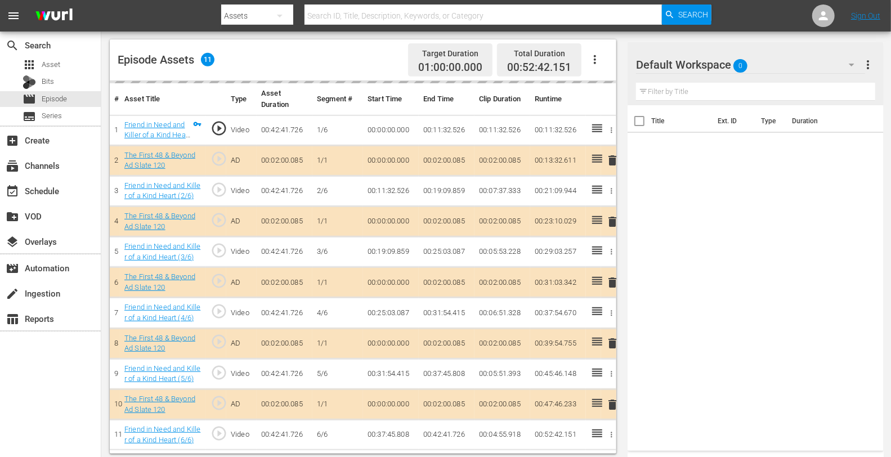
scroll to position [293, 0]
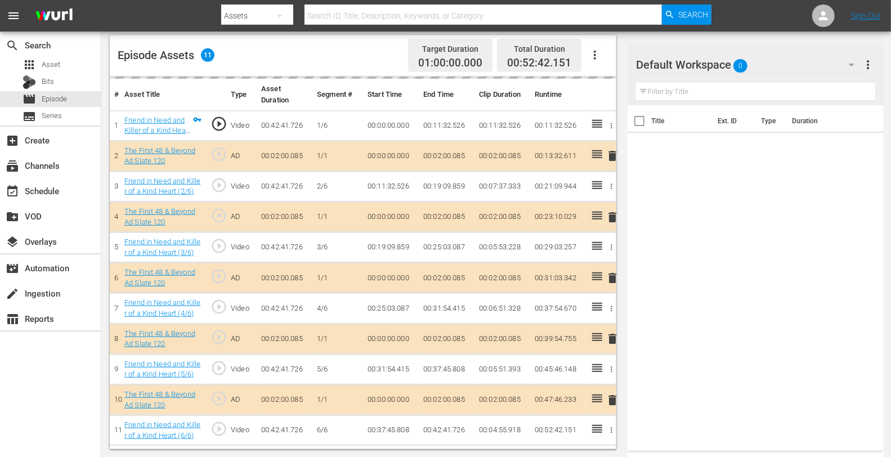
click at [770, 65] on div "Default Workspace 0" at bounding box center [750, 65] width 228 height 32
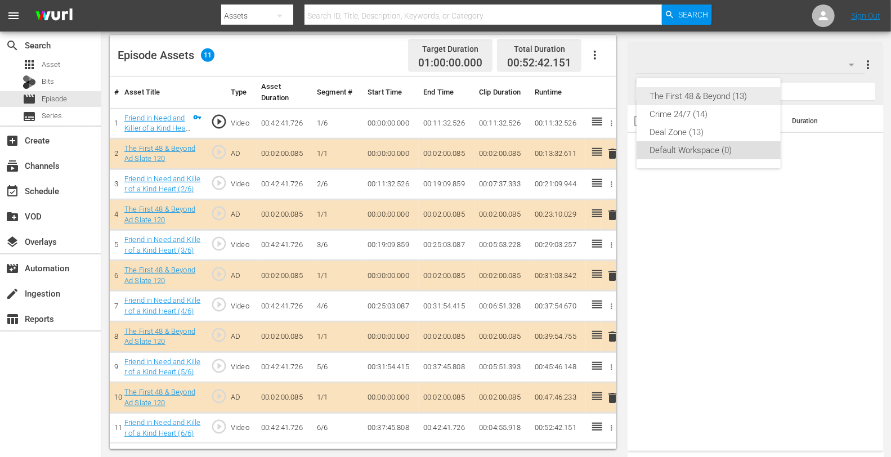
click at [693, 91] on div "The First 48 & Beyond (13)" at bounding box center [708, 96] width 117 height 18
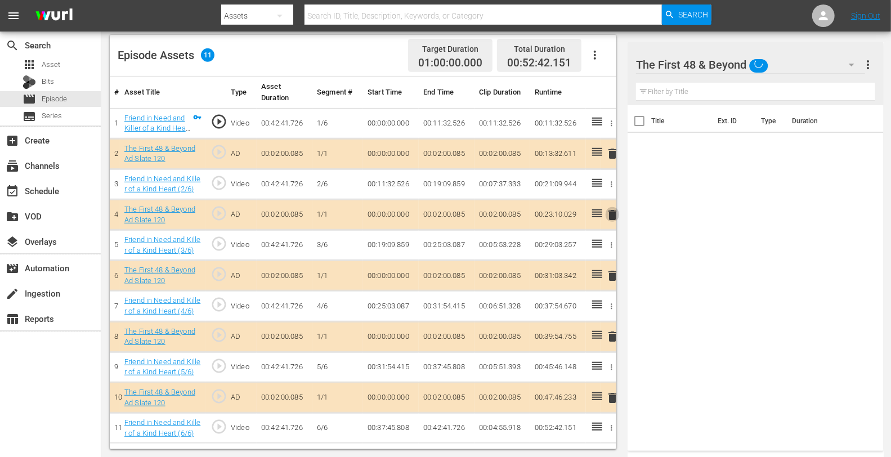
click at [609, 217] on span "delete" at bounding box center [612, 215] width 14 height 14
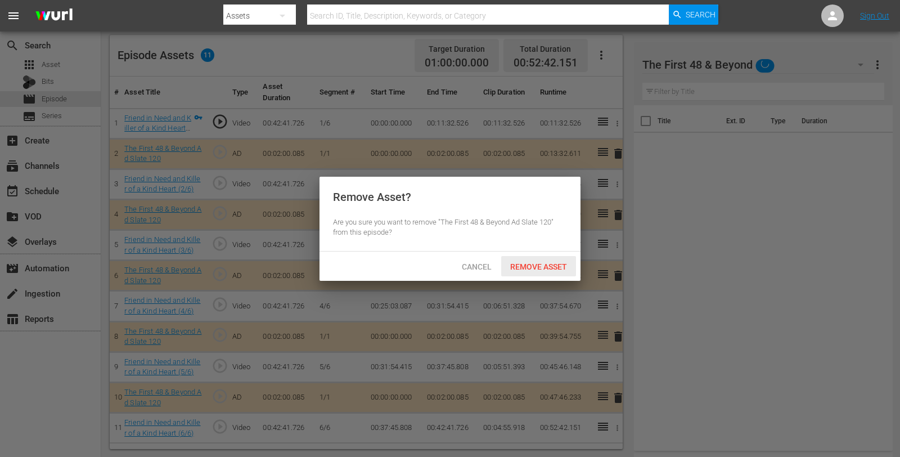
click at [543, 263] on span "Remove Asset" at bounding box center [538, 266] width 75 height 9
